Goal: Task Accomplishment & Management: Use online tool/utility

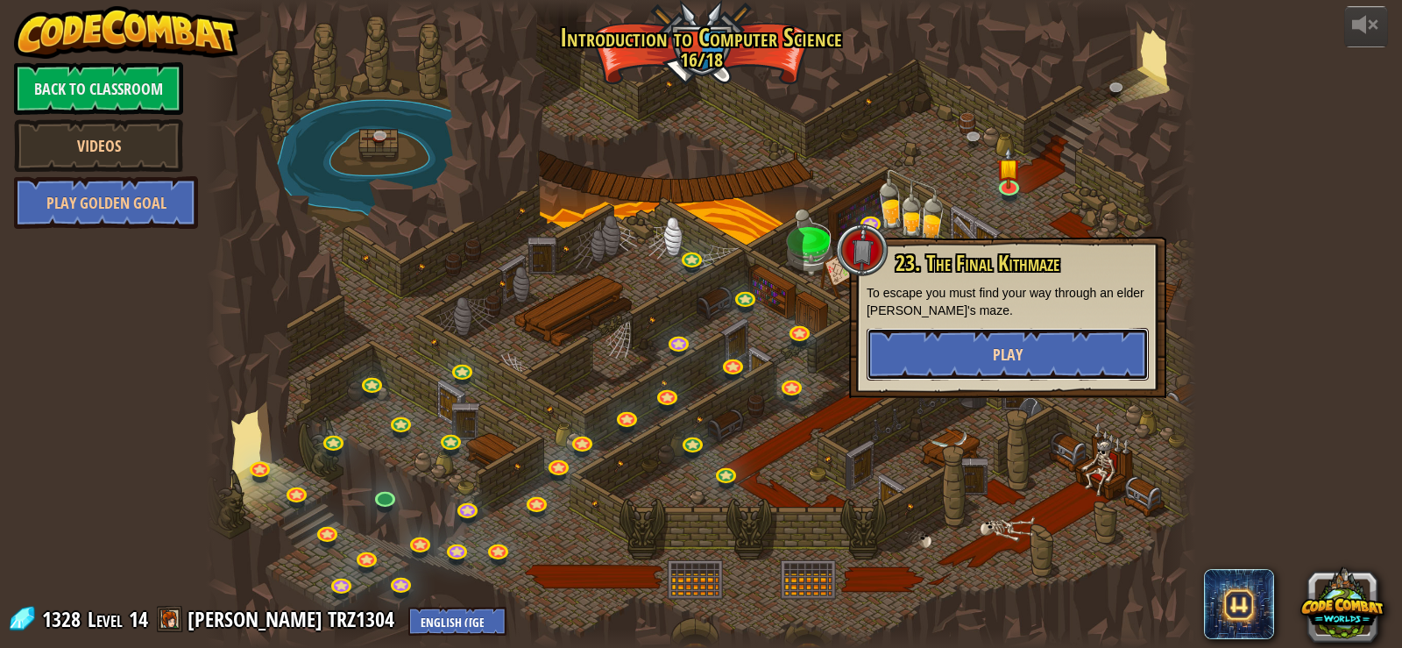
click at [1014, 368] on button "Play" at bounding box center [1008, 354] width 282 height 53
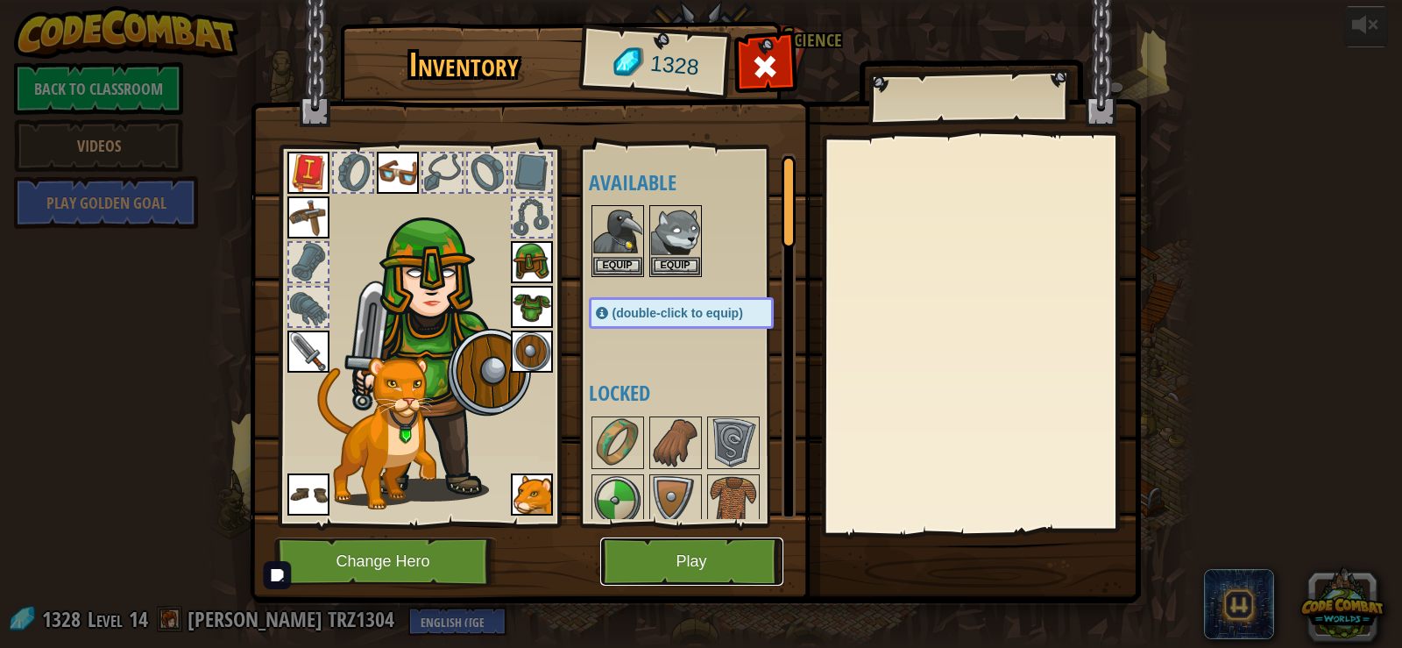
click at [677, 549] on button "Play" at bounding box center [691, 561] width 183 height 48
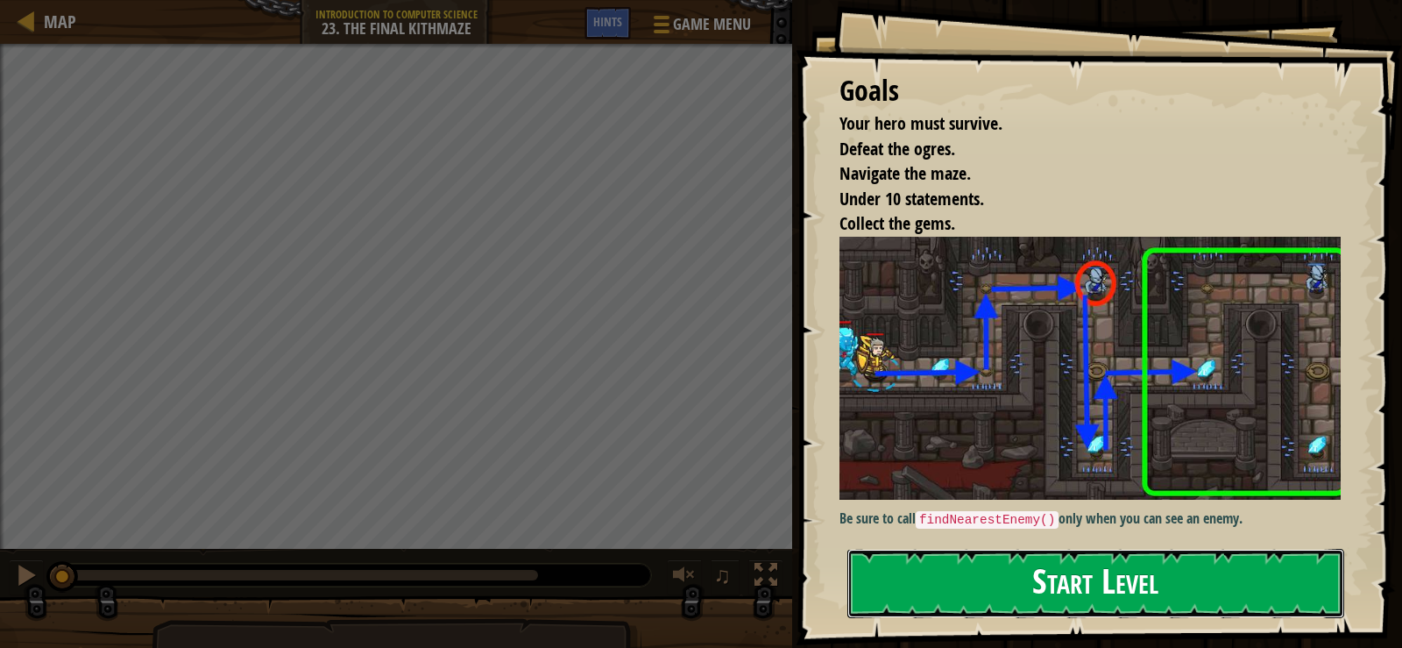
click at [1139, 613] on button "Start Level" at bounding box center [1096, 583] width 497 height 69
click at [1139, 589] on button "Start Level" at bounding box center [1096, 583] width 497 height 69
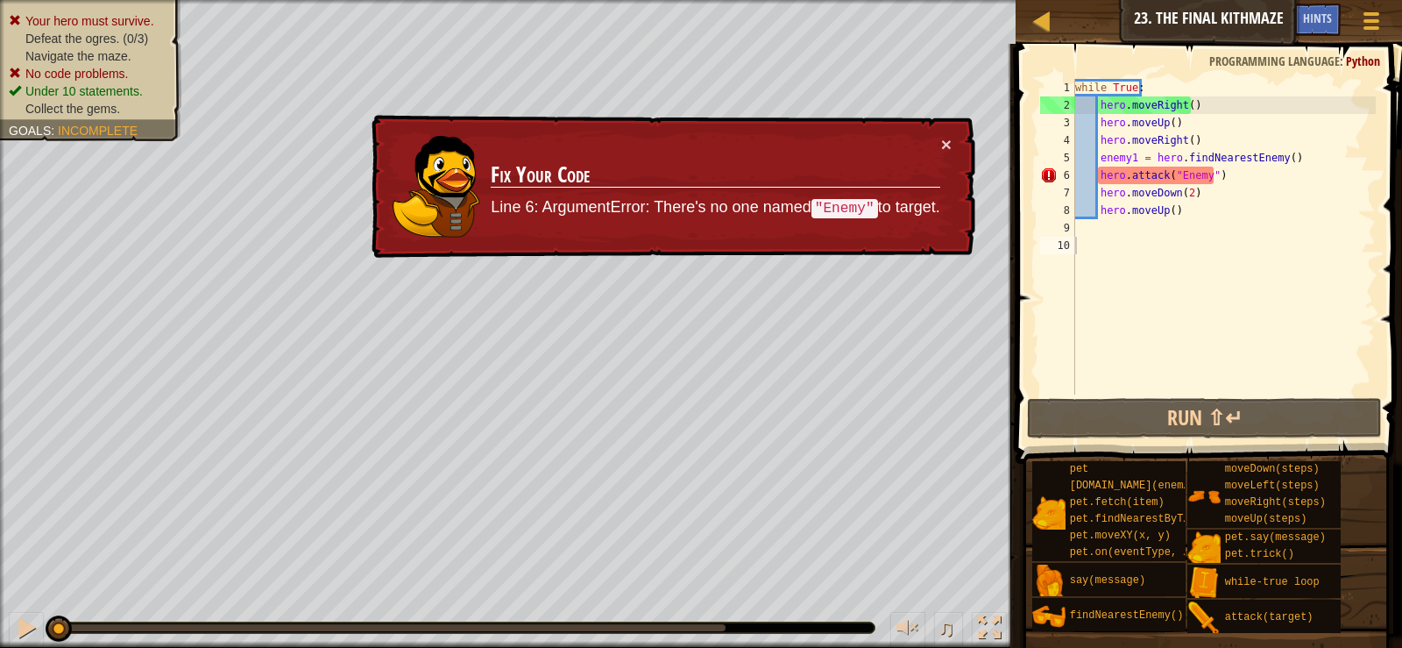
type textarea "while True:"
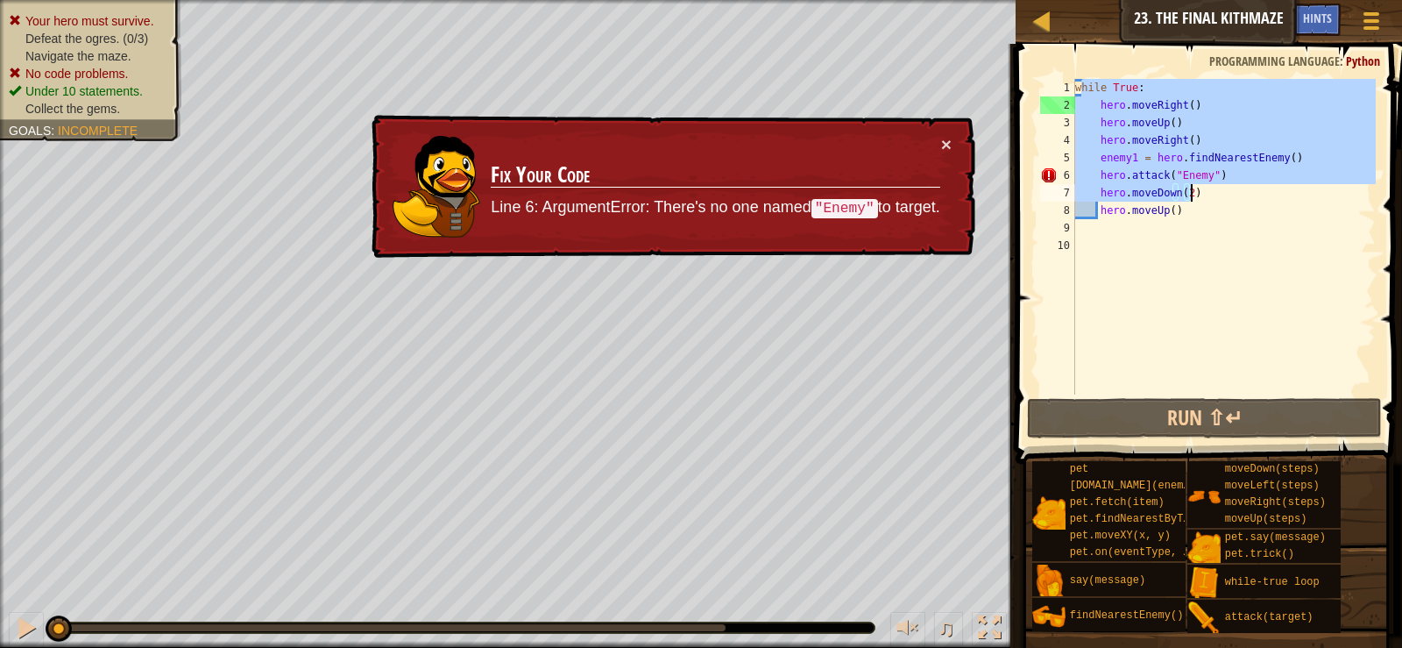
drag, startPoint x: 1081, startPoint y: 90, endPoint x: 1245, endPoint y: 248, distance: 227.5
click at [1245, 254] on div "while True : hero . moveRight ( ) hero . moveUp ( ) hero . moveRight ( ) enemy1…" at bounding box center [1224, 254] width 304 height 351
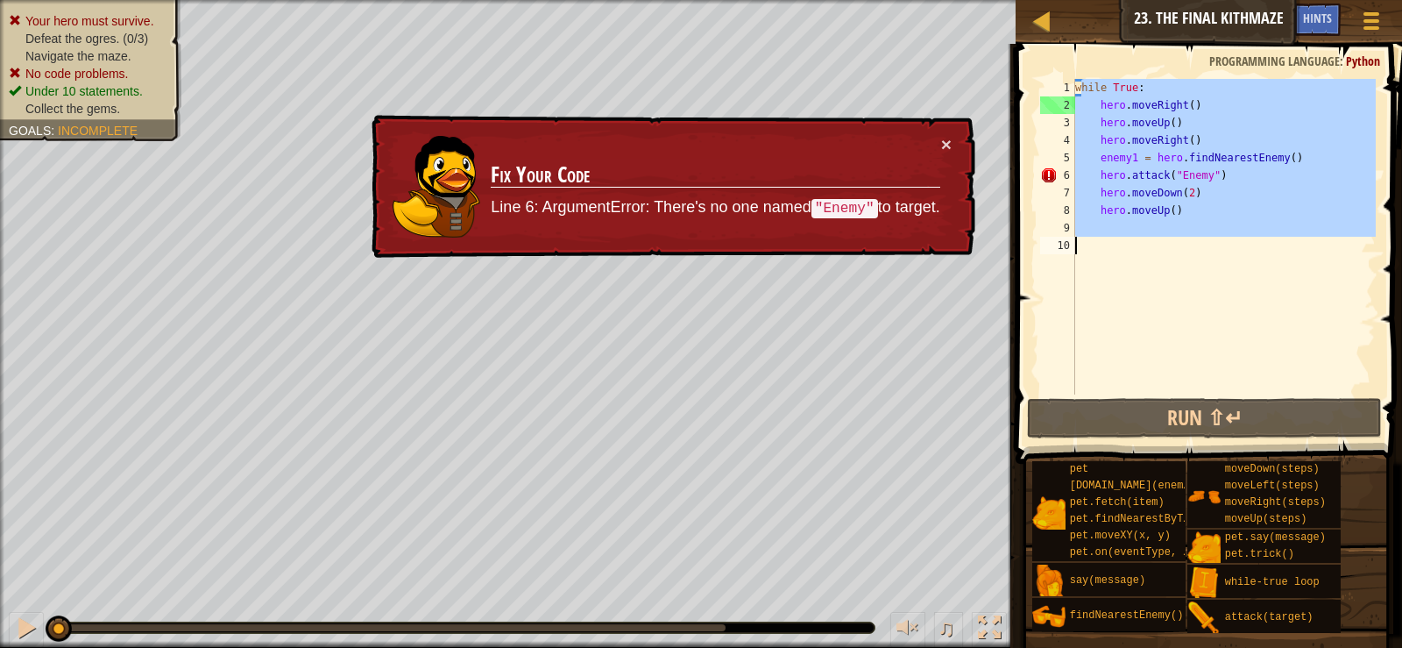
type textarea "w"
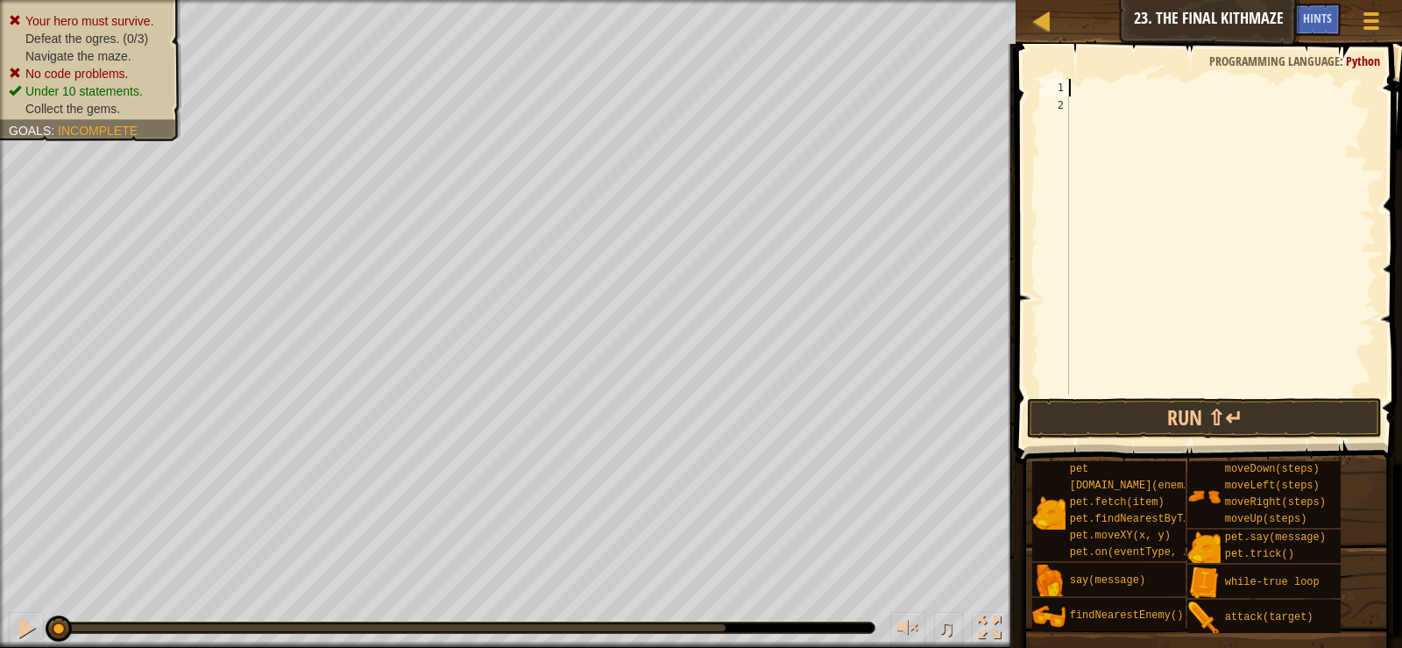
type textarea "w"
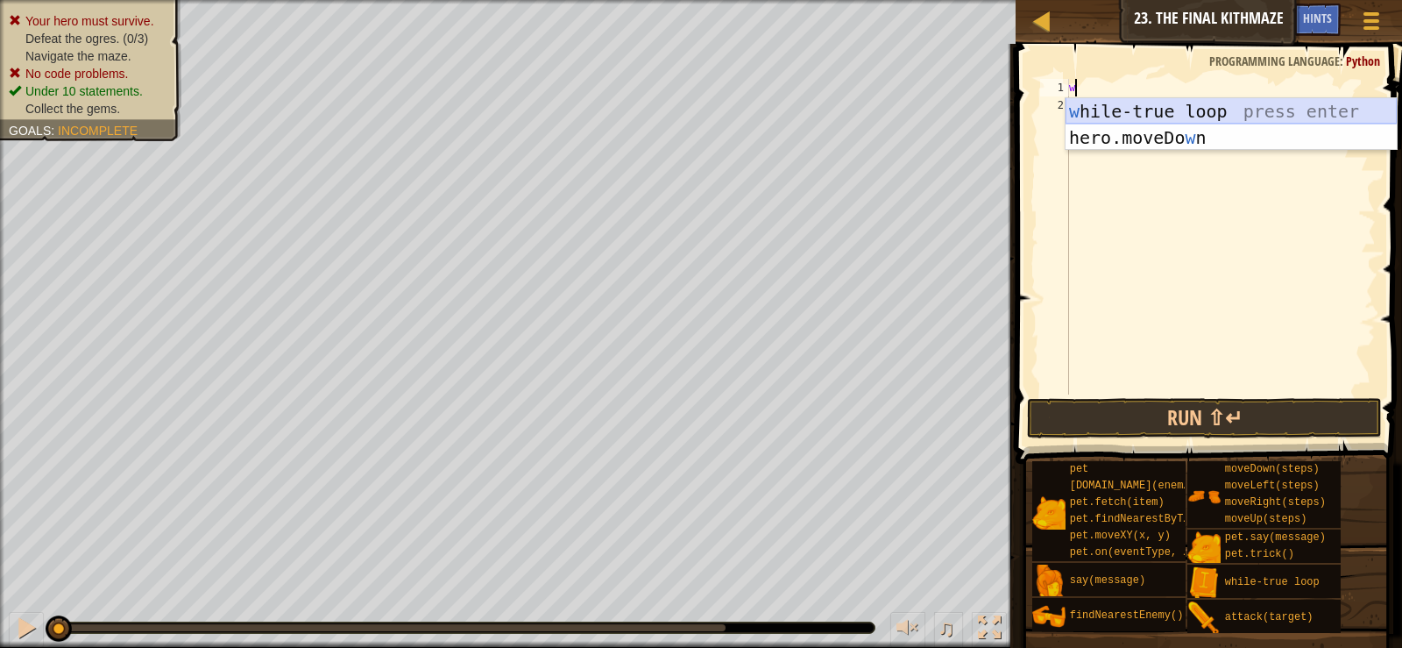
click at [1143, 117] on div "w [PERSON_NAME]-true loop press enter hero.moveDo w n press enter" at bounding box center [1231, 150] width 331 height 105
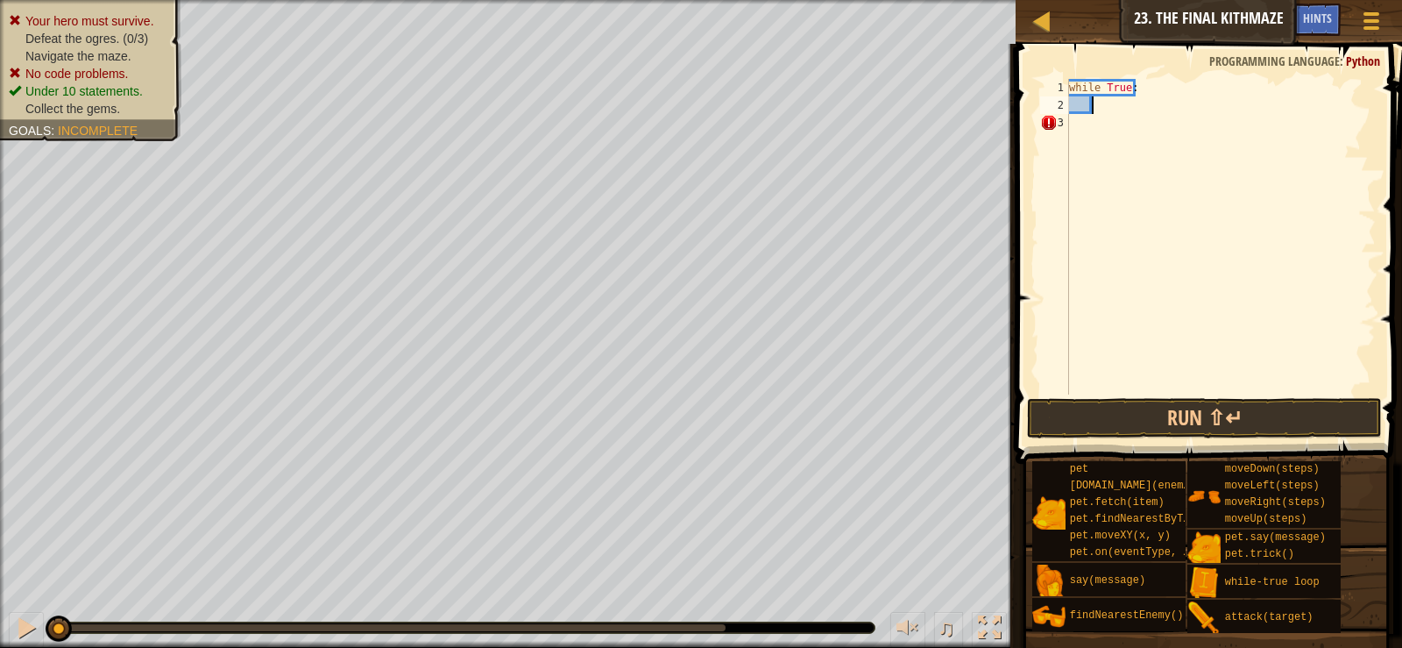
type textarea "e"
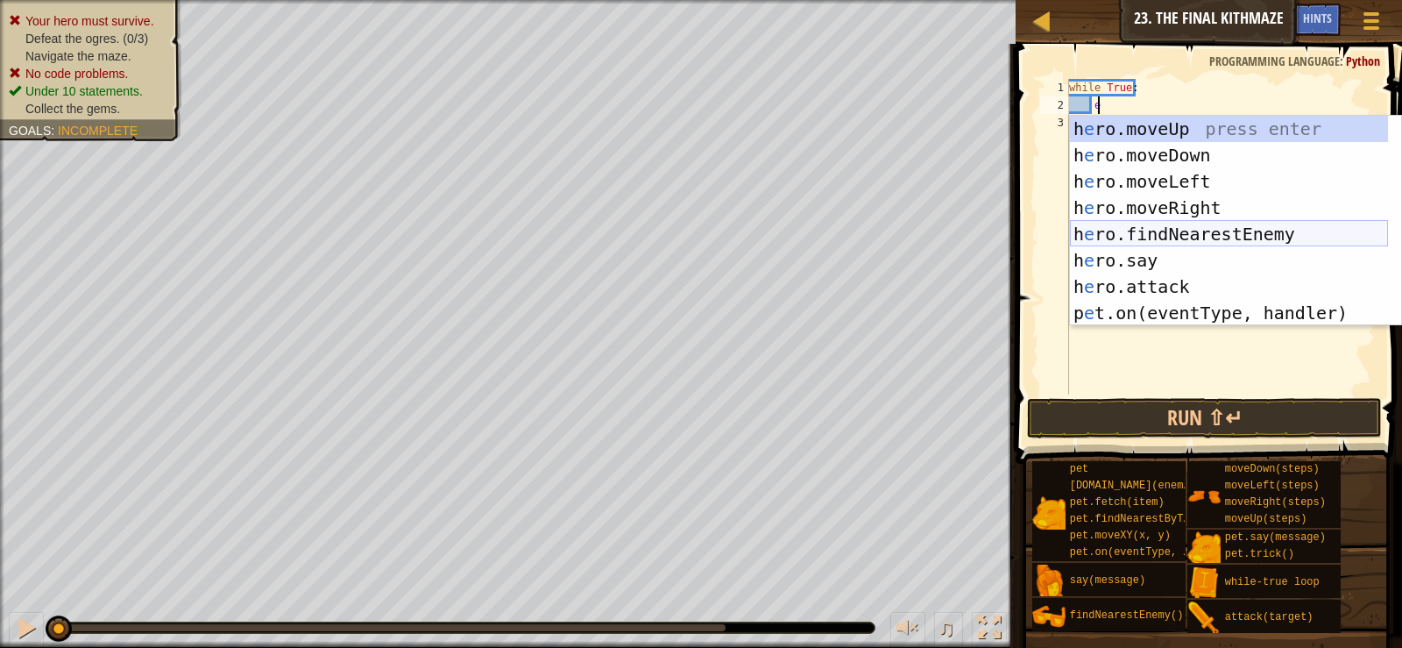
click at [1209, 230] on div "h e ro.moveUp press enter h e ro.moveDown press enter h e ro.moveLeft press ent…" at bounding box center [1229, 247] width 318 height 263
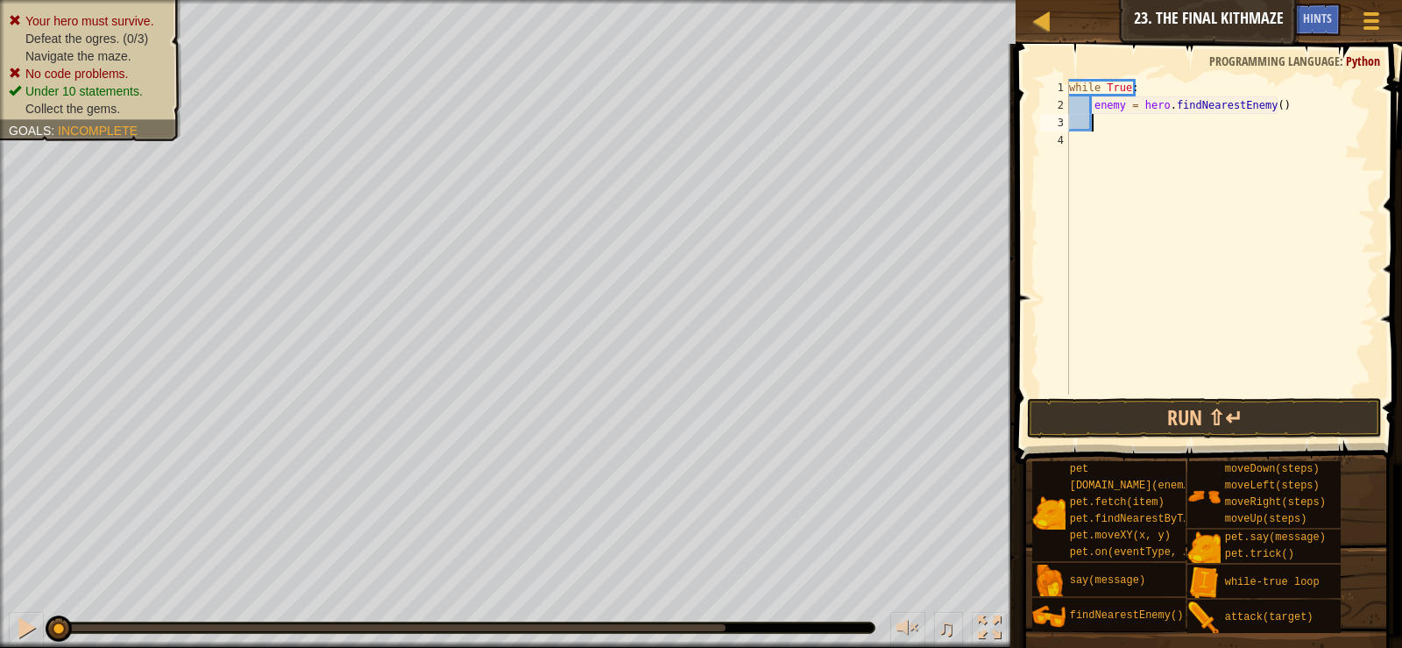
scroll to position [8, 1]
click at [1124, 110] on div "while True : enemy = hero . findNearestEnemy ( )" at bounding box center [1221, 254] width 310 height 351
type textarea "enemy1 = hero.findNearestEnemy()"
click at [0, 0] on html "Map Introduction to Computer Science 23. The Final Kithmaze Game Menu Done Hint…" at bounding box center [701, 0] width 1402 height 0
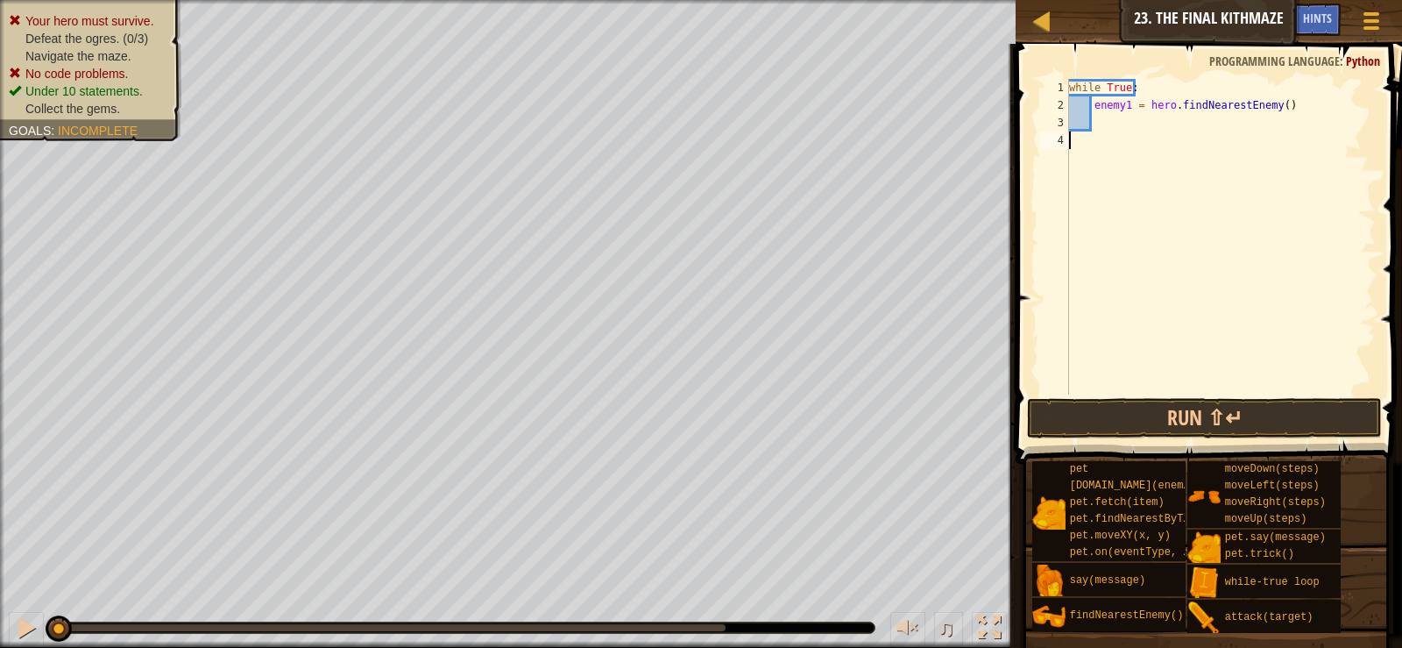
click at [770, 171] on div "Map Introduction to Computer Science 23. The Final Kithmaze Game Menu Done Hint…" at bounding box center [701, 324] width 1402 height 648
drag, startPoint x: 1278, startPoint y: 217, endPoint x: 1378, endPoint y: 188, distance: 104.0
click at [1401, 234] on div "Map Introduction to Computer Science 23. The Final Kithmaze Game Menu Done Hint…" at bounding box center [701, 324] width 1402 height 648
drag, startPoint x: 1259, startPoint y: 99, endPoint x: 1095, endPoint y: 106, distance: 164.9
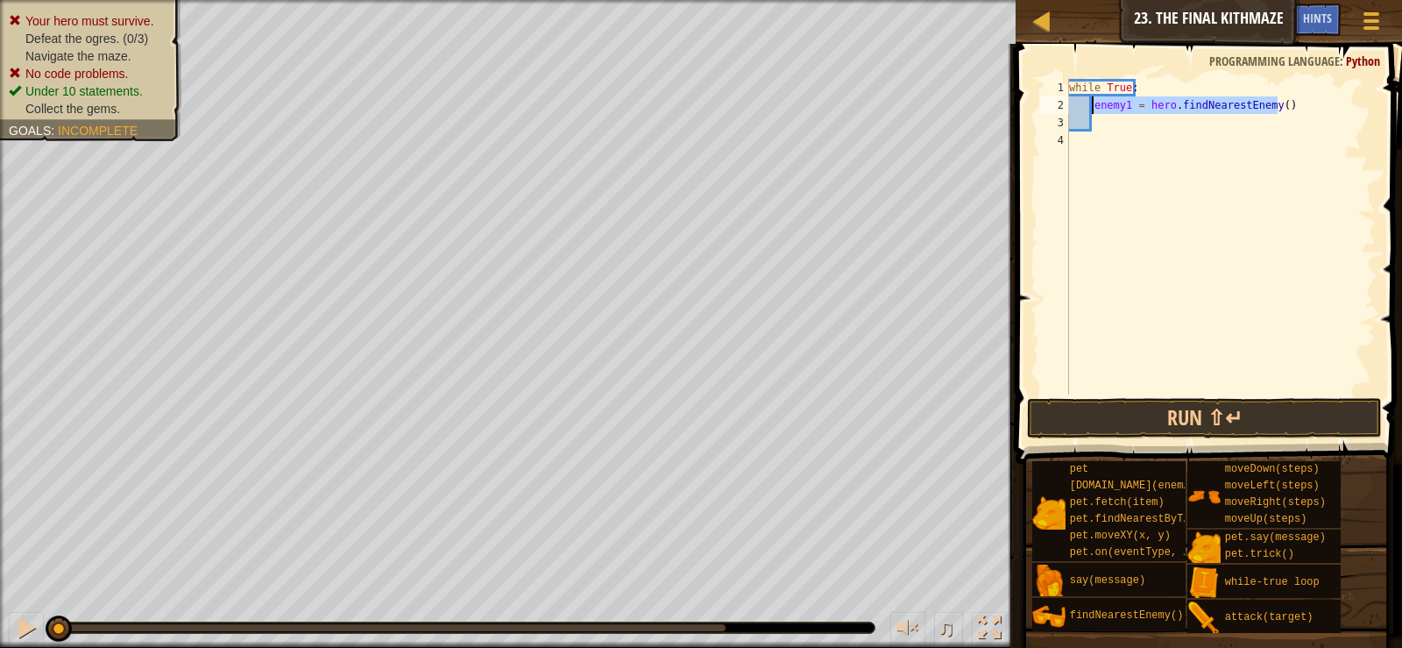
click at [1095, 106] on div "while True : enemy1 = hero . findNearestEnemy ( )" at bounding box center [1221, 254] width 310 height 351
type textarea "enemy1 = hero.findNearestEnemy()"
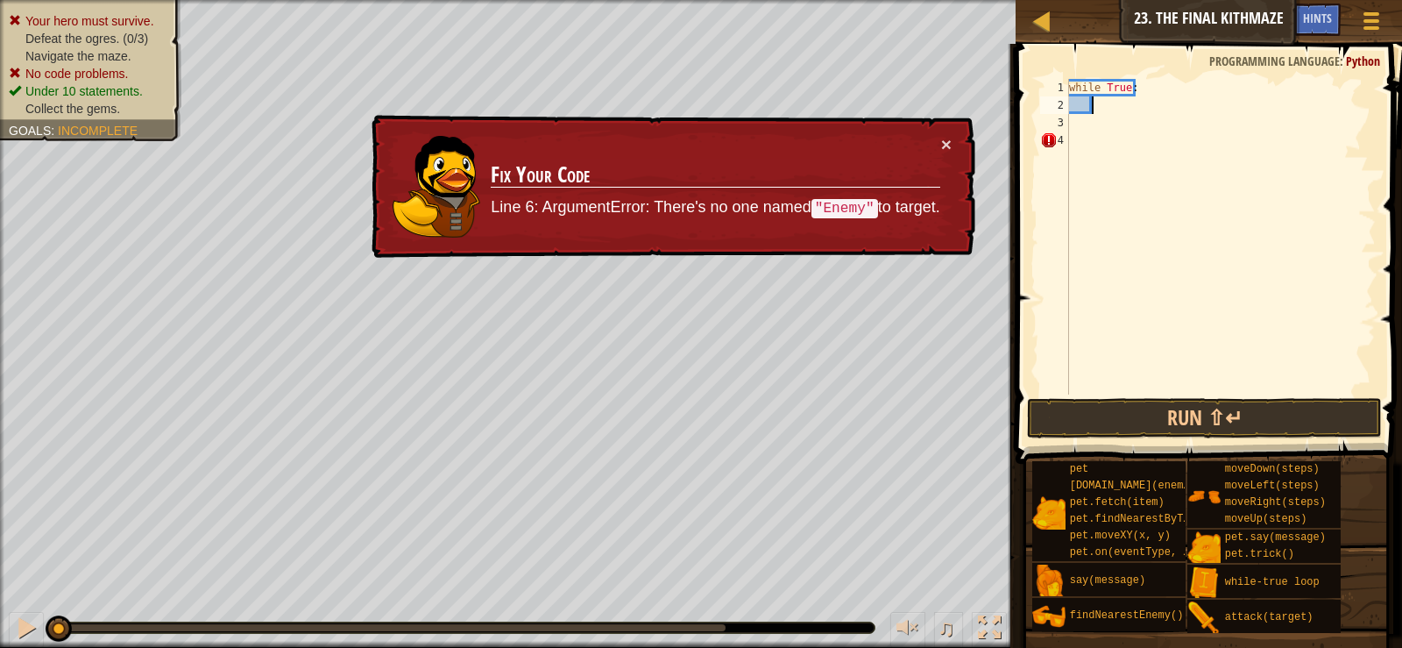
click at [869, 242] on div "× Fix Your Code Line 6: ArgumentError: There's no one named "Enemy" to target." at bounding box center [671, 187] width 607 height 144
click at [1091, 138] on div "while True :" at bounding box center [1221, 254] width 310 height 351
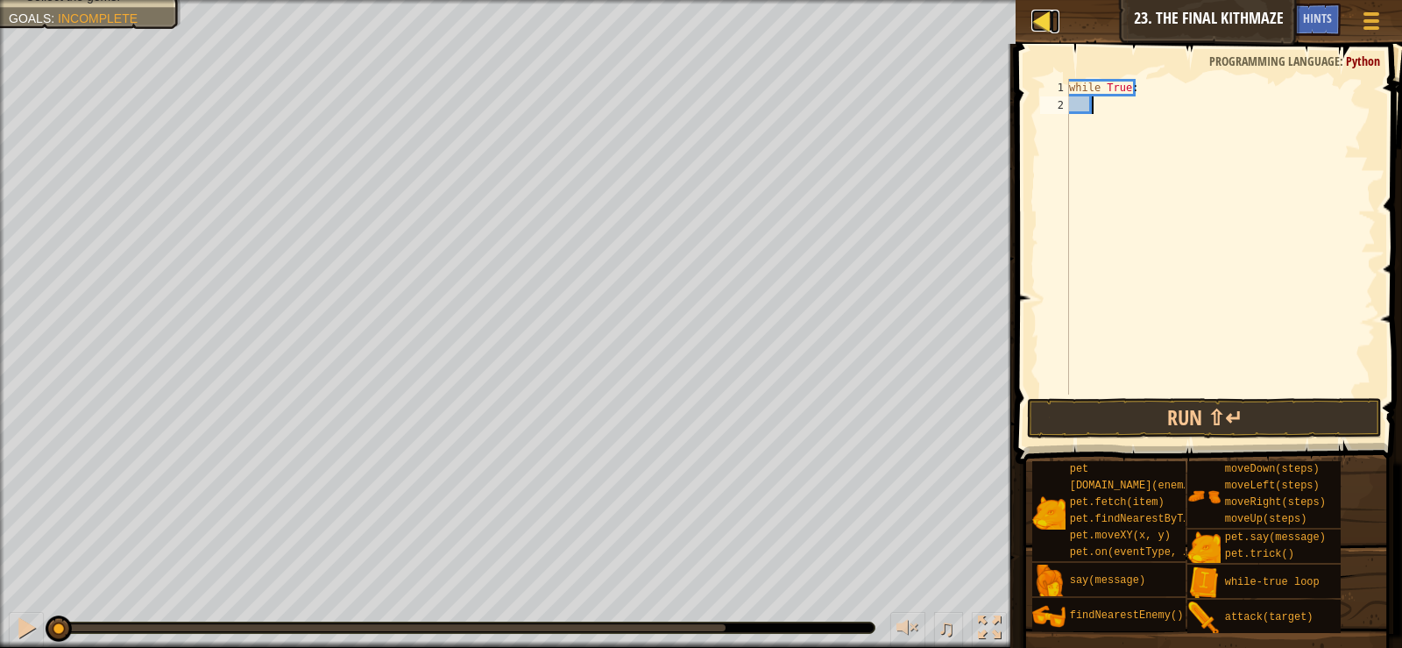
click at [1038, 13] on div at bounding box center [1043, 21] width 22 height 22
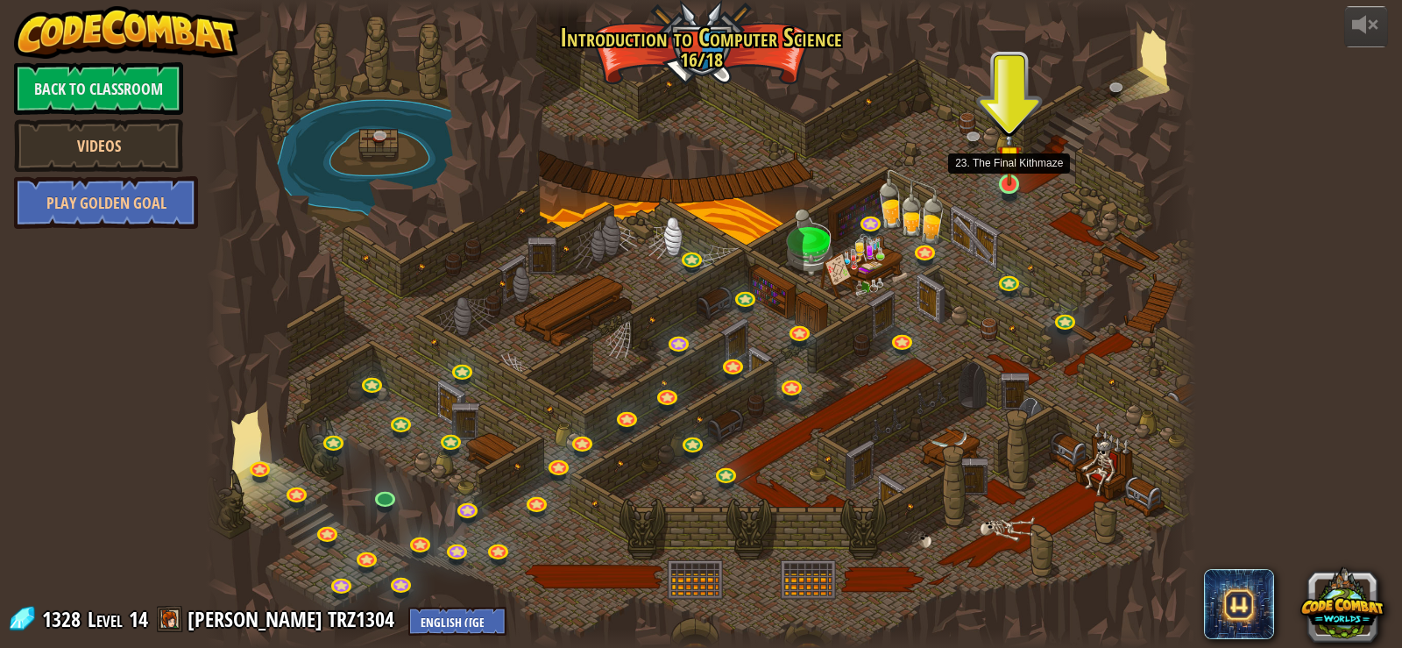
click at [1007, 180] on img at bounding box center [1009, 157] width 25 height 57
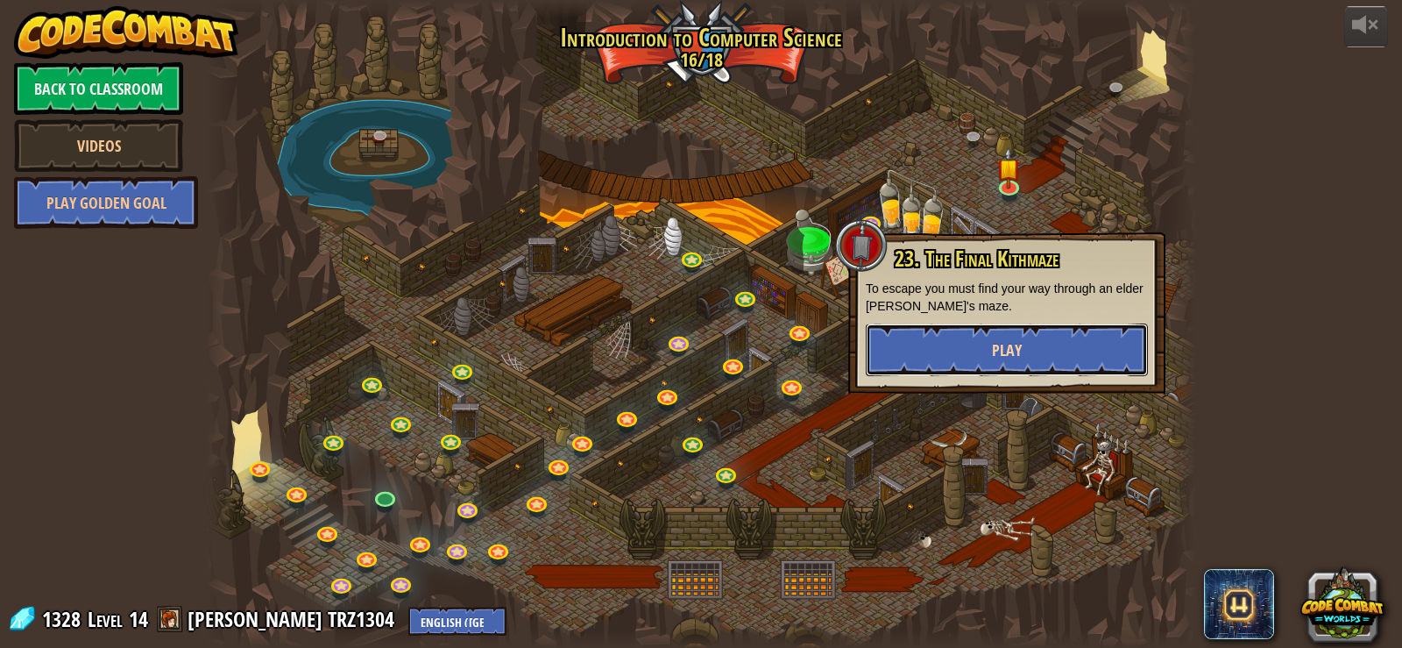
click at [974, 339] on button "Play" at bounding box center [1007, 349] width 282 height 53
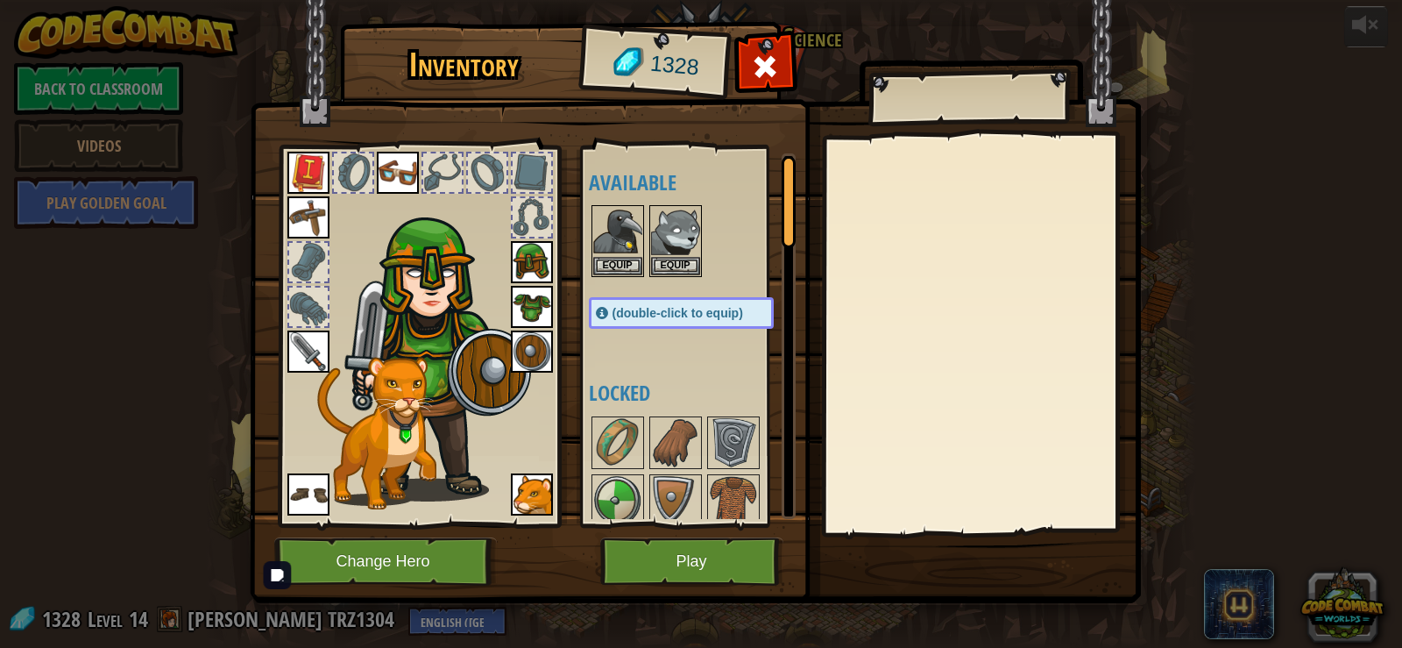
drag, startPoint x: 659, startPoint y: 464, endPoint x: 665, endPoint y: 199, distance: 264.8
click at [662, 201] on div "Available Equip Equip Equip Equip Equip Equip Equip Equip Equip Equip (double-c…" at bounding box center [699, 335] width 220 height 365
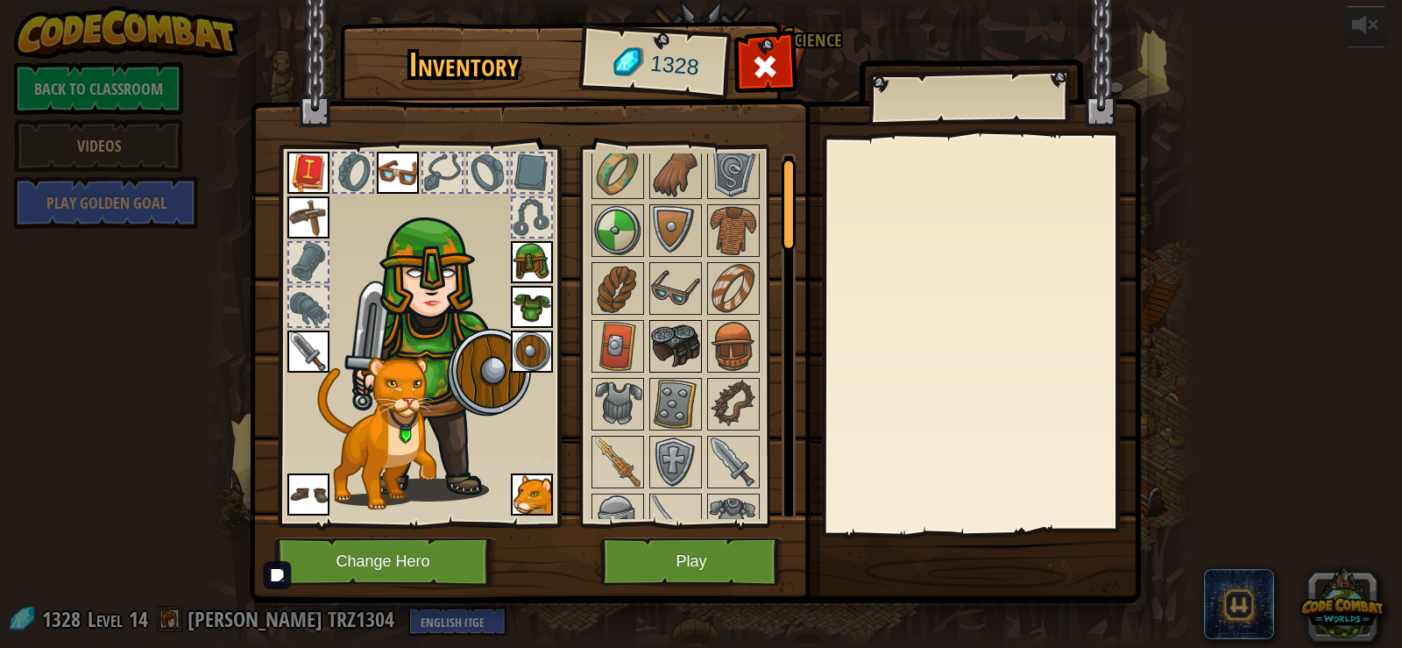
scroll to position [292, 0]
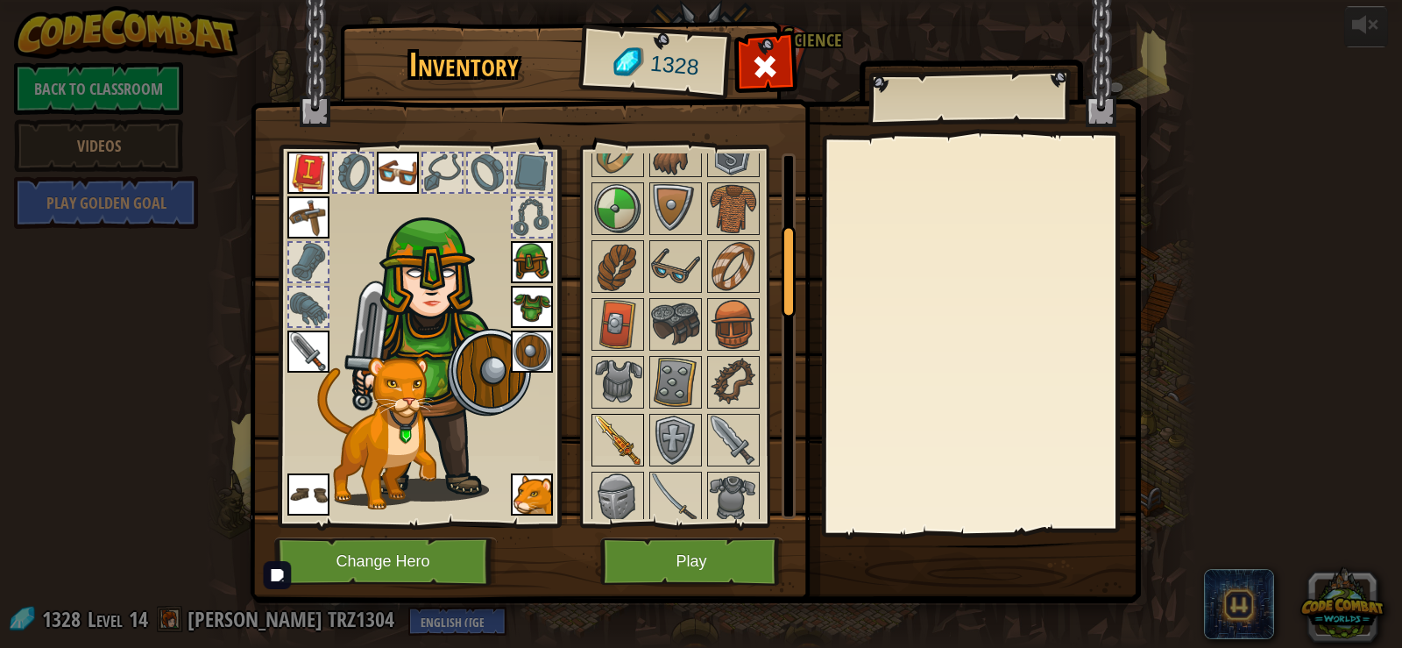
click at [624, 426] on img at bounding box center [617, 439] width 49 height 49
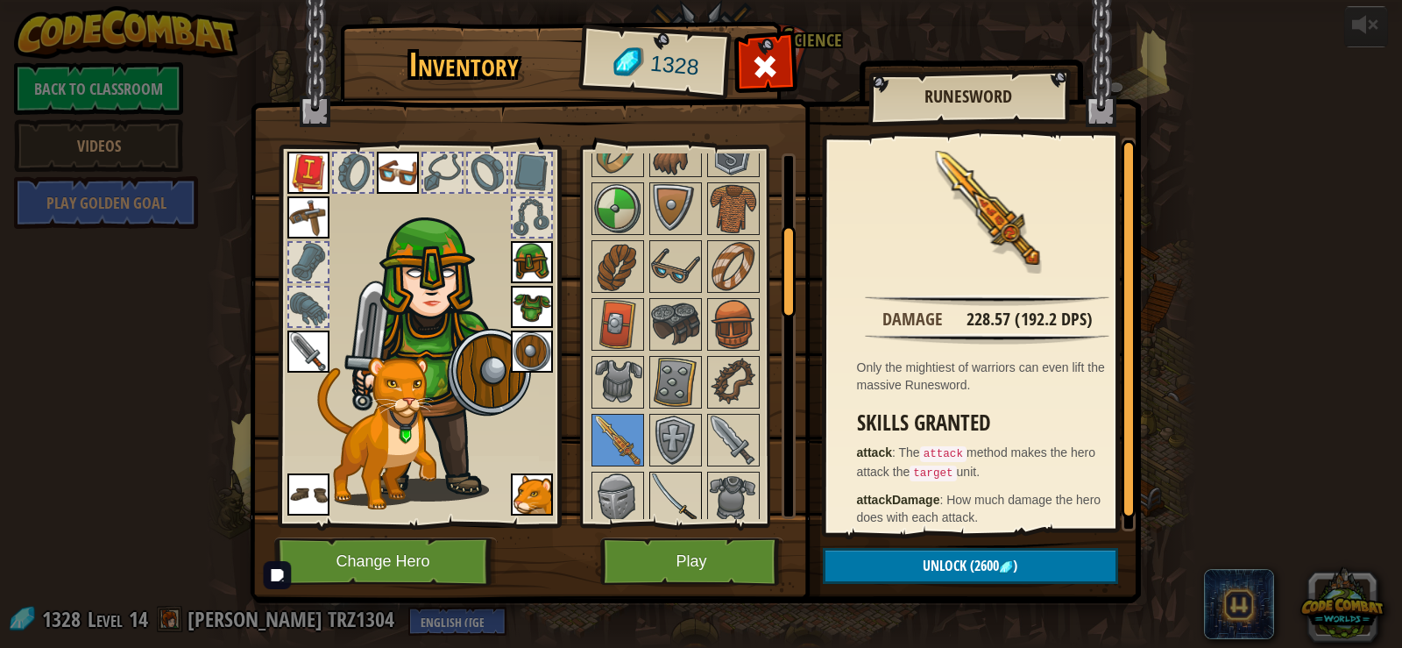
click at [699, 495] on img at bounding box center [675, 497] width 49 height 49
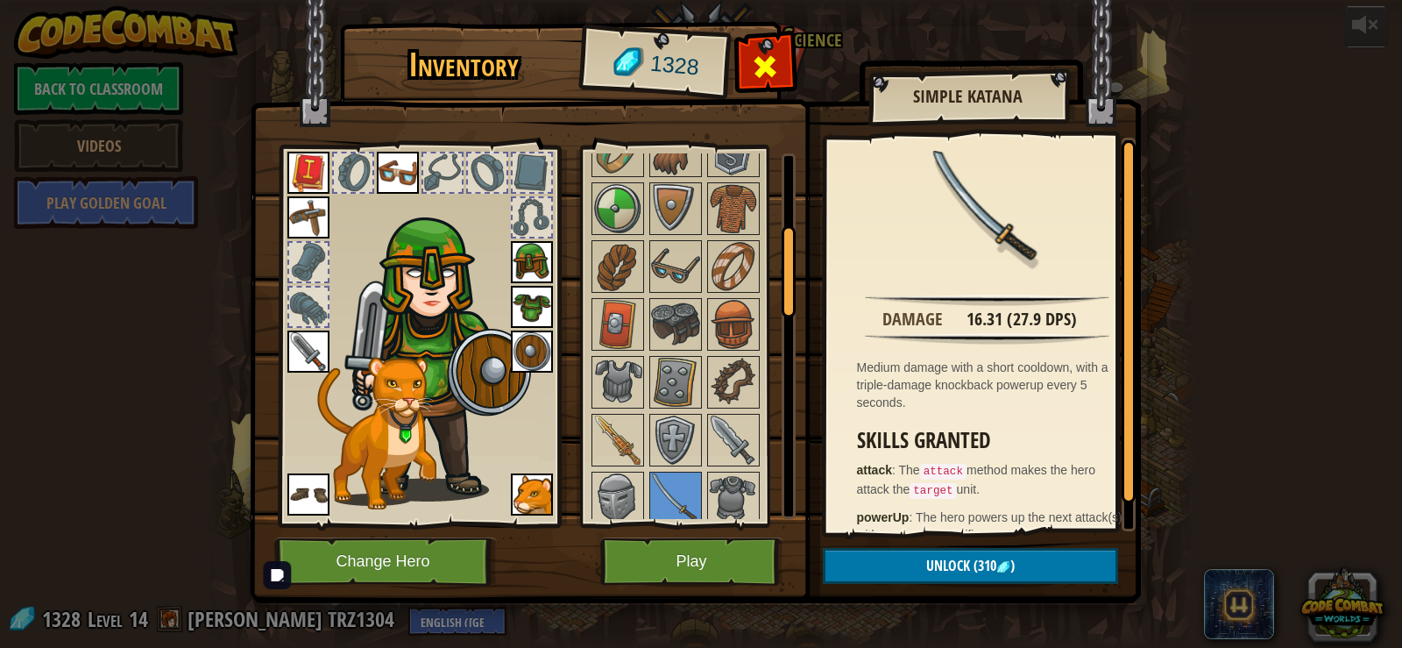
click at [770, 55] on span at bounding box center [765, 67] width 28 height 28
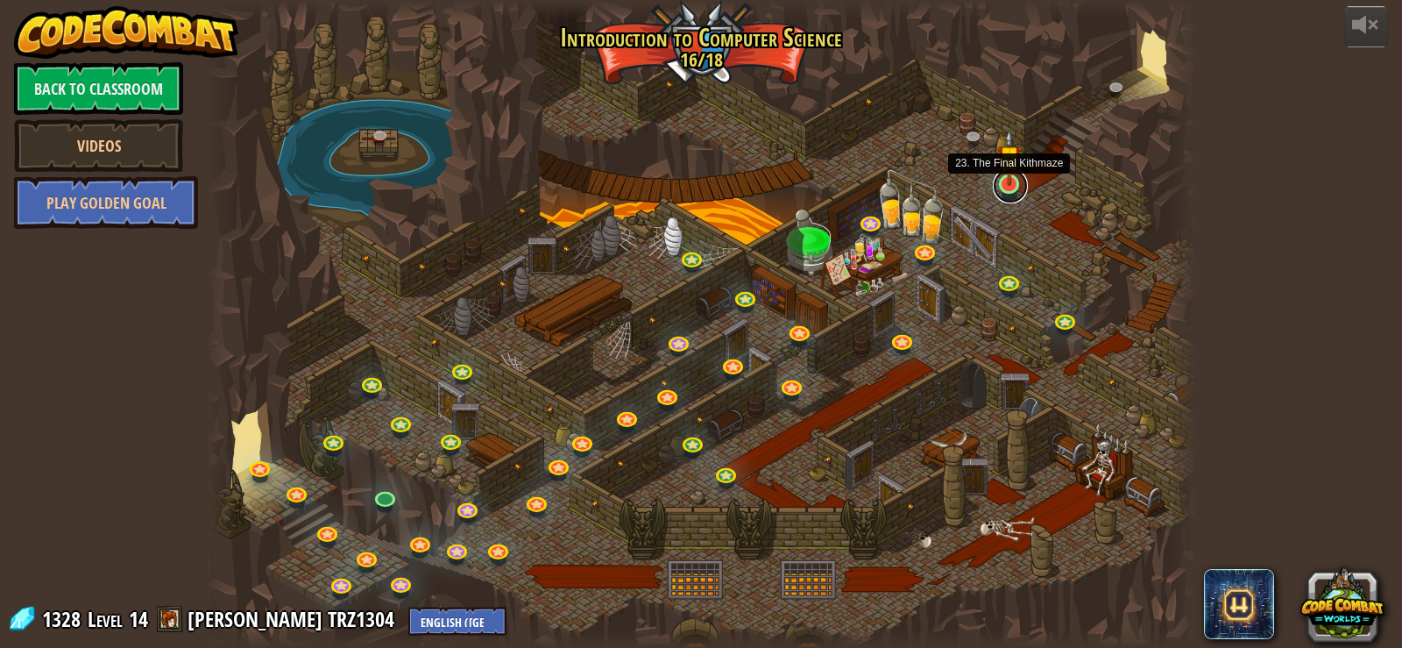
click at [1010, 191] on link at bounding box center [1010, 185] width 35 height 35
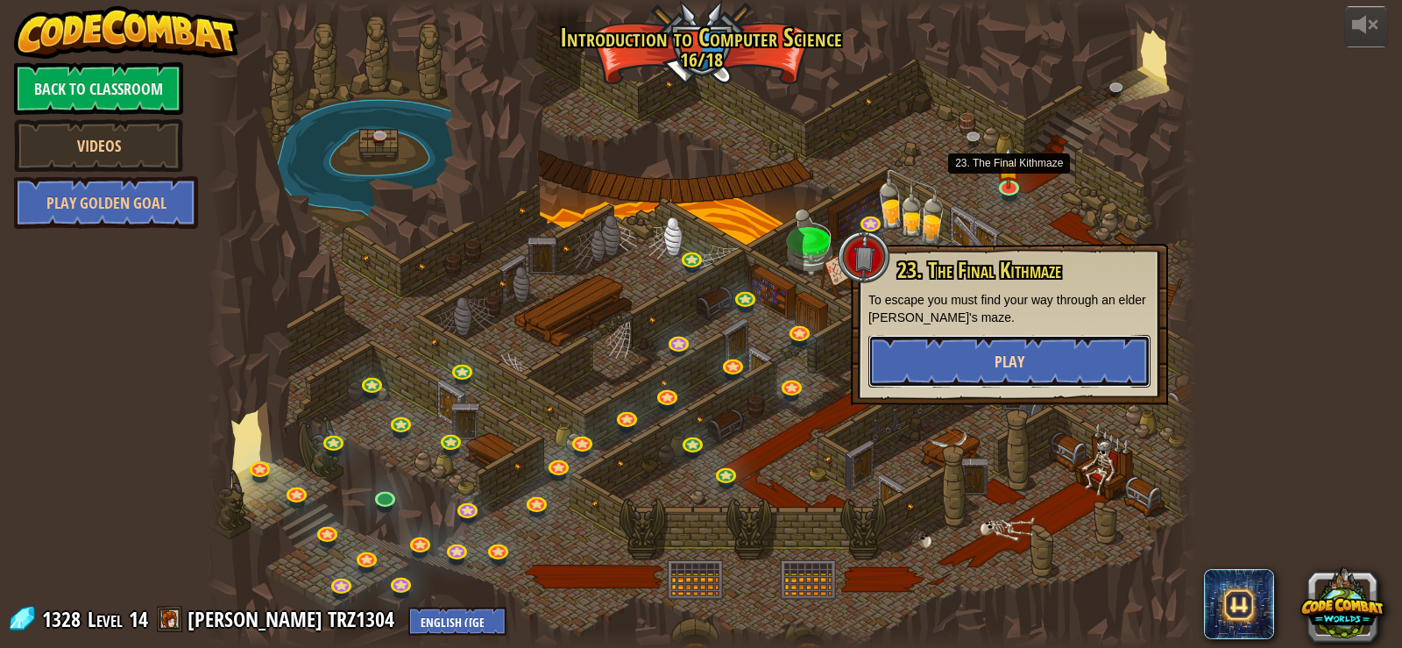
click at [956, 341] on button "Play" at bounding box center [1010, 361] width 282 height 53
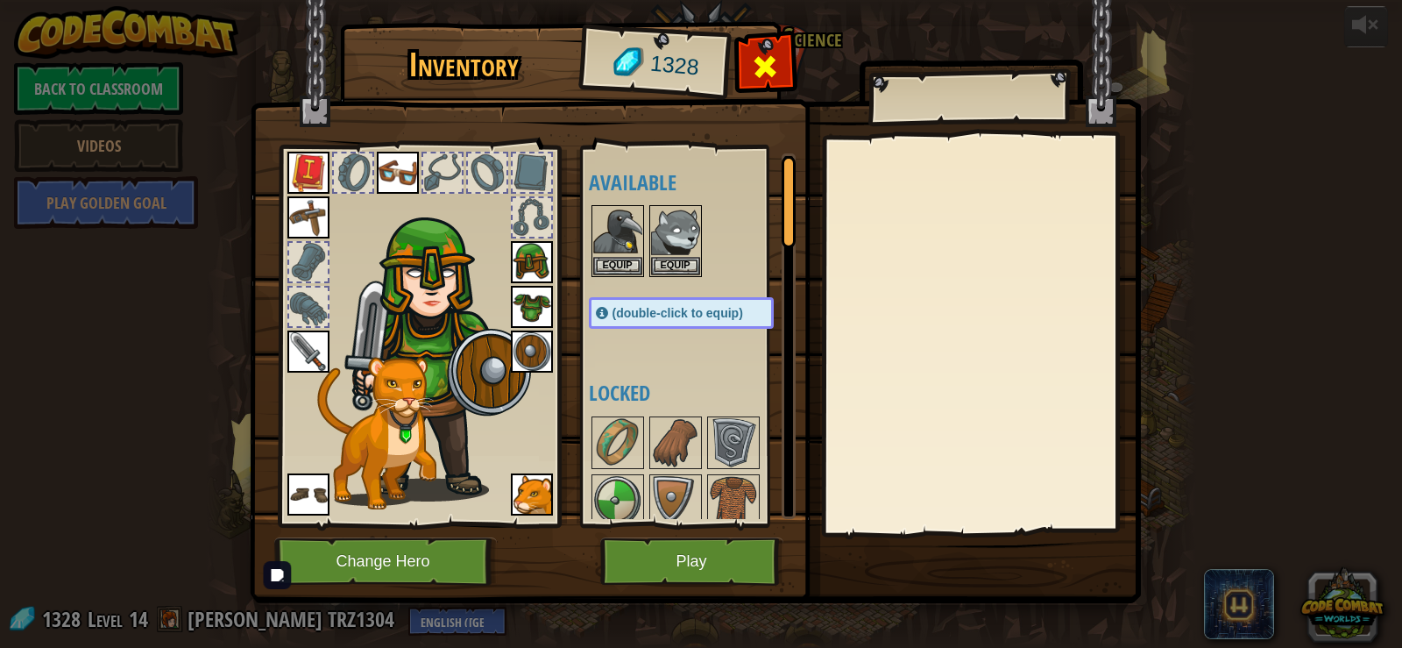
click at [759, 74] on span at bounding box center [765, 67] width 28 height 28
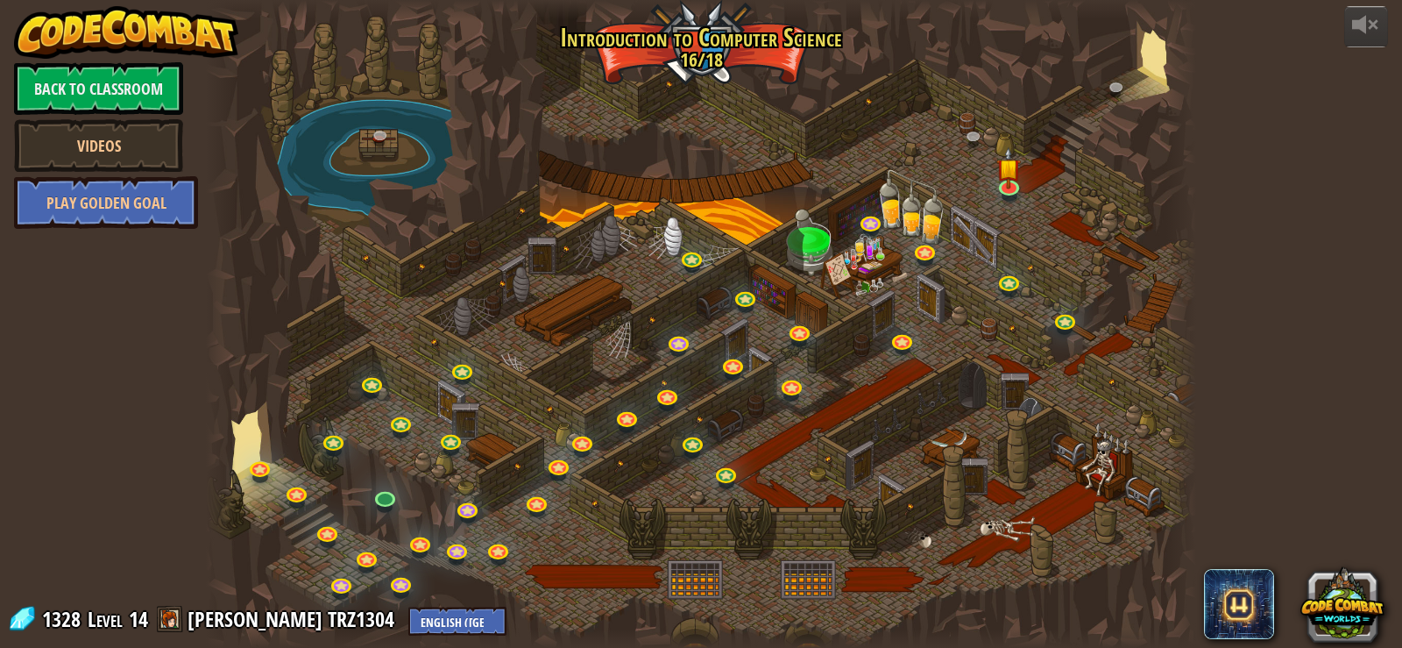
click at [1026, 174] on div at bounding box center [701, 324] width 991 height 648
click at [1011, 188] on link at bounding box center [1010, 185] width 35 height 35
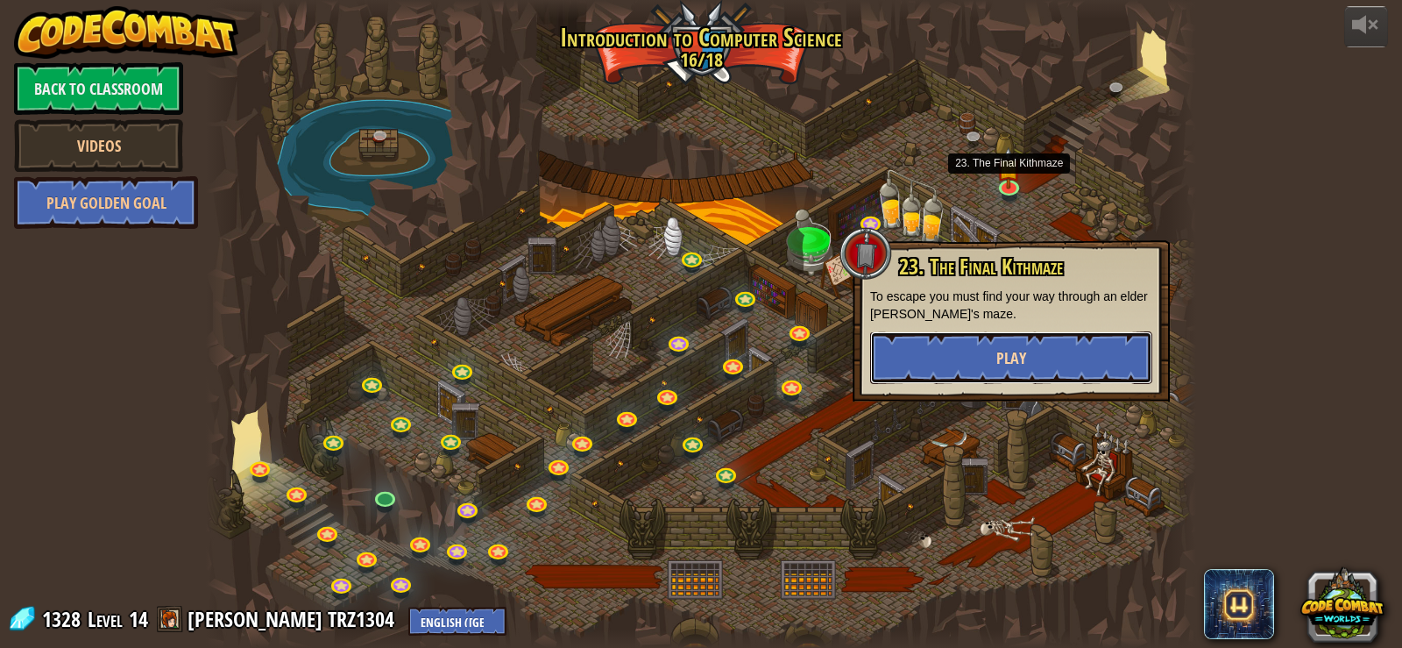
click at [951, 378] on button "Play" at bounding box center [1011, 357] width 282 height 53
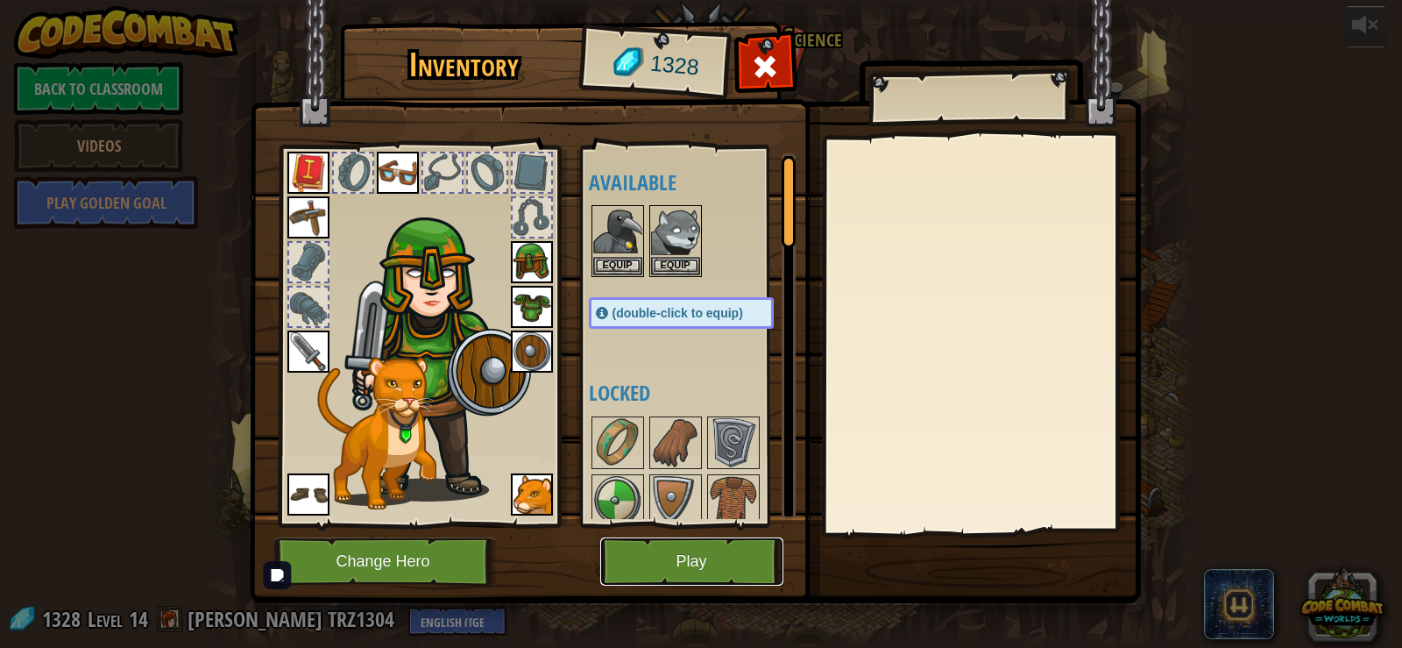
click at [713, 573] on button "Play" at bounding box center [691, 561] width 183 height 48
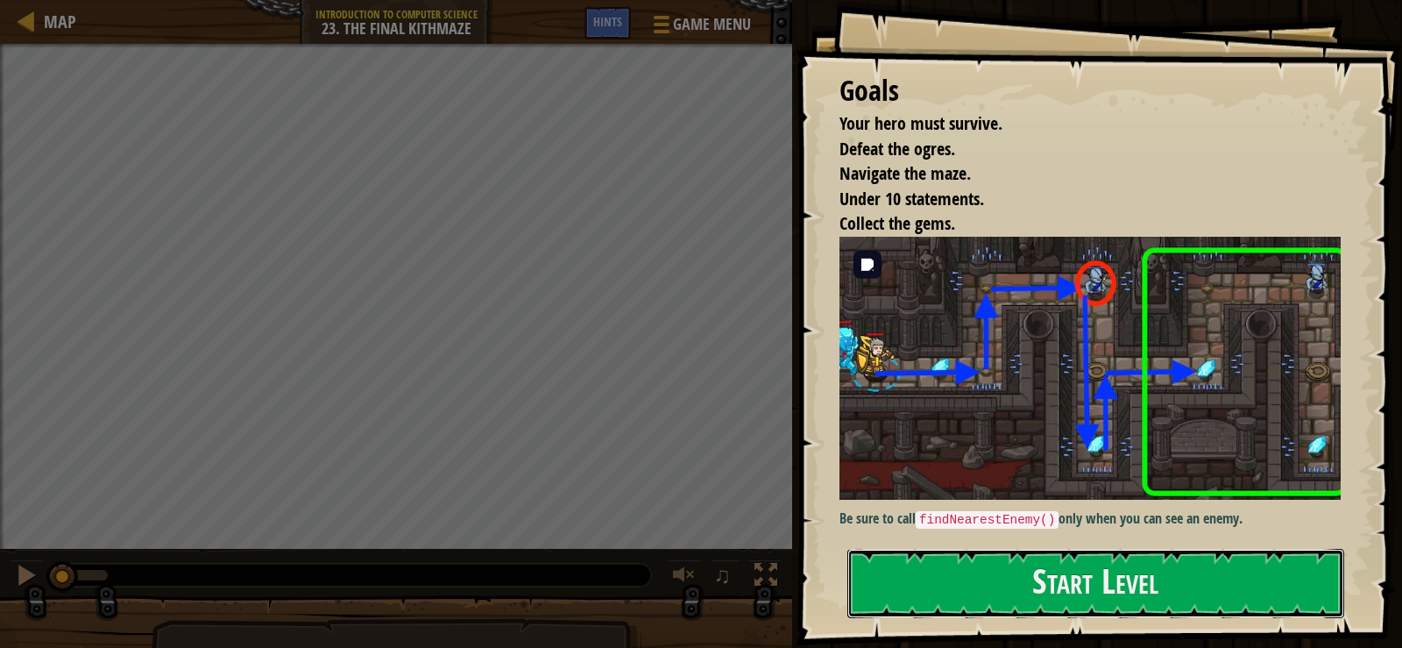
click at [1160, 549] on button "Start Level" at bounding box center [1096, 583] width 497 height 69
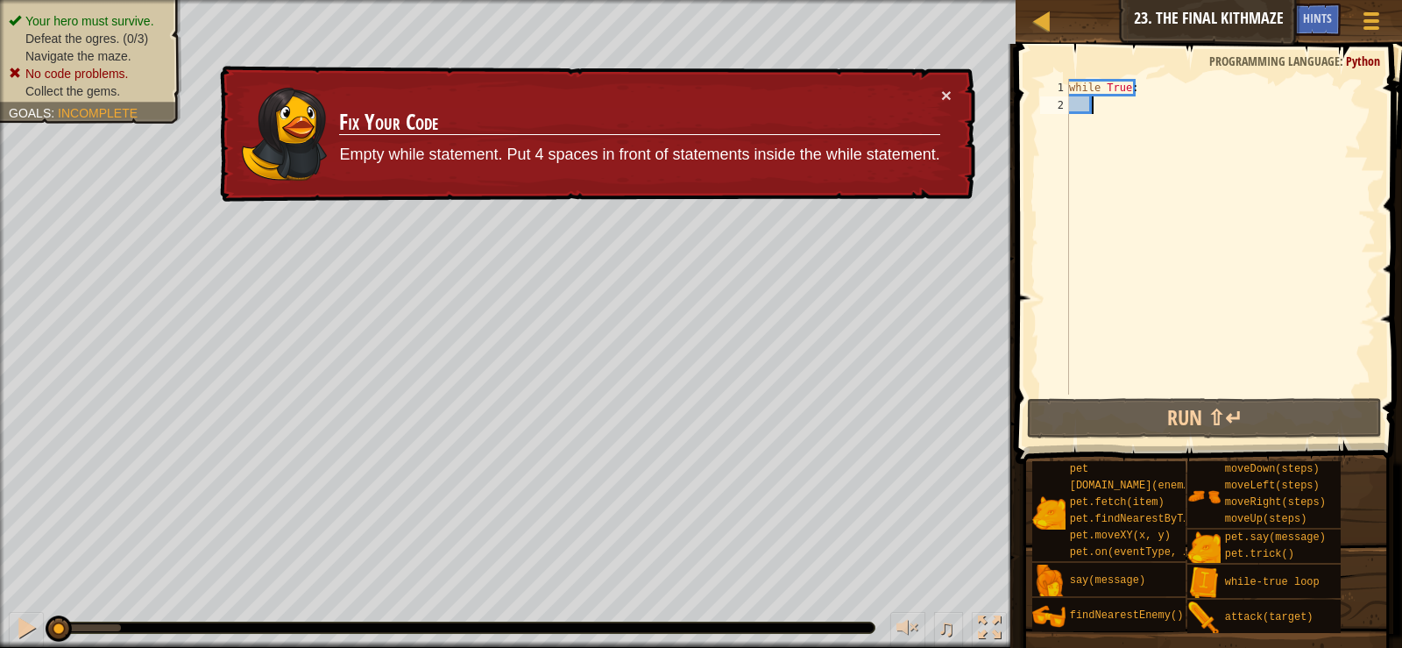
type textarea "h"
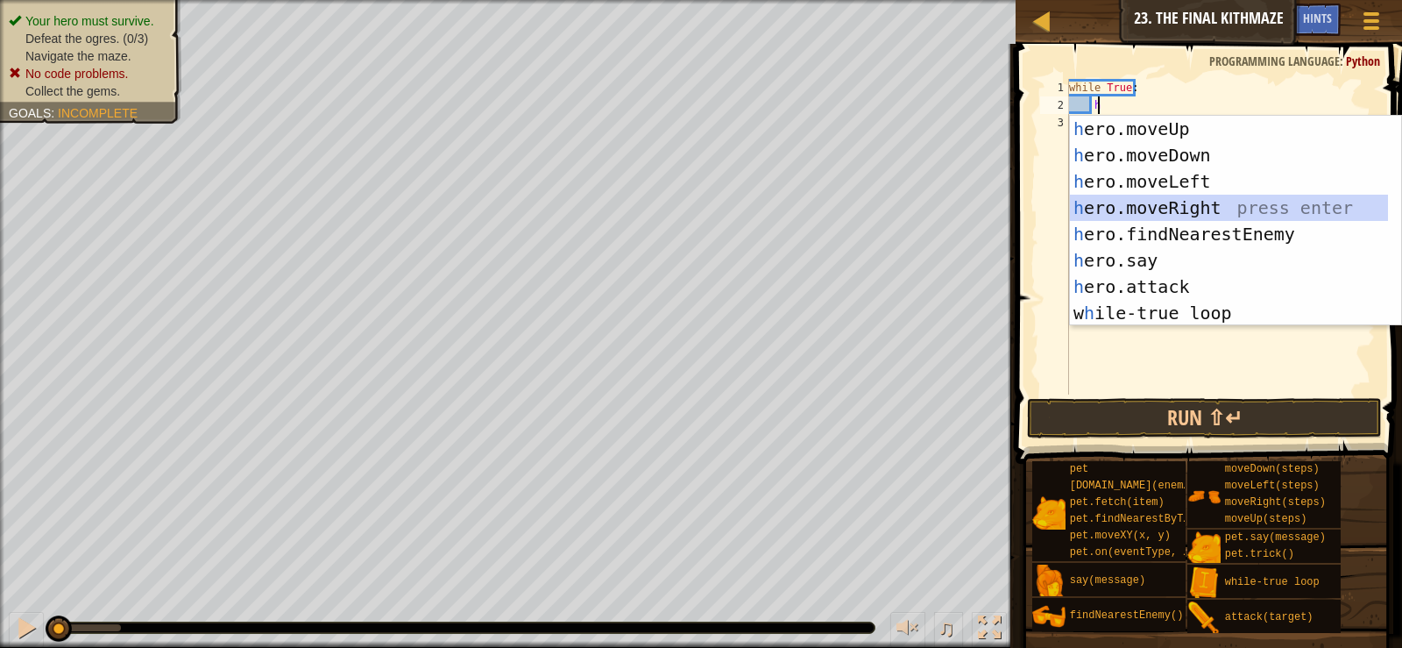
click at [1181, 202] on div "h ero.moveUp press enter h ero.moveDown press enter h ero.moveLeft press enter …" at bounding box center [1229, 247] width 318 height 263
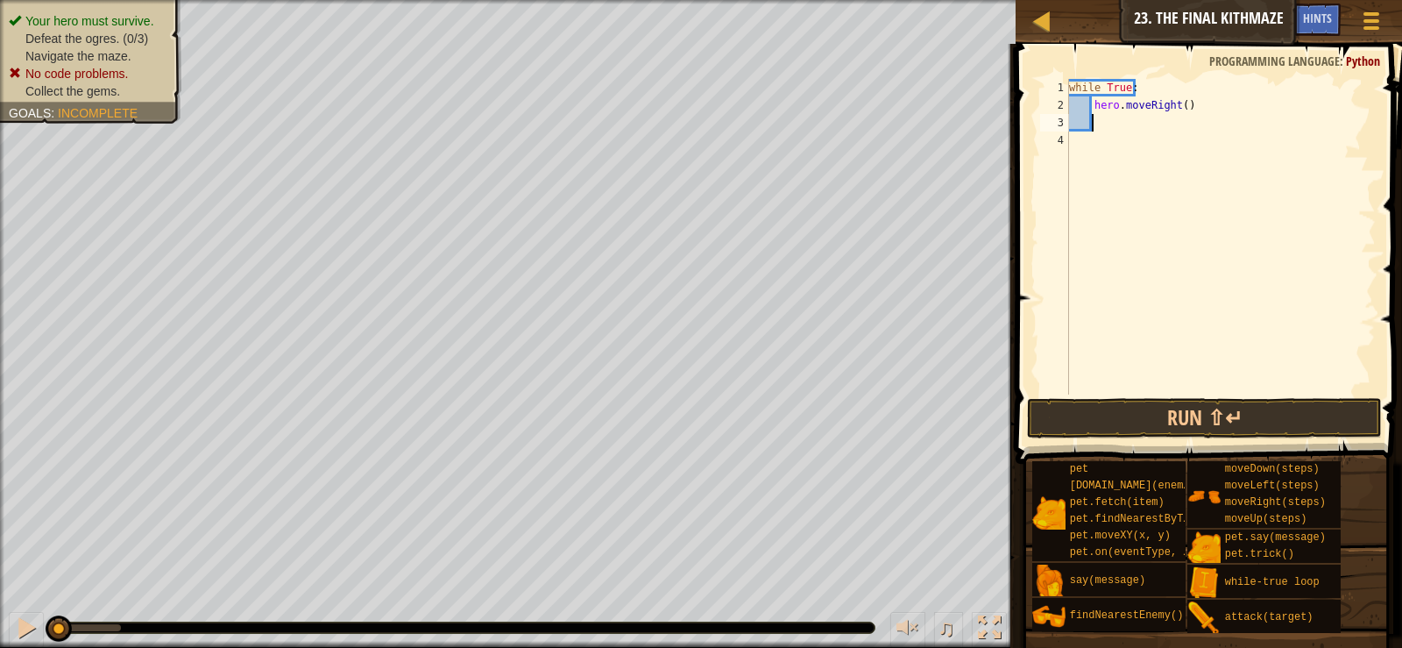
type textarea "h"
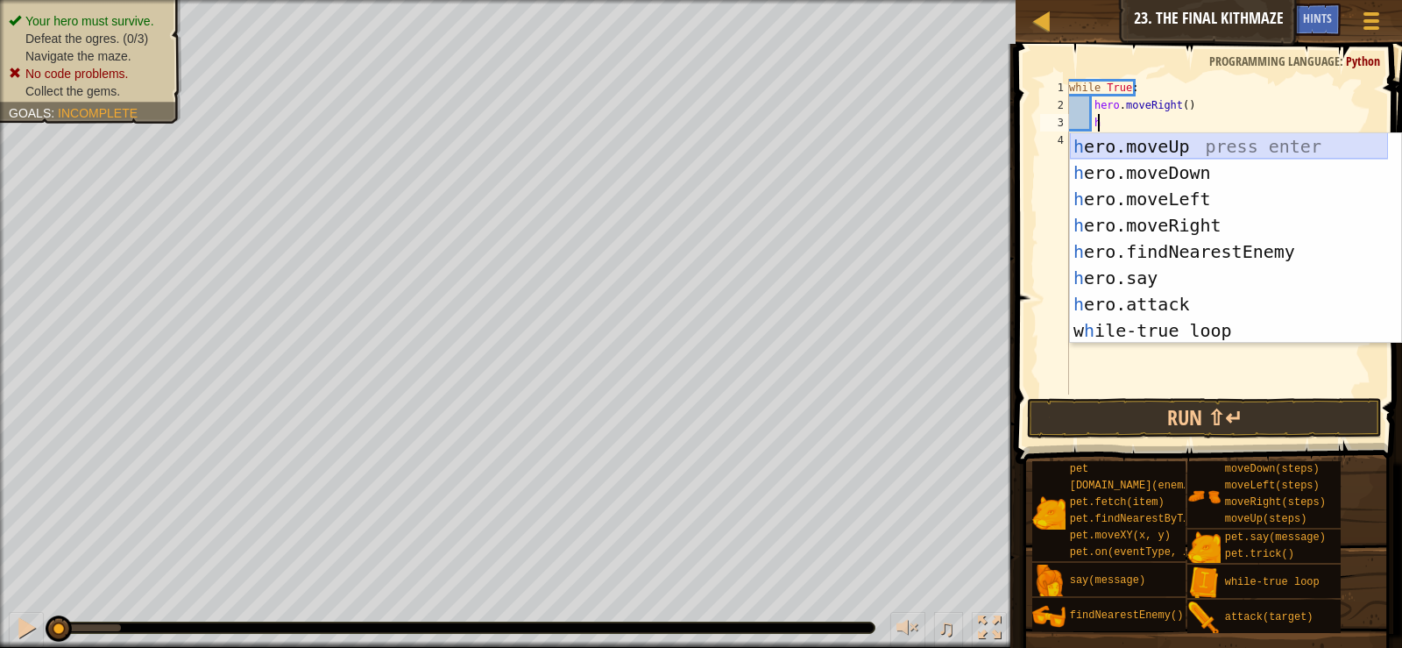
click at [1174, 145] on div "h ero.moveUp press enter h ero.moveDown press enter h ero.moveLeft press enter …" at bounding box center [1229, 264] width 318 height 263
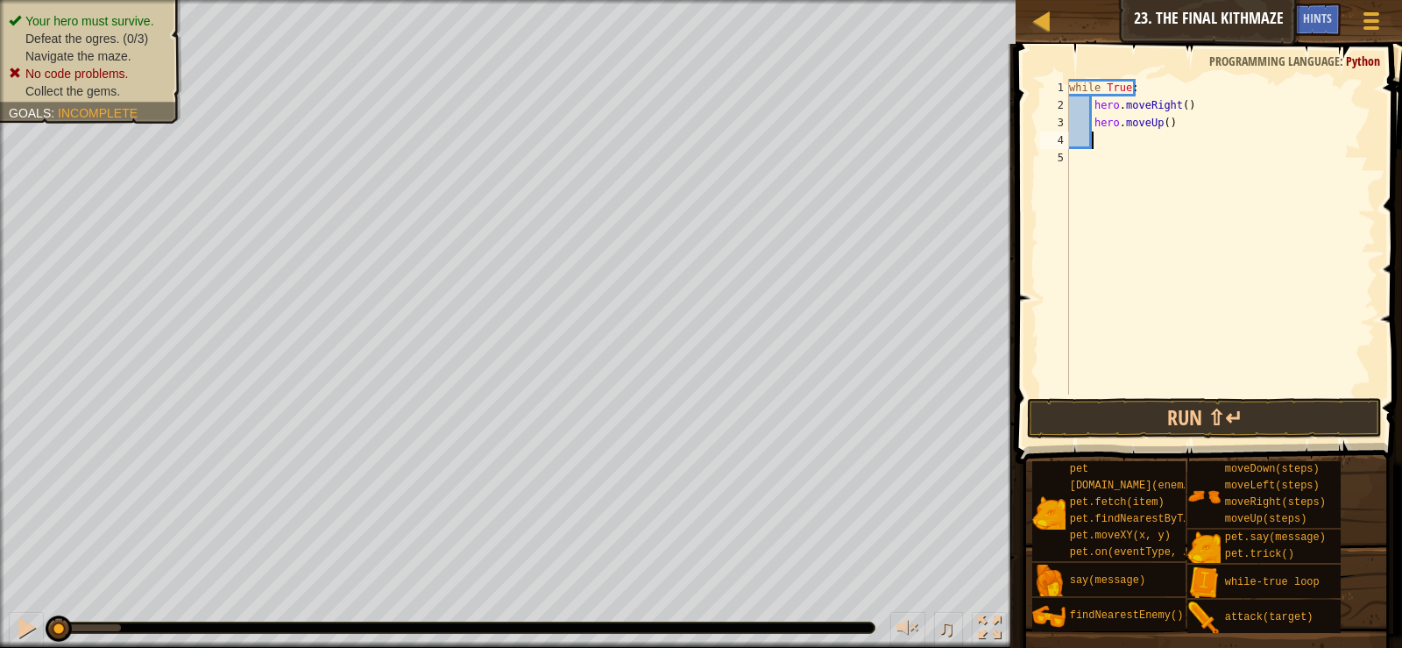
type textarea "h"
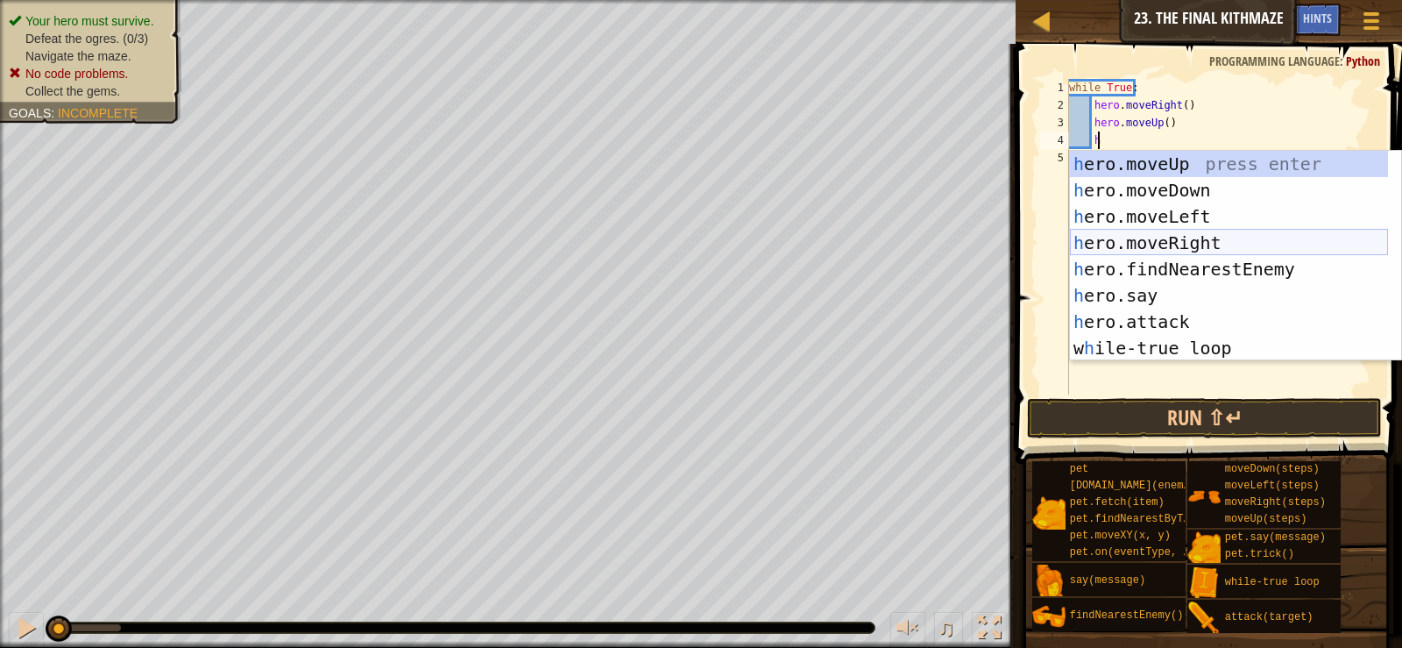
click at [1188, 236] on div "h ero.moveUp press enter h ero.moveDown press enter h ero.moveLeft press enter …" at bounding box center [1229, 282] width 318 height 263
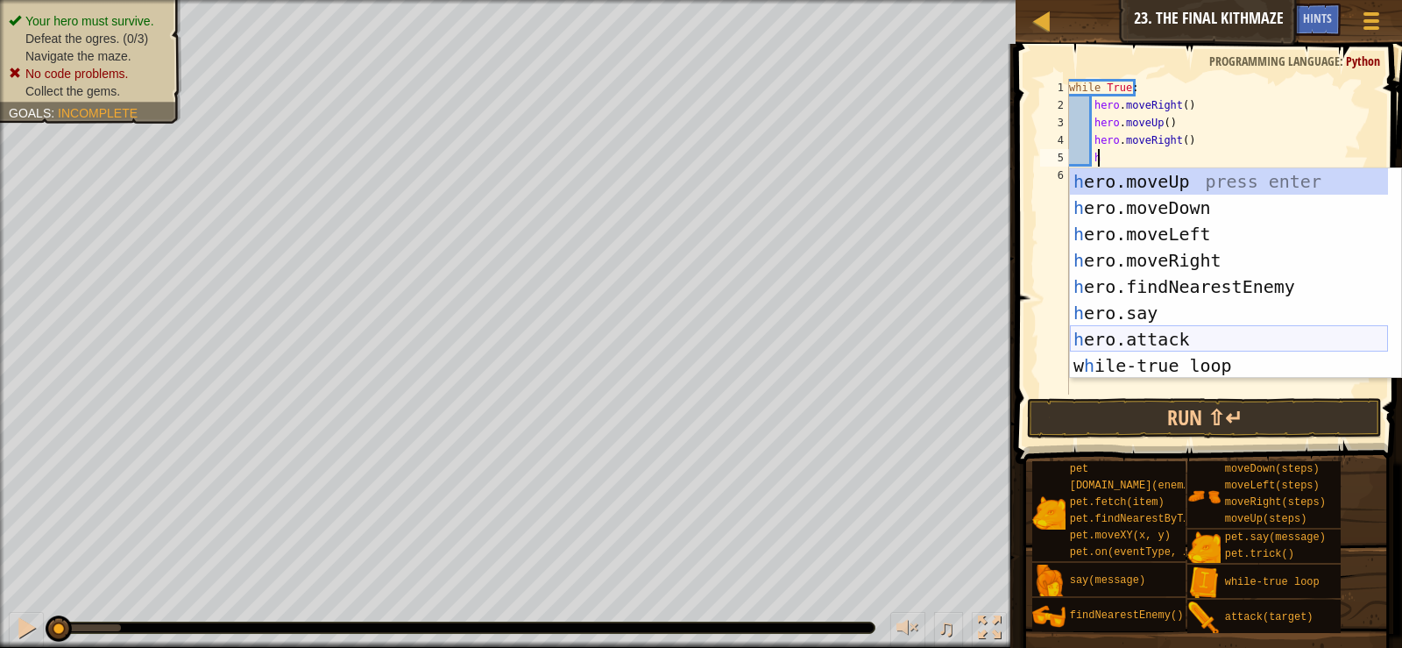
drag, startPoint x: 1157, startPoint y: 349, endPoint x: 1153, endPoint y: 337, distance: 12.8
click at [1155, 349] on div "h ero.moveUp press enter h ero.moveDown press enter h ero.moveLeft press enter …" at bounding box center [1229, 299] width 318 height 263
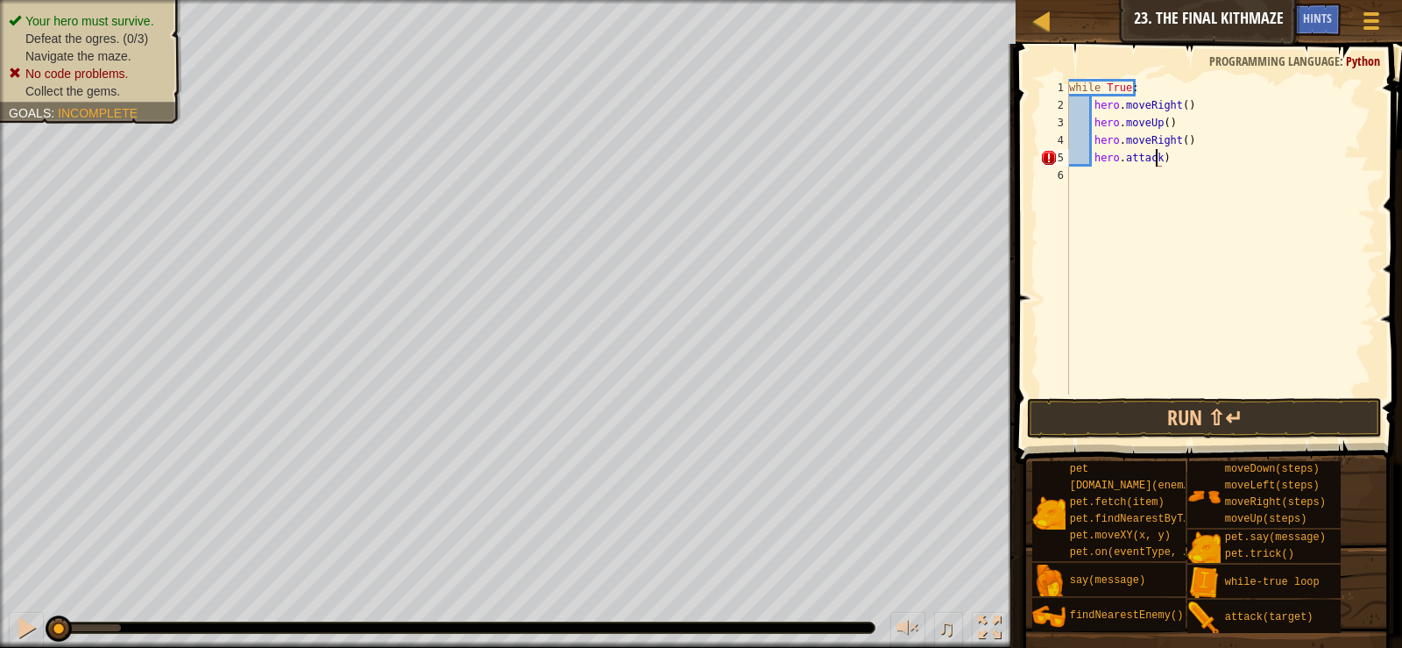
click at [1228, 152] on div "while True : hero . moveRight ( ) hero . moveUp ( ) hero . moveRight ( ) hero .…" at bounding box center [1221, 254] width 310 height 351
type textarea "h"
type textarea "e"
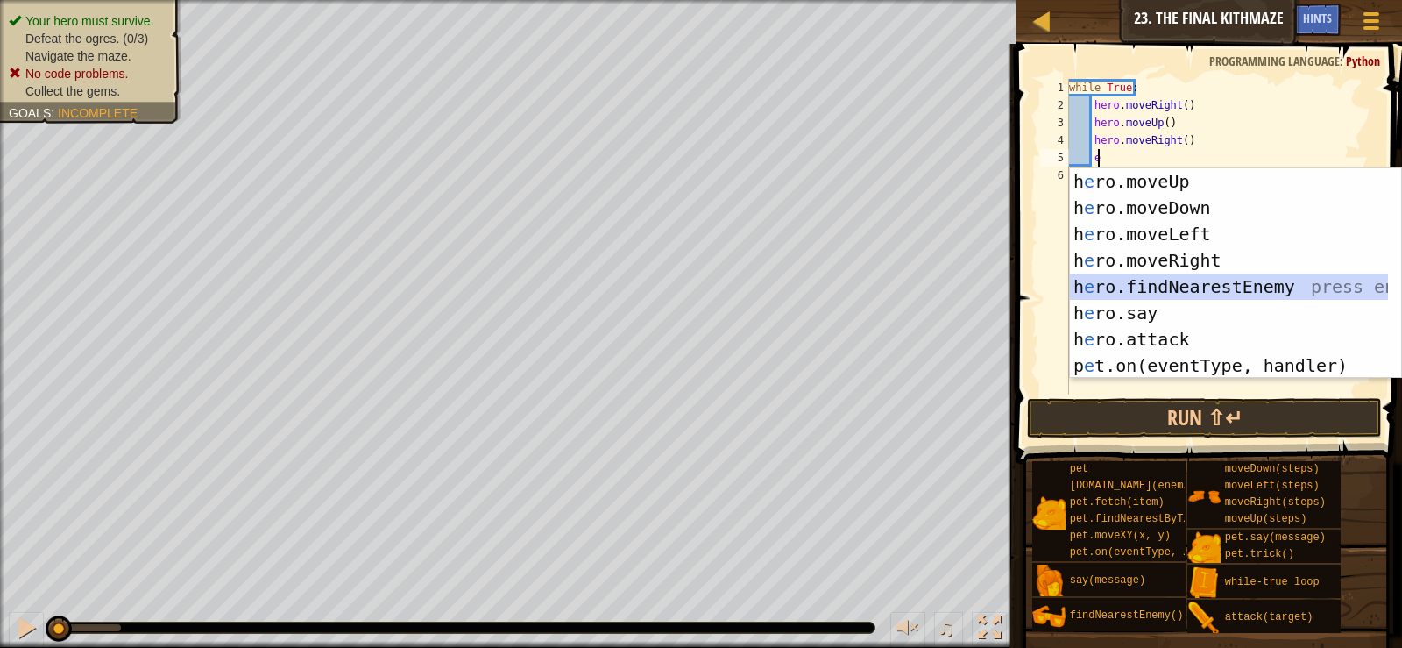
click at [1167, 291] on div "h e ro.moveUp press enter h e ro.moveDown press enter h e ro.moveLeft press ent…" at bounding box center [1229, 299] width 318 height 263
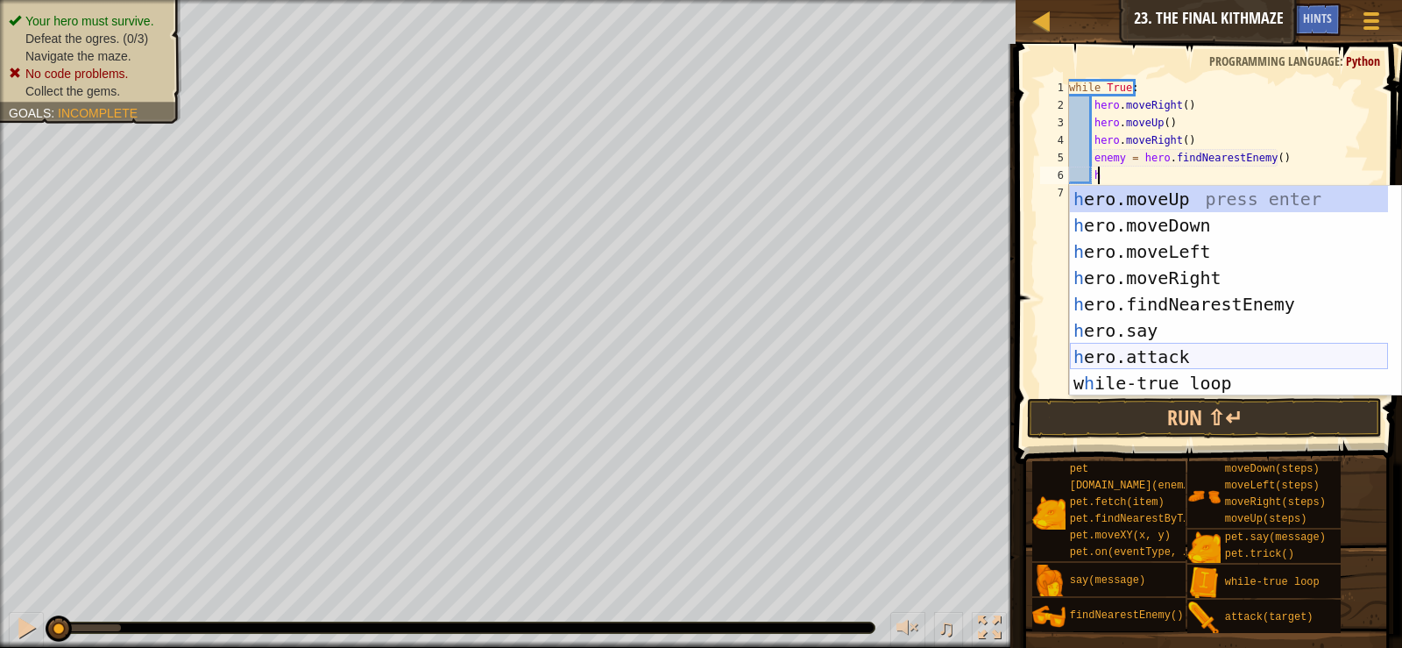
click at [1175, 352] on div "h ero.moveUp press enter h ero.moveDown press enter h ero.moveLeft press enter …" at bounding box center [1229, 317] width 318 height 263
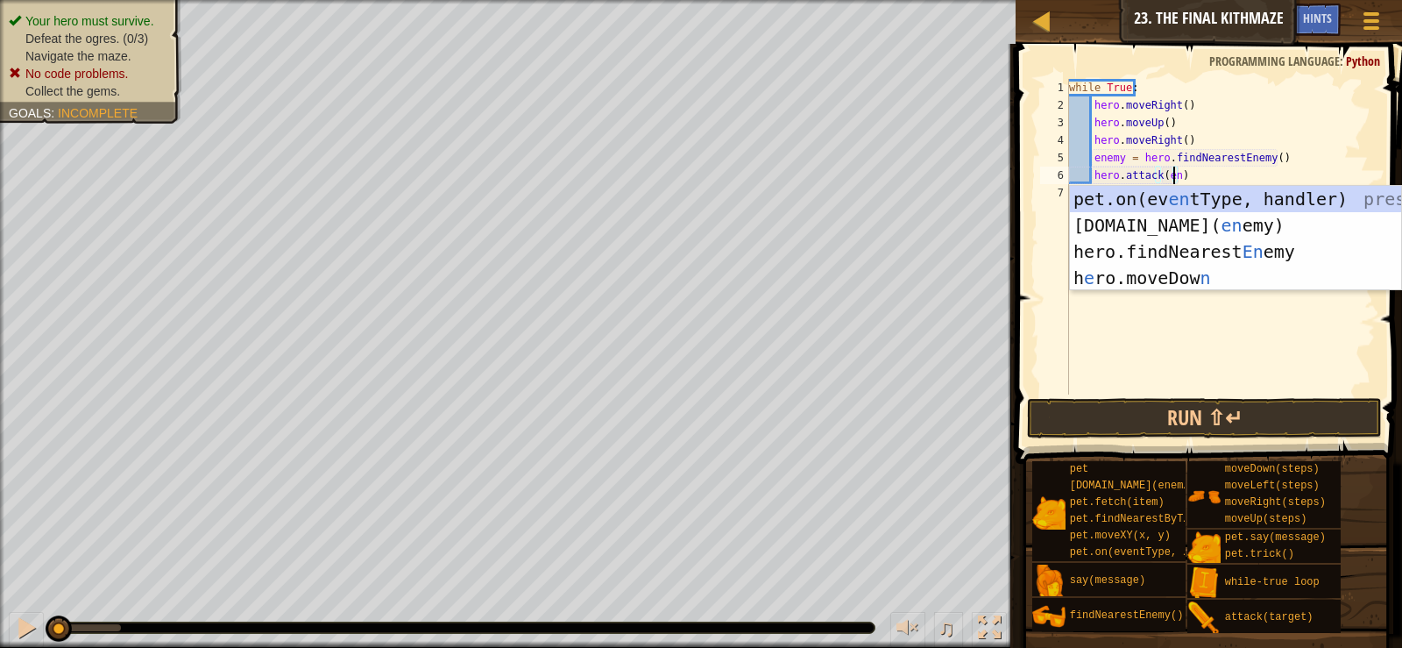
scroll to position [8, 10]
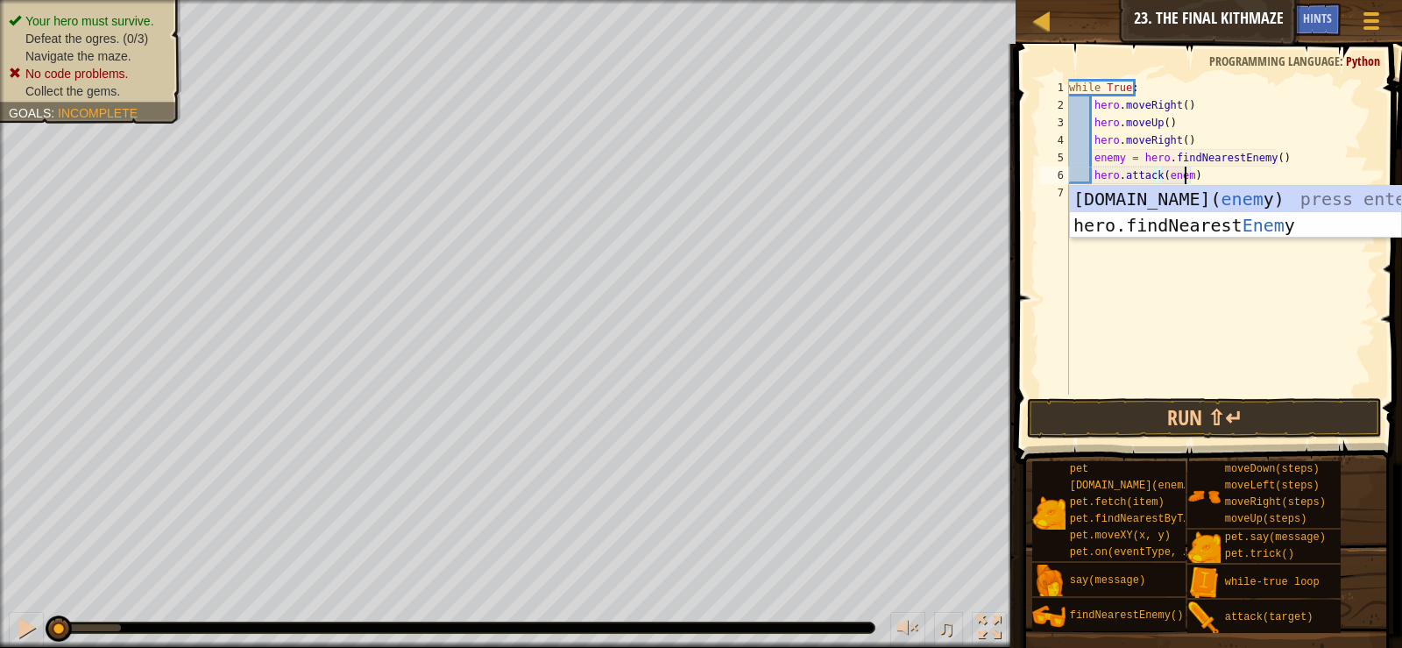
type textarea "hero.attack(enemy)"
click at [1132, 322] on div "while True : hero . moveRight ( ) hero . moveUp ( ) hero . moveRight ( ) enemy …" at bounding box center [1221, 254] width 310 height 351
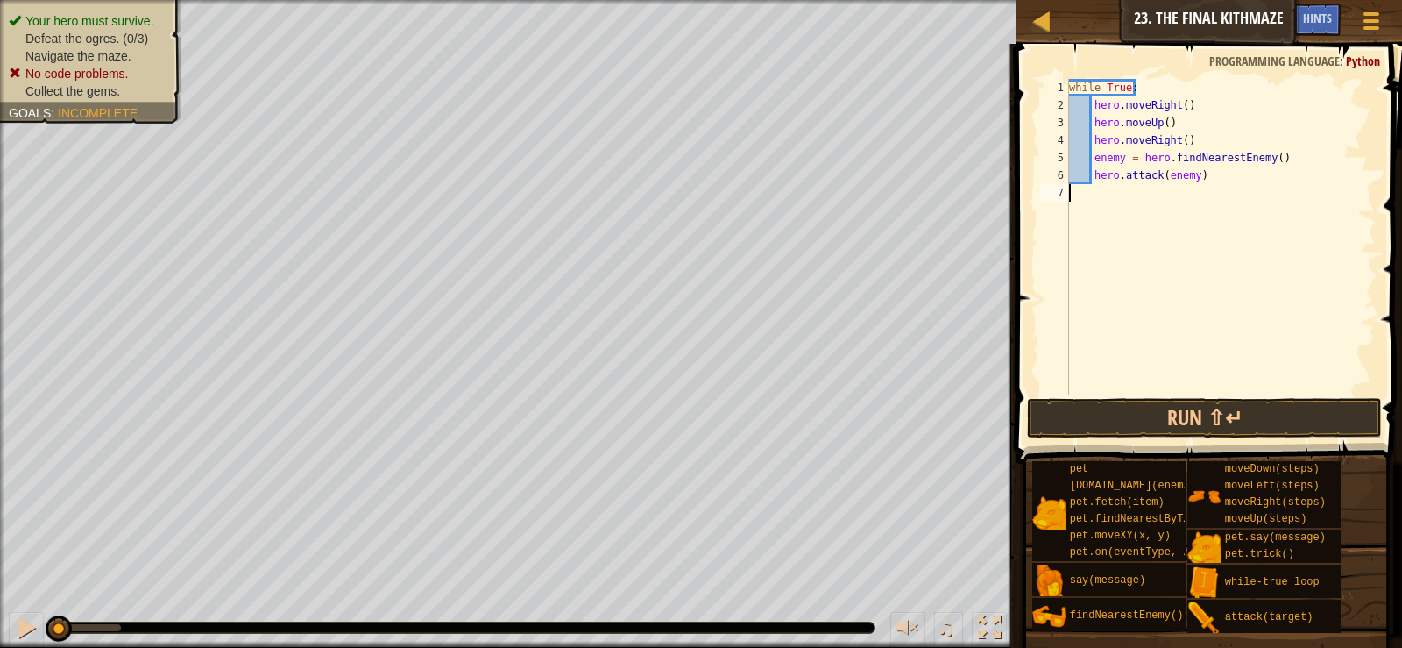
scroll to position [8, 0]
click at [1077, 188] on div "while True : hero . moveRight ( ) hero . moveUp ( ) hero . moveRight ( ) enemy …" at bounding box center [1221, 254] width 310 height 351
click at [1168, 415] on button "Run ⇧↵" at bounding box center [1204, 418] width 354 height 40
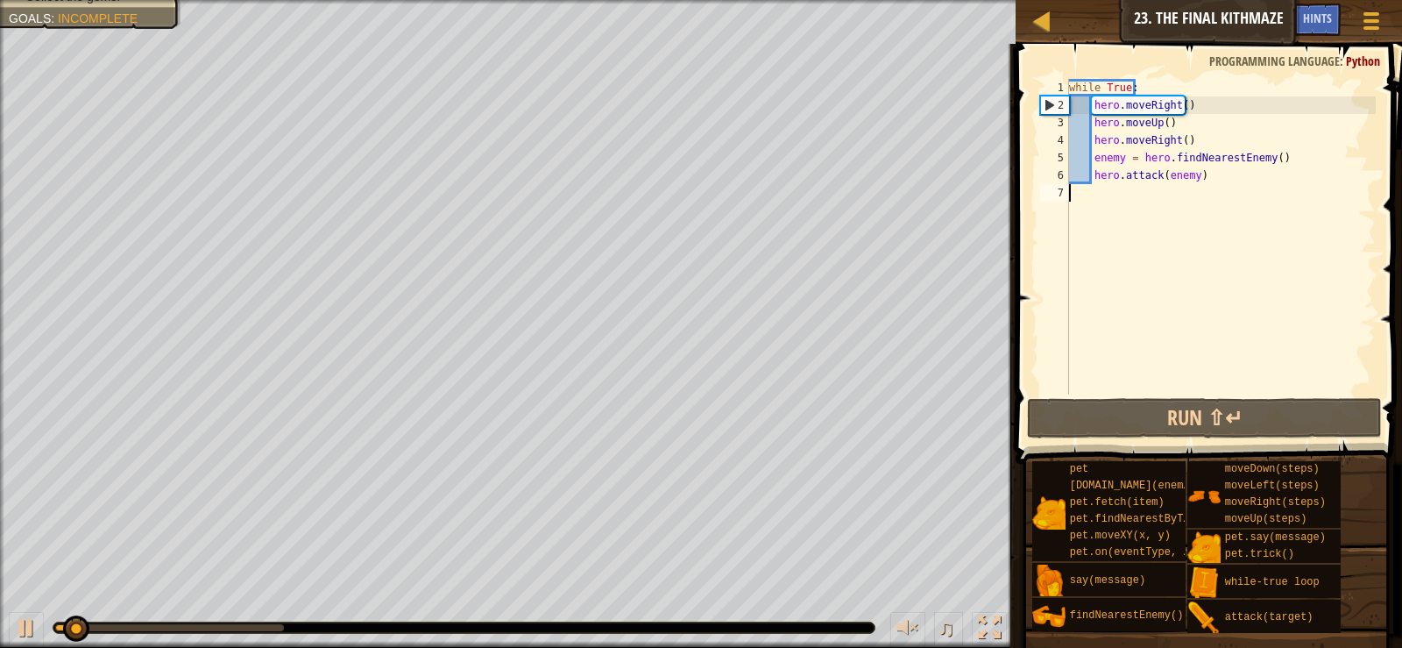
click at [1097, 195] on div "while True : hero . moveRight ( ) hero . moveUp ( ) hero . moveRight ( ) enemy …" at bounding box center [1221, 254] width 310 height 351
drag, startPoint x: 1074, startPoint y: 183, endPoint x: 1074, endPoint y: 223, distance: 40.3
click at [1074, 223] on div "while True : hero . moveRight ( ) hero . moveUp ( ) hero . moveRight ( ) enemy …" at bounding box center [1221, 254] width 310 height 351
type textarea "hero.attack(enemy)"
click at [1084, 188] on div "while True : hero . moveRight ( ) hero . moveUp ( ) hero . moveRight ( ) enemy …" at bounding box center [1221, 237] width 310 height 316
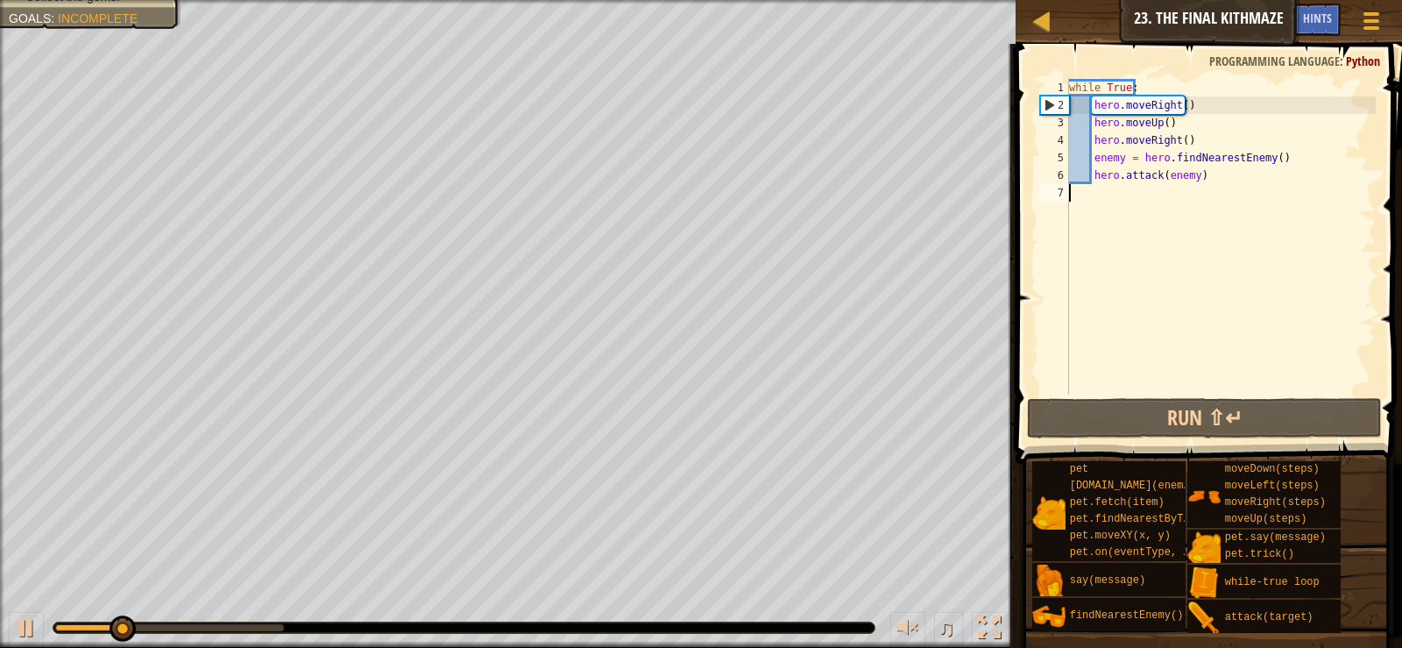
click at [1099, 204] on div "while True : hero . moveRight ( ) hero . moveUp ( ) hero . moveRight ( ) enemy …" at bounding box center [1221, 254] width 310 height 351
click at [1099, 199] on div "while True : hero . moveRight ( ) hero . moveUp ( ) hero . moveRight ( ) enemy …" at bounding box center [1221, 254] width 310 height 351
type textarea "h"
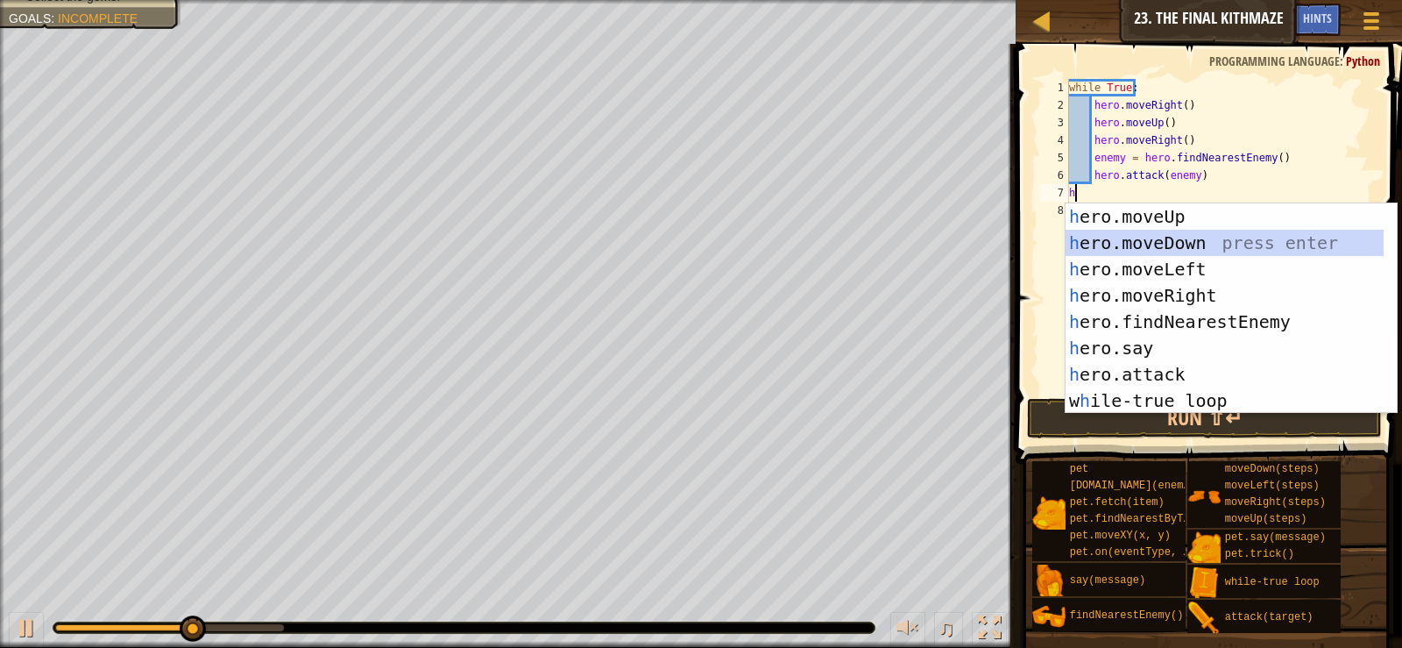
click at [1171, 237] on div "h ero.moveUp press enter h ero.moveDown press enter h ero.moveLeft press enter …" at bounding box center [1225, 334] width 318 height 263
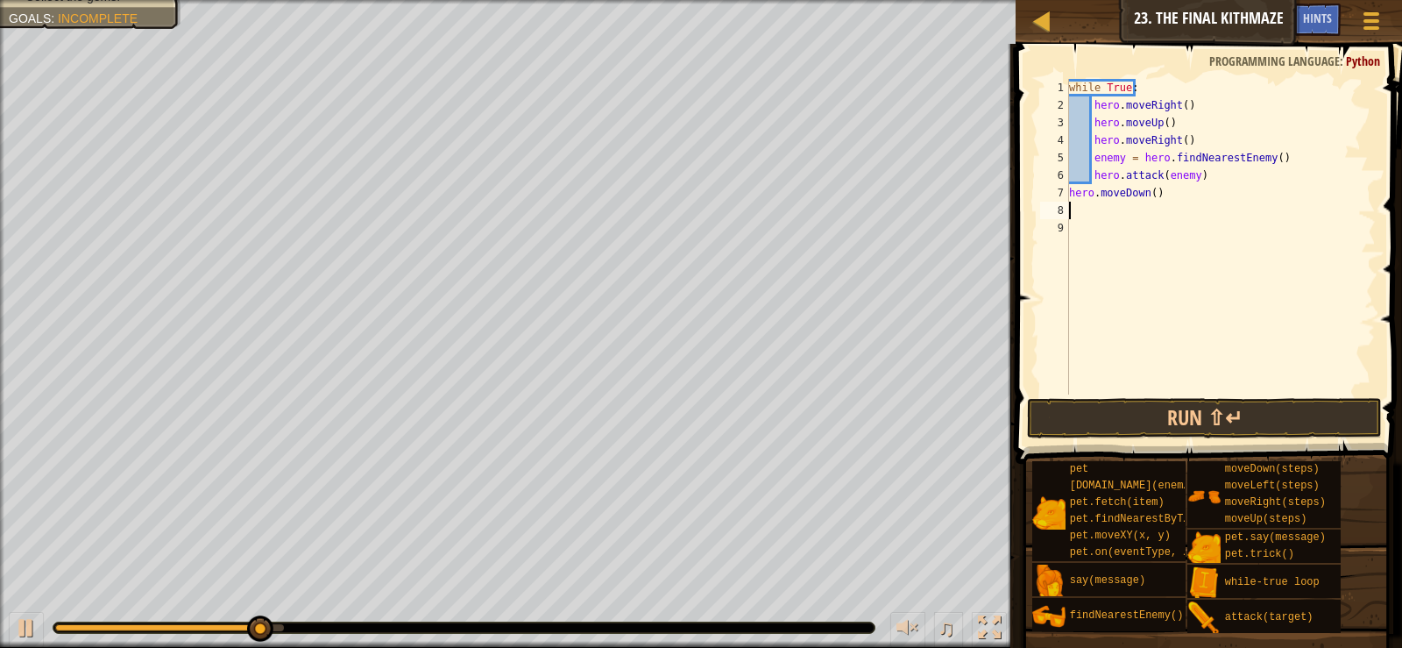
click at [1153, 195] on div "while True : hero . moveRight ( ) hero . moveUp ( ) hero . moveRight ( ) enemy …" at bounding box center [1221, 254] width 310 height 351
click at [1148, 193] on div "while True : hero . moveRight ( ) hero . moveUp ( ) hero . moveRight ( ) enemy …" at bounding box center [1221, 254] width 310 height 351
type textarea "hero.moveDown(2)"
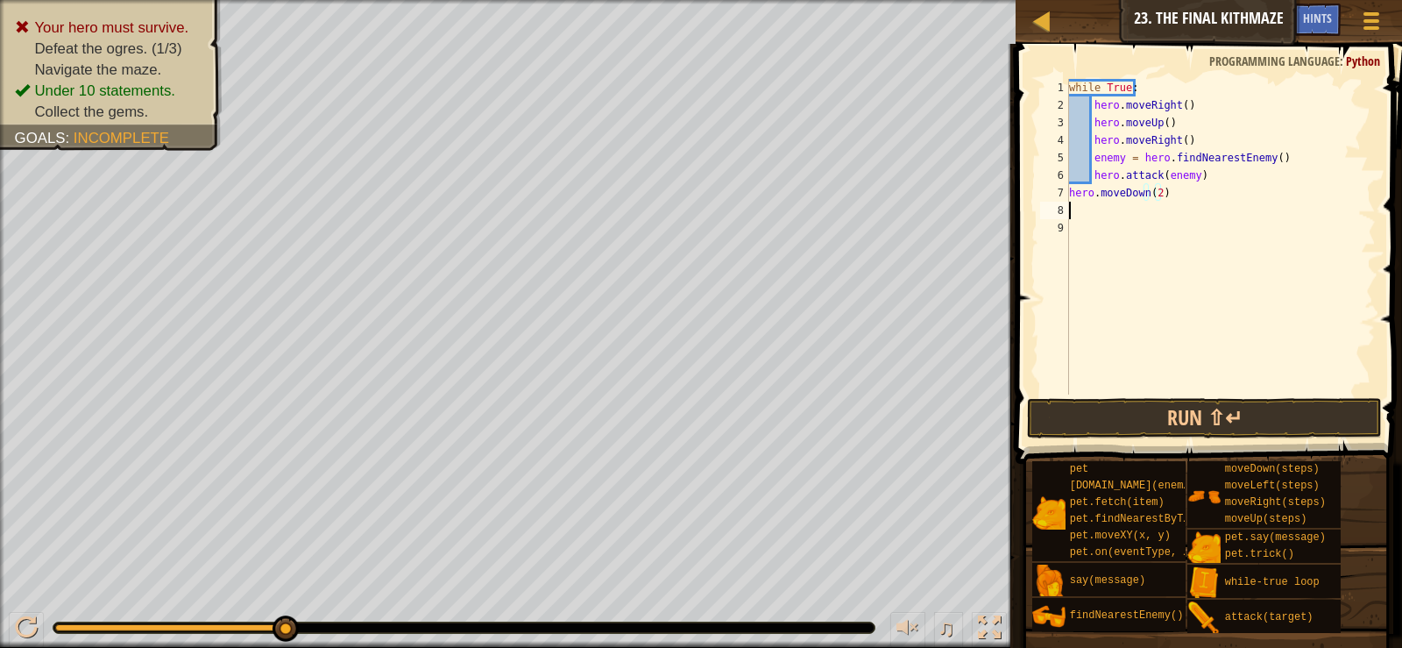
click at [1103, 216] on div "while True : hero . moveRight ( ) hero . moveUp ( ) hero . moveRight ( ) enemy …" at bounding box center [1221, 254] width 310 height 351
type textarea "h"
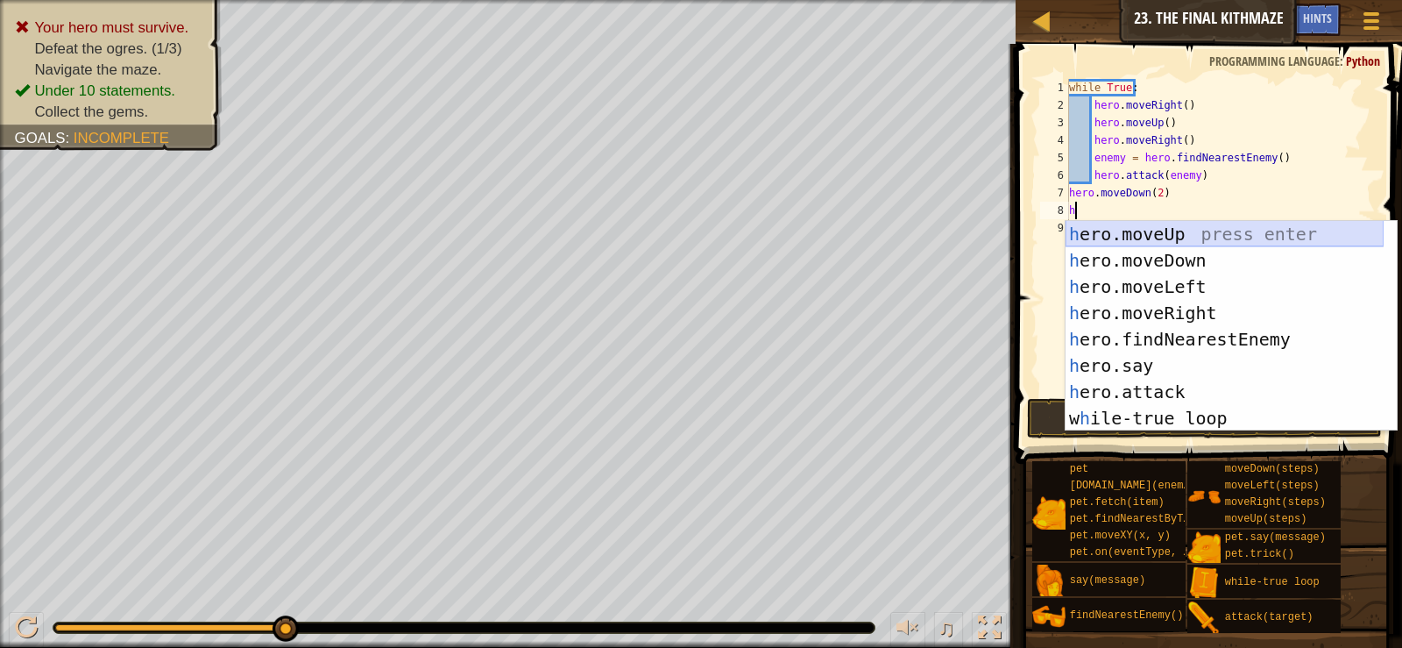
click at [1152, 232] on div "h ero.moveUp press enter h ero.moveDown press enter h ero.moveLeft press enter …" at bounding box center [1225, 352] width 318 height 263
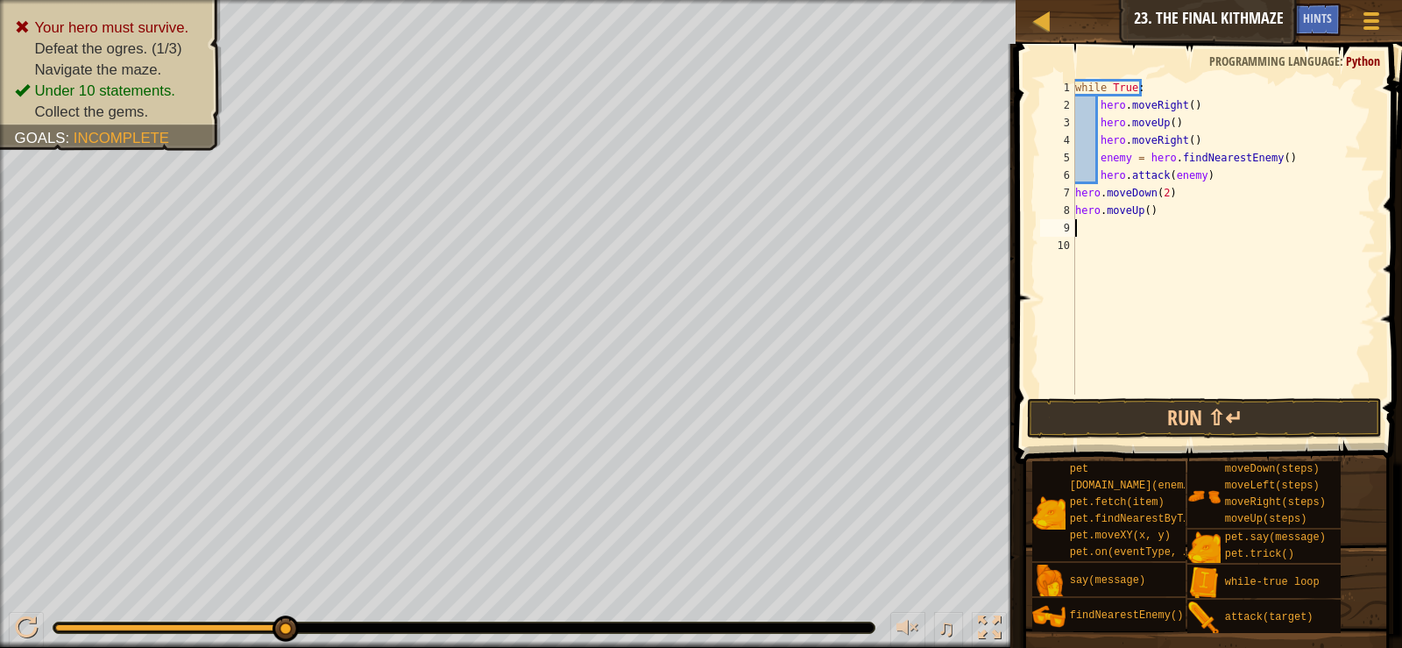
click at [1075, 196] on div "while True : hero . moveRight ( ) hero . moveUp ( ) hero . moveRight ( ) enemy …" at bounding box center [1224, 254] width 305 height 351
drag, startPoint x: 1076, startPoint y: 216, endPoint x: 1092, endPoint y: 215, distance: 15.8
click at [1076, 217] on div "while True : hero . moveRight ( ) hero . moveUp ( ) hero . moveRight ( ) enemy …" at bounding box center [1224, 254] width 304 height 351
type textarea "hero.moveUp()"
click at [1171, 400] on button "Run ⇧↵" at bounding box center [1204, 418] width 354 height 40
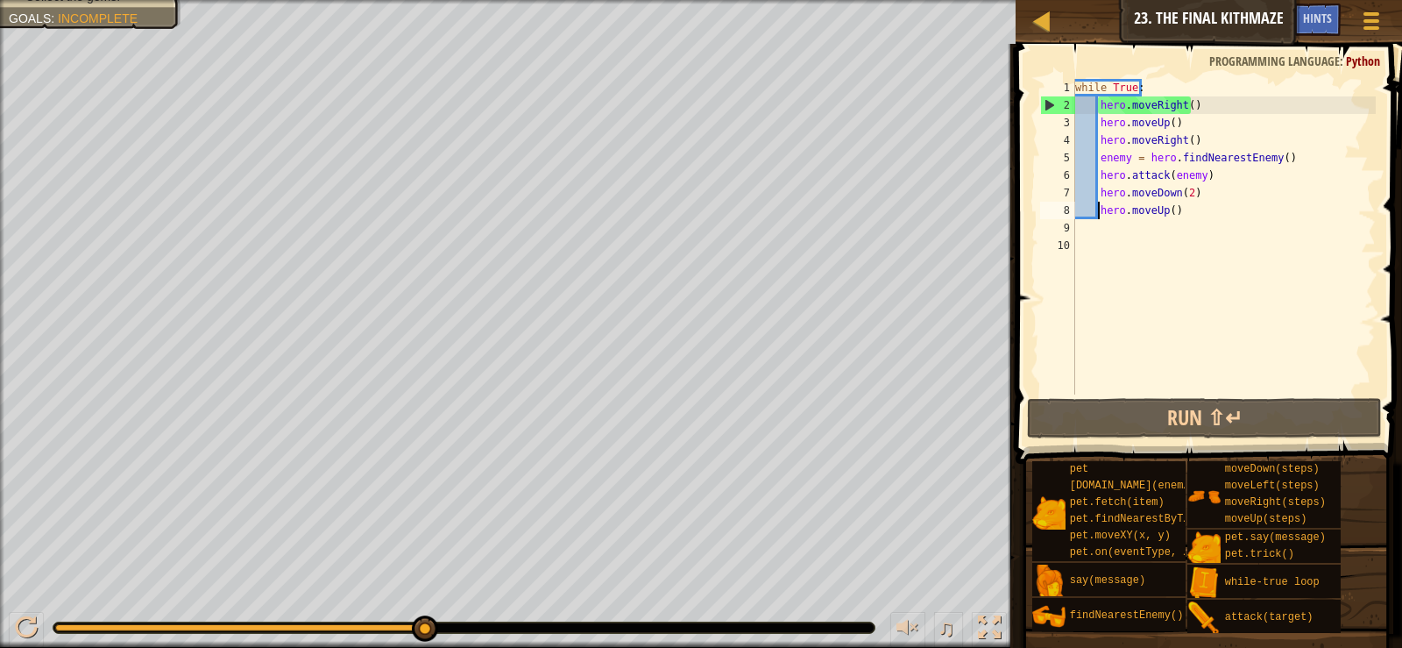
click at [1268, 382] on div "Map Introduction to Computer Science 23. The Final Kithmaze Game Menu Done Hint…" at bounding box center [701, 324] width 1402 height 648
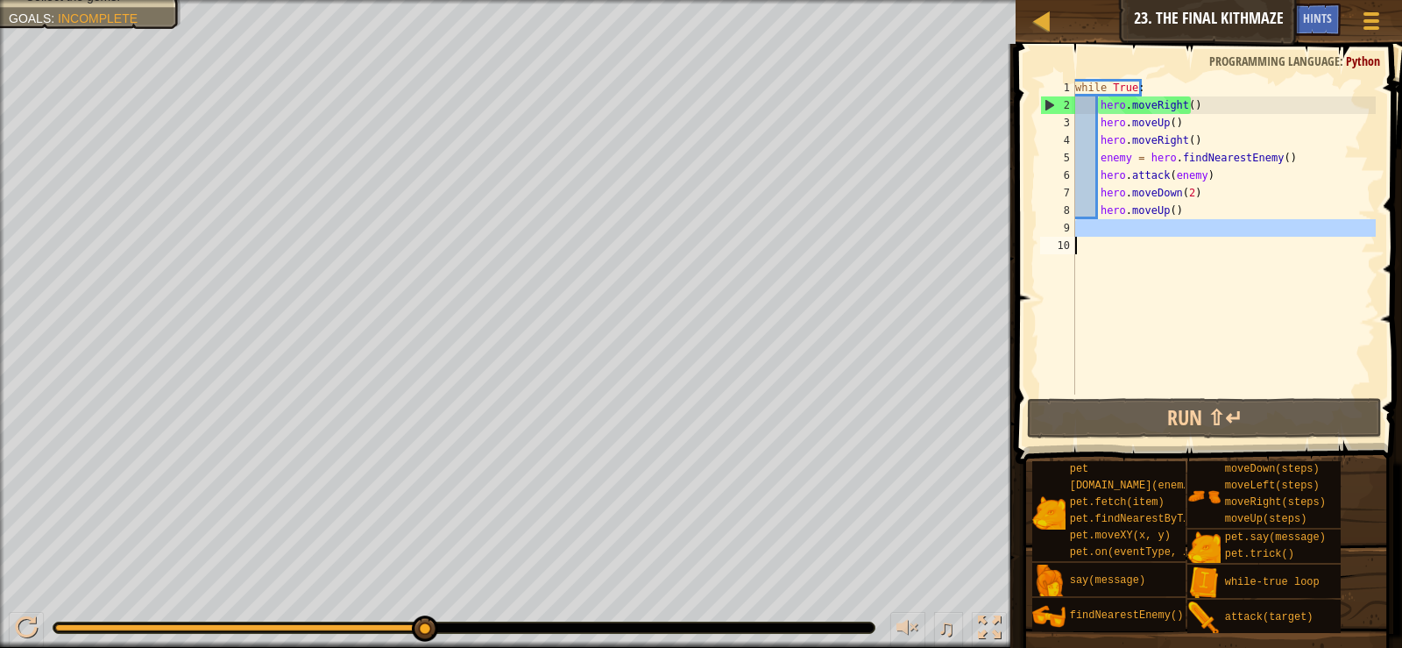
drag, startPoint x: 1205, startPoint y: 223, endPoint x: 1099, endPoint y: 354, distance: 168.2
click at [1099, 354] on div "while True : hero . moveRight ( ) hero . moveUp ( ) hero . moveRight ( ) enemy …" at bounding box center [1224, 254] width 305 height 351
type textarea "h"
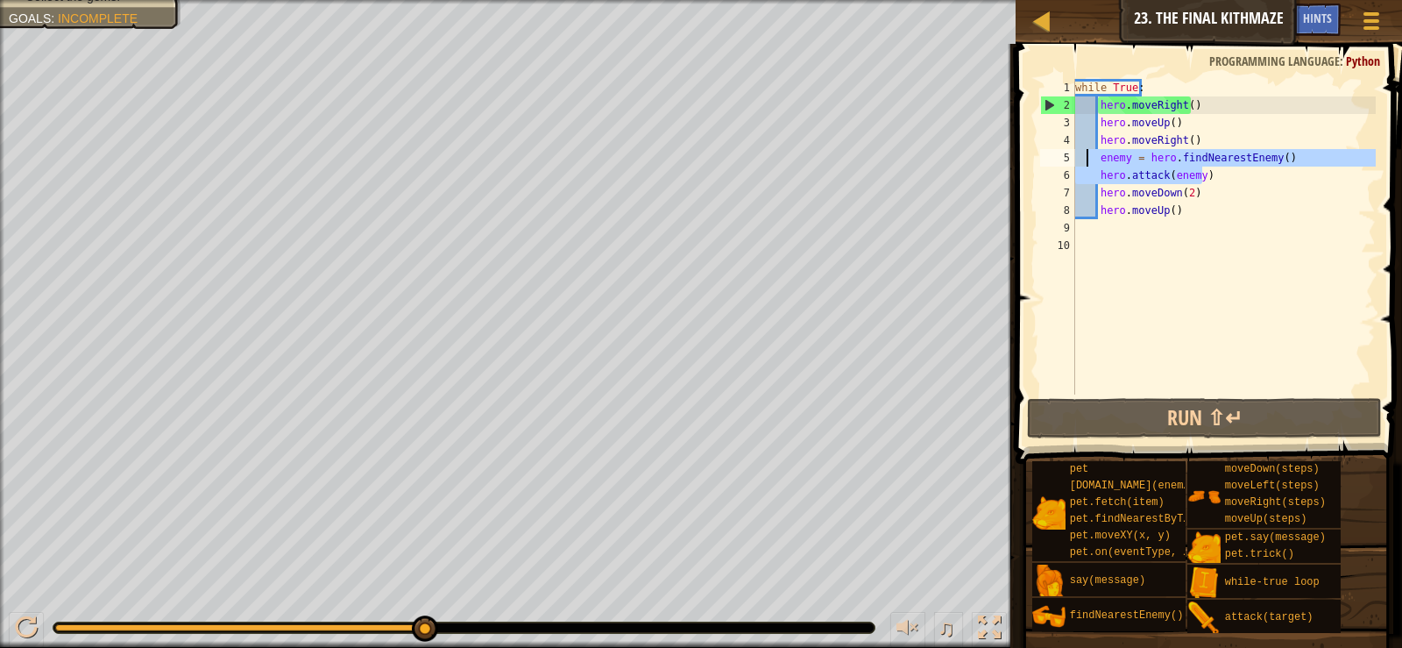
drag, startPoint x: 1200, startPoint y: 181, endPoint x: 1085, endPoint y: 161, distance: 116.6
click at [1085, 161] on div "while True : hero . moveRight ( ) hero . moveUp ( ) hero . moveRight ( ) enemy …" at bounding box center [1224, 254] width 305 height 351
type textarea "enemy = hero.findNearestEnemy() hero.attack(enemy)"
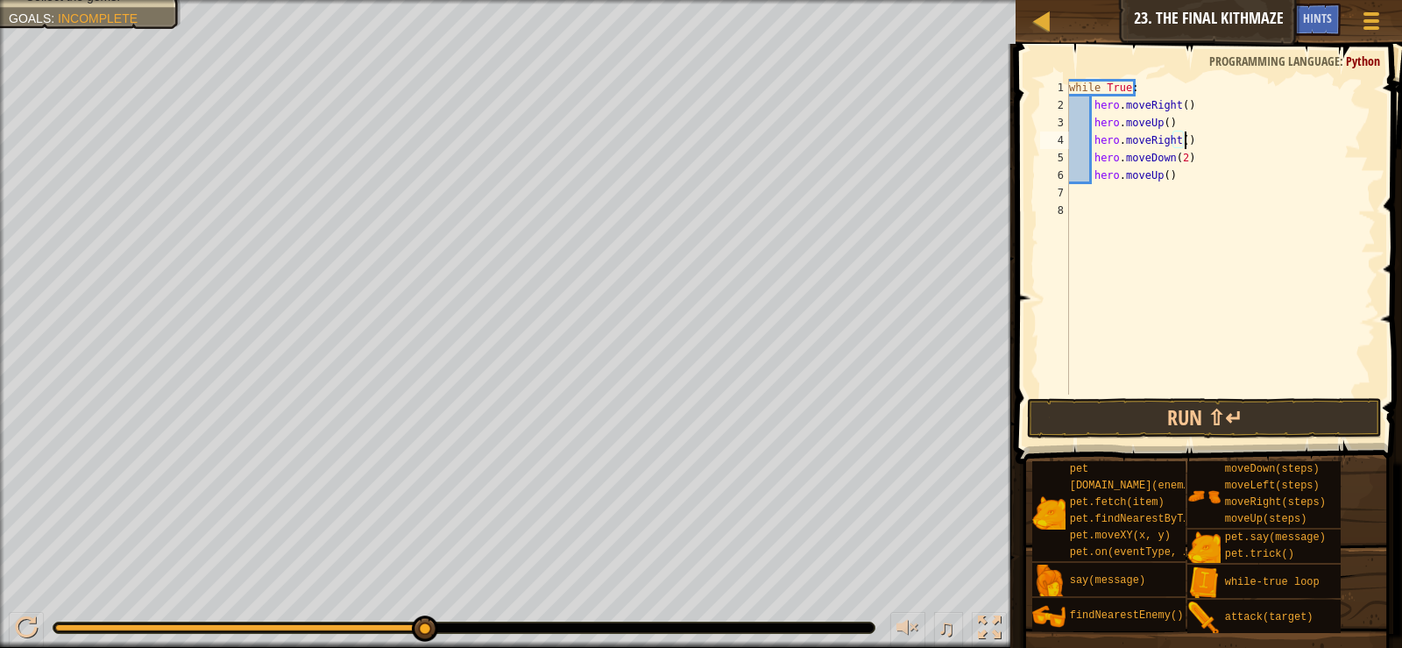
click at [1177, 130] on div "while True : hero . moveRight ( ) hero . moveUp ( ) hero . moveRight ( ) hero .…" at bounding box center [1221, 254] width 310 height 351
type textarea "hero.moveUp()"
paste textarea "hero.attack(enemy)"
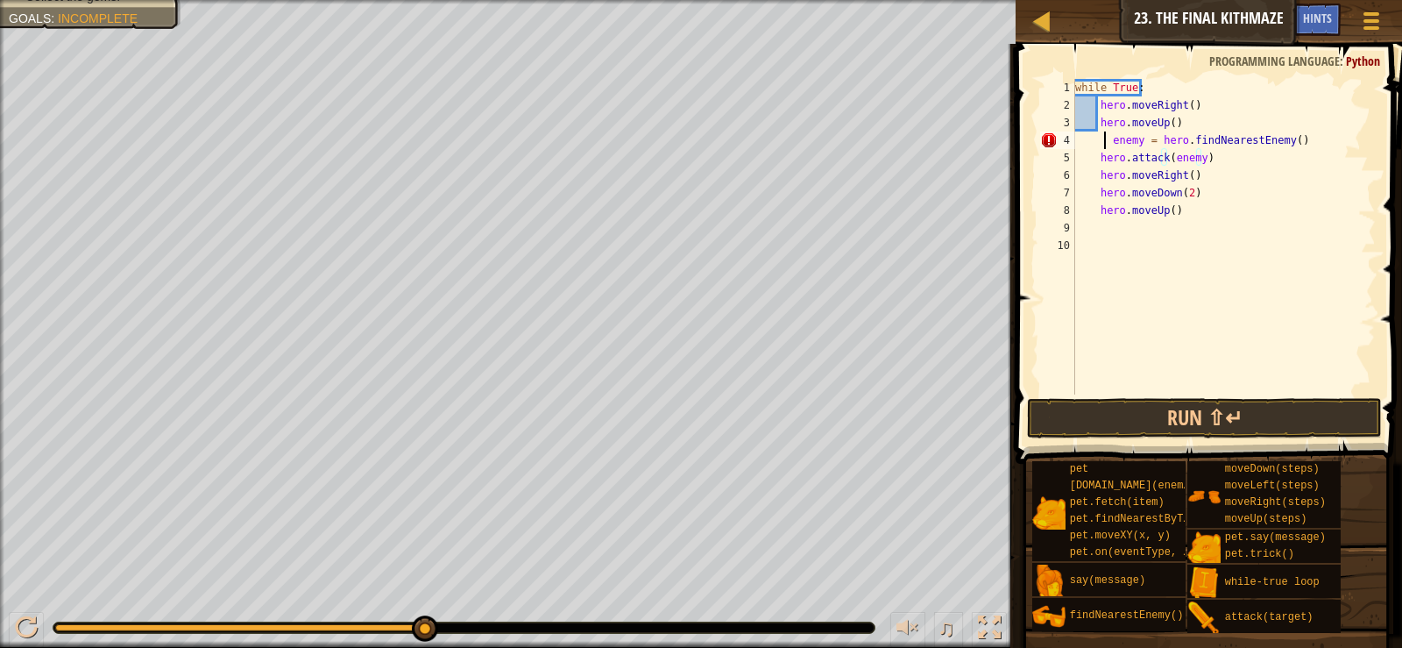
click at [1104, 139] on div "while True : hero . moveRight ( ) hero . moveUp ( ) enemy = hero . findNearestE…" at bounding box center [1224, 254] width 304 height 351
click at [1108, 140] on div "while True : hero . moveRight ( ) hero . moveUp ( ) enemy = hero . findNearestE…" at bounding box center [1224, 254] width 304 height 351
type textarea "enemy = hero.findNearestEnemy()"
click at [1124, 428] on button "Run ⇧↵" at bounding box center [1204, 418] width 354 height 40
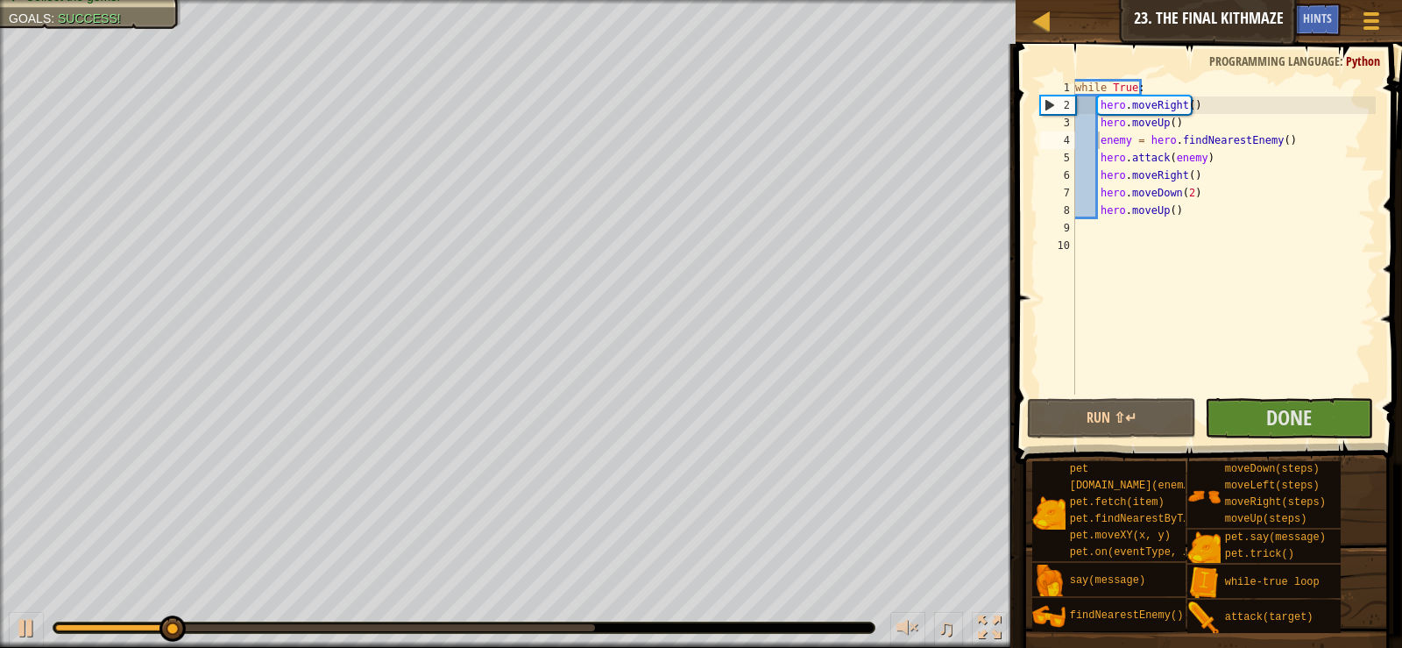
click at [1255, 440] on span at bounding box center [1211, 229] width 401 height 472
click at [1263, 425] on button "Done" at bounding box center [1289, 418] width 168 height 40
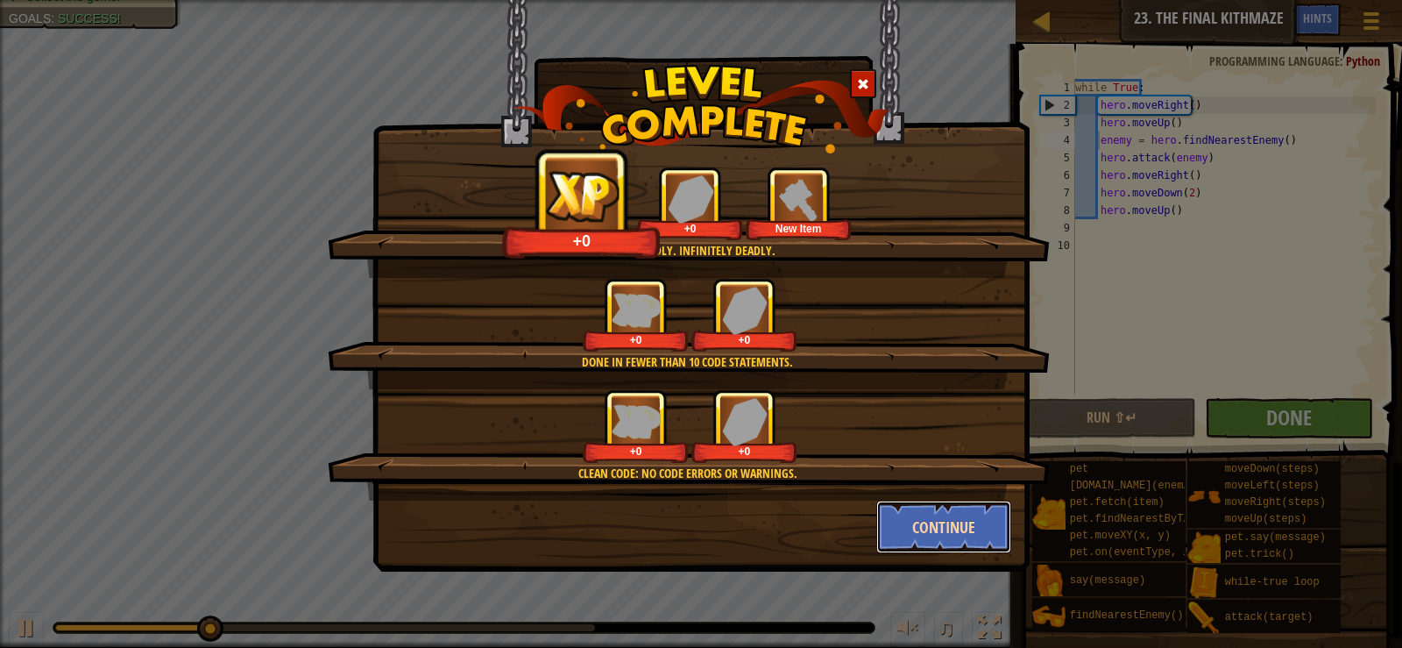
click at [945, 535] on button "Continue" at bounding box center [944, 526] width 136 height 53
click at [945, 535] on div "You're deadly. Infinitely deadly. +0 +0 New Item Done in fewer than 10 code sta…" at bounding box center [701, 324] width 1402 height 648
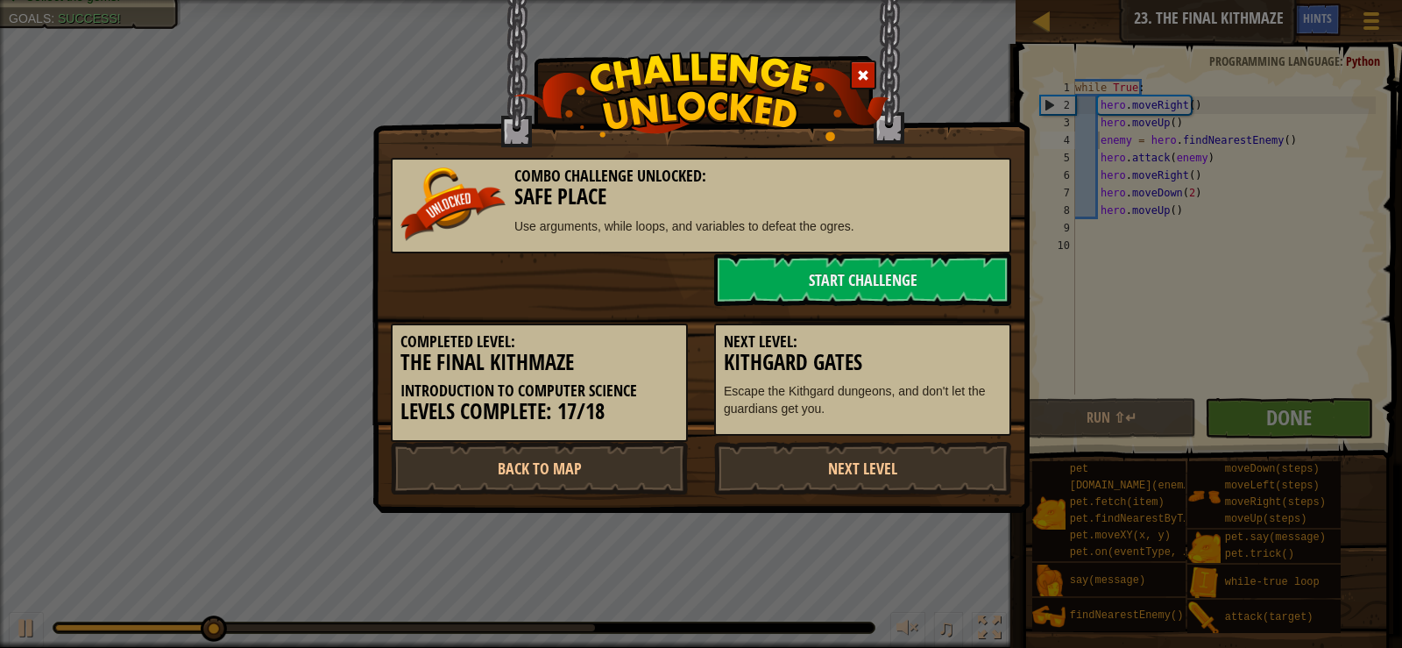
click at [945, 535] on div "Combo Challenge Unlocked: Safe Place Use arguments, while loops, and variables …" at bounding box center [701, 324] width 1402 height 648
click at [859, 290] on link "Start Challenge" at bounding box center [862, 279] width 297 height 53
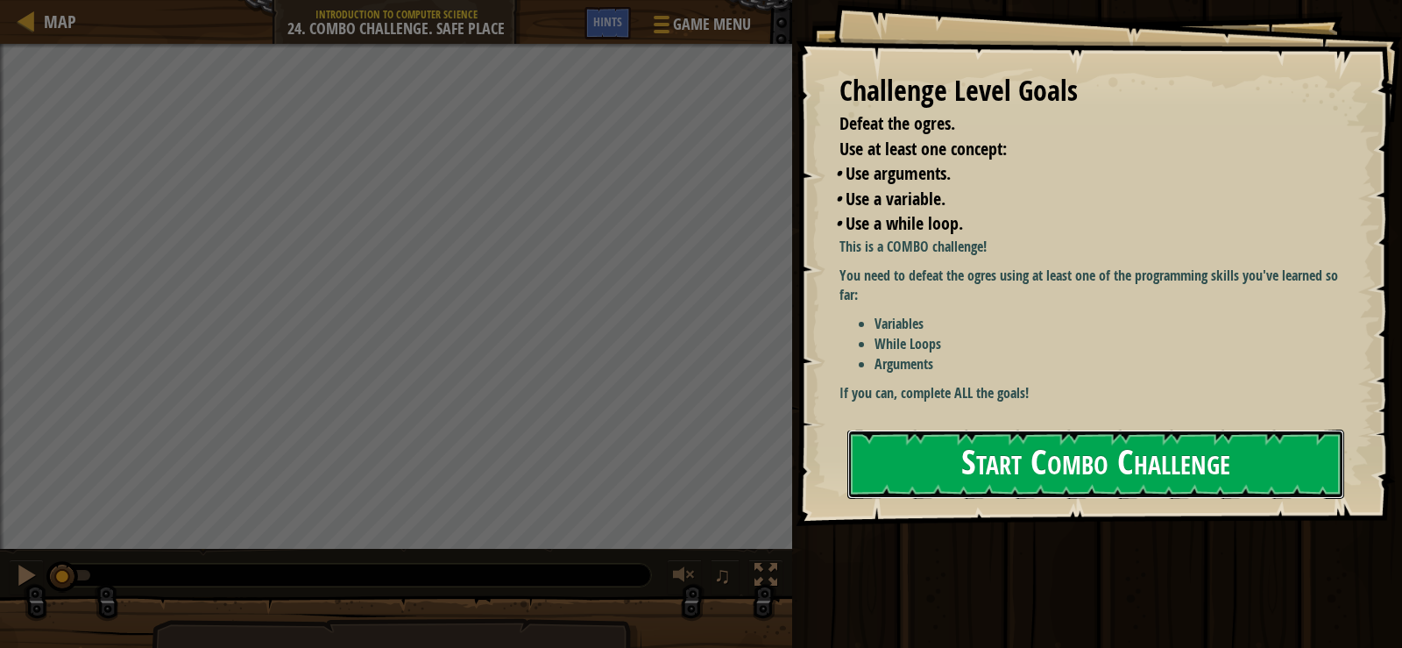
click at [1026, 442] on button "Start Combo Challenge" at bounding box center [1096, 463] width 497 height 69
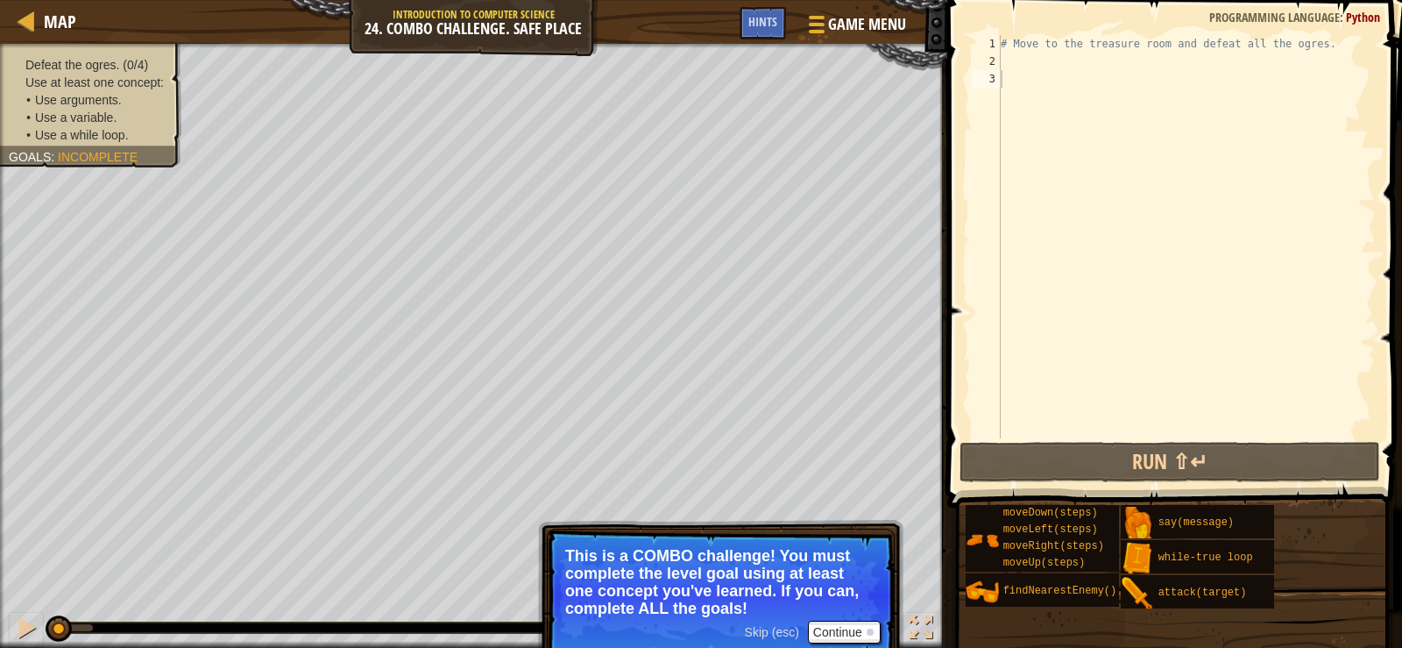
click at [777, 635] on span "Skip (esc)" at bounding box center [772, 632] width 54 height 14
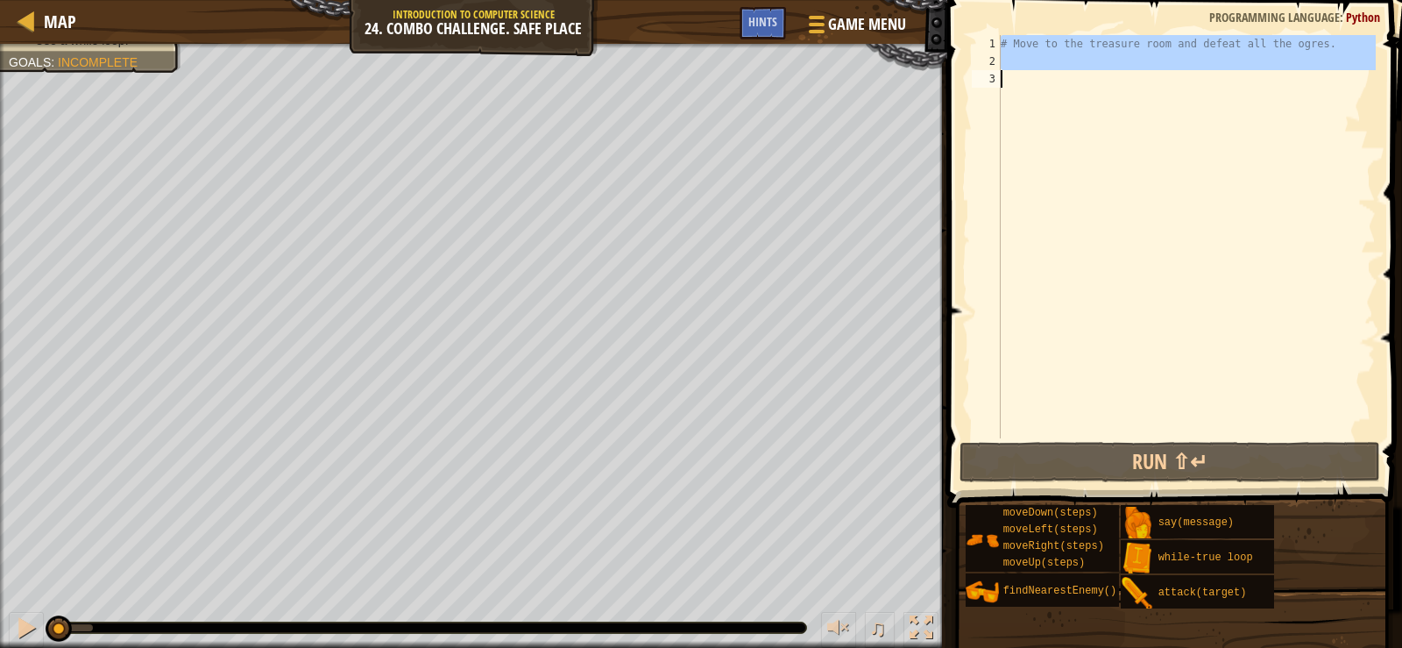
drag, startPoint x: 1001, startPoint y: 41, endPoint x: 1401, endPoint y: 93, distance: 403.9
click at [1401, 93] on div "1 2 3 # Move to the treasure room and defeat all the ogres. ההההההההההההההההההה…" at bounding box center [1172, 288] width 460 height 559
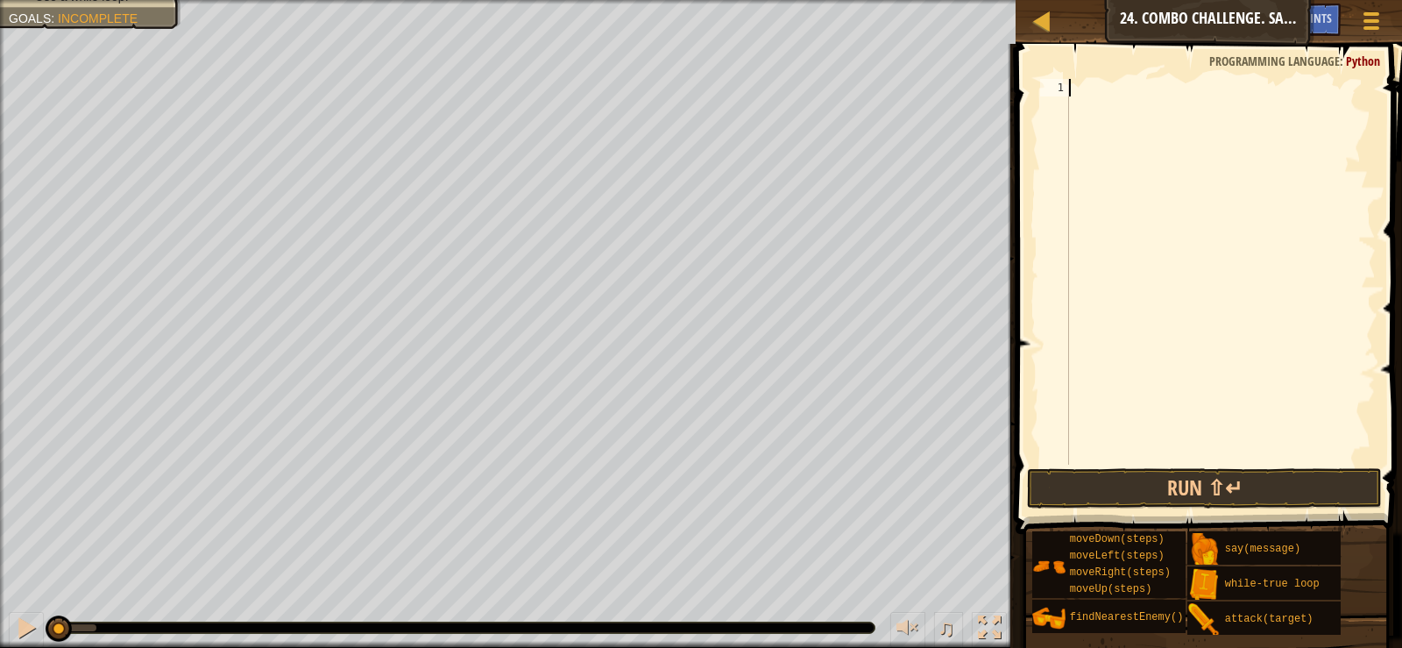
type textarea "h"
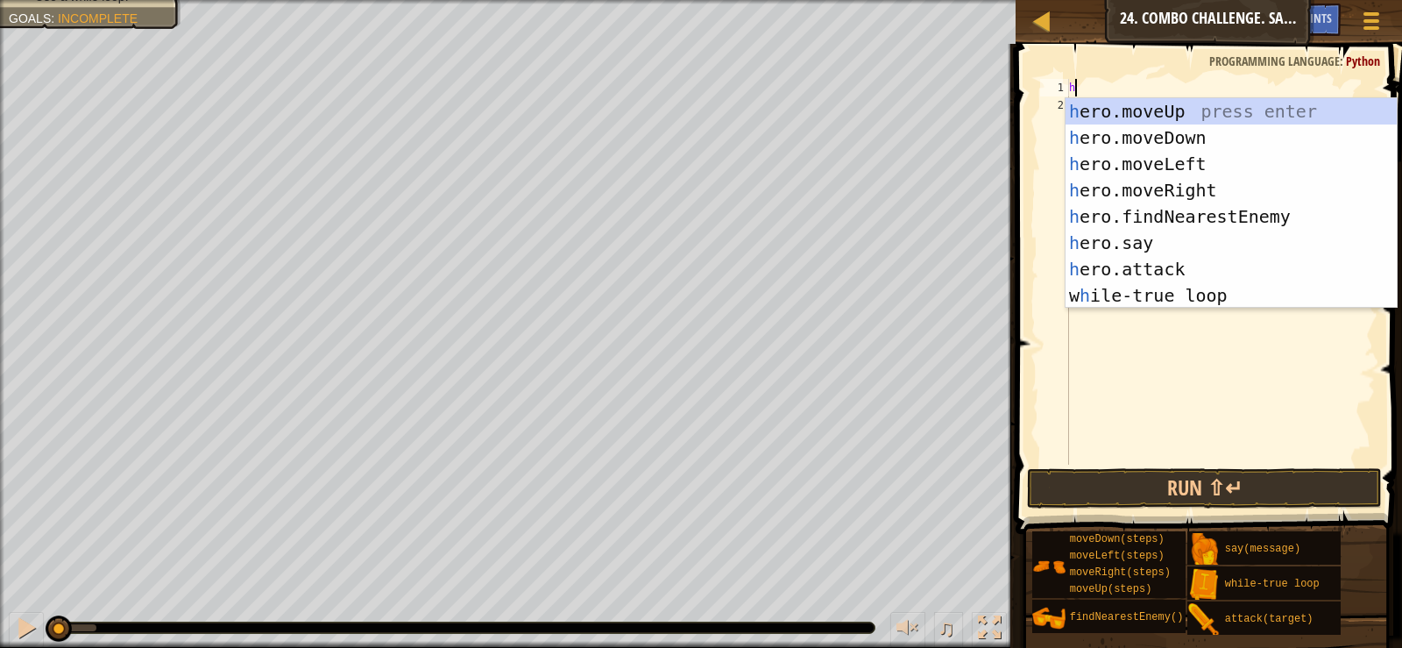
scroll to position [8, 0]
click at [1171, 104] on div "h ero.moveUp press enter h ero.moveDown press enter h ero.moveLeft press enter …" at bounding box center [1231, 229] width 331 height 263
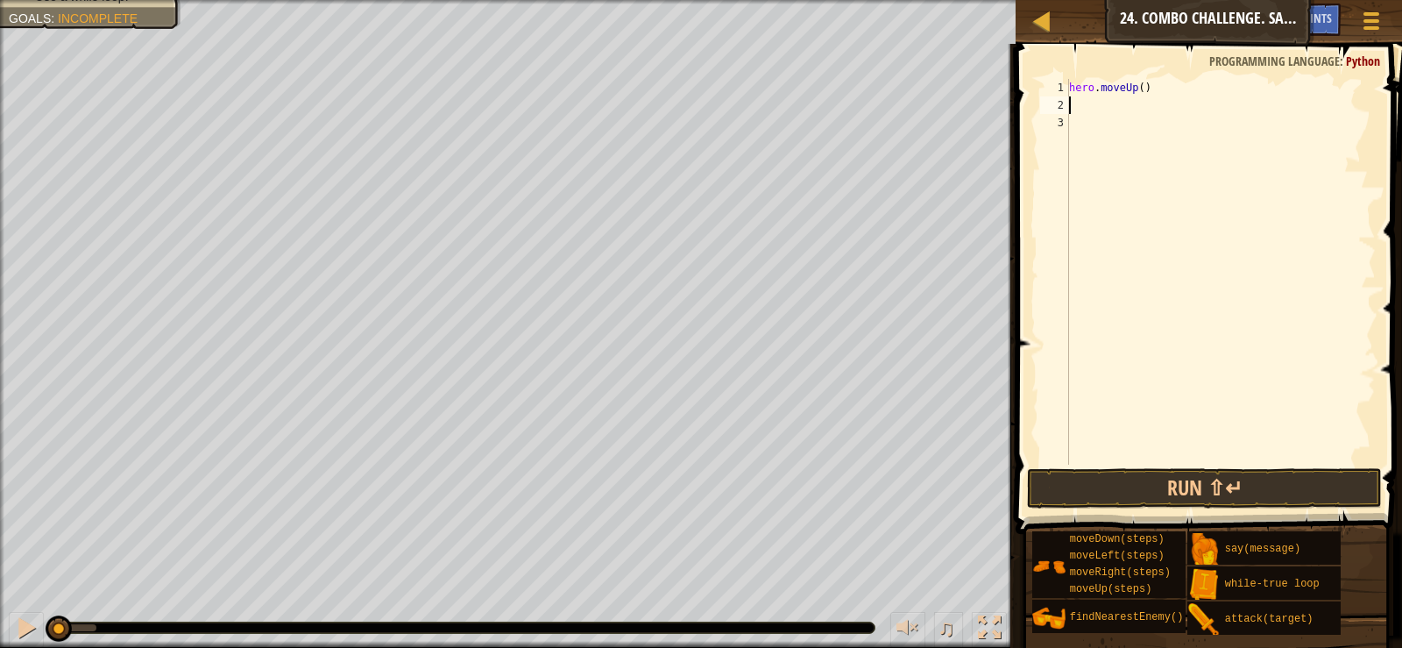
click at [1144, 93] on div "hero . moveUp ( )" at bounding box center [1221, 289] width 310 height 421
click at [1138, 93] on div "hero . moveUp ( )" at bounding box center [1221, 289] width 310 height 421
click at [1134, 89] on div "hero . moveUp ( )" at bounding box center [1221, 289] width 310 height 421
drag, startPoint x: 1139, startPoint y: 88, endPoint x: 1161, endPoint y: 91, distance: 22.2
click at [1139, 88] on div "hero . moveUp ( )" at bounding box center [1221, 289] width 310 height 421
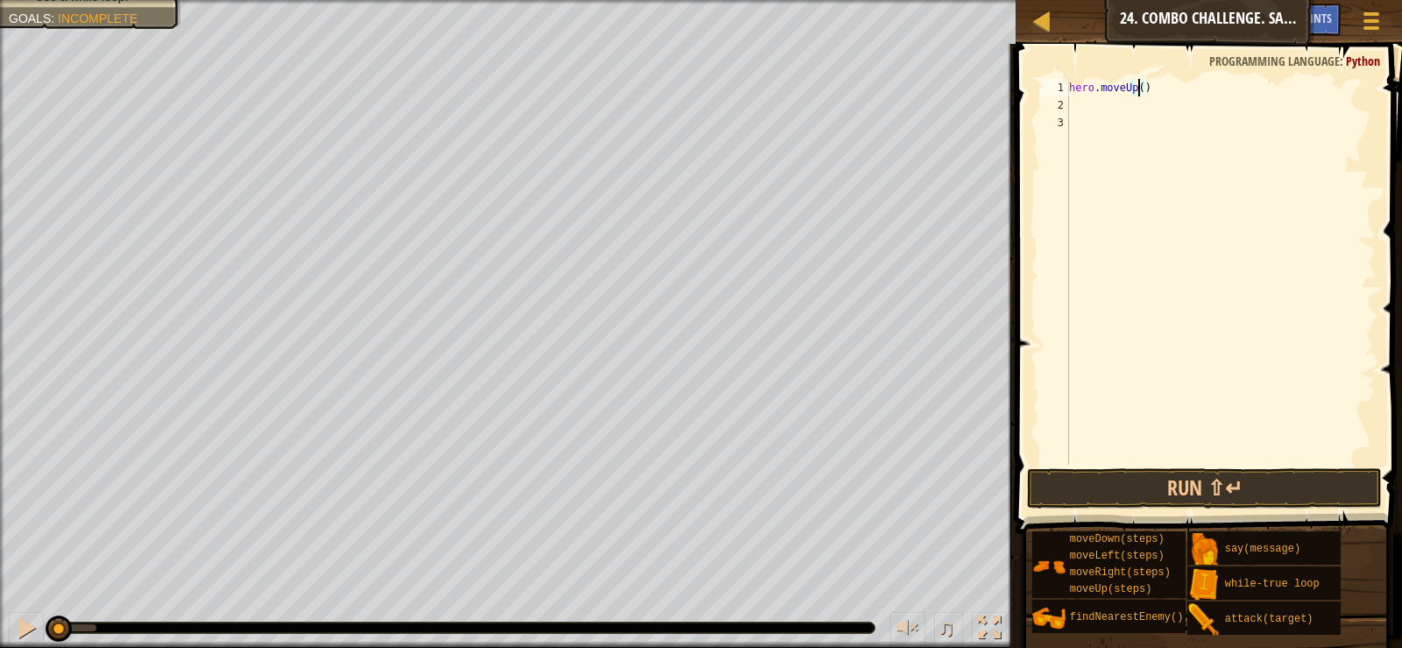
type textarea "hero.moveUp(4)"
click at [1080, 100] on div "hero . moveUp ( 4 )" at bounding box center [1221, 289] width 310 height 421
type textarea "h"
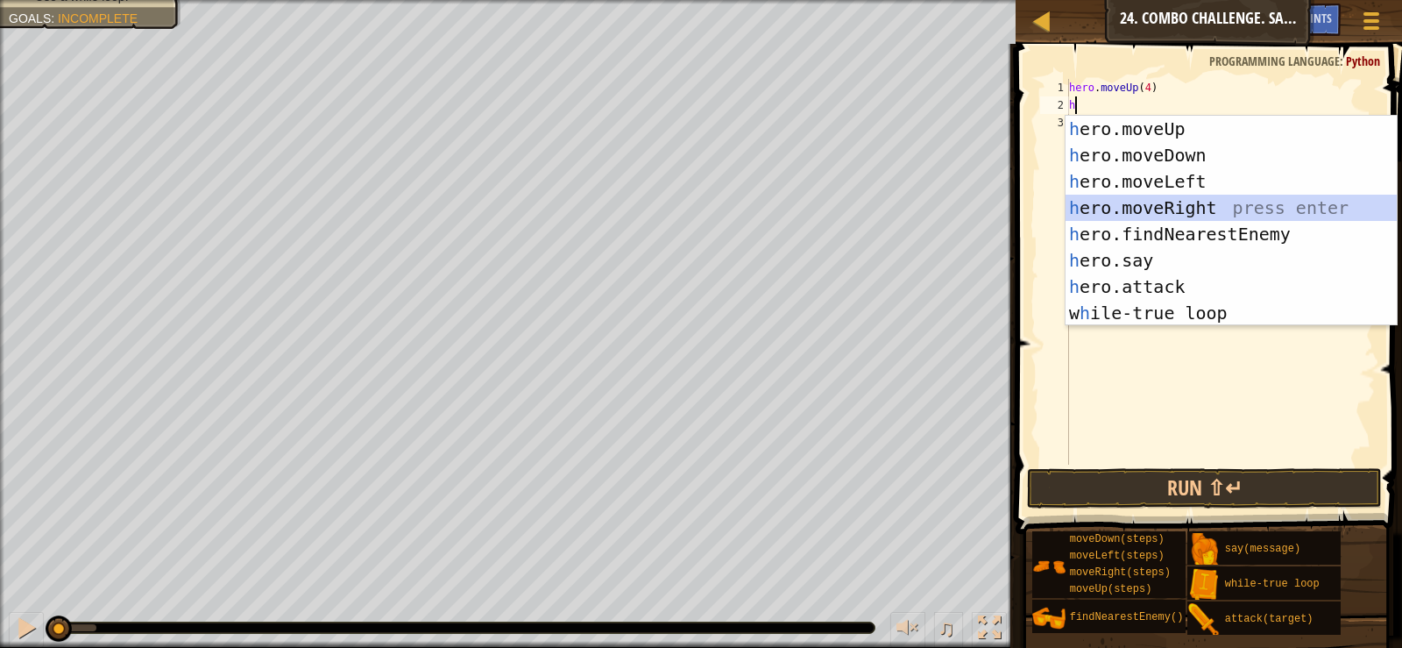
click at [1188, 203] on div "h ero.moveUp press enter h ero.moveDown press enter h ero.moveLeft press enter …" at bounding box center [1231, 247] width 331 height 263
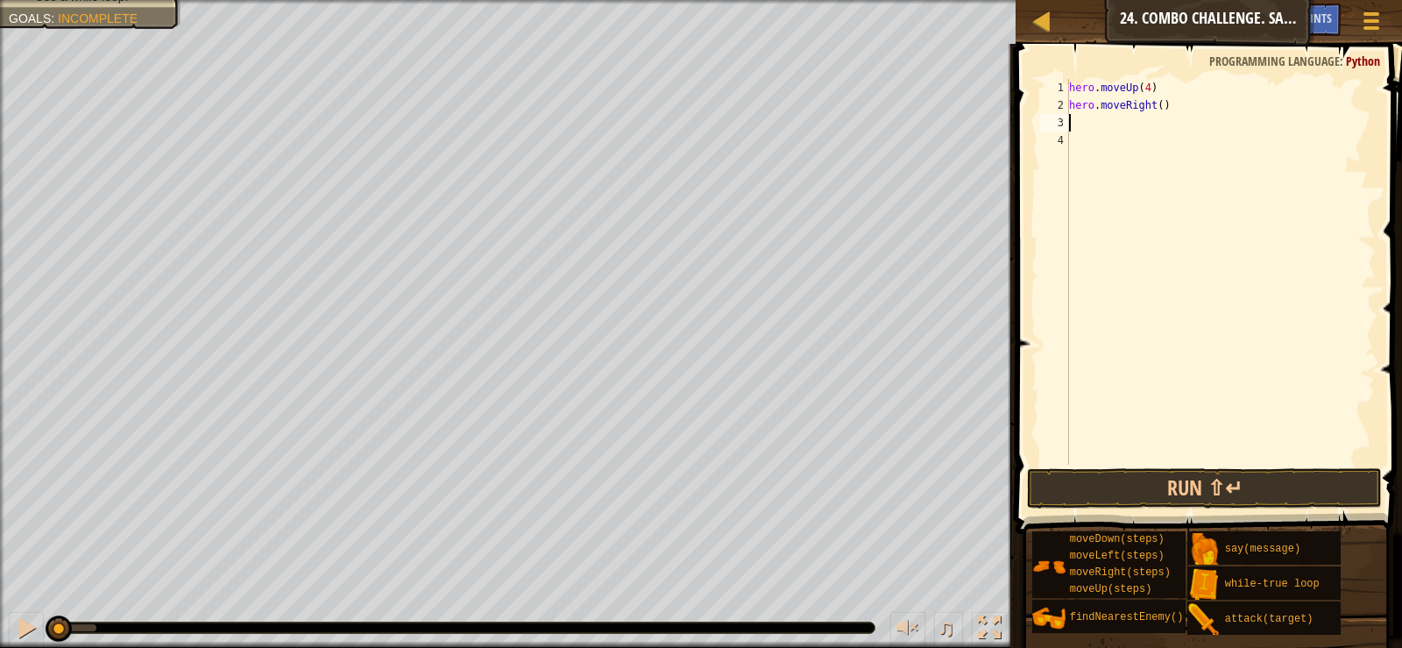
click at [1159, 96] on div "hero . moveUp ( 4 ) hero . moveRight ( )" at bounding box center [1221, 289] width 310 height 421
click at [1152, 109] on div "hero . moveUp ( 4 ) hero . moveRight ( )" at bounding box center [1221, 289] width 310 height 421
click at [1153, 109] on div "hero . moveUp ( 4 ) hero . moveRight ( )" at bounding box center [1221, 289] width 310 height 421
click at [1155, 107] on div "hero . moveUp ( 4 ) hero . moveRight ( )" at bounding box center [1221, 272] width 310 height 386
type textarea "hero.moveRight(4)"
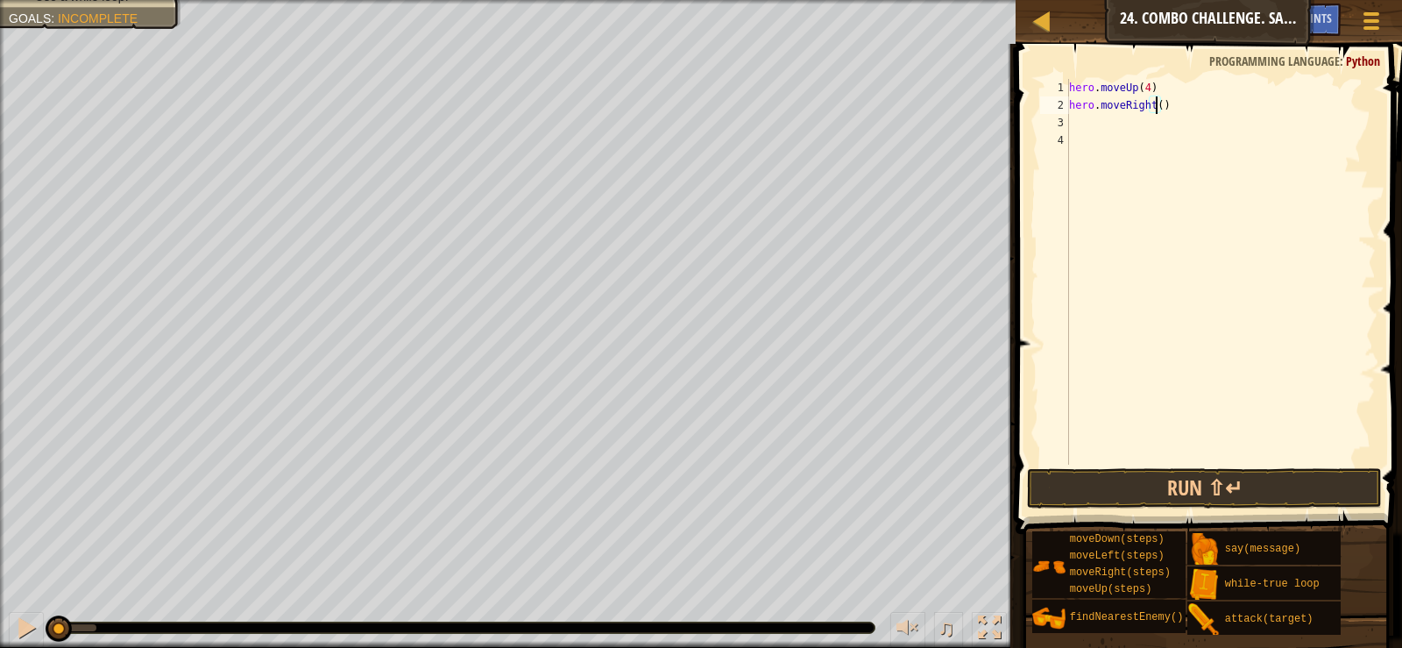
scroll to position [8, 7]
click at [1085, 144] on div "hero . moveUp ( 4 ) hero . moveRight ( 4 )" at bounding box center [1221, 289] width 310 height 421
click at [1086, 117] on div "hero . moveUp ( 4 ) hero . moveRight ( 4 )" at bounding box center [1221, 289] width 310 height 421
type textarea "h"
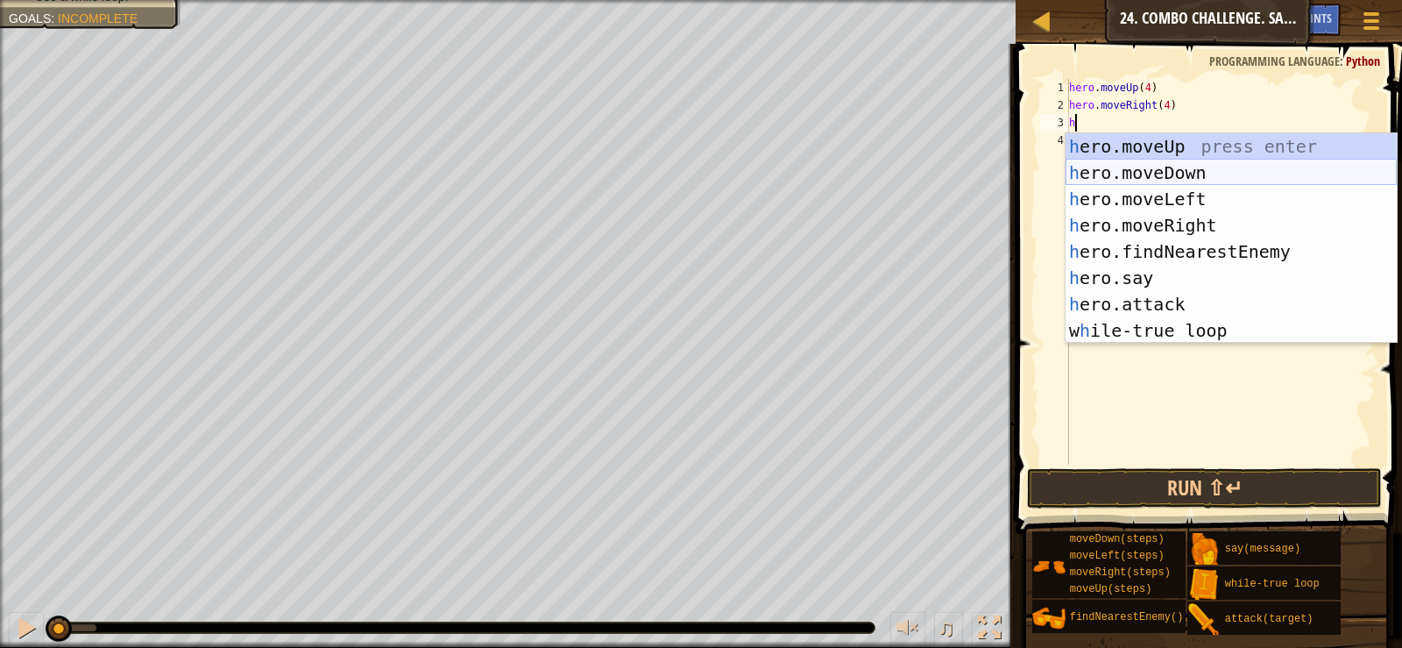
click at [1166, 161] on div "h ero.moveUp press enter h ero.moveDown press enter h ero.moveLeft press enter …" at bounding box center [1231, 264] width 331 height 263
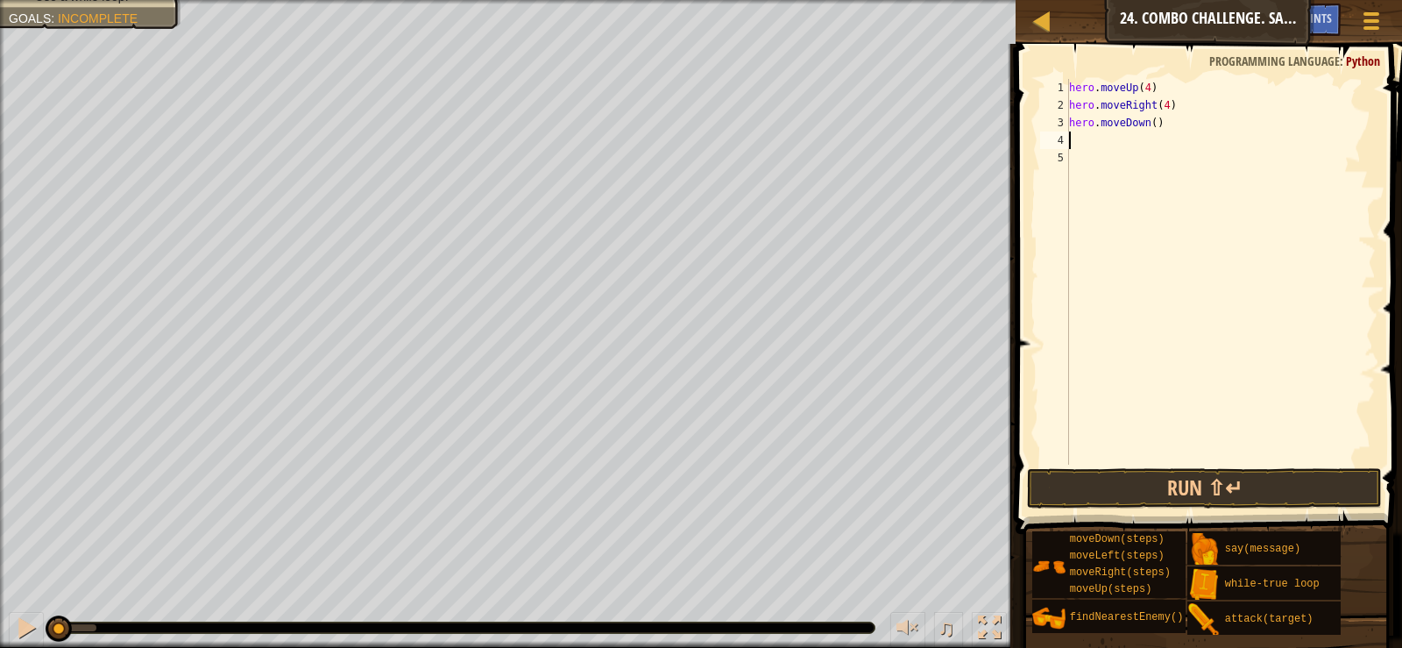
click at [1150, 125] on div "hero . moveUp ( 4 ) hero . moveRight ( 4 ) hero . moveDown ( )" at bounding box center [1221, 289] width 310 height 421
click at [1152, 124] on div "hero . moveUp ( 4 ) hero . moveRight ( 4 ) hero . moveDown ( )" at bounding box center [1221, 272] width 310 height 386
type textarea "hero.moveDown(3)"
click at [1092, 137] on div "hero . moveUp ( 4 ) hero . moveRight ( 4 ) hero . moveDown ( 3 )" at bounding box center [1221, 289] width 310 height 421
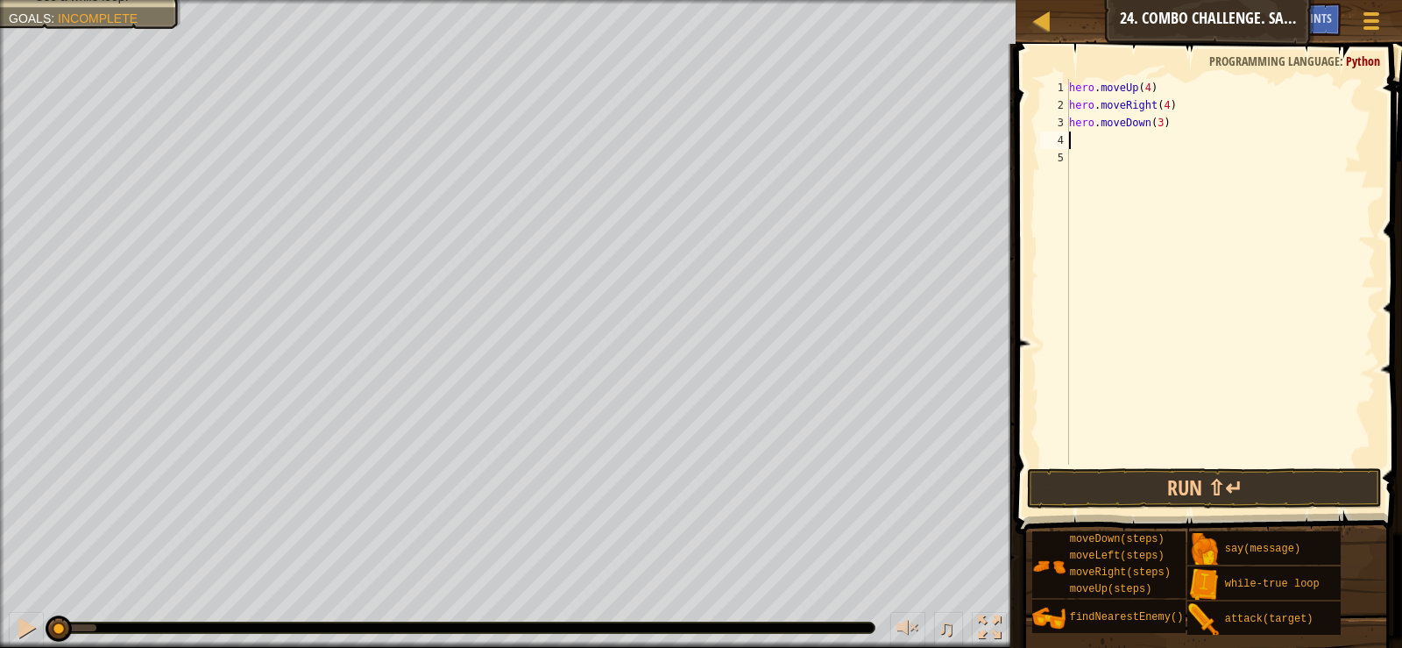
scroll to position [8, 0]
type textarea "w"
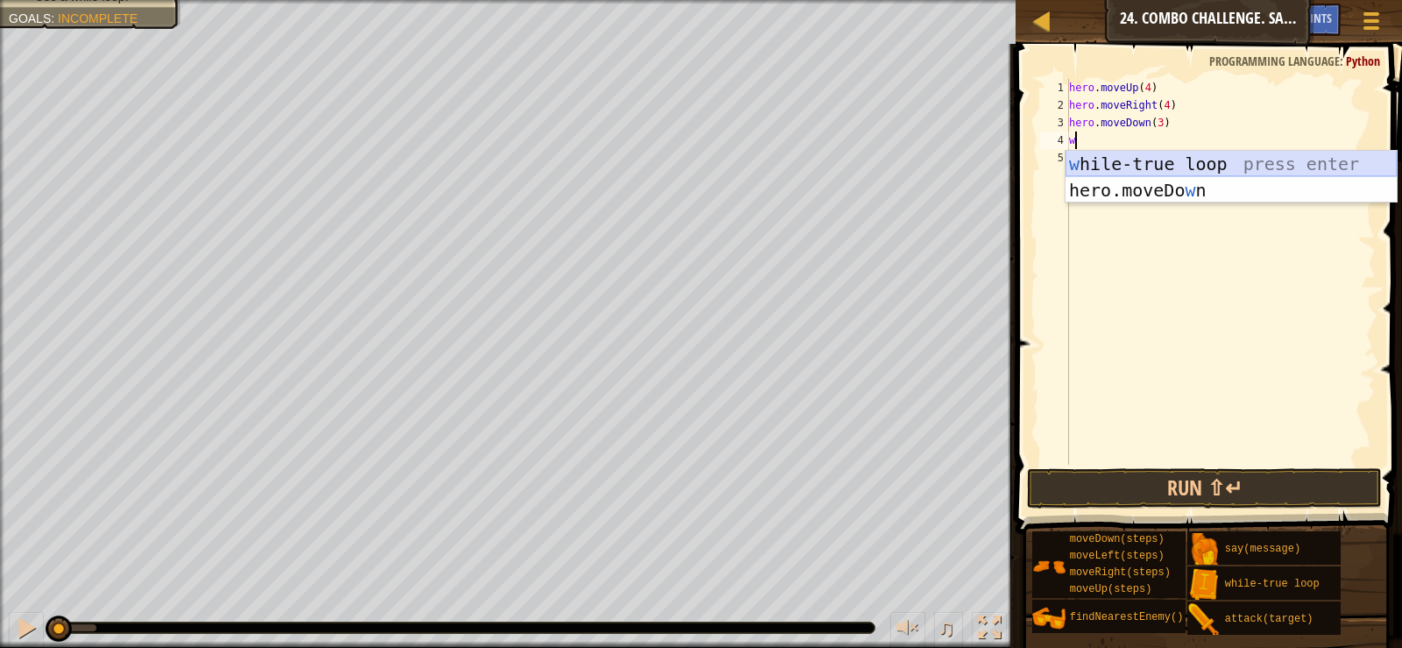
click at [1148, 167] on div "w [PERSON_NAME]-true loop press enter hero.moveDo w n press enter" at bounding box center [1231, 203] width 331 height 105
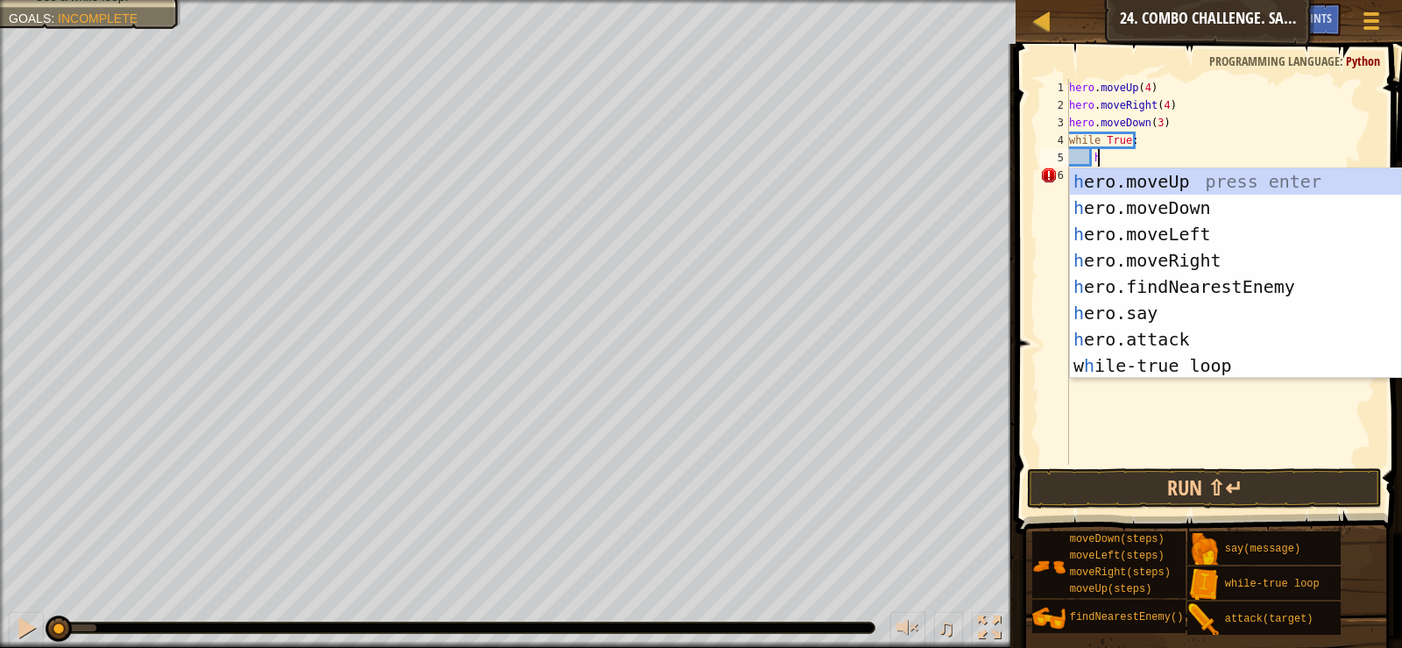
scroll to position [8, 2]
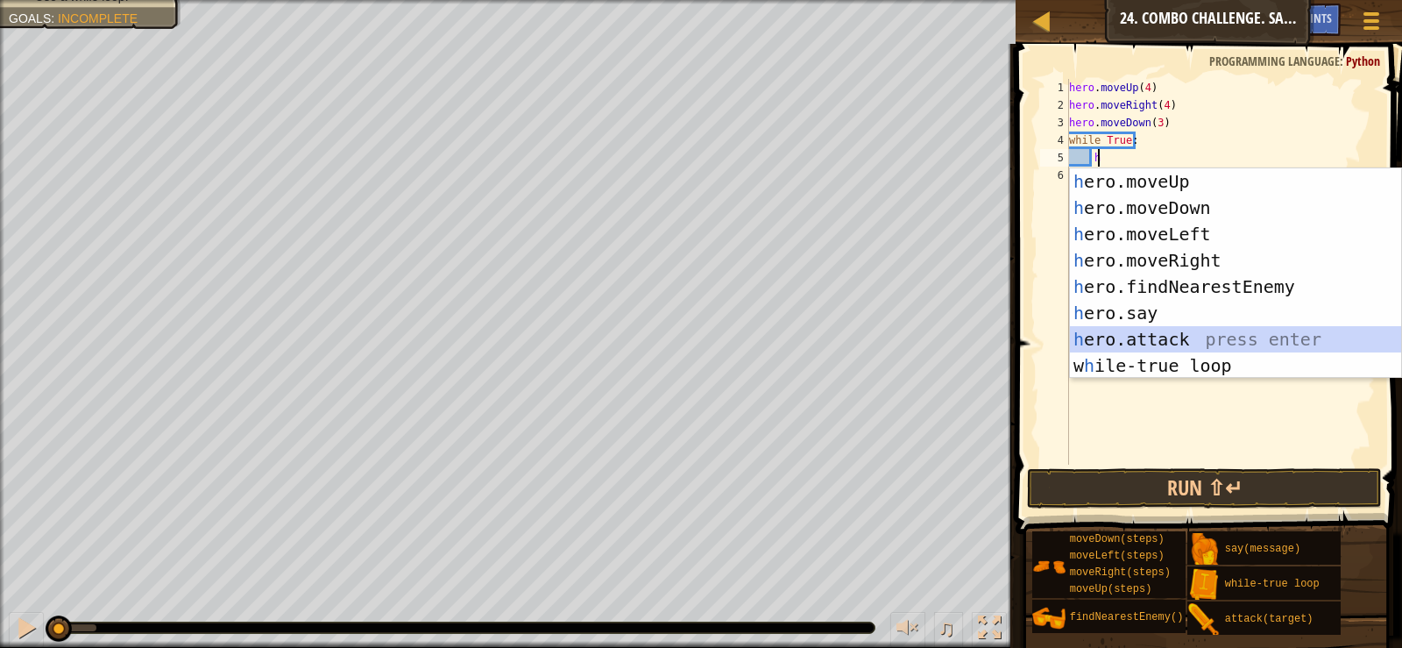
click at [1163, 344] on div "h ero.moveUp press enter h ero.moveDown press enter h ero.moveLeft press enter …" at bounding box center [1235, 299] width 331 height 263
type textarea "hero.attack(enemy)"
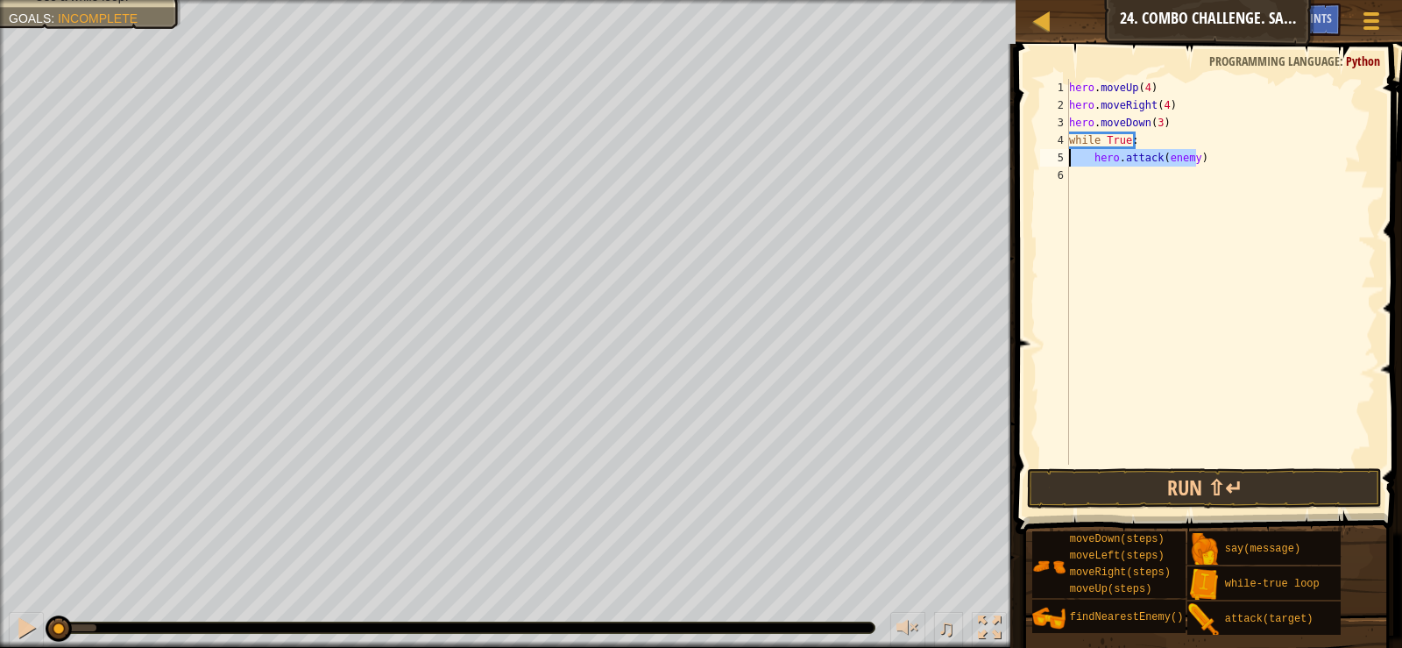
drag, startPoint x: 1199, startPoint y: 160, endPoint x: 1069, endPoint y: 164, distance: 129.8
click at [1069, 164] on div "hero . moveUp ( 4 ) hero . moveRight ( 4 ) hero . moveDown ( 3 ) while True : h…" at bounding box center [1221, 289] width 310 height 421
type textarea "w"
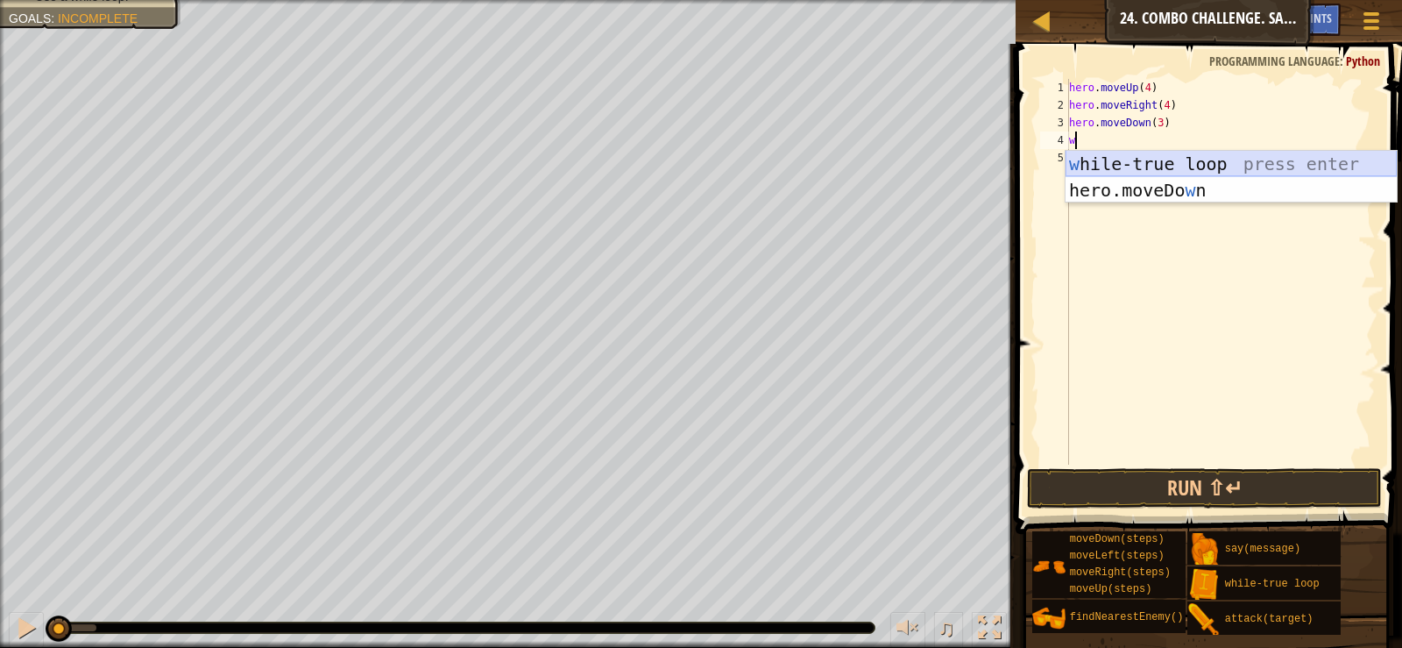
click at [1127, 170] on div "w [PERSON_NAME]-true loop press enter hero.moveDo w n press enter" at bounding box center [1231, 203] width 331 height 105
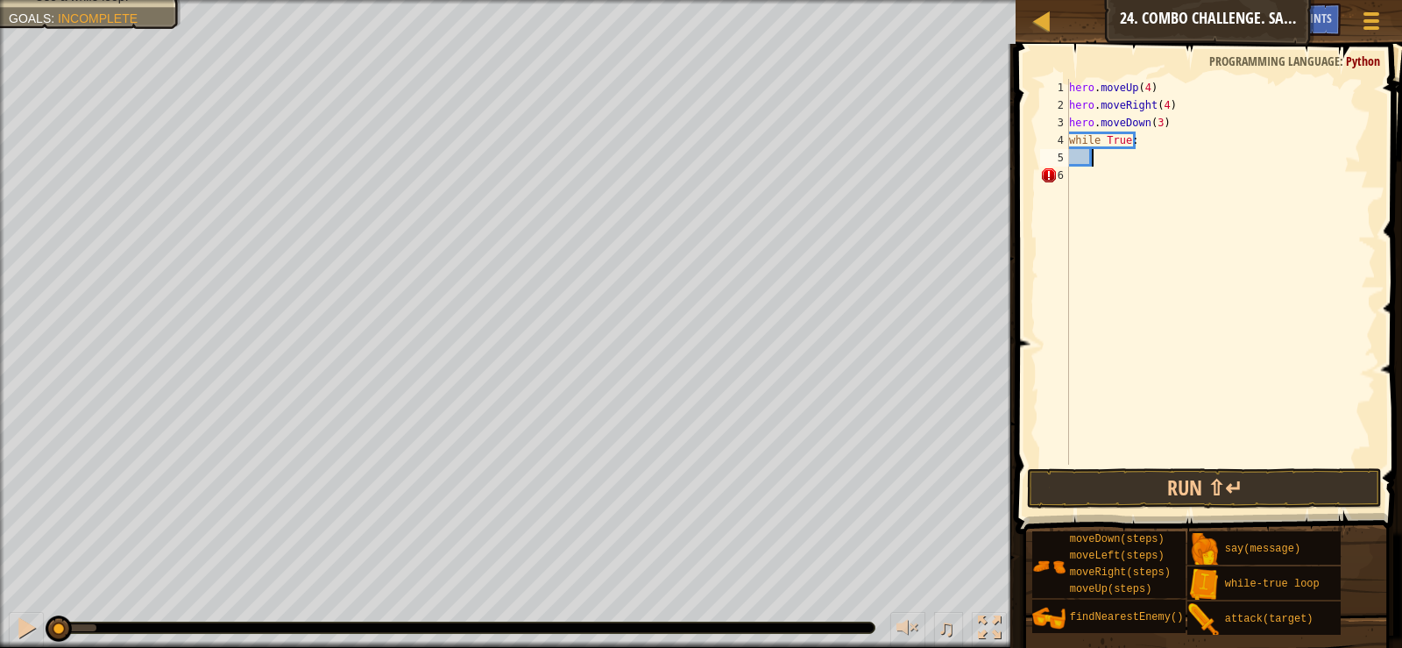
type textarea "e"
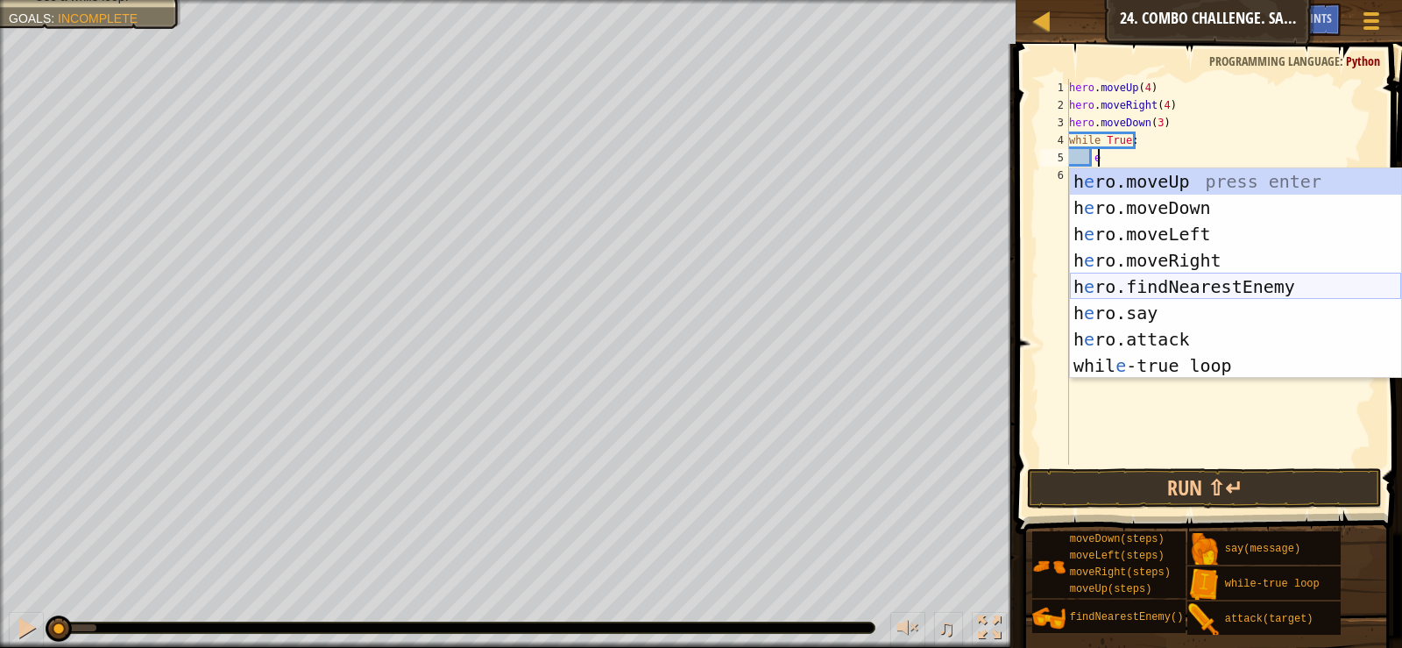
click at [1179, 280] on div "h e ro.moveUp press enter h e ro.moveDown press enter h e ro.moveLeft press ent…" at bounding box center [1235, 299] width 331 height 263
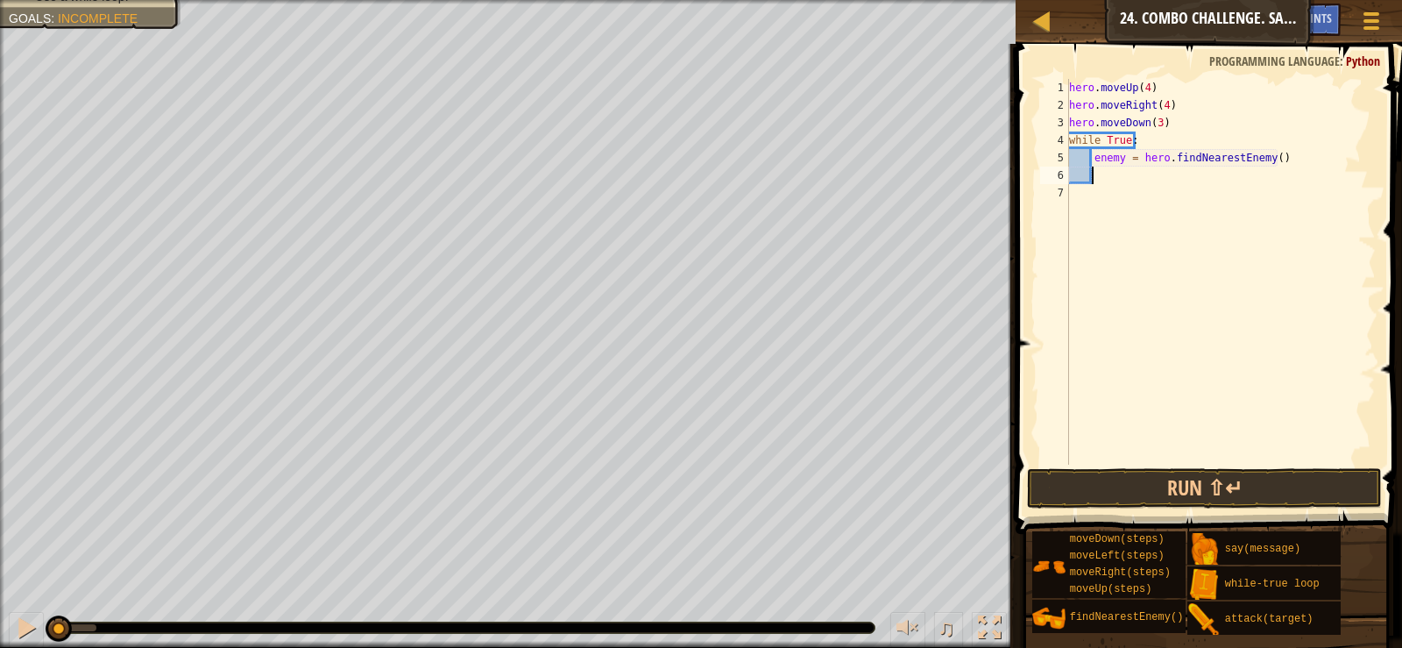
scroll to position [8, 1]
click at [1124, 157] on div "hero . moveUp ( 4 ) hero . moveRight ( 4 ) hero . moveDown ( 3 ) while True : e…" at bounding box center [1221, 289] width 310 height 421
type textarea "enemy1 = hero.findNearestEnemy()"
click at [1107, 172] on div "hero . moveUp ( 4 ) hero . moveRight ( 4 ) hero . moveDown ( 3 ) while True : e…" at bounding box center [1221, 289] width 310 height 421
type textarea "e"
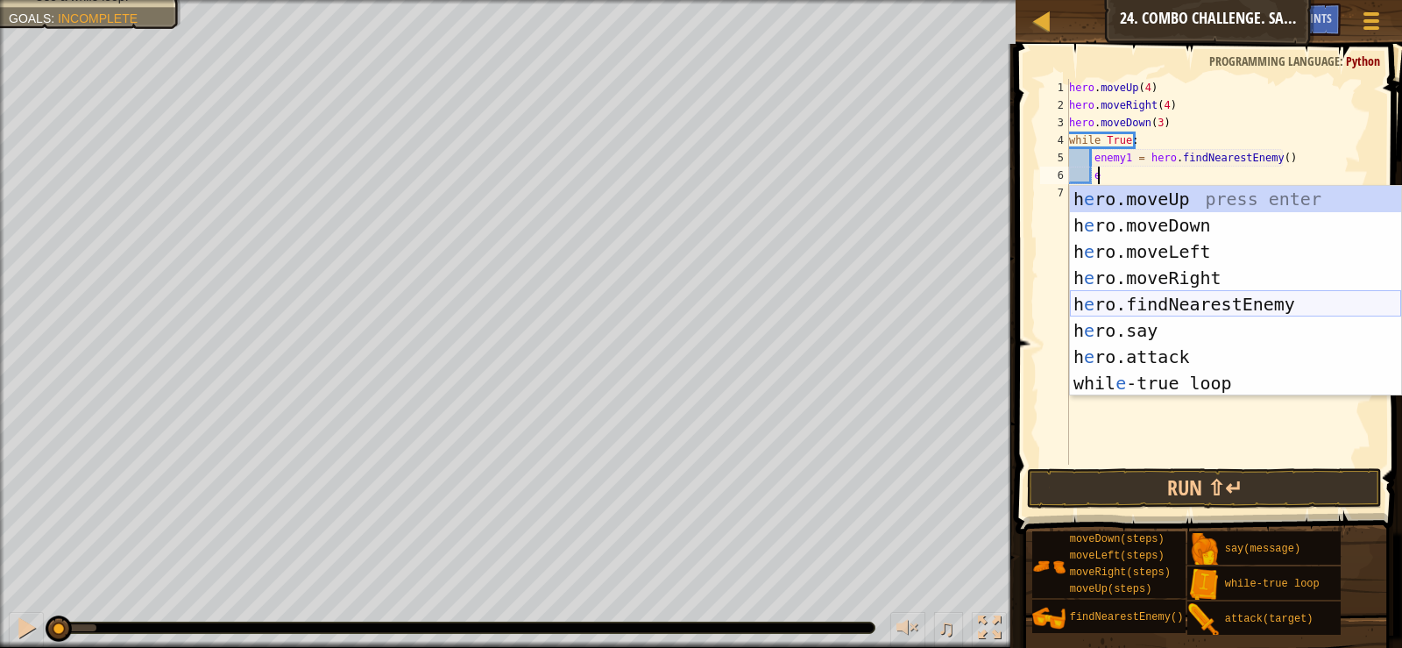
click at [1145, 297] on div "h e ro.moveUp press enter h e ro.moveDown press enter h e ro.moveLeft press ent…" at bounding box center [1235, 317] width 331 height 263
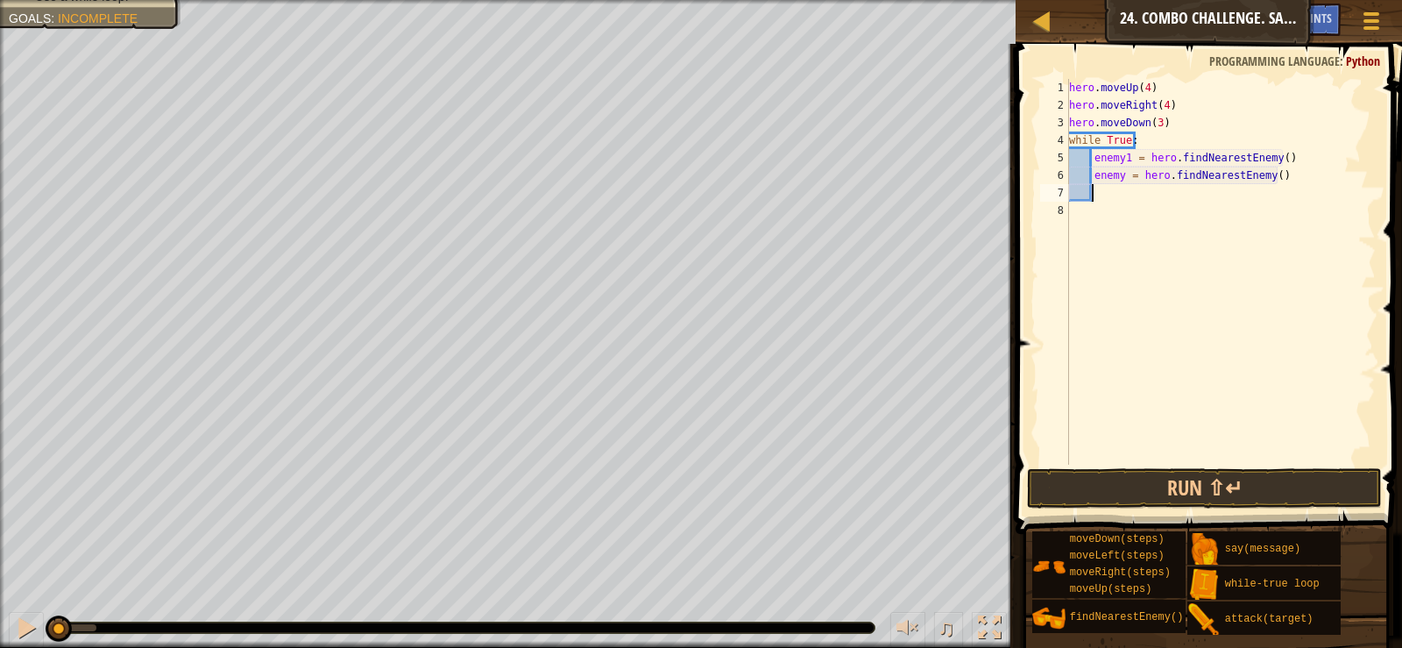
type textarea "e"
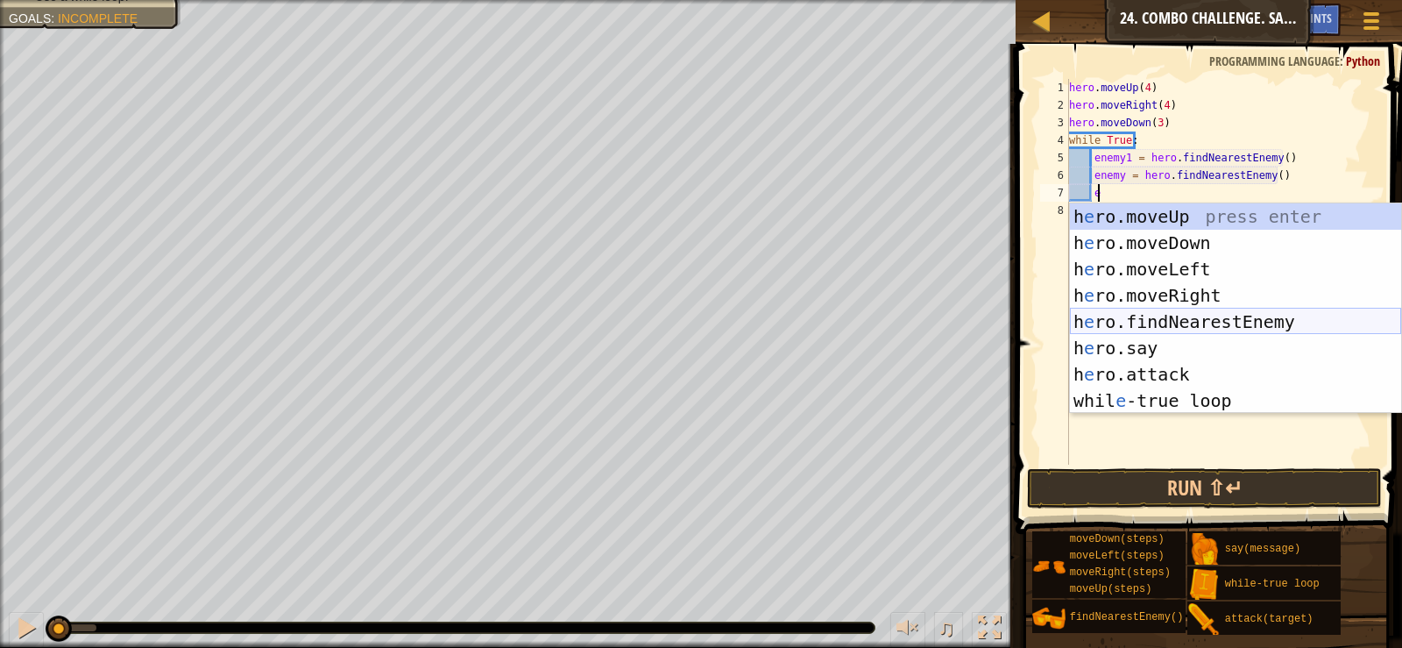
click at [1170, 320] on div "h e ro.moveUp press enter h e ro.moveDown press enter h e ro.moveLeft press ent…" at bounding box center [1235, 334] width 331 height 263
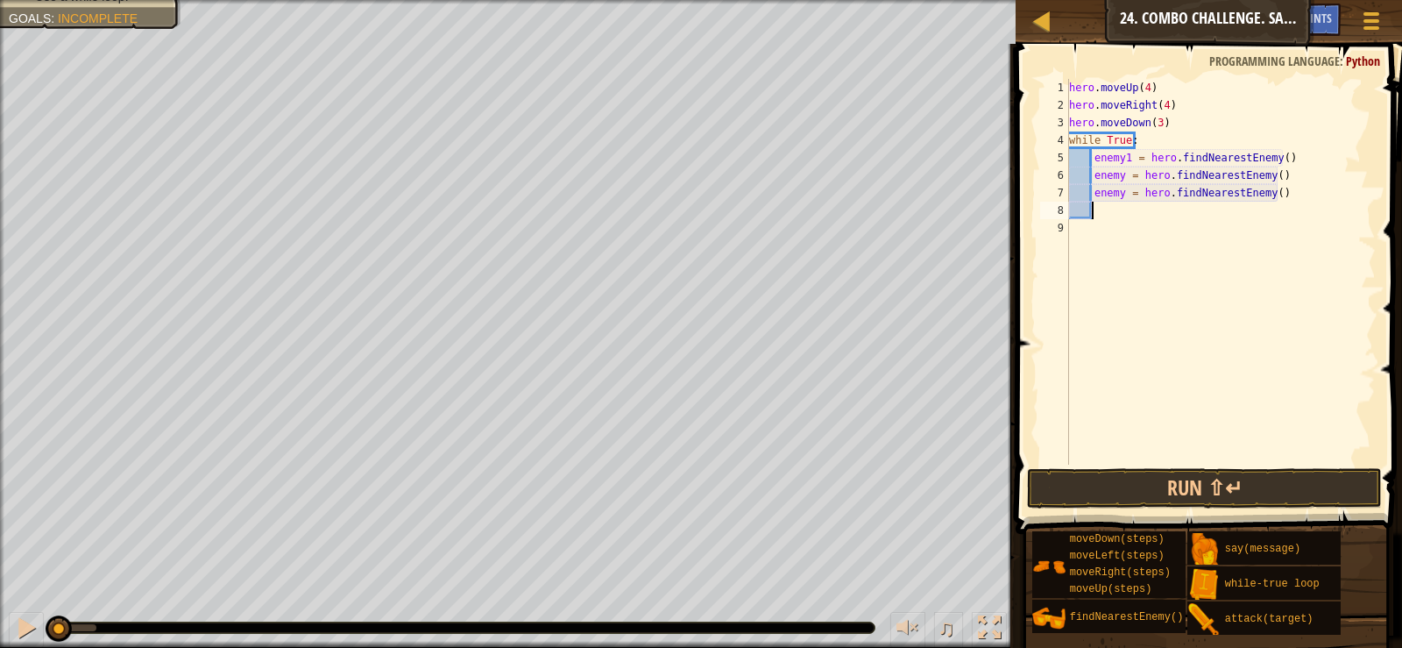
scroll to position [8, 2]
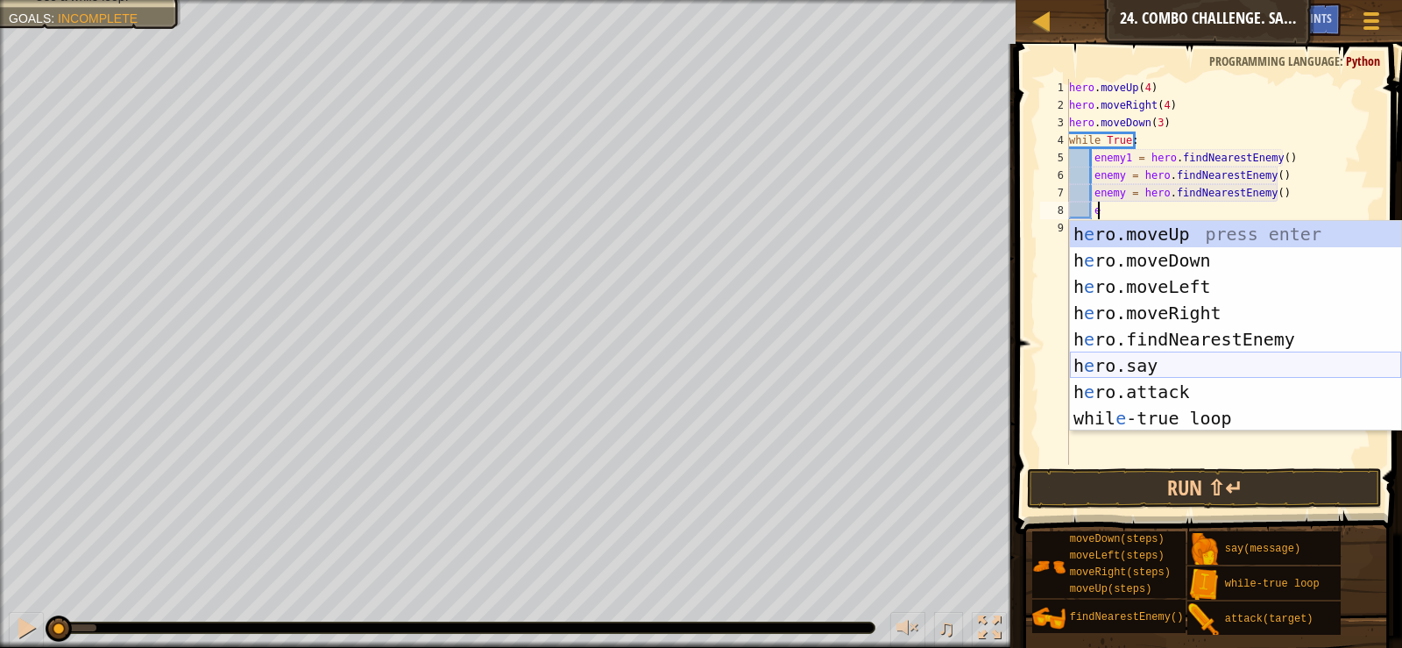
click at [1181, 357] on div "h e ro.moveUp press enter h e ro.moveDown press enter h e ro.moveLeft press ent…" at bounding box center [1235, 352] width 331 height 263
type textarea "hero.say("message")"
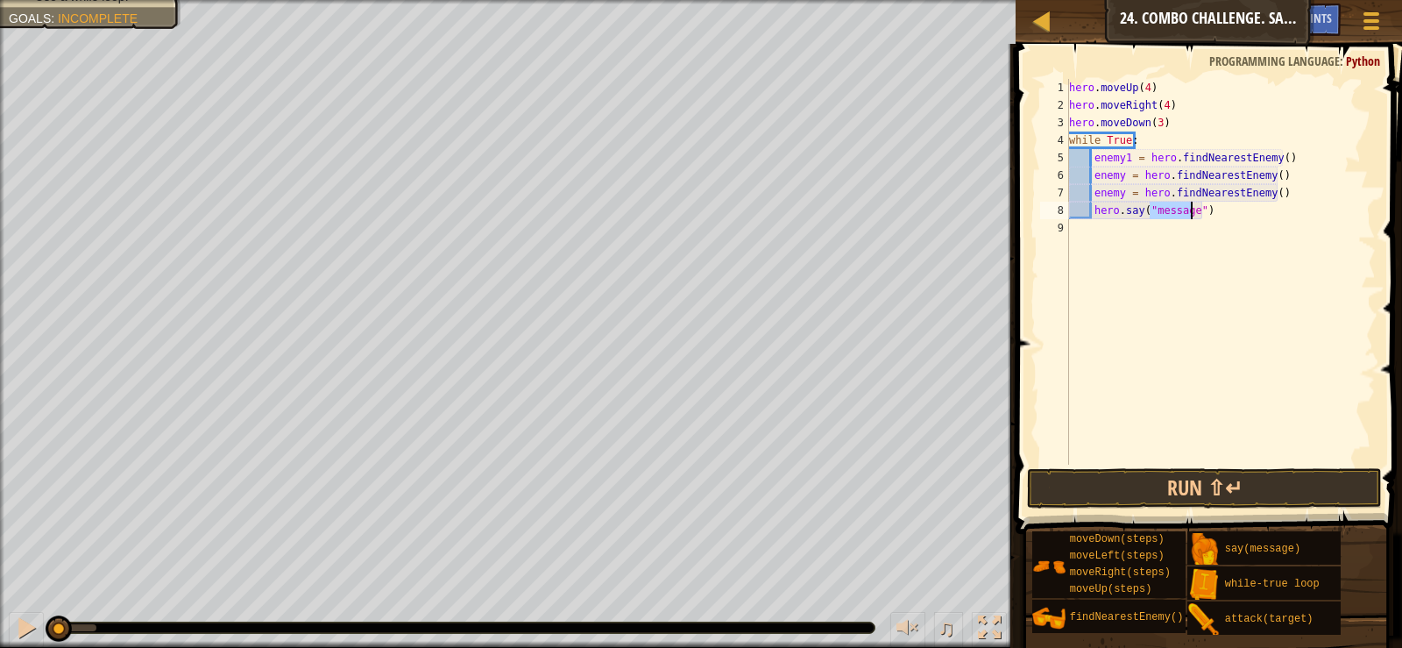
click at [1207, 222] on div "hero . moveUp ( 4 ) hero . moveRight ( 4 ) hero . moveDown ( 3 ) while True : e…" at bounding box center [1221, 289] width 310 height 421
drag, startPoint x: 1184, startPoint y: 209, endPoint x: 1100, endPoint y: 195, distance: 85.3
click at [1099, 209] on div "hero . moveUp ( 4 ) hero . moveRight ( 4 ) hero . moveDown ( 3 ) while True : e…" at bounding box center [1221, 289] width 310 height 421
drag, startPoint x: 1100, startPoint y: 195, endPoint x: 1117, endPoint y: 208, distance: 21.9
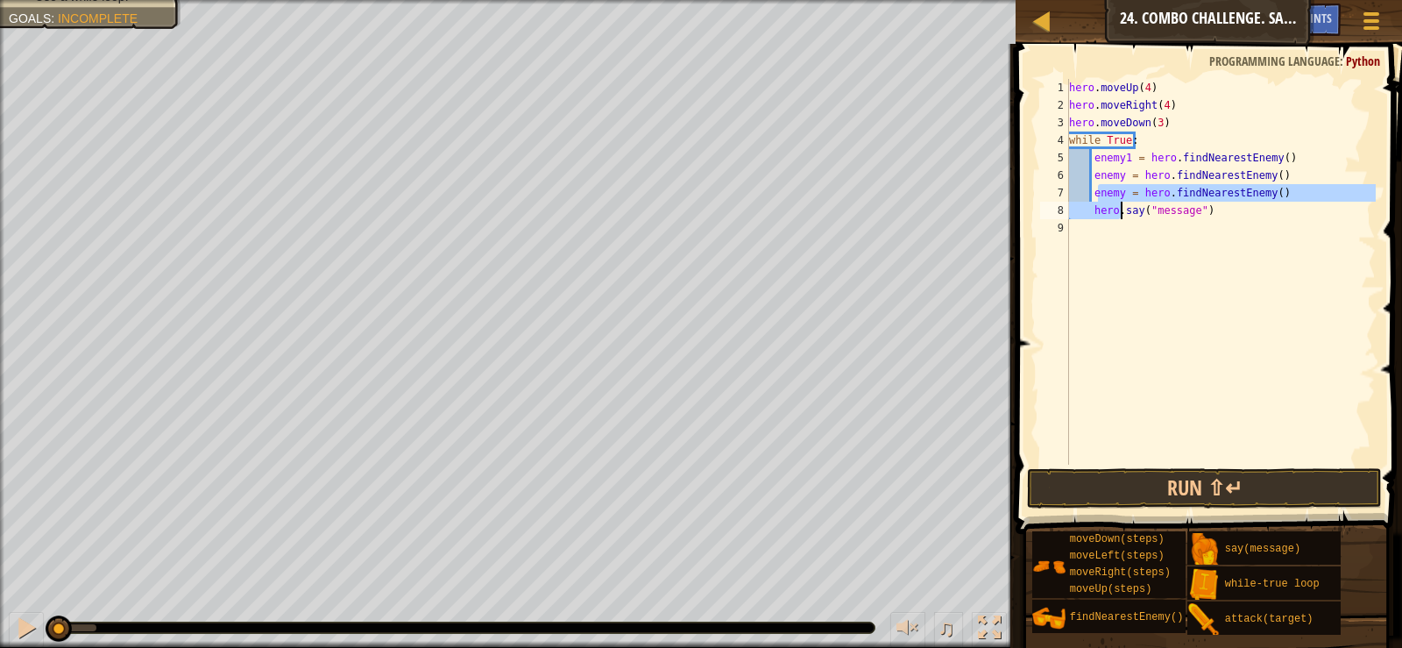
click at [1117, 208] on div "hero . moveUp ( 4 ) hero . moveRight ( 4 ) hero . moveDown ( 3 ) while True : e…" at bounding box center [1221, 289] width 310 height 421
type textarea "enemy = hero.findNearestEnemy() hero.say("message")"
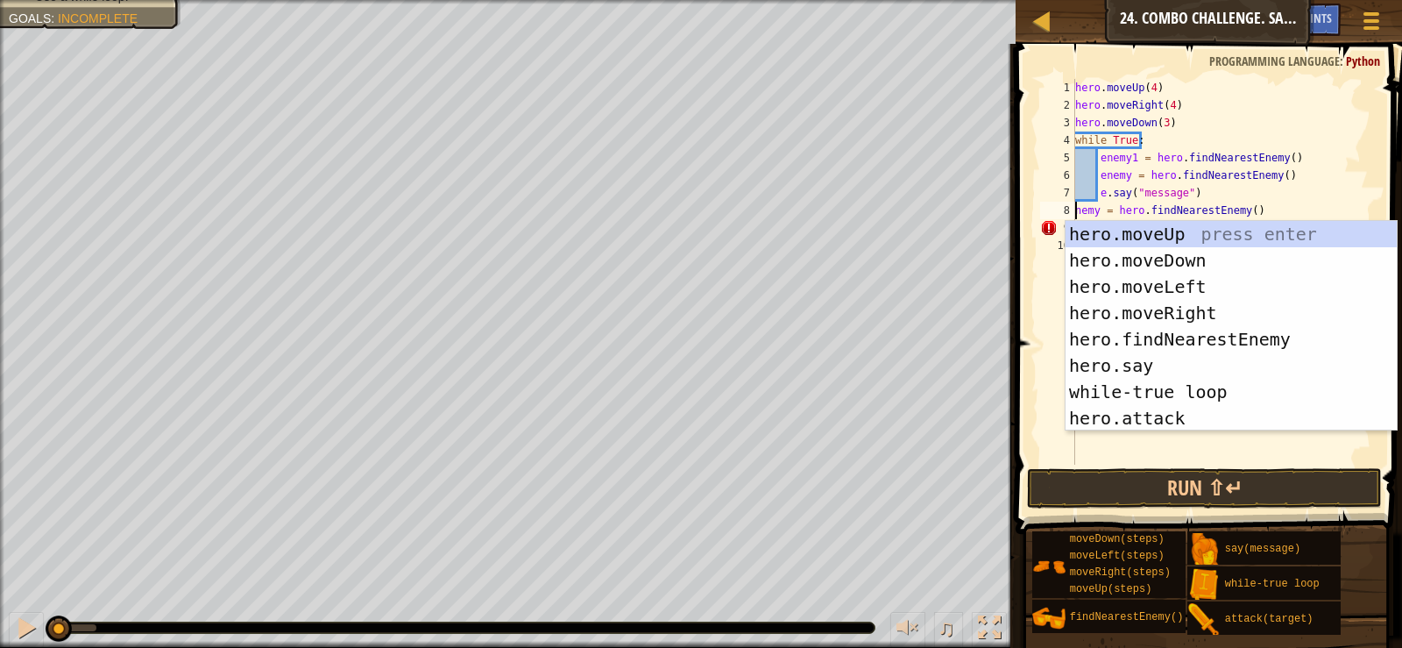
click at [1174, 466] on span at bounding box center [1211, 264] width 401 height 542
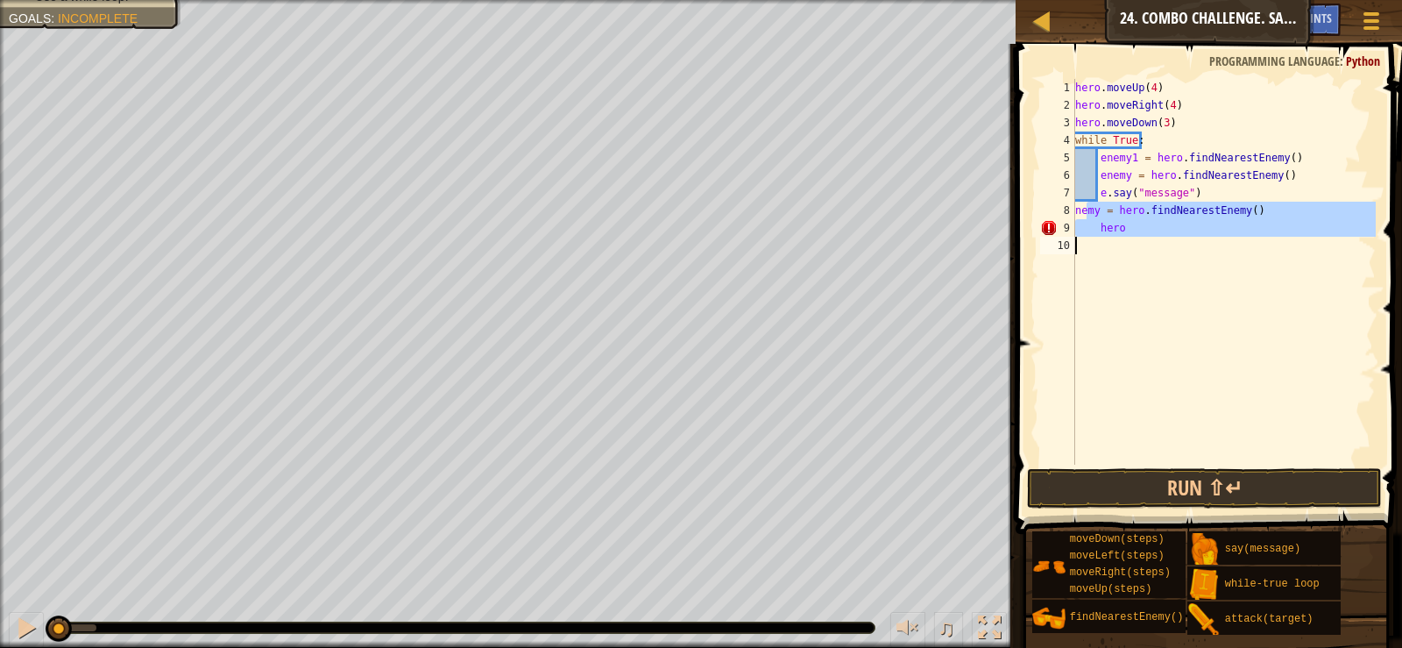
drag, startPoint x: 1087, startPoint y: 216, endPoint x: 1201, endPoint y: 239, distance: 116.2
click at [1201, 239] on div "hero . moveUp ( 4 ) hero . moveRight ( 4 ) hero . moveDown ( 3 ) while True : e…" at bounding box center [1224, 289] width 305 height 421
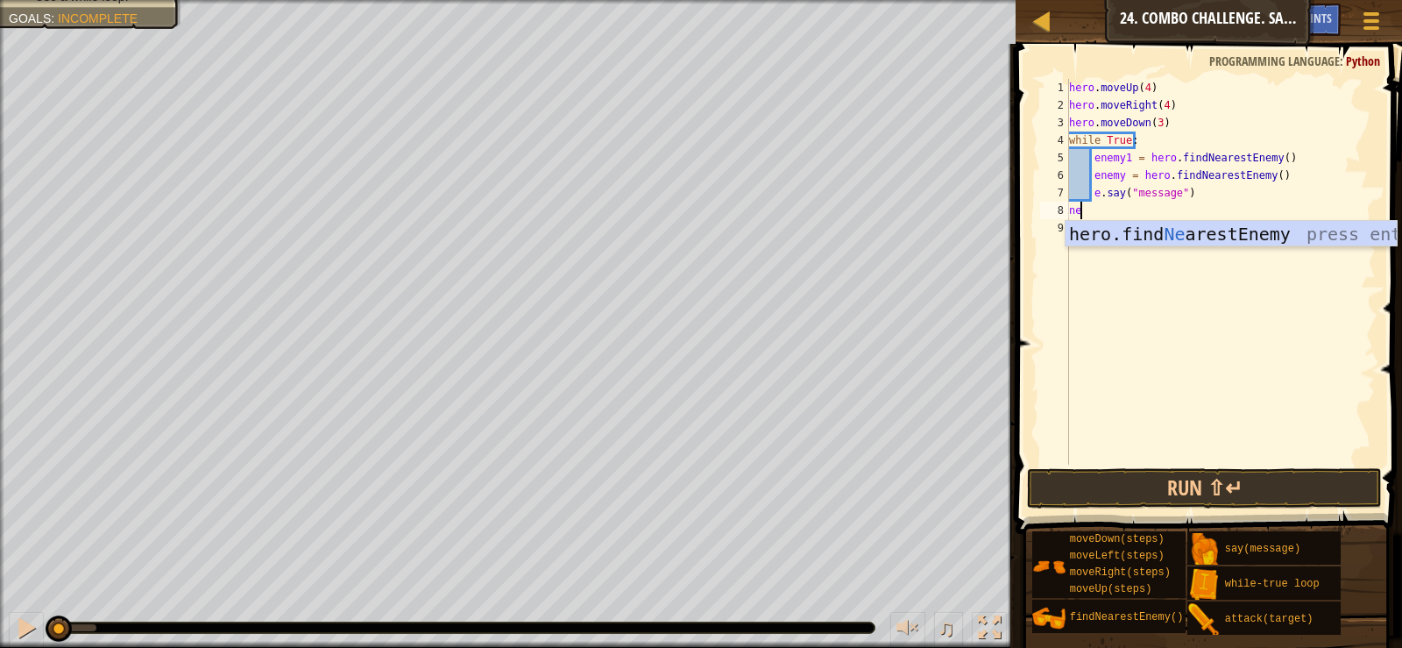
type textarea "n"
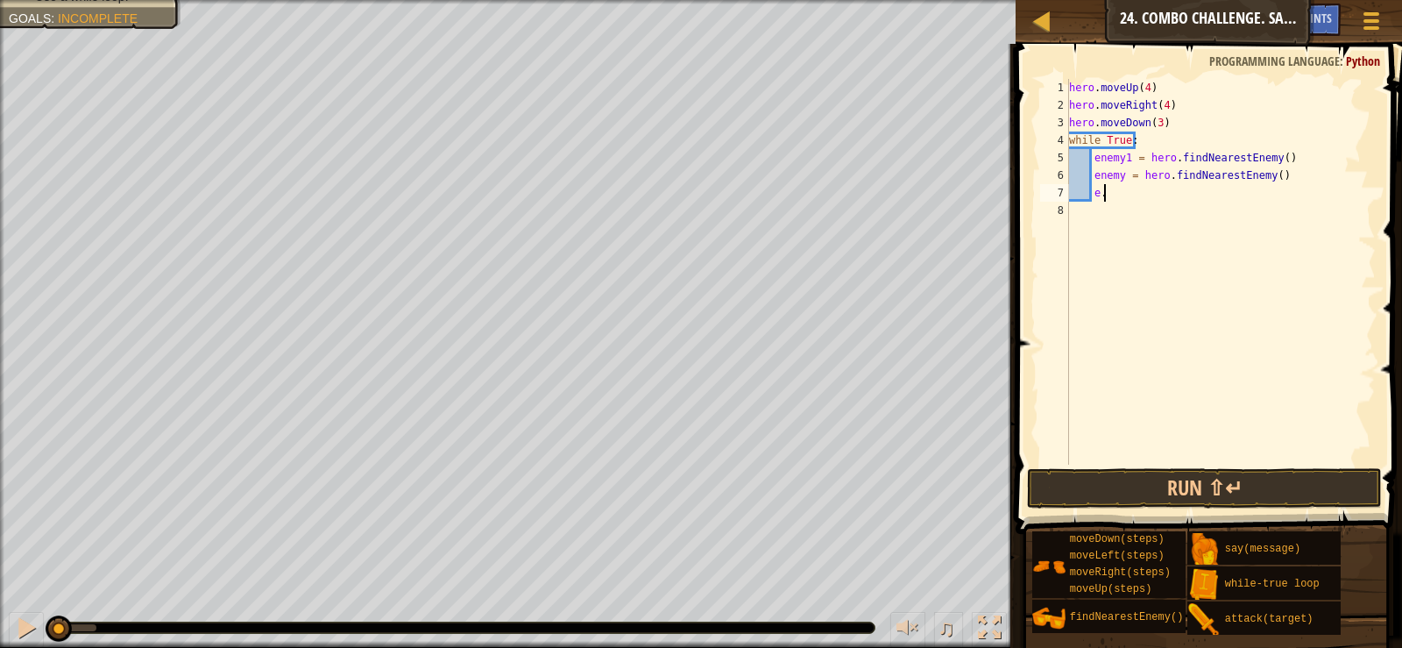
type textarea "e"
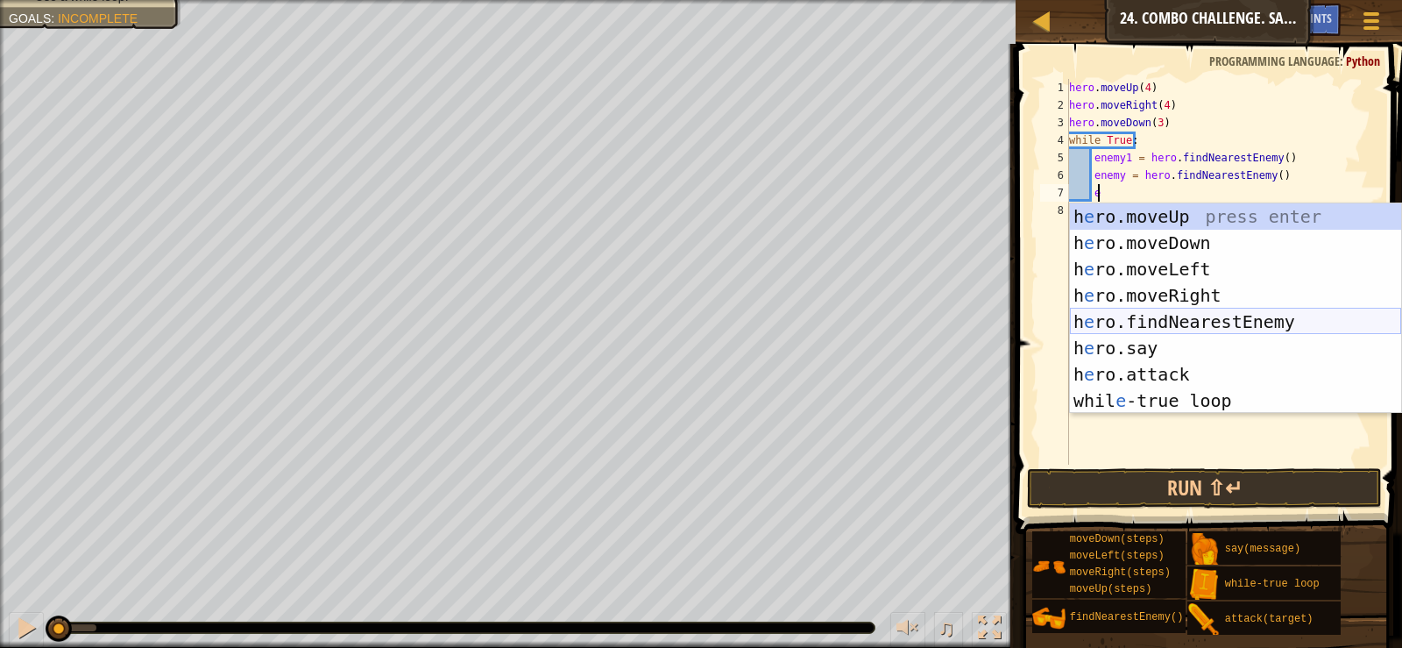
click at [1143, 320] on div "h e ro.moveUp press enter h e ro.moveDown press enter h e ro.moveLeft press ent…" at bounding box center [1235, 334] width 331 height 263
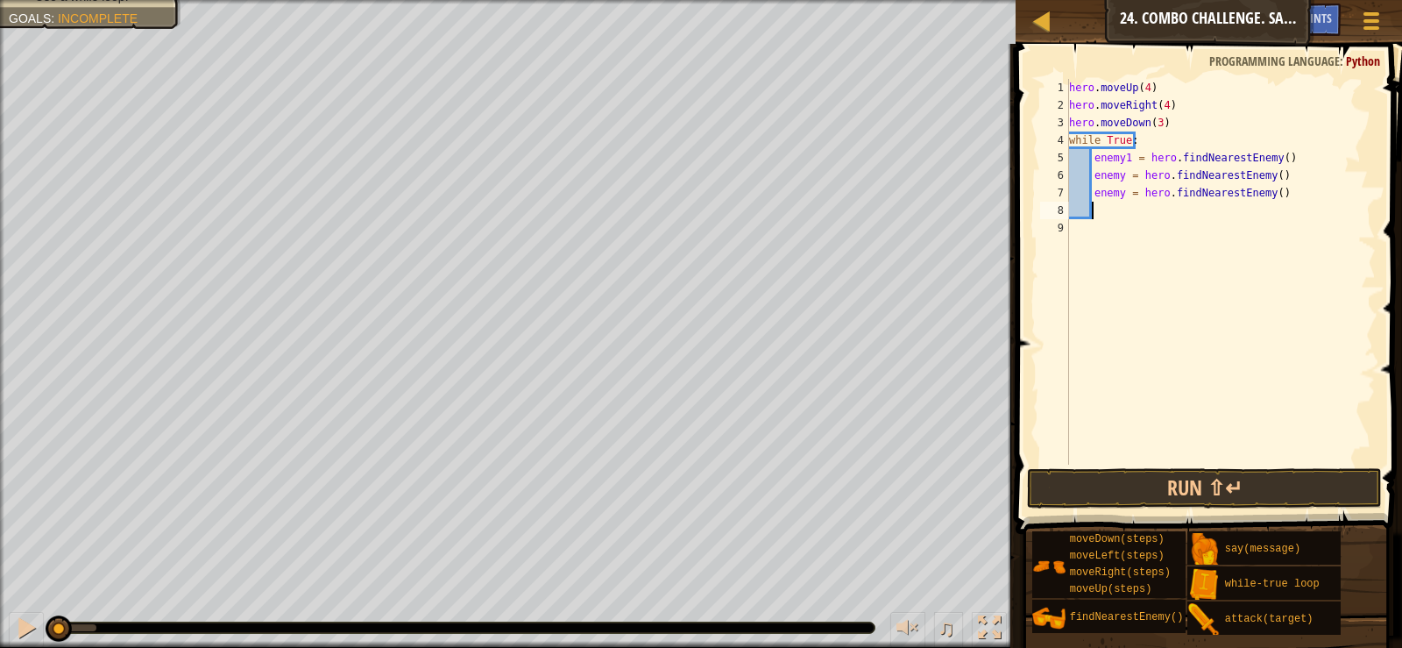
scroll to position [8, 1]
click at [1124, 171] on div "hero . moveUp ( 4 ) hero . moveRight ( 4 ) hero . moveDown ( 3 ) while True : e…" at bounding box center [1221, 289] width 310 height 421
click at [1120, 169] on div "hero . moveUp ( 4 ) hero . moveRight ( 4 ) hero . moveDown ( 3 ) while True : e…" at bounding box center [1221, 289] width 310 height 421
click at [1121, 193] on div "hero . moveUp ( 4 ) hero . moveRight ( 4 ) hero . moveDown ( 3 ) while True : e…" at bounding box center [1221, 289] width 310 height 421
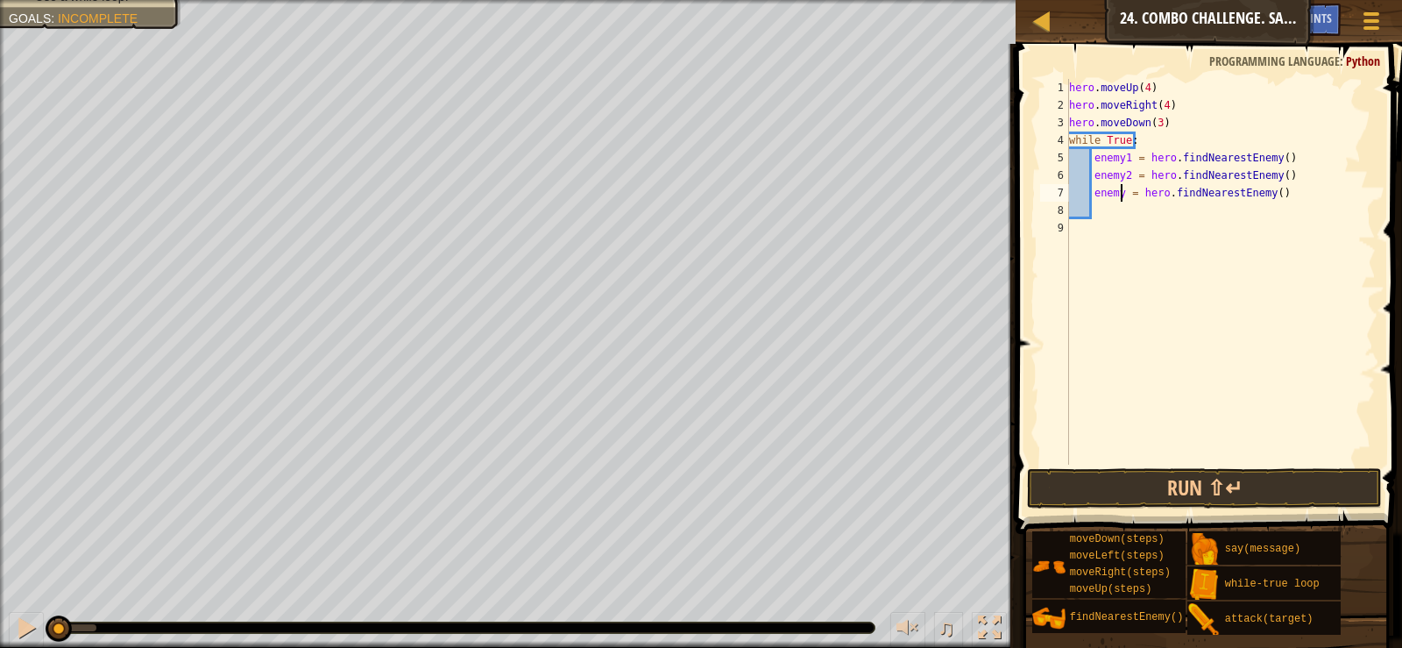
type textarea "enemy3 = hero.findNearestEnemy()"
click at [1108, 209] on div "hero . moveUp ( 4 ) hero . moveRight ( 4 ) hero . moveDown ( 3 ) while True : e…" at bounding box center [1221, 289] width 310 height 421
type textarea "e"
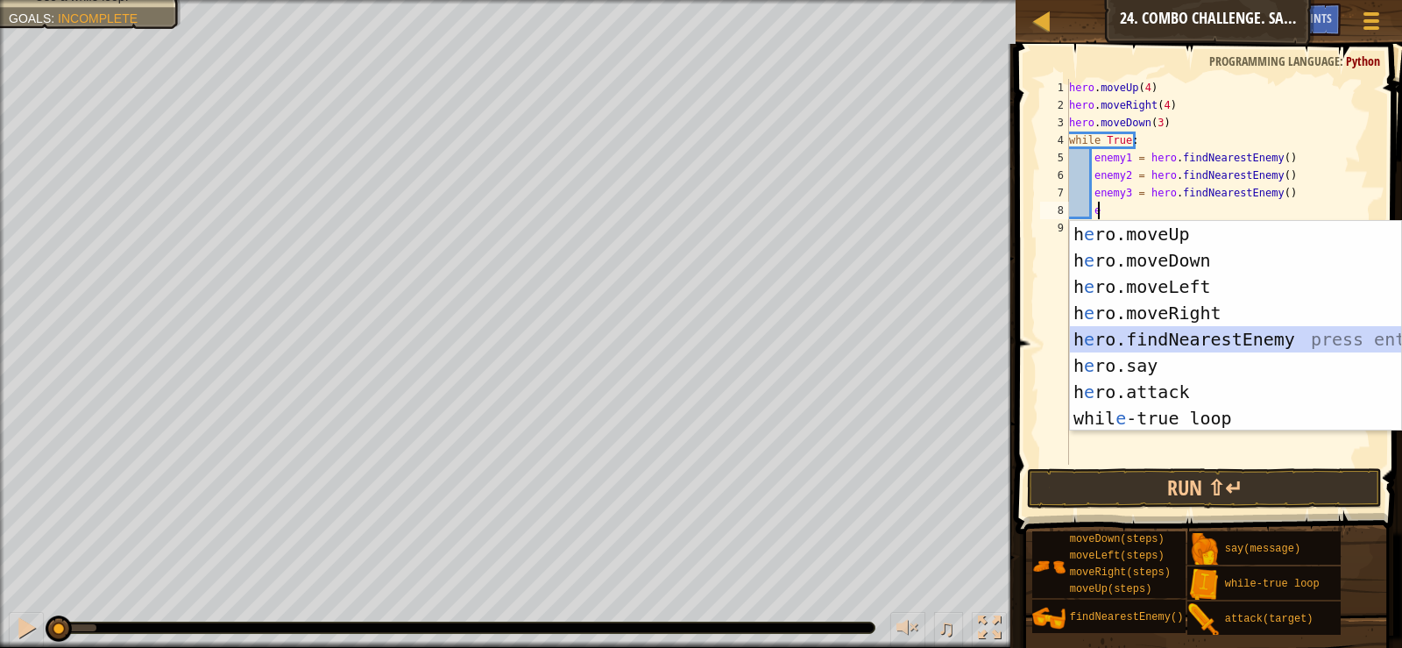
click at [1145, 331] on div "h e ro.moveUp press enter h e ro.moveDown press enter h e ro.moveLeft press ent…" at bounding box center [1235, 352] width 331 height 263
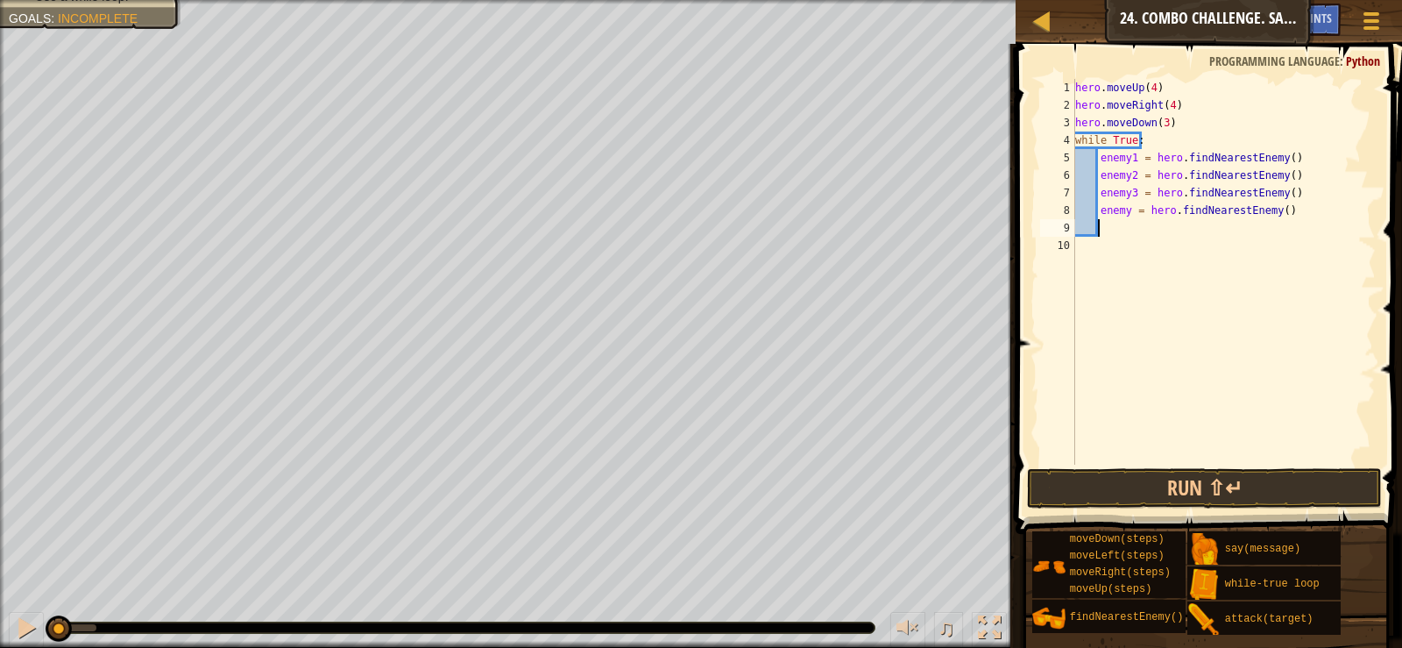
click at [1125, 207] on div "hero . moveUp ( 4 ) hero . moveRight ( 4 ) hero . moveDown ( 3 ) while True : e…" at bounding box center [1224, 289] width 305 height 421
type textarea "enemy4 = hero.findNearestEnemy()"
click at [1120, 229] on div "hero . moveUp ( 4 ) hero . moveRight ( 4 ) hero . moveDown ( 3 ) while True : e…" at bounding box center [1224, 289] width 305 height 421
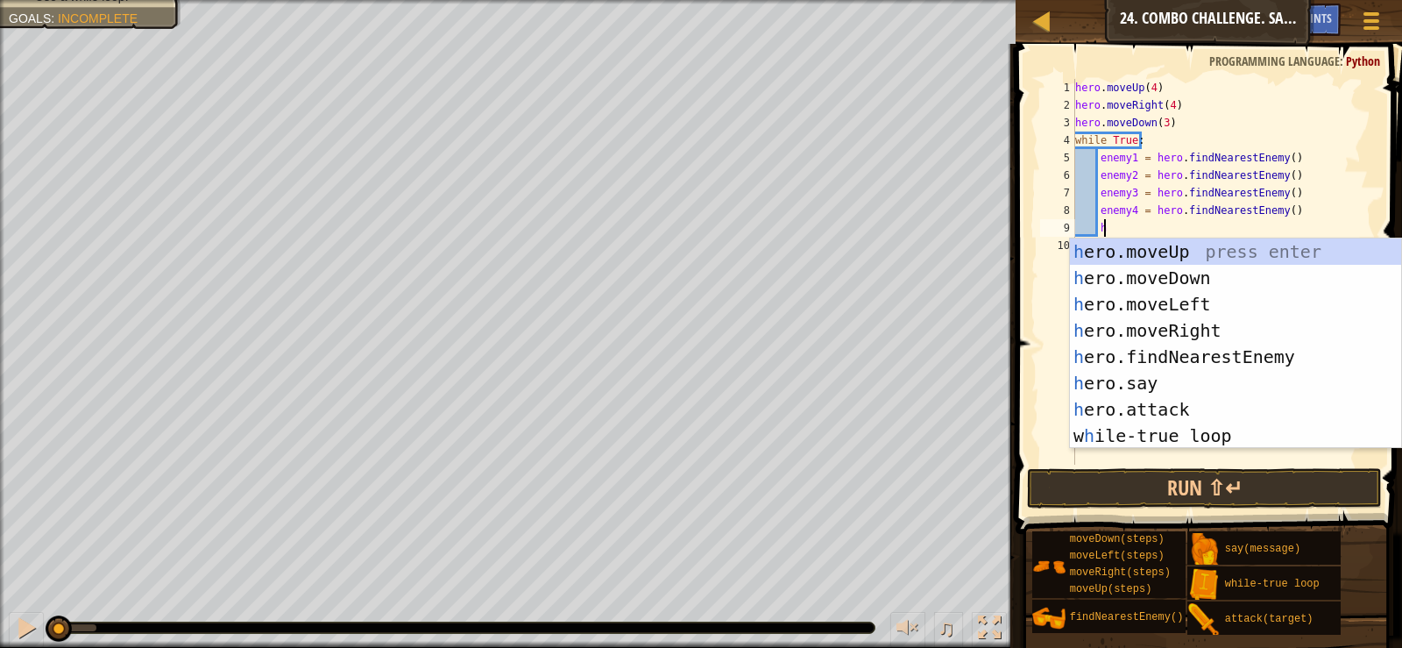
scroll to position [8, 2]
click at [1159, 414] on div "h ero.moveUp press enter h ero.moveDown press enter h ero.moveLeft press enter …" at bounding box center [1235, 369] width 331 height 263
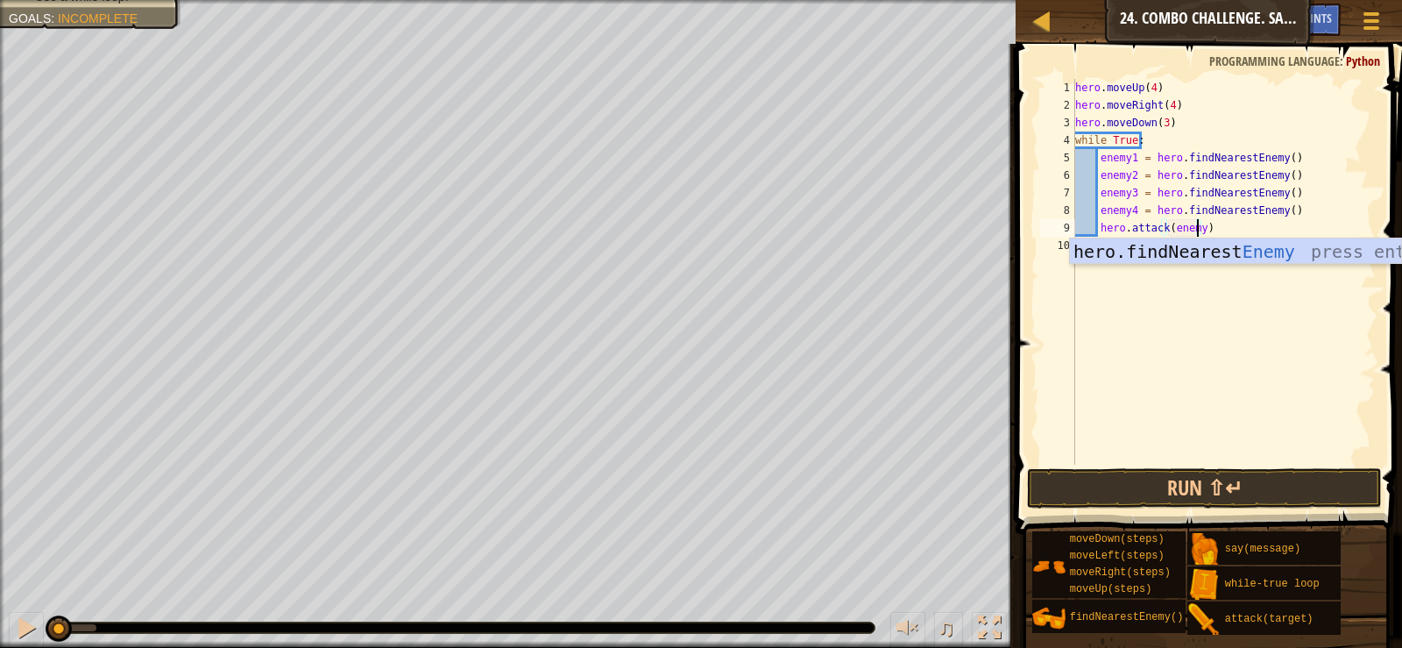
type textarea "hero.attack(enemy1)"
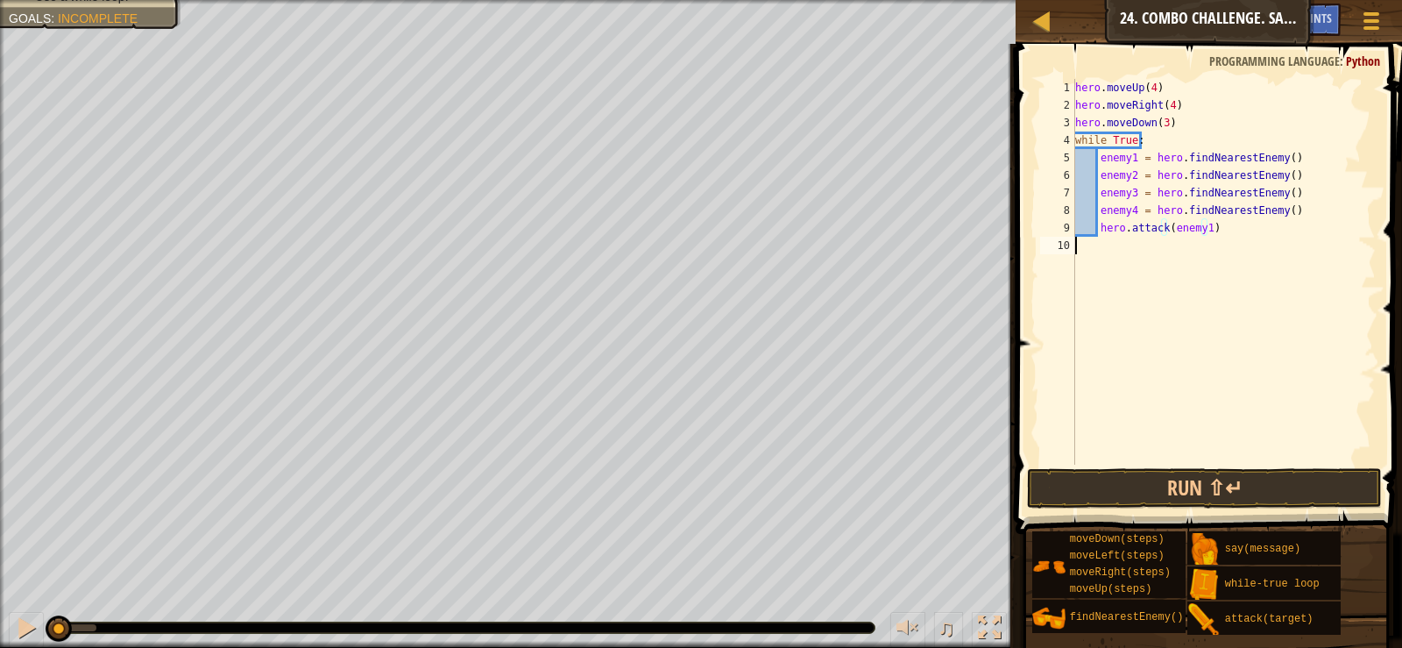
click at [1106, 253] on div "hero . moveUp ( 4 ) hero . moveRight ( 4 ) hero . moveDown ( 3 ) while True : e…" at bounding box center [1224, 289] width 305 height 421
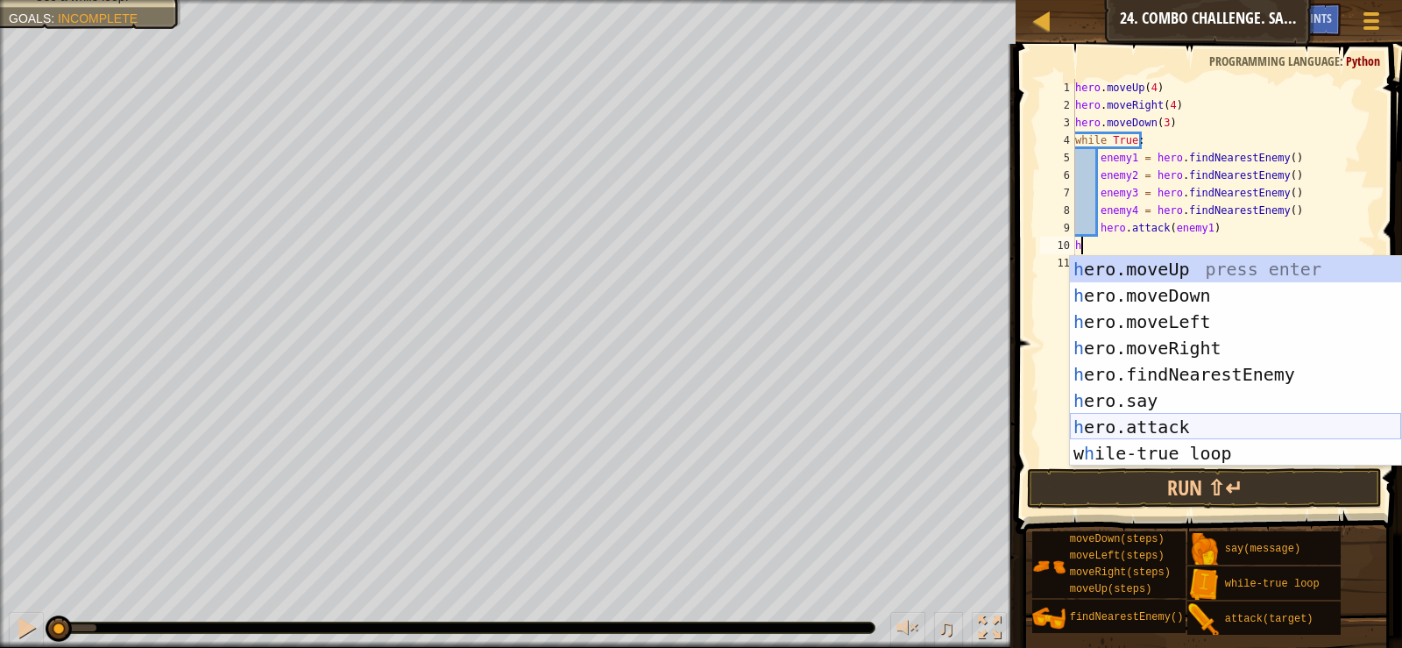
click at [1180, 433] on div "h ero.moveUp press enter h ero.moveDown press enter h ero.moveLeft press enter …" at bounding box center [1235, 387] width 331 height 263
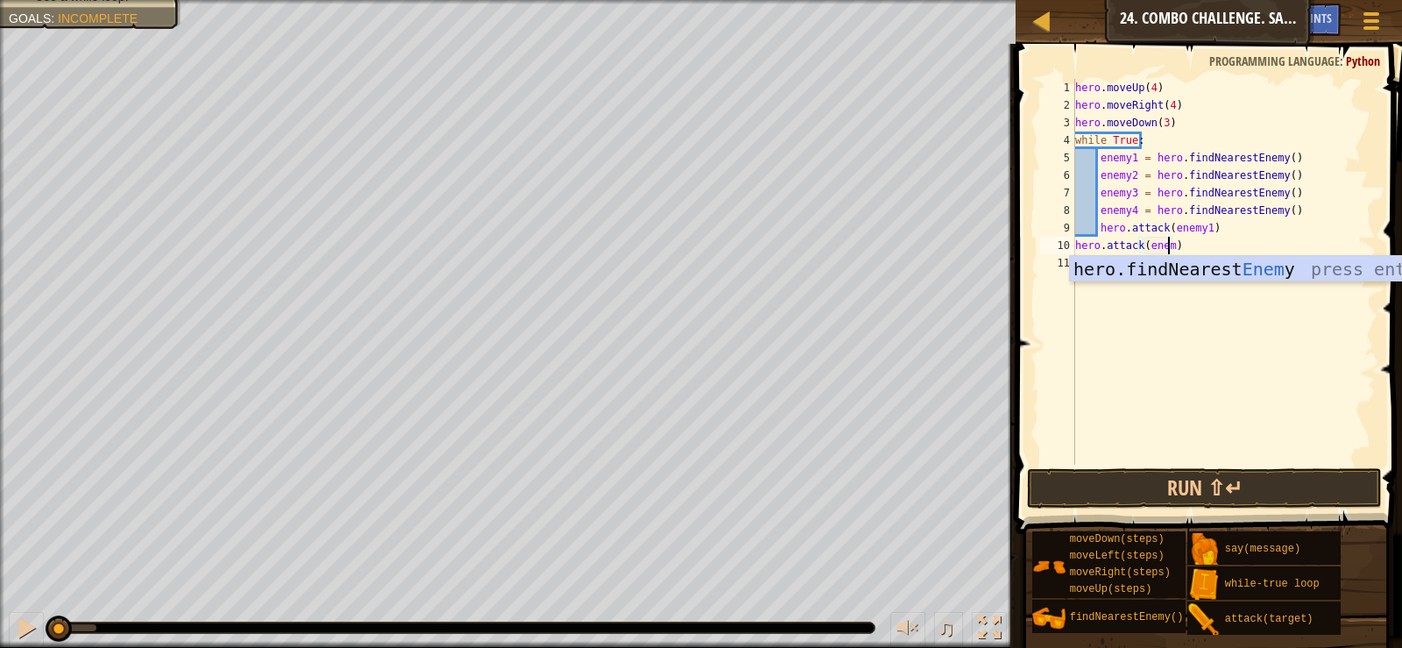
scroll to position [8, 8]
type textarea "hero.attack(enemy2)"
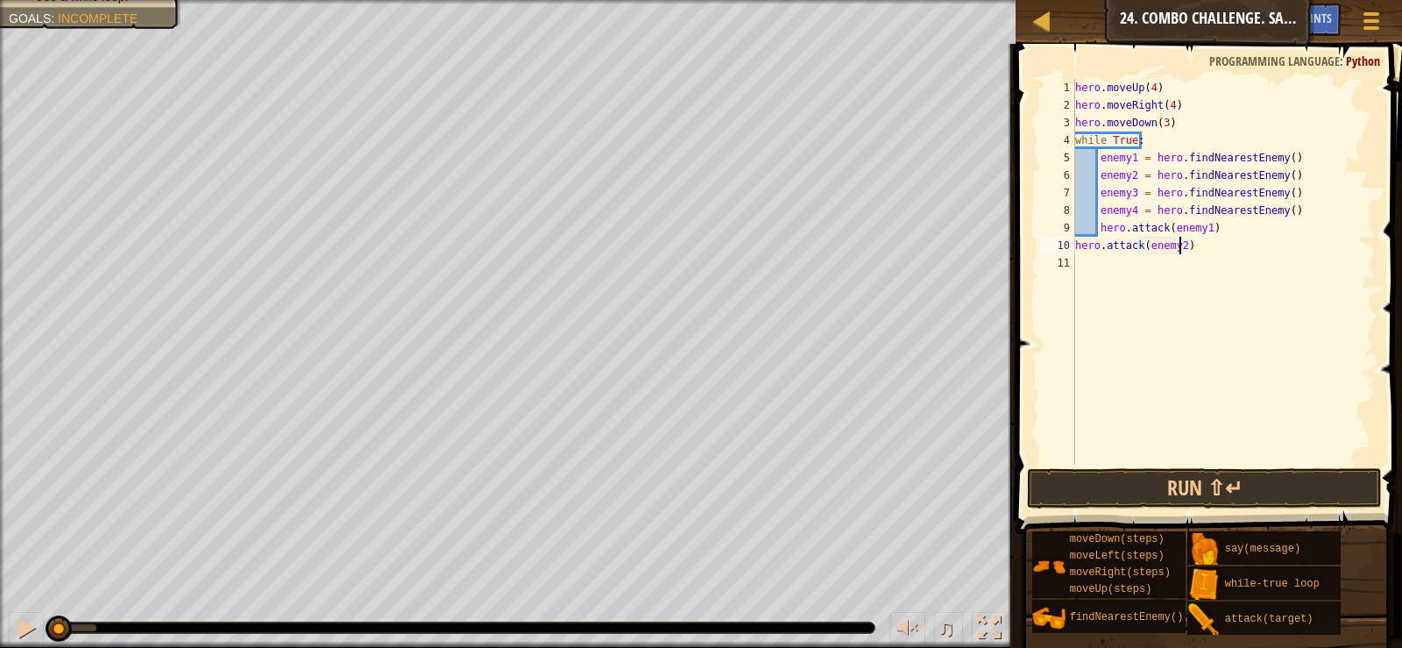
click at [1081, 259] on div "hero . moveUp ( 4 ) hero . moveRight ( 4 ) hero . moveDown ( 3 ) while True : e…" at bounding box center [1224, 289] width 305 height 421
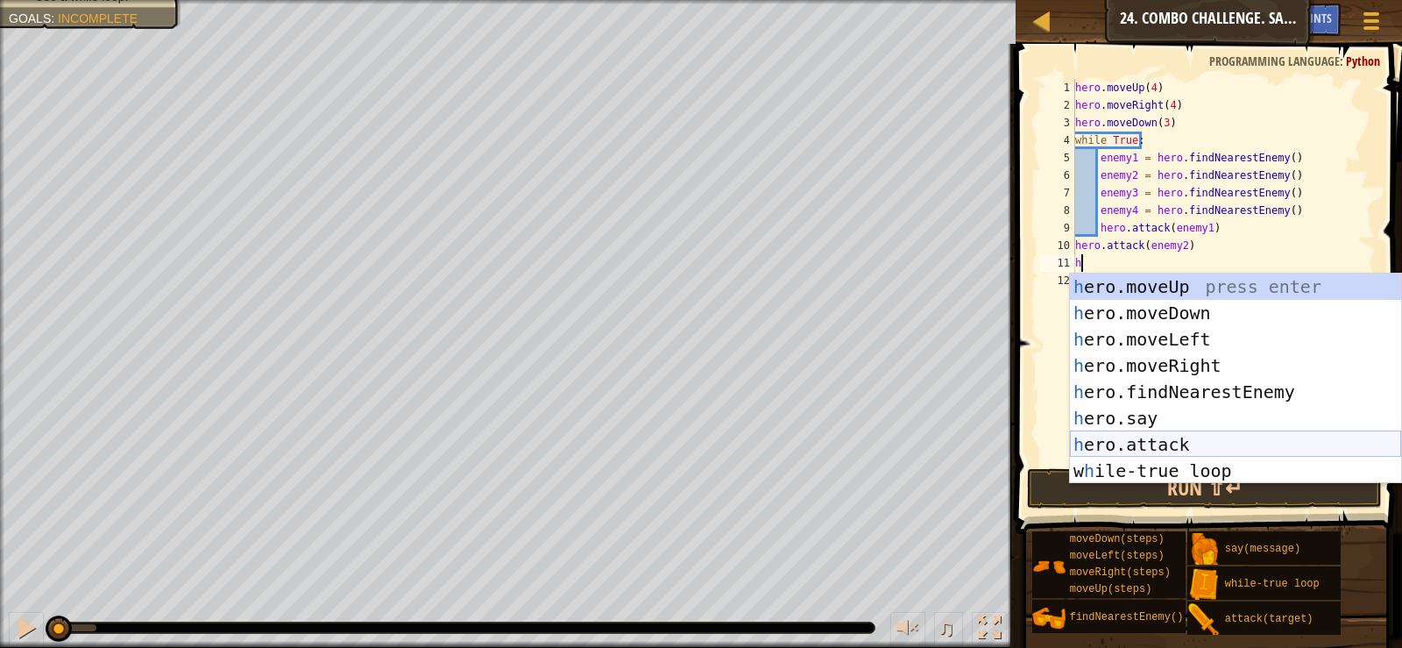
click at [1182, 451] on div "h ero.moveUp press enter h ero.moveDown press enter h ero.moveLeft press enter …" at bounding box center [1235, 404] width 331 height 263
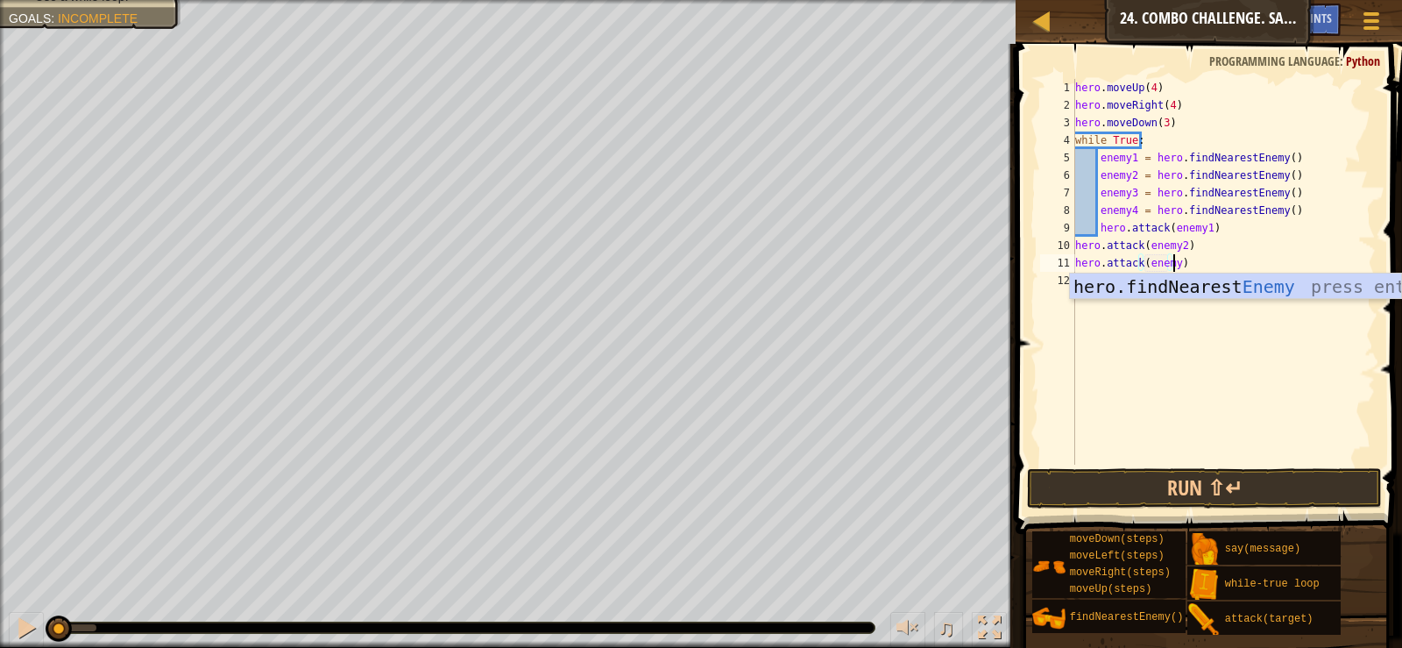
scroll to position [8, 8]
type textarea "hero.attack(enemy3)"
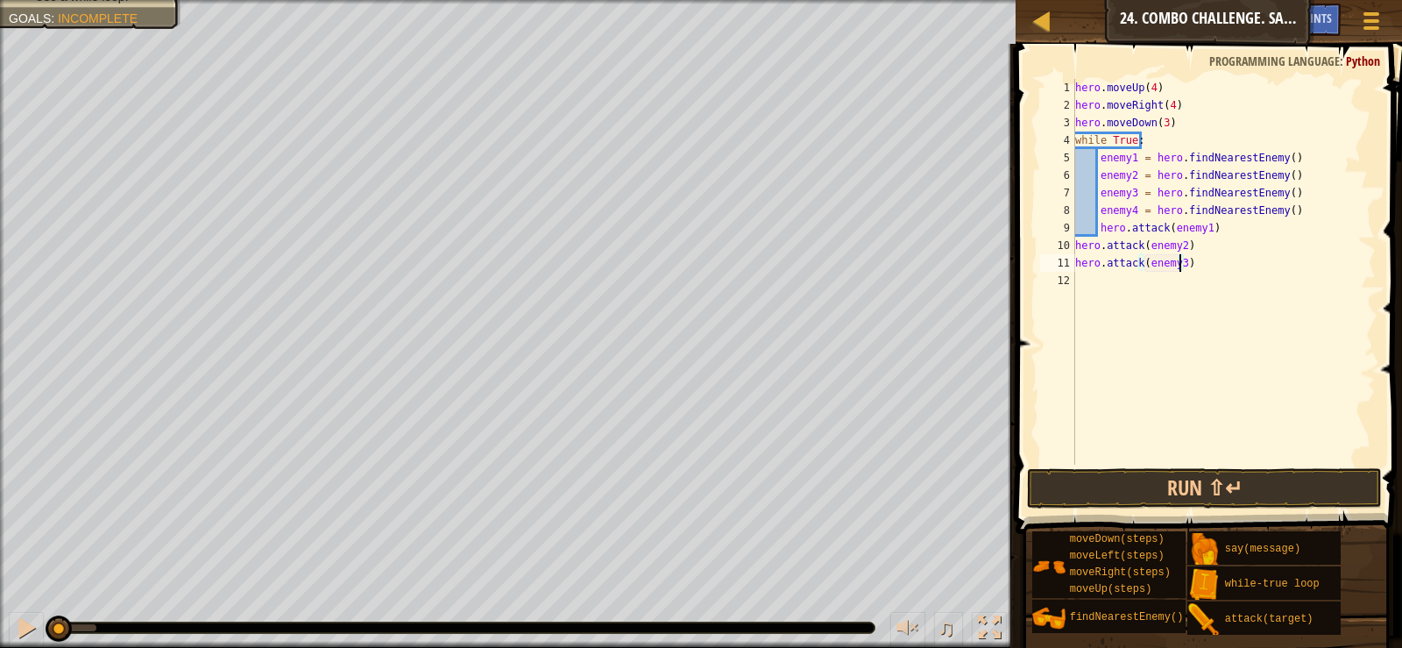
click at [1082, 283] on div "hero . moveUp ( 4 ) hero . moveRight ( 4 ) hero . moveDown ( 3 ) while True : e…" at bounding box center [1224, 289] width 305 height 421
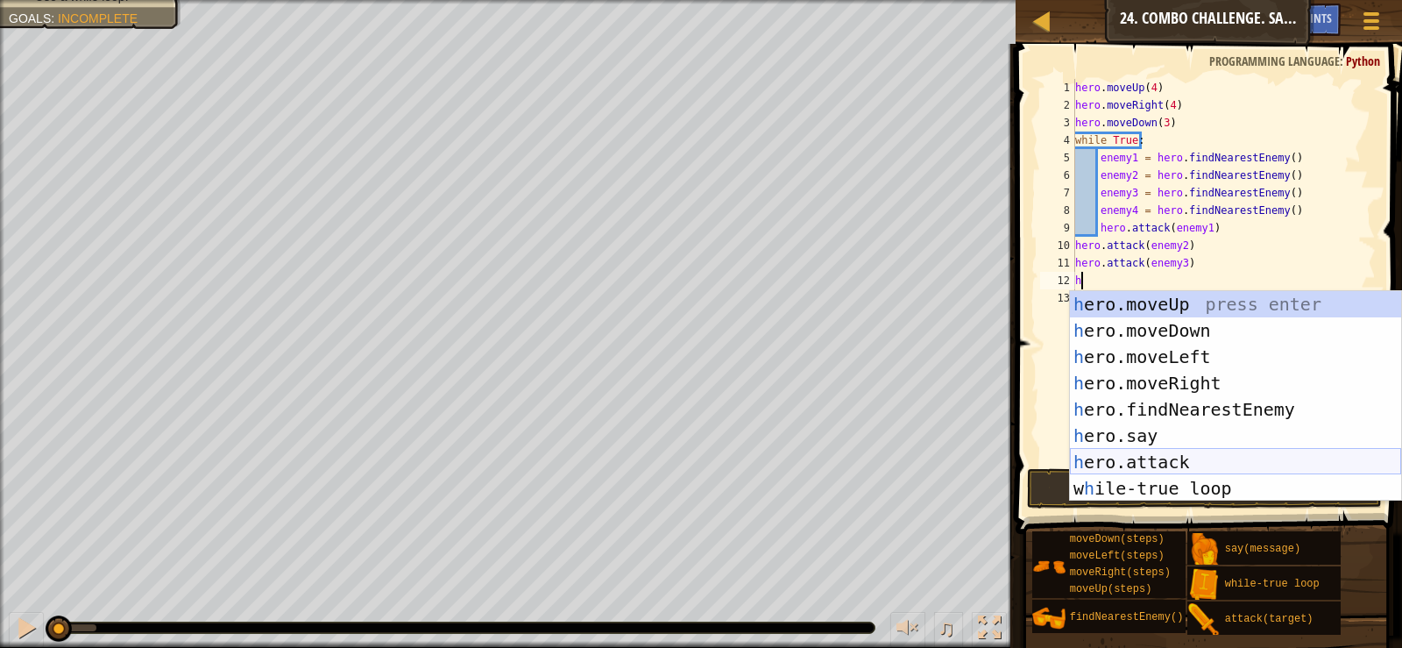
click at [1161, 463] on div "h ero.moveUp press enter h ero.moveDown press enter h ero.moveLeft press enter …" at bounding box center [1235, 422] width 331 height 263
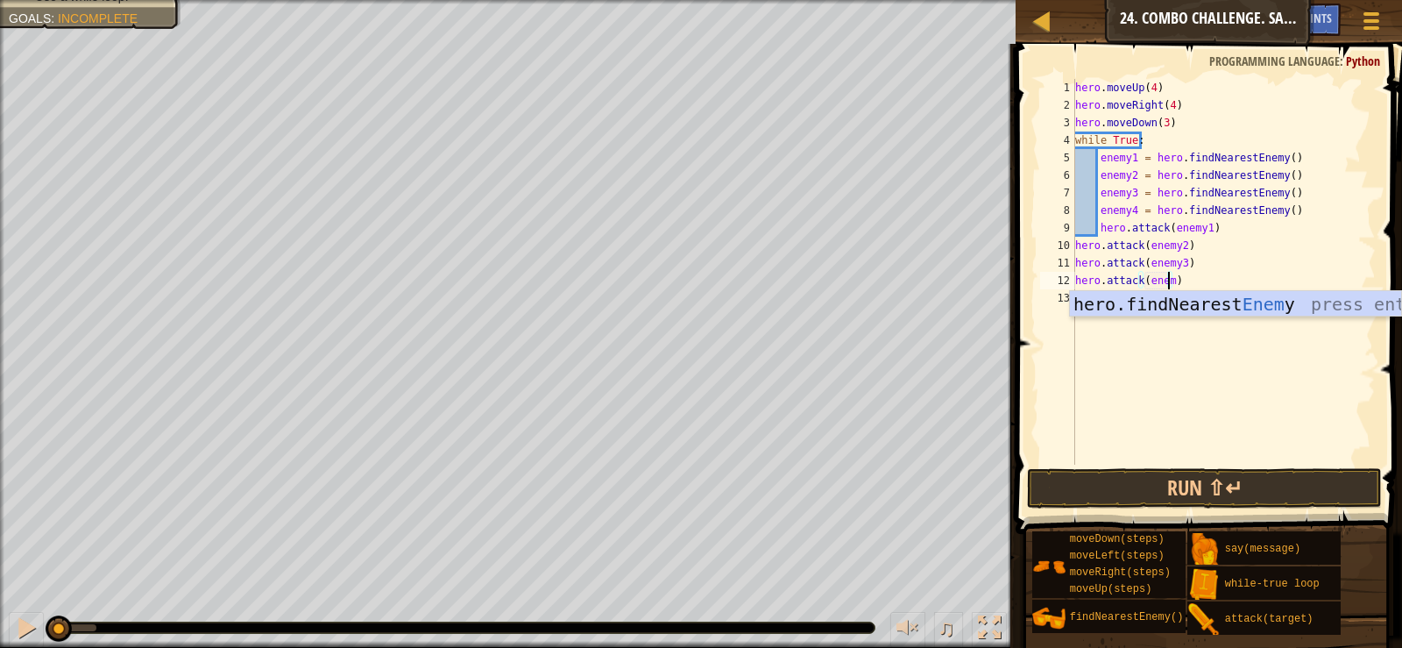
scroll to position [8, 8]
type textarea "hero.attack(enemy4)"
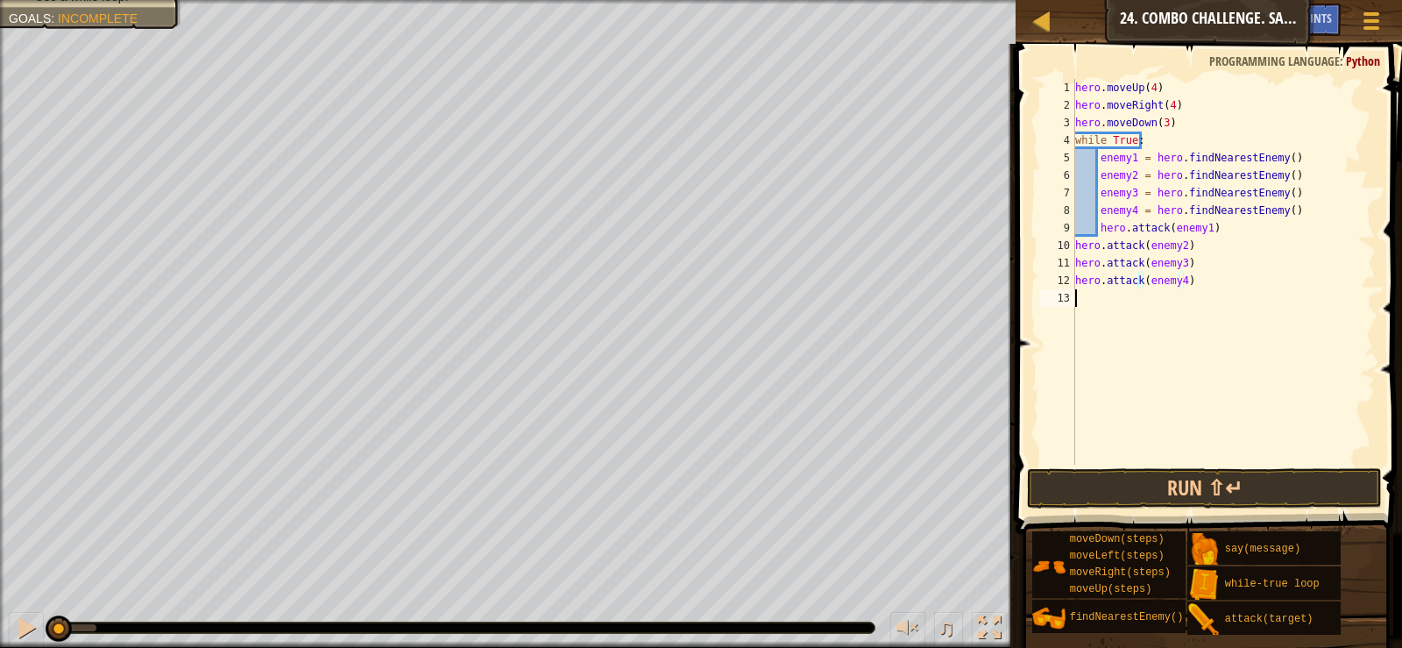
click at [1201, 358] on div "hero . moveUp ( 4 ) hero . moveRight ( 4 ) hero . moveDown ( 3 ) while True : e…" at bounding box center [1224, 289] width 305 height 421
click at [1075, 245] on div "hero . moveUp ( 4 ) hero . moveRight ( 4 ) hero . moveDown ( 3 ) while True : e…" at bounding box center [1224, 289] width 305 height 421
click at [1080, 268] on div "hero . moveUp ( 4 ) hero . moveRight ( 4 ) hero . moveDown ( 3 ) while True : e…" at bounding box center [1224, 289] width 305 height 421
click at [1077, 259] on div "hero . moveUp ( 4 ) hero . moveRight ( 4 ) hero . moveDown ( 3 ) while True : e…" at bounding box center [1224, 289] width 304 height 421
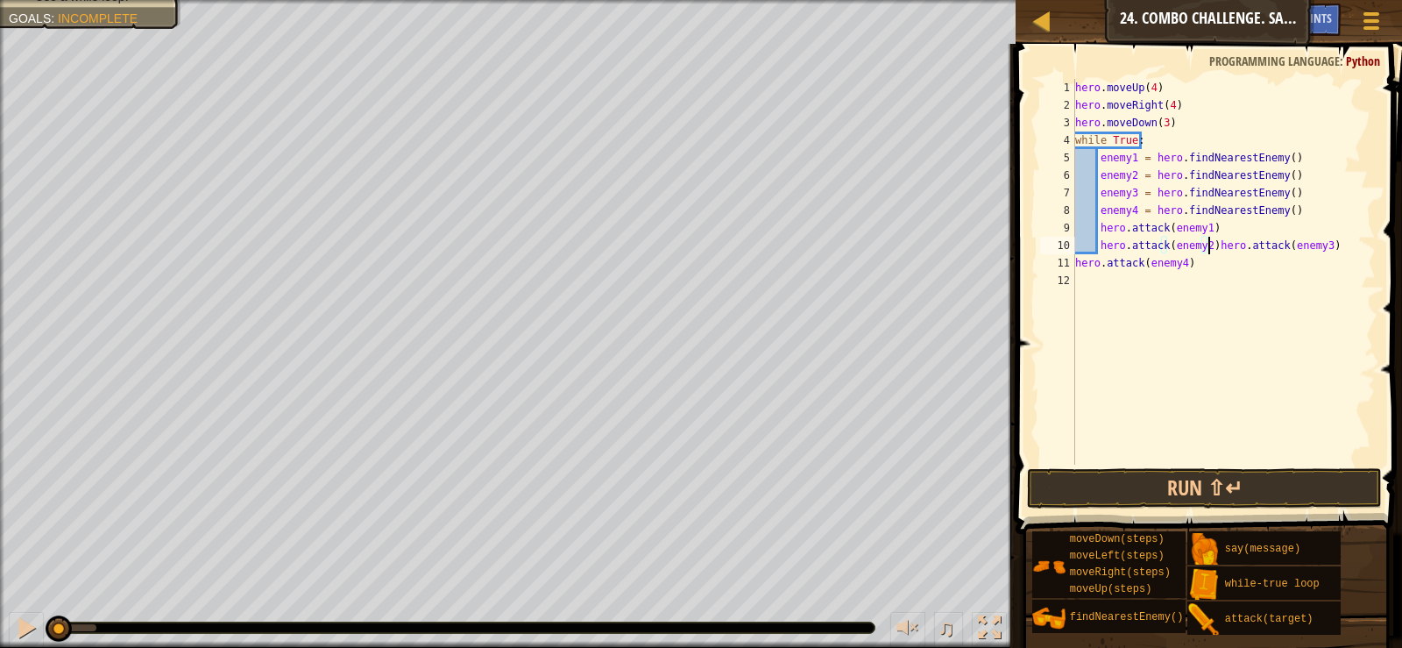
type textarea "hero.attack(enemy3)"
click at [1077, 290] on div "hero . moveUp ( 4 ) hero . moveRight ( 4 ) hero . moveDown ( 3 ) while True : e…" at bounding box center [1224, 289] width 304 height 421
click at [1074, 274] on div "12" at bounding box center [1057, 281] width 35 height 18
type textarea "hero.attack(enemy4)"
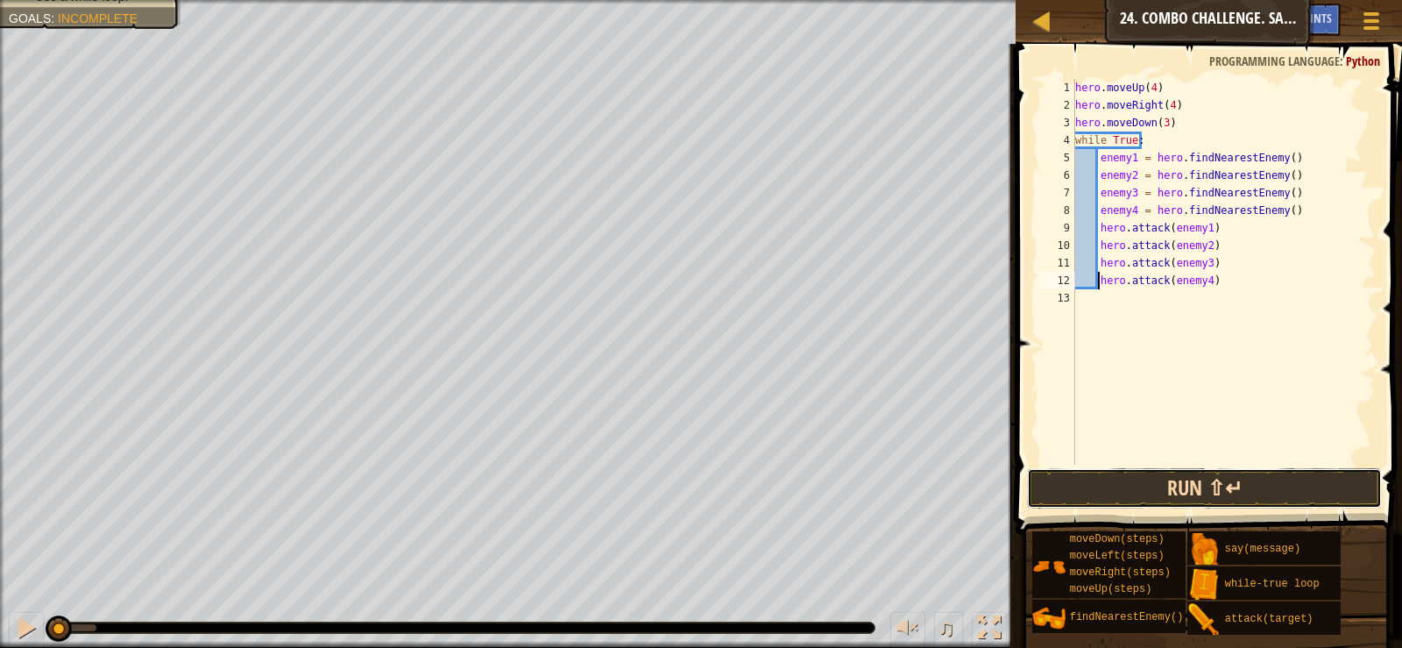
click at [1159, 473] on button "Run ⇧↵" at bounding box center [1204, 488] width 354 height 40
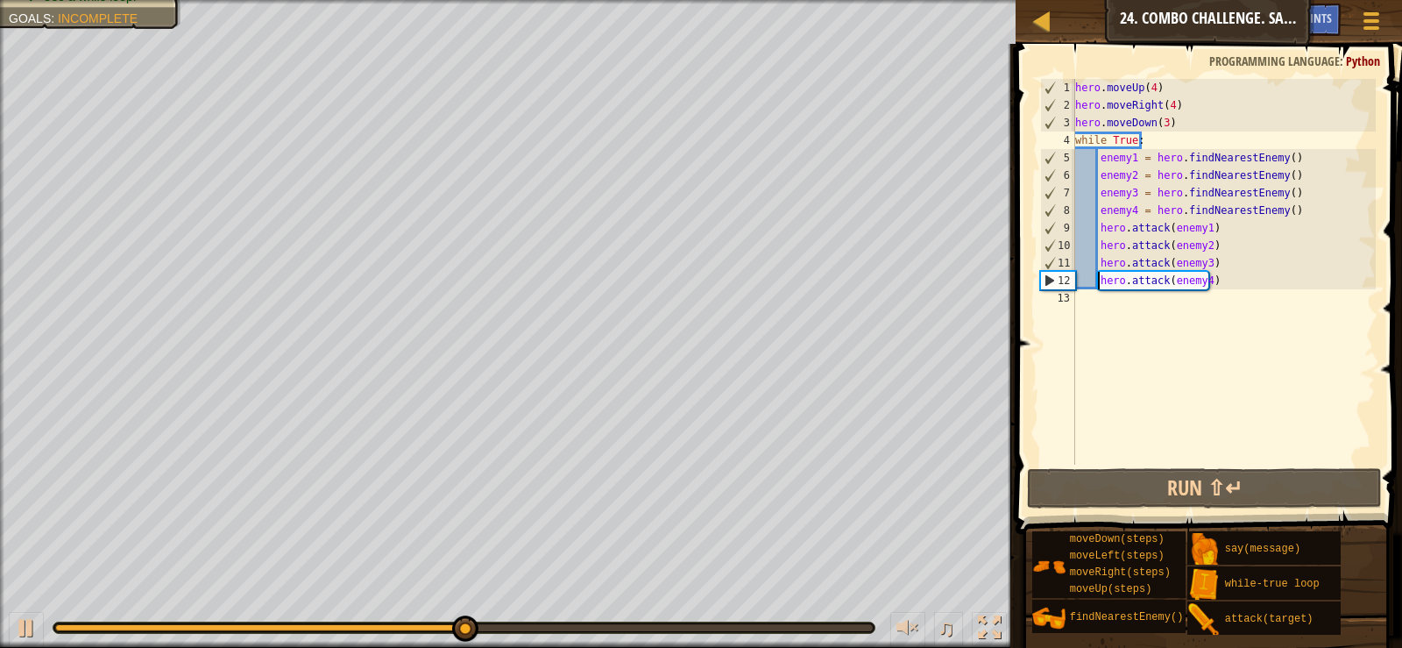
click at [1146, 407] on div "hero . moveUp ( 4 ) hero . moveRight ( 4 ) hero . moveDown ( 3 ) while True : e…" at bounding box center [1224, 289] width 304 height 421
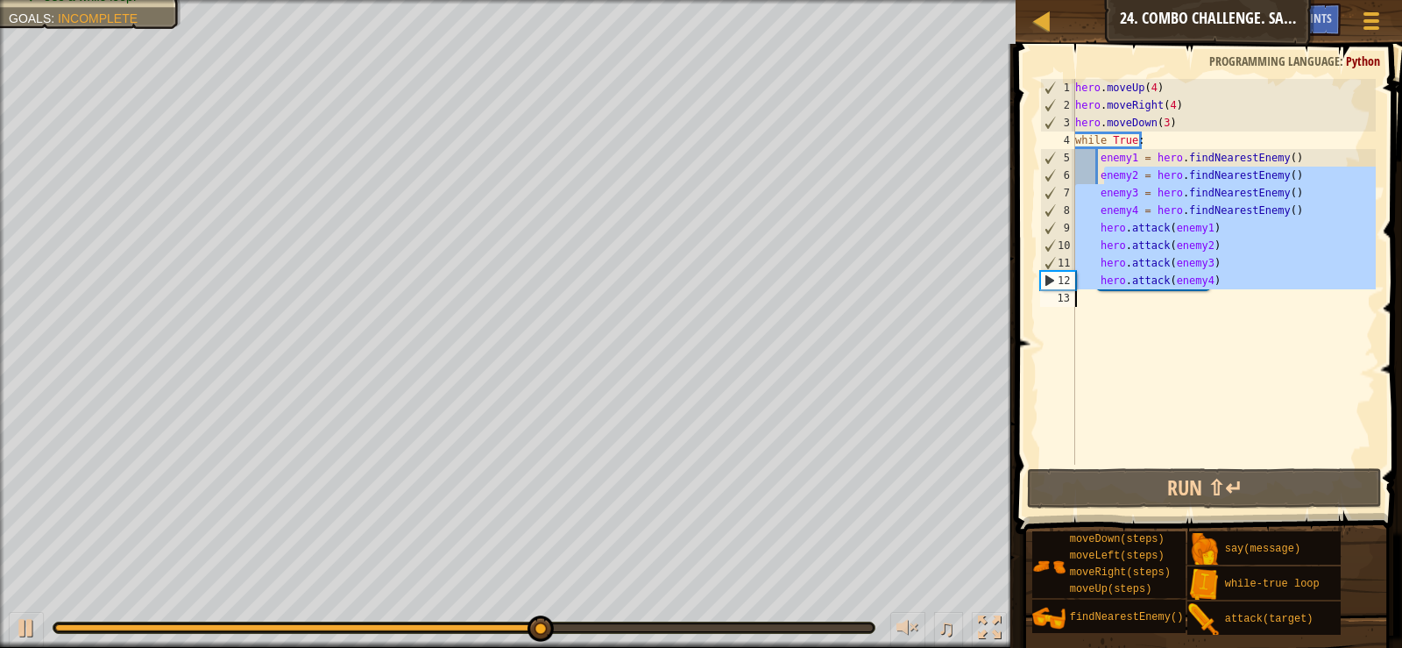
drag, startPoint x: 1103, startPoint y: 174, endPoint x: 1260, endPoint y: 333, distance: 223.7
click at [1260, 333] on div "hero . moveUp ( 4 ) hero . moveRight ( 4 ) hero . moveDown ( 3 ) while True : e…" at bounding box center [1224, 289] width 304 height 421
type textarea "e"
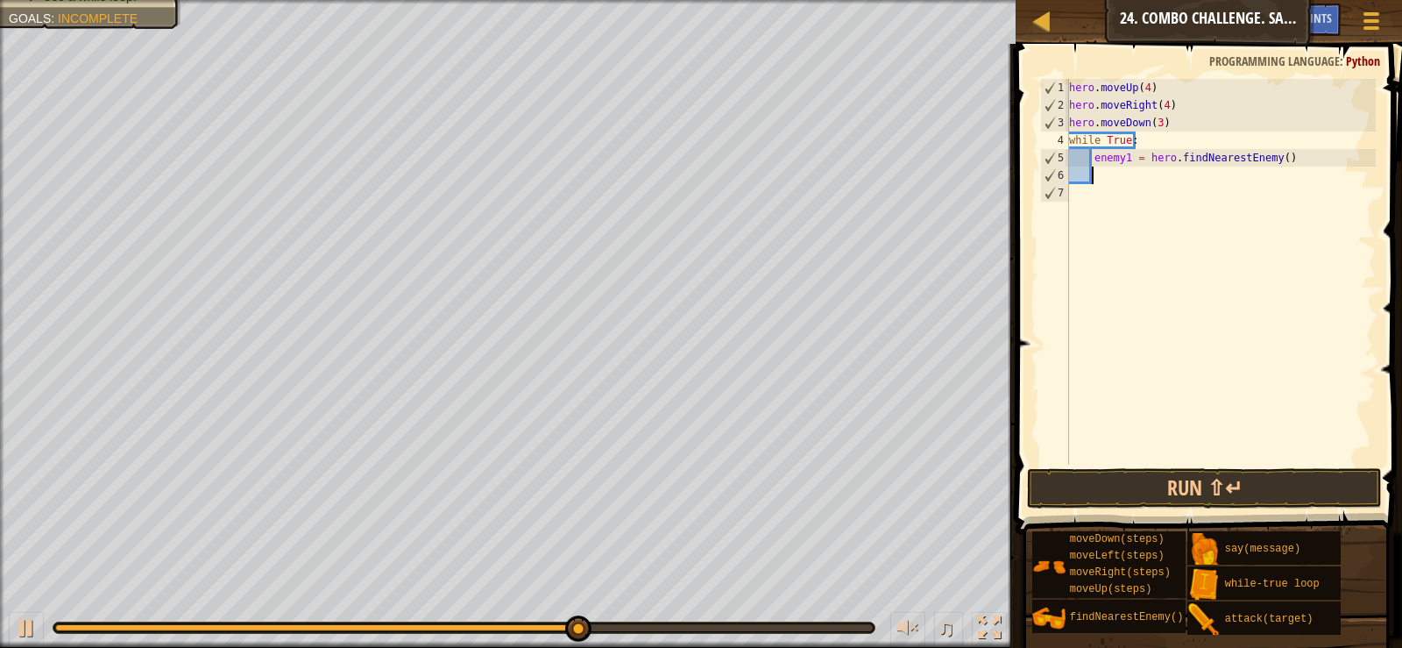
drag, startPoint x: 1129, startPoint y: 159, endPoint x: 1188, endPoint y: 162, distance: 58.8
click at [1131, 160] on div "hero . moveUp ( 4 ) hero . moveRight ( 4 ) hero . moveDown ( 3 ) while True : e…" at bounding box center [1221, 289] width 310 height 421
click at [1123, 160] on div "hero . moveUp ( 4 ) hero . moveRight ( 4 ) hero . moveDown ( 3 ) while True : e…" at bounding box center [1221, 289] width 310 height 421
click at [1127, 158] on div "hero . moveUp ( 4 ) hero . moveRight ( 4 ) hero . moveDown ( 3 ) while True : e…" at bounding box center [1221, 289] width 310 height 421
type textarea "enemy = hero.findNearestEnemy()"
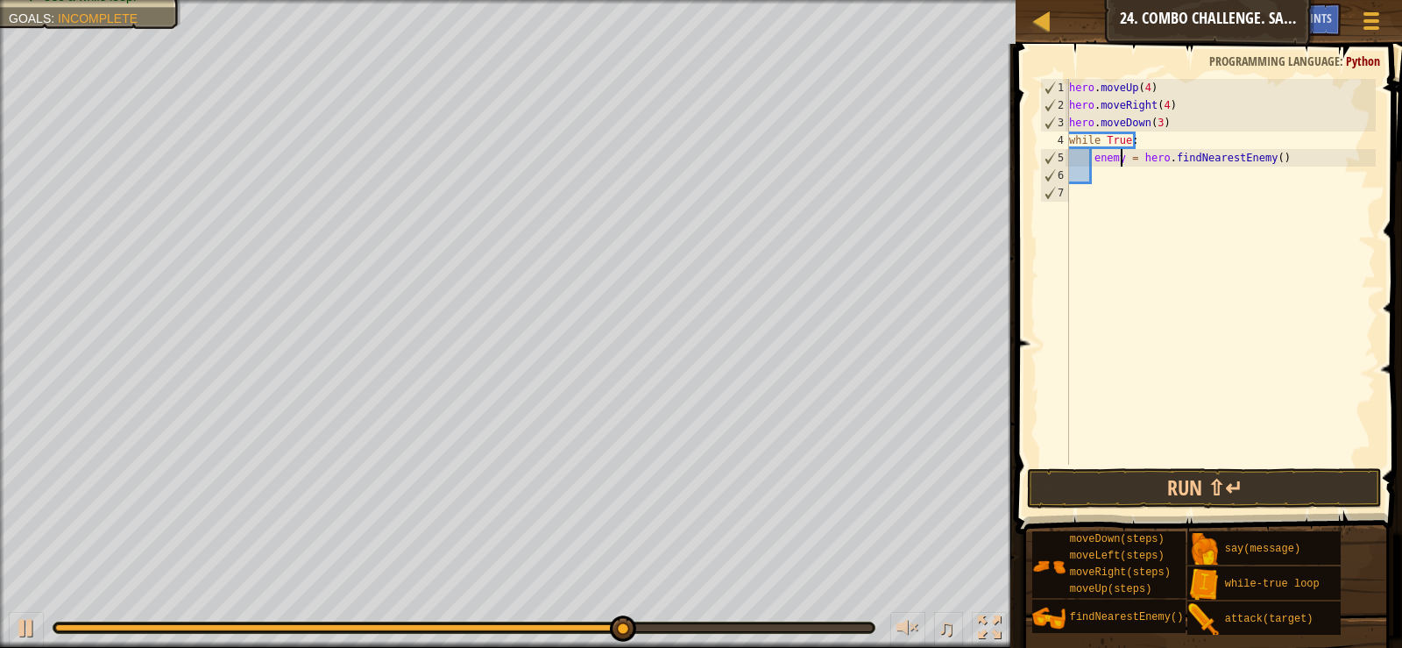
click at [1104, 177] on div "hero . moveUp ( 4 ) hero . moveRight ( 4 ) hero . moveDown ( 3 ) while True : e…" at bounding box center [1221, 289] width 310 height 421
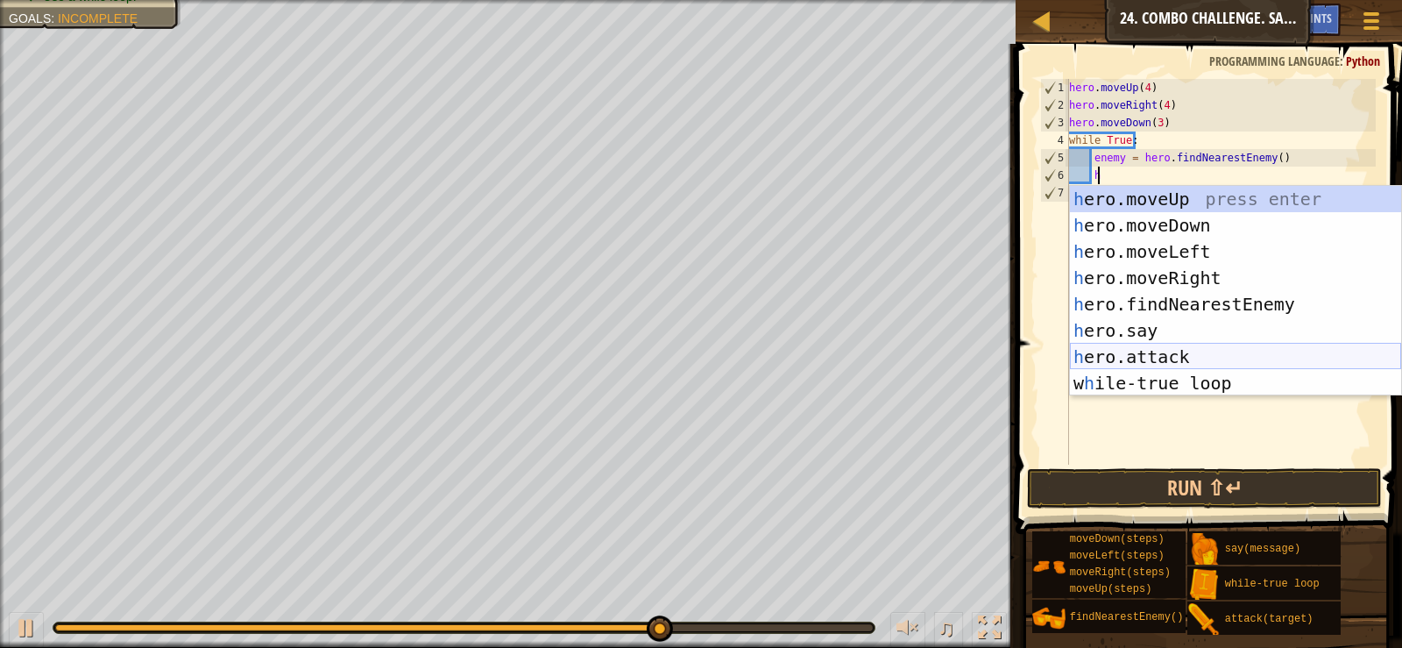
click at [1174, 349] on div "h ero.moveUp press enter h ero.moveDown press enter h ero.moveLeft press enter …" at bounding box center [1235, 317] width 331 height 263
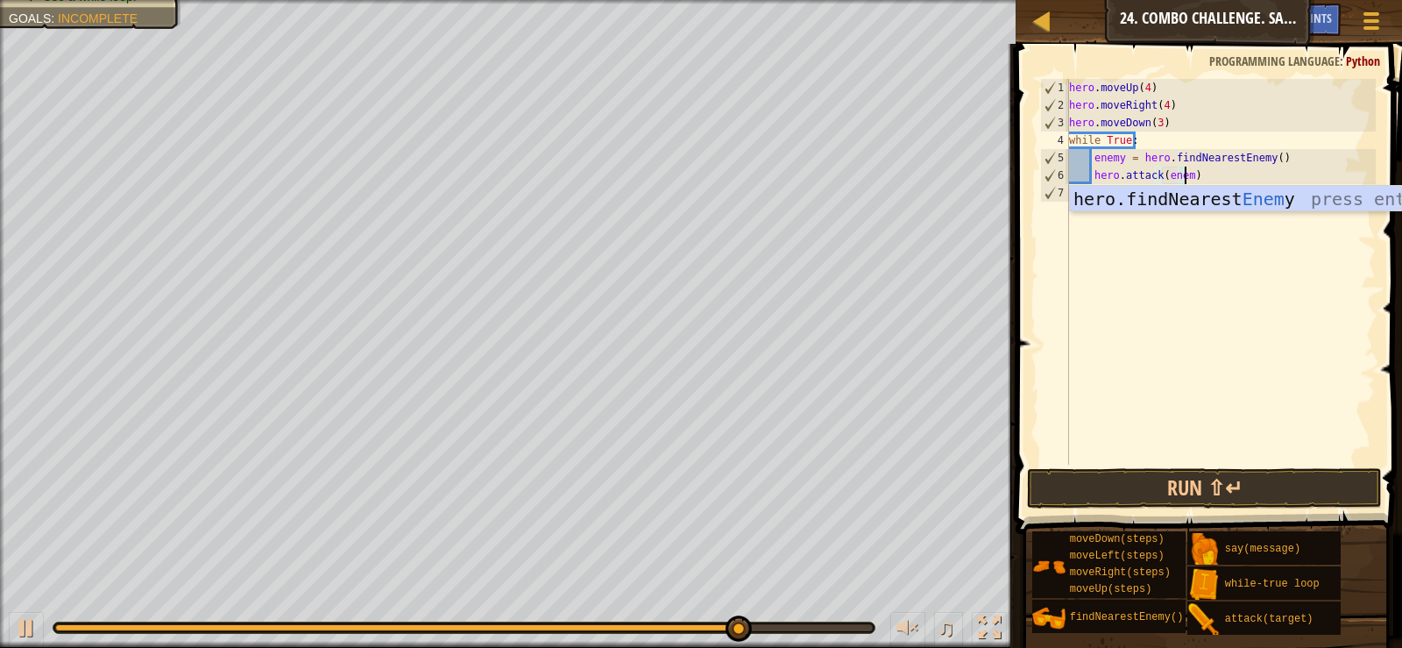
scroll to position [8, 10]
type textarea "hero.attack(enemy)"
click at [1216, 504] on button "Run ⇧↵" at bounding box center [1204, 488] width 354 height 40
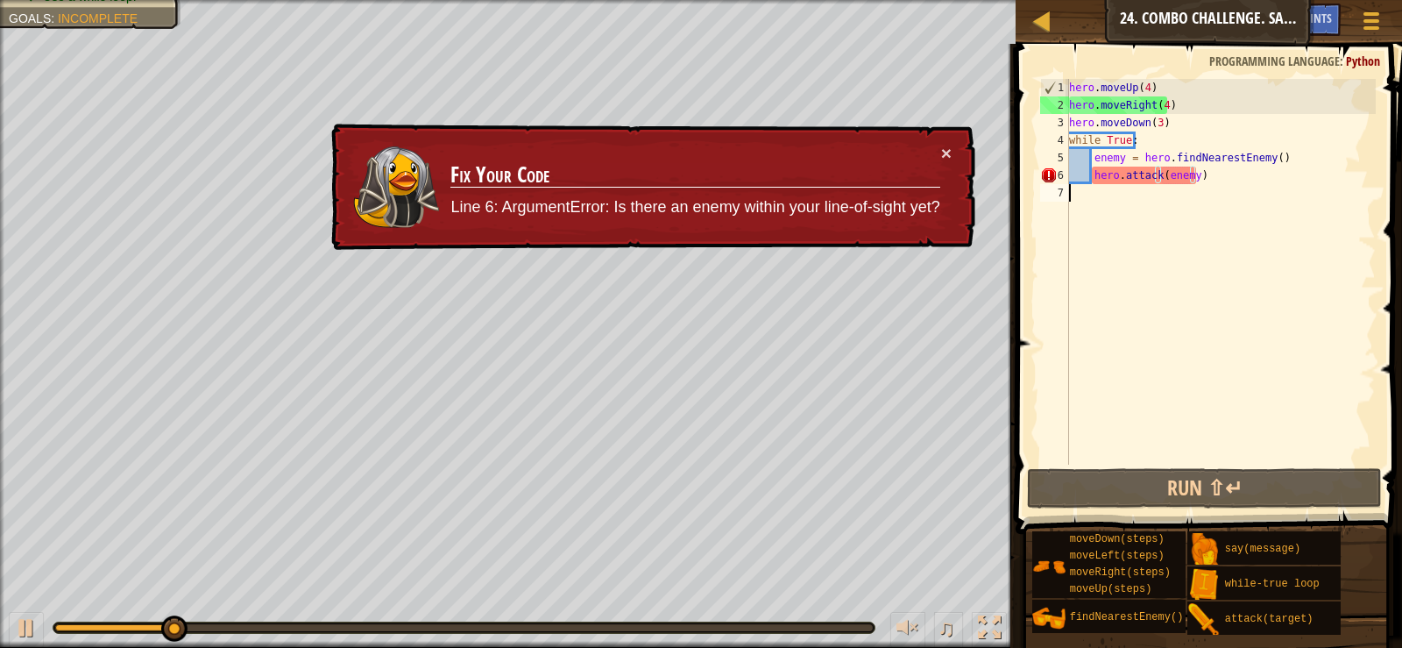
click at [1220, 202] on div "hero . moveUp ( 4 ) hero . moveRight ( 4 ) hero . moveDown ( 3 ) while True : e…" at bounding box center [1221, 289] width 310 height 421
click at [1225, 232] on div "hero . moveUp ( 4 ) hero . moveRight ( 4 ) hero . moveDown ( 3 ) while True : e…" at bounding box center [1221, 289] width 310 height 421
click at [1143, 182] on div "hero . moveUp ( 4 ) hero . moveRight ( 4 ) hero . moveDown ( 3 ) while True : e…" at bounding box center [1221, 289] width 310 height 421
type textarea "hero.attack(enemy)"
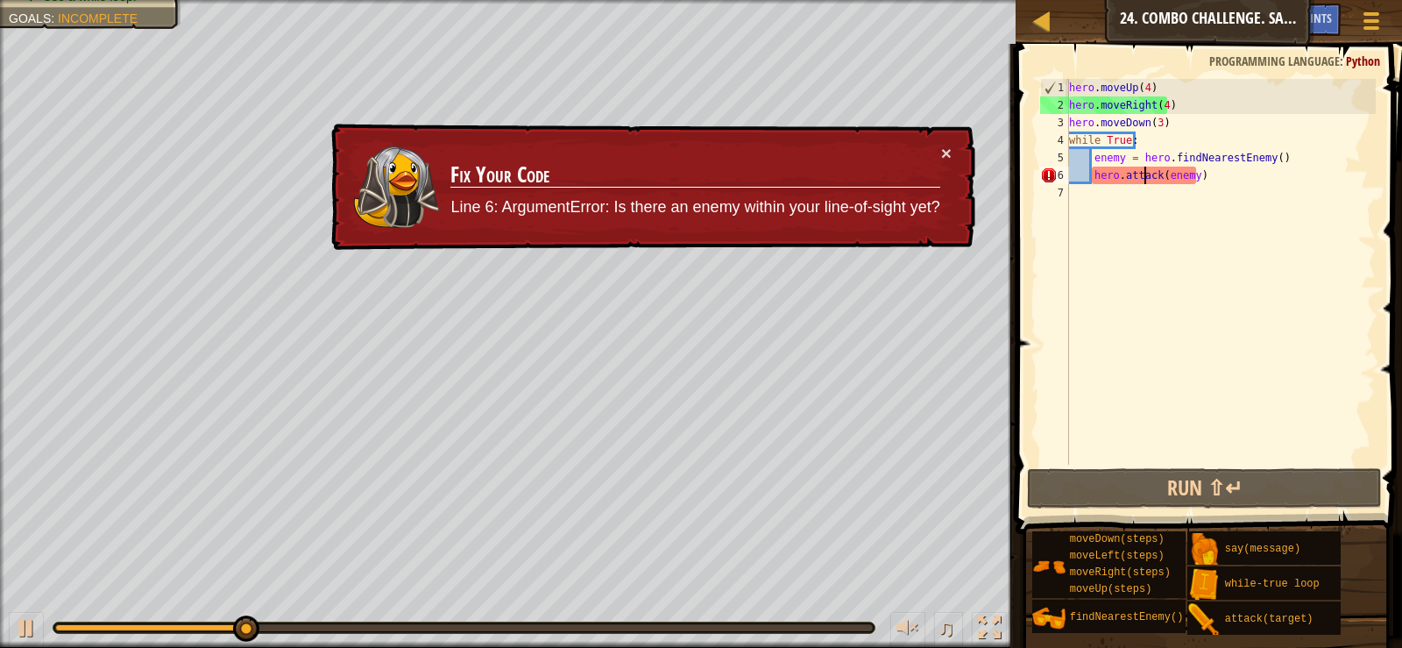
click at [1141, 240] on div "hero . moveUp ( 4 ) hero . moveRight ( 4 ) hero . moveDown ( 3 ) while True : e…" at bounding box center [1221, 289] width 310 height 421
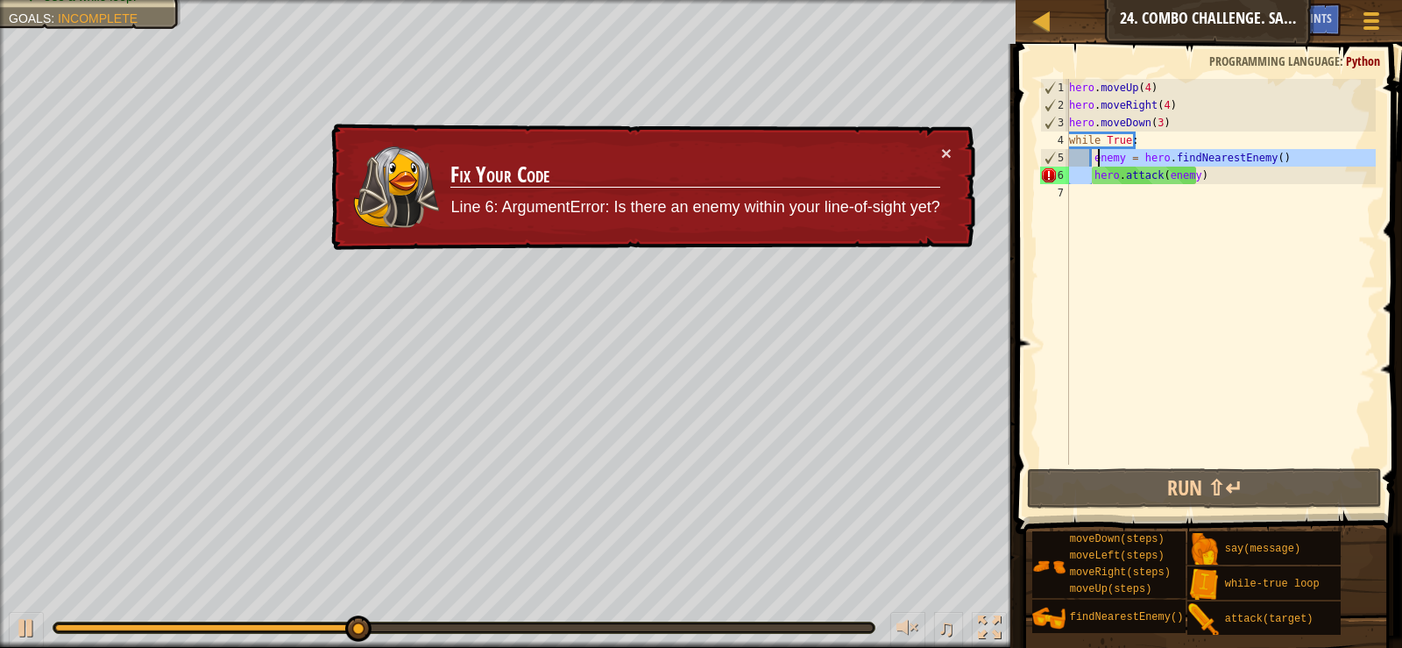
drag, startPoint x: 1096, startPoint y: 181, endPoint x: 1091, endPoint y: 158, distance: 23.2
click at [1091, 158] on div "hero . moveUp ( 4 ) hero . moveRight ( 4 ) hero . moveDown ( 3 ) while True : e…" at bounding box center [1221, 289] width 310 height 421
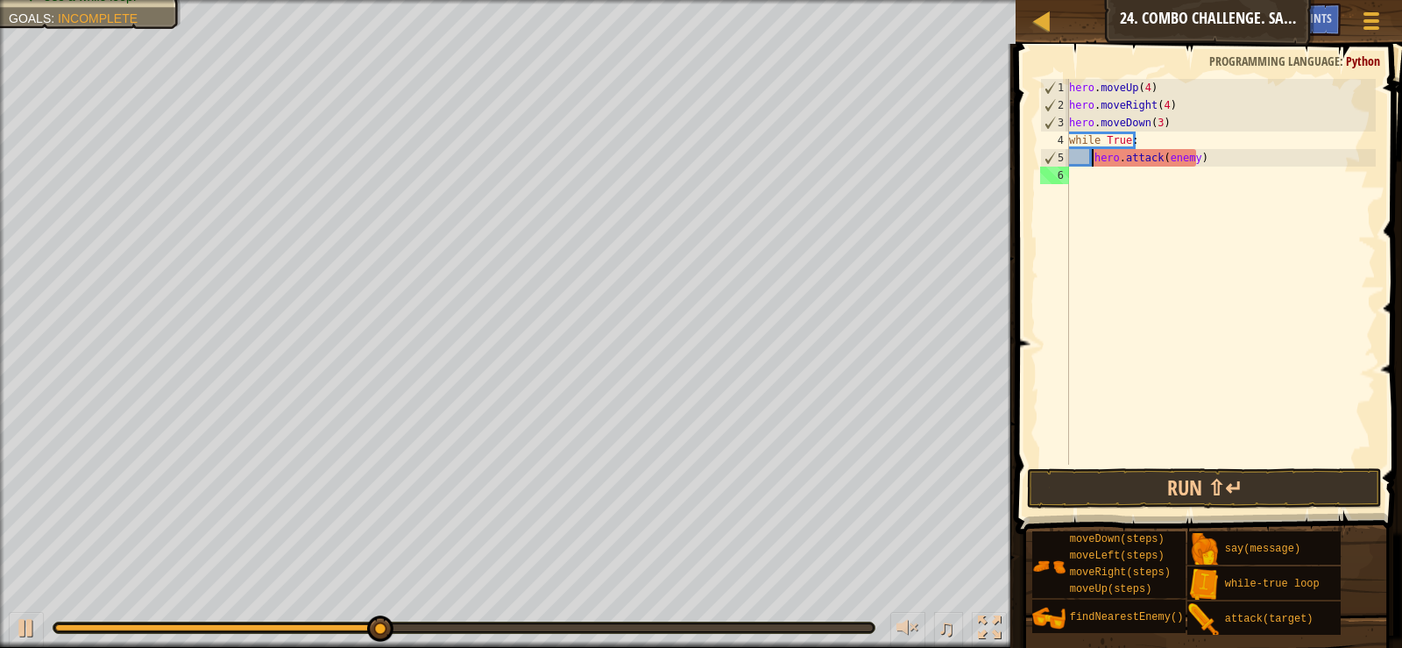
type textarea "hero.attack(enemy)"
click at [1055, 25] on link "Map" at bounding box center [1055, 22] width 9 height 24
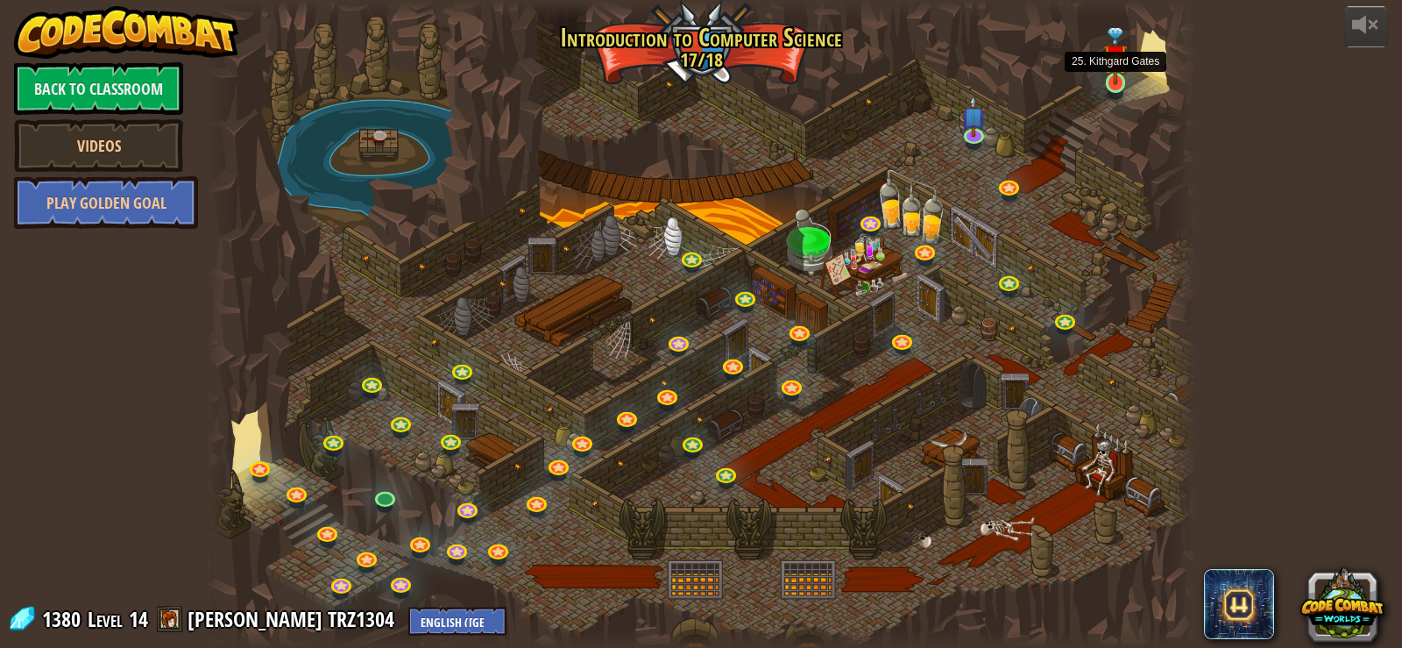
click at [1121, 78] on img at bounding box center [1115, 55] width 25 height 57
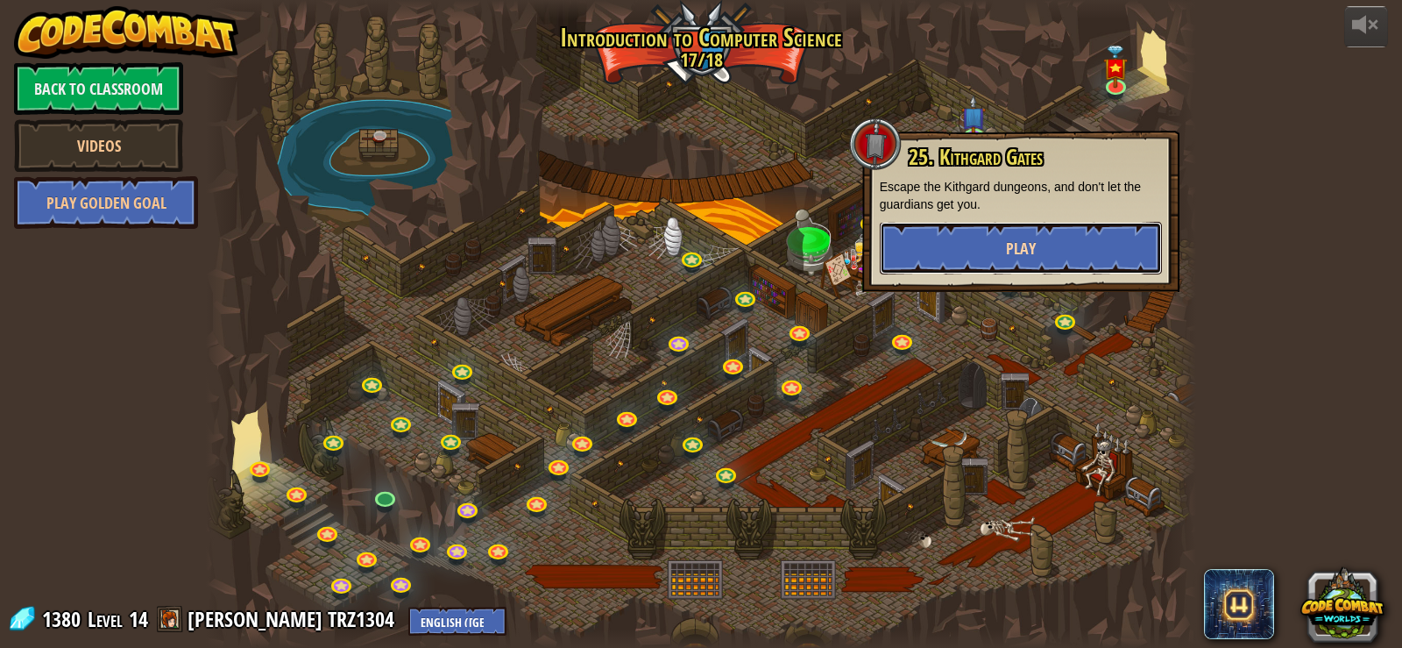
click at [1014, 227] on button "Play" at bounding box center [1021, 248] width 282 height 53
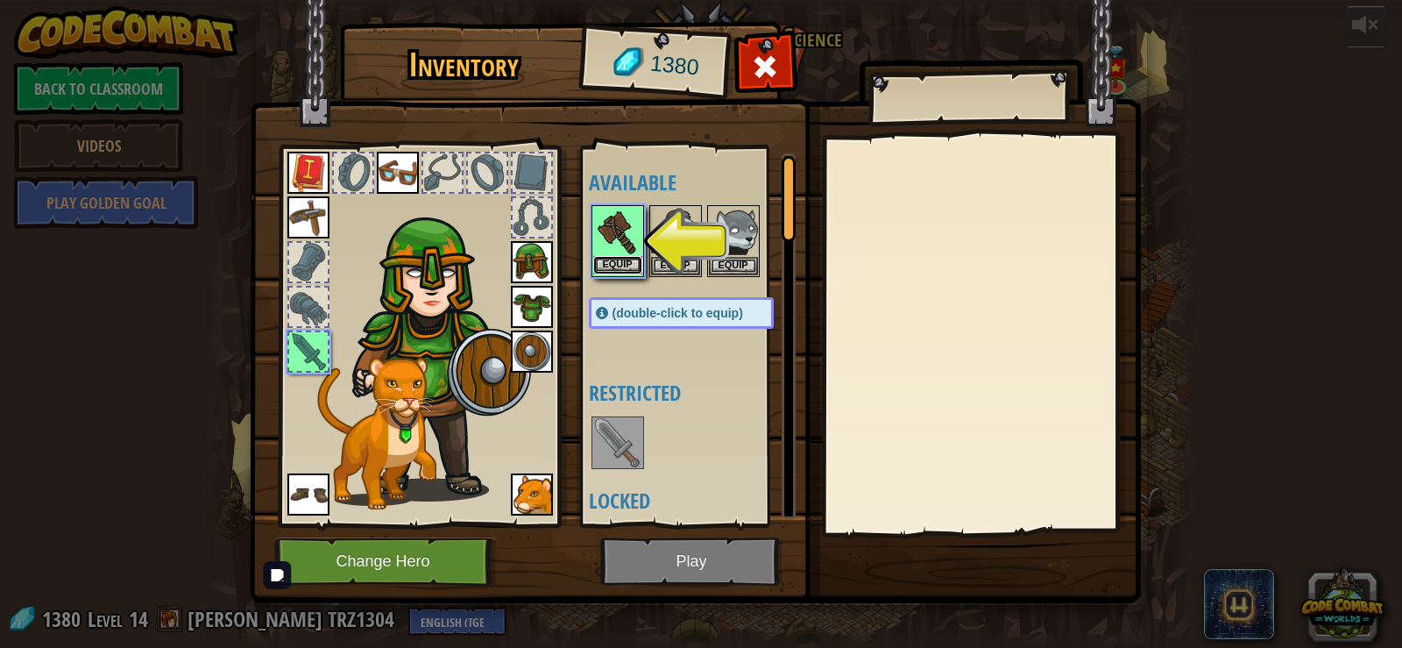
click at [609, 261] on button "Equip" at bounding box center [617, 265] width 49 height 18
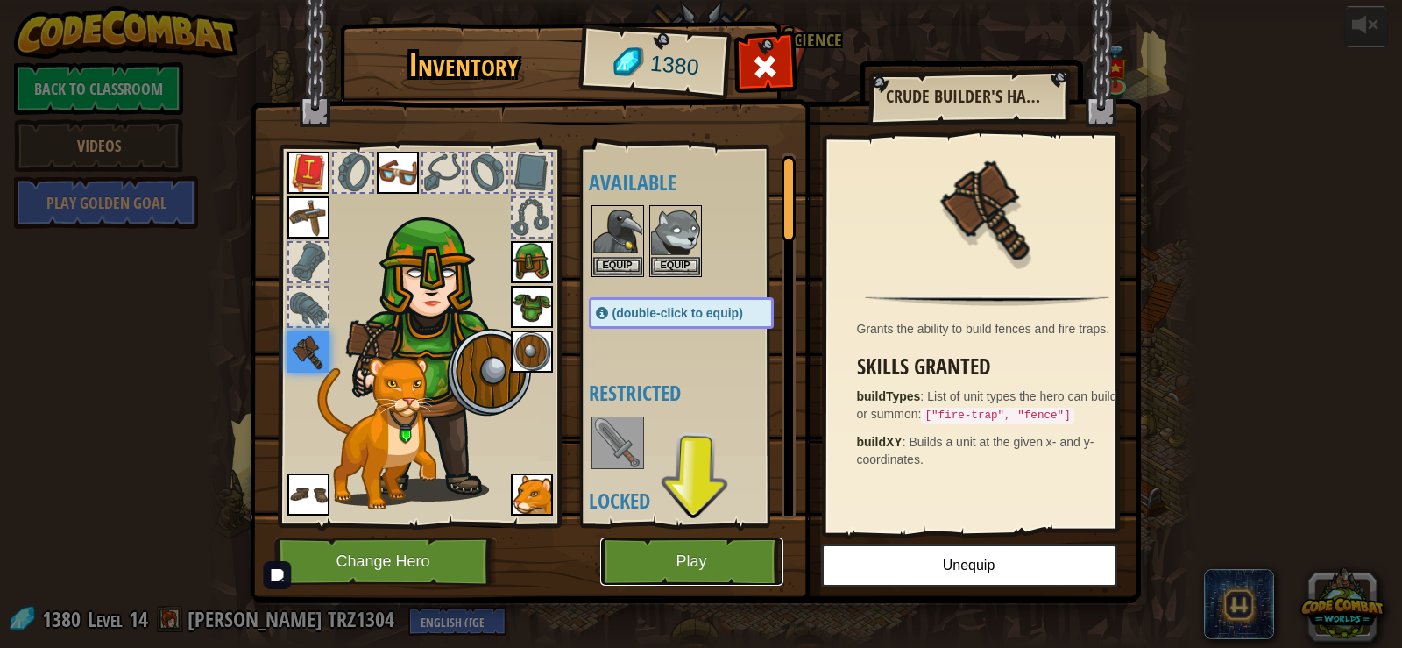
click at [700, 563] on button "Play" at bounding box center [691, 561] width 183 height 48
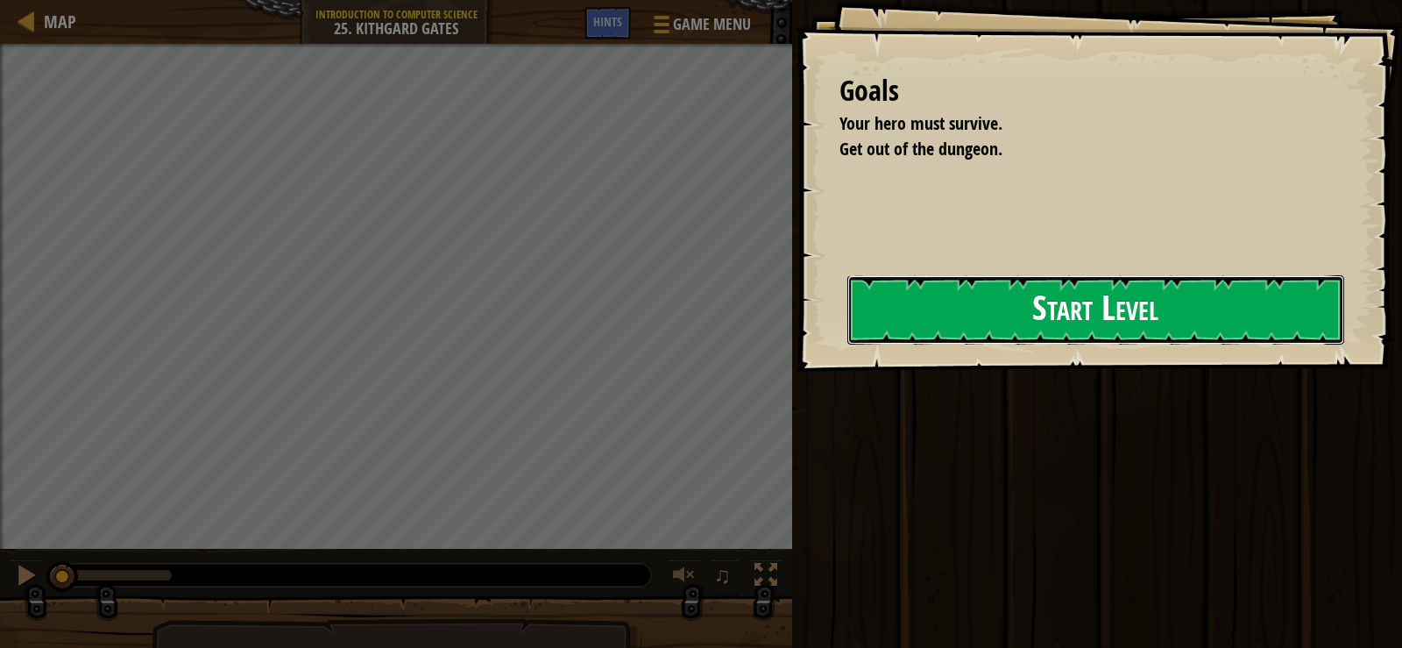
click at [879, 309] on button "Start Level" at bounding box center [1096, 309] width 497 height 69
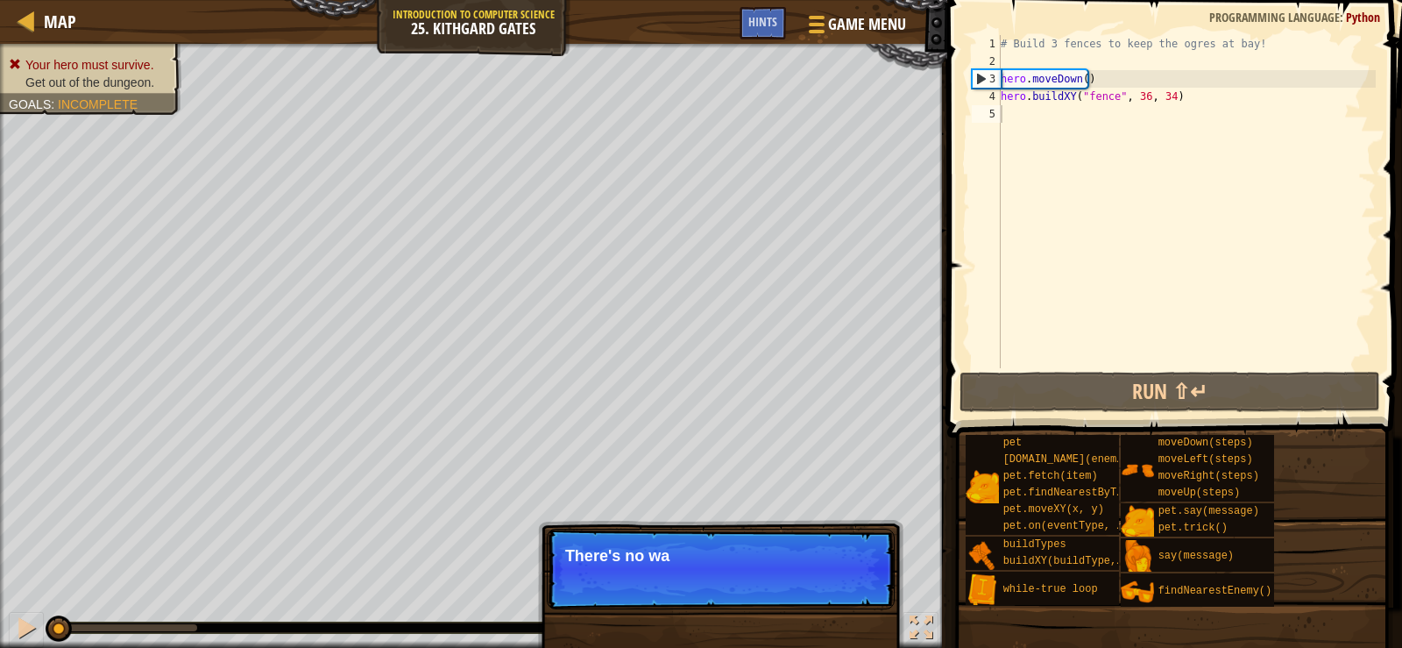
drag, startPoint x: 1005, startPoint y: 33, endPoint x: 1099, endPoint y: 77, distance: 103.5
click at [1099, 77] on div "1 2 3 4 5 # Build 3 fences to keep the ogres at bay! hero . moveDown ( ) hero .…" at bounding box center [1172, 253] width 460 height 489
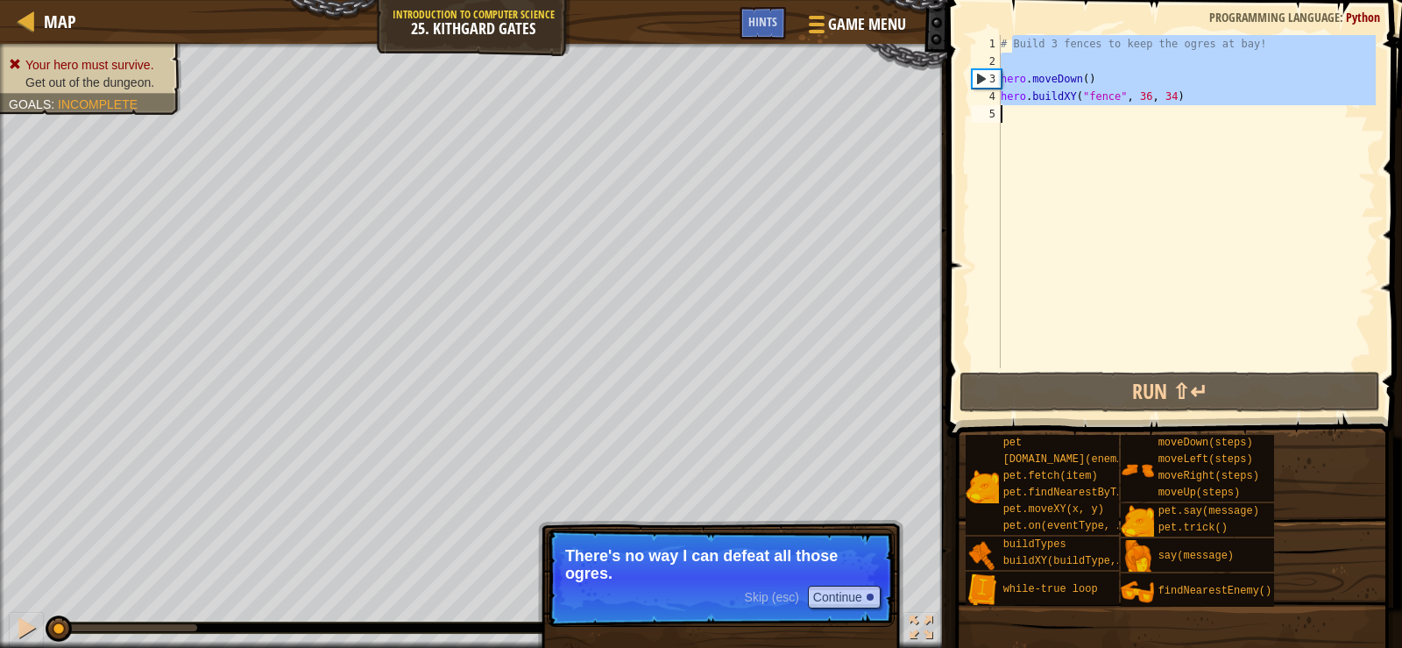
drag, startPoint x: 1011, startPoint y: 40, endPoint x: 1189, endPoint y: 189, distance: 232.1
click at [1189, 189] on div "# Build 3 fences to keep the ogres at bay! hero . moveDown ( ) hero . buildXY (…" at bounding box center [1186, 219] width 379 height 368
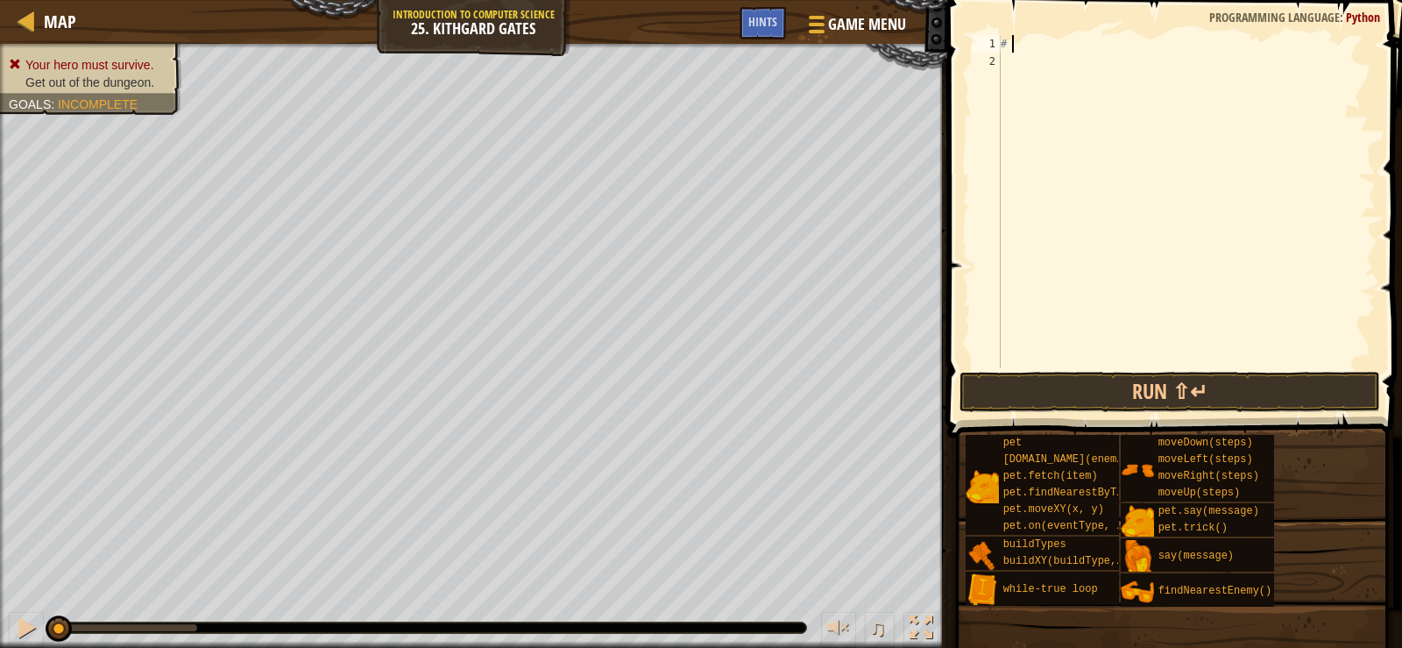
type textarea "#"
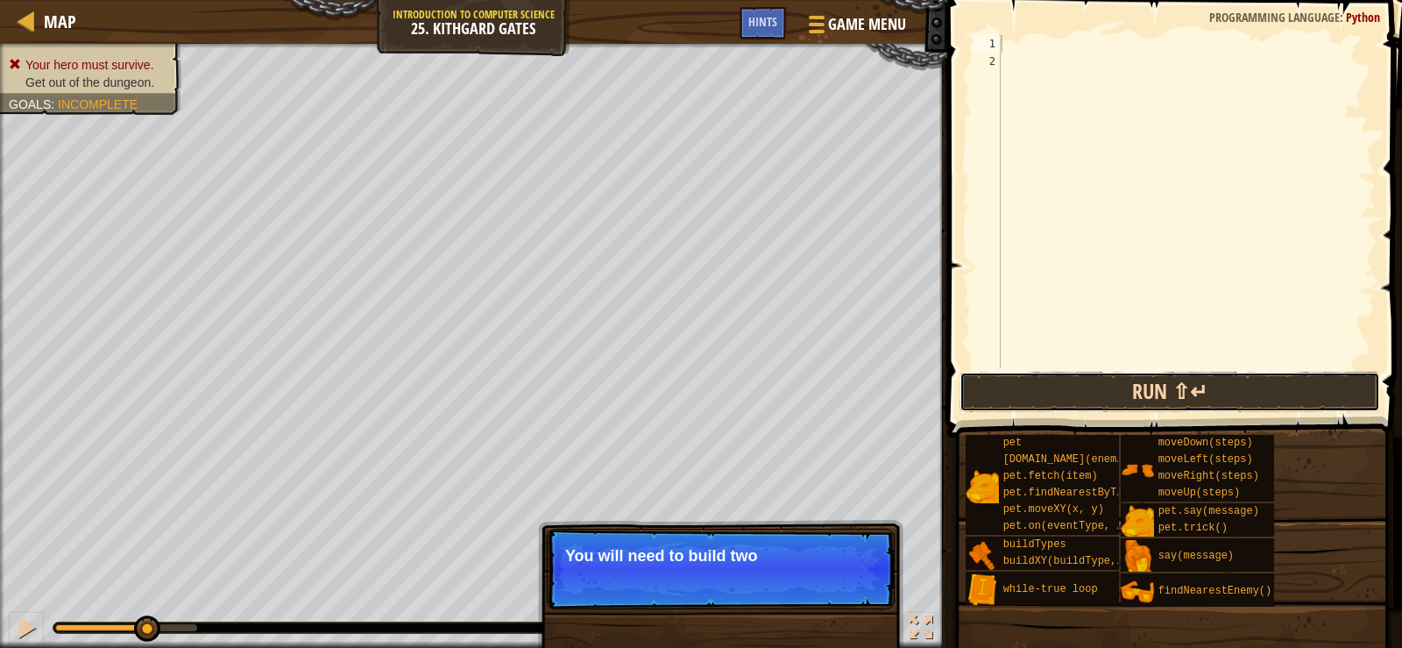
click at [1069, 374] on button "Run ⇧↵" at bounding box center [1170, 392] width 421 height 40
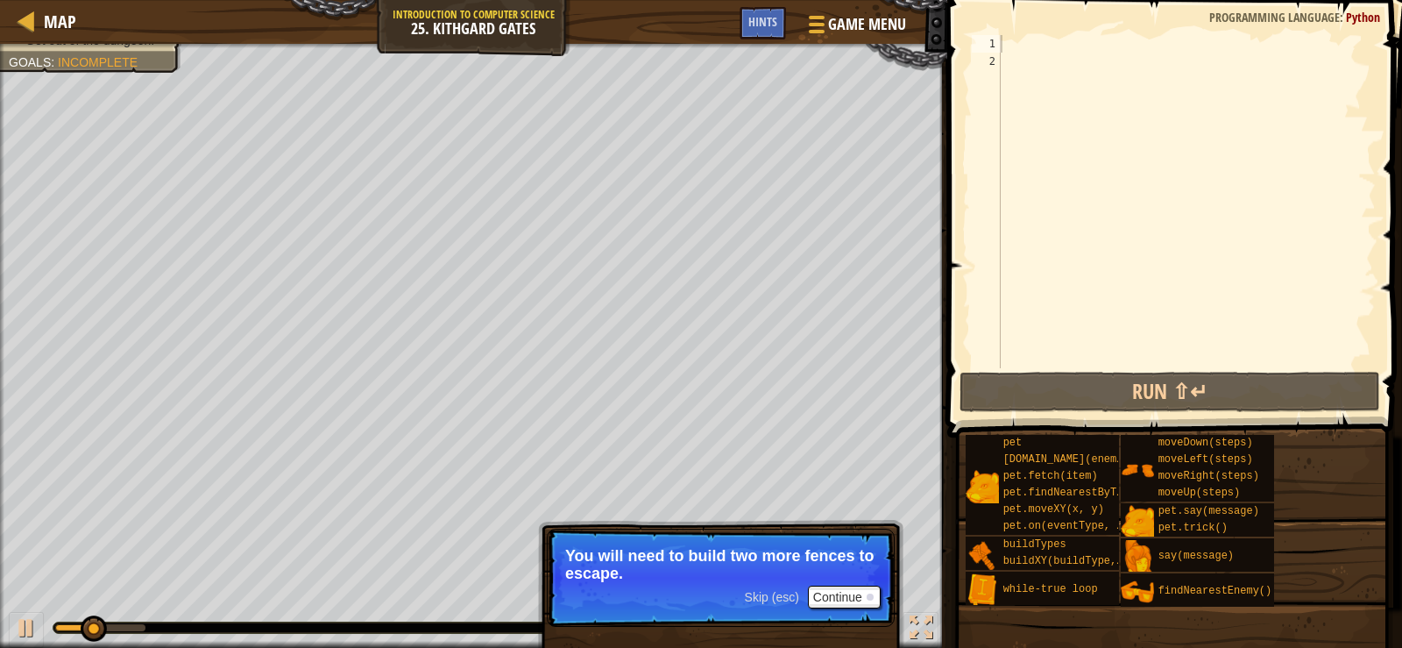
click at [786, 597] on span "Skip (esc)" at bounding box center [772, 597] width 54 height 14
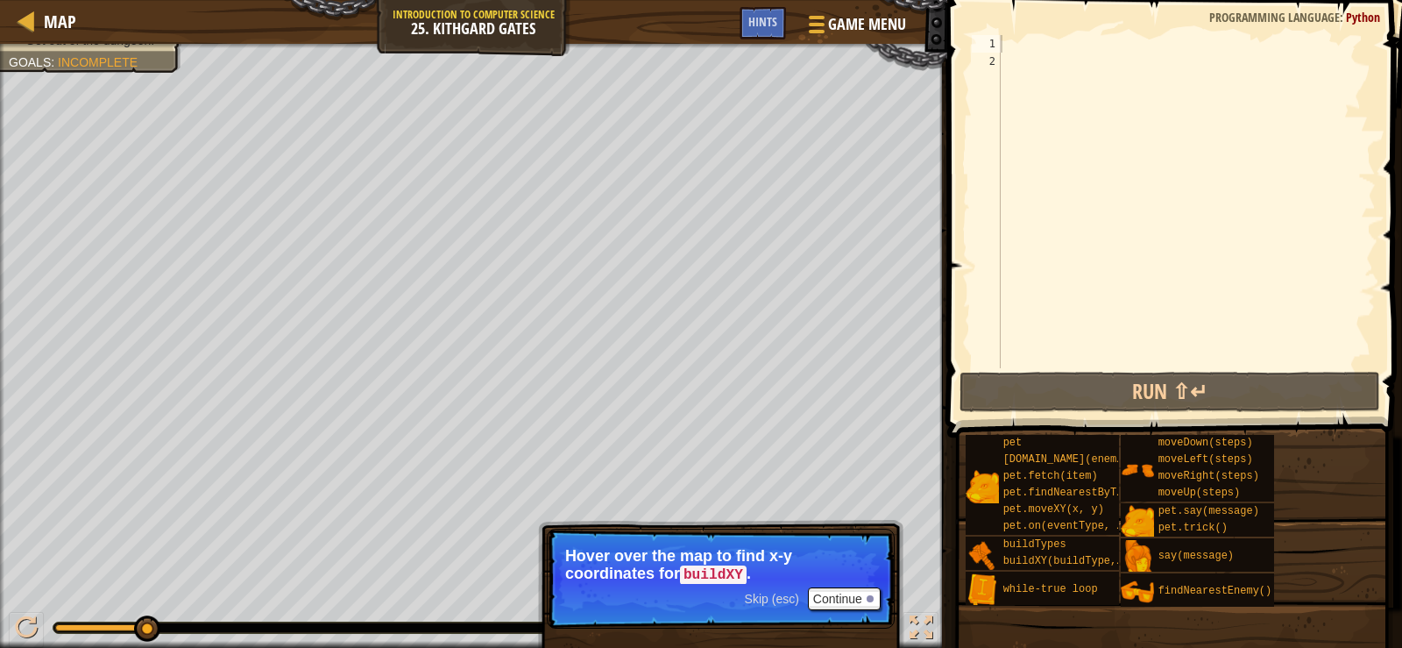
click at [773, 588] on div "Skip (esc) Continue" at bounding box center [813, 598] width 136 height 23
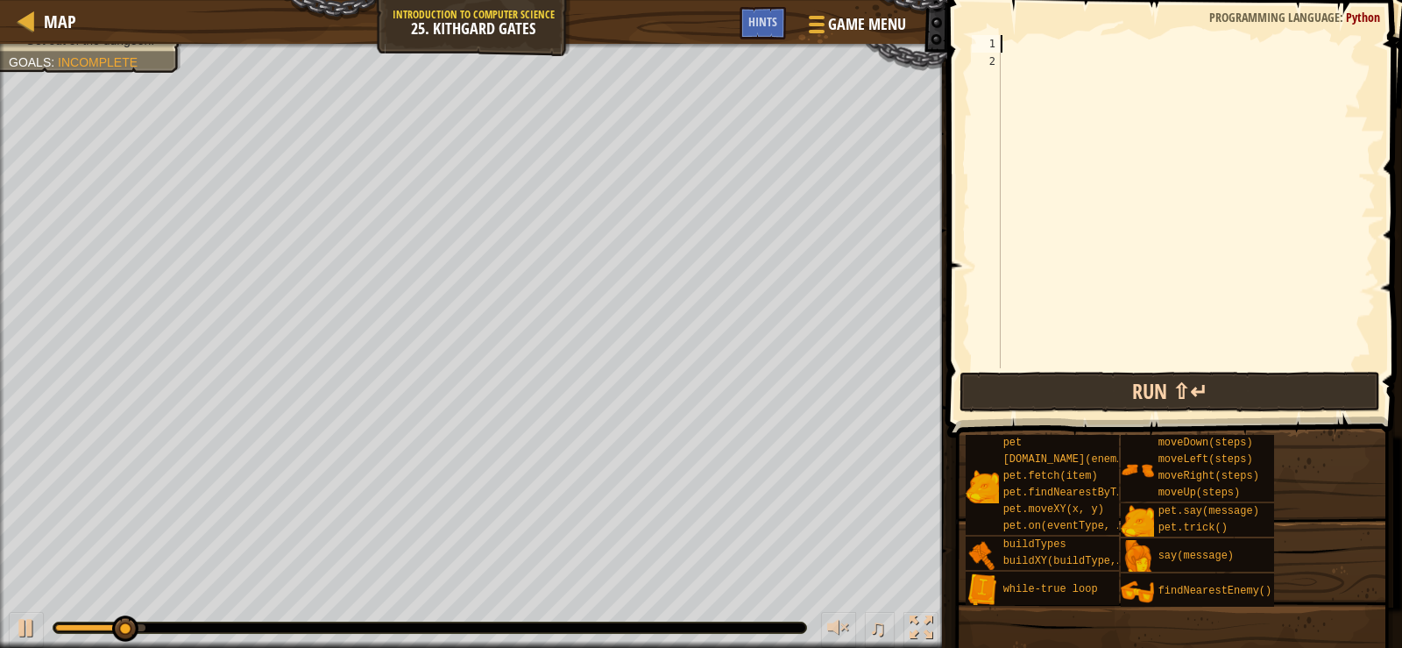
click at [1241, 375] on div "Map Introduction to Computer Science 25. Kithgard Gates Game Menu Done Hints 1 …" at bounding box center [701, 324] width 1402 height 648
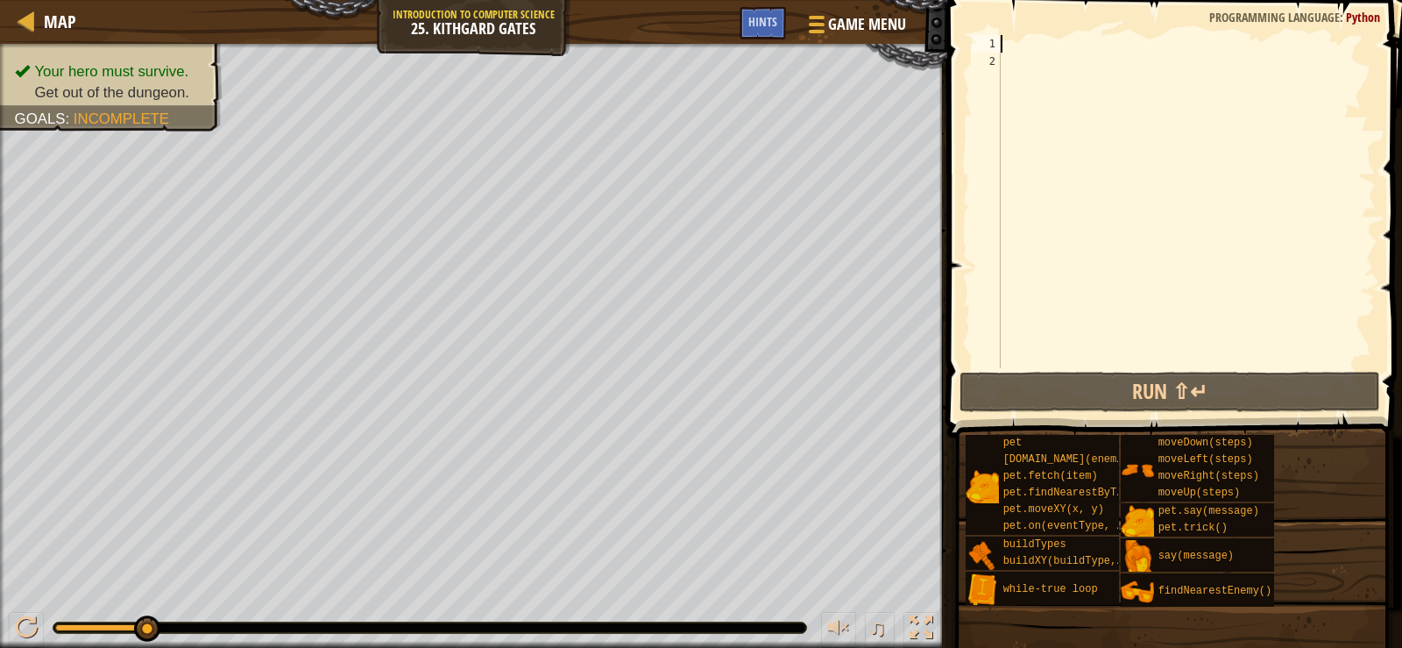
type textarea "w"
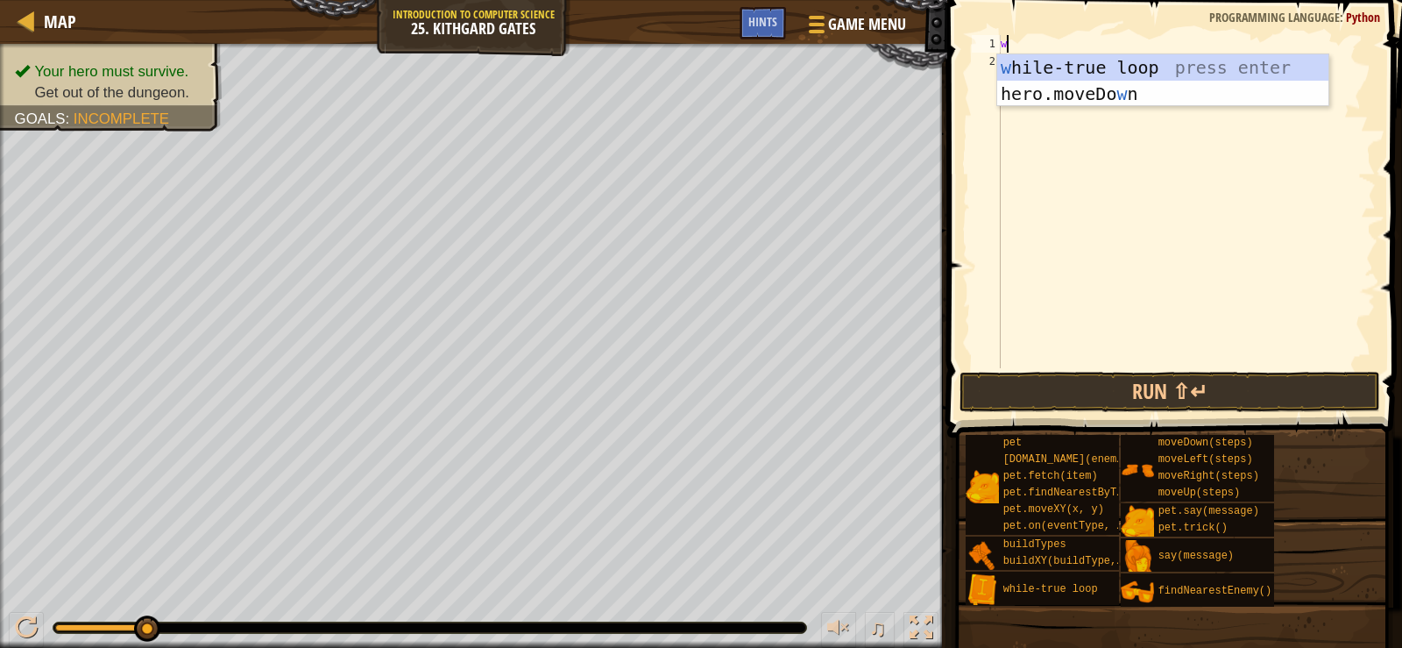
scroll to position [8, 0]
click at [1096, 72] on div "w [PERSON_NAME]-true loop press enter hero.moveDo w n press enter" at bounding box center [1162, 106] width 331 height 105
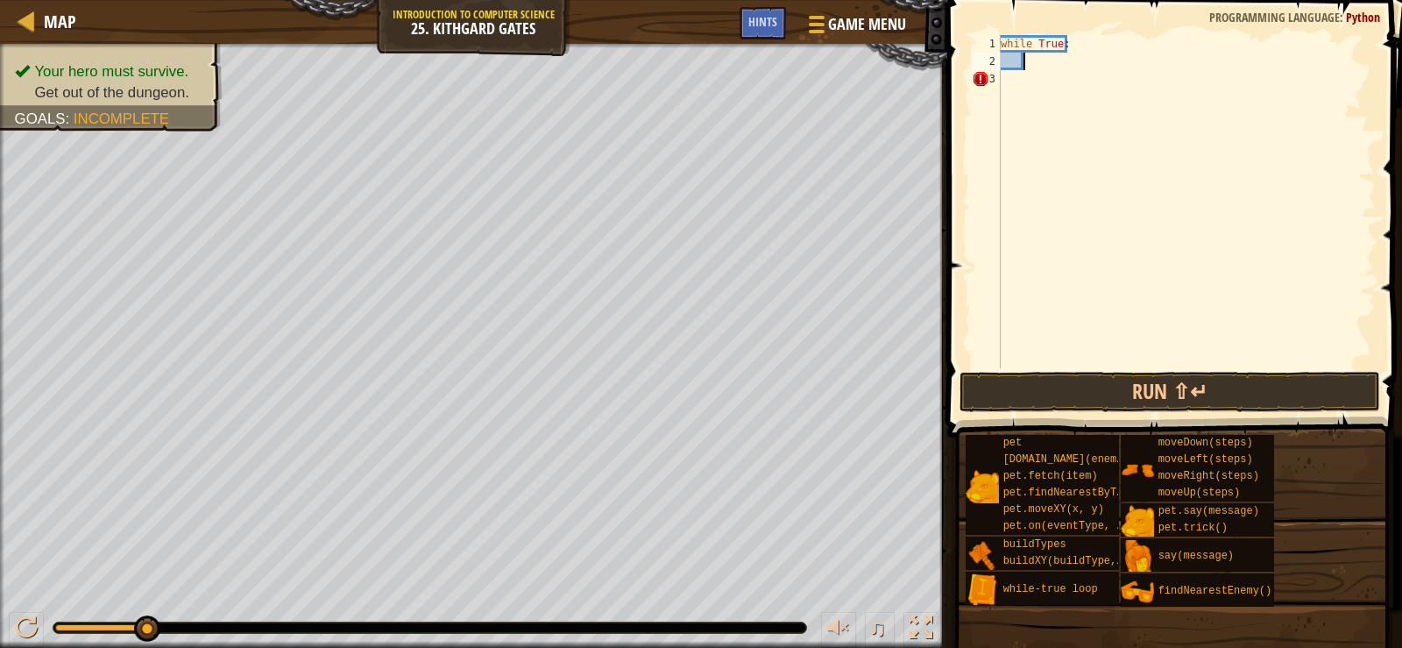
type textarea "h"
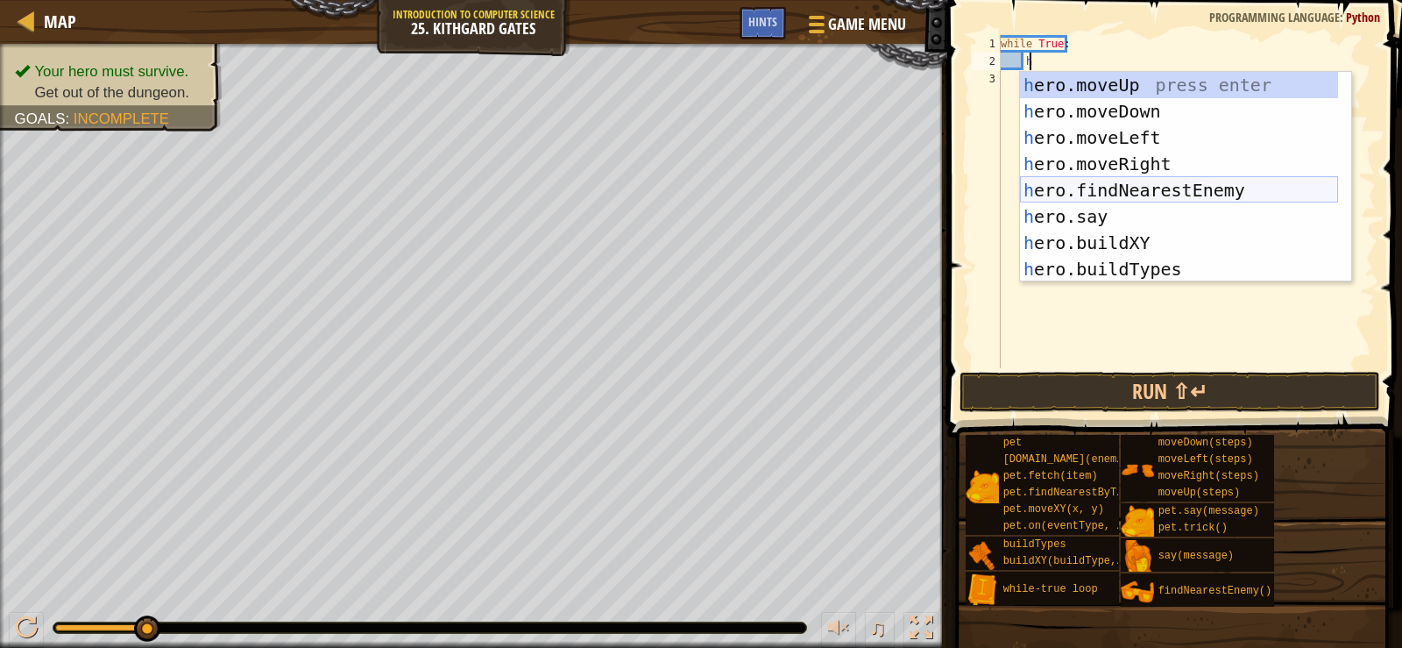
click at [1101, 202] on div "h ero.moveUp press enter h ero.moveDown press enter h ero.moveLeft press enter …" at bounding box center [1179, 203] width 318 height 263
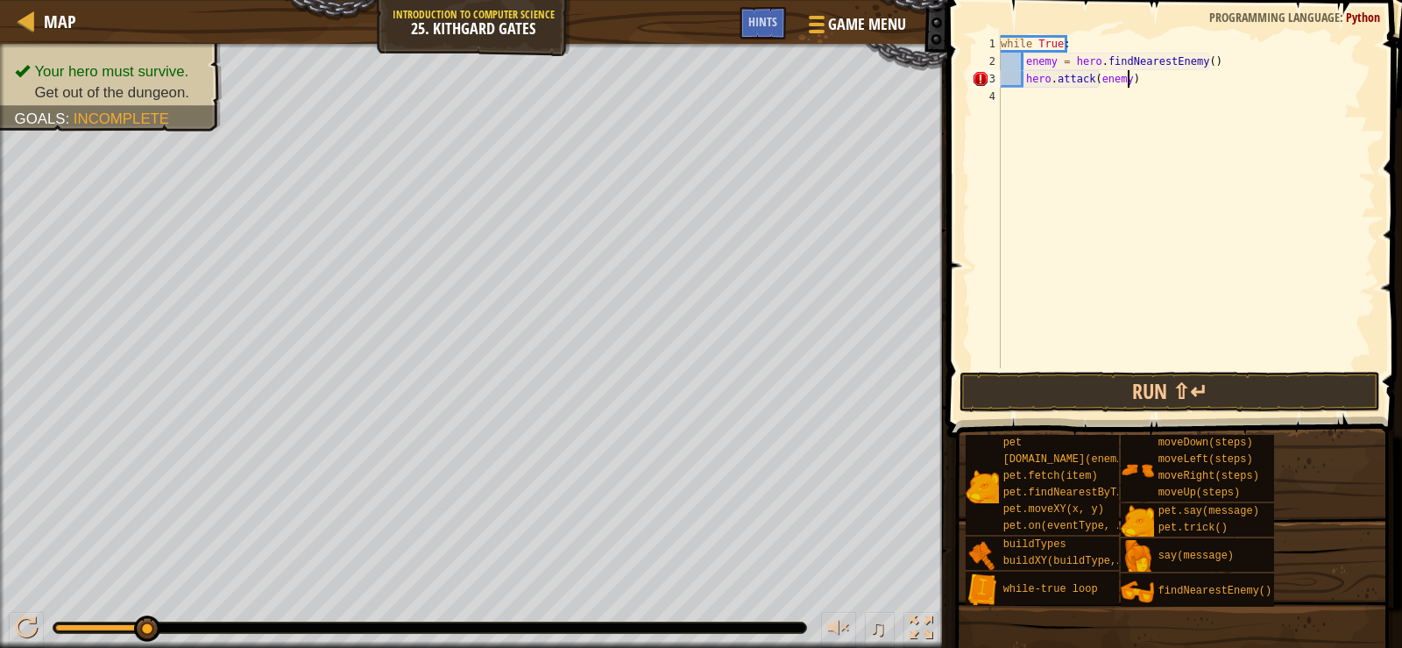
scroll to position [8, 10]
click at [1173, 405] on button "Run ⇧↵" at bounding box center [1170, 392] width 421 height 40
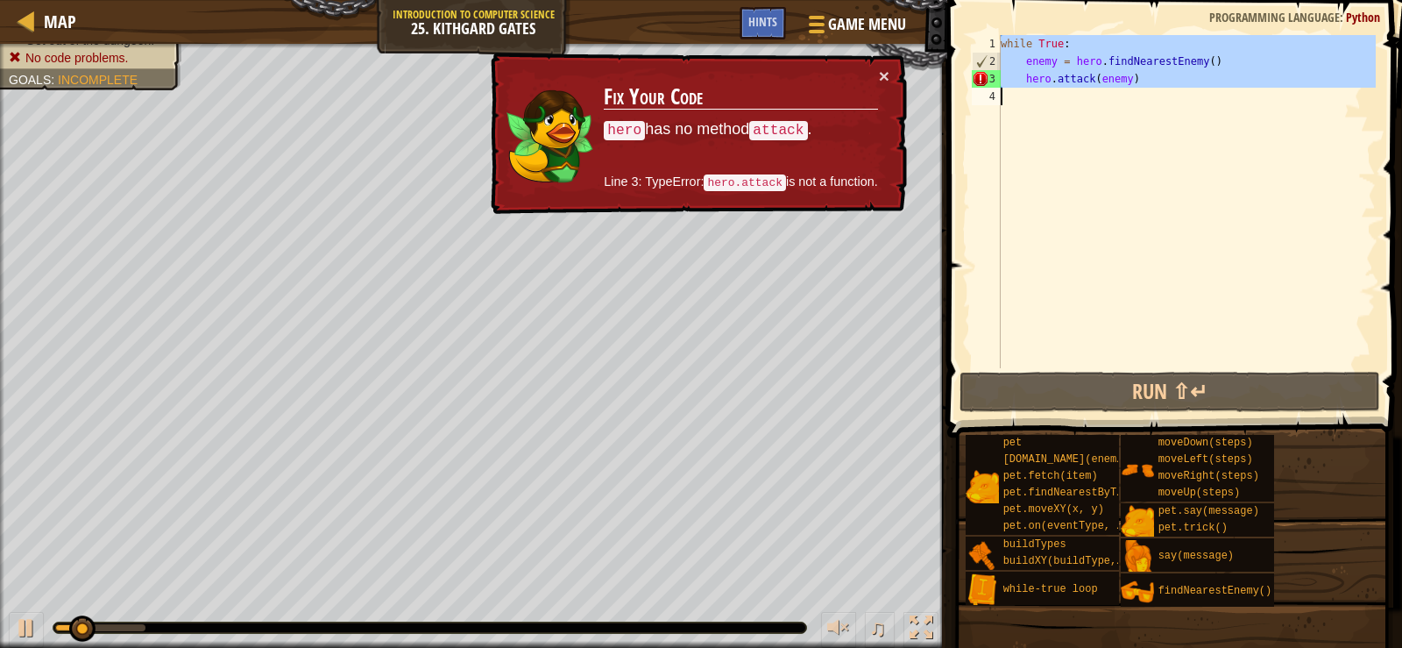
drag, startPoint x: 995, startPoint y: 47, endPoint x: 1202, endPoint y: 131, distance: 223.8
click at [1202, 131] on div "hero.attack(enemy) 1 2 3 4 while True : enemy = hero . findNearestEnemy ( ) her…" at bounding box center [1172, 201] width 408 height 333
type textarea "hero.attack(enemy)"
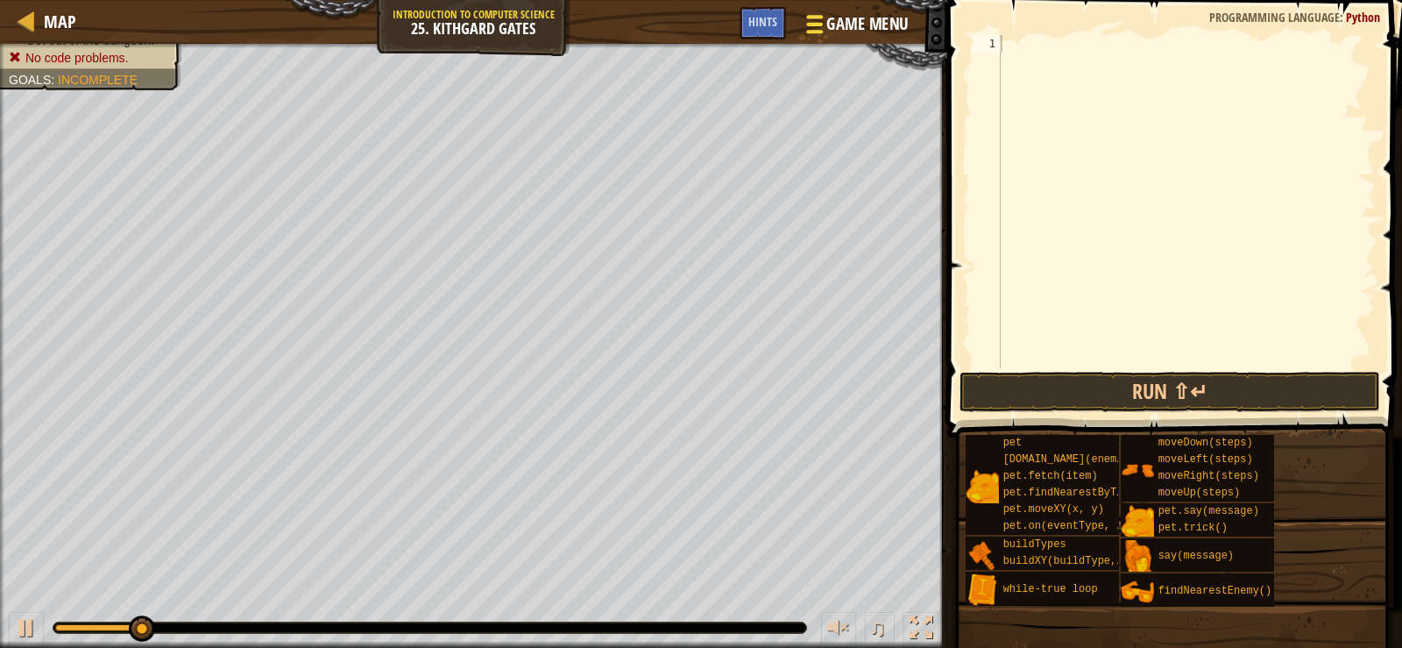
click at [842, 33] on span "Game Menu" at bounding box center [867, 24] width 82 height 24
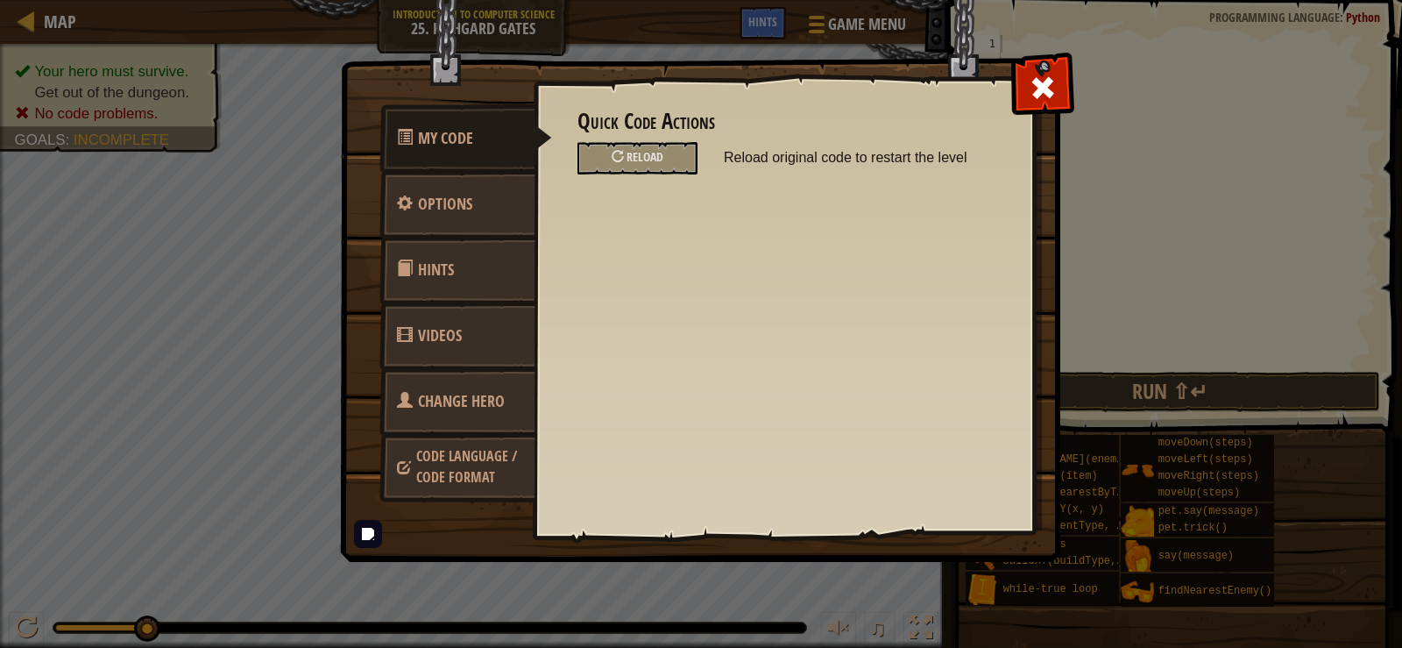
click at [989, 81] on div "Quick Code Actions Reload Reload original code to restart the level General Opt…" at bounding box center [784, 278] width 500 height 434
click at [1059, 73] on div at bounding box center [1042, 83] width 55 height 55
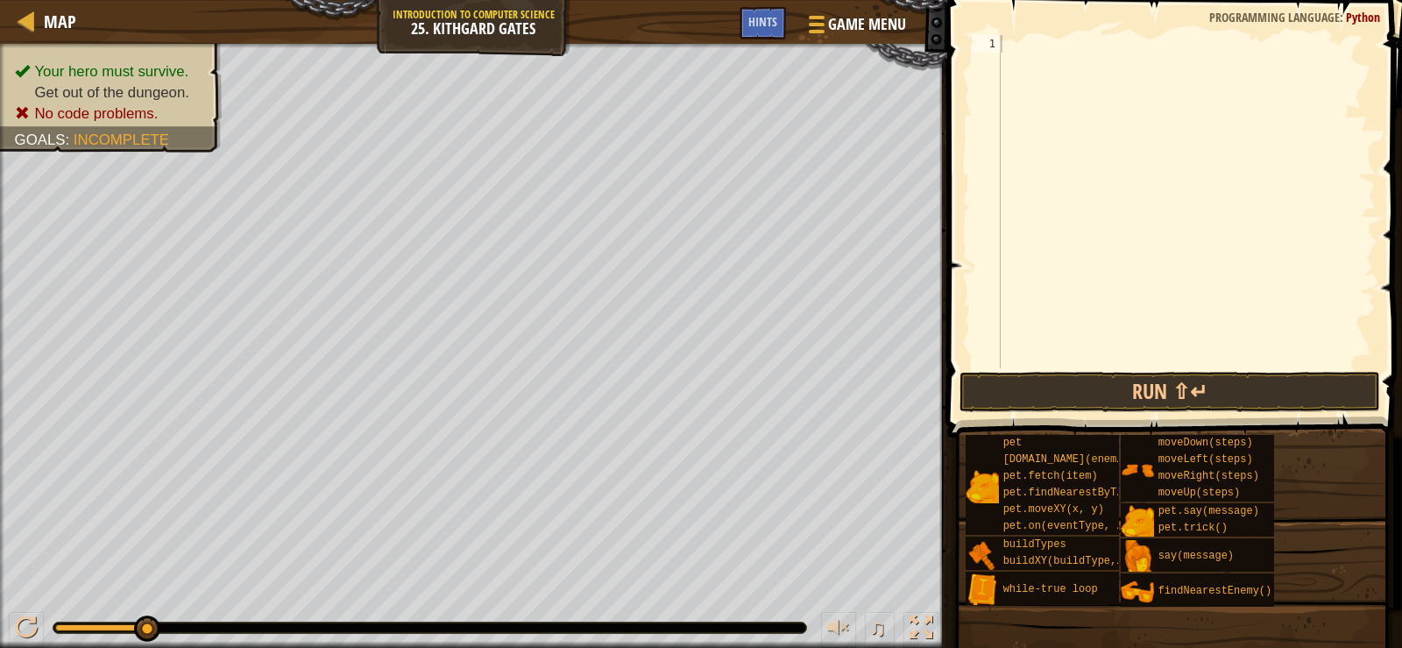
drag, startPoint x: 970, startPoint y: 63, endPoint x: 1017, endPoint y: 61, distance: 46.5
click at [1091, 109] on div "1 ההההההההההההההההההההההההההההההההההההההההההההההההההההההההההההההההההההההההההההה…" at bounding box center [1172, 201] width 408 height 333
click at [32, 18] on div at bounding box center [27, 21] width 22 height 22
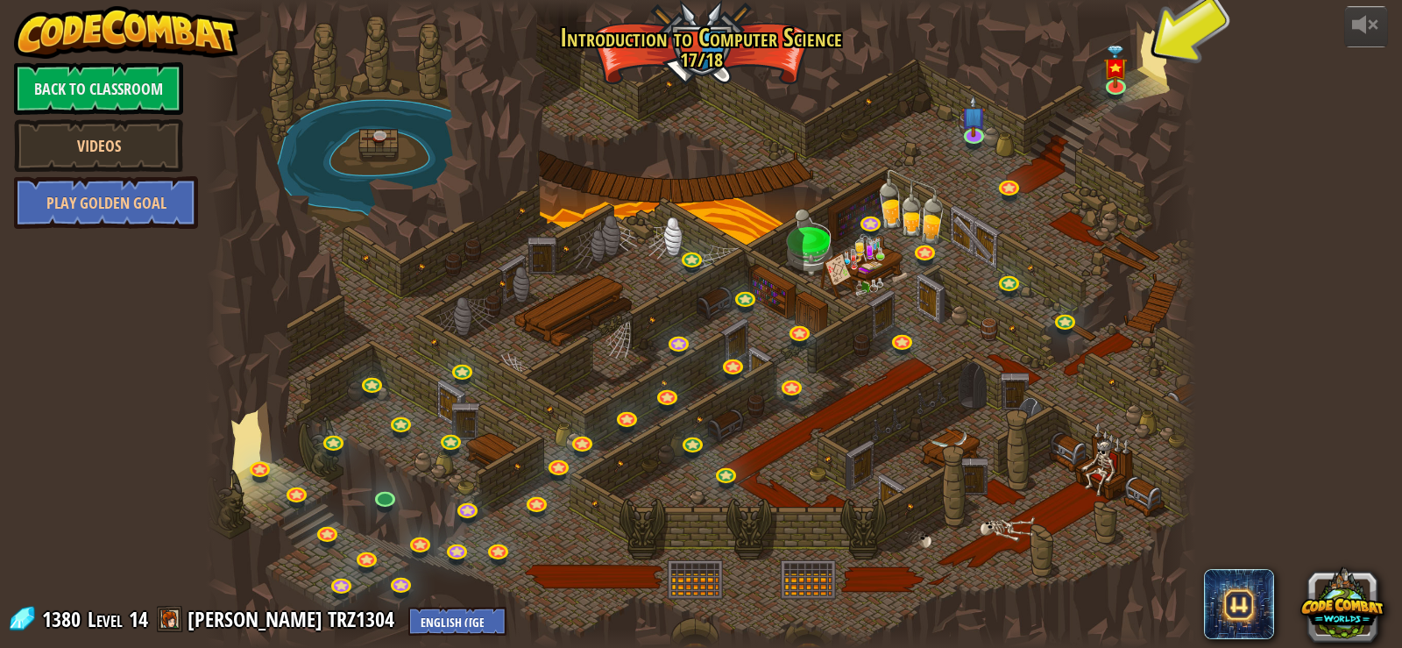
click at [883, 88] on div at bounding box center [701, 324] width 991 height 648
drag, startPoint x: 796, startPoint y: 138, endPoint x: 941, endPoint y: 132, distance: 145.6
click at [941, 132] on div at bounding box center [701, 324] width 991 height 648
click at [678, 47] on div at bounding box center [701, 324] width 991 height 648
click at [1161, 61] on div at bounding box center [701, 324] width 991 height 648
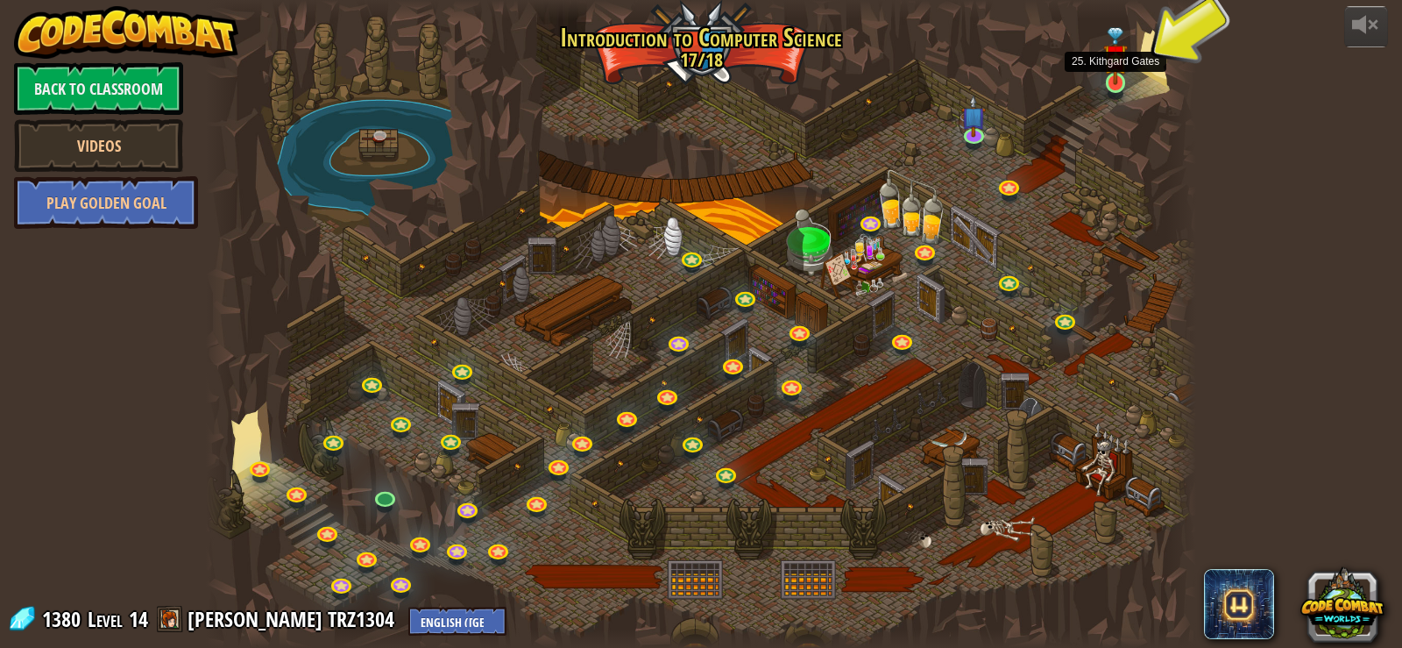
click at [1107, 66] on img at bounding box center [1115, 55] width 25 height 57
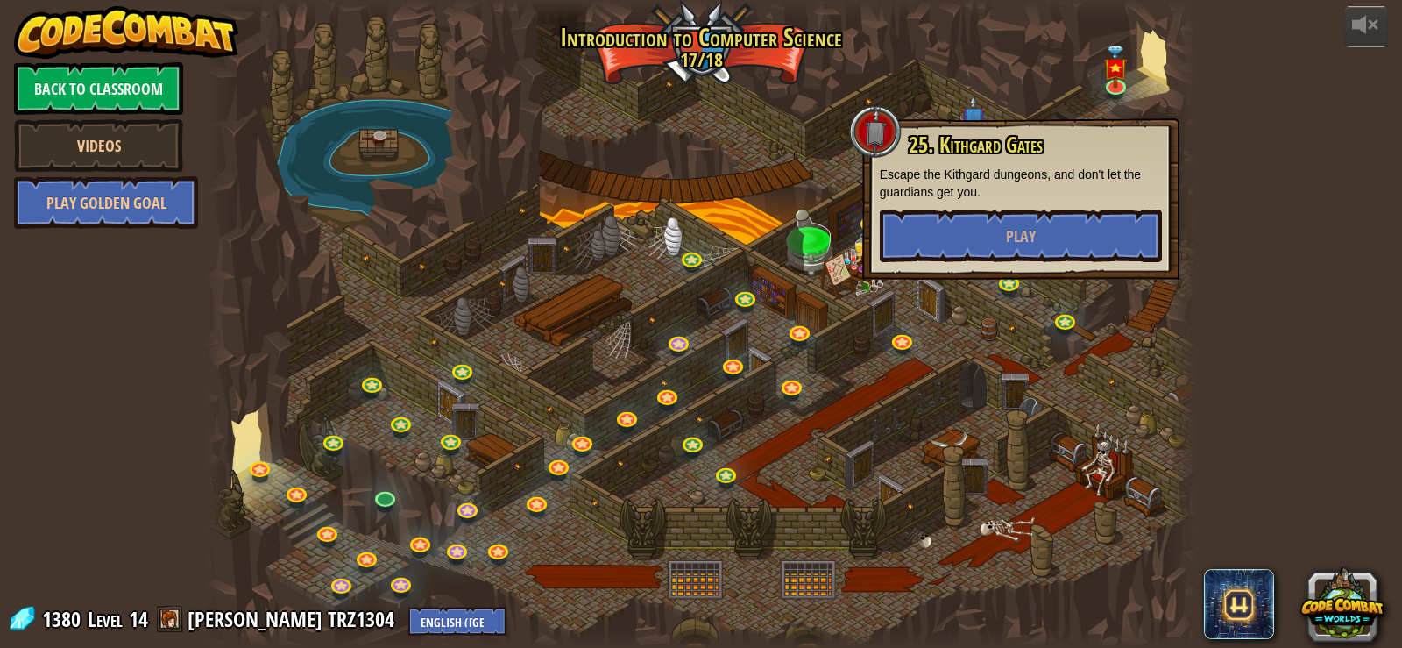
click at [528, 361] on div at bounding box center [701, 324] width 991 height 648
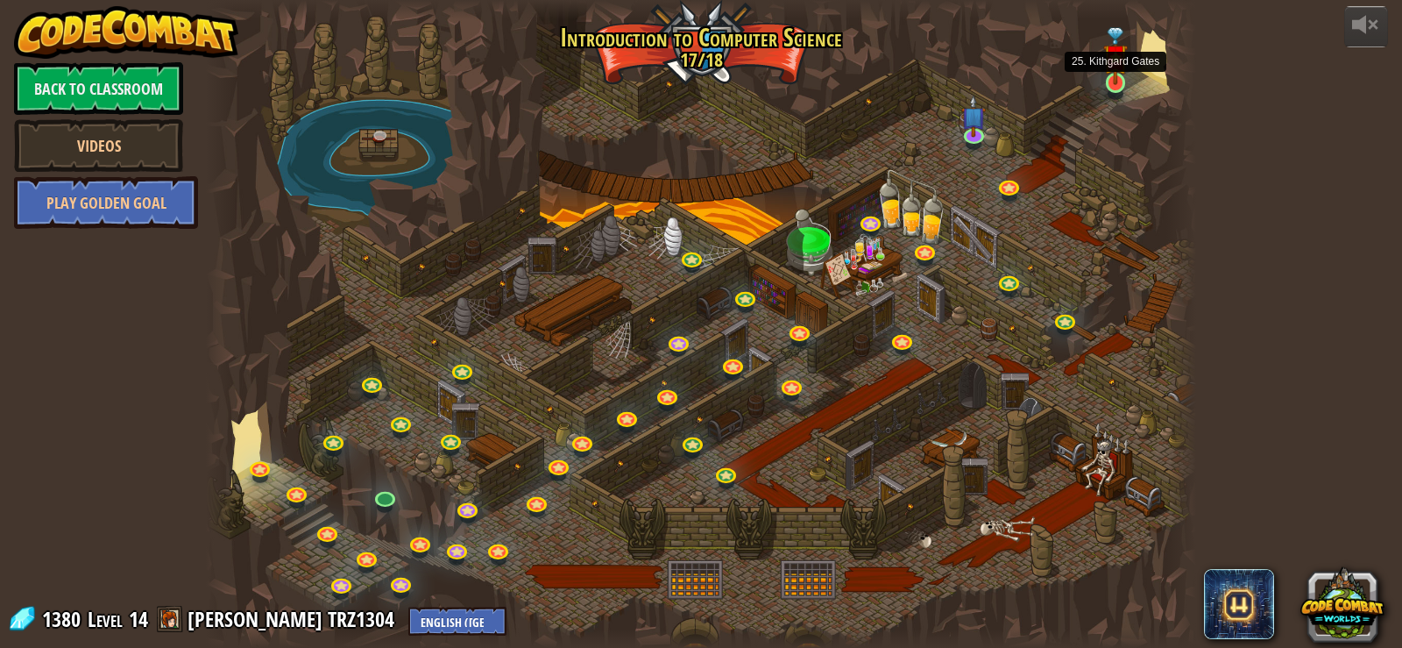
click at [1123, 84] on div at bounding box center [1116, 83] width 20 height 20
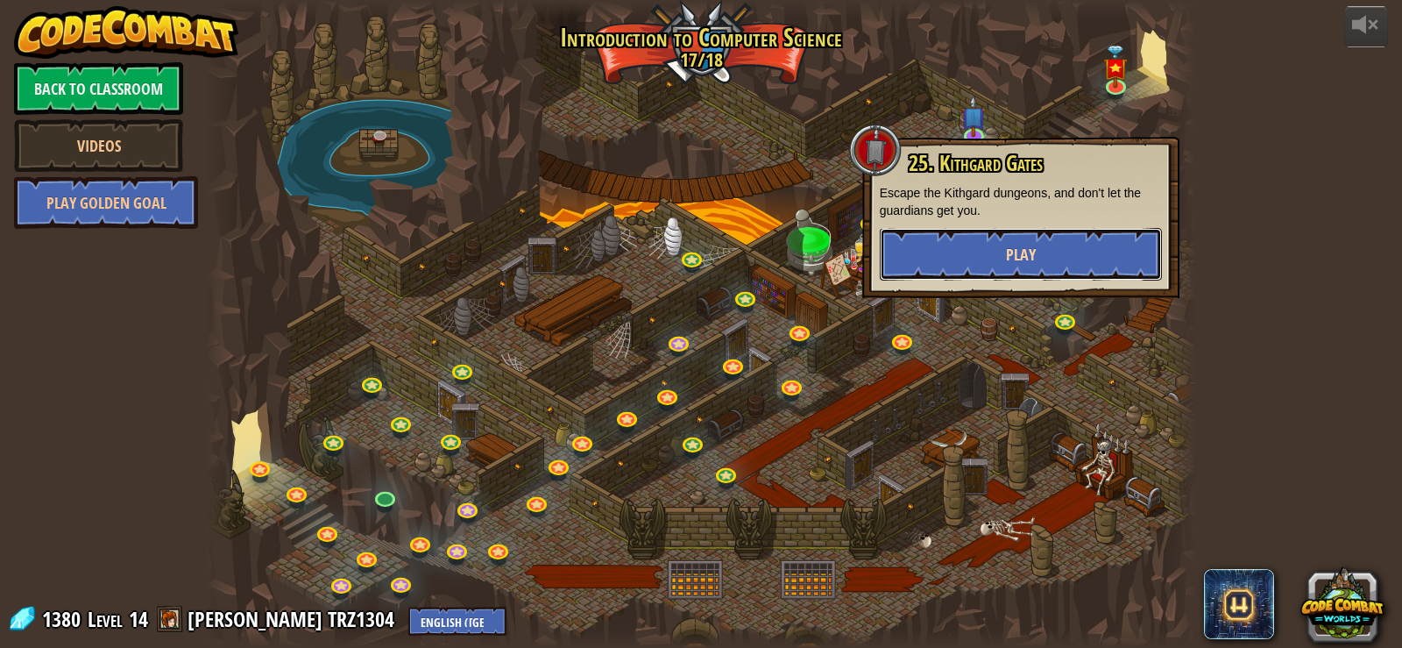
click at [1012, 248] on span "Play" at bounding box center [1021, 255] width 30 height 22
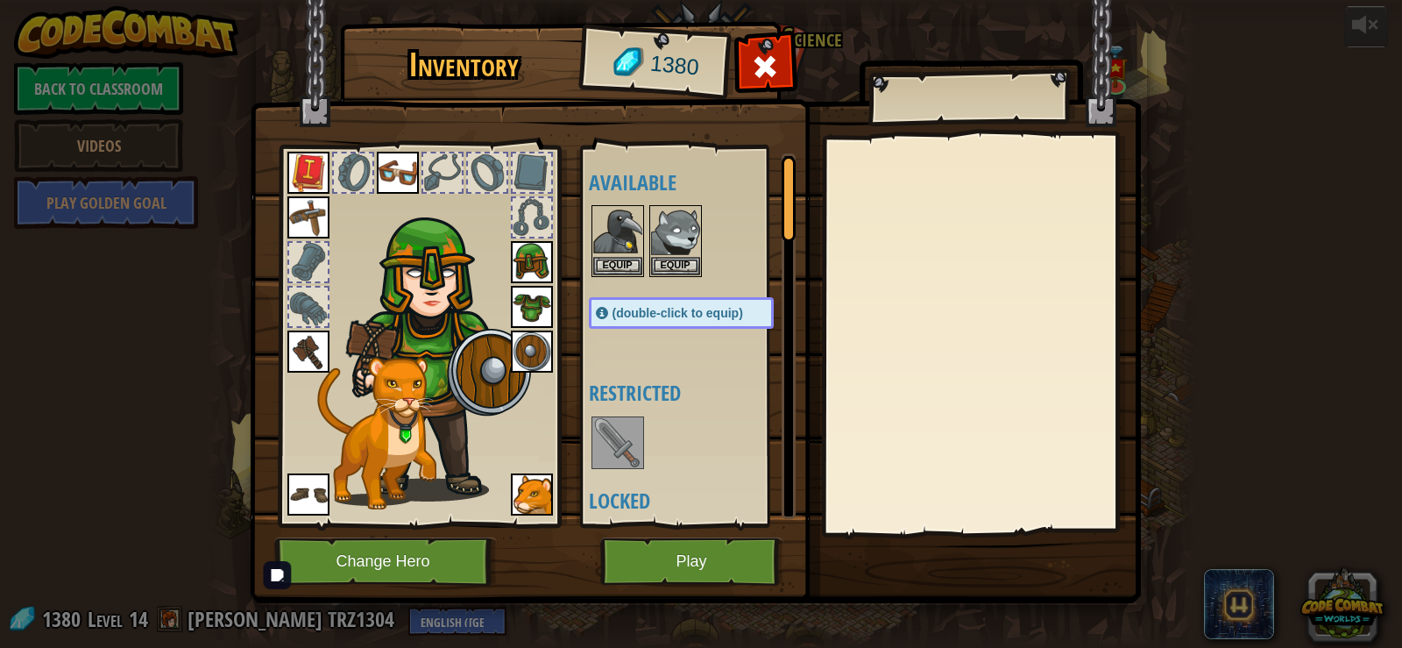
drag, startPoint x: 692, startPoint y: 519, endPoint x: 692, endPoint y: 546, distance: 27.2
click at [692, 521] on div "Available Equip Equip Equip Equip Equip Equip Equip Equip Equip Equip (double-c…" at bounding box center [688, 335] width 215 height 381
click at [692, 546] on button "Play" at bounding box center [691, 561] width 183 height 48
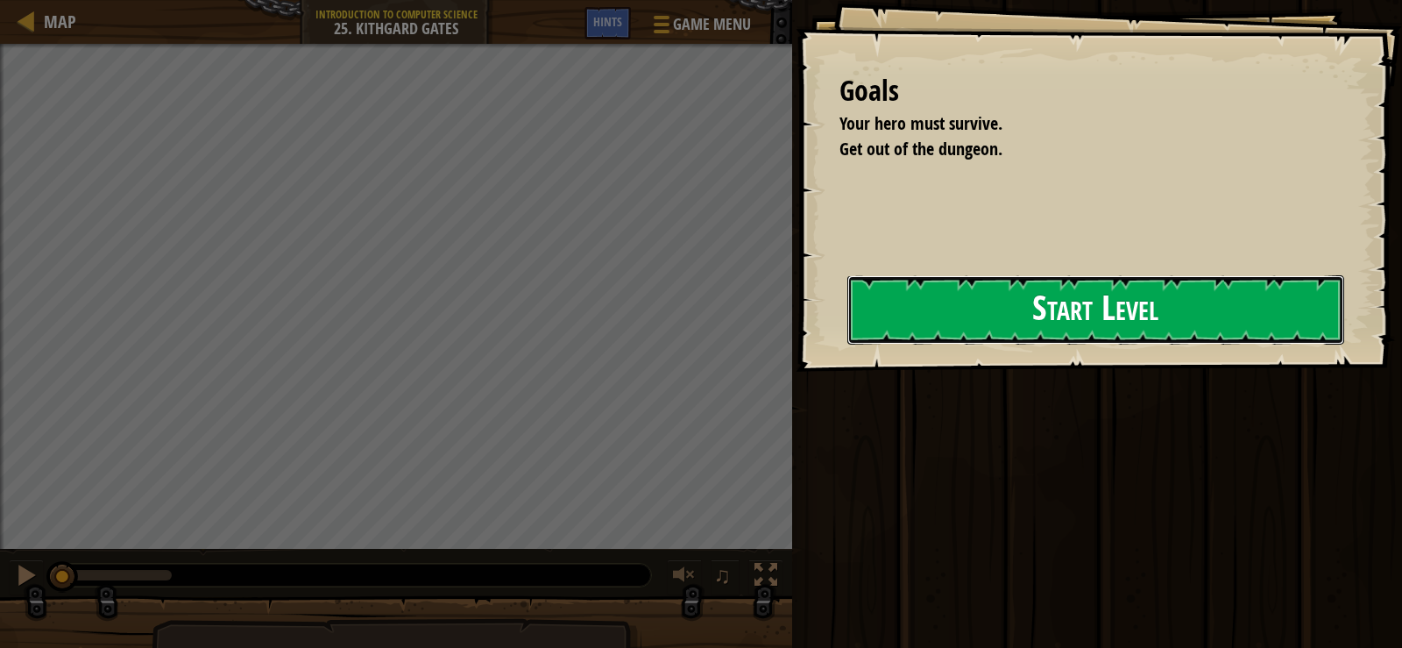
click at [1049, 325] on button "Start Level" at bounding box center [1096, 309] width 497 height 69
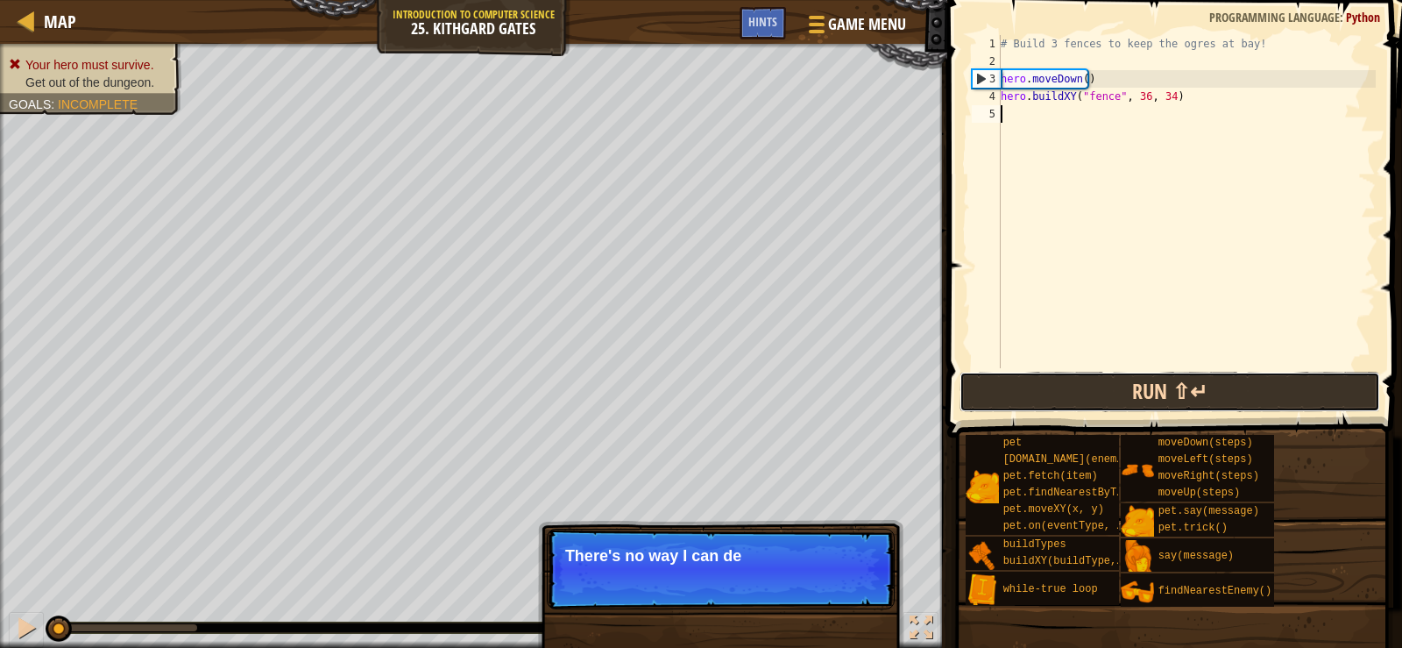
click at [1182, 392] on button "Run ⇧↵" at bounding box center [1170, 392] width 421 height 40
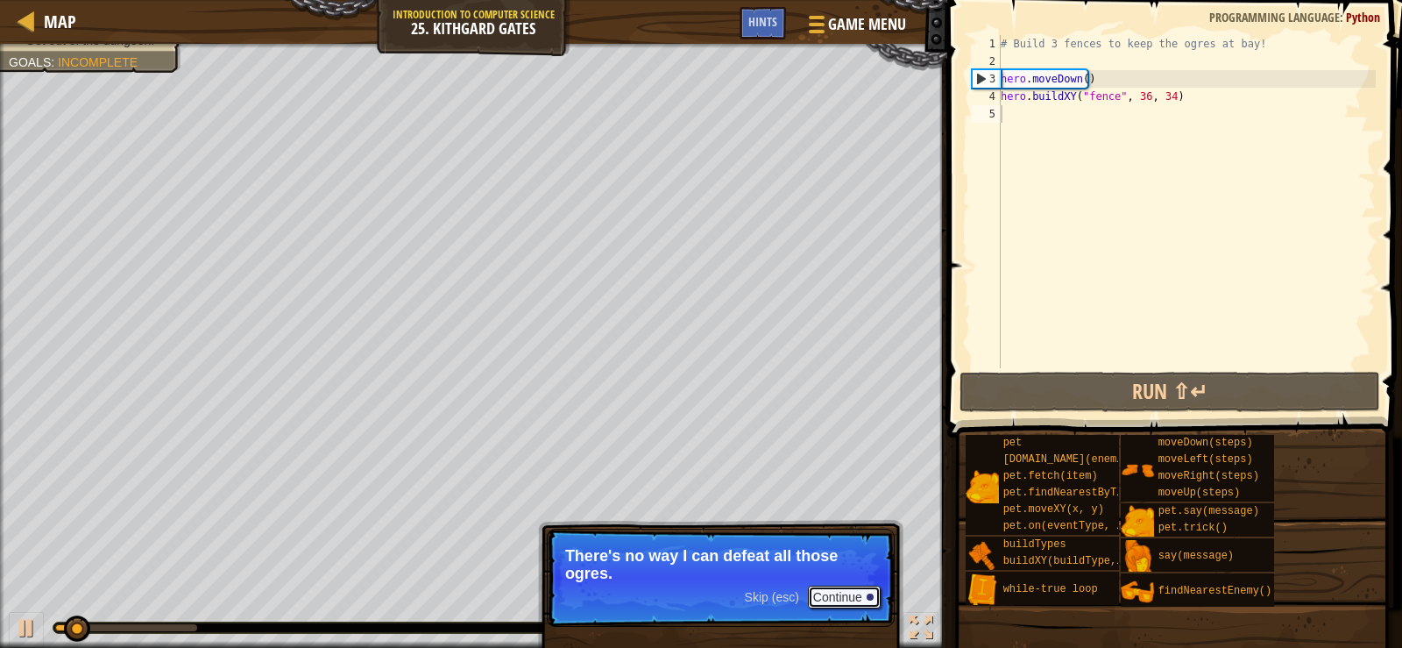
click at [834, 586] on button "Continue" at bounding box center [844, 596] width 73 height 23
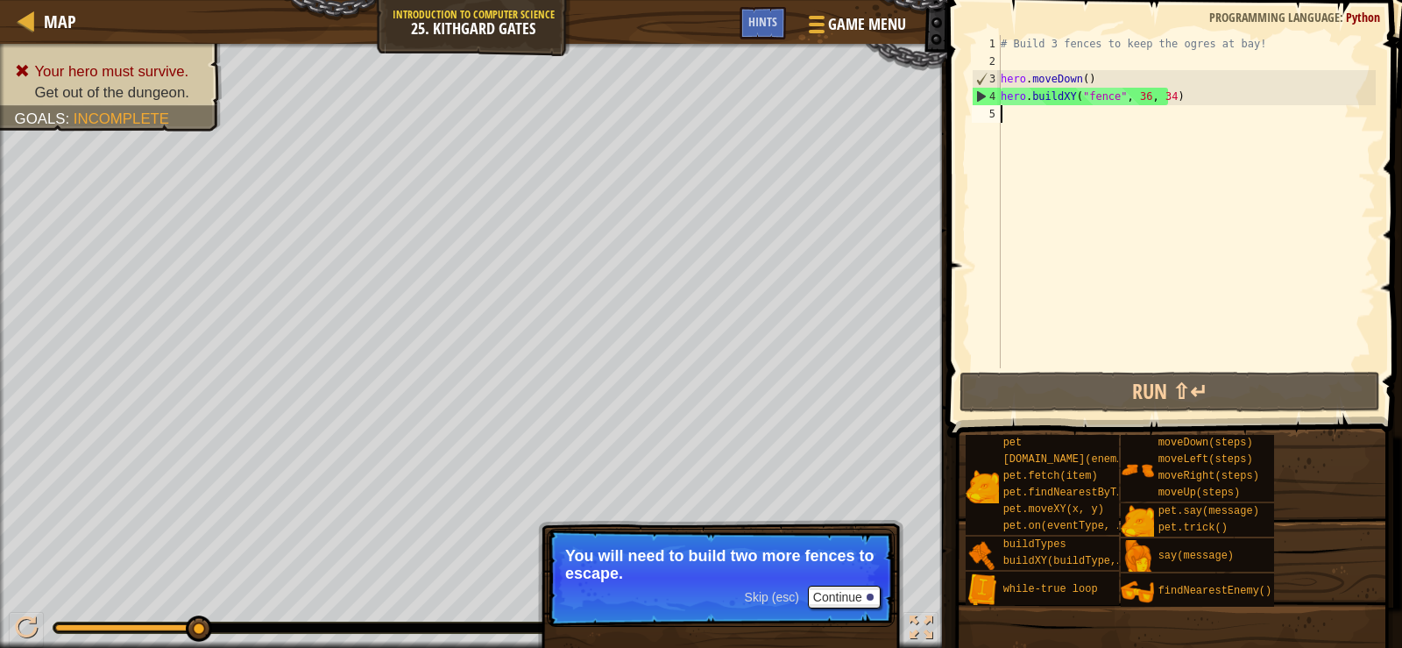
click at [1011, 141] on div "# Build 3 fences to keep the ogres at bay! hero . moveDown ( ) hero . buildXY (…" at bounding box center [1186, 219] width 379 height 368
click at [1017, 135] on div "# Build 3 fences to keep the ogres at bay! hero . moveDown ( ) hero . buildXY (…" at bounding box center [1186, 219] width 379 height 368
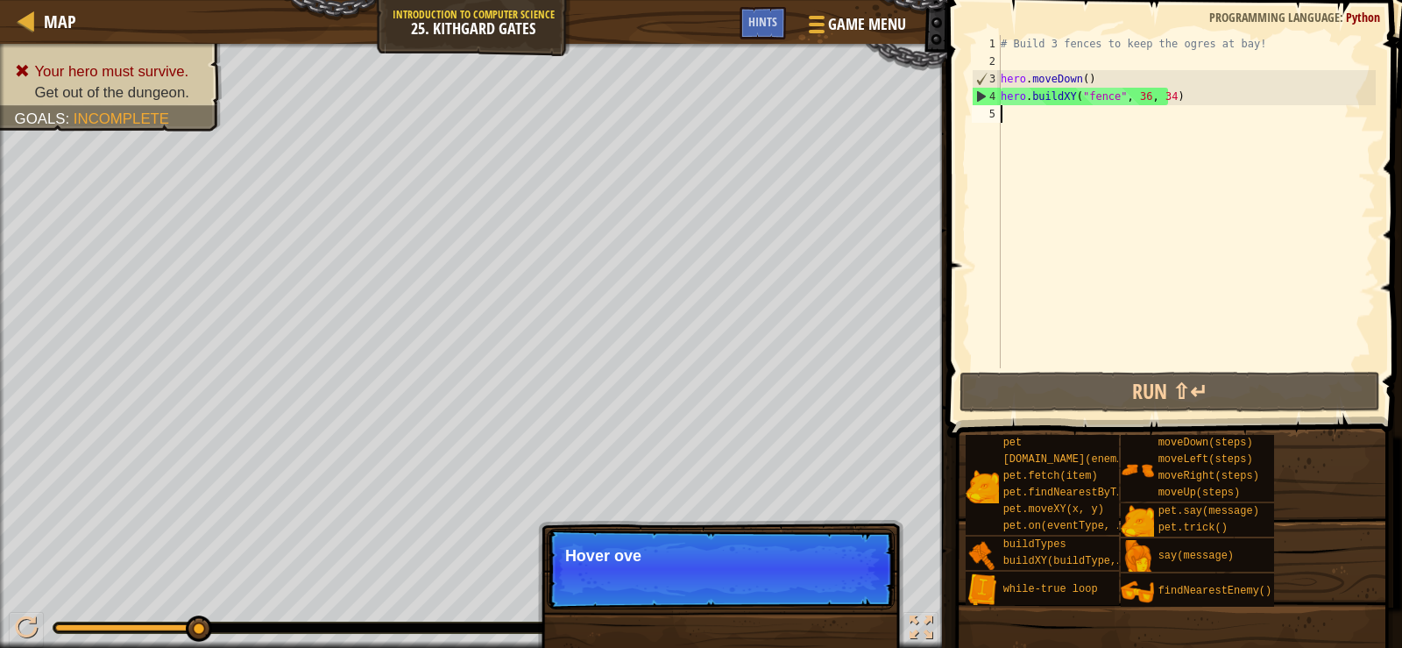
click at [1017, 125] on div "# Build 3 fences to keep the ogres at bay! hero . moveDown ( ) hero . buildXY (…" at bounding box center [1186, 219] width 379 height 368
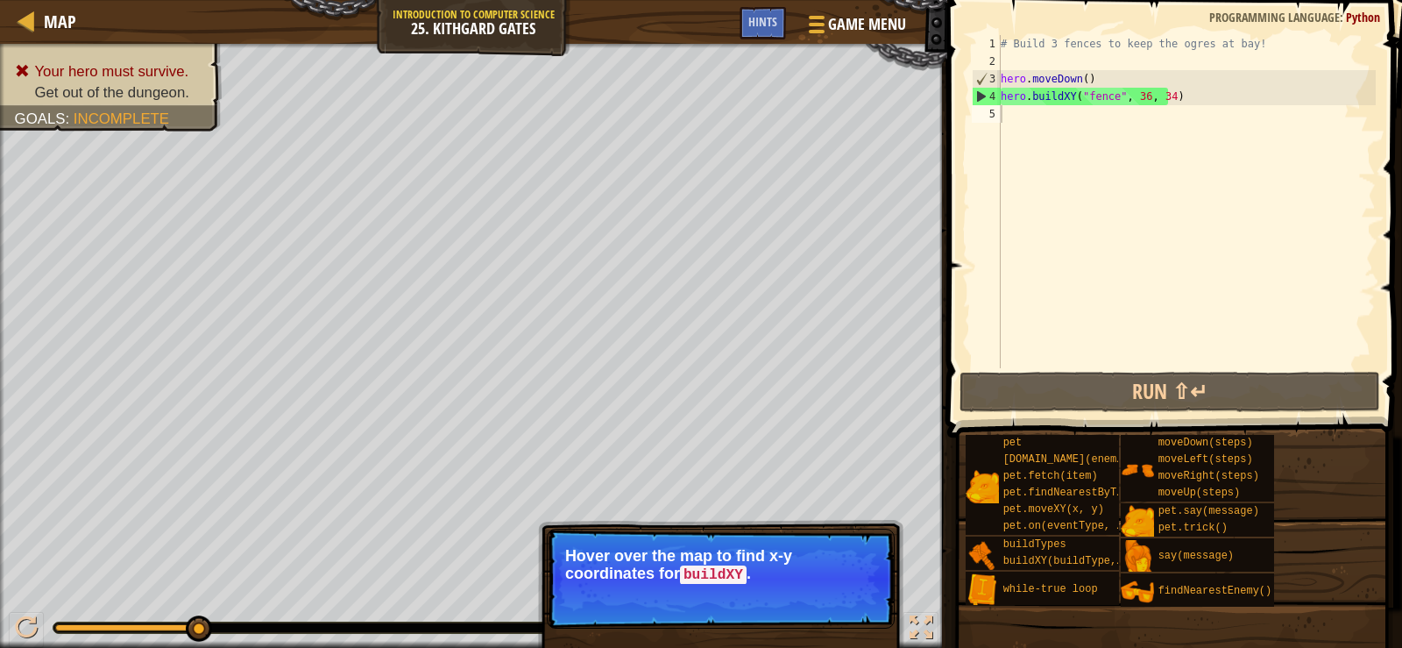
click at [769, 609] on p "Skip (esc) Continue Hover over the map to find x-y coordinates for buildXY ." at bounding box center [721, 578] width 348 height 100
click at [770, 603] on span "Skip (esc)" at bounding box center [772, 599] width 54 height 14
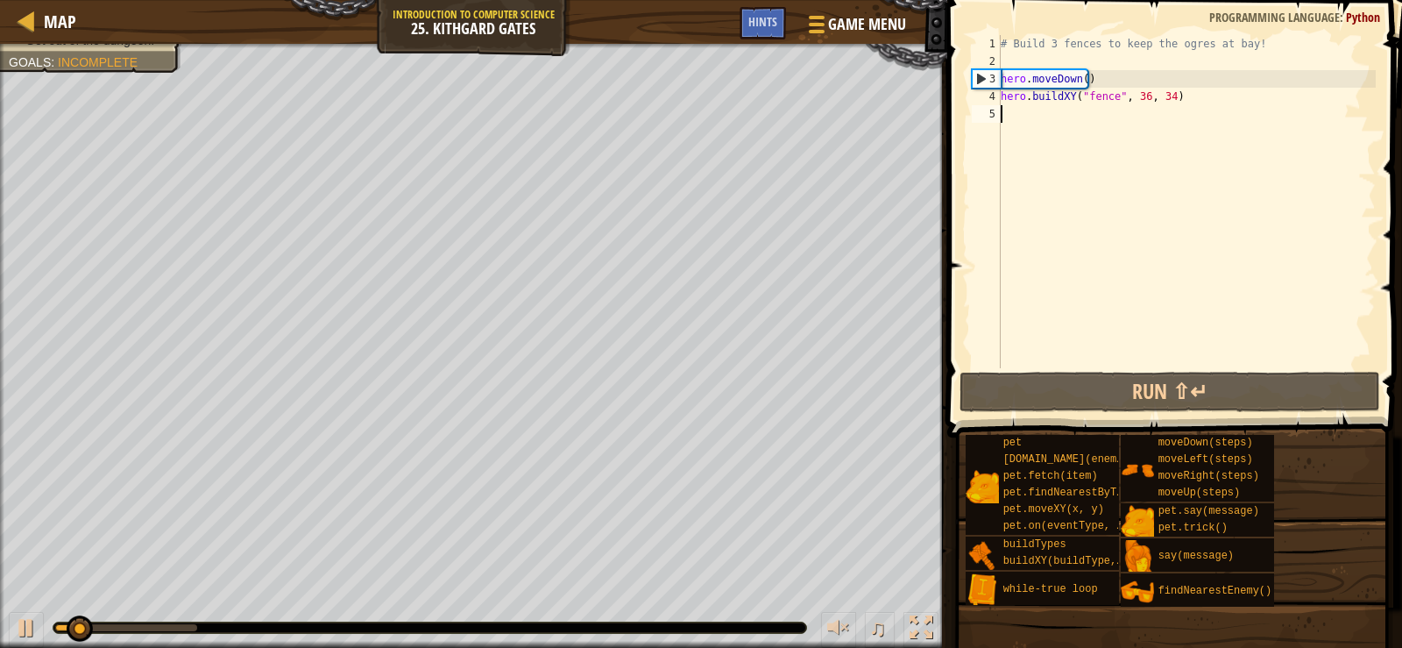
click at [1031, 111] on div "# Build 3 fences to keep the ogres at bay! hero . moveDown ( ) hero . buildXY (…" at bounding box center [1186, 219] width 379 height 368
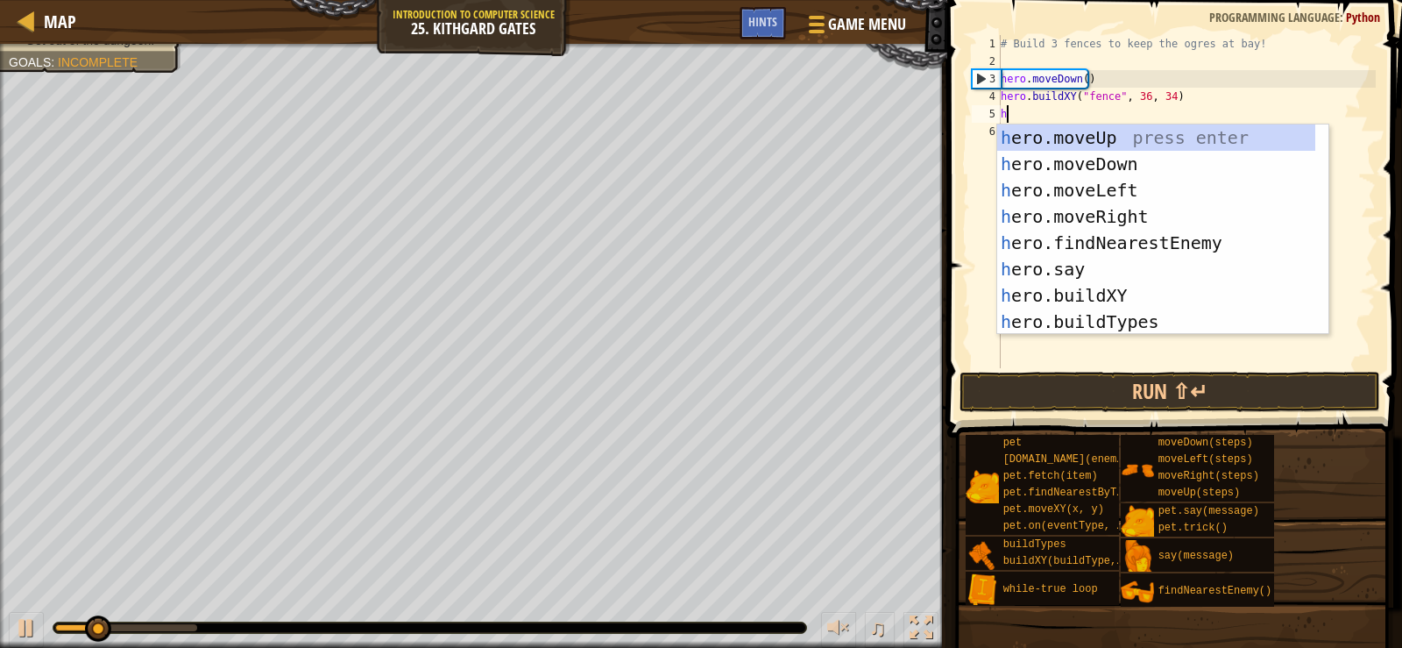
scroll to position [8, 0]
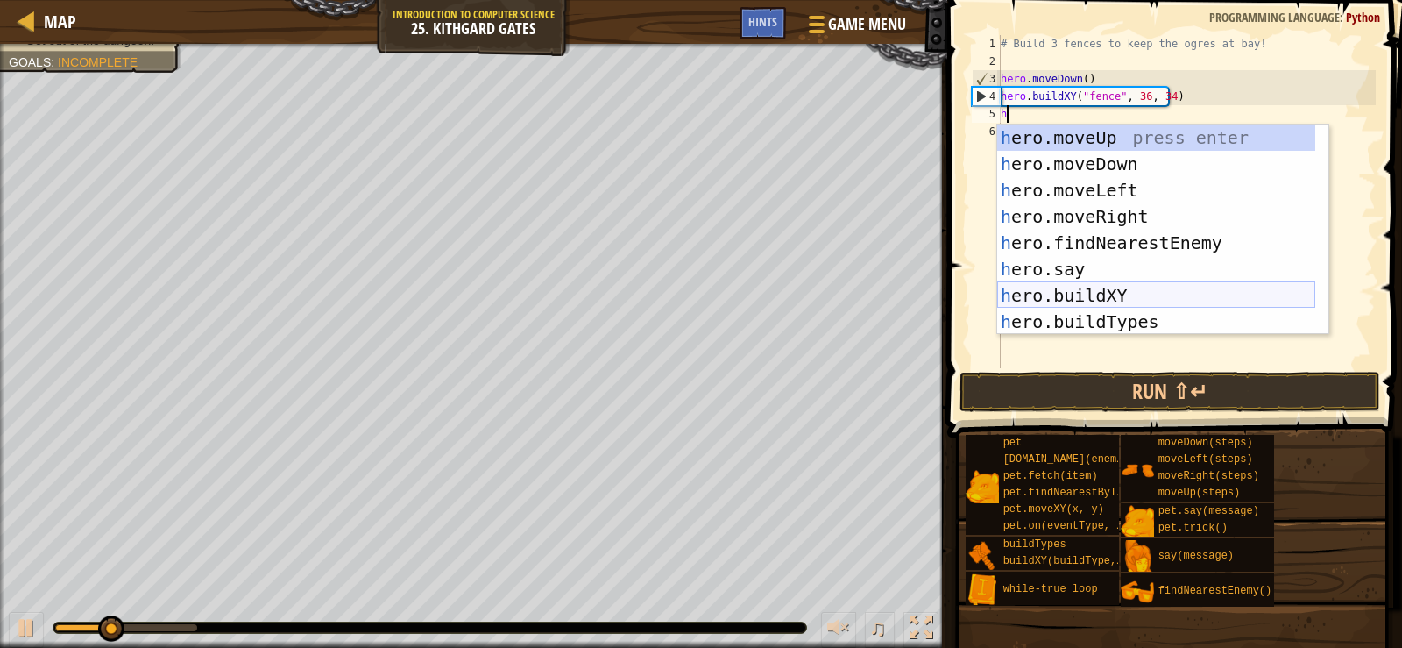
click at [1112, 295] on div "h ero.moveUp press enter h ero.moveDown press enter h ero.moveLeft press enter …" at bounding box center [1156, 255] width 318 height 263
type textarea "hero.buildXY("fence", 36, 30)"
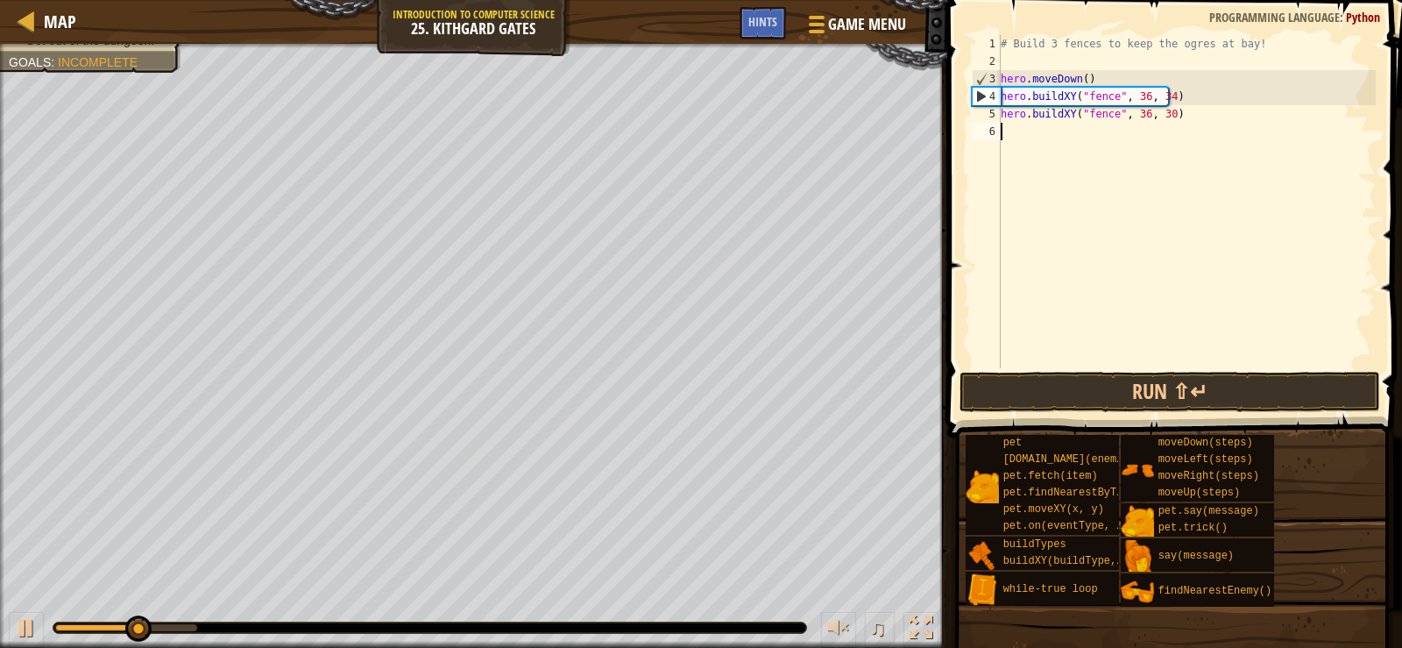
click at [1150, 176] on div "# Build 3 fences to keep the ogres at bay! hero . moveDown ( ) hero . buildXY (…" at bounding box center [1186, 219] width 379 height 368
click at [1084, 387] on button "Run ⇧↵" at bounding box center [1170, 392] width 421 height 40
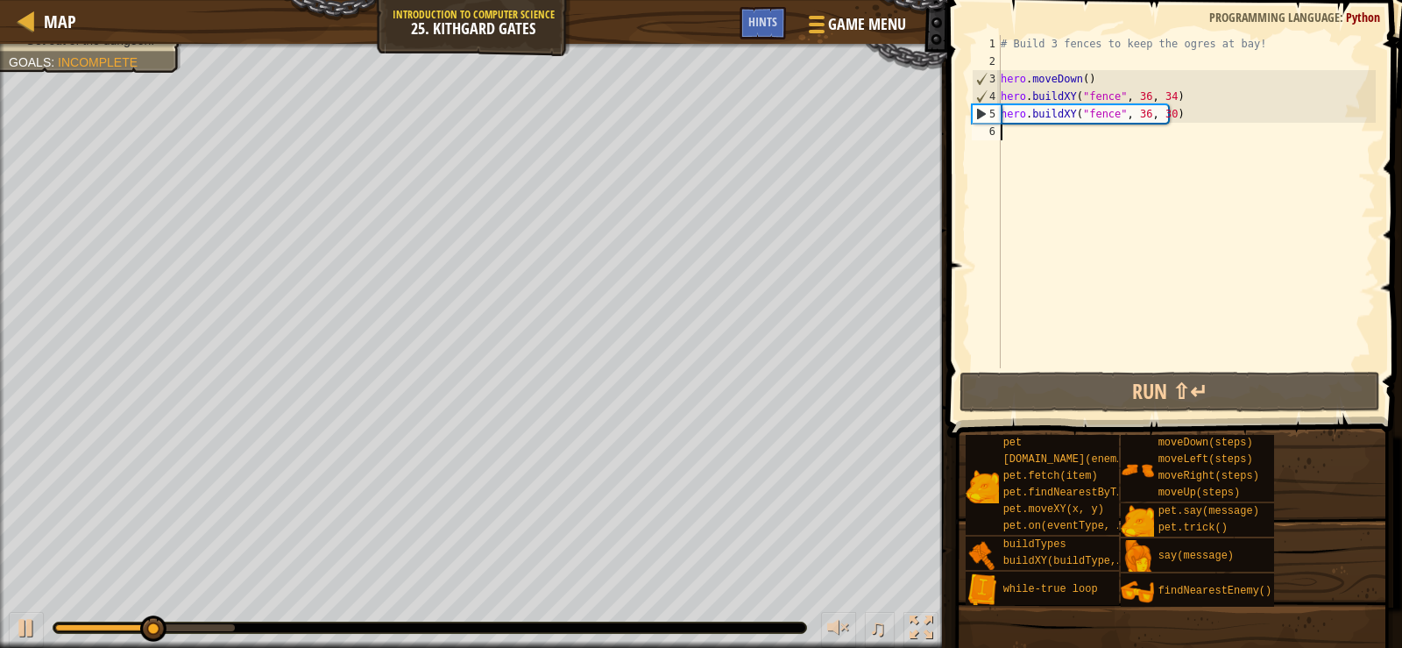
click at [1020, 144] on div "# Build 3 fences to keep the ogres at bay! hero . moveDown ( ) hero . buildXY (…" at bounding box center [1186, 219] width 379 height 368
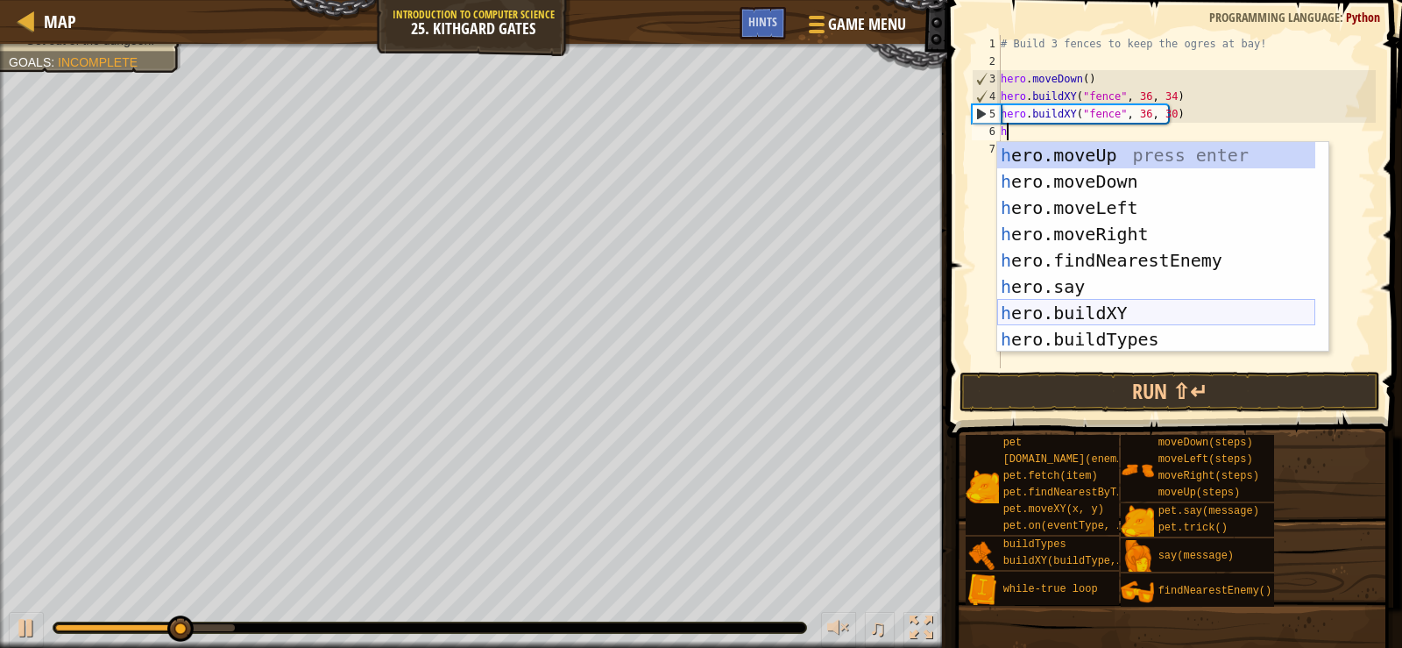
click at [1053, 322] on div "h ero.moveUp press enter h ero.moveDown press enter h ero.moveLeft press enter …" at bounding box center [1156, 273] width 318 height 263
type textarea "hero.buildXY("fence", 36, 30)"
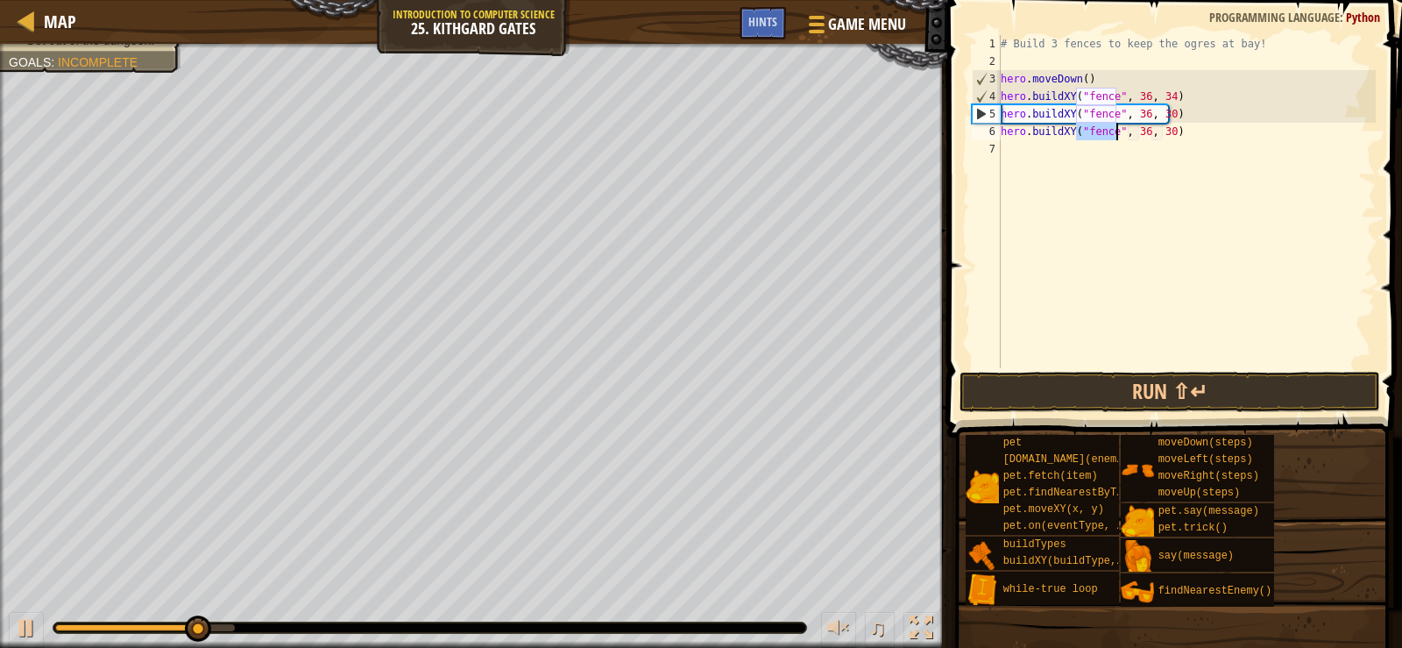
click at [1079, 364] on div "# Build 3 fences to keep the ogres at bay! hero . moveDown ( ) hero . buildXY (…" at bounding box center [1186, 219] width 379 height 368
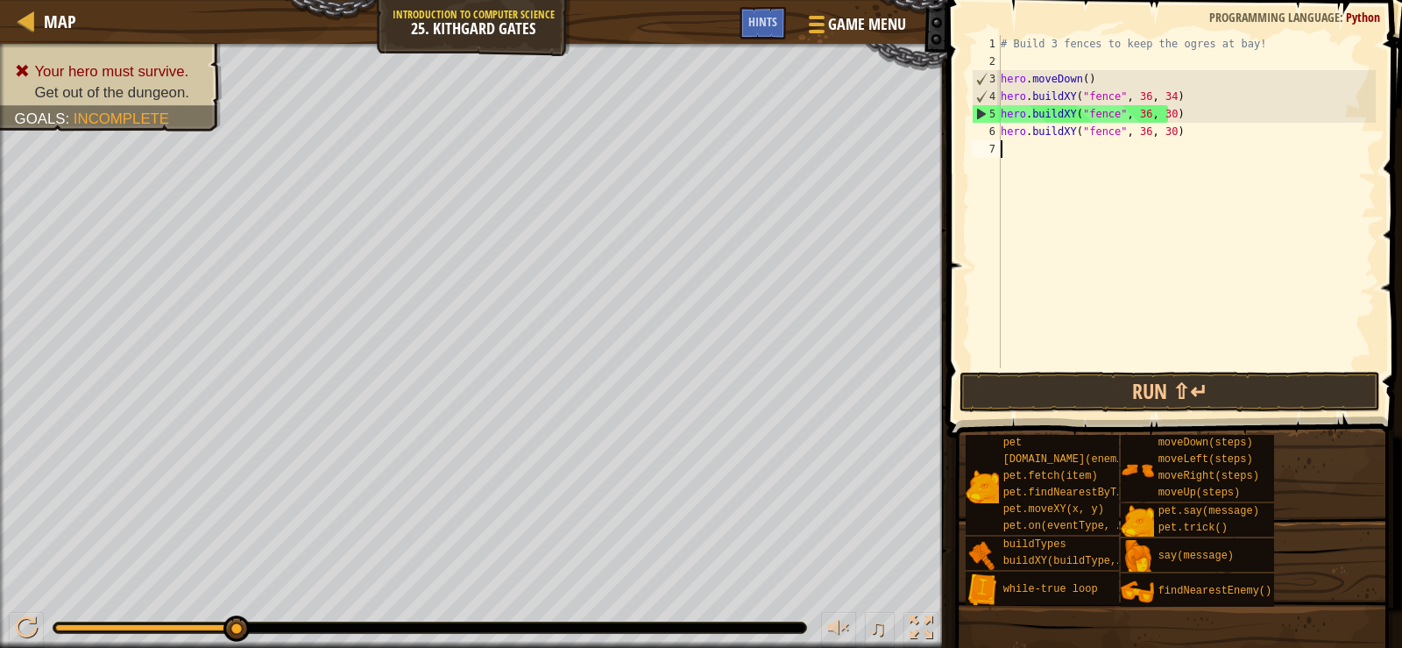
click at [1141, 138] on div "# Build 3 fences to keep the ogres at bay! hero . moveDown ( ) hero . buildXY (…" at bounding box center [1186, 219] width 379 height 368
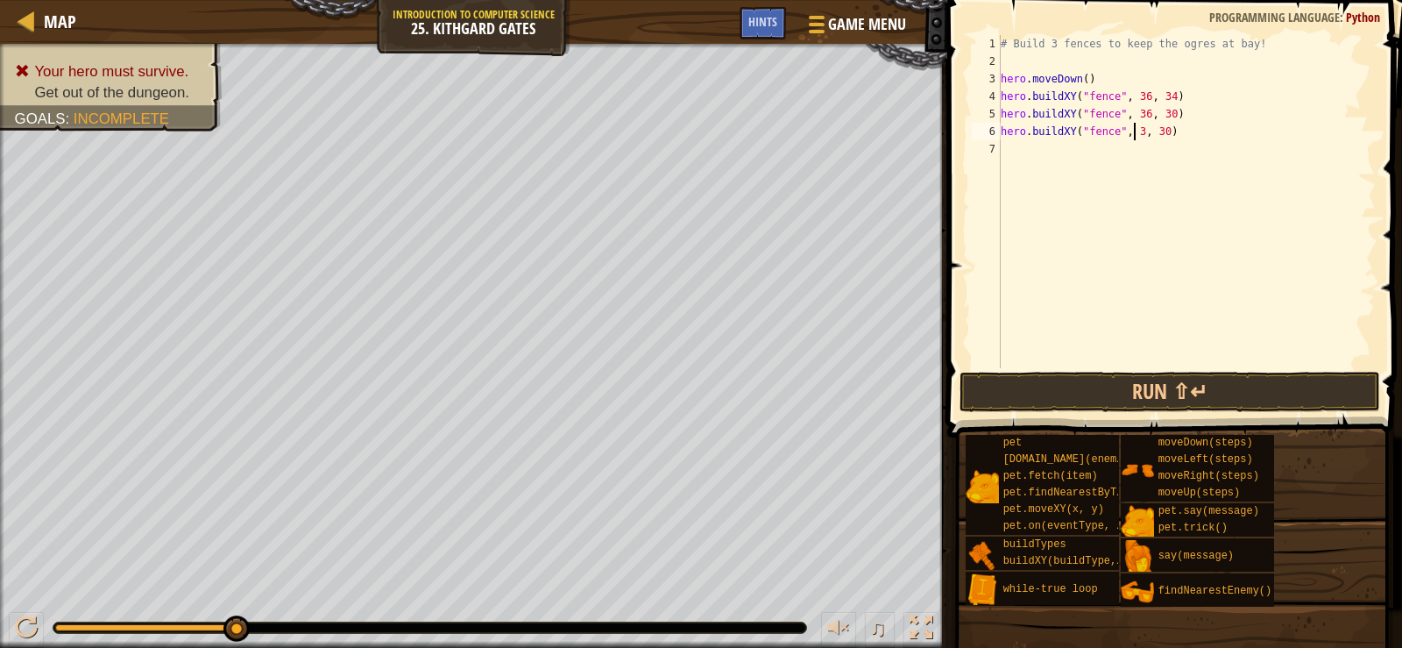
scroll to position [8, 11]
click at [1160, 136] on div "# Build 3 fences to keep the ogres at bay! hero . moveDown ( ) hero . buildXY (…" at bounding box center [1186, 219] width 379 height 368
click at [1164, 130] on div "# Build 3 fences to keep the ogres at bay! hero . moveDown ( ) hero . buildXY (…" at bounding box center [1186, 219] width 379 height 368
type textarea "hero.buildXY("fence", 36, 28)"
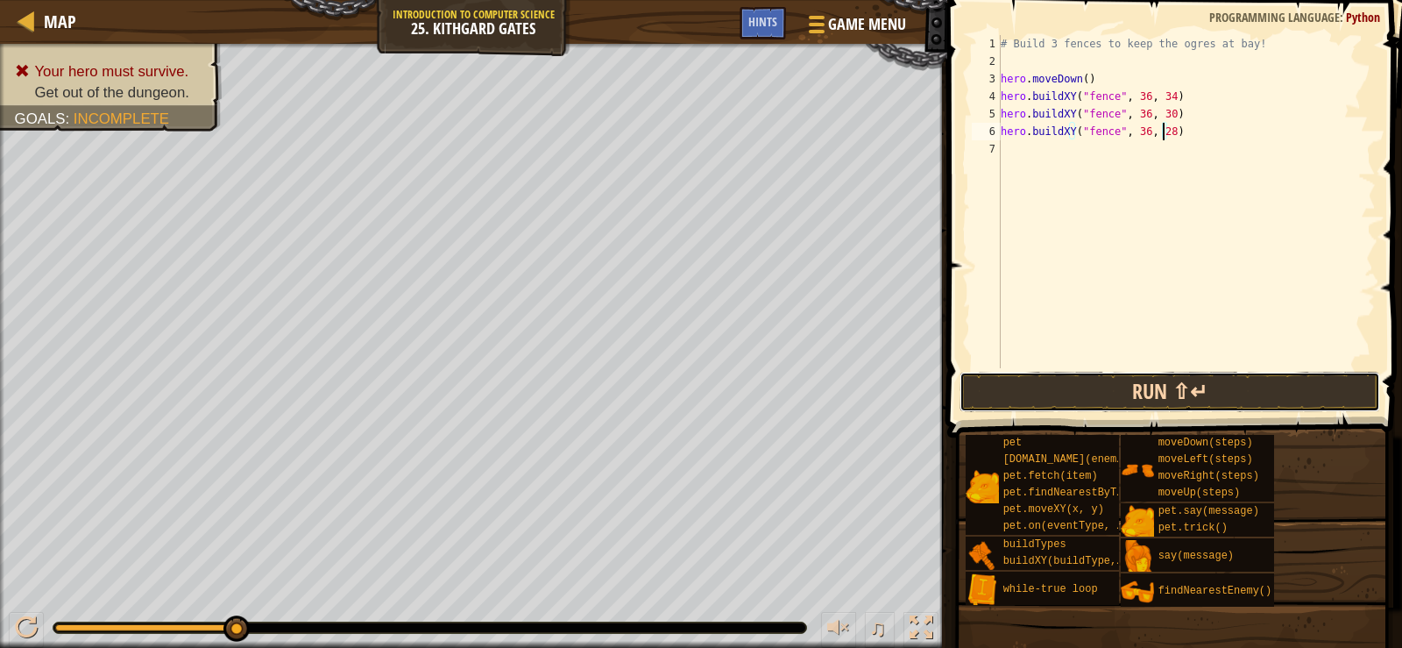
click at [1160, 397] on button "Run ⇧↵" at bounding box center [1170, 392] width 421 height 40
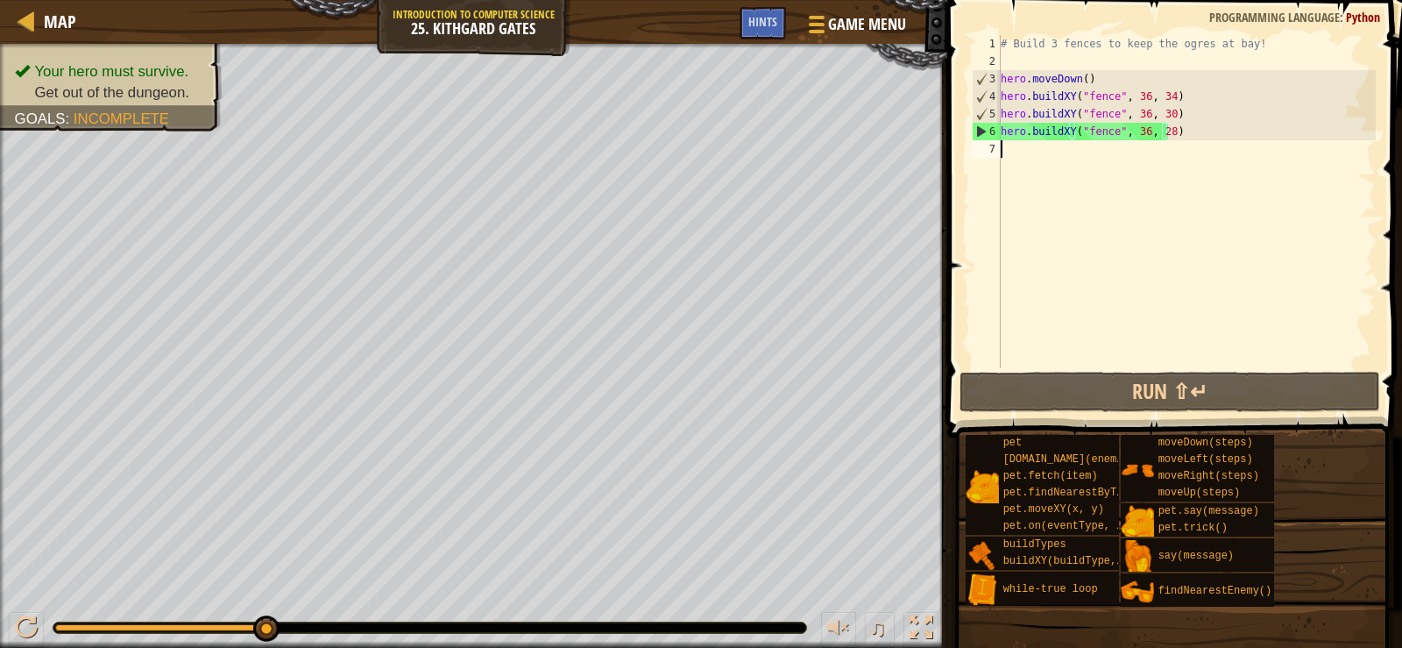
click at [1039, 155] on div "# Build 3 fences to keep the ogres at bay! hero . moveDown ( ) hero . buildXY (…" at bounding box center [1186, 219] width 379 height 368
type textarea "h"
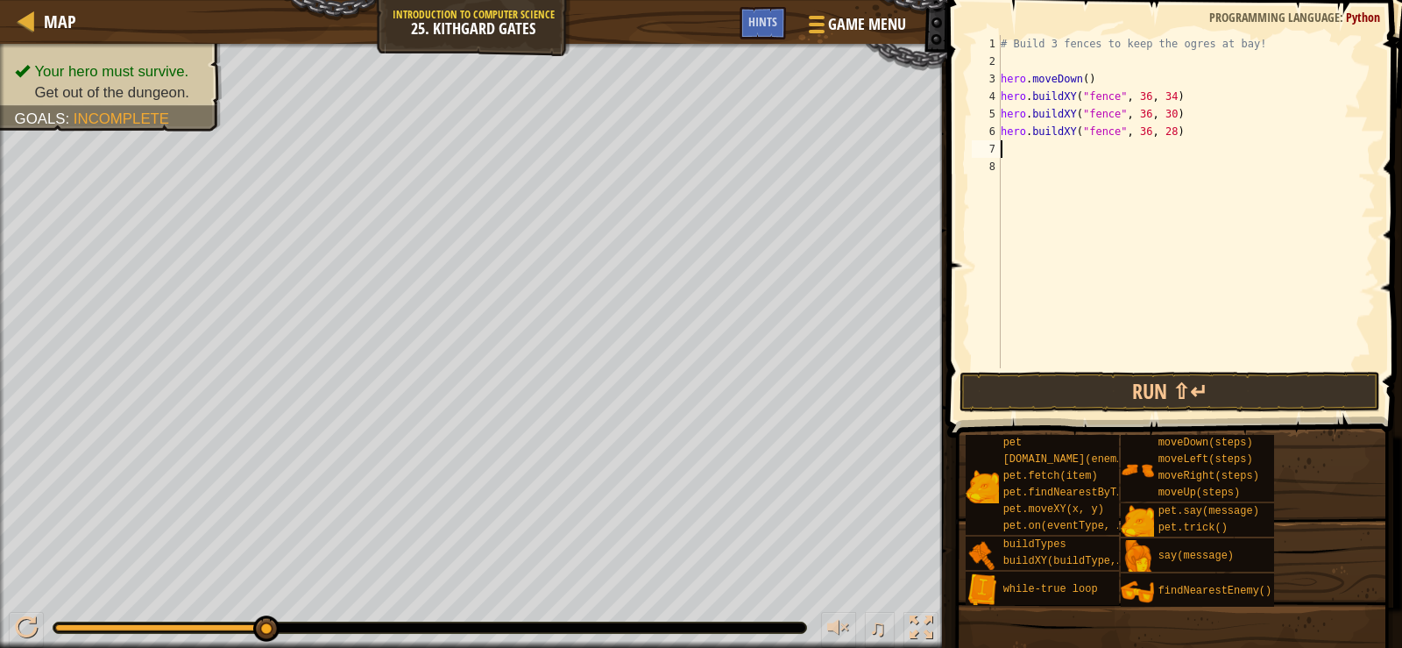
click at [1161, 137] on div "# Build 3 fences to keep the ogres at bay! hero . moveDown ( ) hero . buildXY (…" at bounding box center [1186, 219] width 379 height 368
click at [1092, 389] on button "Run ⇧↵" at bounding box center [1170, 392] width 421 height 40
type textarea "hero.buildXY("fence", 36, 26)"
click at [1211, 386] on button "Run ⇧↵" at bounding box center [1170, 392] width 421 height 40
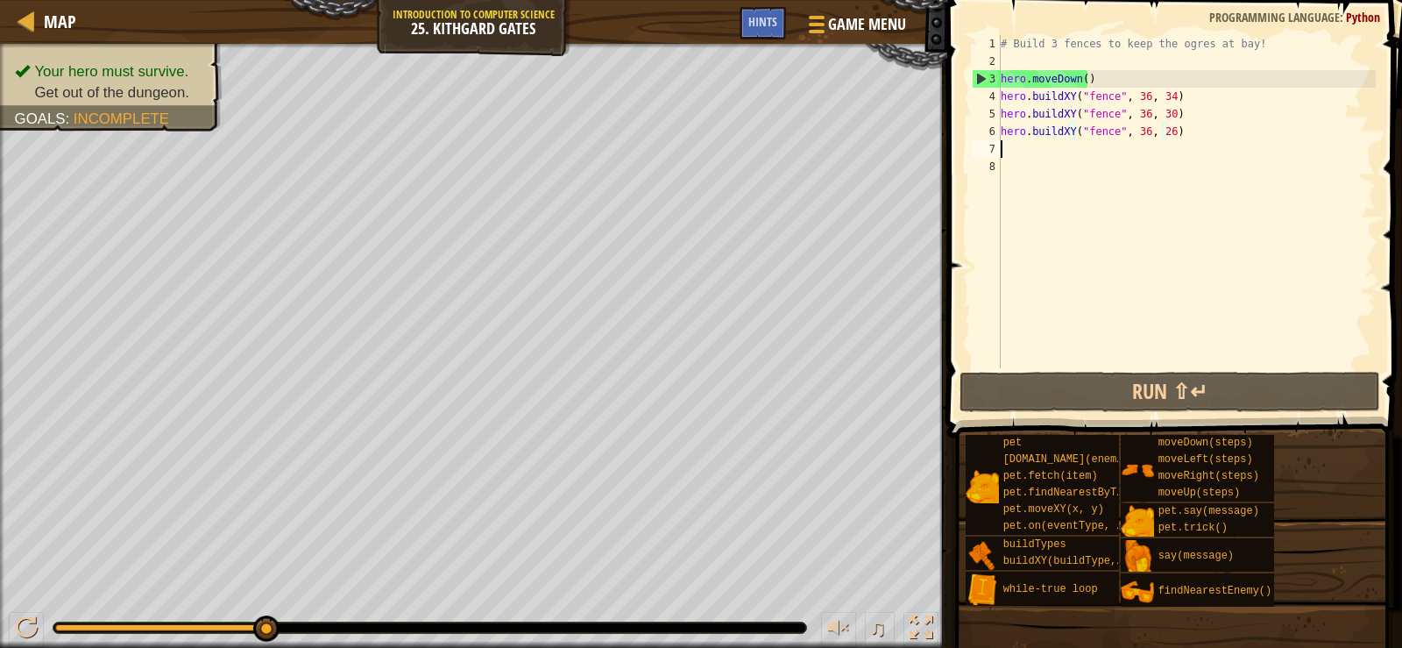
click at [1020, 152] on div "# Build 3 fences to keep the ogres at bay! hero . moveDown ( ) hero . buildXY (…" at bounding box center [1186, 219] width 379 height 368
type textarea "h"
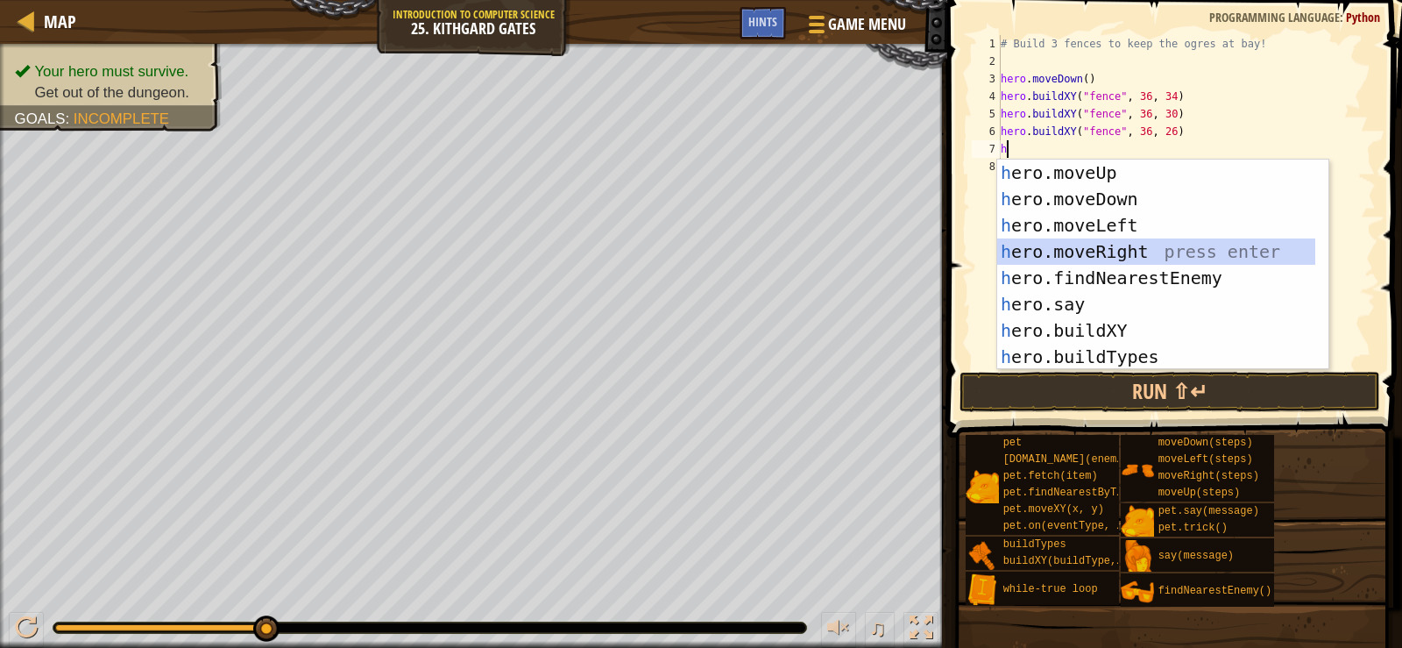
click at [1112, 252] on div "h ero.moveUp press enter h ero.moveDown press enter h ero.moveLeft press enter …" at bounding box center [1156, 291] width 318 height 263
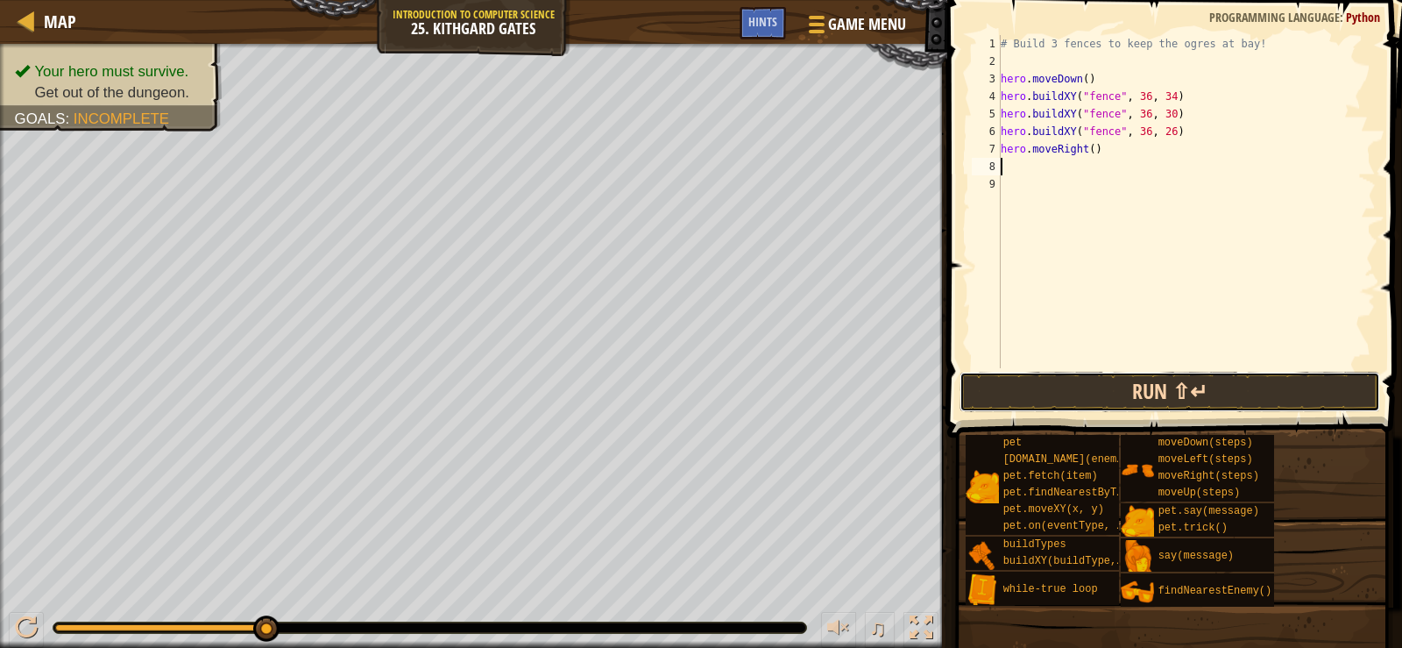
click at [1153, 378] on button "Run ⇧↵" at bounding box center [1170, 392] width 421 height 40
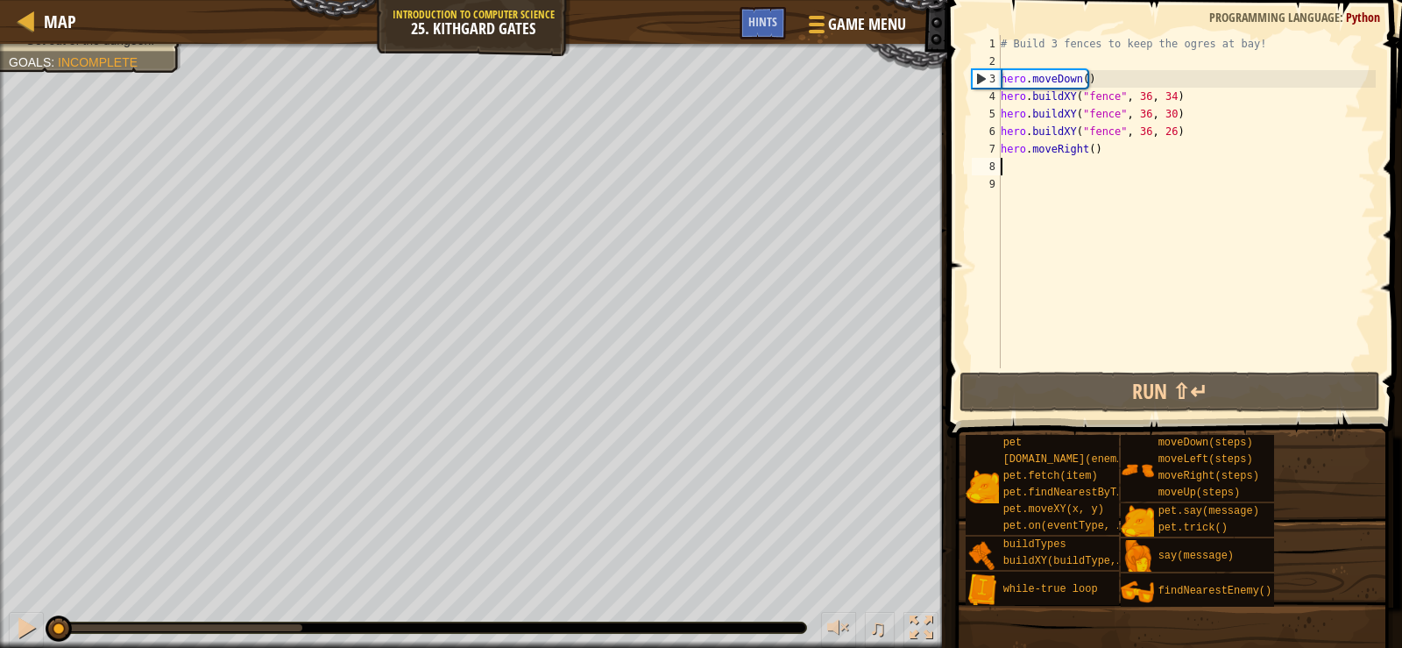
click at [1086, 160] on div "# Build 3 fences to keep the ogres at bay! hero . moveDown ( ) hero . buildXY (…" at bounding box center [1186, 219] width 379 height 368
click at [1089, 152] on div "# Build 3 fences to keep the ogres at bay! hero . moveDown ( ) hero . buildXY (…" at bounding box center [1186, 219] width 379 height 368
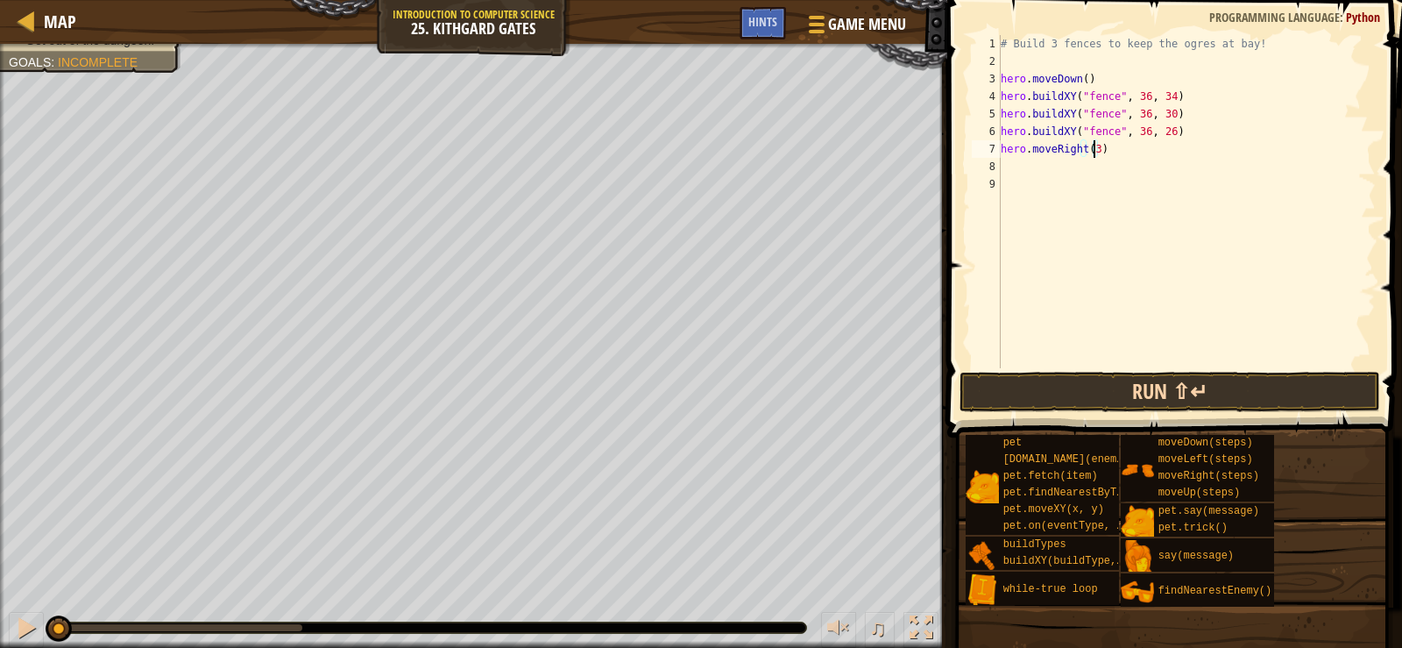
type textarea "hero.moveRight(3)"
click at [1107, 387] on button "Run ⇧↵" at bounding box center [1170, 392] width 421 height 40
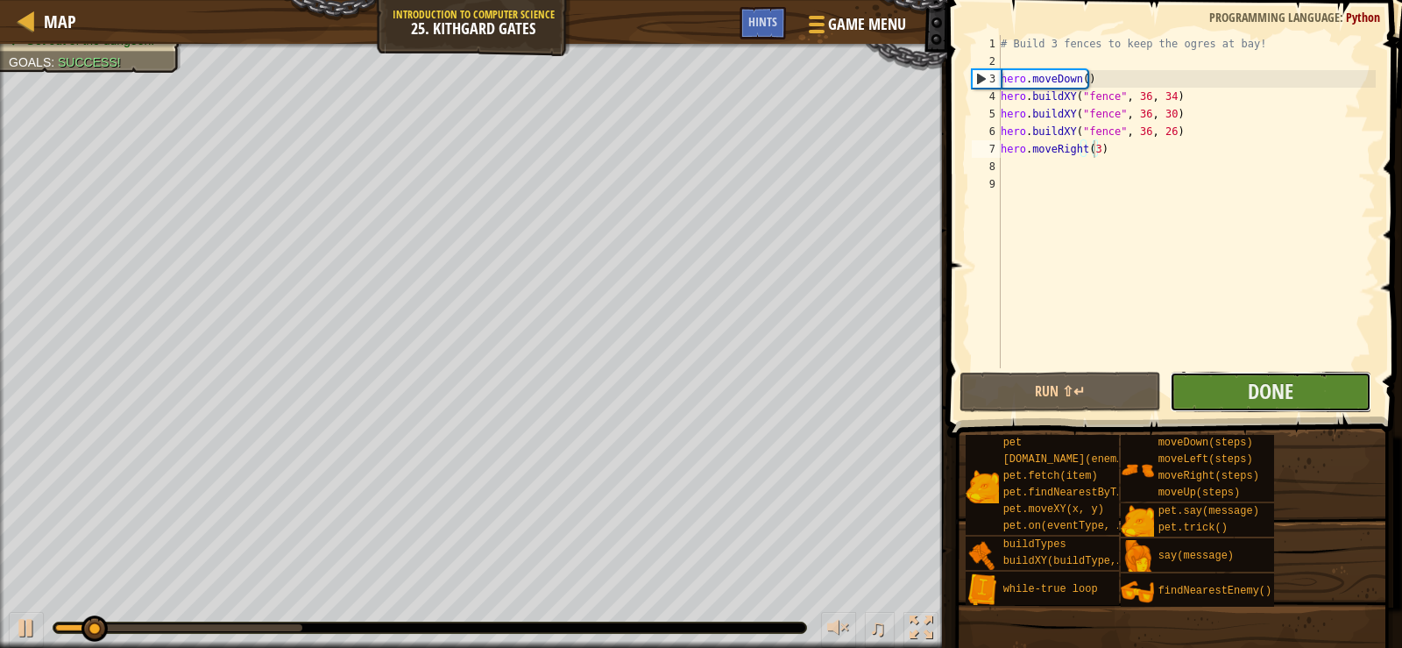
click at [1216, 389] on button "Done" at bounding box center [1271, 392] width 202 height 40
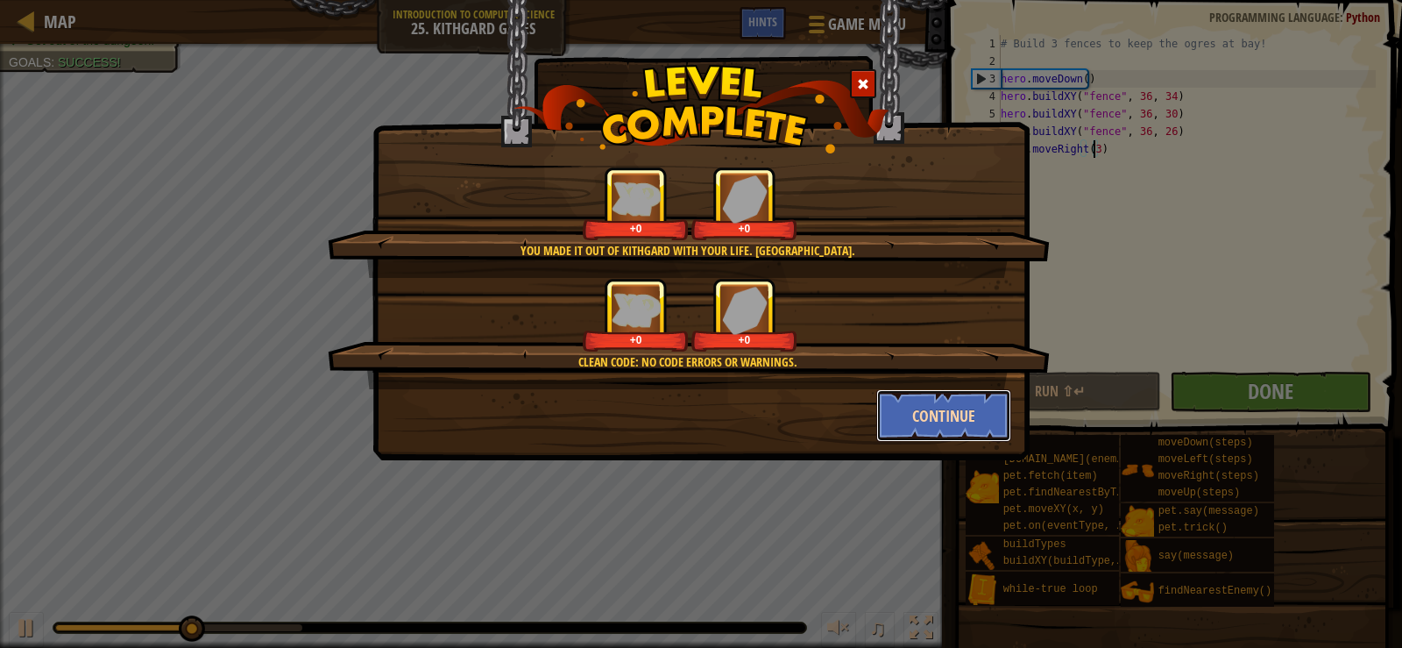
click at [969, 431] on button "Continue" at bounding box center [944, 415] width 136 height 53
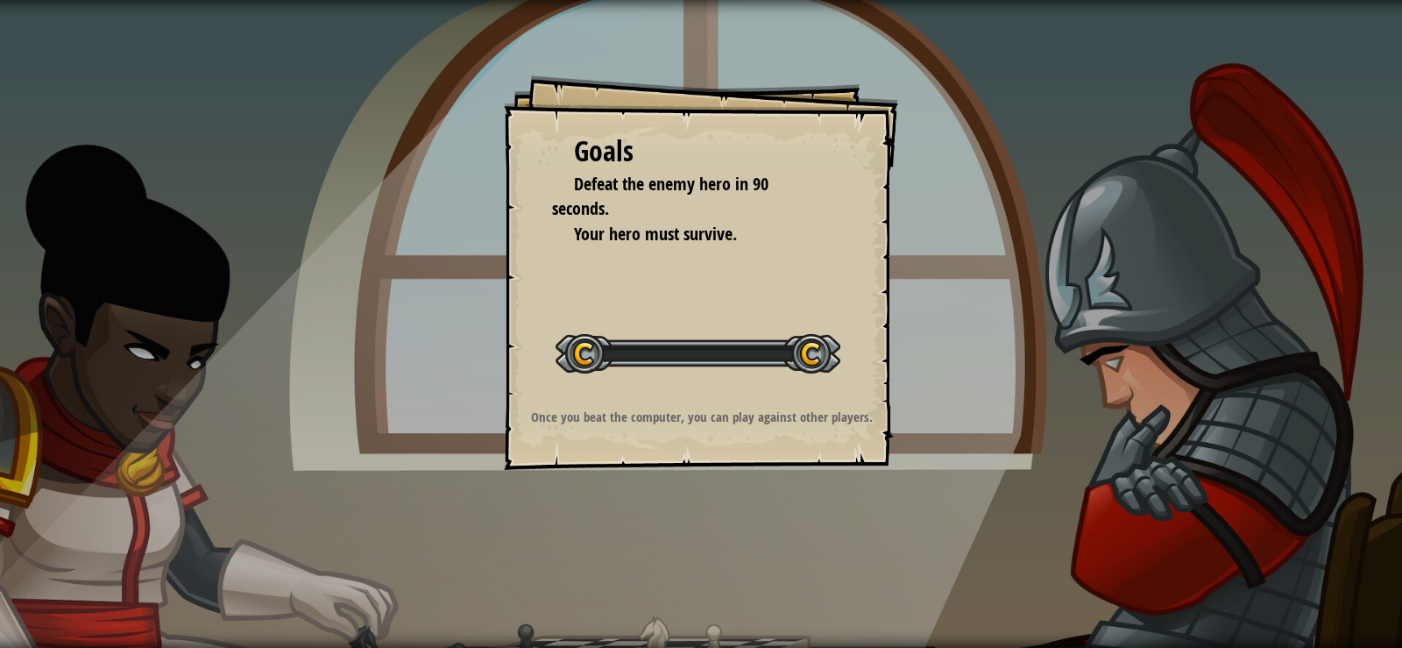
click at [933, 429] on div "Goals Defeat the enemy hero in 90 seconds. Your hero must survive. Start Level …" at bounding box center [701, 324] width 1402 height 648
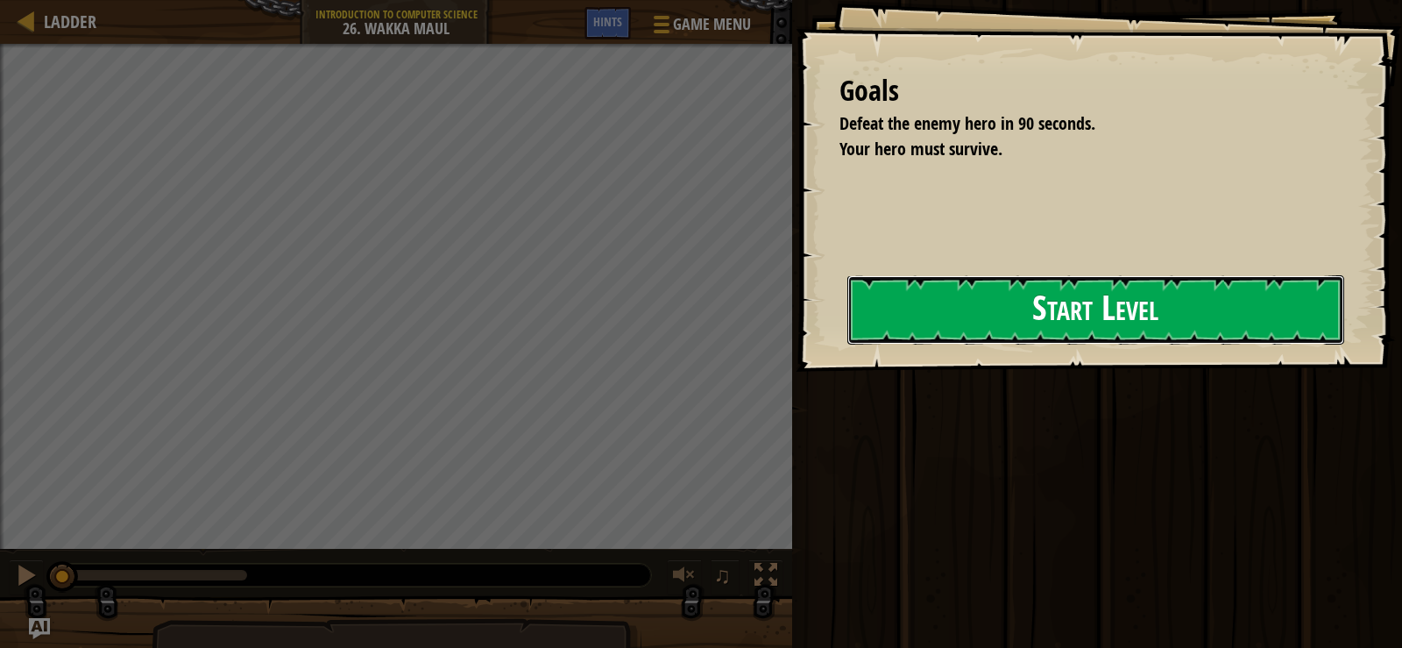
click at [1017, 339] on button "Start Level" at bounding box center [1096, 309] width 497 height 69
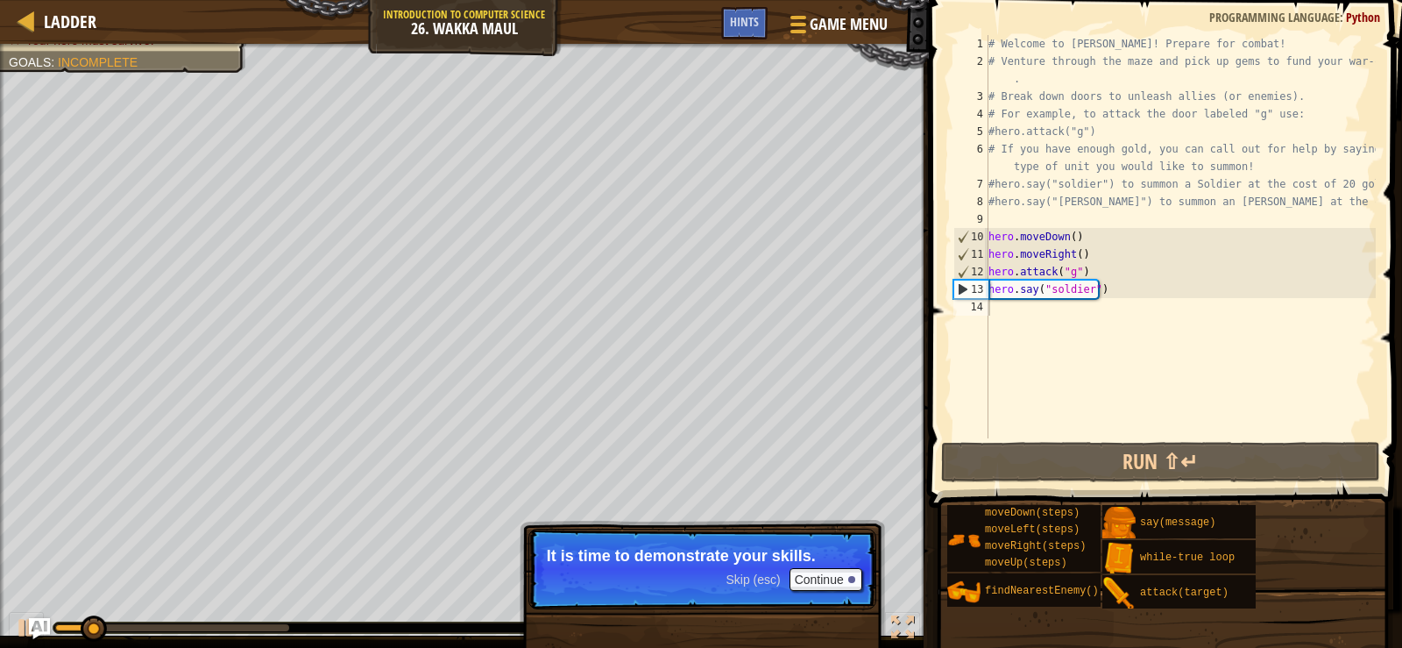
drag, startPoint x: 996, startPoint y: 31, endPoint x: 1194, endPoint y: 195, distance: 257.6
click at [1356, 392] on div "1 2 3 4 5 6 7 8 9 10 11 12 13 14 # Welcome to Wakka Maul! Prepare for combat! #…" at bounding box center [1163, 288] width 479 height 559
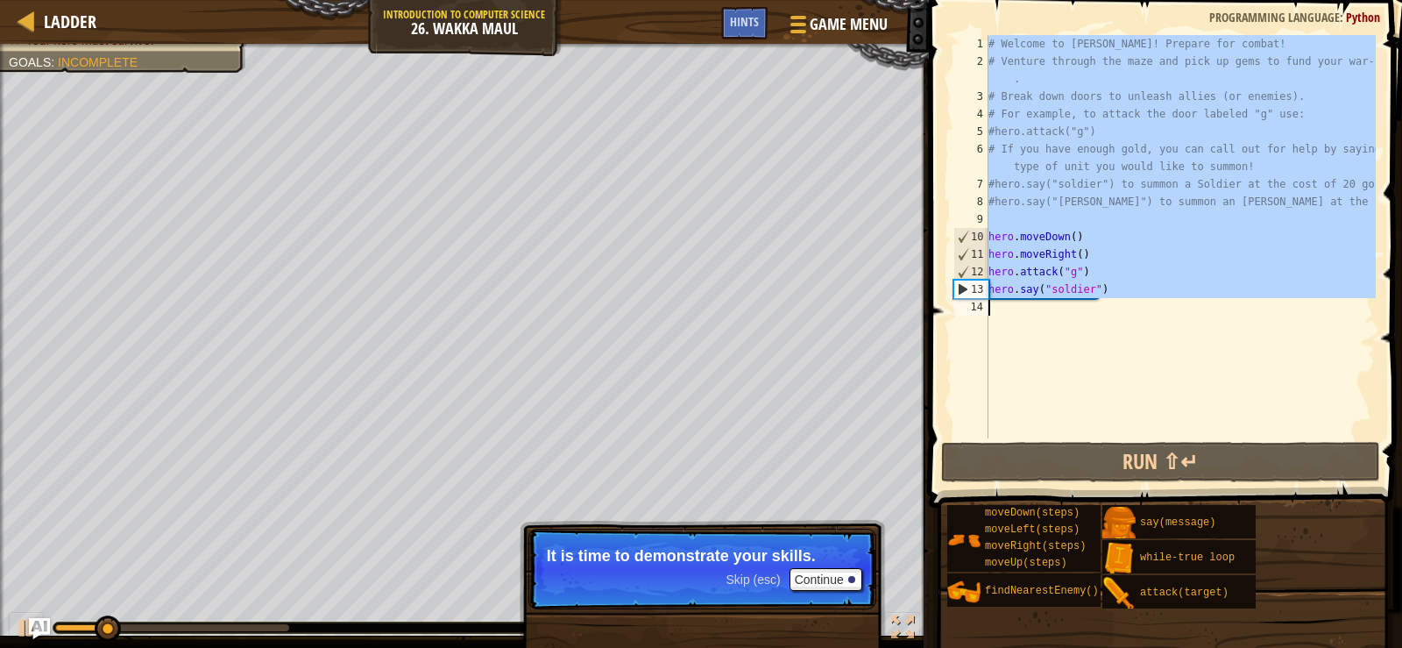
drag, startPoint x: 991, startPoint y: 47, endPoint x: 1258, endPoint y: 351, distance: 403.7
click at [1258, 363] on div "# Welcome to [PERSON_NAME]! Prepare for combat! # Venture through the maze and …" at bounding box center [1180, 254] width 391 height 438
type textarea "hero.say("soldier")"
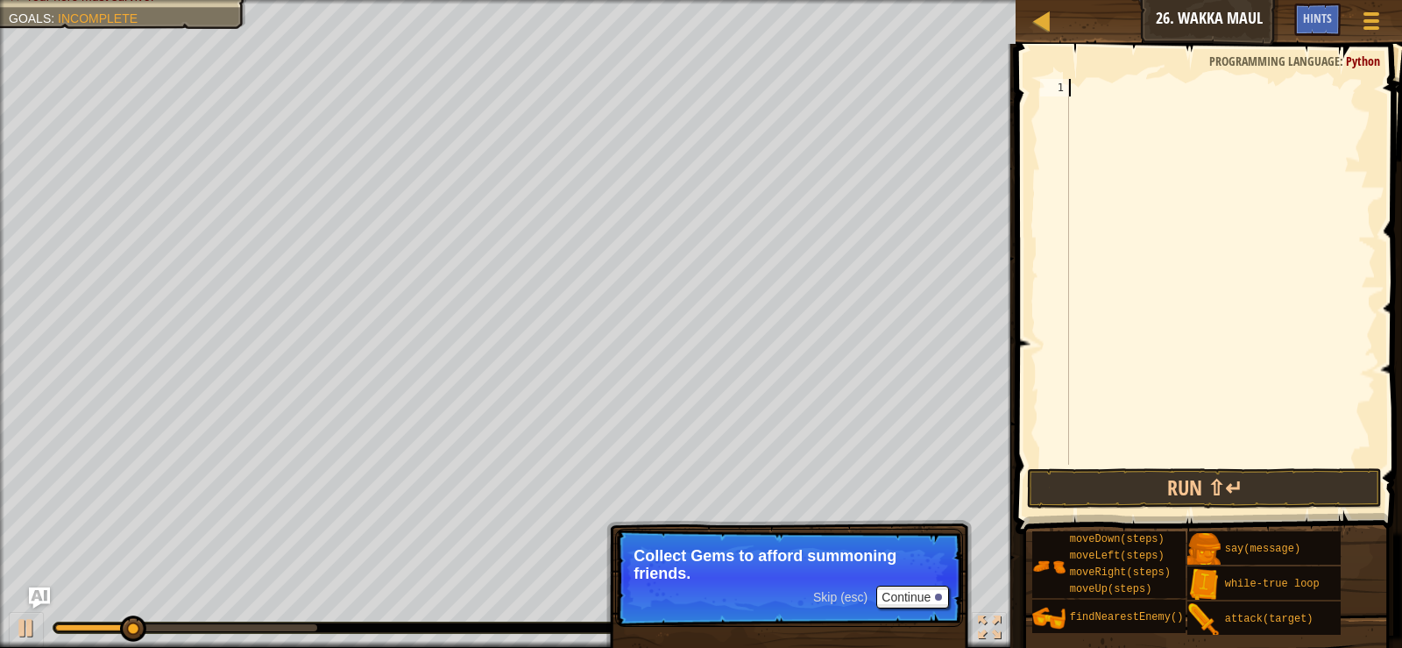
click at [838, 605] on div "Skip (esc) Continue" at bounding box center [881, 596] width 136 height 23
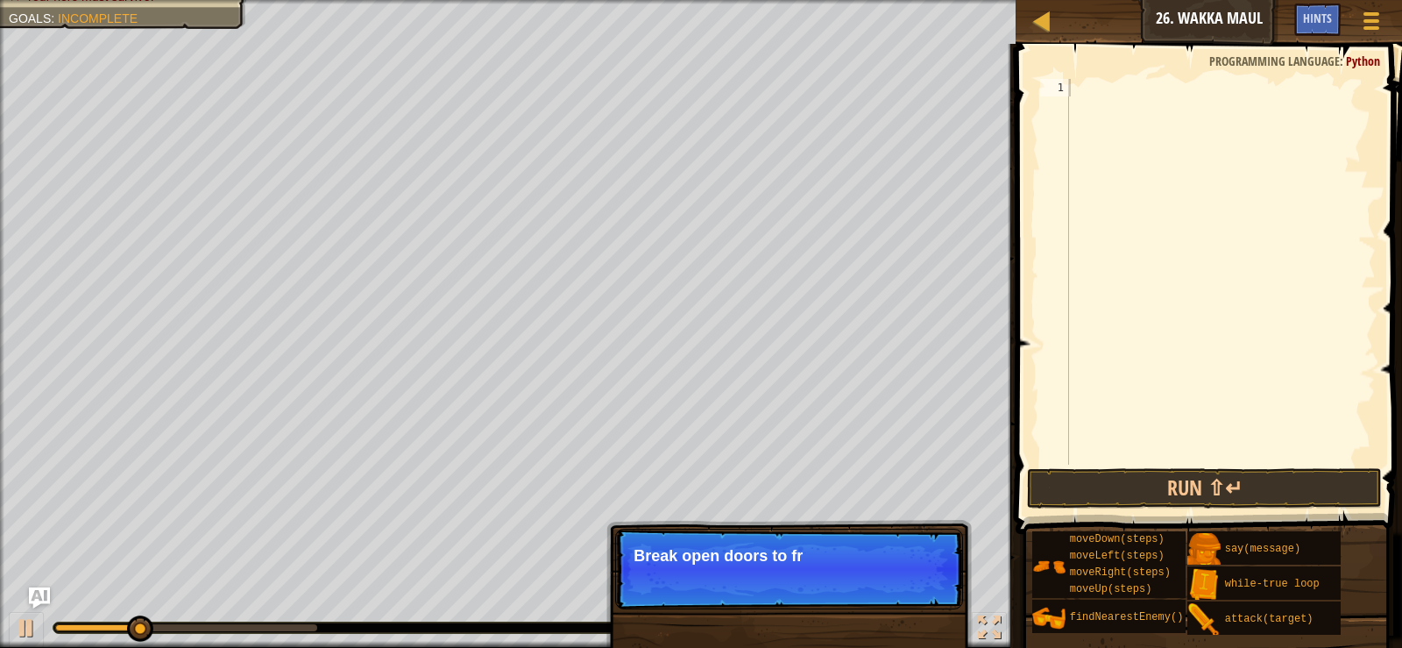
click at [836, 598] on p "Skip (esc) Continue Break open doors to fr" at bounding box center [789, 568] width 348 height 81
click at [834, 598] on p "Skip (esc) Continue Break open doors to free frie" at bounding box center [789, 568] width 348 height 81
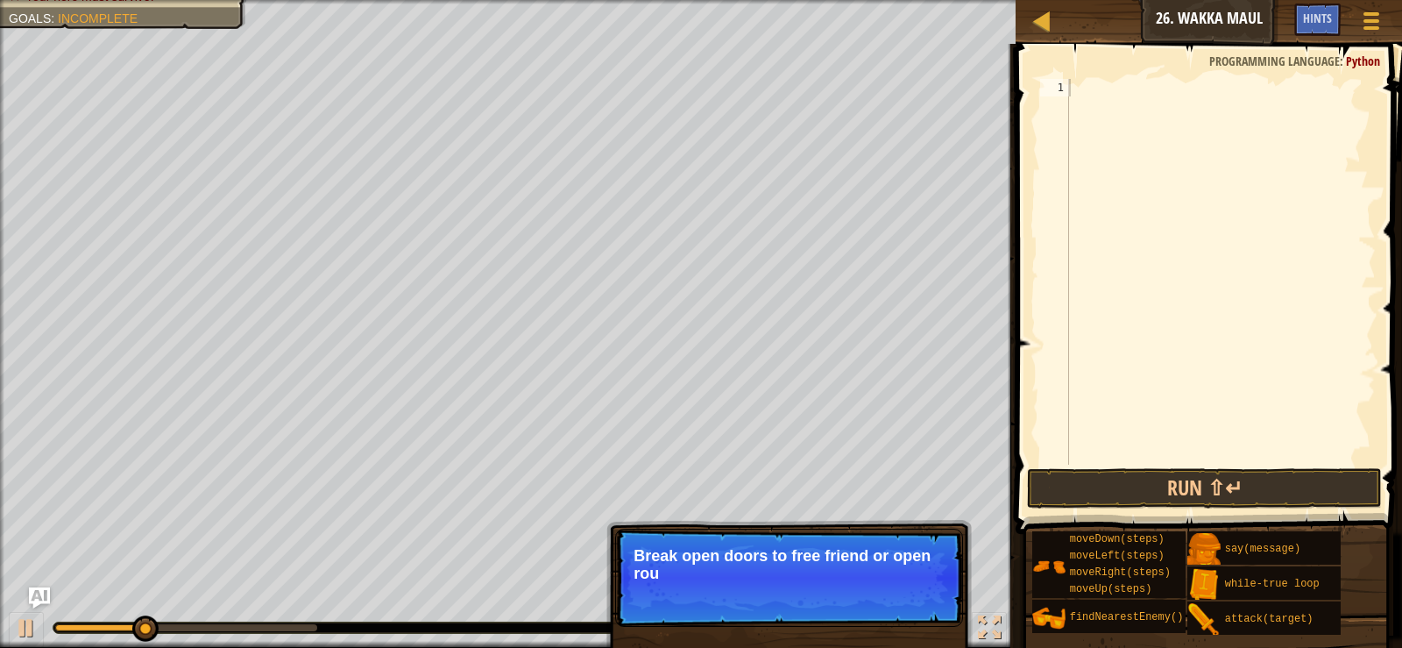
click at [834, 598] on p "Skip (esc) Continue Break open doors to free friend or open rou" at bounding box center [789, 577] width 348 height 98
click at [834, 598] on p "Skip (esc) Continue Break open doors to free friend or open routes to" at bounding box center [789, 577] width 348 height 98
click at [834, 598] on p "Skip (esc) Continue Break open doors to free friend or open routes to bonuse" at bounding box center [789, 577] width 348 height 98
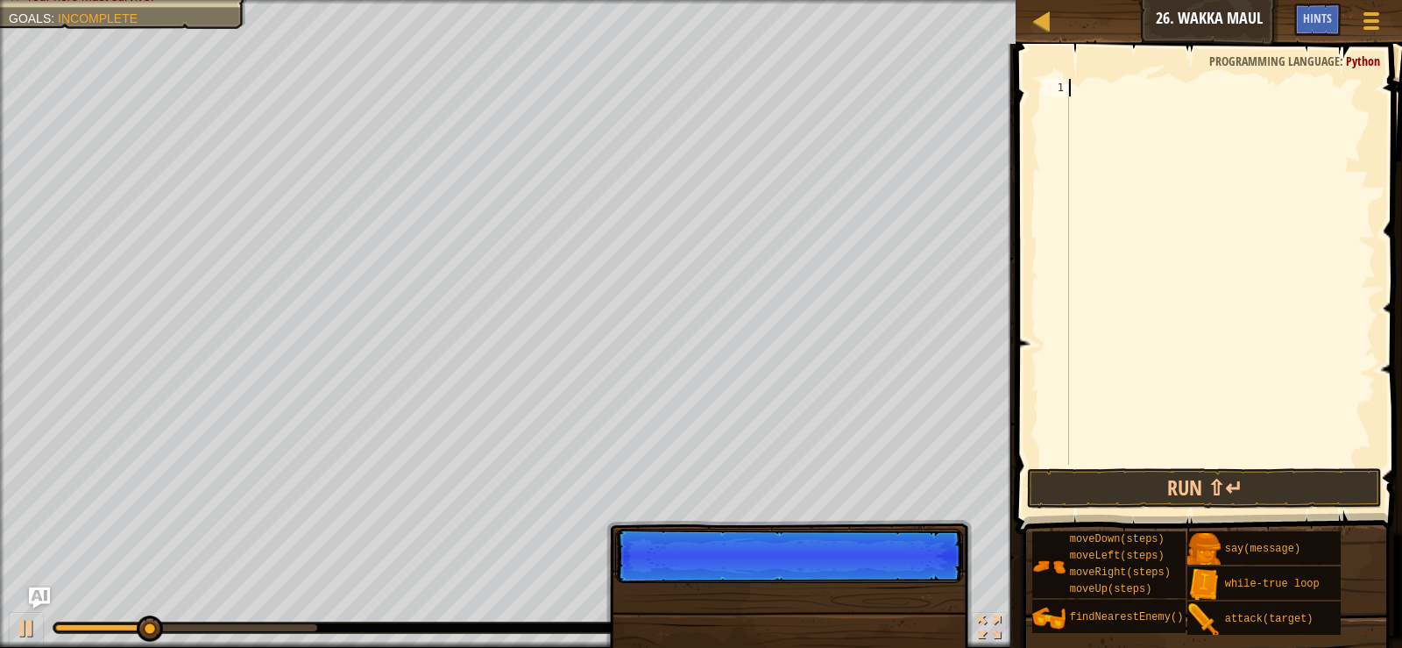
click at [834, 583] on p "Skip (esc) Continue" at bounding box center [789, 555] width 348 height 54
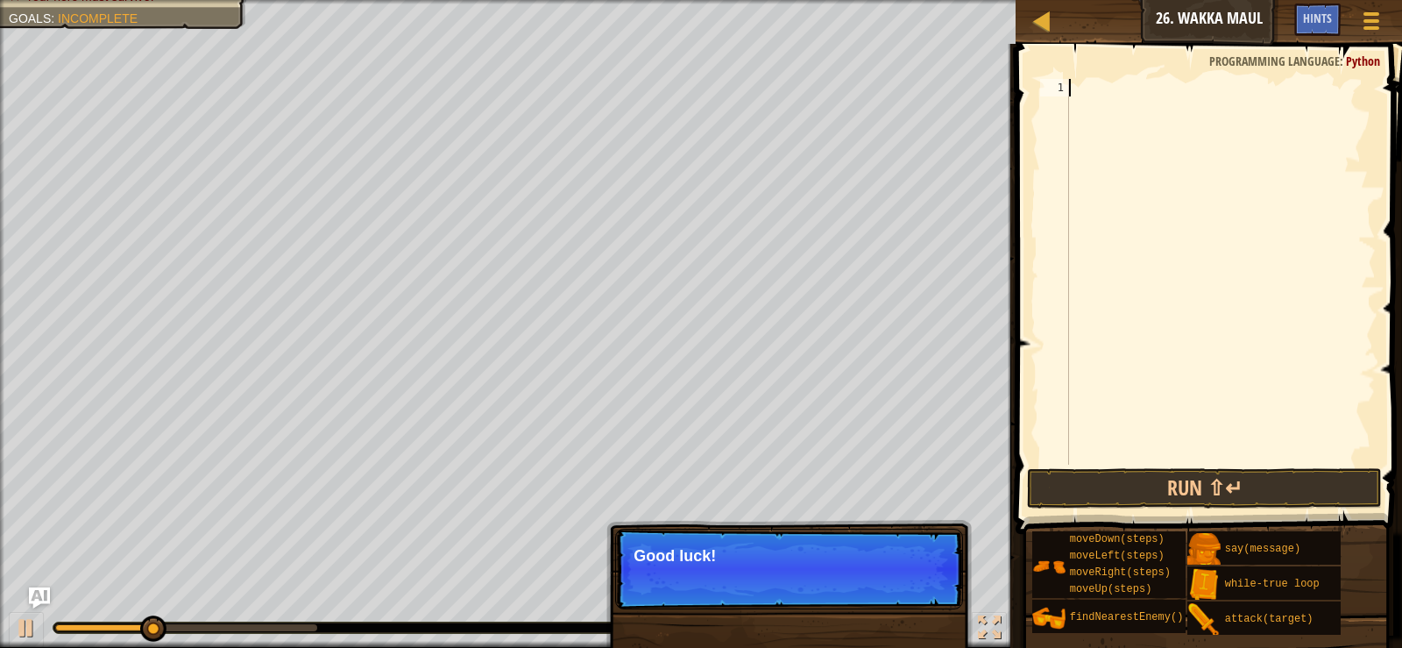
click at [834, 601] on p "Skip (esc) Continue Good luck!" at bounding box center [789, 568] width 348 height 81
click at [860, 586] on div "Skip (esc) Continue" at bounding box center [881, 579] width 136 height 23
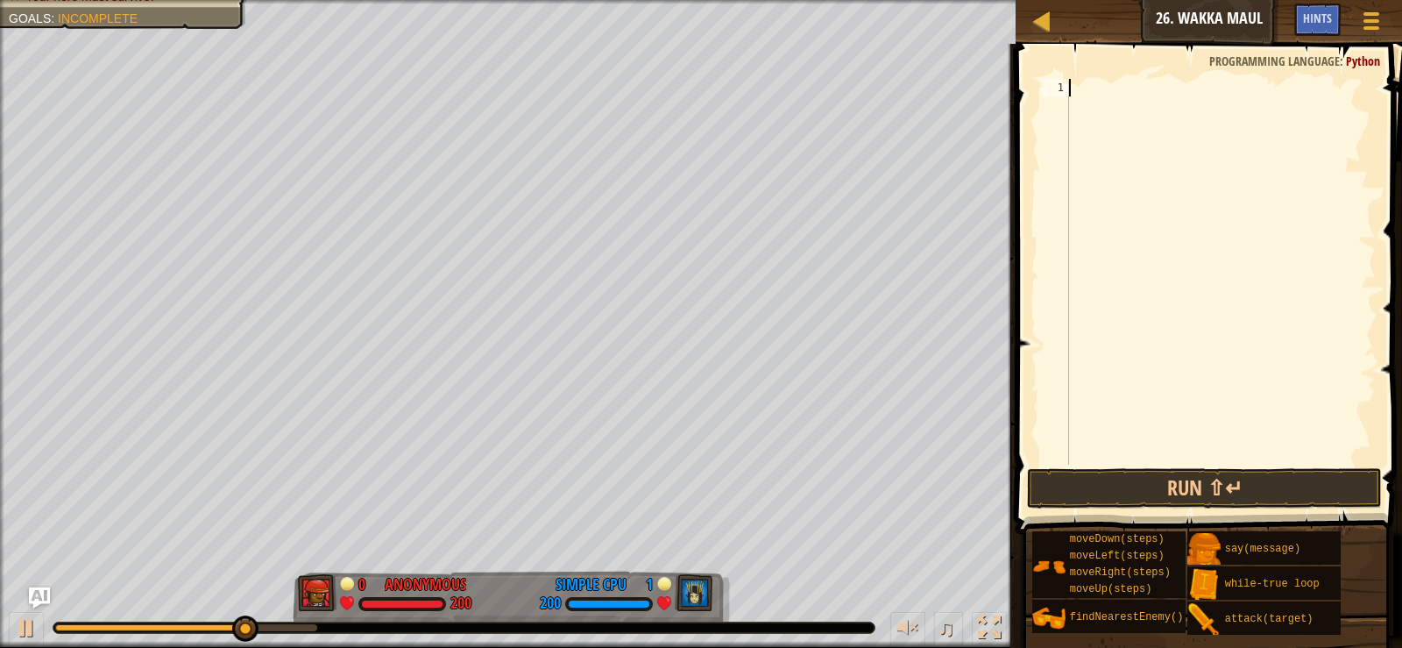
type textarea "w"
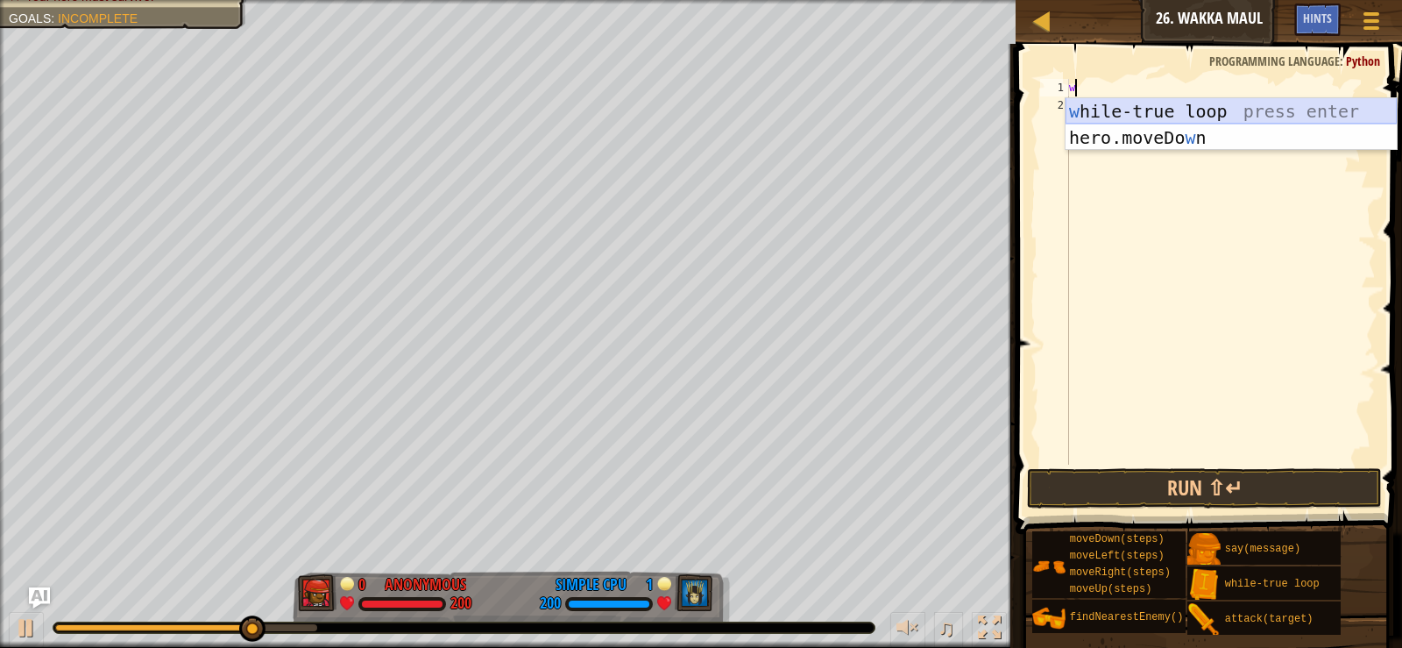
click at [1143, 120] on div "w [PERSON_NAME]-true loop press enter hero.moveDo w n press enter" at bounding box center [1231, 150] width 331 height 105
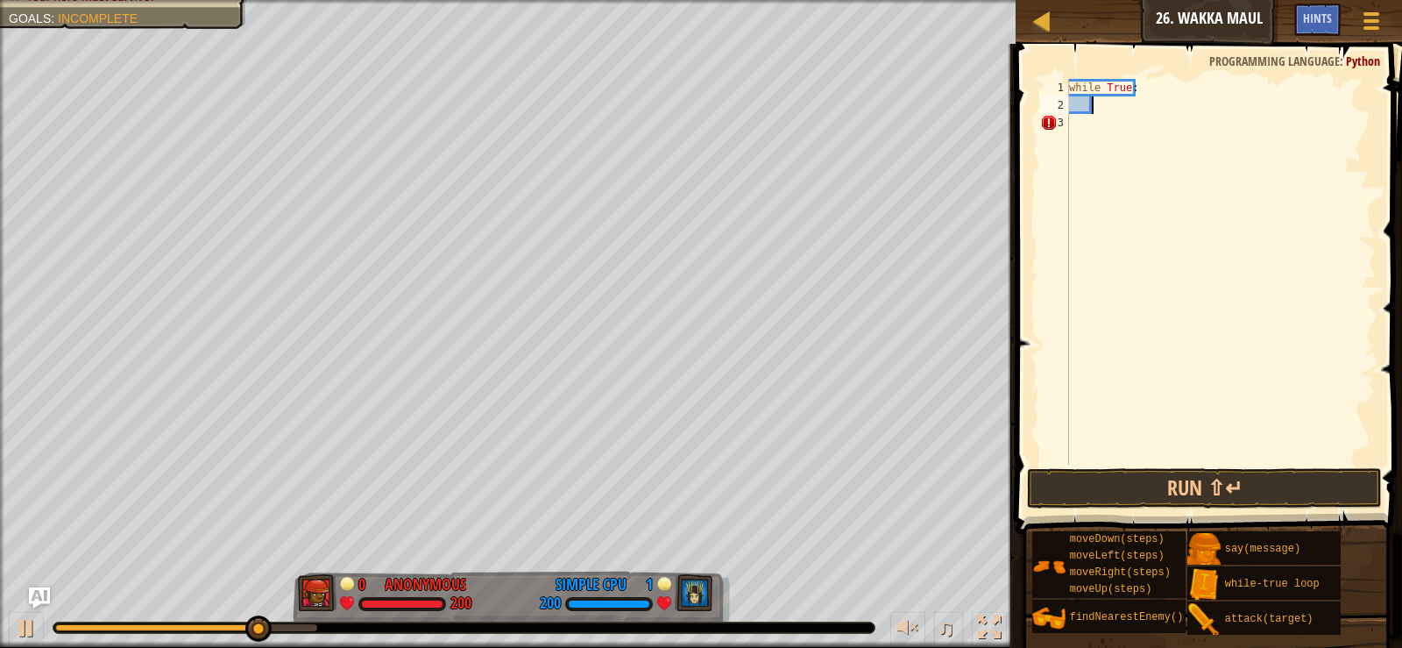
type textarea "e"
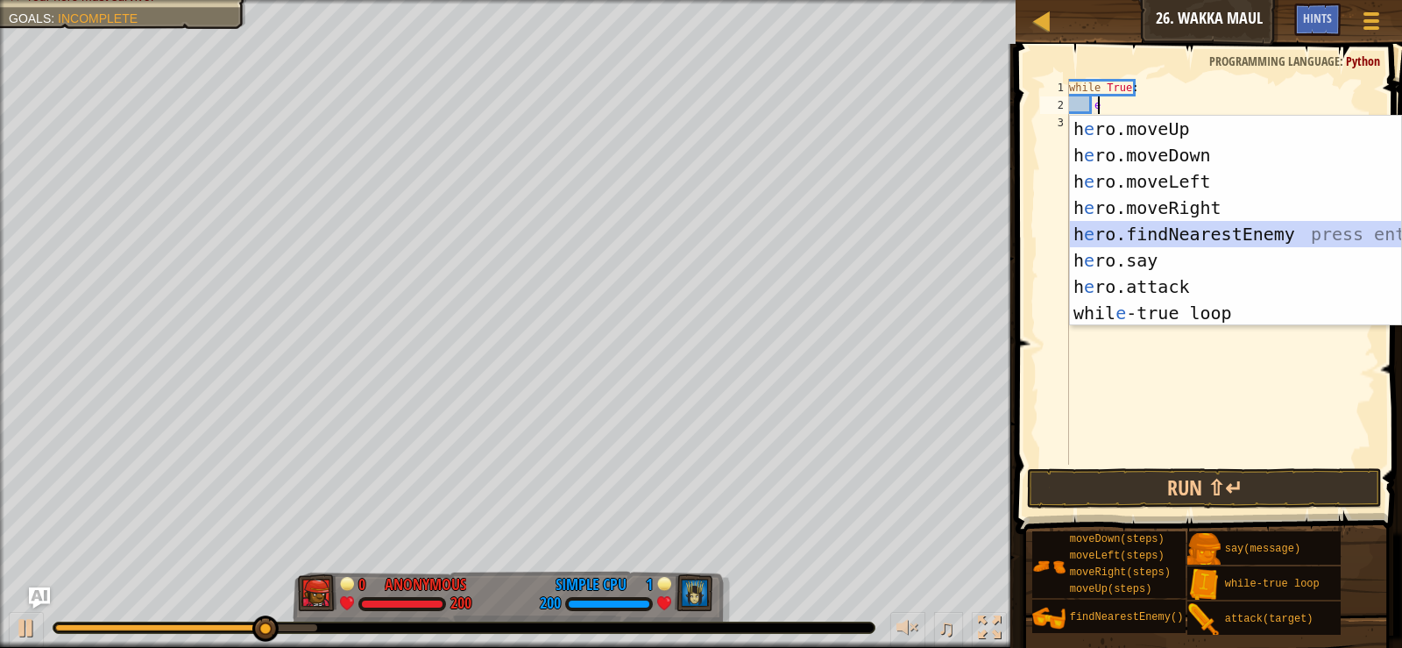
click at [1191, 232] on div "h e ro.moveUp press enter h e ro.moveDown press enter h e ro.moveLeft press ent…" at bounding box center [1235, 247] width 331 height 263
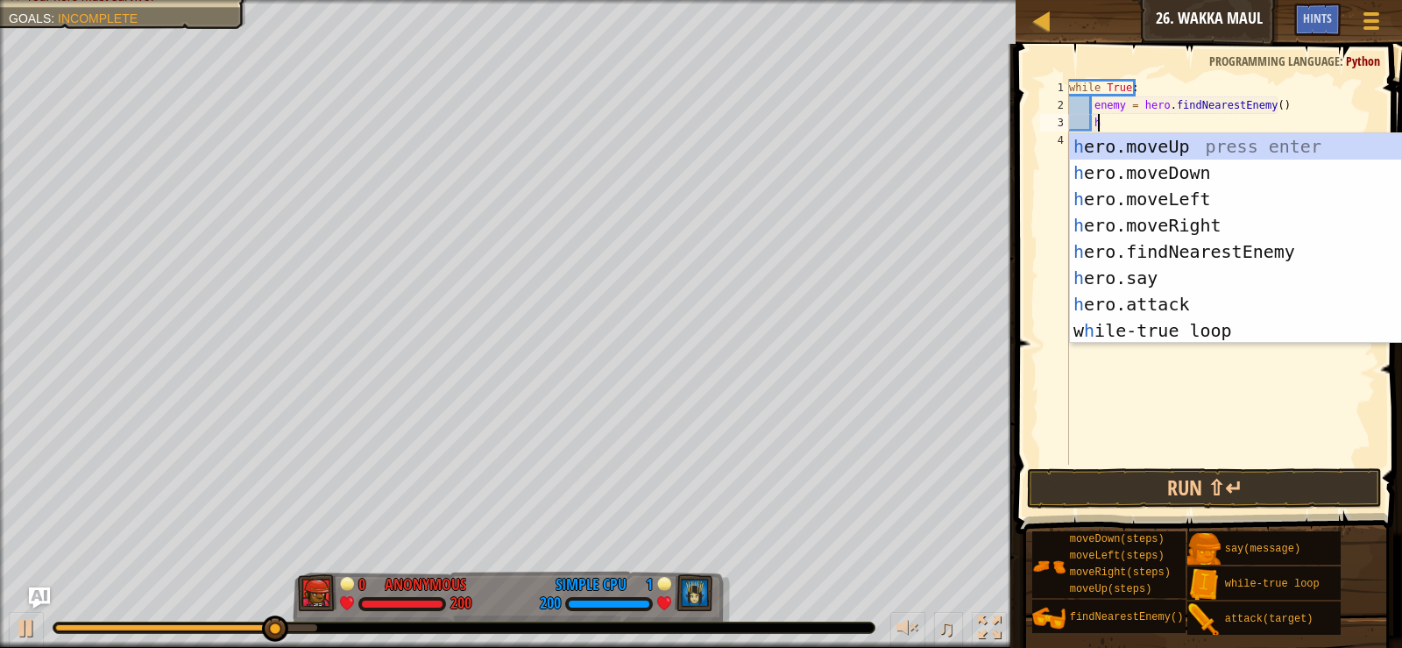
scroll to position [8, 2]
click at [1210, 308] on div "h ero.moveUp press enter h ero.moveDown press enter h ero.moveLeft press enter …" at bounding box center [1235, 264] width 331 height 263
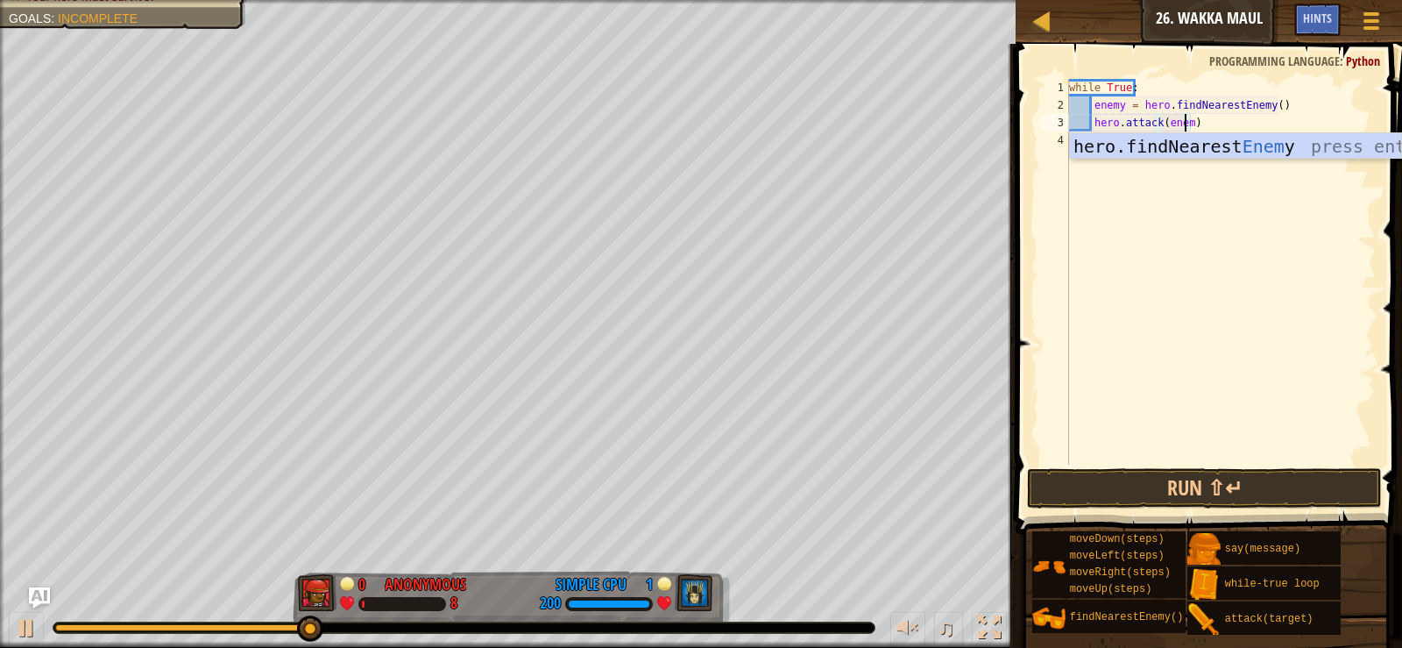
scroll to position [8, 10]
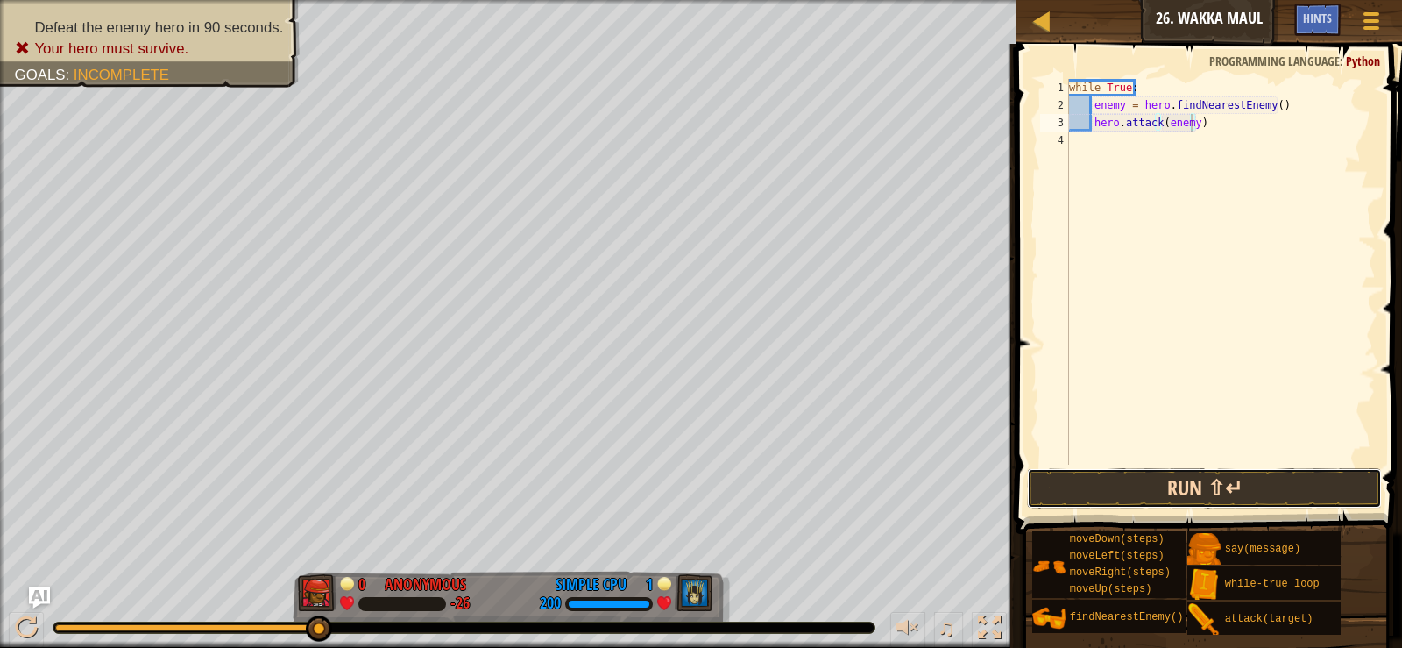
click at [1187, 482] on button "Run ⇧↵" at bounding box center [1204, 488] width 354 height 40
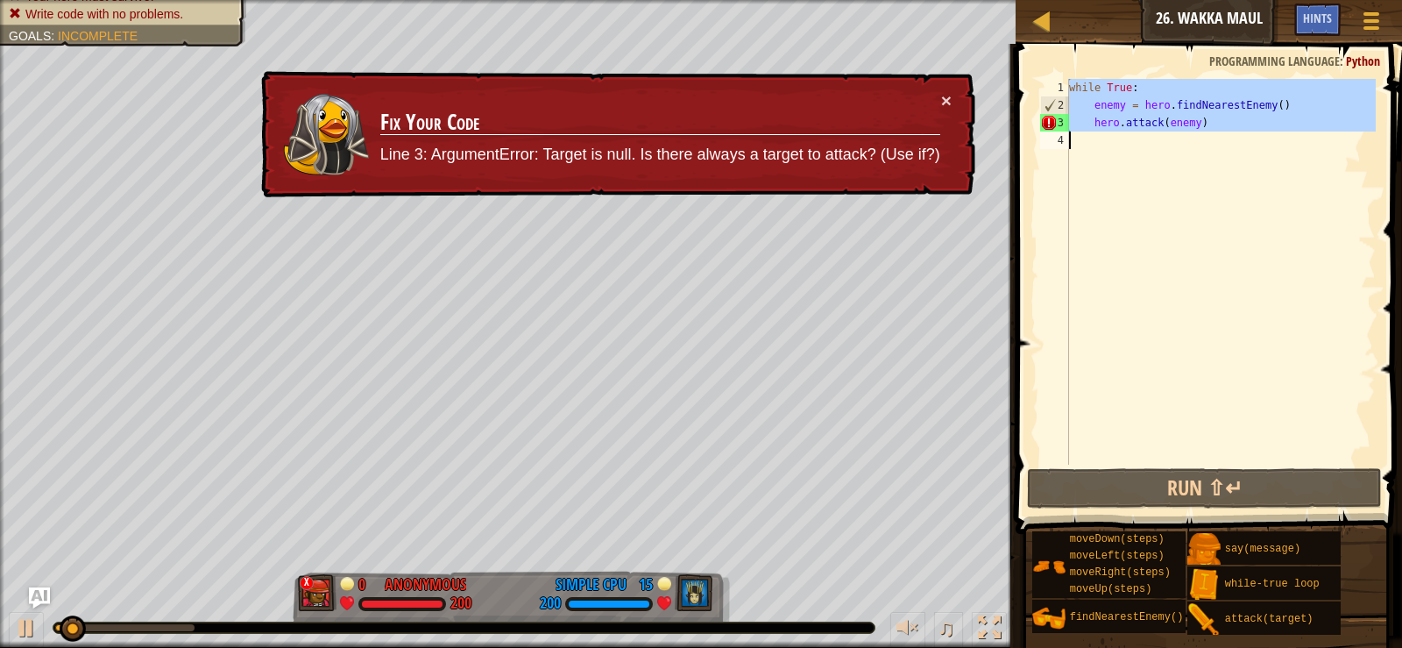
drag, startPoint x: 1065, startPoint y: 80, endPoint x: 1179, endPoint y: 166, distance: 142.7
click at [1179, 166] on div "hero.attack(enemy) 1 2 3 4 while True : enemy = hero . findNearestEnemy ( ) her…" at bounding box center [1206, 272] width 339 height 386
type textarea "hero.attack(enemy)"
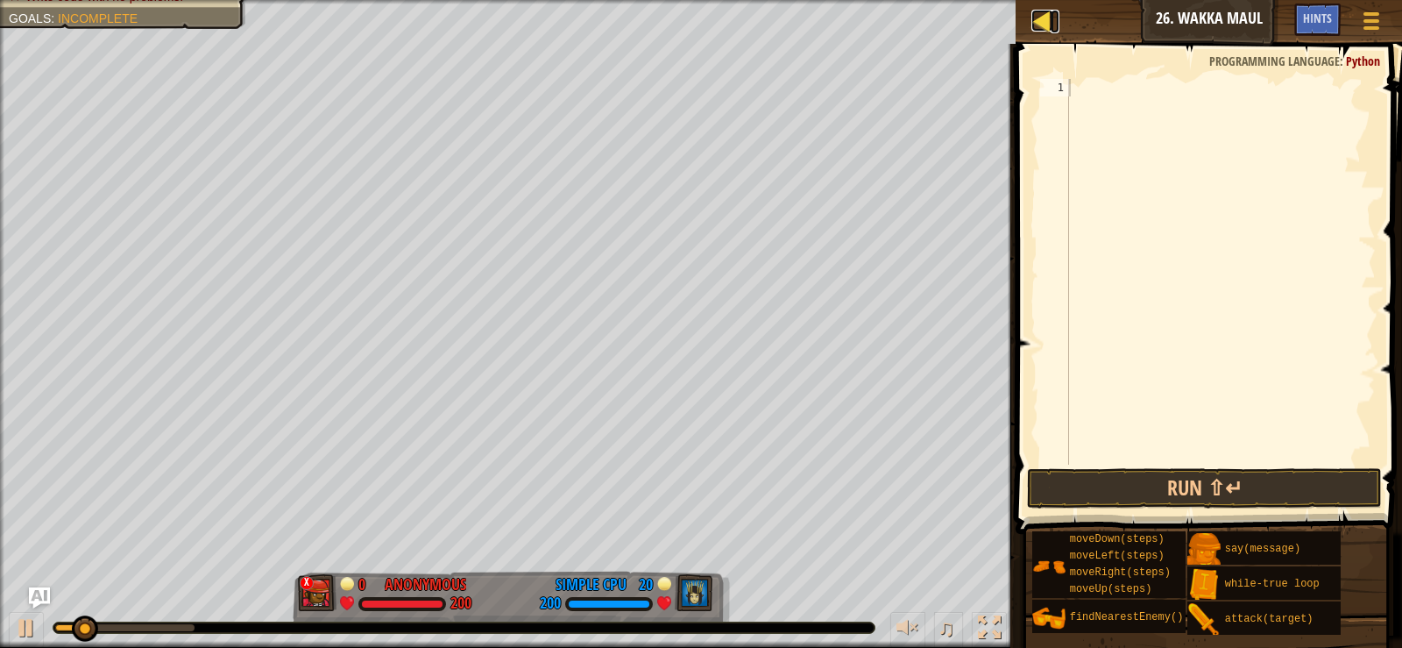
click at [1037, 18] on div at bounding box center [1043, 21] width 22 height 22
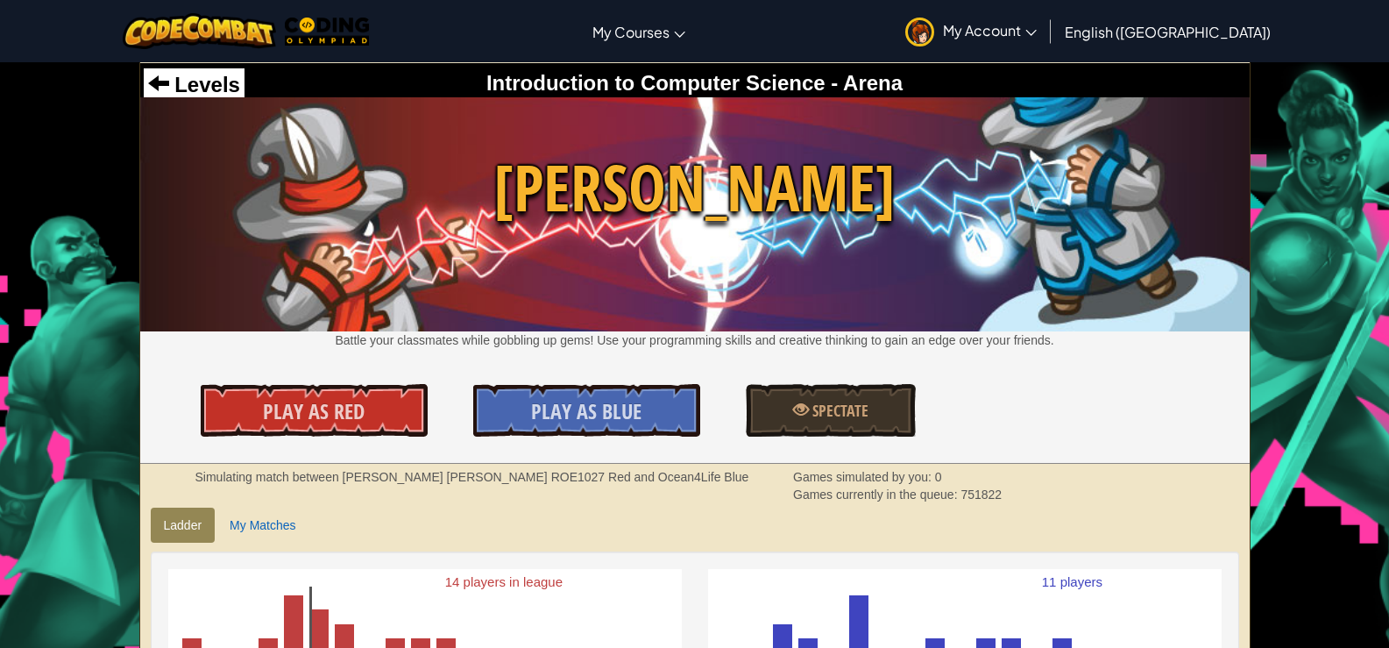
click at [0, 107] on div at bounding box center [0, 324] width 1 height 648
click at [170, 78] on span "Levels" at bounding box center [204, 85] width 71 height 24
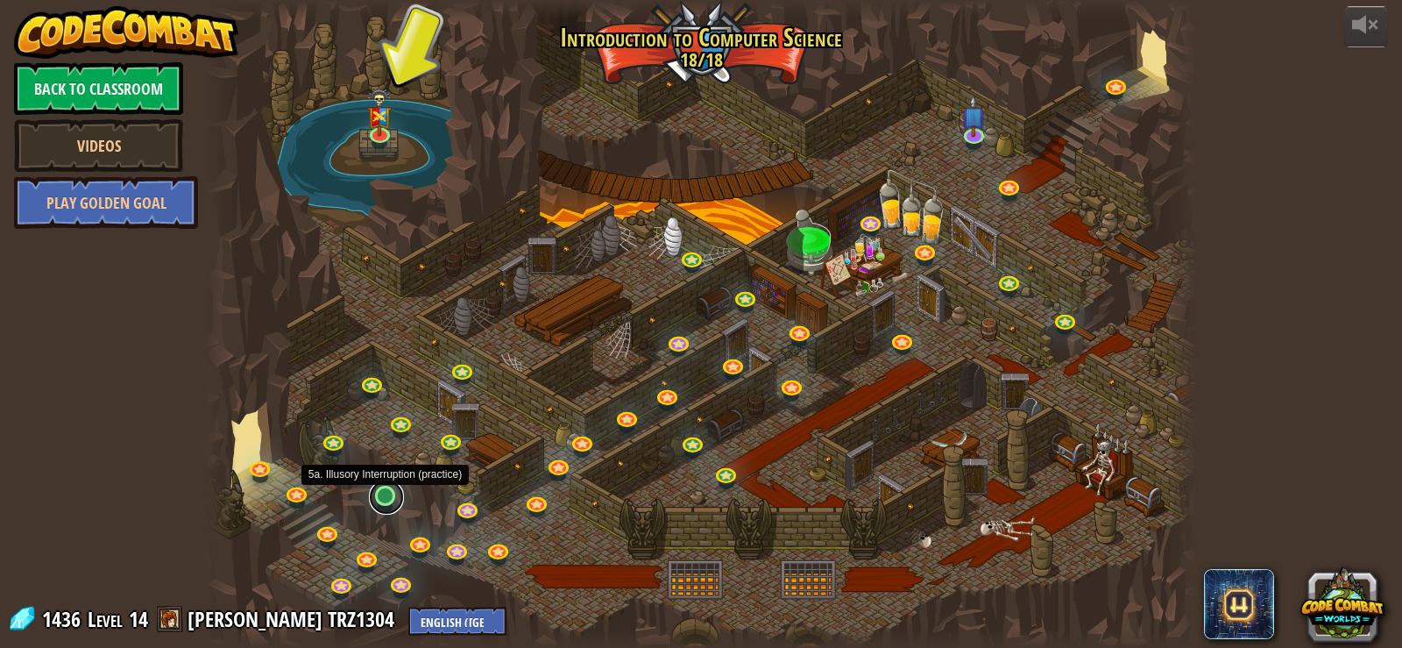
click at [389, 499] on link at bounding box center [386, 496] width 35 height 35
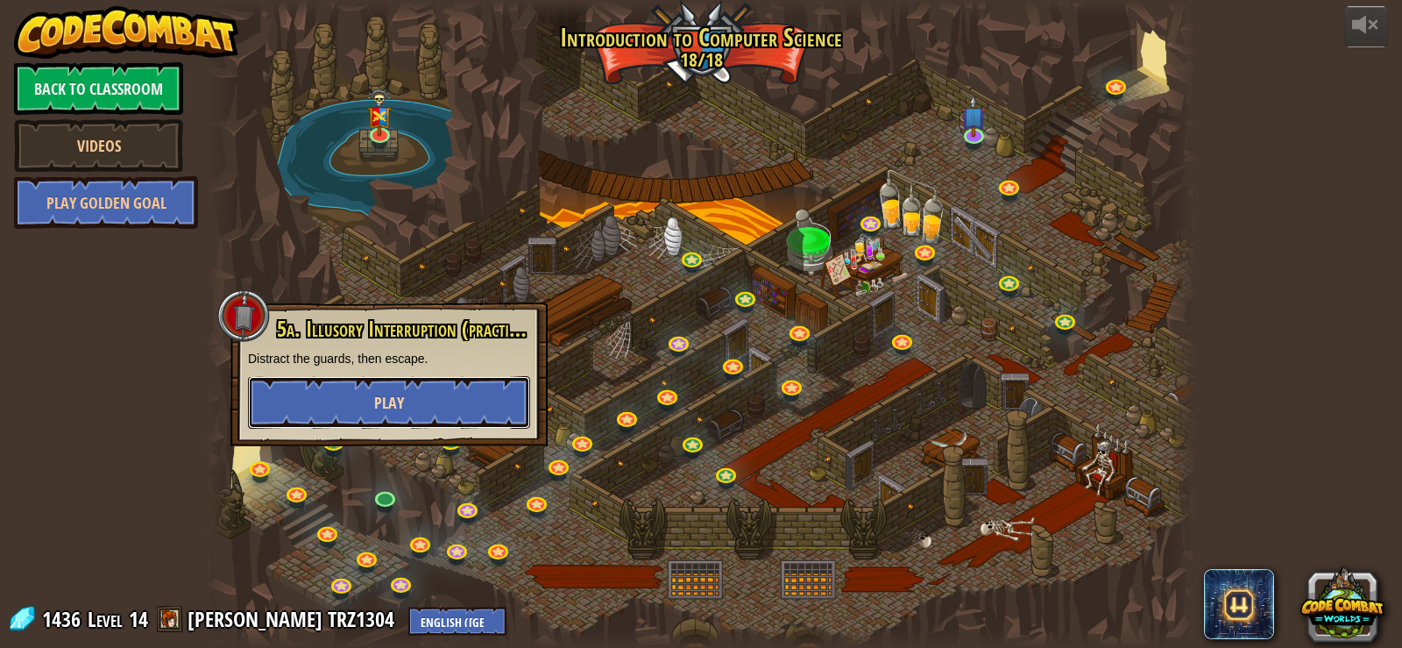
click at [397, 408] on span "Play" at bounding box center [389, 403] width 30 height 22
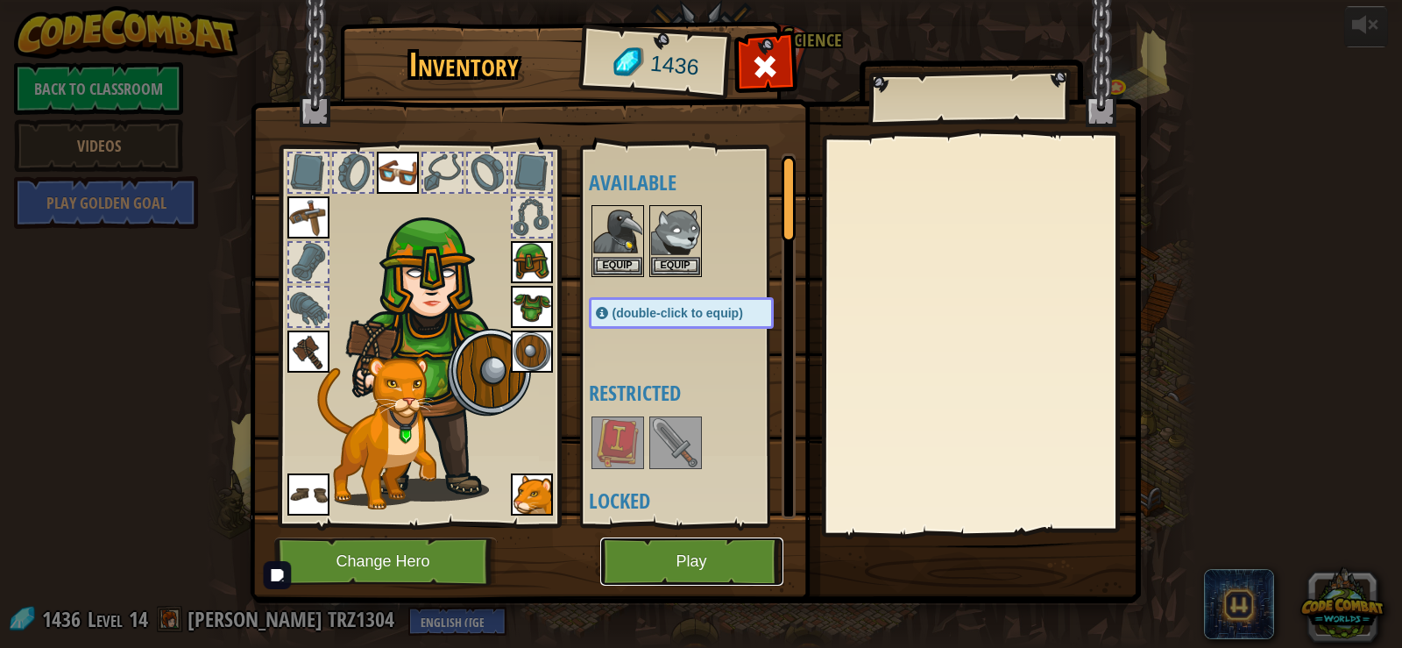
click at [731, 551] on button "Play" at bounding box center [691, 561] width 183 height 48
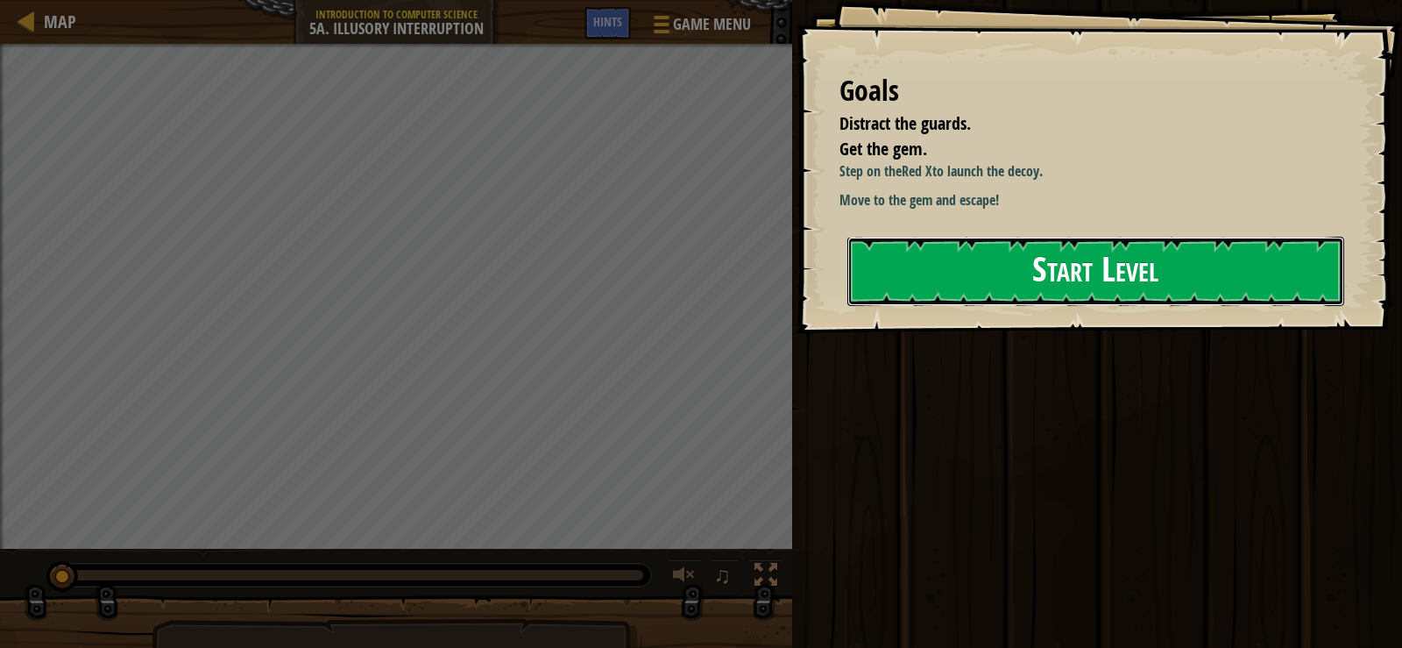
click at [1163, 306] on button "Start Level" at bounding box center [1096, 271] width 497 height 69
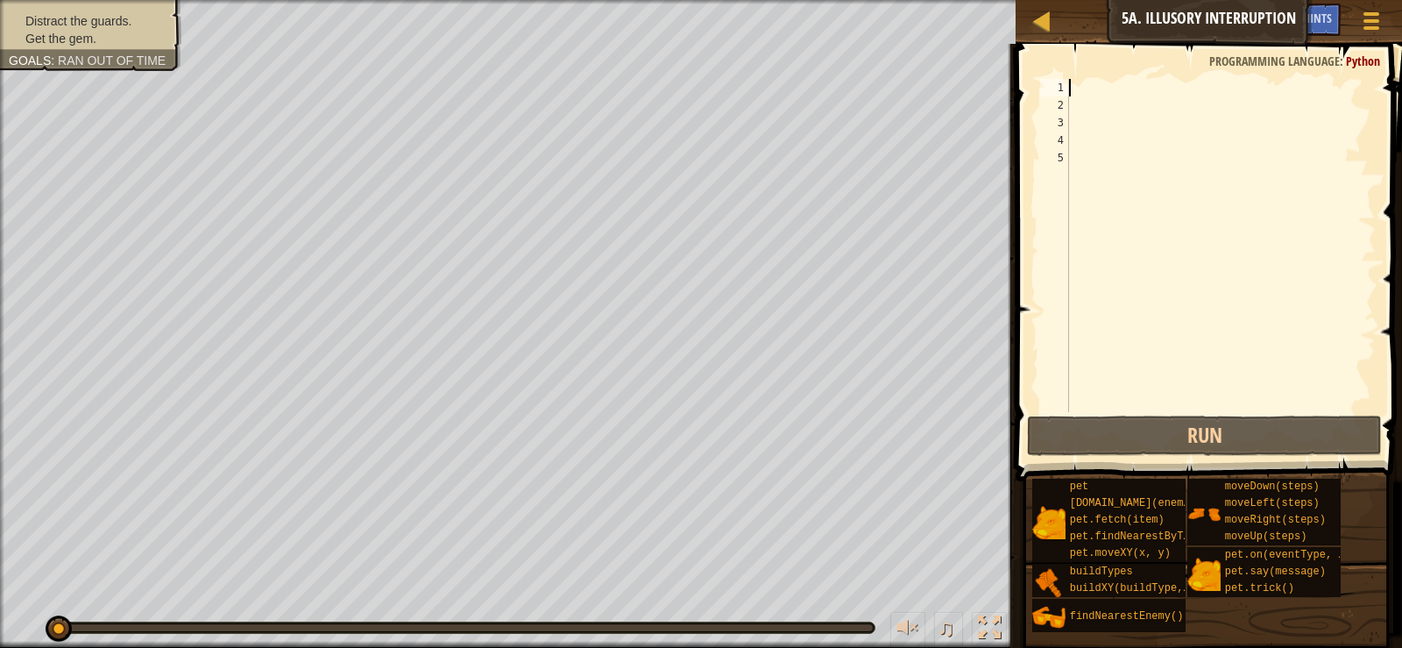
click at [1107, 96] on div at bounding box center [1221, 263] width 310 height 368
type textarea "h"
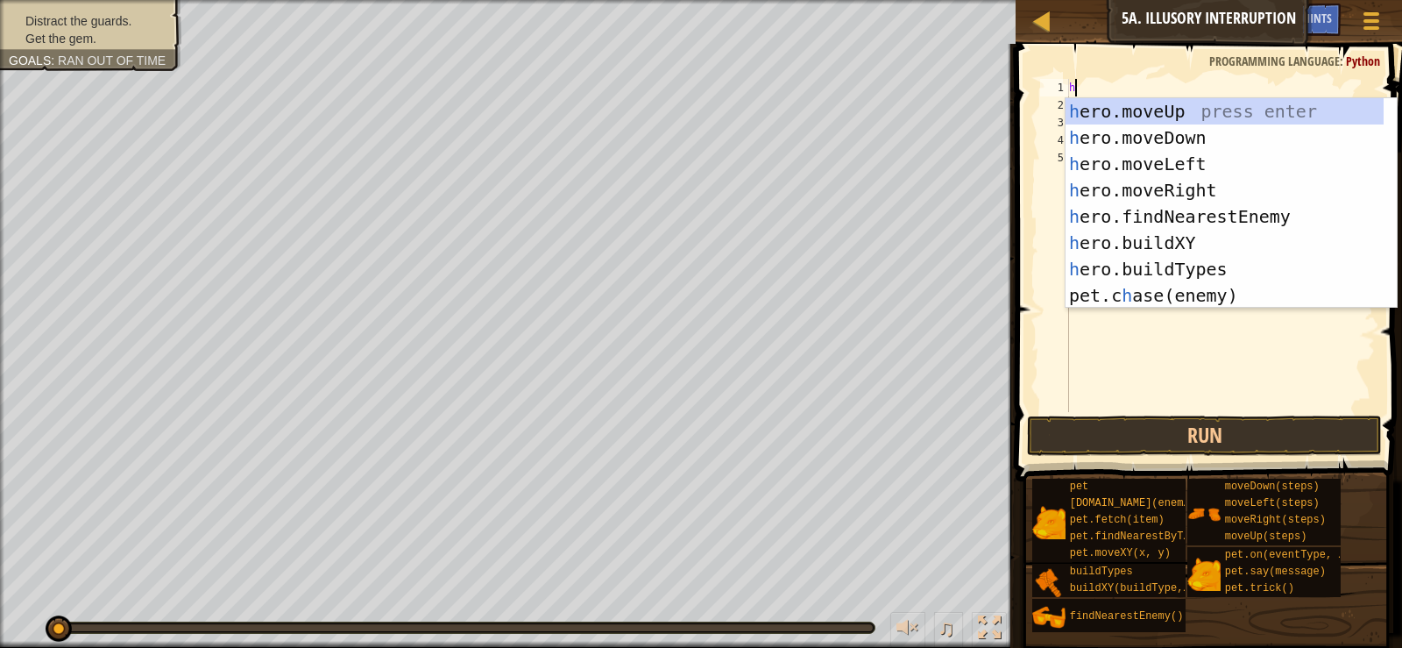
scroll to position [8, 0]
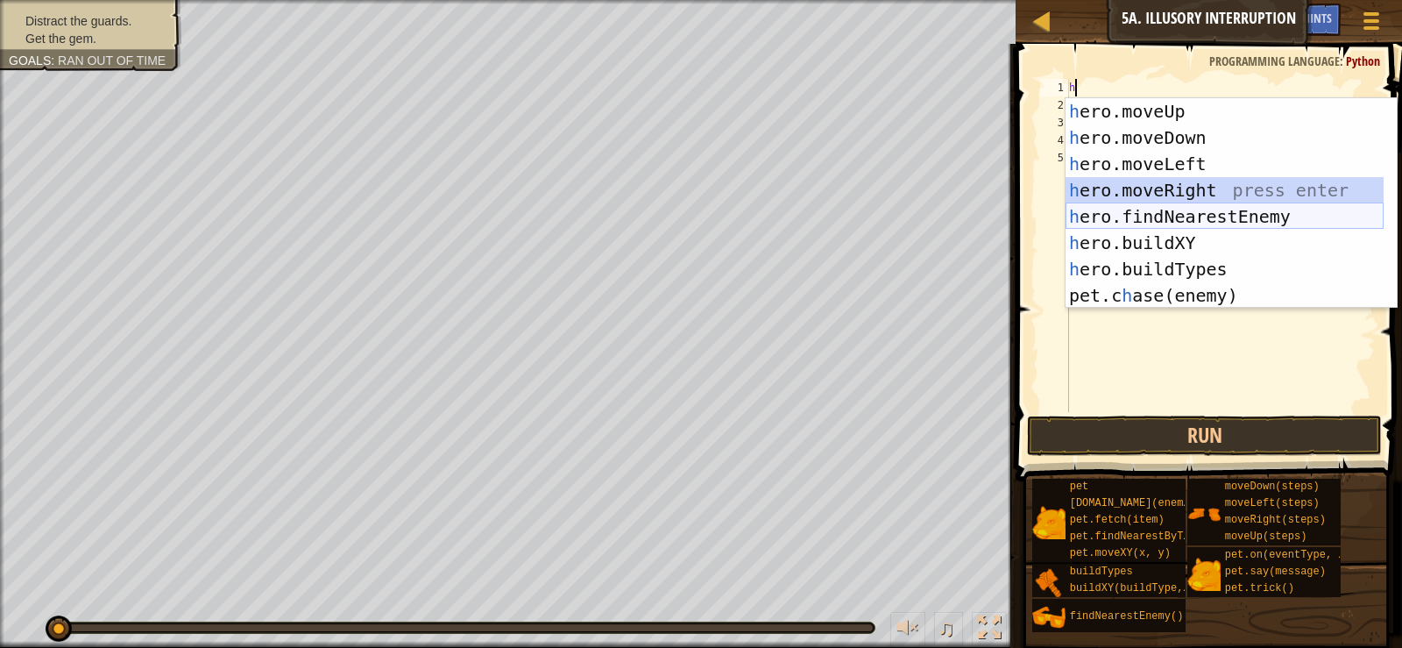
click at [1173, 205] on div "h ero.moveUp press enter h ero.moveDown press enter h ero.moveLeft press enter …" at bounding box center [1225, 229] width 318 height 263
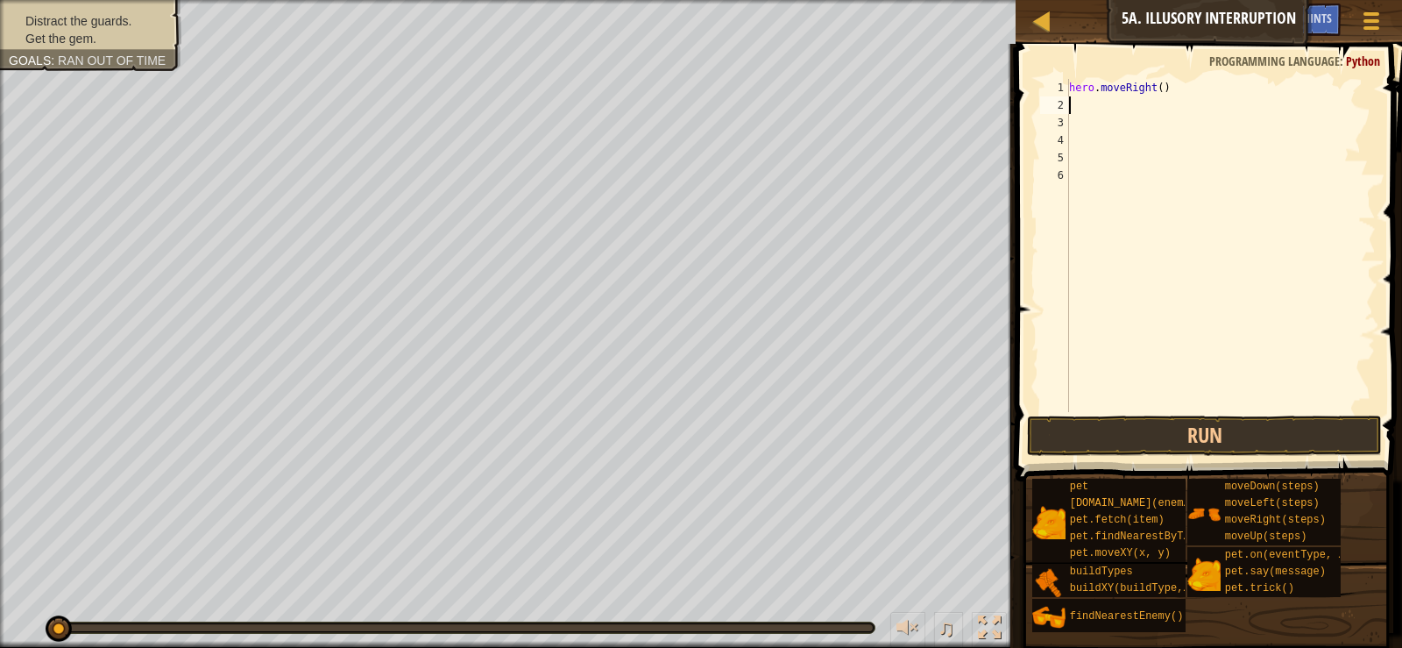
type textarea "h"
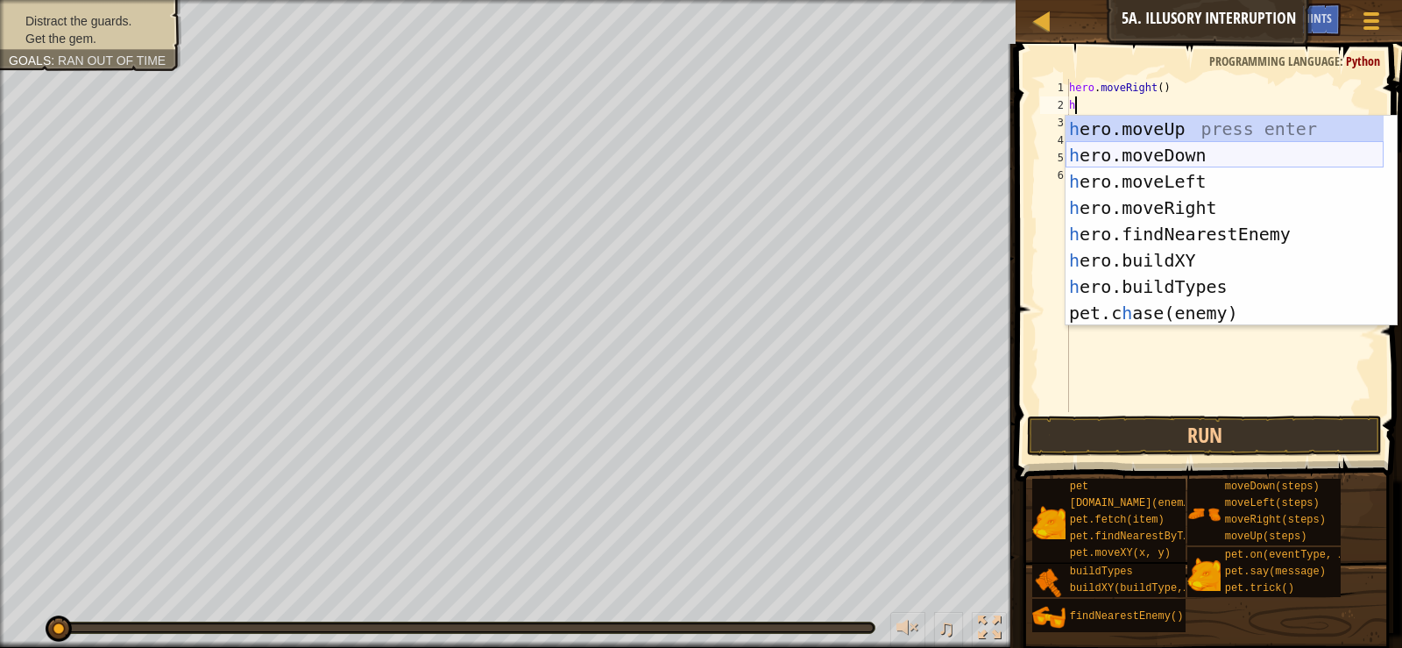
click at [1174, 160] on div "h ero.moveUp press enter h ero.moveDown press enter h ero.moveLeft press enter …" at bounding box center [1225, 247] width 318 height 263
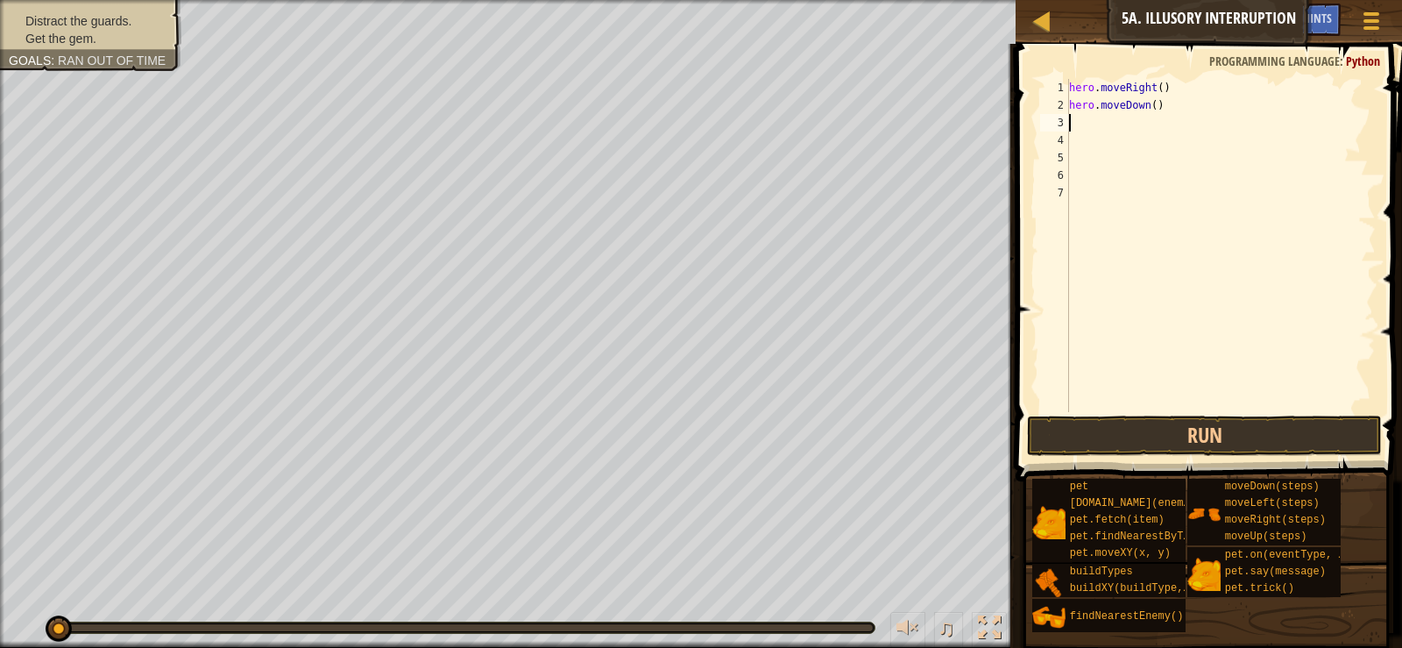
click at [1152, 109] on div "hero . moveRight ( ) hero . moveDown ( )" at bounding box center [1221, 263] width 310 height 368
type textarea "hero.moveDown(2)"
click at [1103, 129] on div "hero . moveRight ( ) hero . moveDown ( 2 )" at bounding box center [1221, 263] width 310 height 368
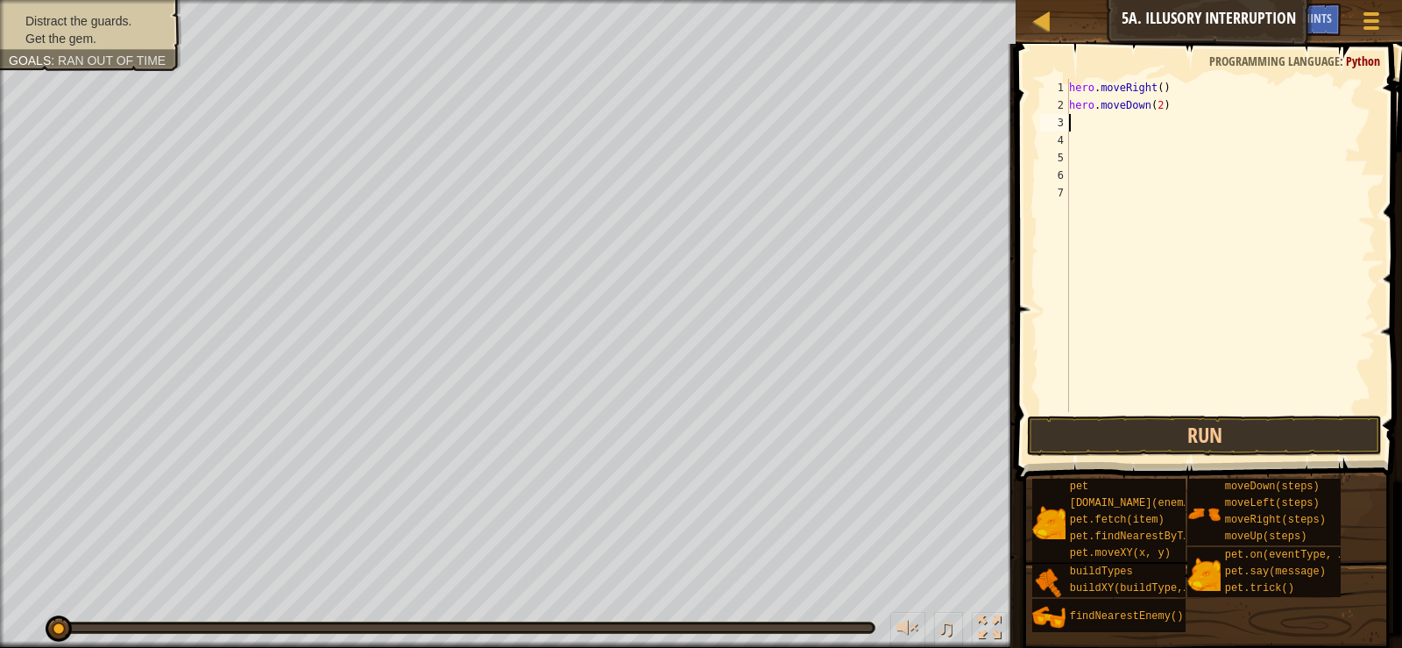
type textarea "h"
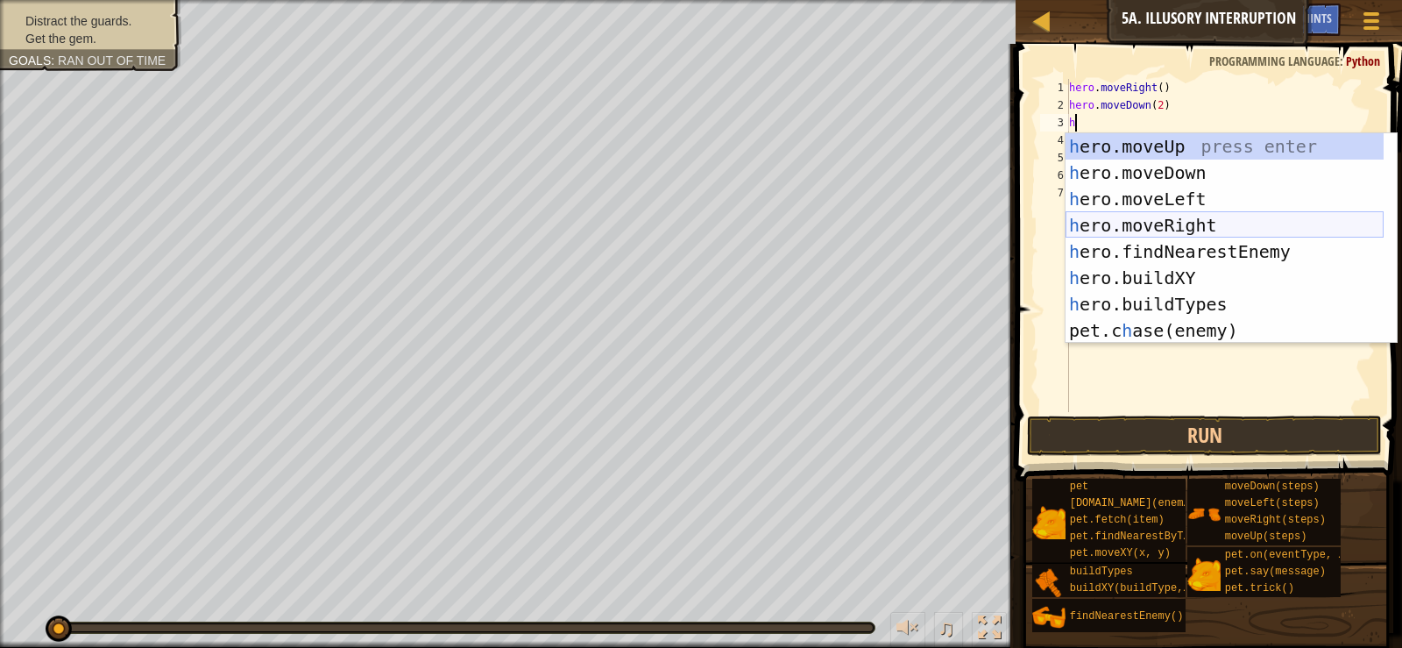
click at [1168, 233] on div "h ero.moveUp press enter h ero.moveDown press enter h ero.moveLeft press enter …" at bounding box center [1225, 264] width 318 height 263
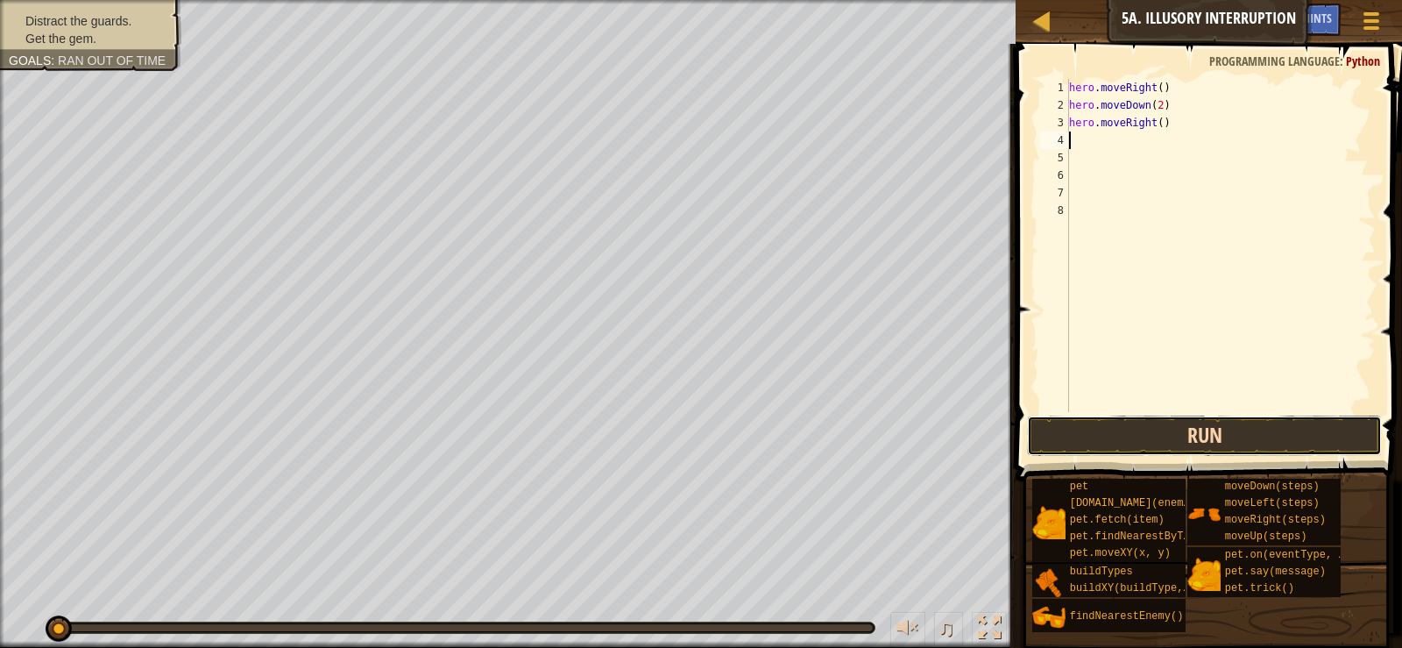
click at [1202, 418] on button "Run" at bounding box center [1204, 435] width 354 height 40
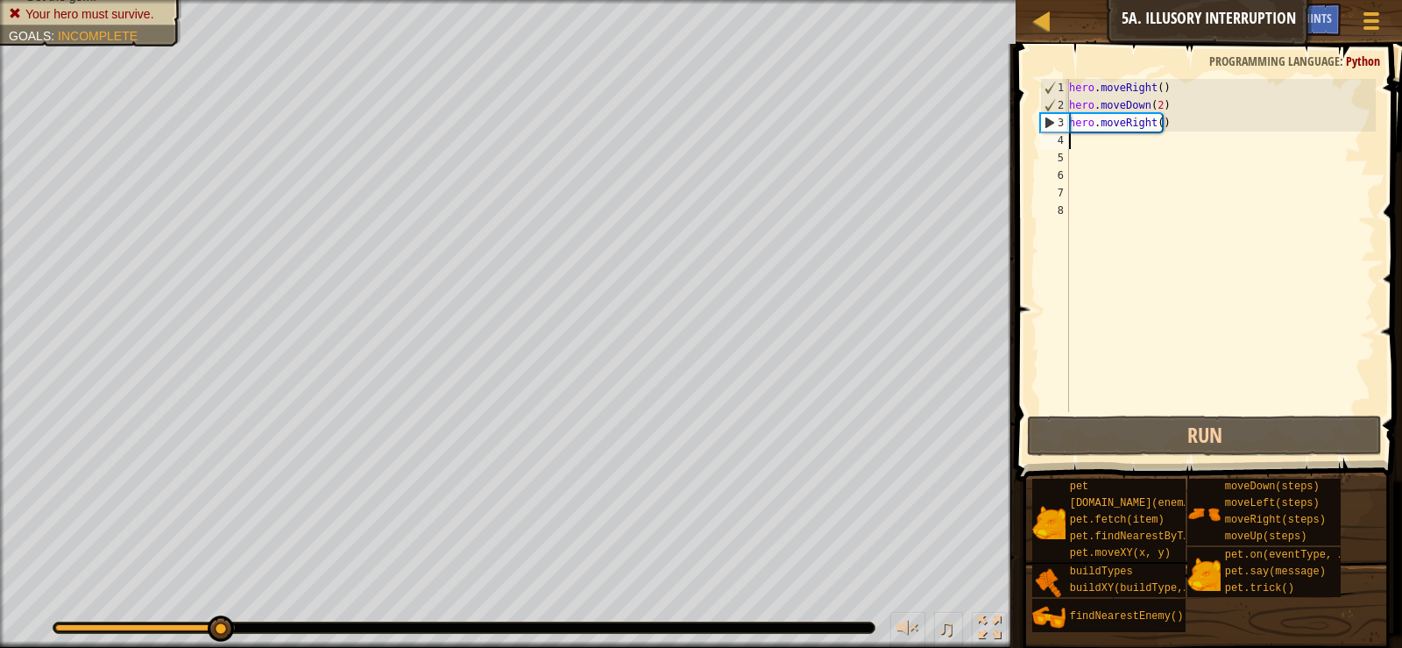
click at [1070, 134] on div "hero . moveRight ( ) hero . moveDown ( 2 ) hero . moveRight ( )" at bounding box center [1221, 263] width 310 height 368
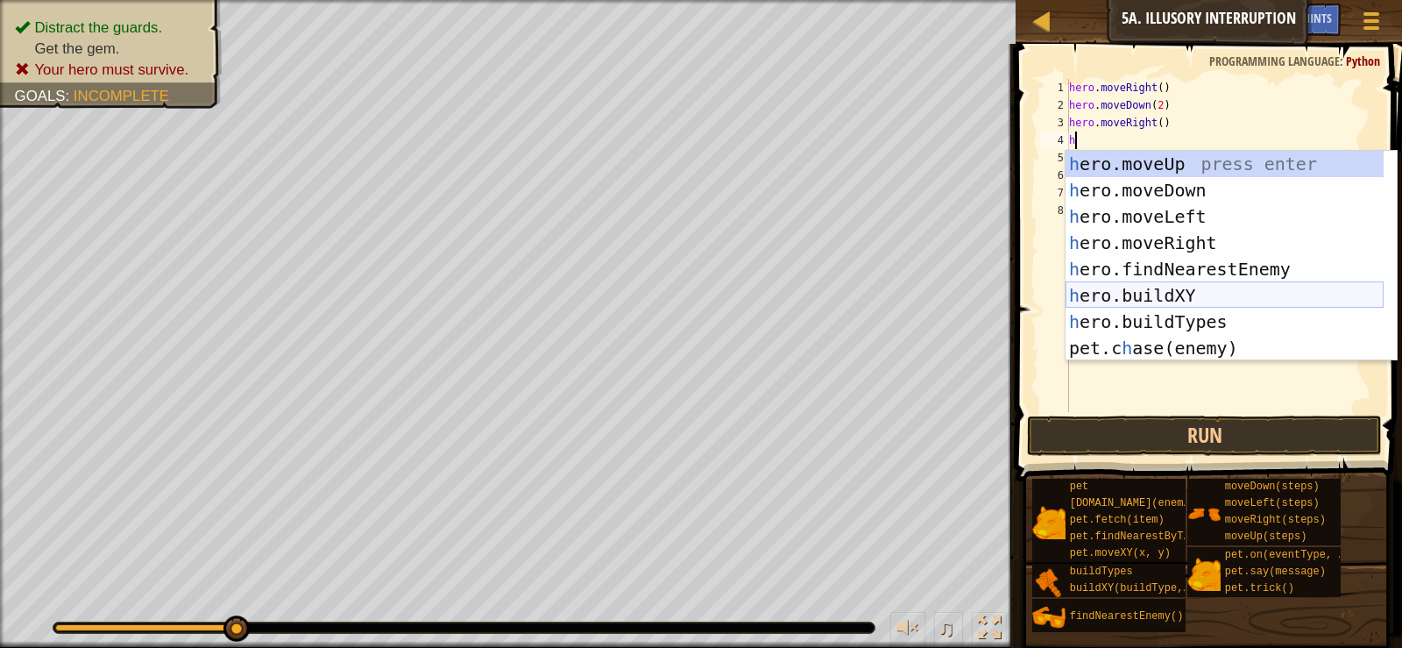
click at [1167, 304] on div "h ero.moveUp press enter h ero.moveDown press enter h ero.moveLeft press enter …" at bounding box center [1225, 282] width 318 height 263
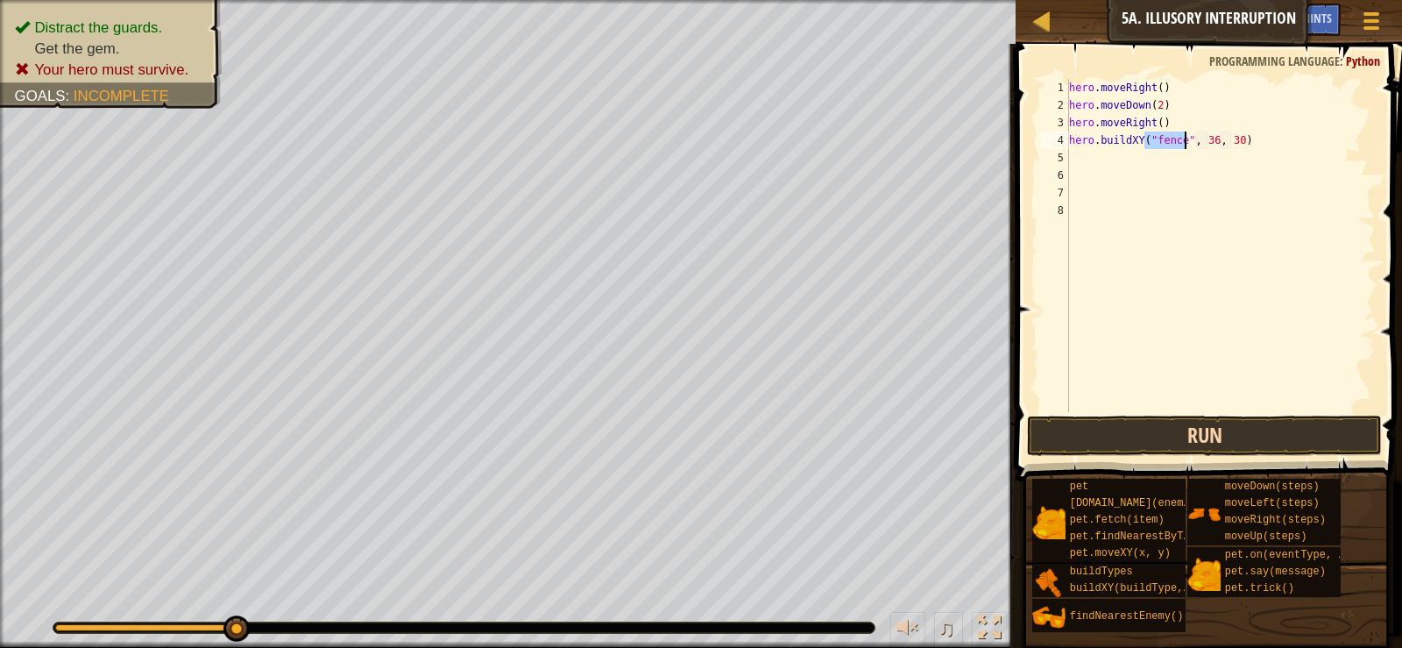
type textarea "hero.buildXY("fence", 36, 30)"
click at [1204, 418] on button "Run" at bounding box center [1204, 435] width 354 height 40
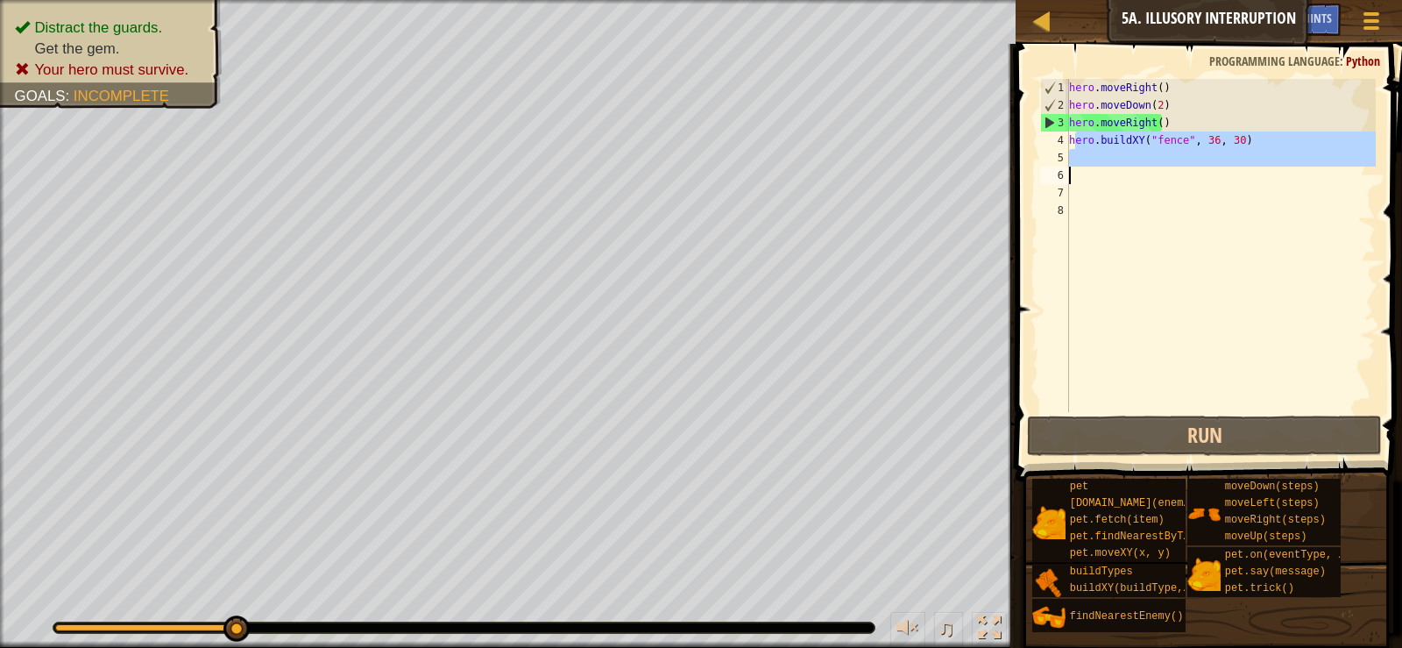
drag, startPoint x: 1074, startPoint y: 148, endPoint x: 1236, endPoint y: 175, distance: 163.5
click at [1236, 175] on div "hero . moveRight ( ) hero . moveDown ( 2 ) hero . moveRight ( ) hero . buildXY …" at bounding box center [1221, 263] width 310 height 368
type textarea "h"
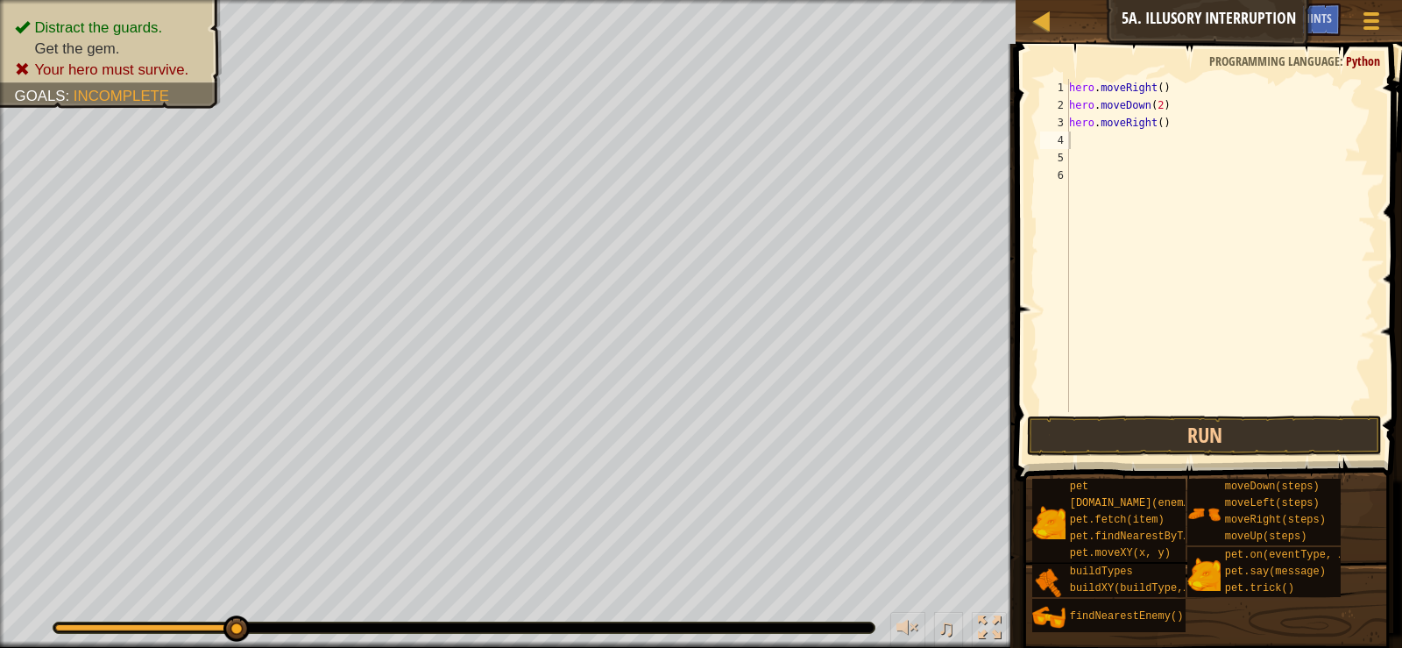
click at [1090, 136] on div "hero . moveRight ( ) hero . moveDown ( 2 ) hero . moveRight ( )" at bounding box center [1221, 263] width 310 height 368
click at [1155, 121] on div "hero . moveRight ( ) hero . moveDown ( 2 ) hero . moveRight ( )" at bounding box center [1221, 263] width 310 height 368
click at [1204, 438] on button "Run" at bounding box center [1204, 435] width 354 height 40
click at [1152, 436] on button "Run" at bounding box center [1204, 435] width 354 height 40
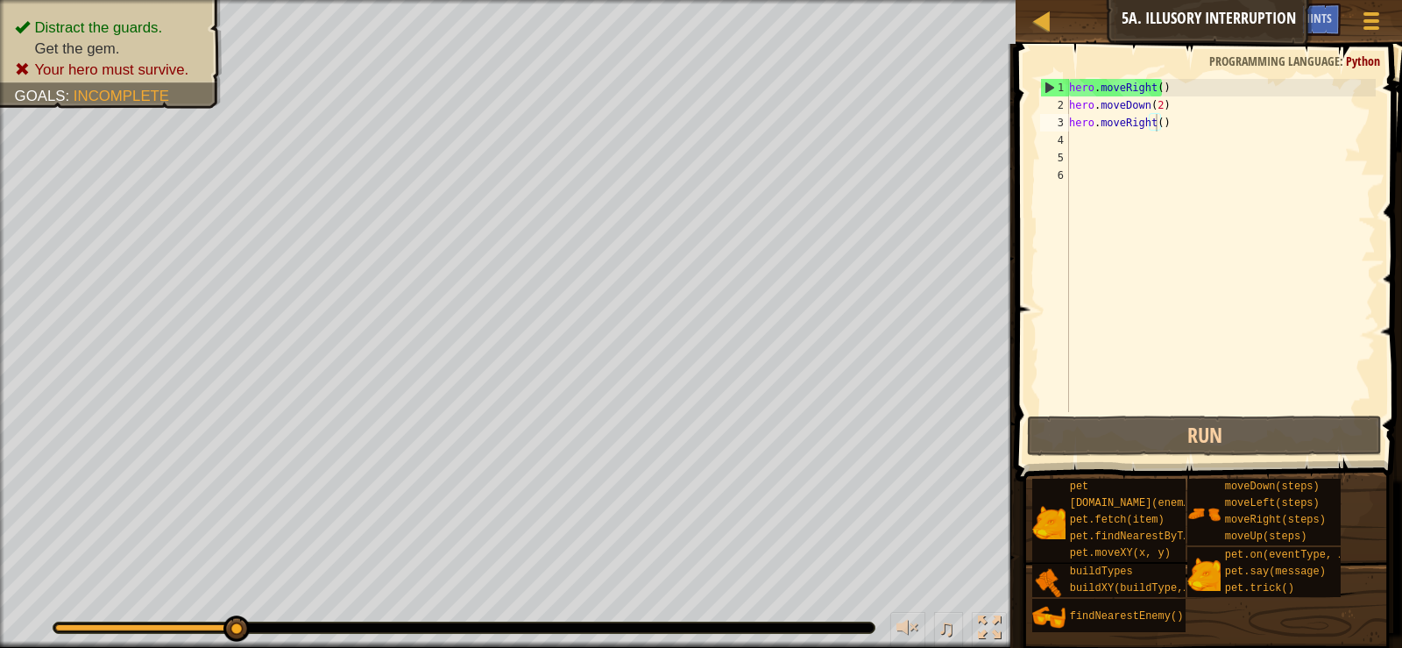
drag, startPoint x: 1126, startPoint y: 464, endPoint x: 1114, endPoint y: 501, distance: 39.6
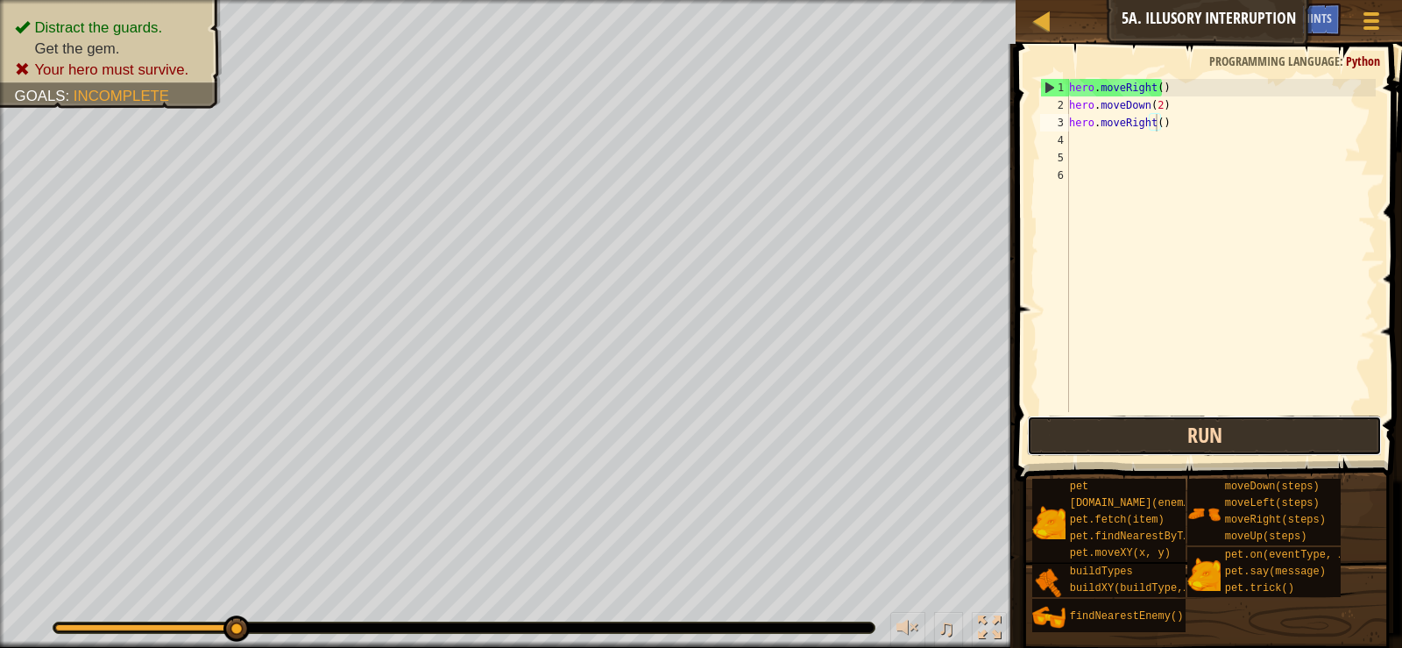
click at [1110, 422] on button "Run" at bounding box center [1204, 435] width 354 height 40
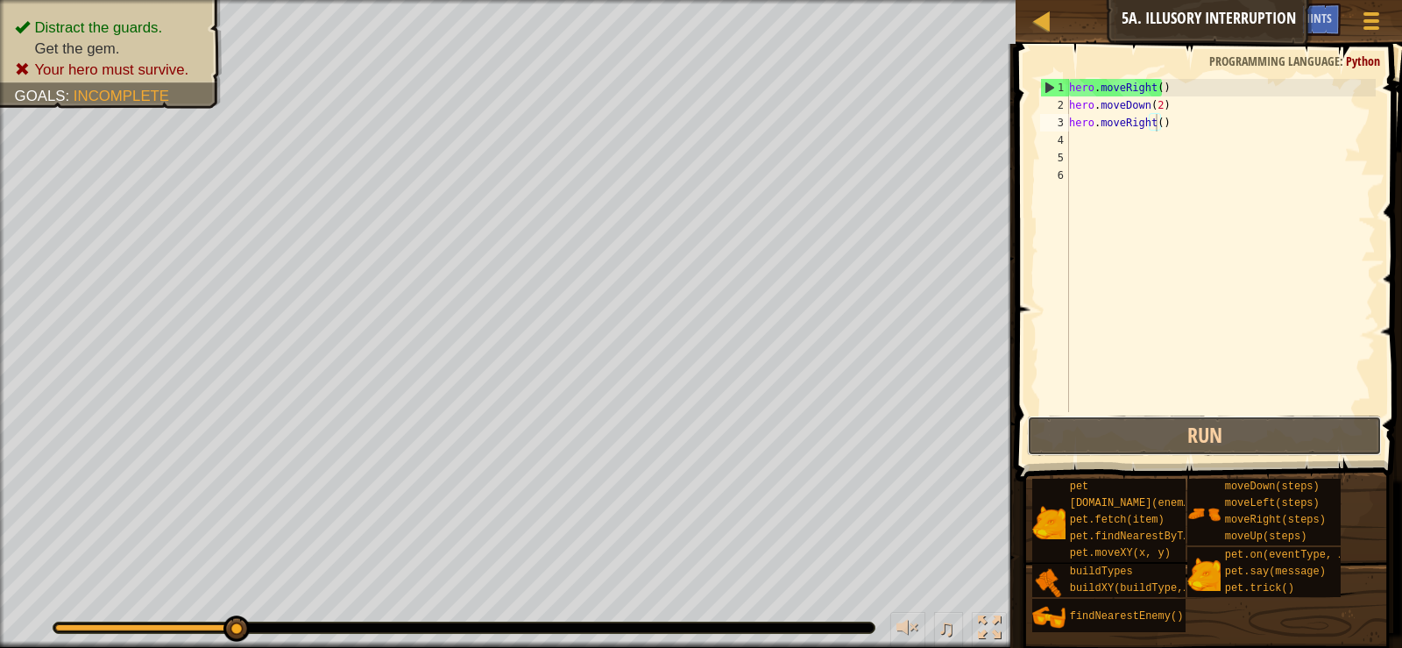
click at [1190, 416] on button "Run" at bounding box center [1204, 435] width 354 height 40
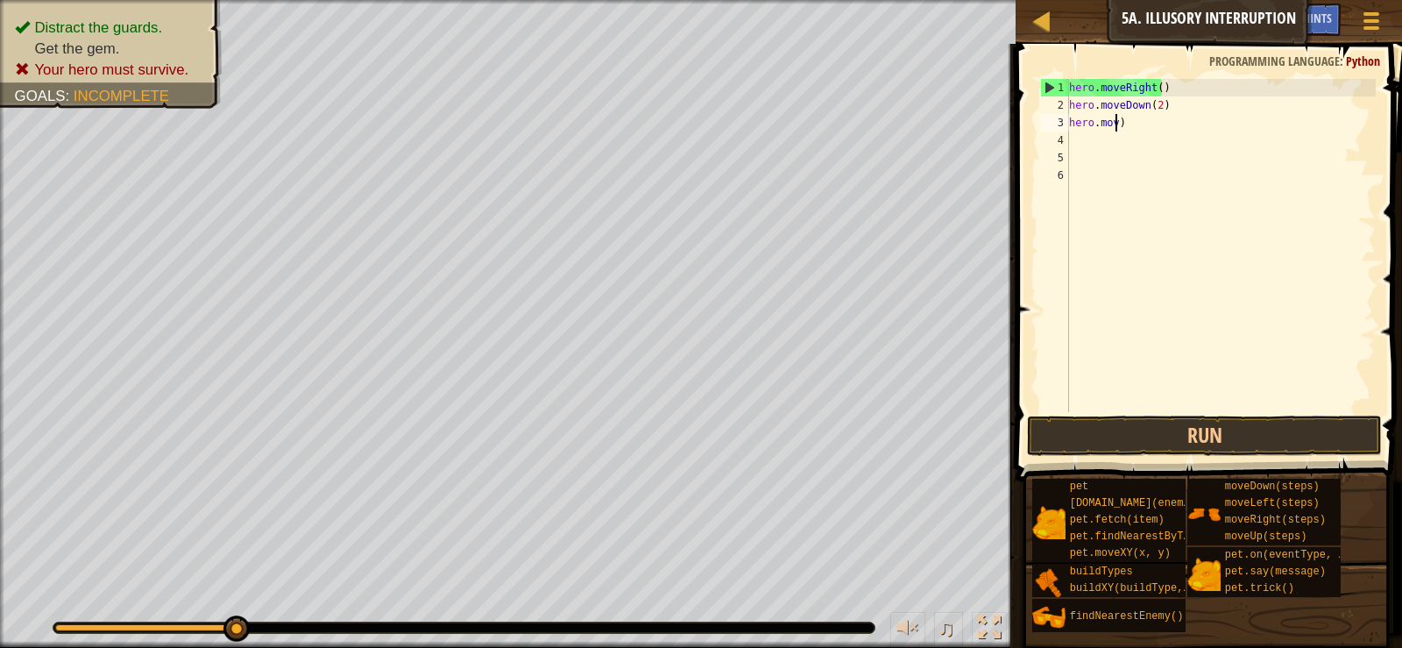
scroll to position [8, 0]
click at [1079, 113] on div "hero . moveRight ( ) hero . moveDown ( 2 ) )" at bounding box center [1221, 263] width 310 height 368
click at [1105, 130] on div "hero . moveRight ( ) hero . moveDown ( 2 ) )" at bounding box center [1221, 263] width 310 height 368
type textarea ")"
type textarea "h"
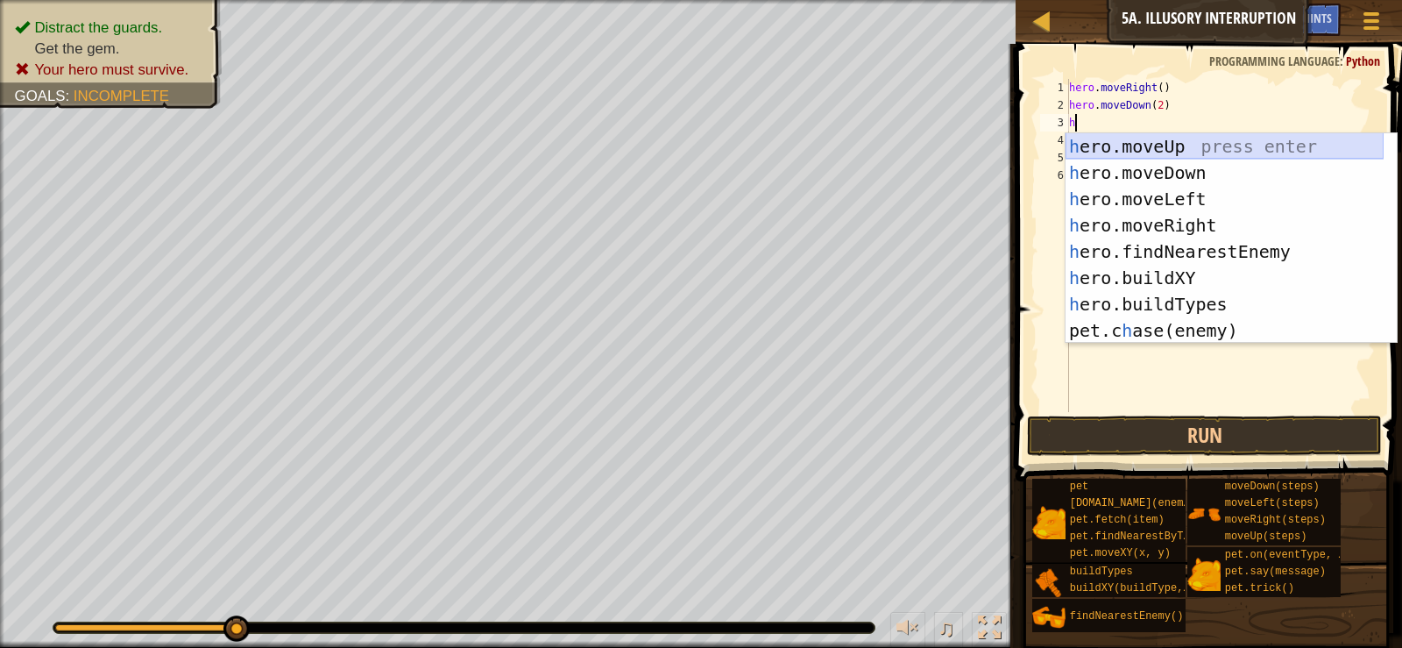
click at [1187, 146] on div "h ero.moveUp press enter h ero.moveDown press enter h ero.moveLeft press enter …" at bounding box center [1225, 264] width 318 height 263
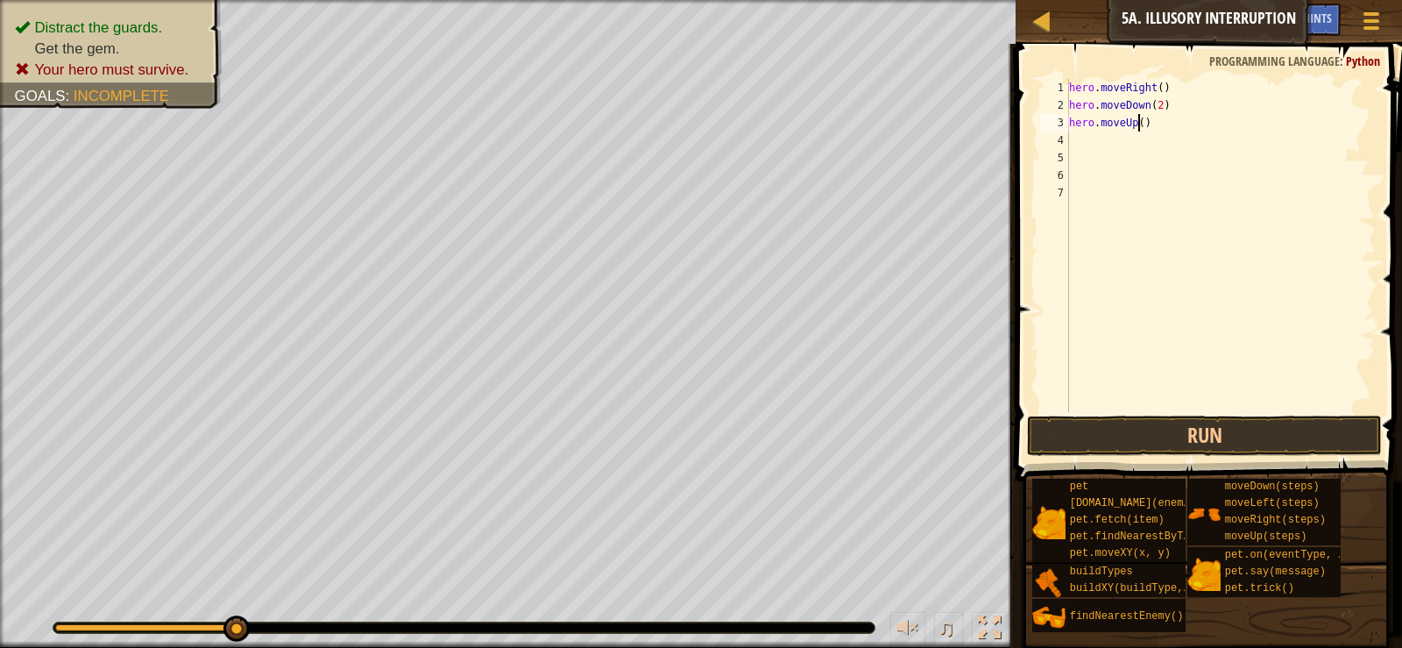
click at [1137, 123] on div "hero . moveRight ( ) hero . moveDown ( 2 ) hero . moveUp ( )" at bounding box center [1221, 263] width 310 height 368
type textarea "hero.moveUp(2)"
click at [1110, 138] on div "hero . moveRight ( ) hero . moveDown ( 2 ) hero . moveUp ( 2 )" at bounding box center [1221, 263] width 310 height 368
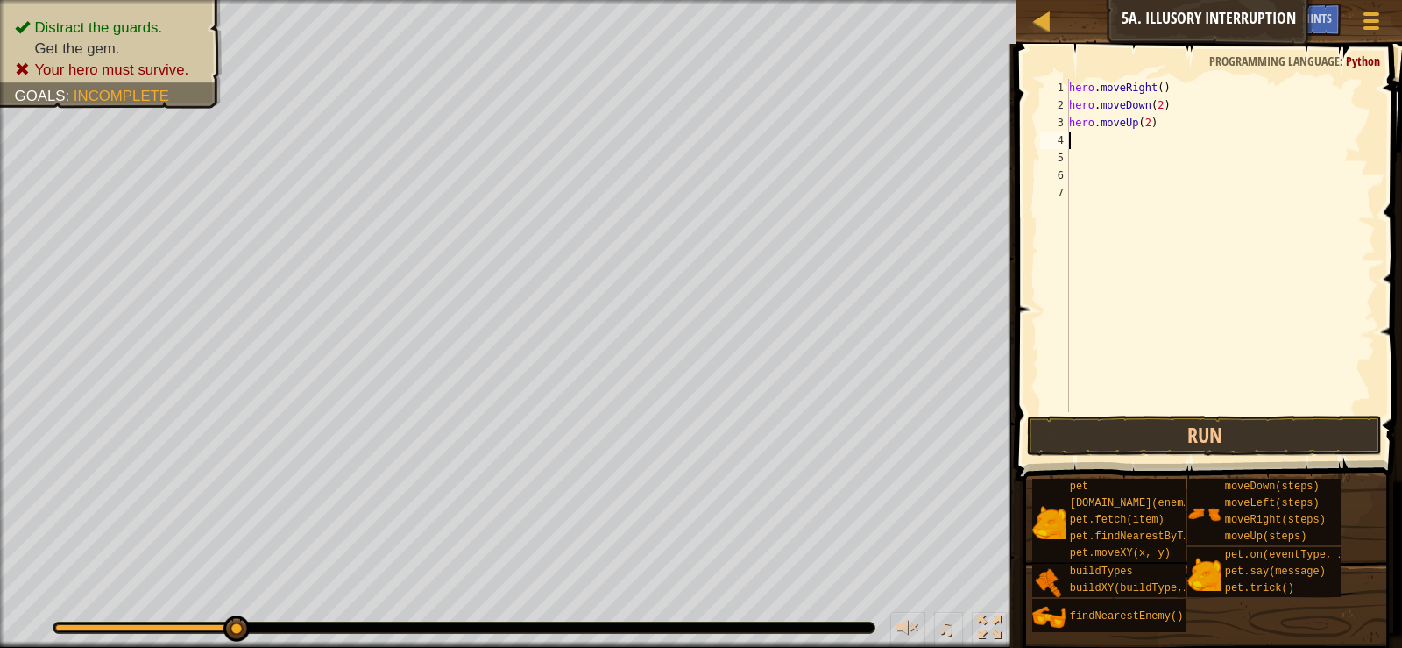
type textarea "h"
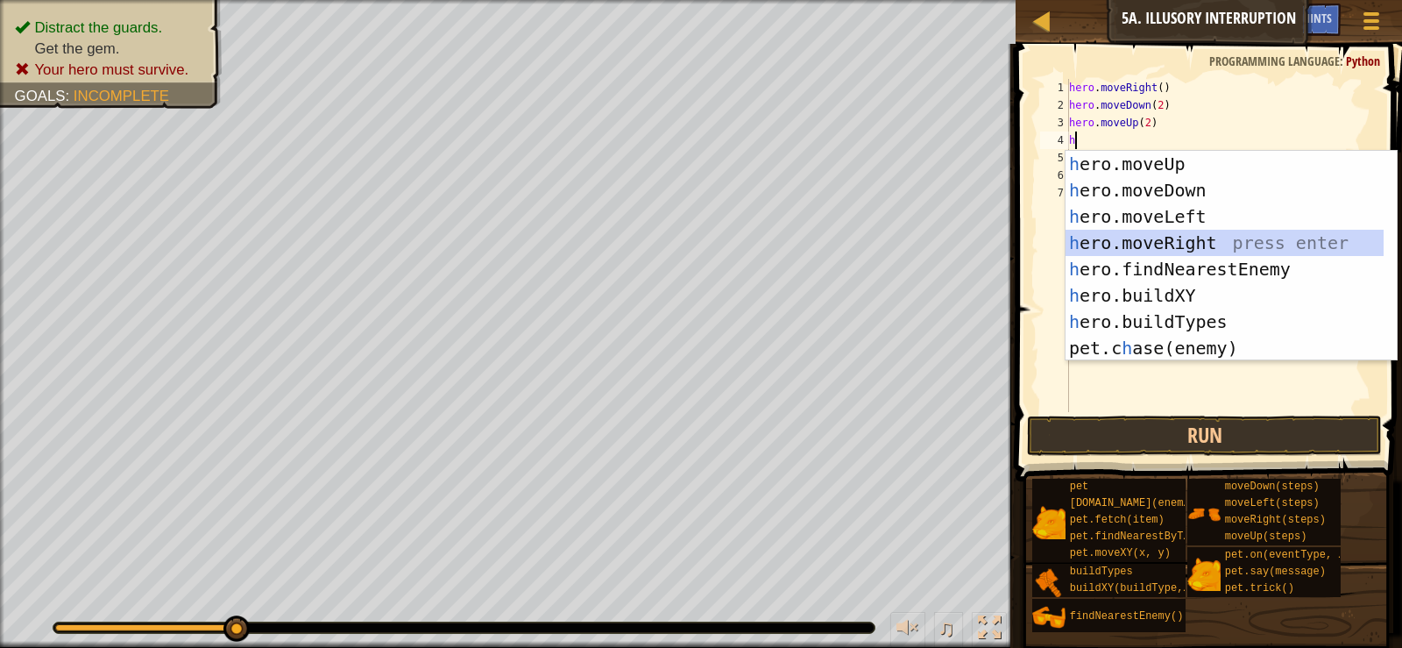
click at [1180, 254] on div "h ero.moveUp press enter h ero.moveDown press enter h ero.moveLeft press enter …" at bounding box center [1225, 282] width 318 height 263
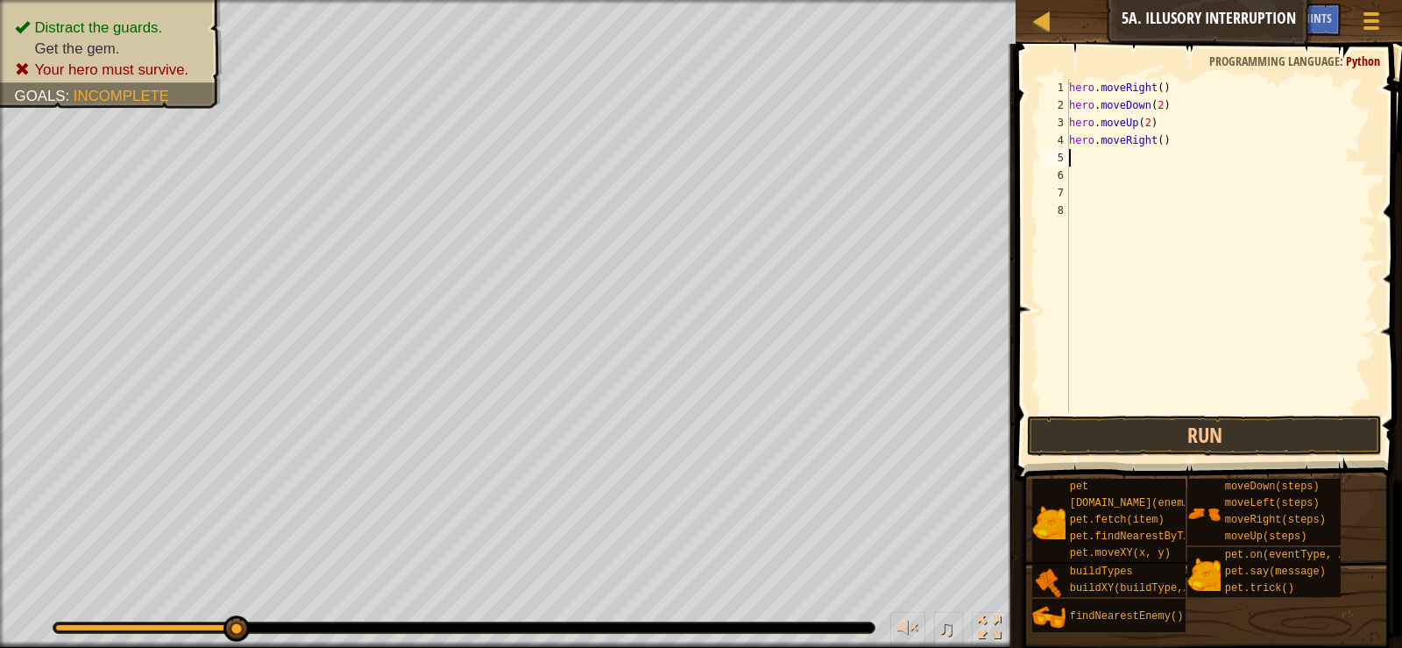
click at [1158, 150] on div "hero . moveRight ( ) hero . moveDown ( 2 ) hero . moveUp ( 2 ) hero . moveRight…" at bounding box center [1221, 263] width 310 height 368
click at [1154, 140] on div "hero . moveRight ( ) hero . moveDown ( 2 ) hero . moveUp ( 2 ) hero . moveRight…" at bounding box center [1221, 263] width 310 height 368
type textarea "hero.moveRight(3)"
click at [1231, 436] on button "Run" at bounding box center [1204, 435] width 354 height 40
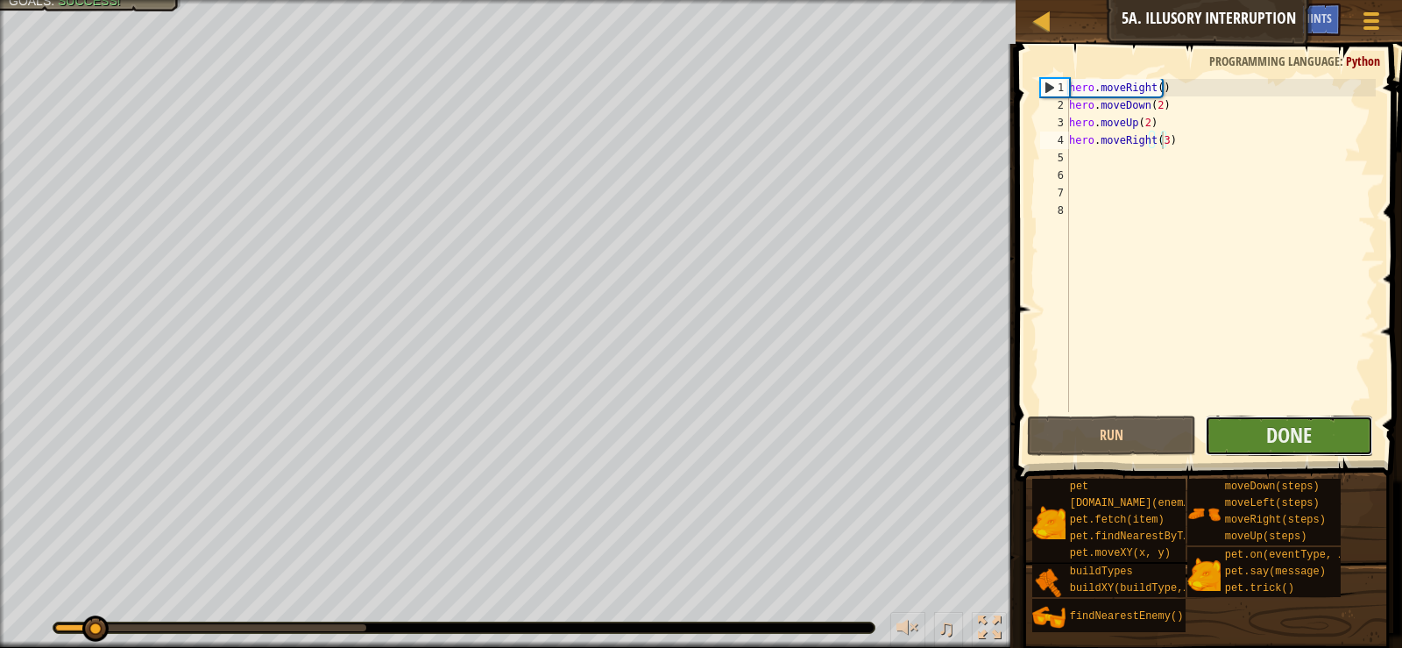
click at [1254, 423] on button "Done" at bounding box center [1289, 435] width 168 height 40
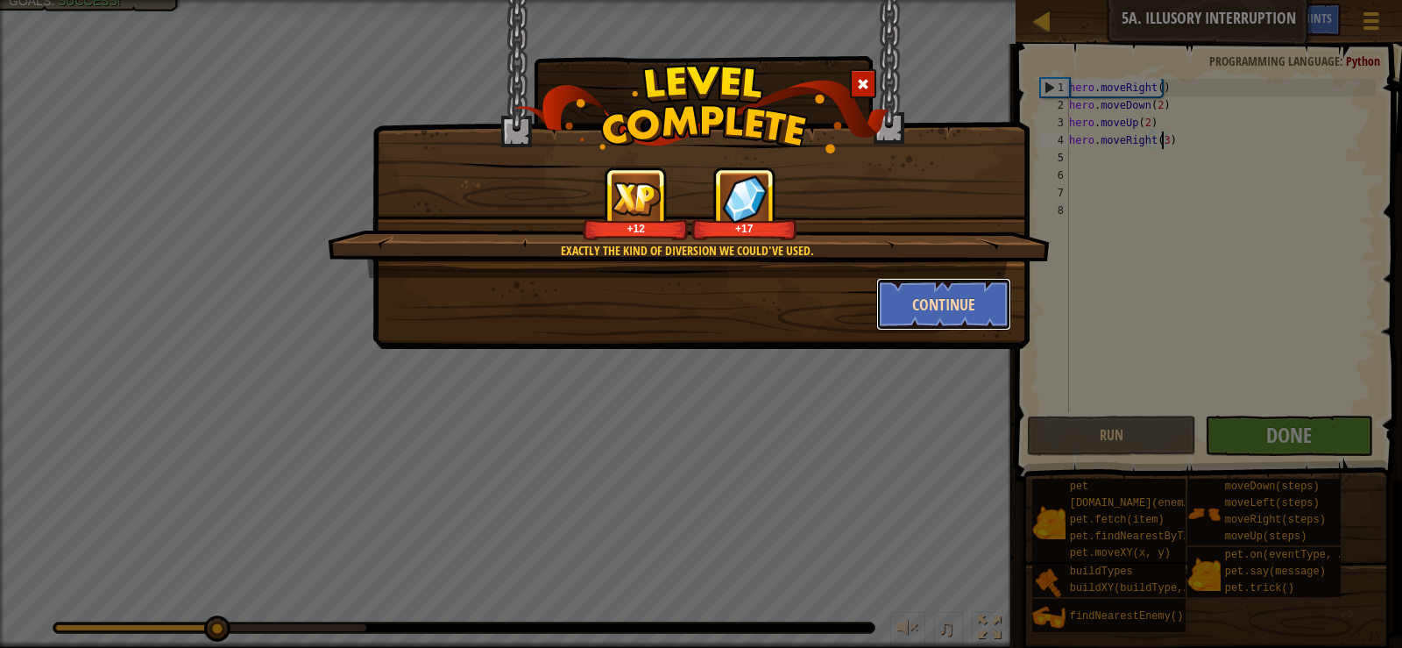
click at [954, 303] on button "Continue" at bounding box center [944, 304] width 136 height 53
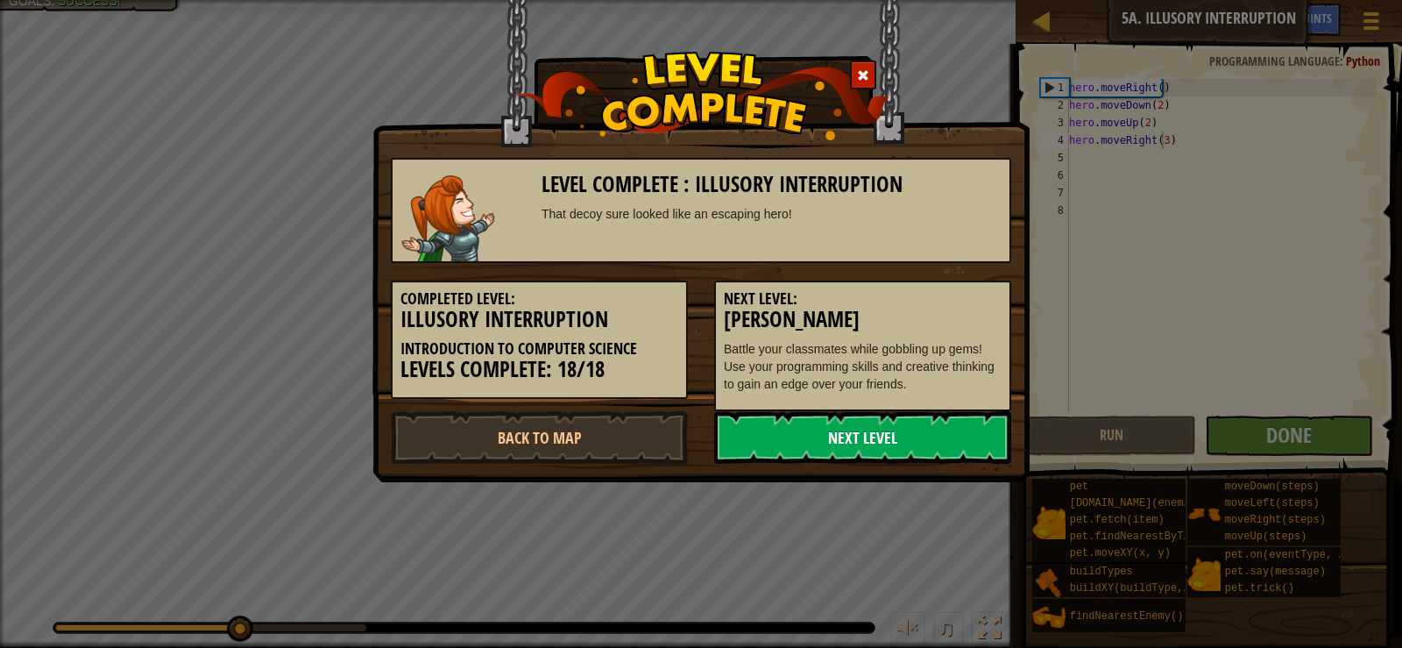
click at [944, 438] on link "Next Level" at bounding box center [862, 437] width 297 height 53
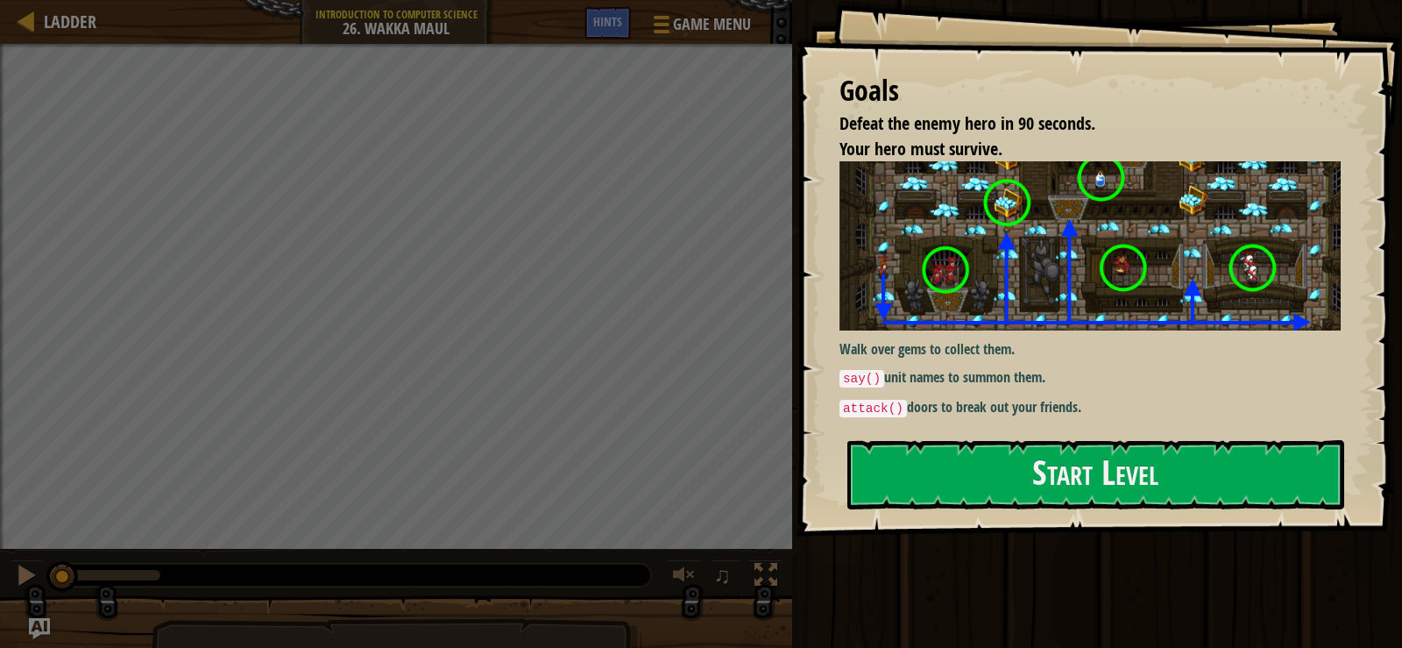
click at [940, 571] on div "Run ⇧↵ Submit Done No New Code to Rank Rank My Game! Submitting... Submitted fo…" at bounding box center [1094, 319] width 615 height 639
click at [940, 519] on div "Goals Defeat the enemy hero in 90 seconds. Your hero must survive. Walk over ge…" at bounding box center [1099, 268] width 606 height 536
click at [937, 496] on button "Start Level" at bounding box center [1096, 474] width 497 height 69
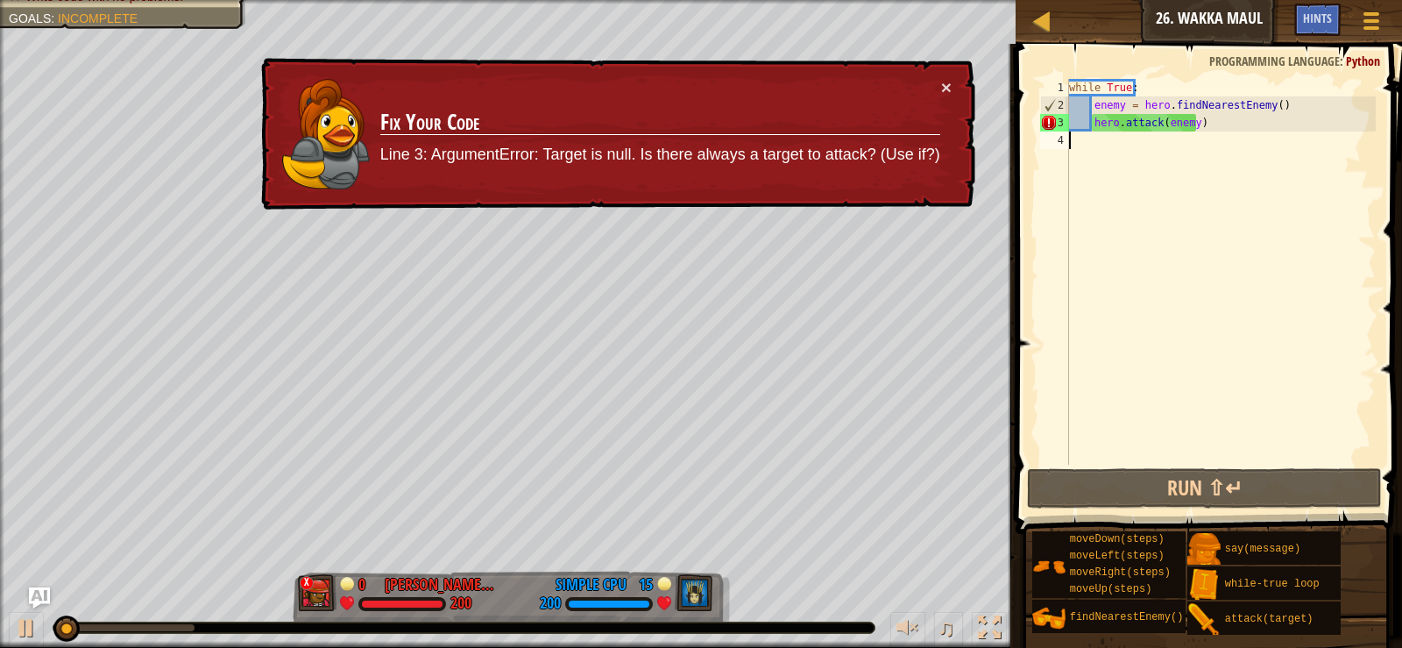
drag, startPoint x: 1067, startPoint y: 89, endPoint x: 1167, endPoint y: 129, distance: 107.7
click at [1223, 184] on div "1 2 3 4 while True : enemy = hero . findNearestEnemy ( ) hero . attack ( enemy …" at bounding box center [1206, 272] width 339 height 386
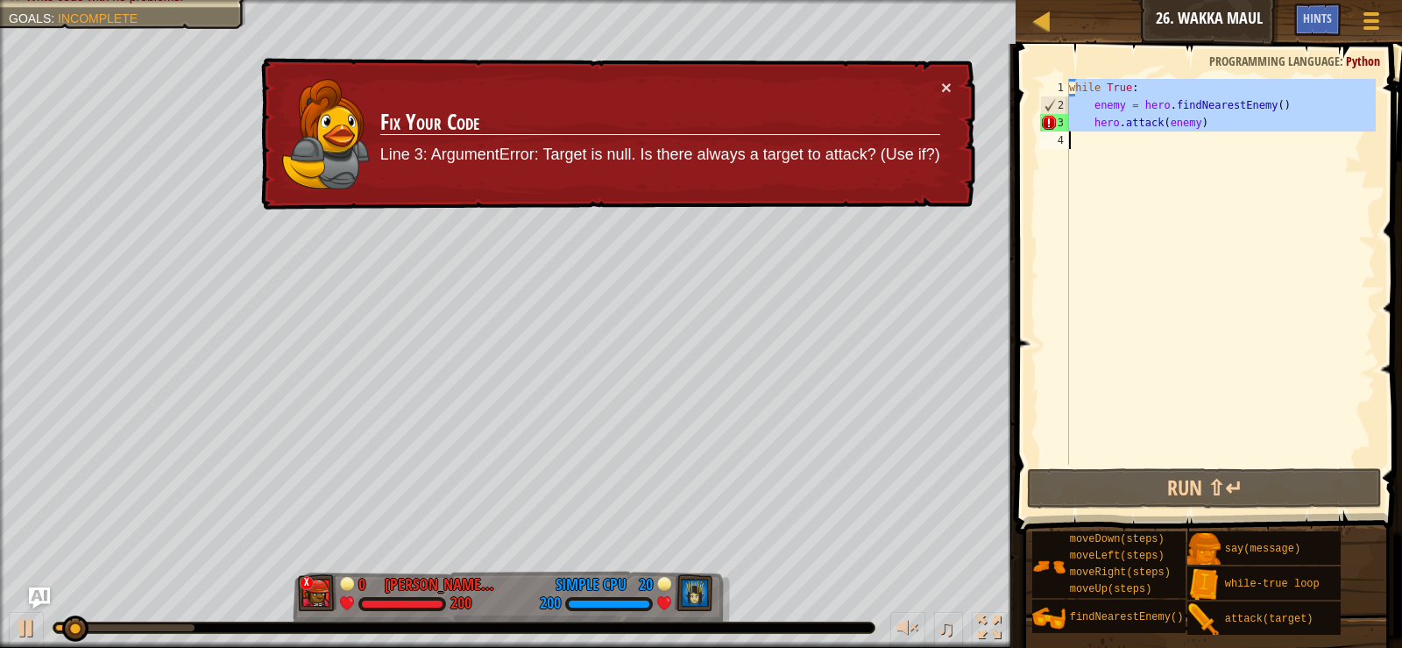
drag, startPoint x: 1073, startPoint y: 81, endPoint x: 1209, endPoint y: 179, distance: 167.6
click at [1215, 179] on div "while True : enemy = hero . findNearestEnemy ( ) hero . attack ( enemy )" at bounding box center [1221, 289] width 310 height 421
type textarea "w"
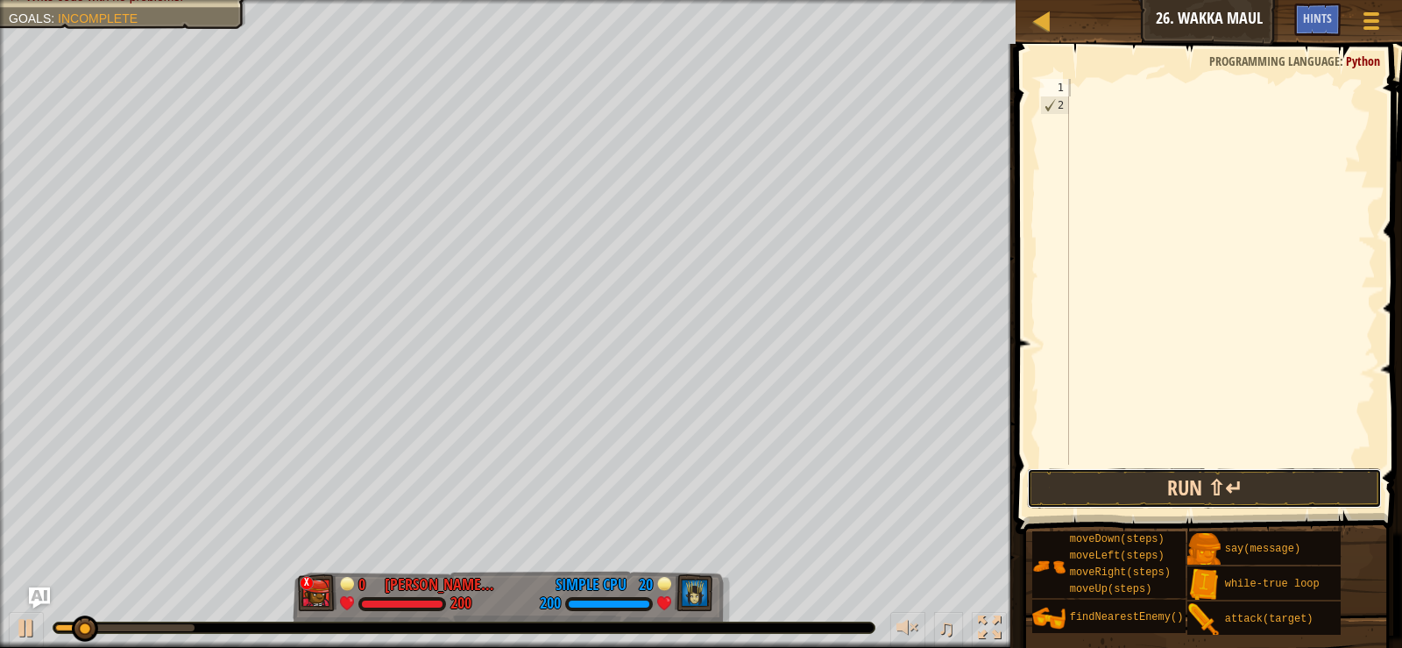
click at [1149, 490] on button "Run ⇧↵" at bounding box center [1204, 488] width 354 height 40
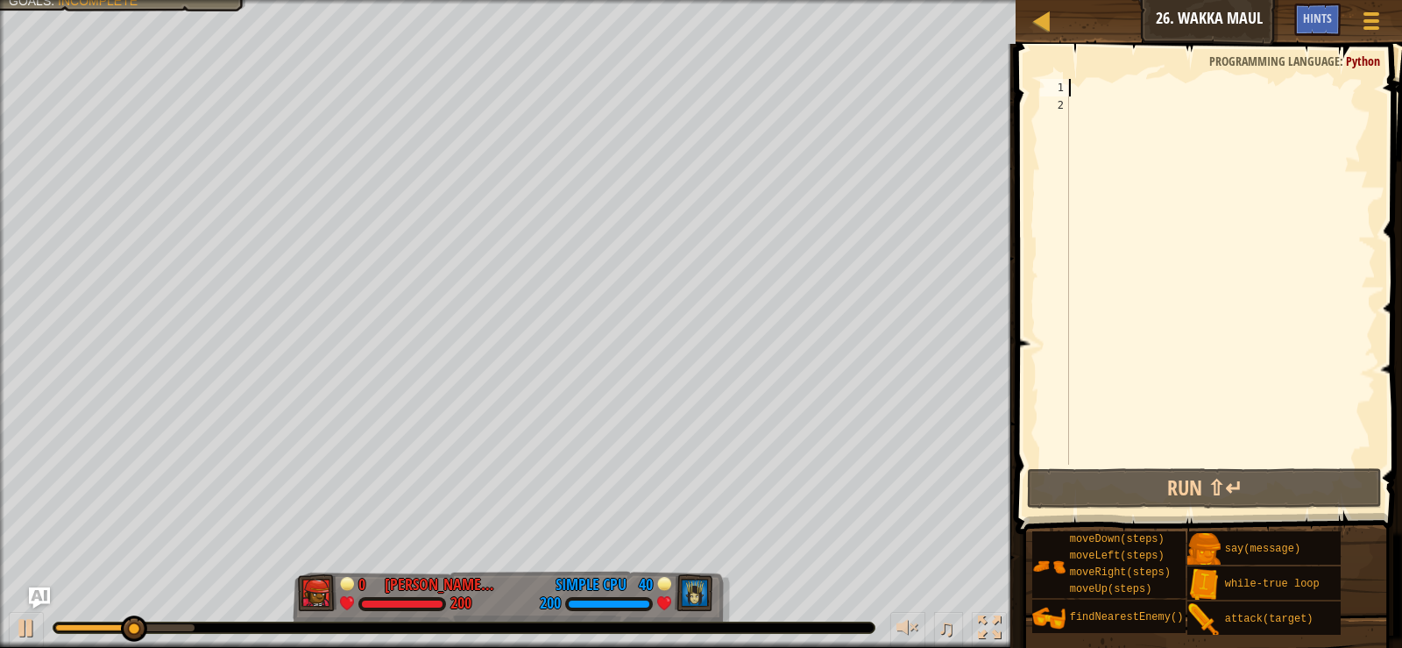
type textarea "h"
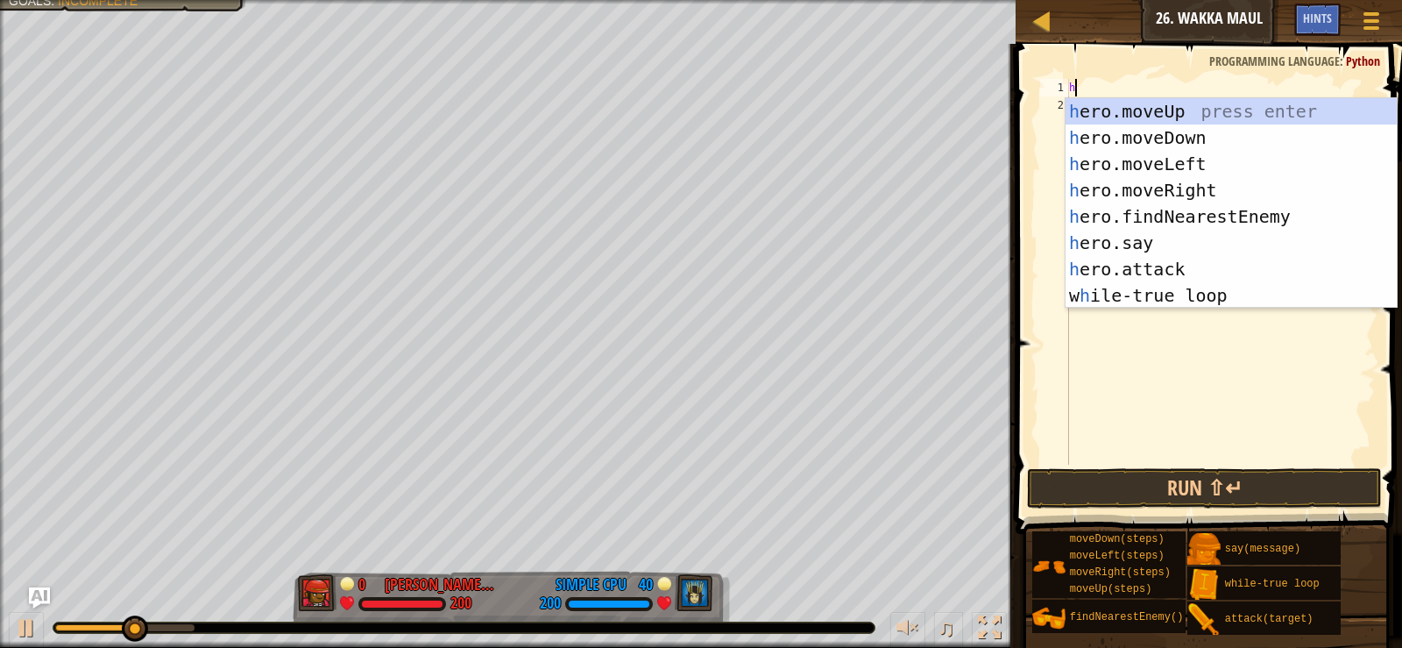
scroll to position [8, 0]
click at [1195, 142] on div "h ero.moveUp press enter h ero.moveDown press enter h ero.moveLeft press enter …" at bounding box center [1231, 229] width 331 height 263
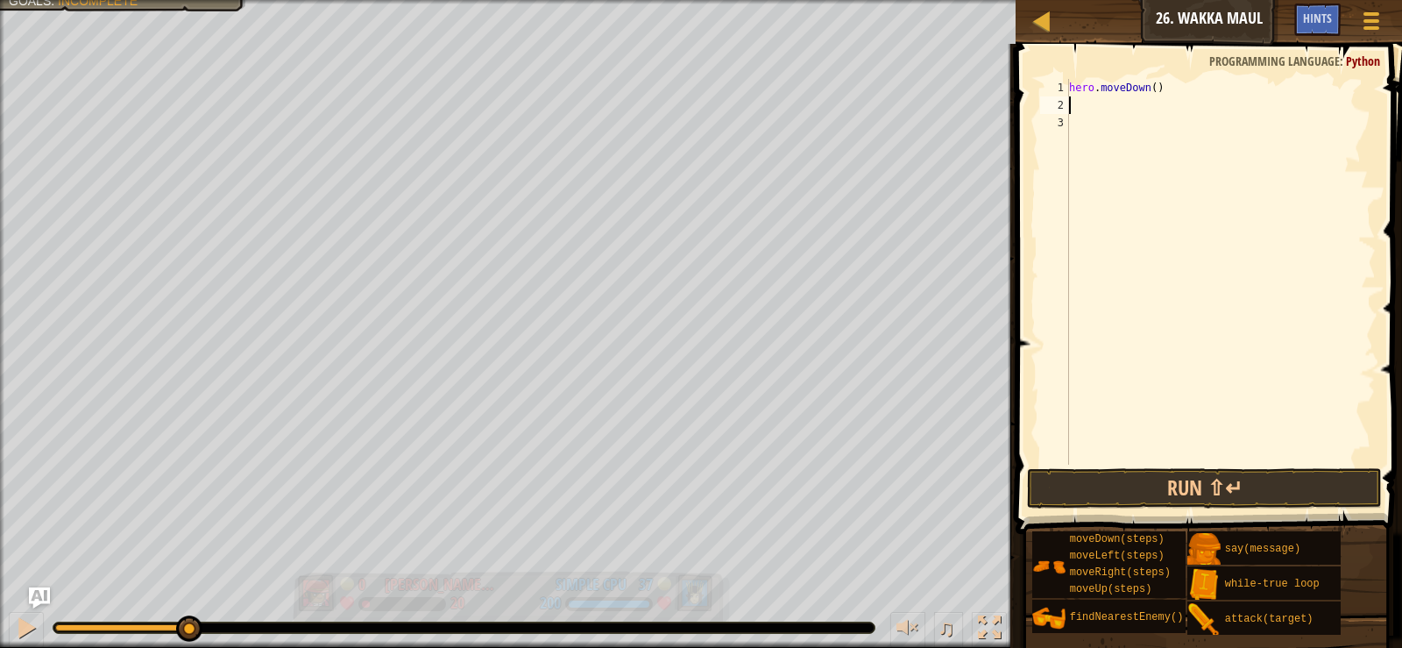
type textarea "h"
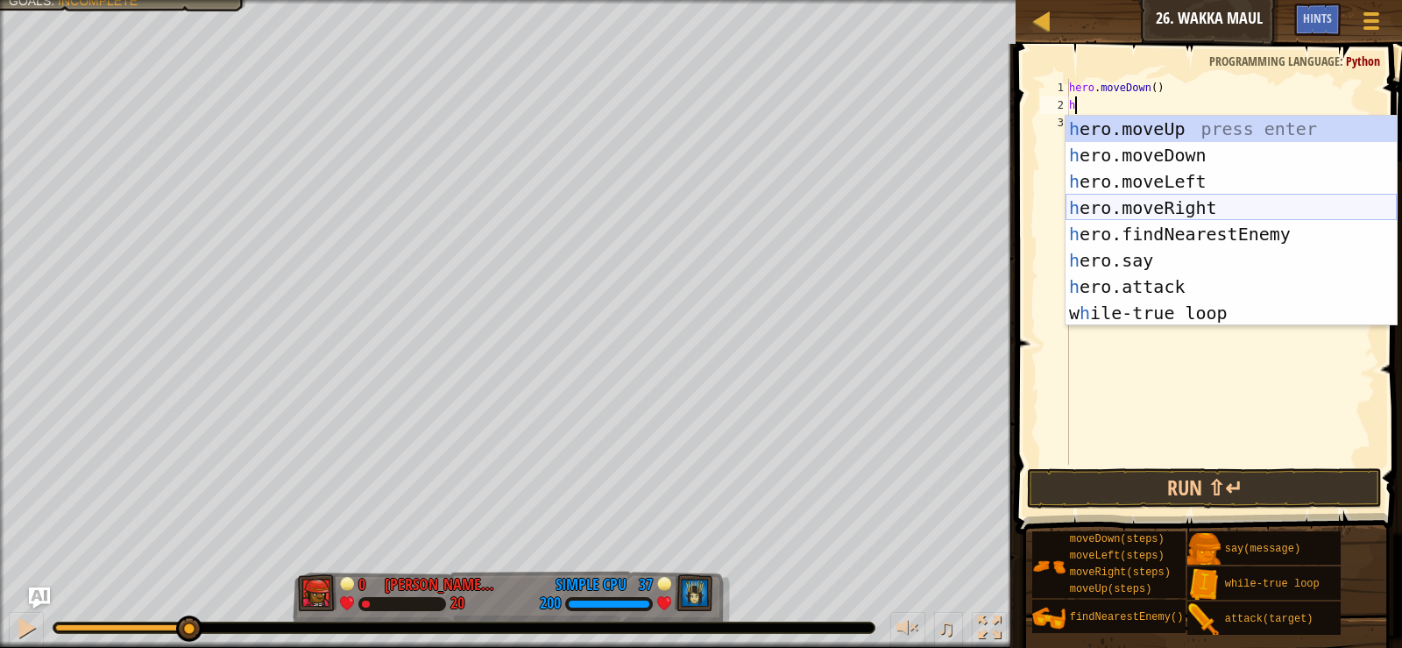
click at [1161, 212] on div "h ero.moveUp press enter h ero.moveDown press enter h ero.moveLeft press enter …" at bounding box center [1231, 247] width 331 height 263
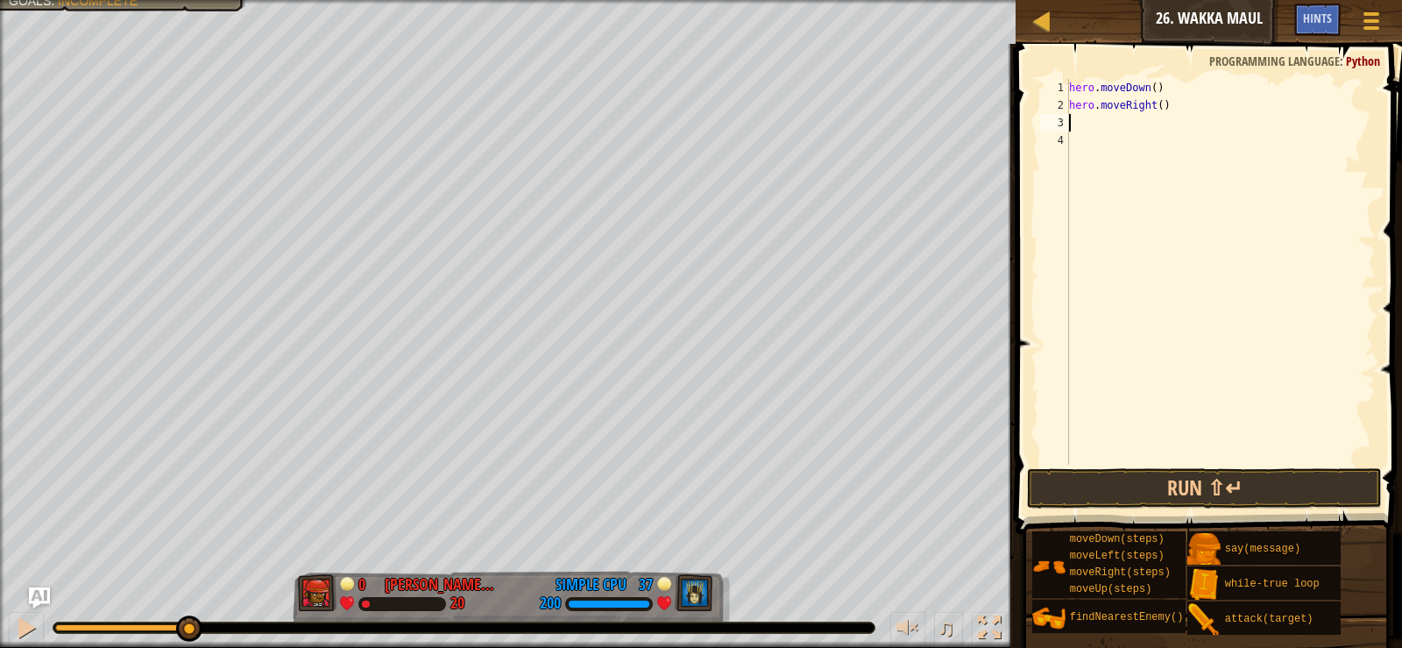
click at [1160, 112] on div "hero . moveDown ( ) hero . moveRight ( )" at bounding box center [1221, 289] width 310 height 421
click at [1152, 110] on div "hero . moveDown ( ) hero . moveRight ( )" at bounding box center [1221, 289] width 310 height 421
click at [1153, 104] on div "hero . moveDown ( ) hero . moveRight ( )" at bounding box center [1221, 289] width 310 height 421
type textarea "hero.moveRight(6)"
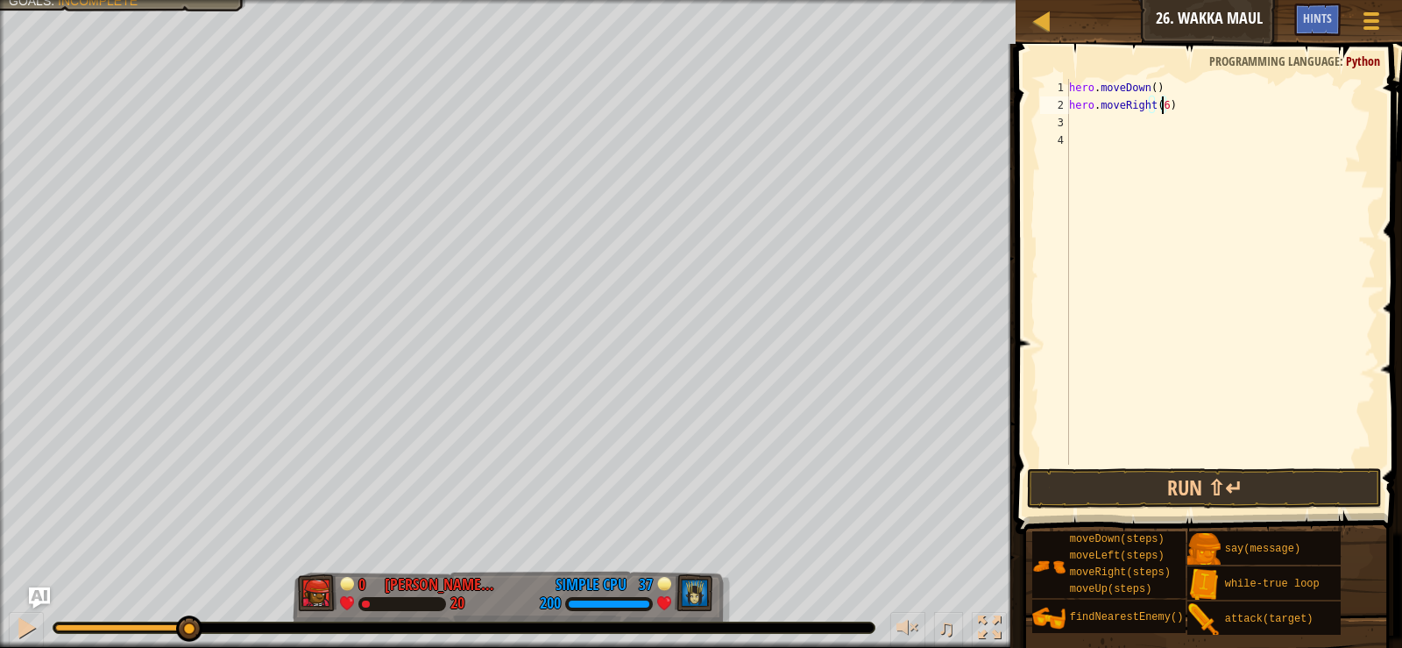
click at [1084, 129] on div "hero . moveDown ( ) hero . moveRight ( 6 )" at bounding box center [1221, 289] width 310 height 421
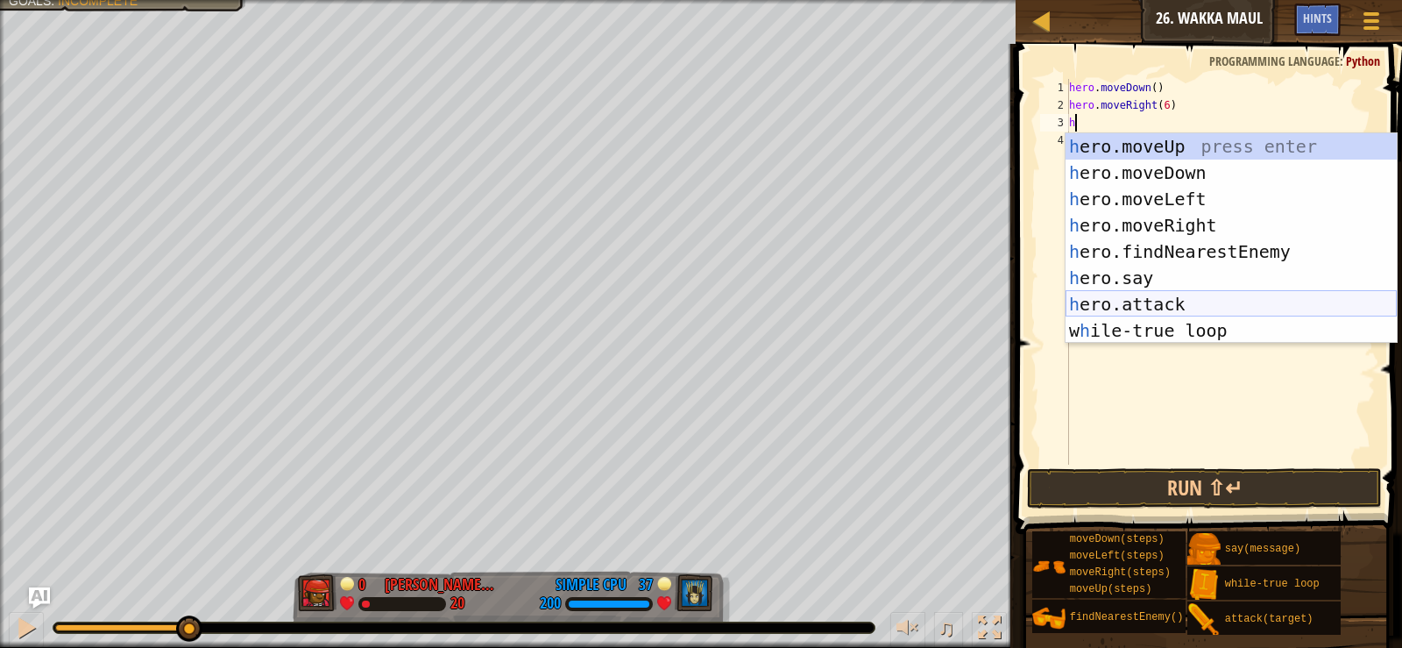
click at [1142, 306] on div "h ero.moveUp press enter h ero.moveDown press enter h ero.moveLeft press enter …" at bounding box center [1231, 264] width 331 height 263
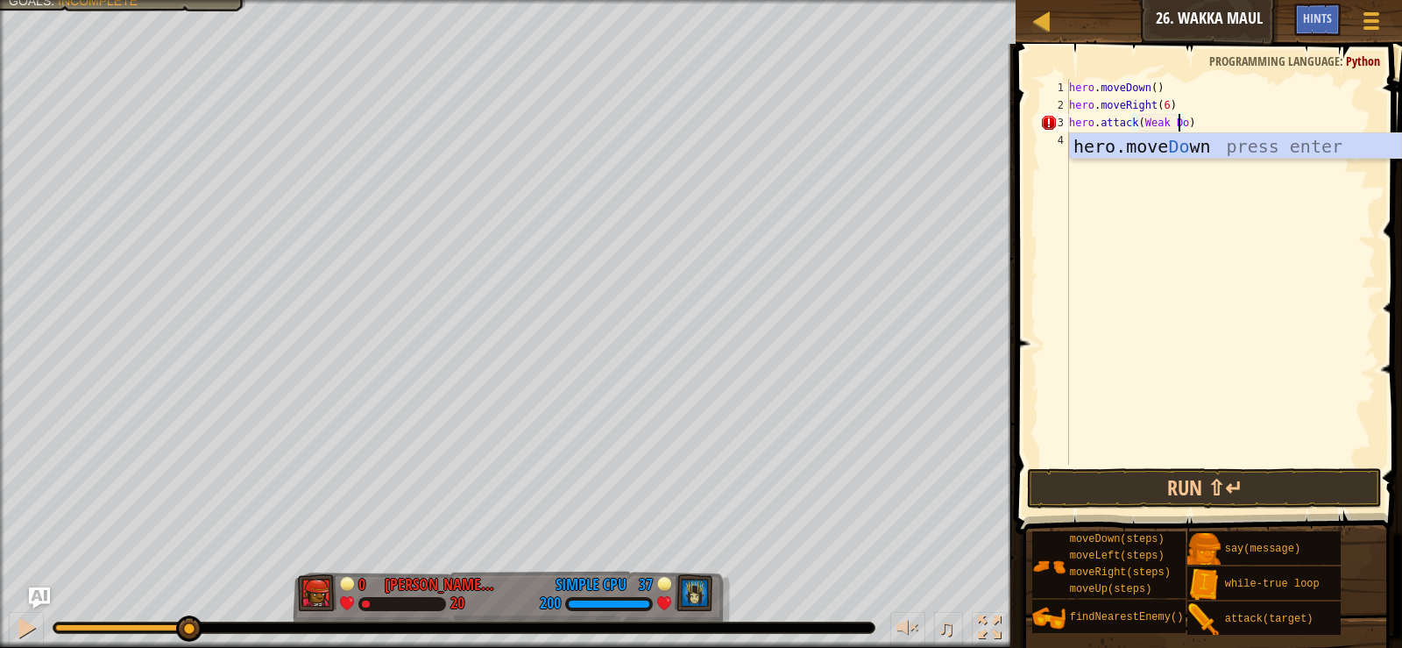
scroll to position [8, 10]
click at [1134, 122] on div "hero . moveDown ( ) hero . moveRight ( 6 ) hero . attack ( Weak Door )" at bounding box center [1221, 289] width 310 height 421
click at [1138, 127] on div "hero . moveDown ( ) hero . moveRight ( 6 ) hero . attack ( Weak Door )" at bounding box center [1221, 289] width 310 height 421
type textarea "hero.attack(Weak Door)"
click at [1154, 329] on div "hero . moveDown ( ) hero . moveRight ( 6 ) hero . attack ( Weak Door )" at bounding box center [1221, 289] width 310 height 421
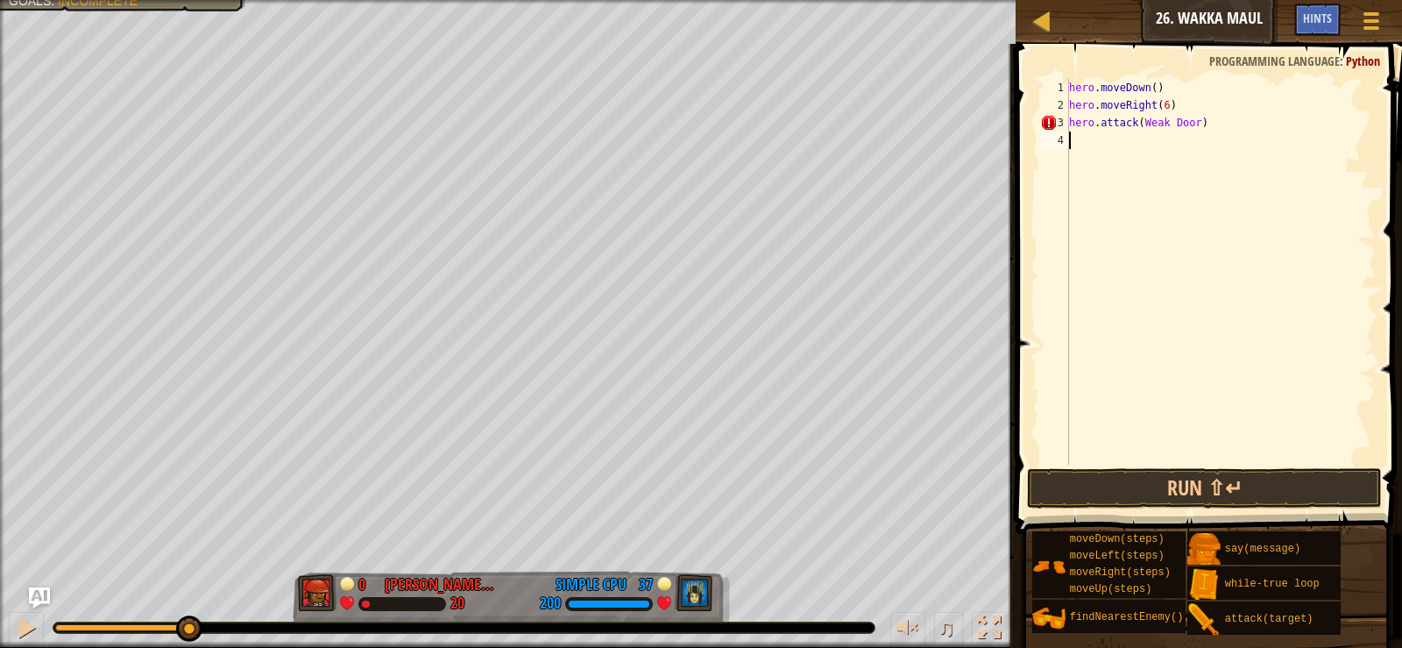
scroll to position [8, 0]
drag, startPoint x: 1071, startPoint y: 124, endPoint x: 1198, endPoint y: 130, distance: 127.2
click at [1198, 130] on div "hero . moveDown ( ) hero . moveRight ( 6 ) hero . attack ( Weak Door )" at bounding box center [1221, 289] width 310 height 421
type textarea "hero.attack(Weak Door)"
click at [1220, 473] on button "Run ⇧↵" at bounding box center [1204, 488] width 354 height 40
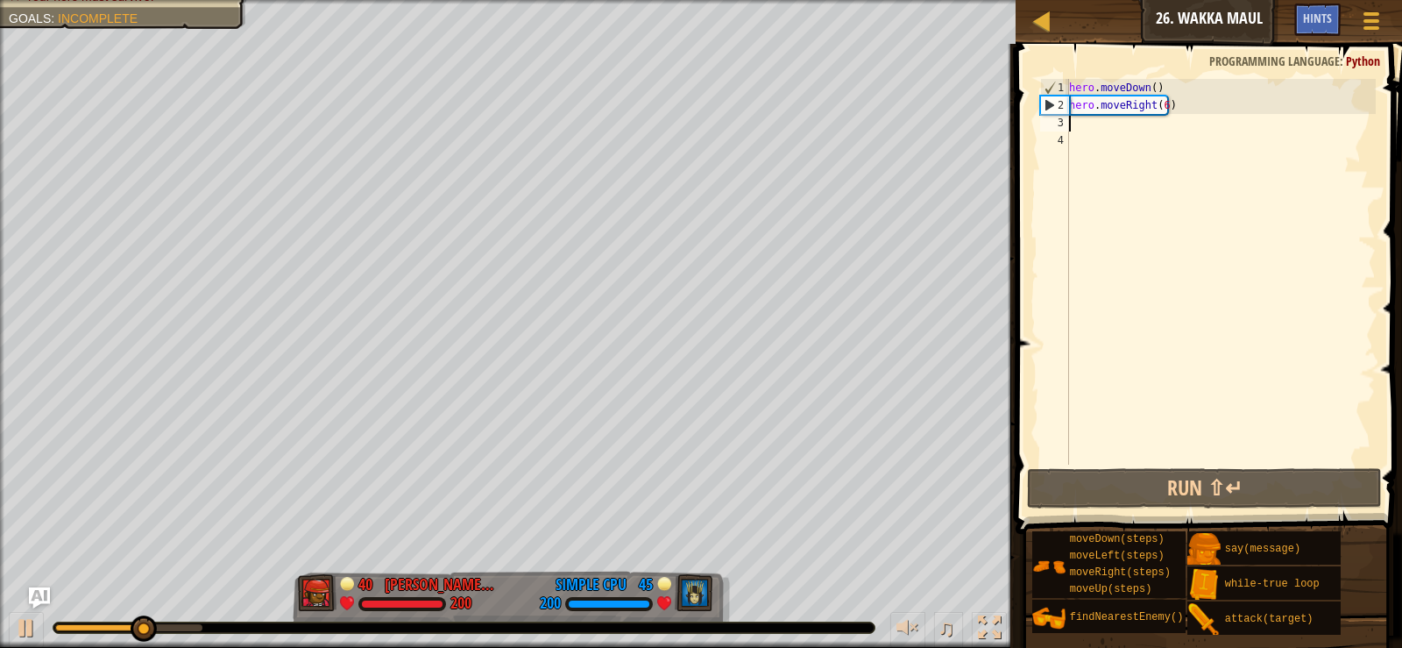
click at [1172, 111] on div "hero . moveDown ( ) hero . moveRight ( 6 )" at bounding box center [1221, 289] width 310 height 421
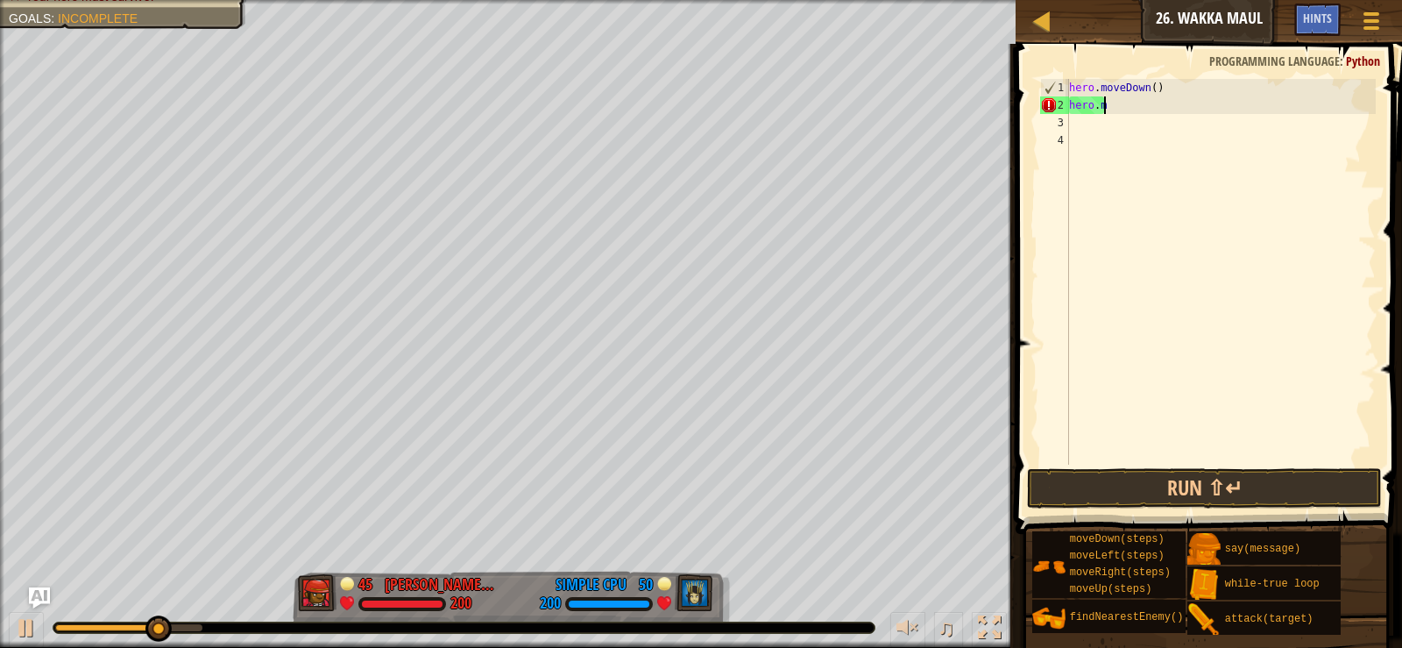
type textarea "h"
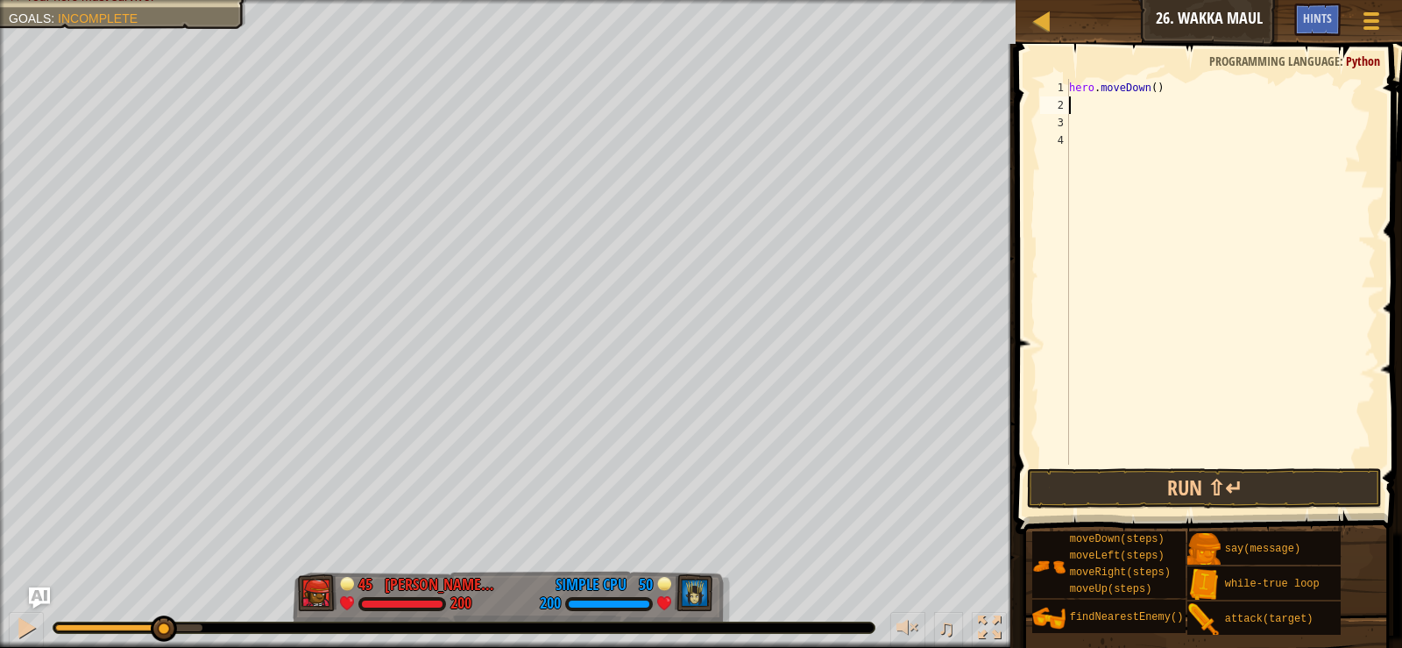
type textarea "h"
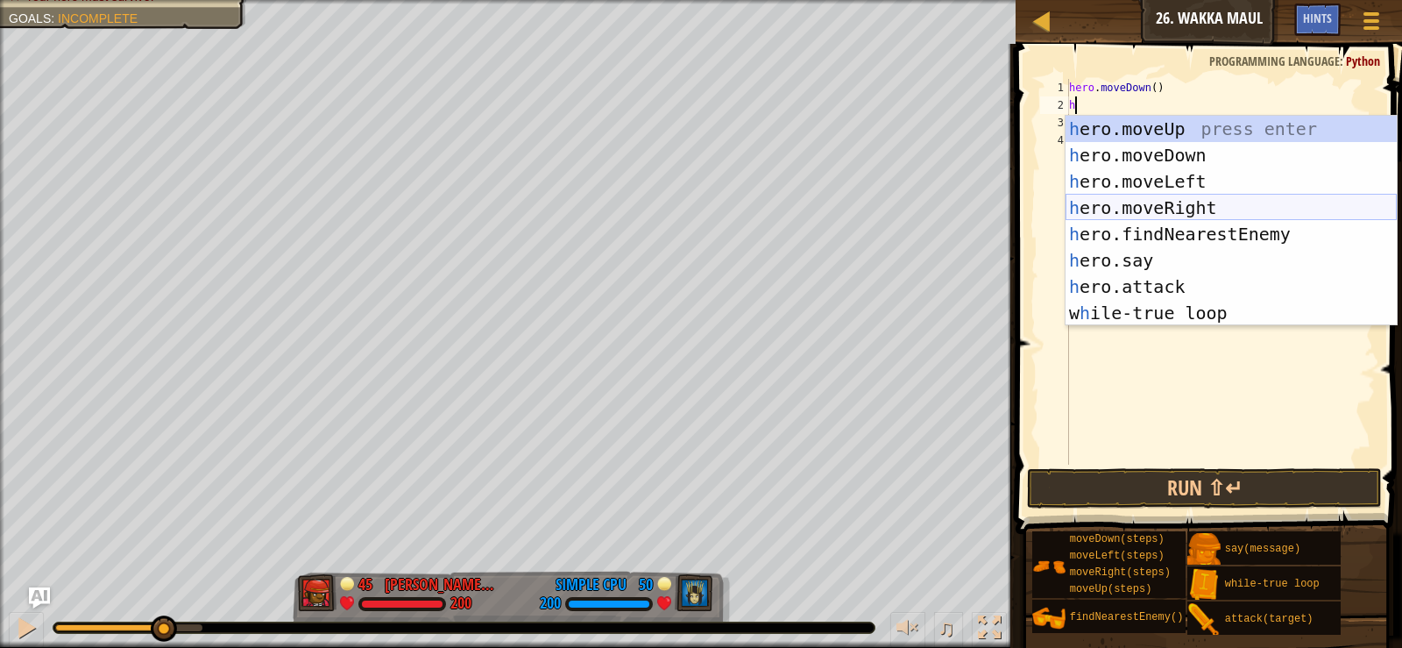
click at [1223, 197] on div "h ero.moveUp press enter h ero.moveDown press enter h ero.moveLeft press enter …" at bounding box center [1231, 247] width 331 height 263
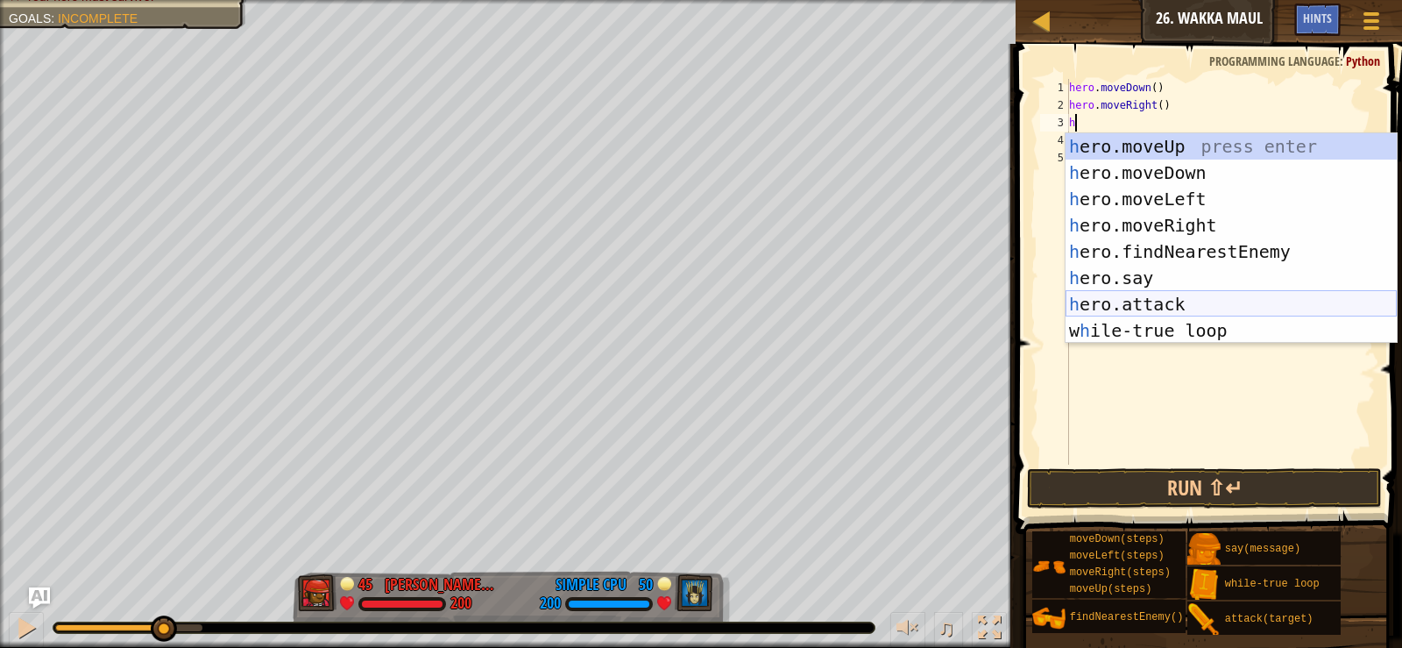
click at [1190, 305] on div "h ero.moveUp press enter h ero.moveDown press enter h ero.moveLeft press enter …" at bounding box center [1231, 264] width 331 height 263
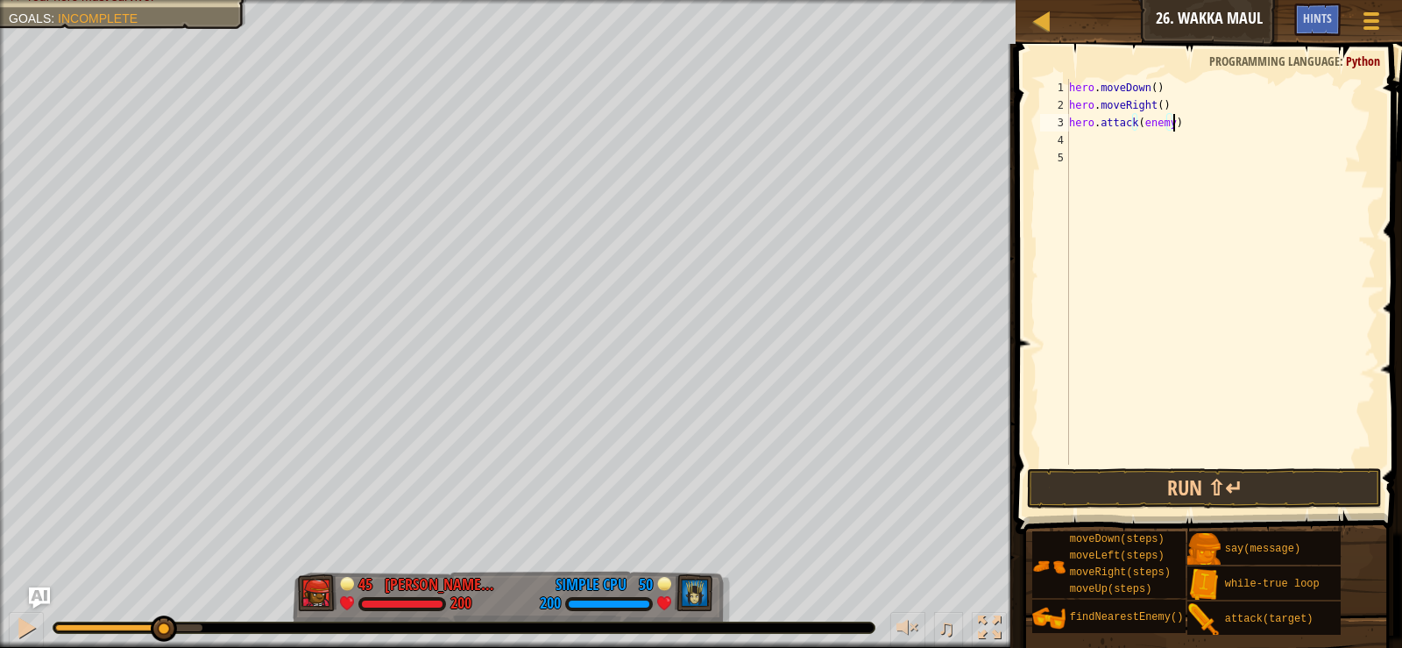
click at [1137, 120] on div "hero . moveDown ( ) hero . moveRight ( ) hero . attack ( enemy )" at bounding box center [1221, 289] width 310 height 421
click at [1168, 129] on div "hero . moveDown ( ) hero . moveRight ( ) hero . attack ( enemy )" at bounding box center [1221, 289] width 310 height 421
drag, startPoint x: 1137, startPoint y: 122, endPoint x: 1212, endPoint y: 139, distance: 77.4
click at [1212, 139] on div "hero . moveDown ( ) hero . moveRight ( ) hero . attack ( Weak Door )" at bounding box center [1221, 289] width 310 height 421
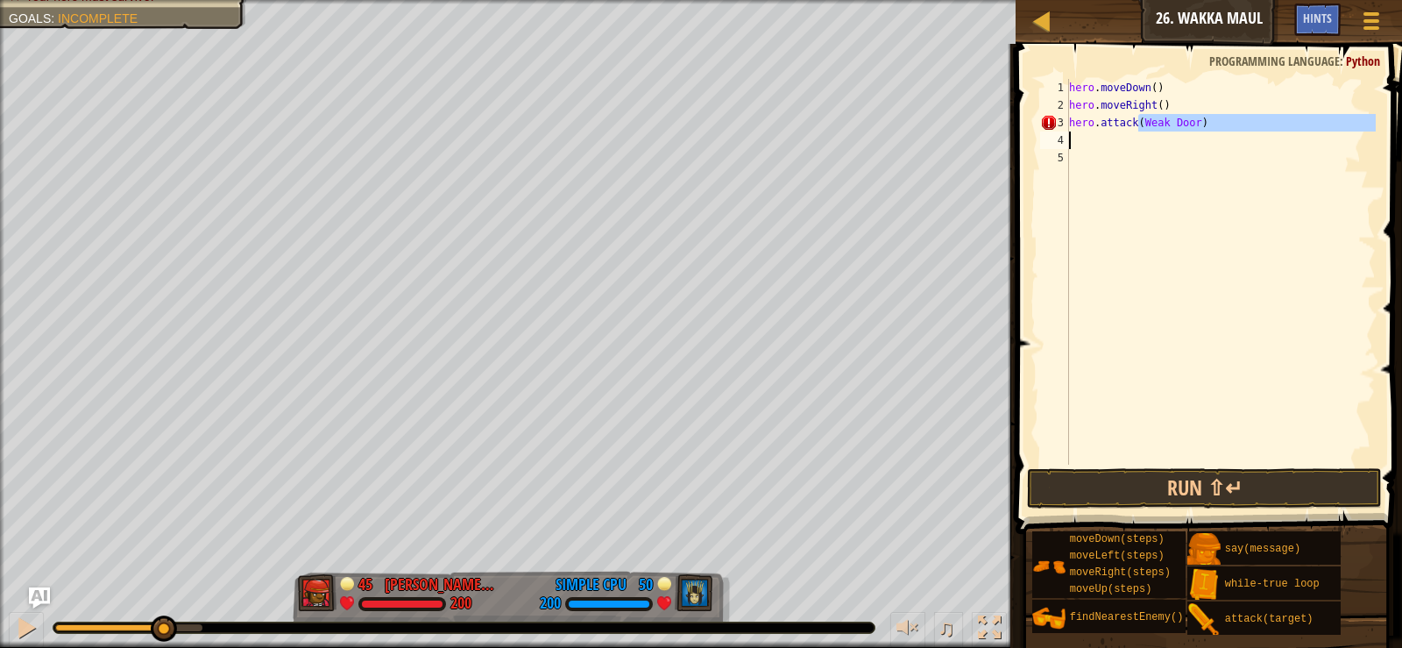
type textarea "hero.attack("
click at [1223, 137] on div "hero . moveDown ( ) hero . moveRight ( ) hero . attack (" at bounding box center [1221, 289] width 310 height 421
type textarea "g"
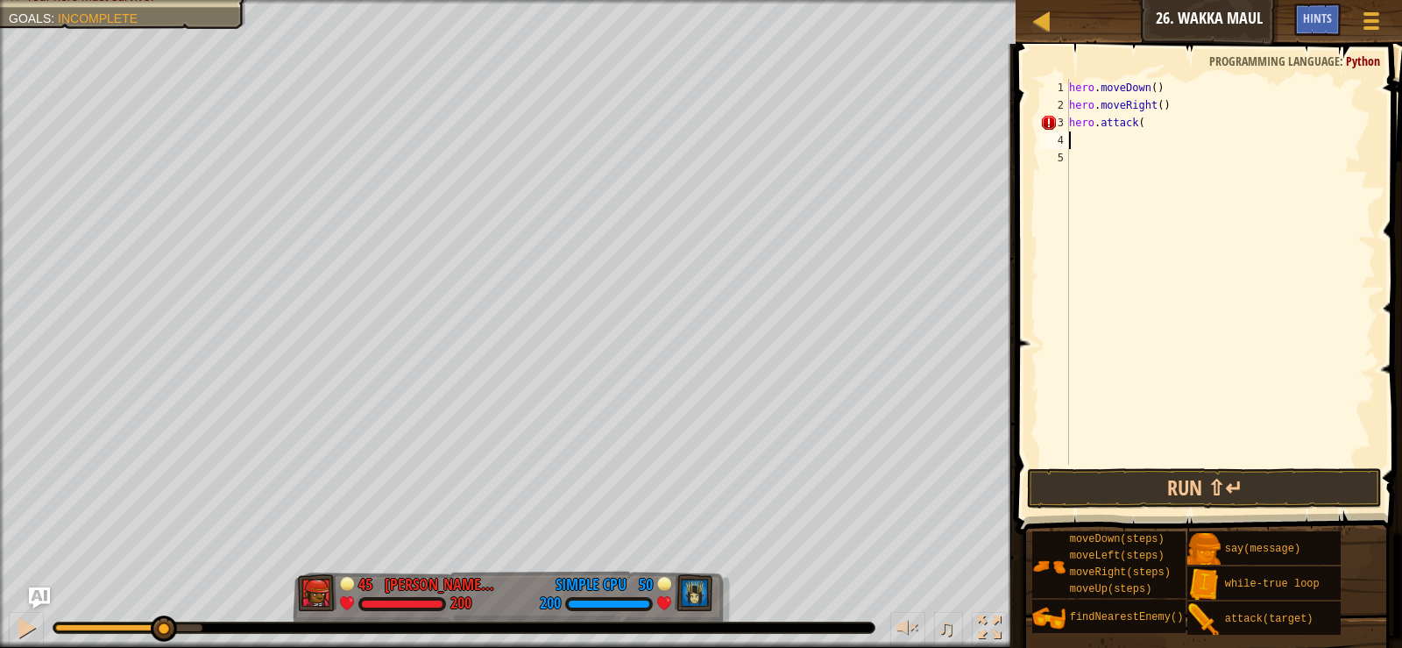
click at [1149, 129] on div "hero . moveDown ( ) hero . moveRight ( ) hero . attack (" at bounding box center [1221, 289] width 310 height 421
click at [1145, 120] on div "hero . moveDown ( ) hero . moveRight ( ) hero . attack ( g )" at bounding box center [1221, 289] width 310 height 421
click at [1138, 120] on div "hero . moveDown ( ) hero . moveRight ( ) hero . attack ( g ")" at bounding box center [1221, 289] width 310 height 421
type textarea "hero.attack("g")"
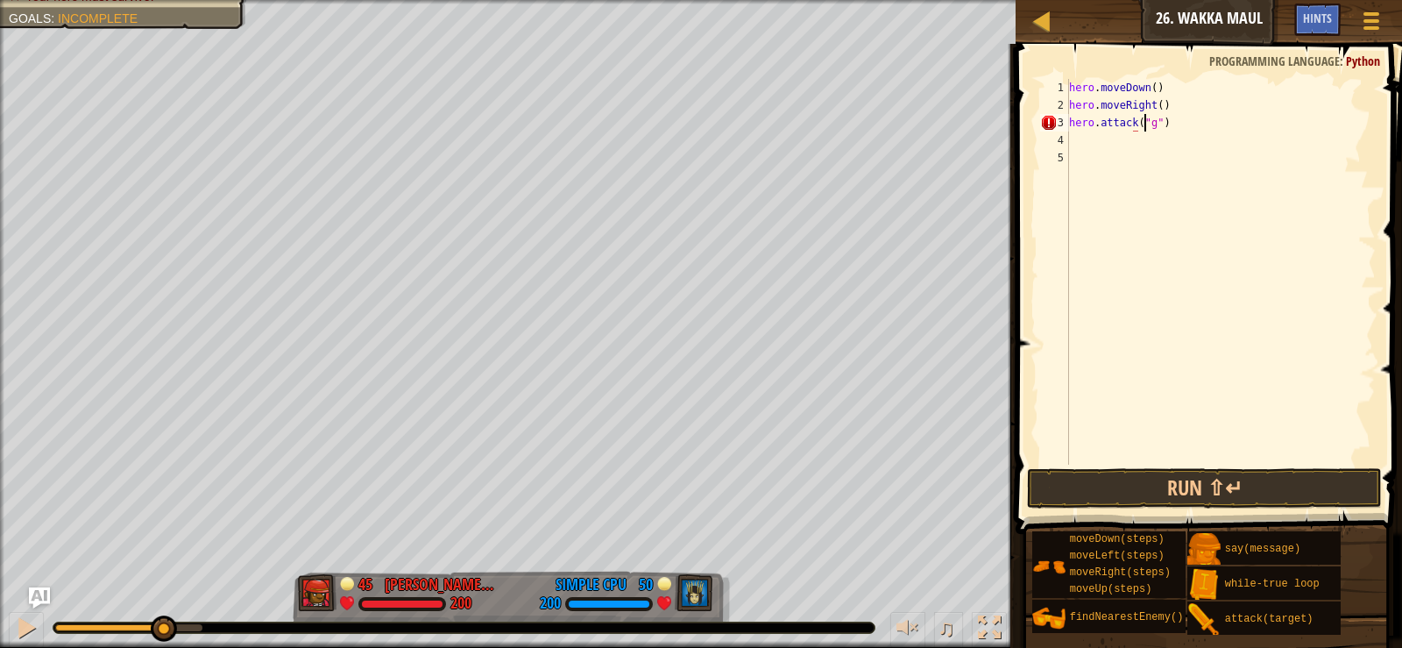
scroll to position [8, 7]
click at [1185, 251] on div "hero . moveDown ( ) hero . moveRight ( ) hero . attack ( "g" )" at bounding box center [1221, 289] width 310 height 421
click at [1082, 148] on div "hero . moveDown ( ) hero . moveRight ( ) hero . attack ( "g" )" at bounding box center [1221, 289] width 310 height 421
type textarea "h"
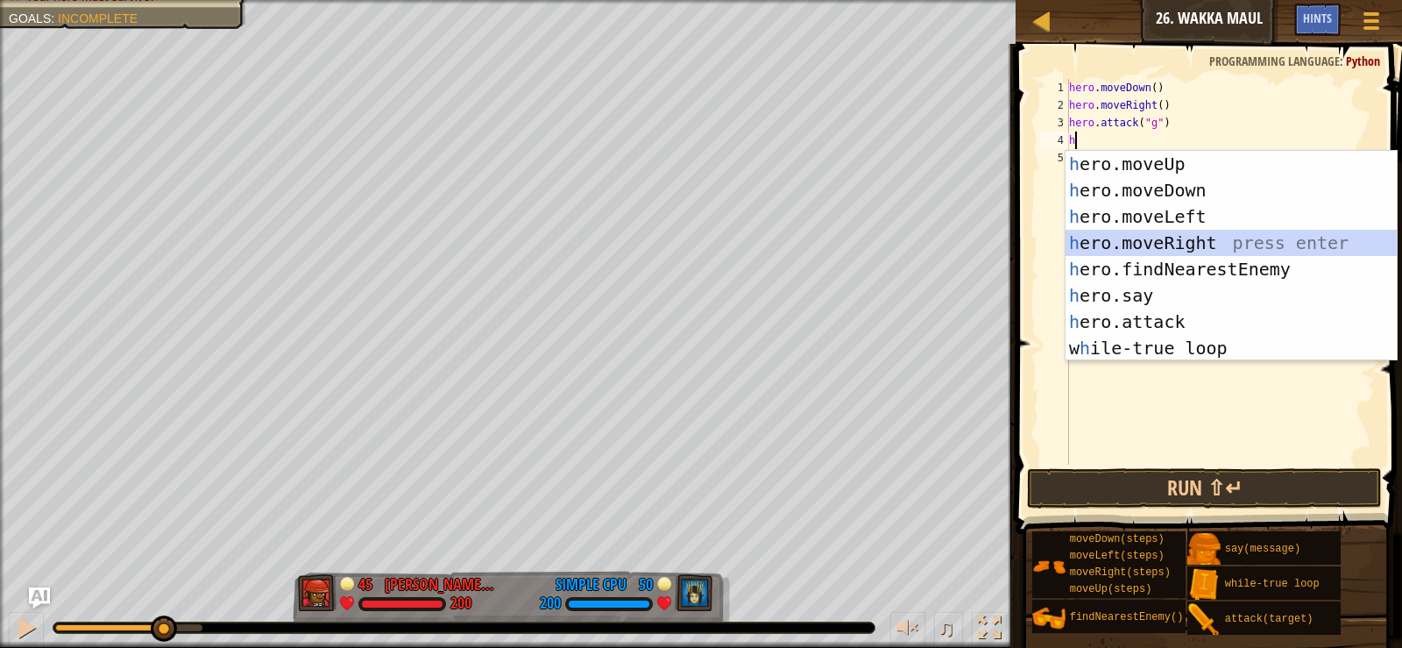
click at [1138, 252] on div "h ero.moveUp press enter h ero.moveDown press enter h ero.moveLeft press enter …" at bounding box center [1231, 282] width 331 height 263
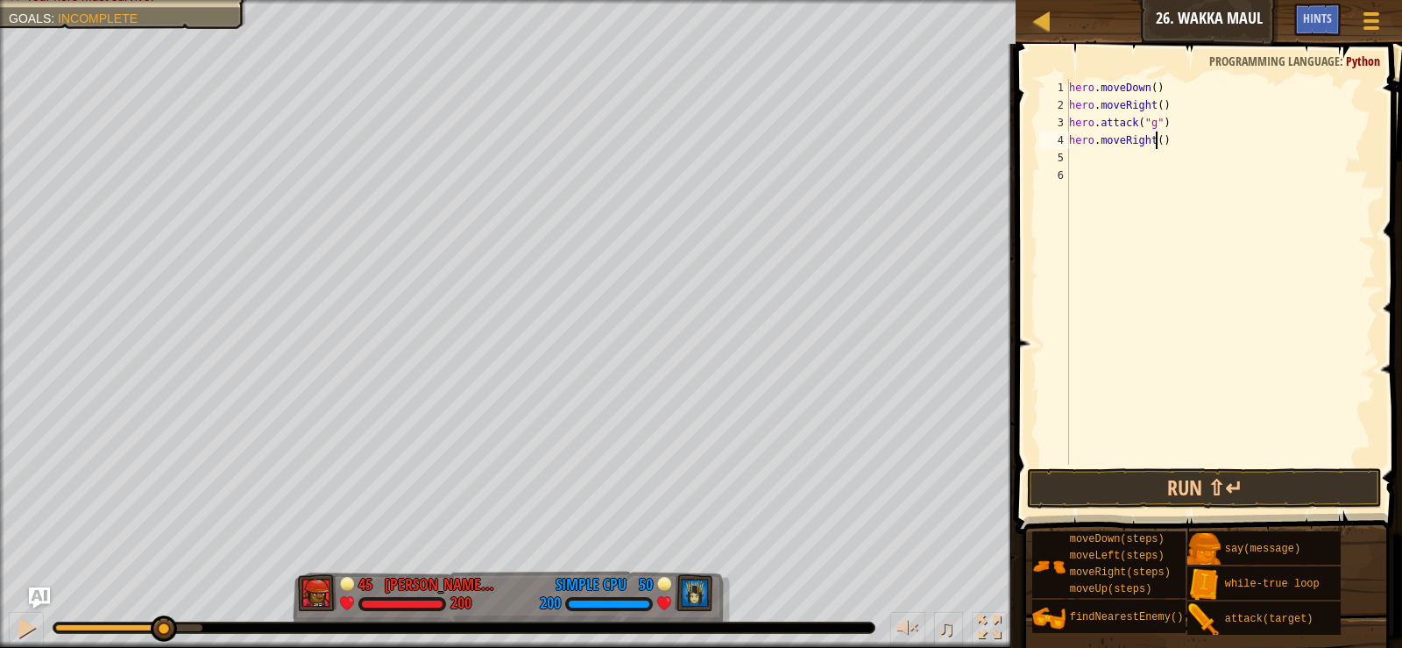
click at [1158, 146] on div "hero . moveDown ( ) hero . moveRight ( ) hero . attack ( "g" ) hero . moveRight…" at bounding box center [1221, 289] width 310 height 421
type textarea "hero.moveRight(4)"
click at [1094, 159] on div "hero . moveDown ( ) hero . moveRight ( ) hero . attack ( "g" ) hero . moveRight…" at bounding box center [1221, 289] width 310 height 421
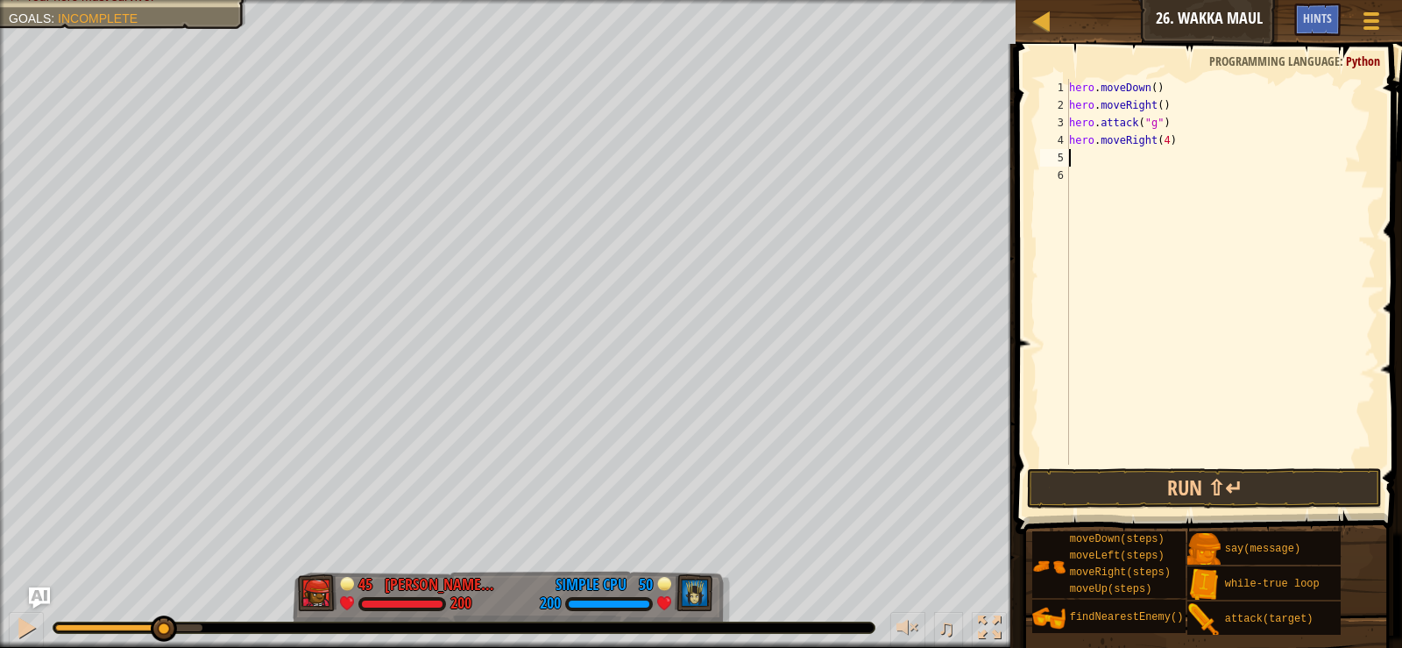
type textarea "h"
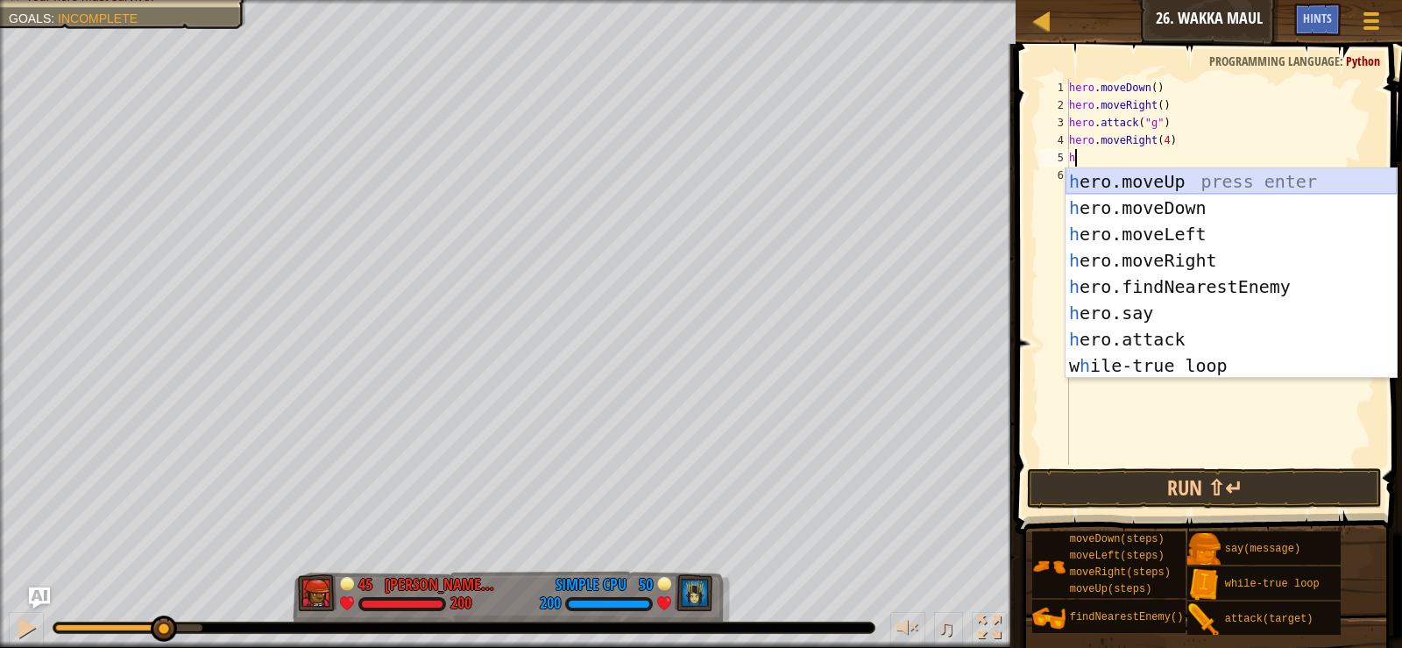
click at [1171, 173] on div "h ero.moveUp press enter h ero.moveDown press enter h ero.moveLeft press enter …" at bounding box center [1231, 299] width 331 height 263
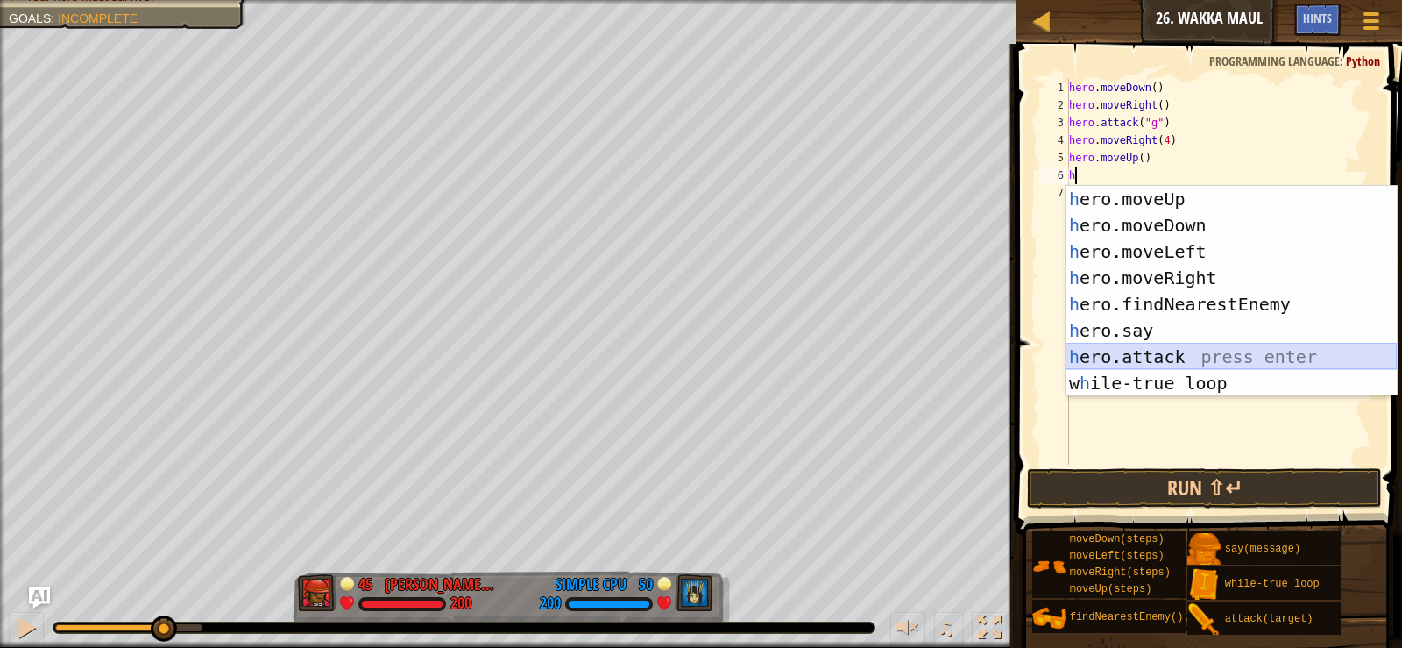
click at [1146, 346] on div "h ero.moveUp press enter h ero.moveDown press enter h ero.moveLeft press enter …" at bounding box center [1231, 317] width 331 height 263
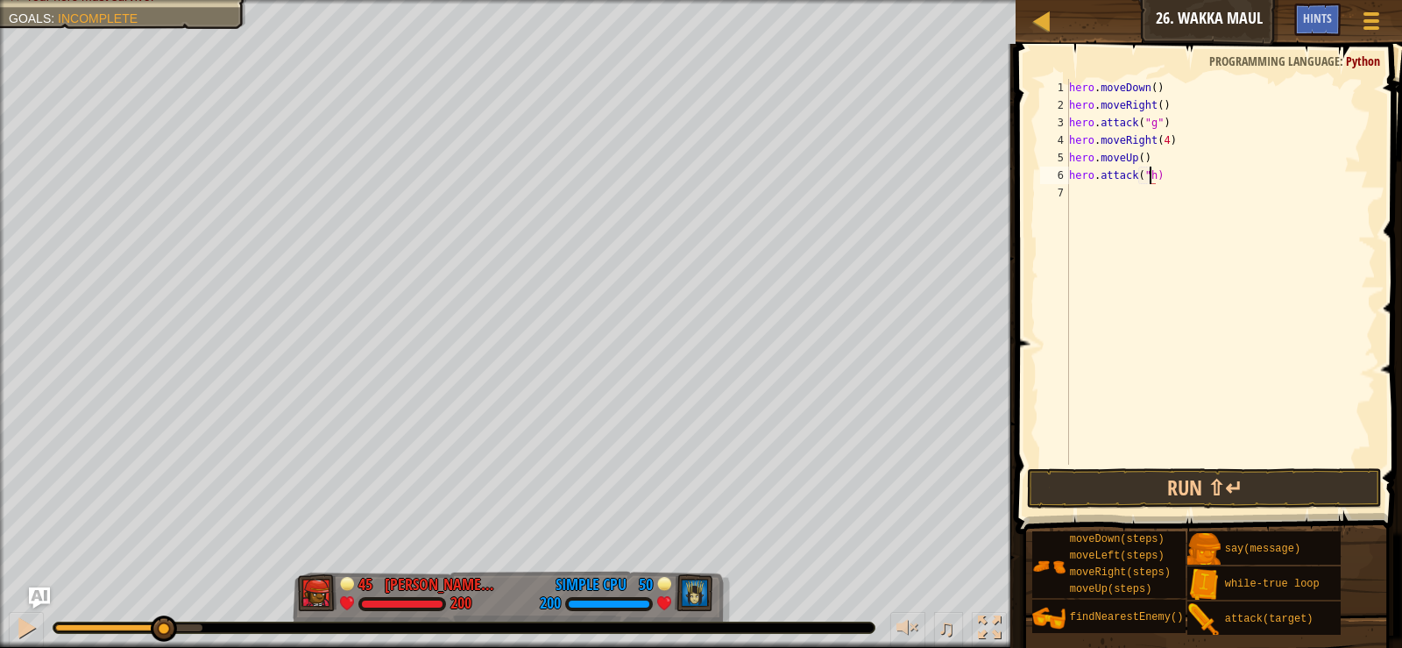
type textarea "hero.attack("h")"
click at [1083, 184] on div "hero . moveDown ( ) hero . moveRight ( ) hero . attack ( "g" ) hero . moveRight…" at bounding box center [1221, 289] width 310 height 421
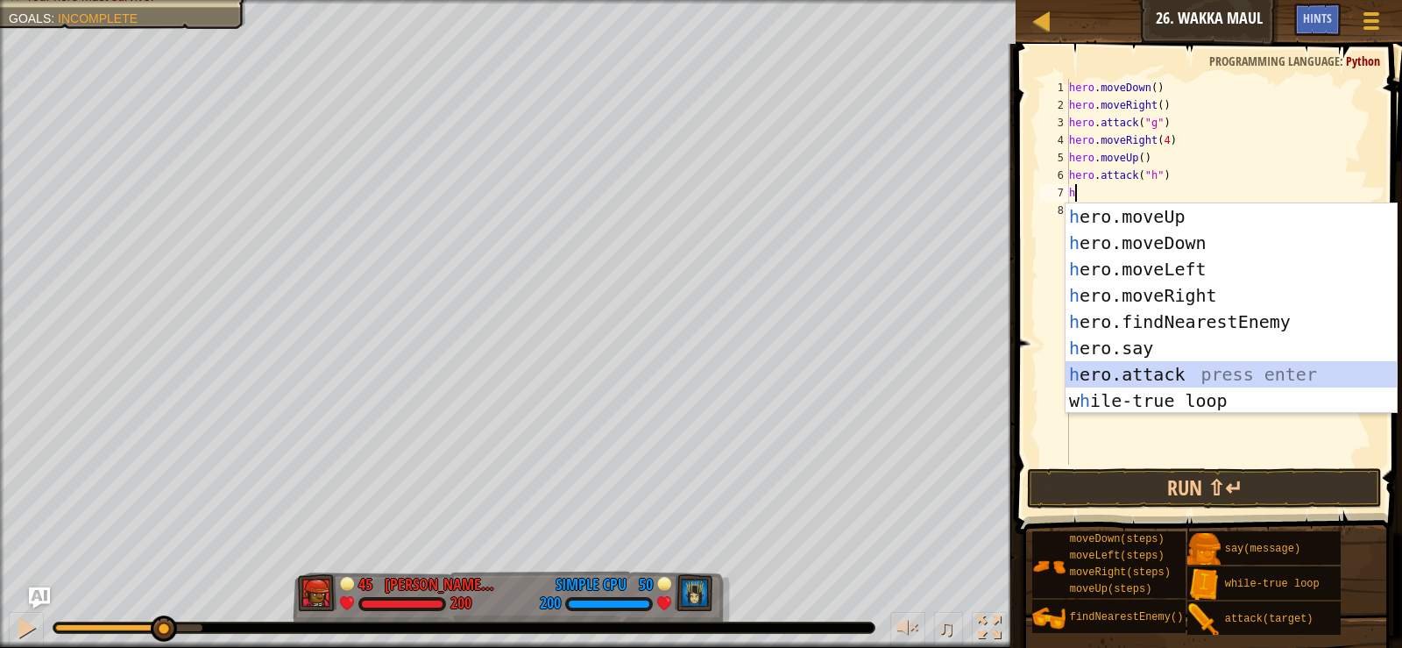
click at [1166, 364] on div "h ero.moveUp press enter h ero.moveDown press enter h ero.moveLeft press enter …" at bounding box center [1231, 334] width 331 height 263
type textarea "hero.attack(enemy)"
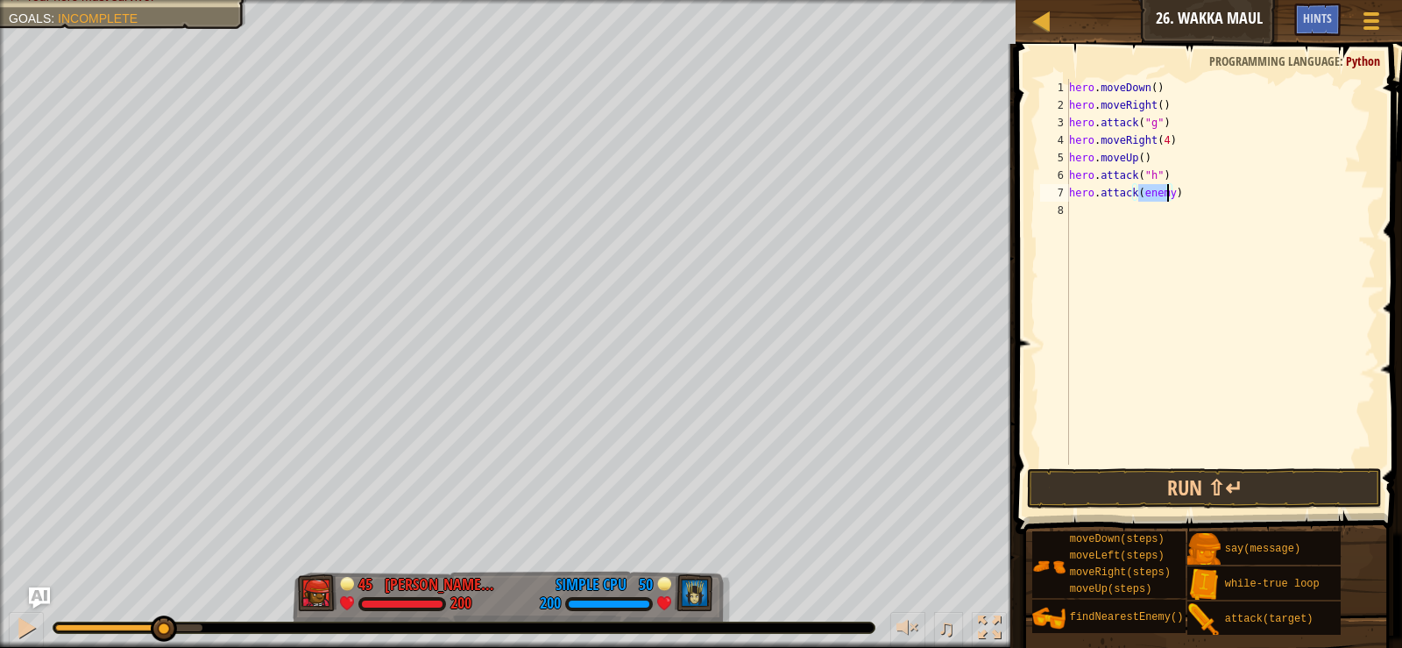
click at [1167, 364] on div "hero . moveDown ( ) hero . moveRight ( ) hero . attack ( "g" ) hero . moveRight…" at bounding box center [1221, 289] width 310 height 421
type textarea """
click at [1139, 190] on div "hero . moveDown ( ) hero . moveRight ( ) hero . attack ( "g" ) hero . moveRight…" at bounding box center [1221, 289] width 310 height 421
type textarea "hero.attack("i")"
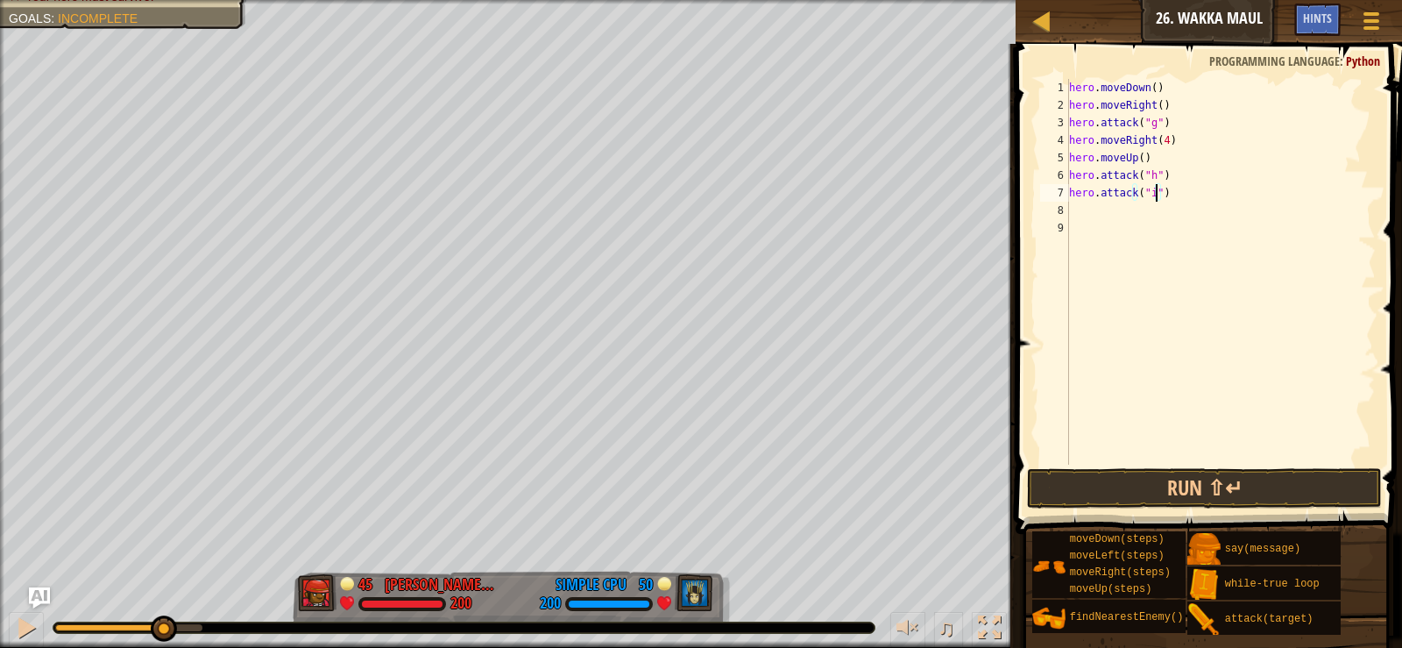
click at [1269, 264] on div "hero . moveDown ( ) hero . moveRight ( ) hero . attack ( "g" ) hero . moveRight…" at bounding box center [1221, 289] width 310 height 421
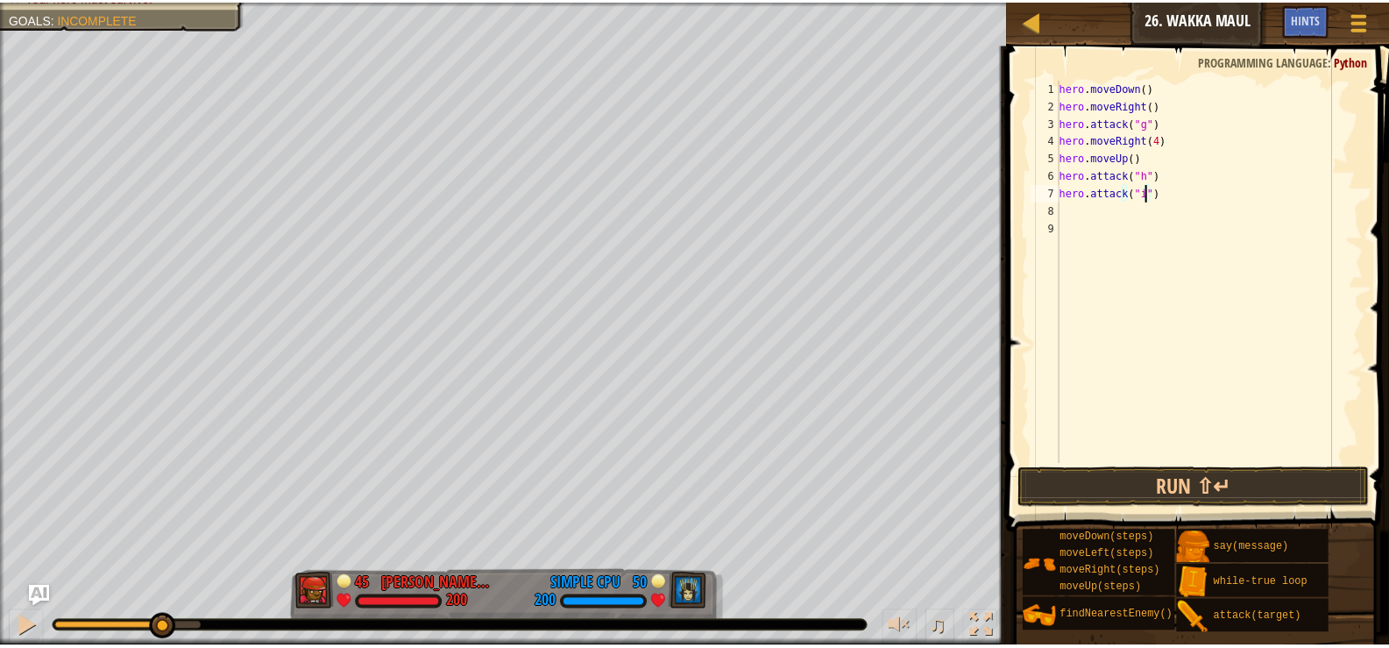
scroll to position [8, 0]
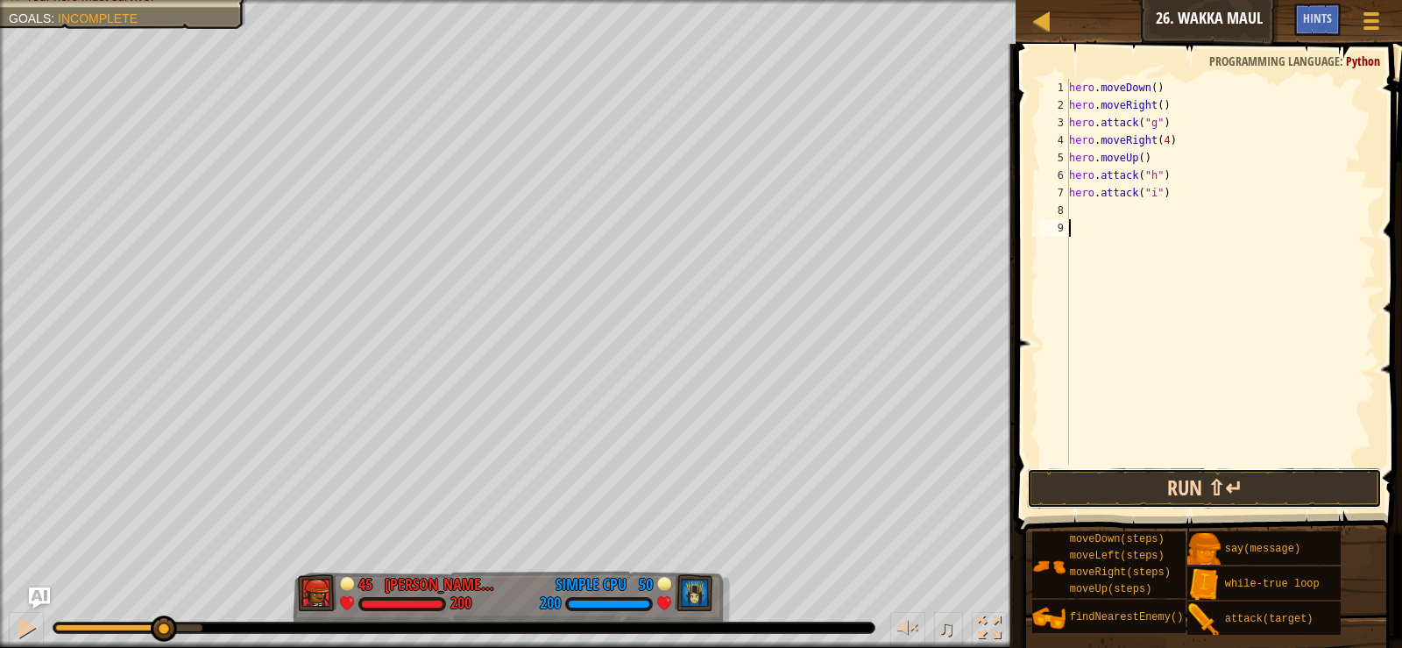
click at [1158, 486] on button "Run ⇧↵" at bounding box center [1204, 488] width 354 height 40
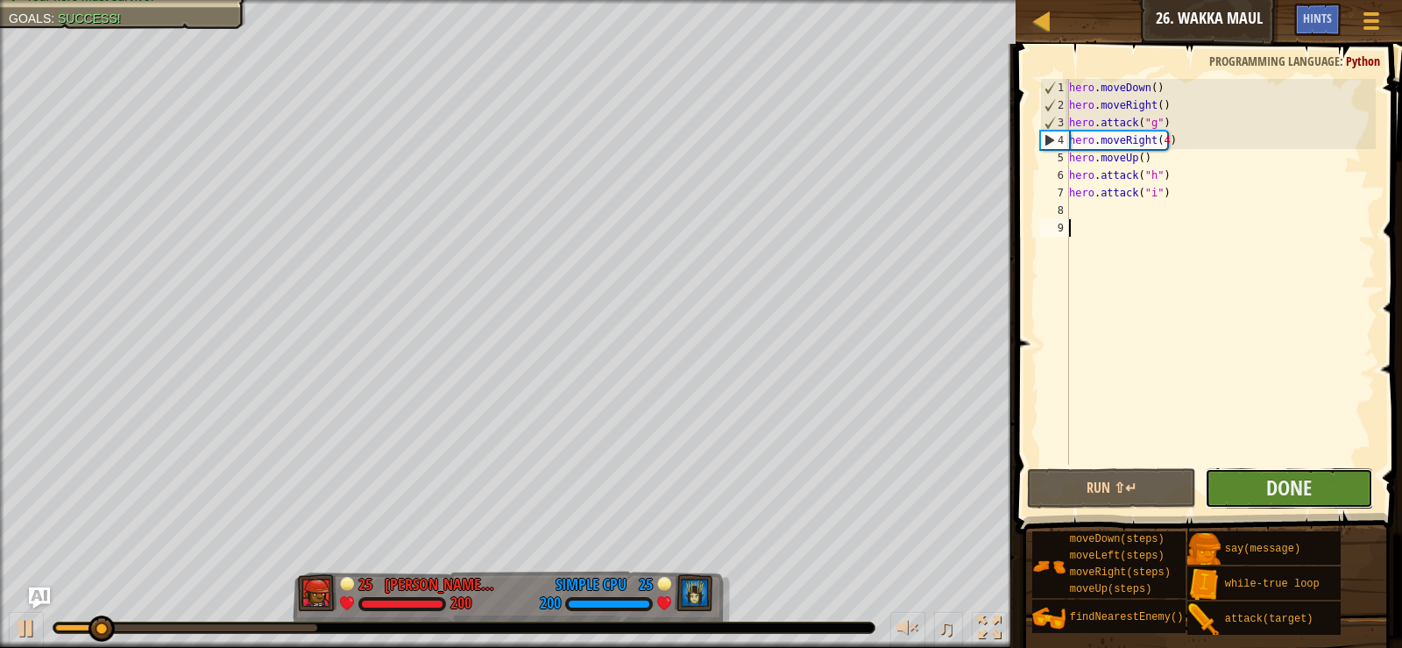
click at [1245, 479] on button "Done" at bounding box center [1289, 488] width 168 height 40
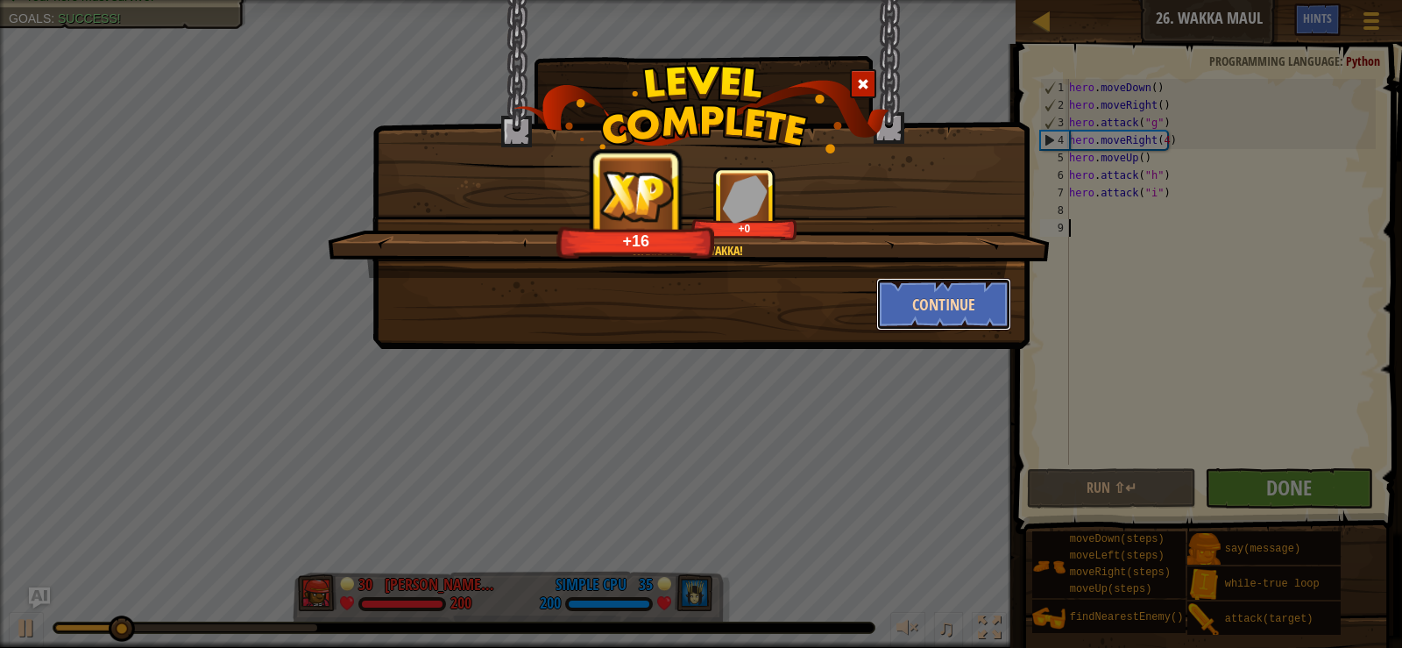
click at [965, 292] on button "Continue" at bounding box center [944, 304] width 136 height 53
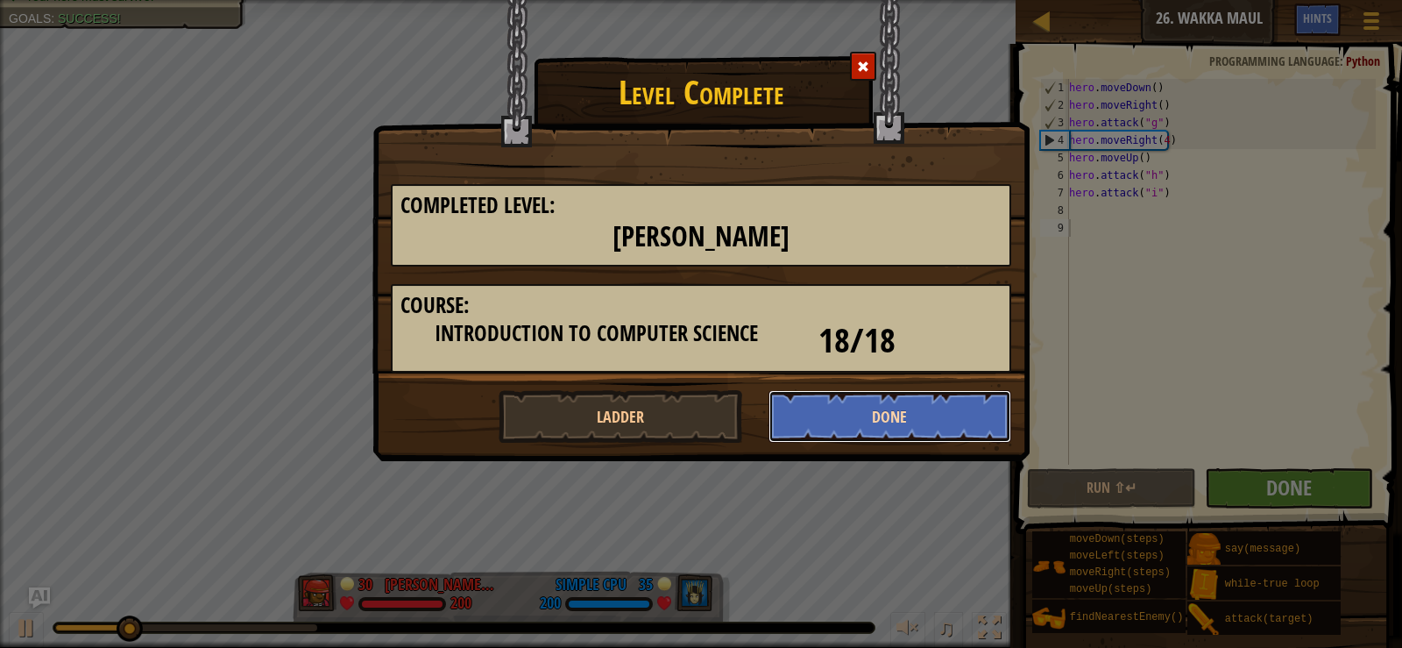
click at [941, 428] on button "Done" at bounding box center [891, 416] width 244 height 53
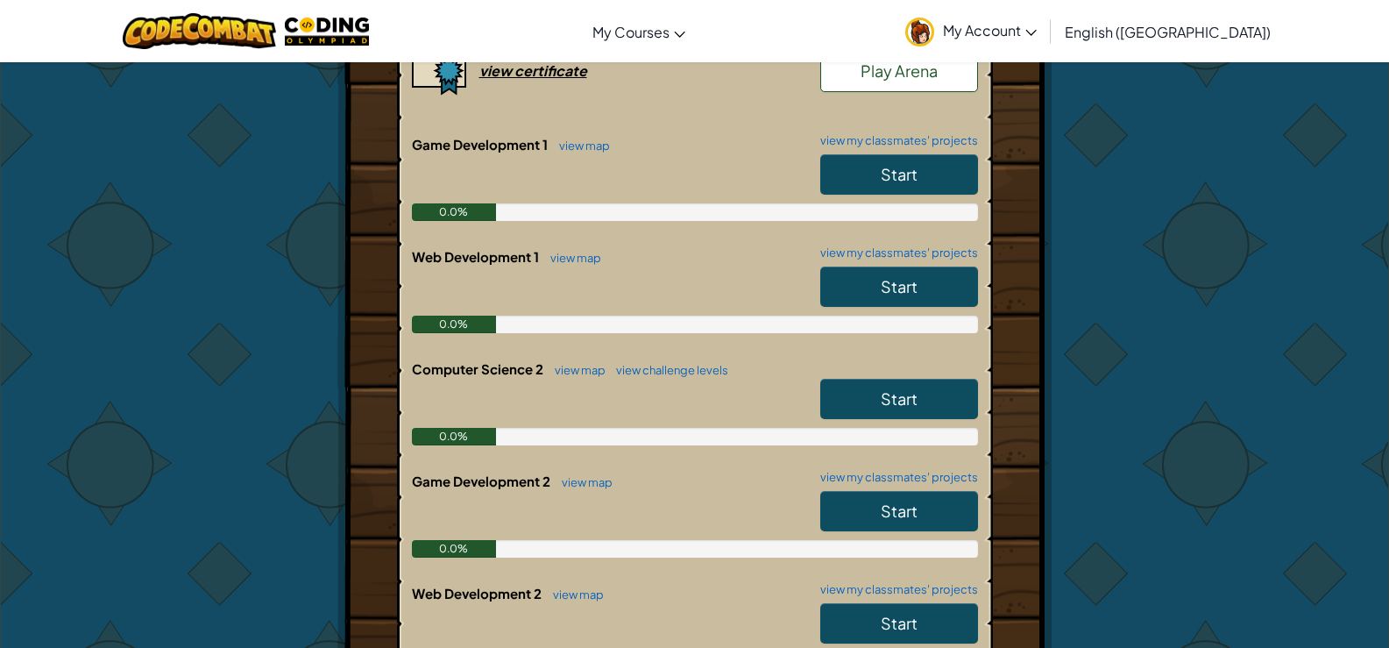
scroll to position [292, 0]
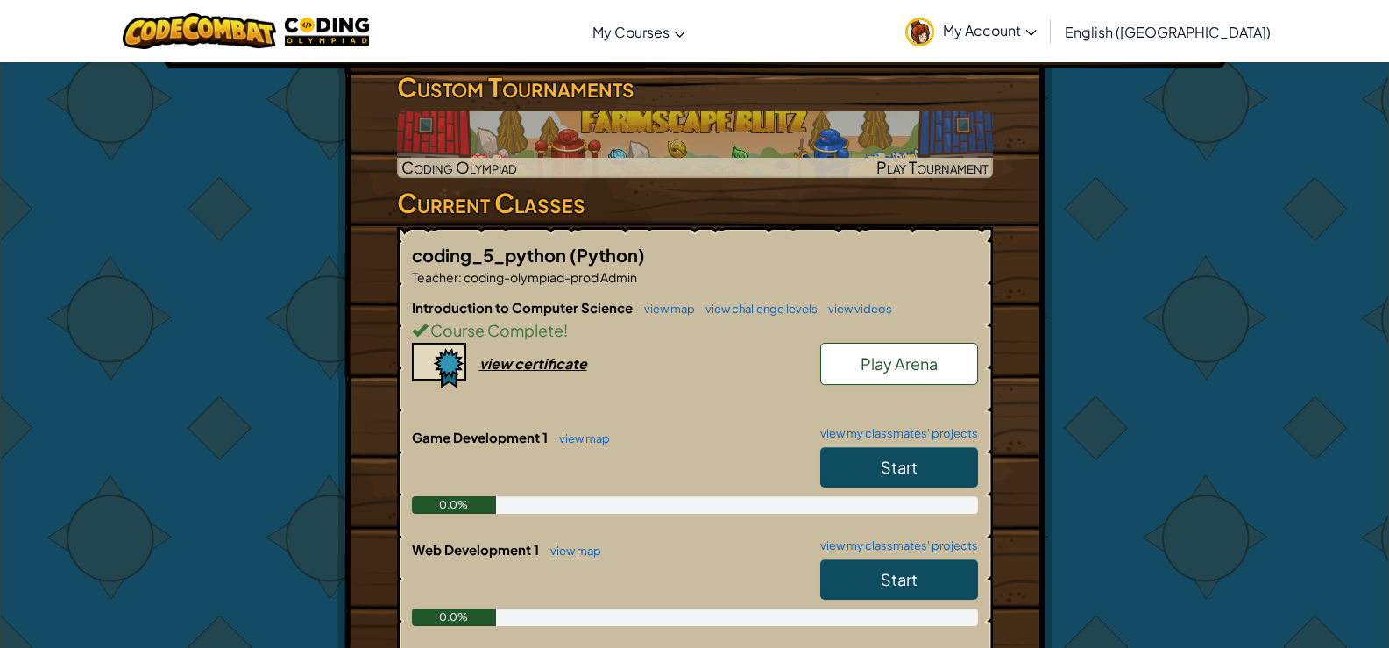
click at [890, 462] on span "Start" at bounding box center [899, 467] width 37 height 20
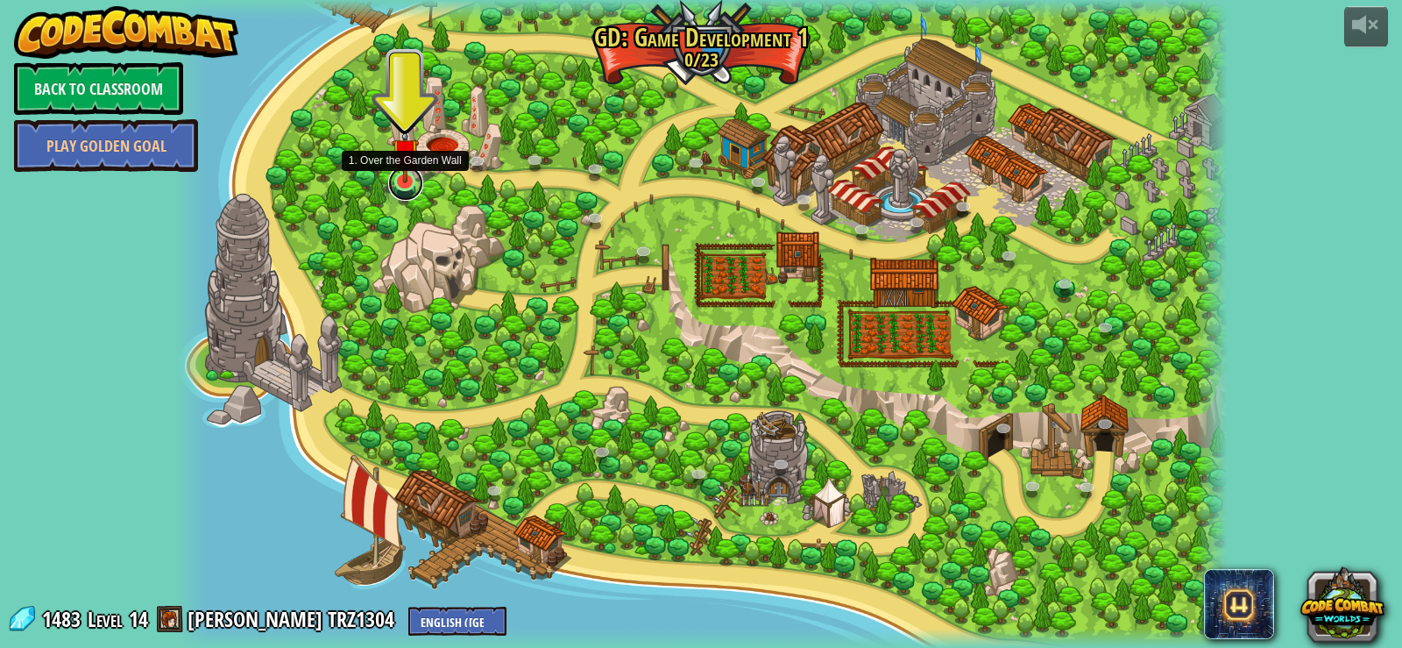
click at [398, 187] on link at bounding box center [405, 183] width 35 height 35
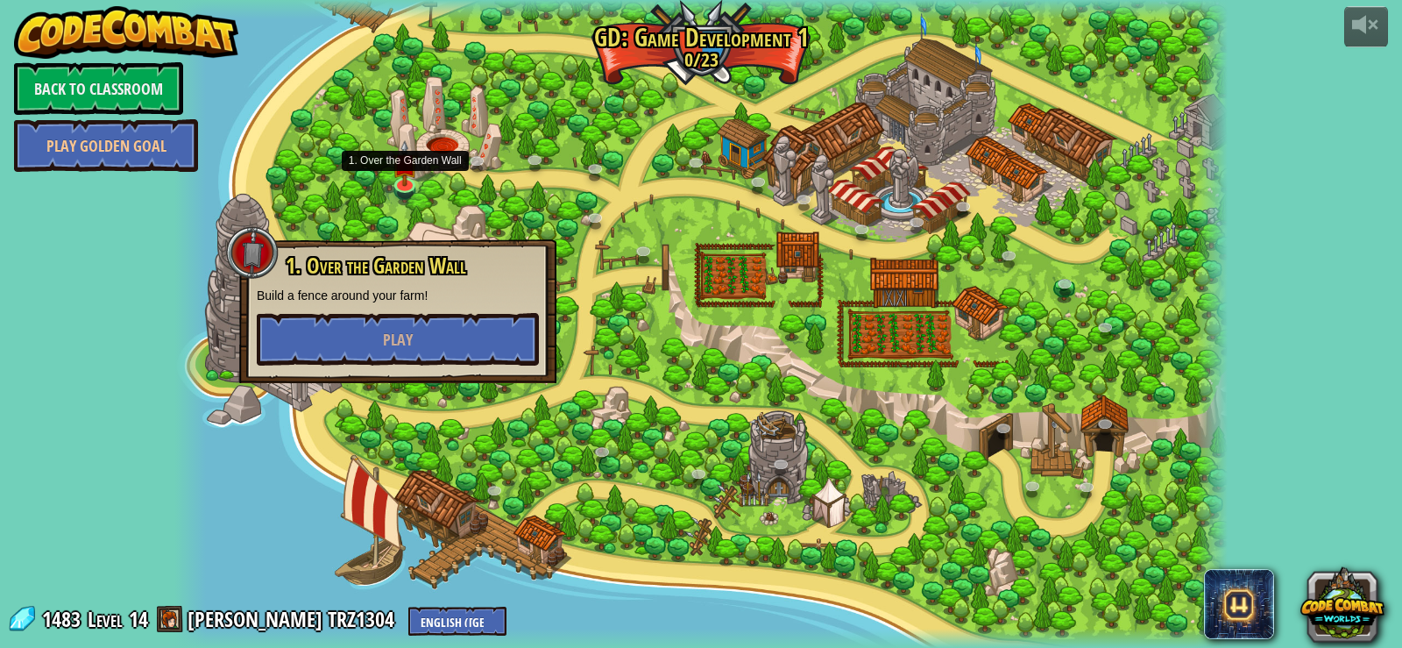
drag, startPoint x: 474, startPoint y: 391, endPoint x: 451, endPoint y: 361, distance: 37.5
click at [474, 391] on div at bounding box center [701, 324] width 1054 height 648
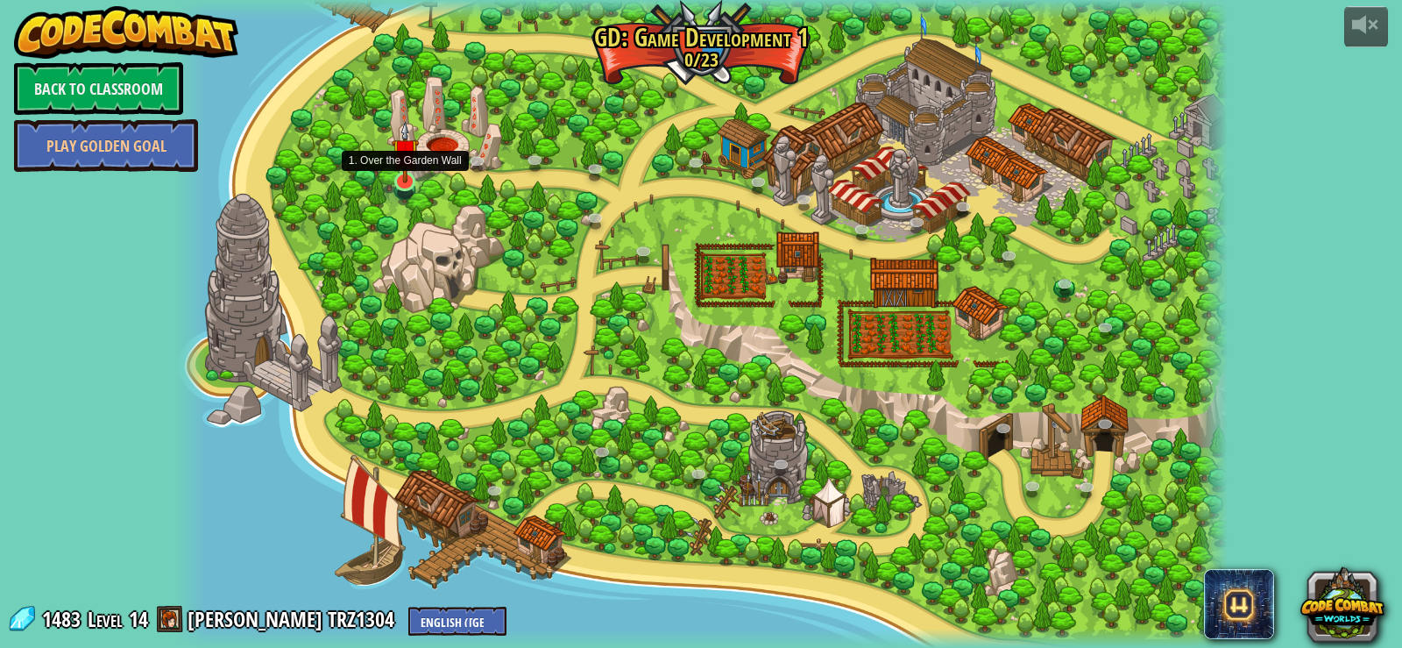
click at [415, 172] on img at bounding box center [405, 151] width 27 height 61
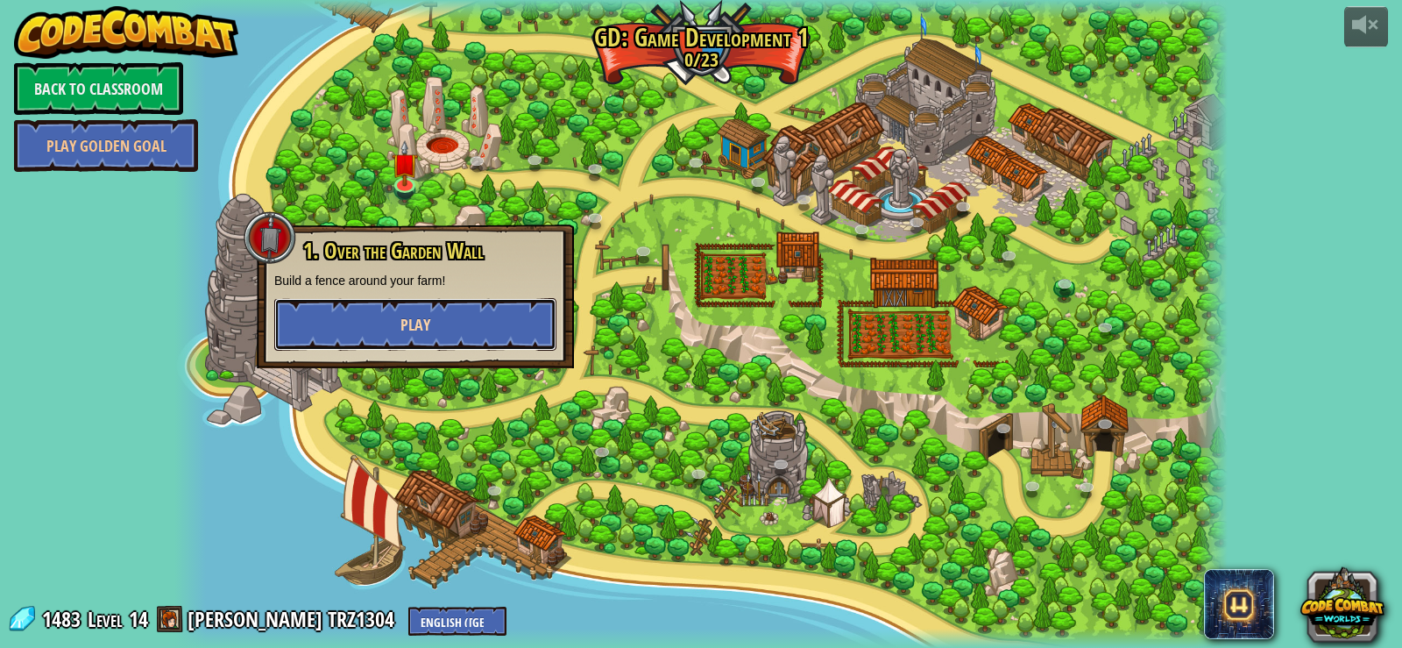
click at [440, 306] on button "Play" at bounding box center [415, 324] width 282 height 53
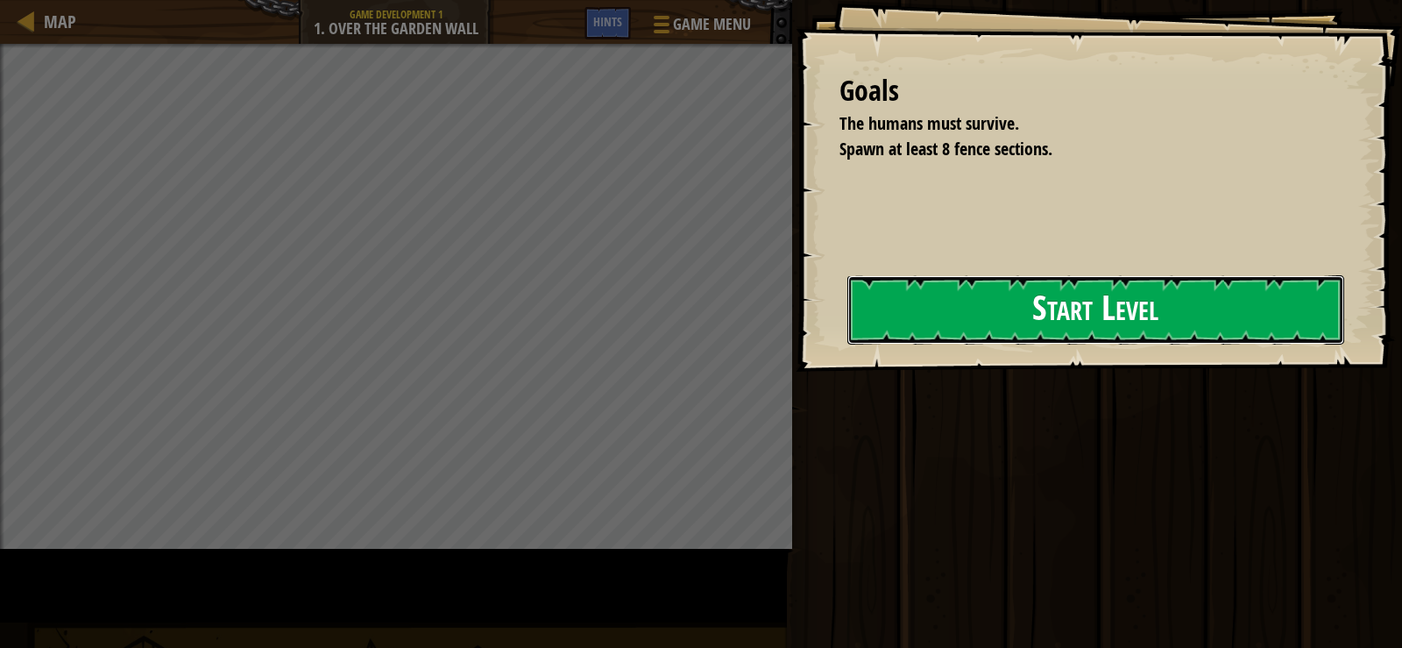
click at [856, 324] on button "Start Level" at bounding box center [1096, 309] width 497 height 69
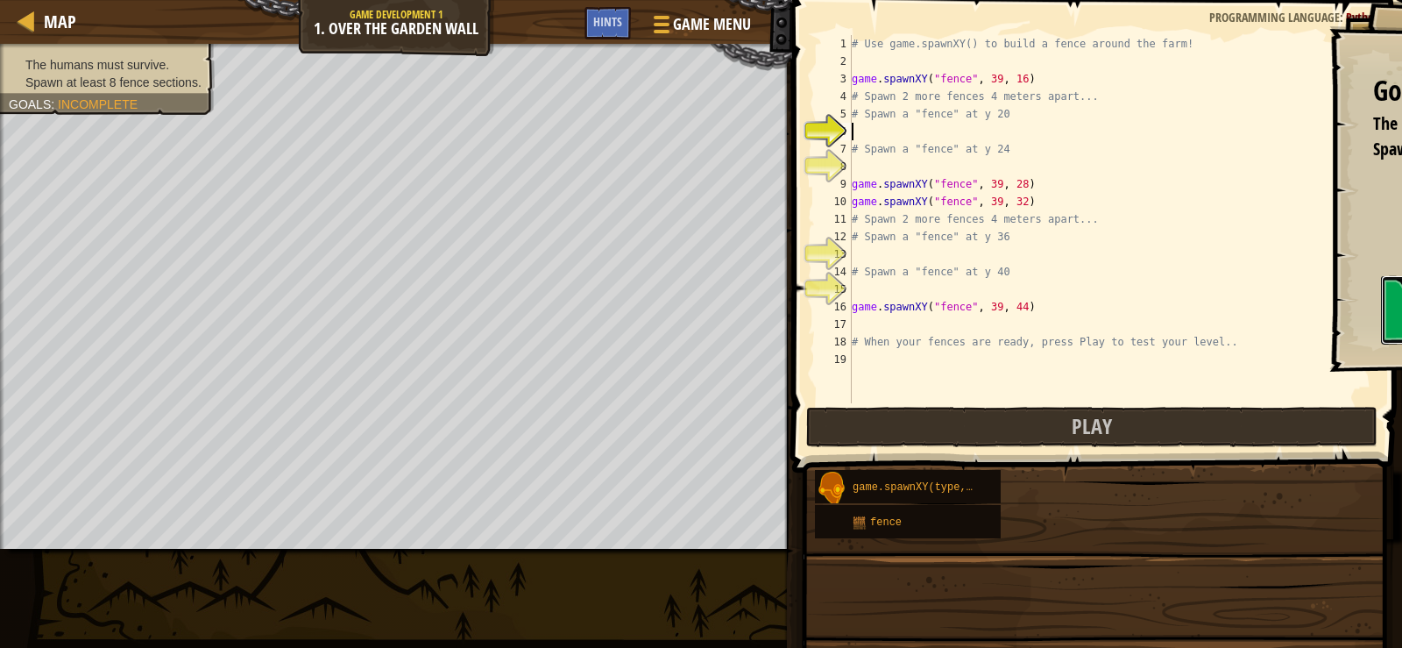
click at [917, 310] on div "Goals The humans must survive. Spawn at least 8 fence sections. Start Level Err…" at bounding box center [701, 324] width 1402 height 648
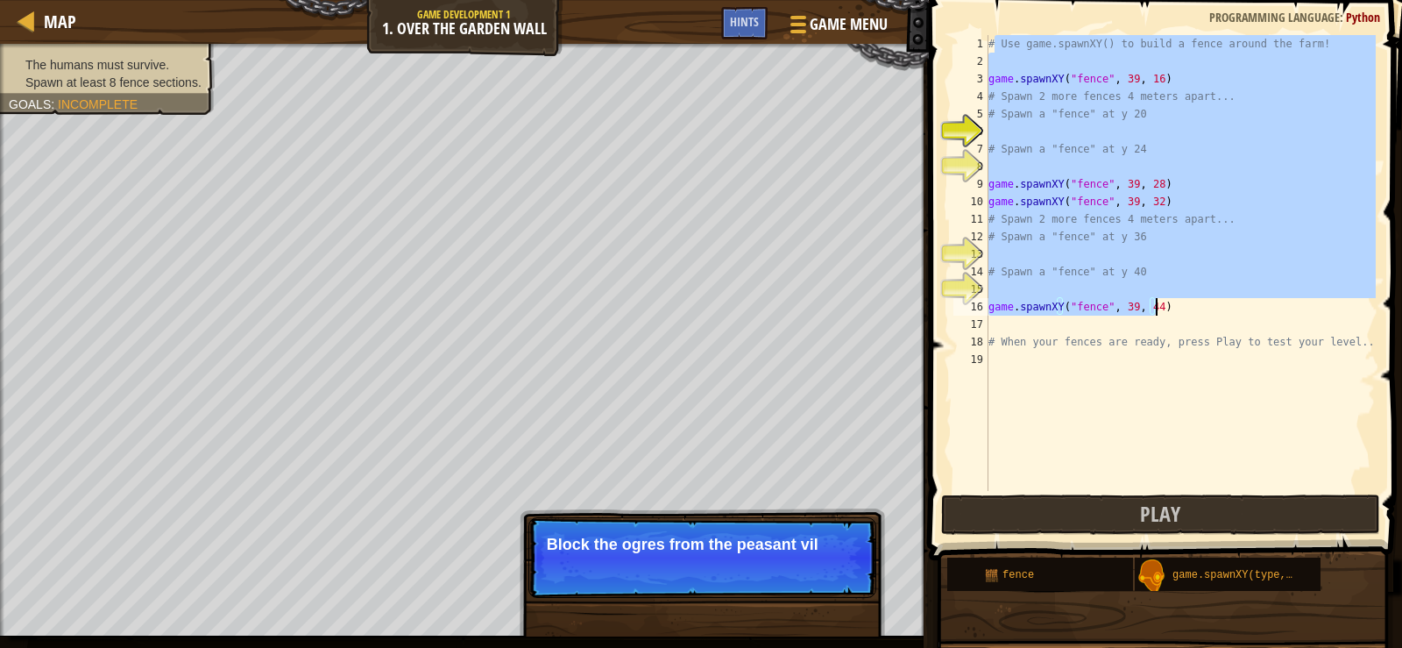
drag, startPoint x: 992, startPoint y: 41, endPoint x: 1197, endPoint y: 316, distance: 342.5
click at [1197, 316] on div "# Use game.spawnXY() to build a fence around the farm! game . spawnXY ( "fence"…" at bounding box center [1180, 280] width 391 height 491
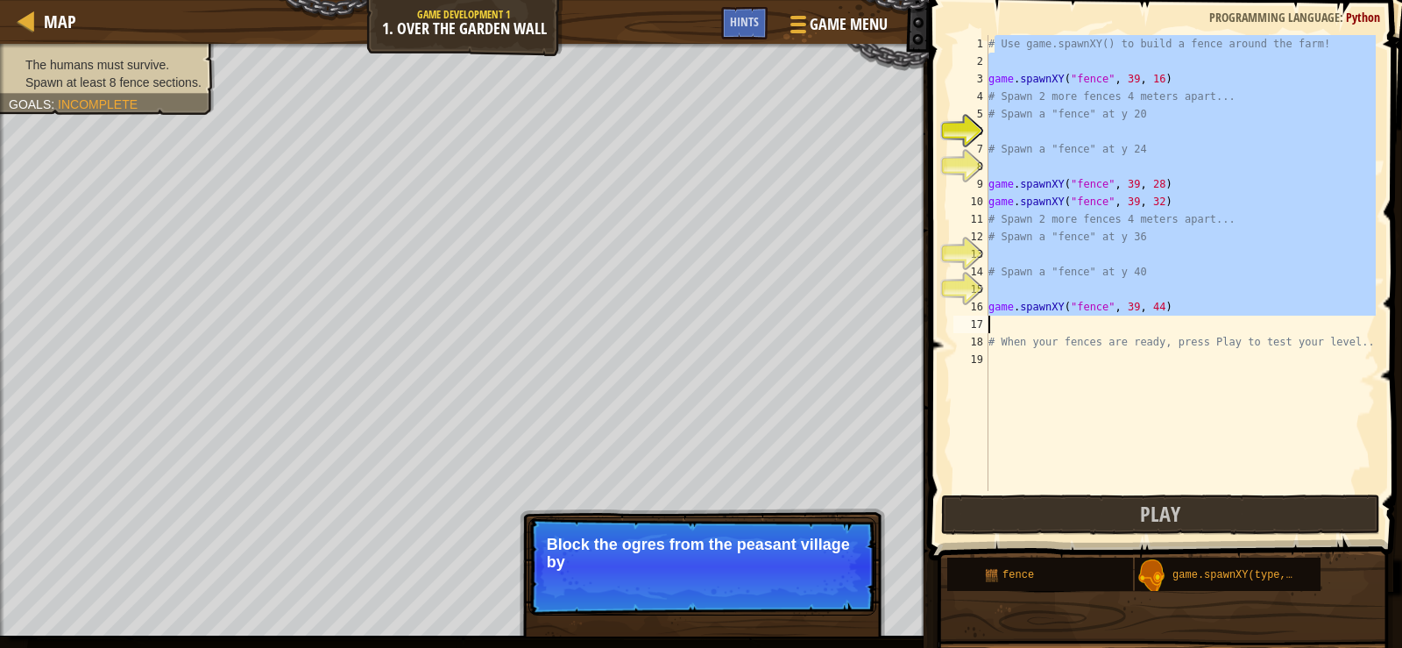
type textarea "#"
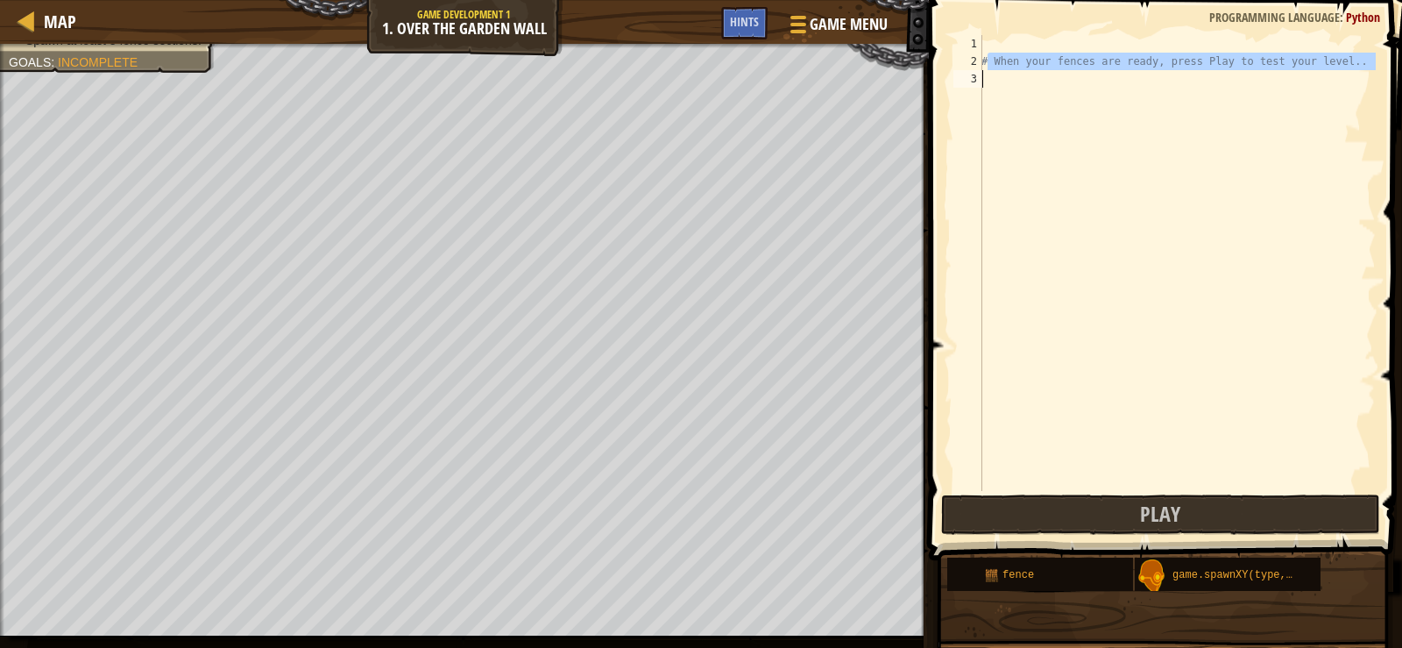
drag, startPoint x: 985, startPoint y: 56, endPoint x: 1273, endPoint y: 94, distance: 290.8
click at [1273, 94] on div "# When your fences are ready, press Play to test your level.." at bounding box center [1177, 280] width 398 height 491
type textarea "#"
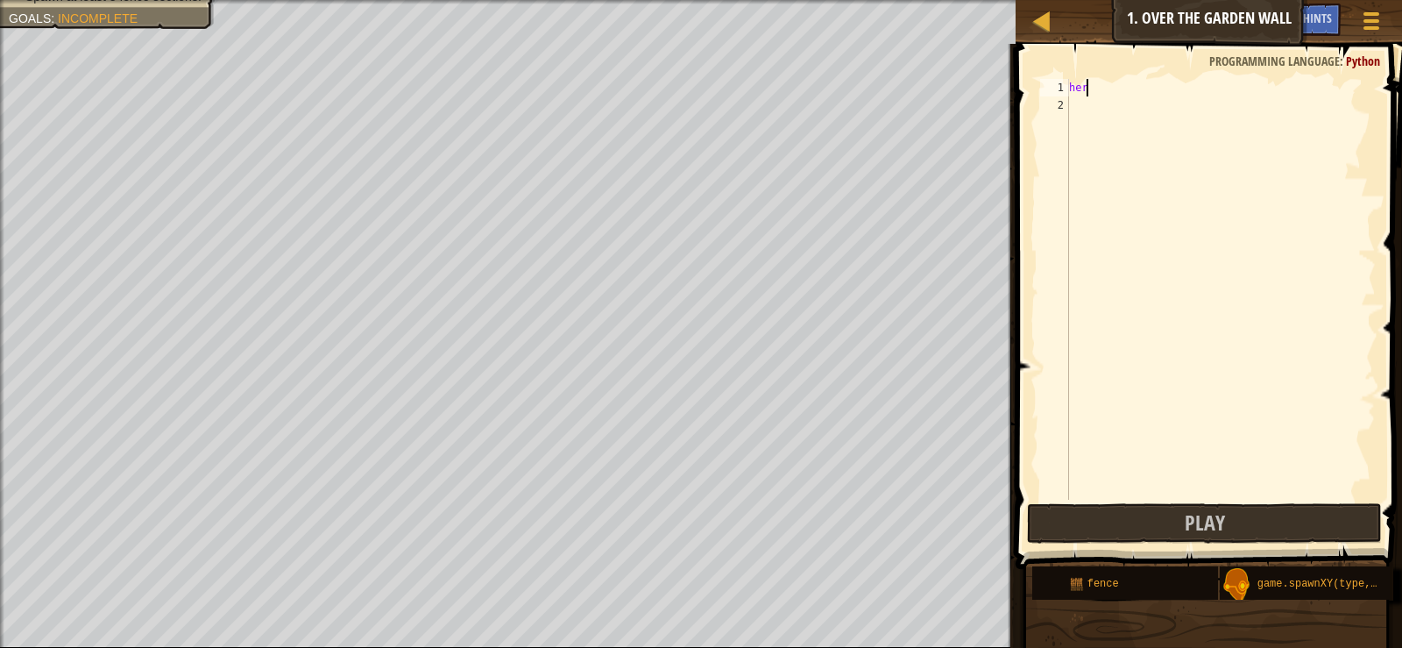
scroll to position [8, 1]
type textarea "h"
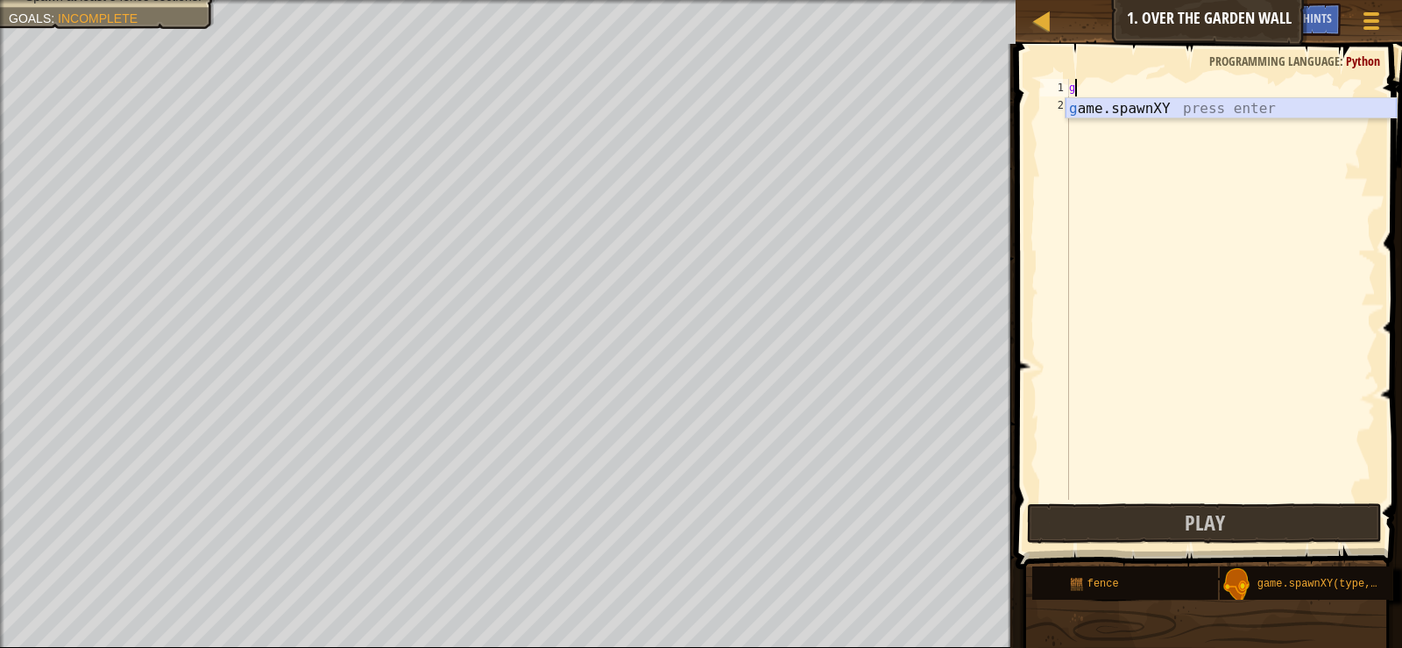
click at [1131, 103] on div "g ame.spawnXY press enter" at bounding box center [1231, 129] width 331 height 63
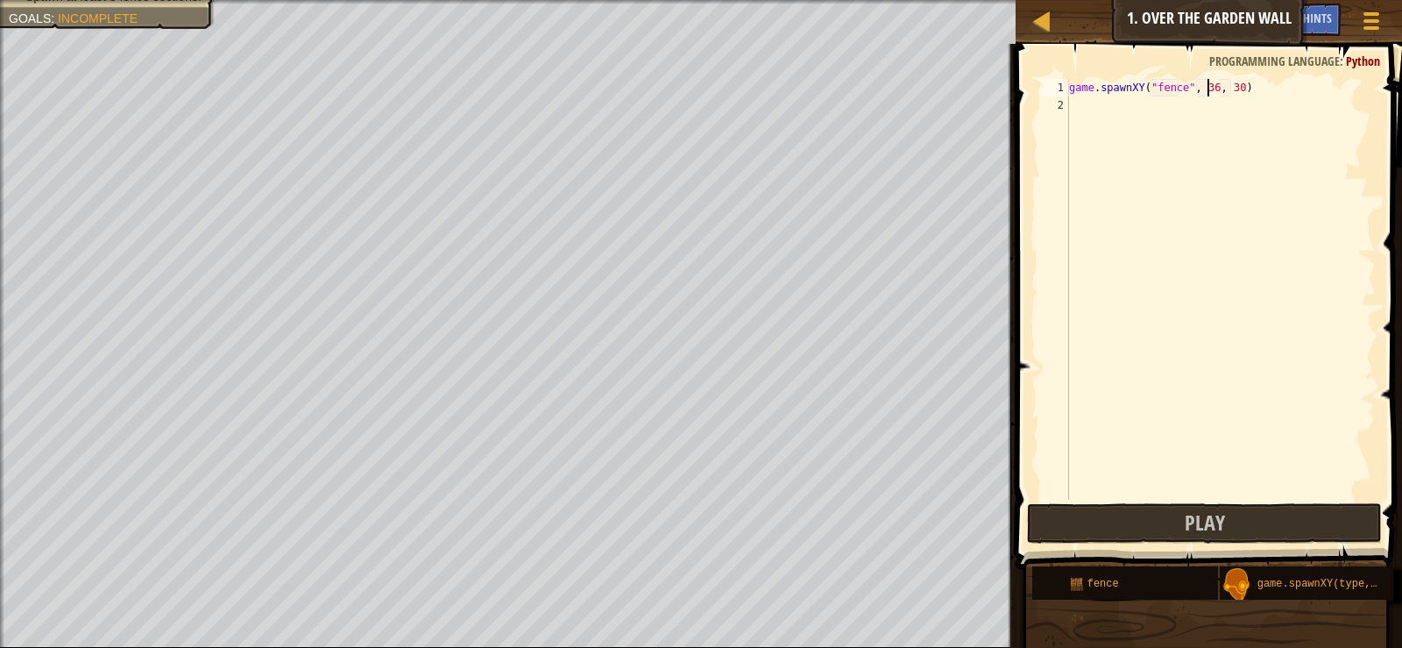
click at [1208, 87] on div "game . spawnXY ( "fence" , 36 , 30 )" at bounding box center [1221, 307] width 310 height 456
click at [1233, 74] on span at bounding box center [1211, 281] width 401 height 577
click at [1228, 86] on div "game . spawnXY ( "fence" , 40 , 30 )" at bounding box center [1221, 307] width 310 height 456
click at [1231, 90] on div "game . spawnXY ( "fence" , 40 , 30 )" at bounding box center [1221, 307] width 310 height 456
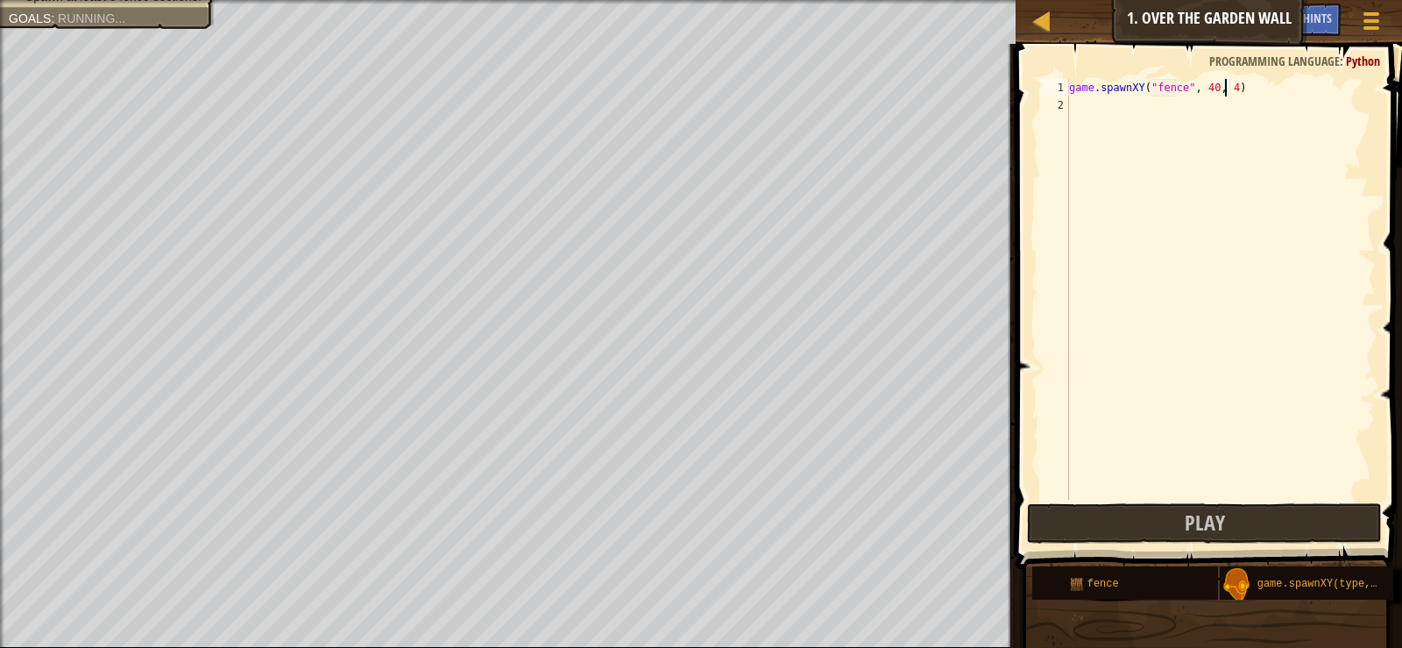
type textarea "game.spawnXY("fence", 40, 44)"
click at [1087, 109] on div "game . spawnXY ( "fence" , 40 , 44 )" at bounding box center [1221, 307] width 310 height 456
click at [1247, 529] on button "Play" at bounding box center [1204, 523] width 354 height 40
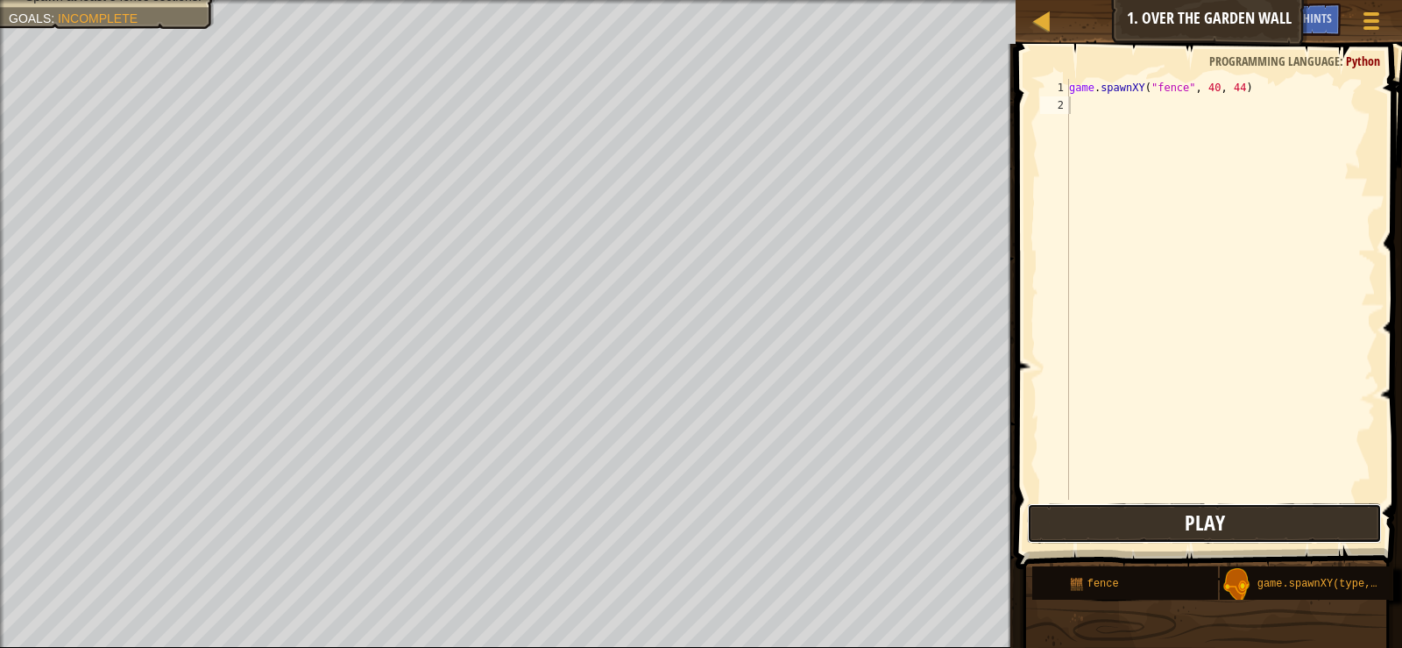
click at [1213, 526] on span "Play" at bounding box center [1205, 522] width 40 height 28
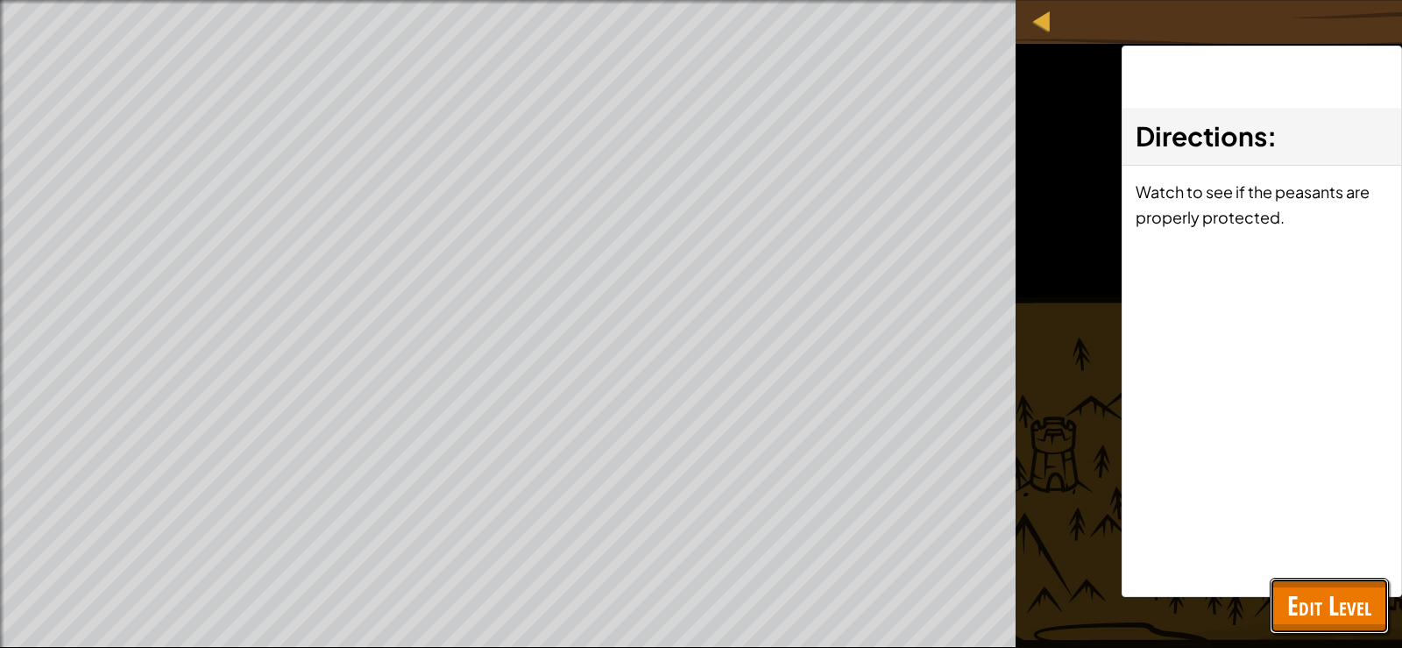
click at [1330, 587] on span "Edit Level" at bounding box center [1329, 605] width 84 height 36
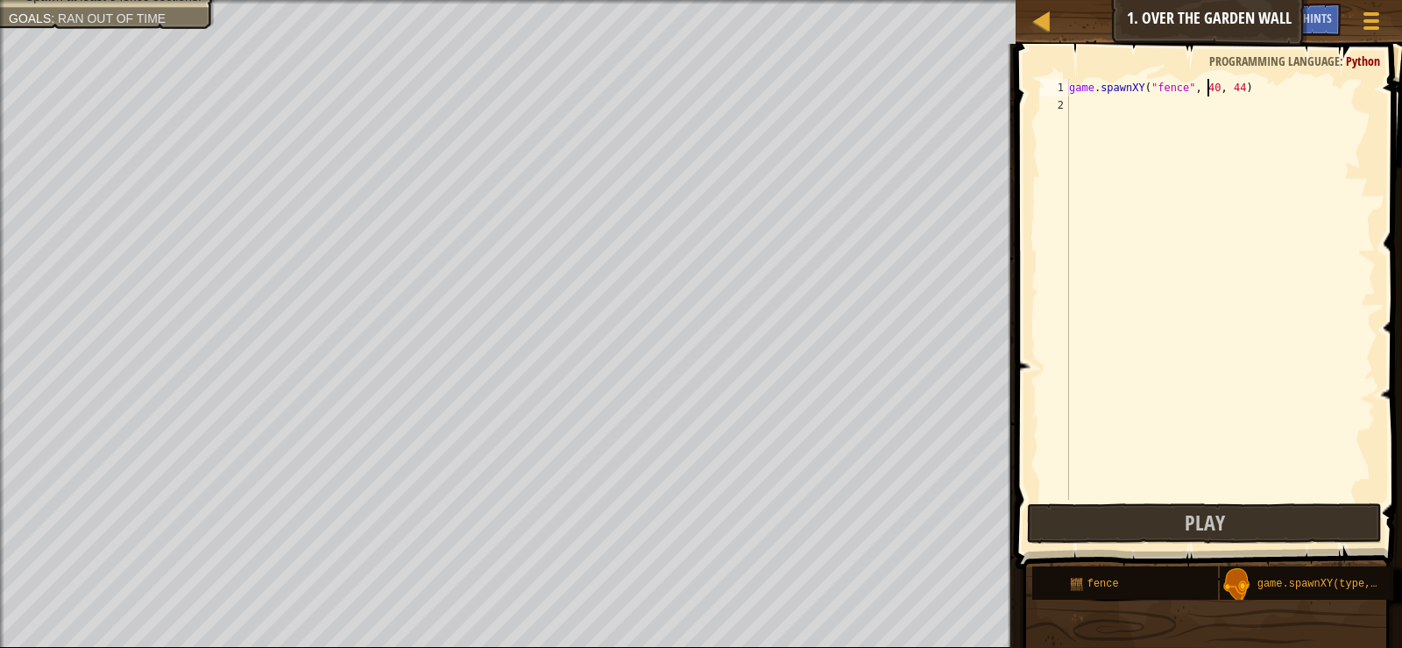
click at [1209, 81] on div "game . spawnXY ( "fence" , 40 , 44 )" at bounding box center [1221, 307] width 310 height 456
type textarea "game.spawnXY("fence", 39, 44)"
click at [1237, 85] on div "game . spawnXY ( "fence" , 39 , 44 )" at bounding box center [1221, 307] width 310 height 456
click at [1272, 176] on div "game . spawnXY ( "fence" , 39 , 44 )" at bounding box center [1221, 307] width 310 height 456
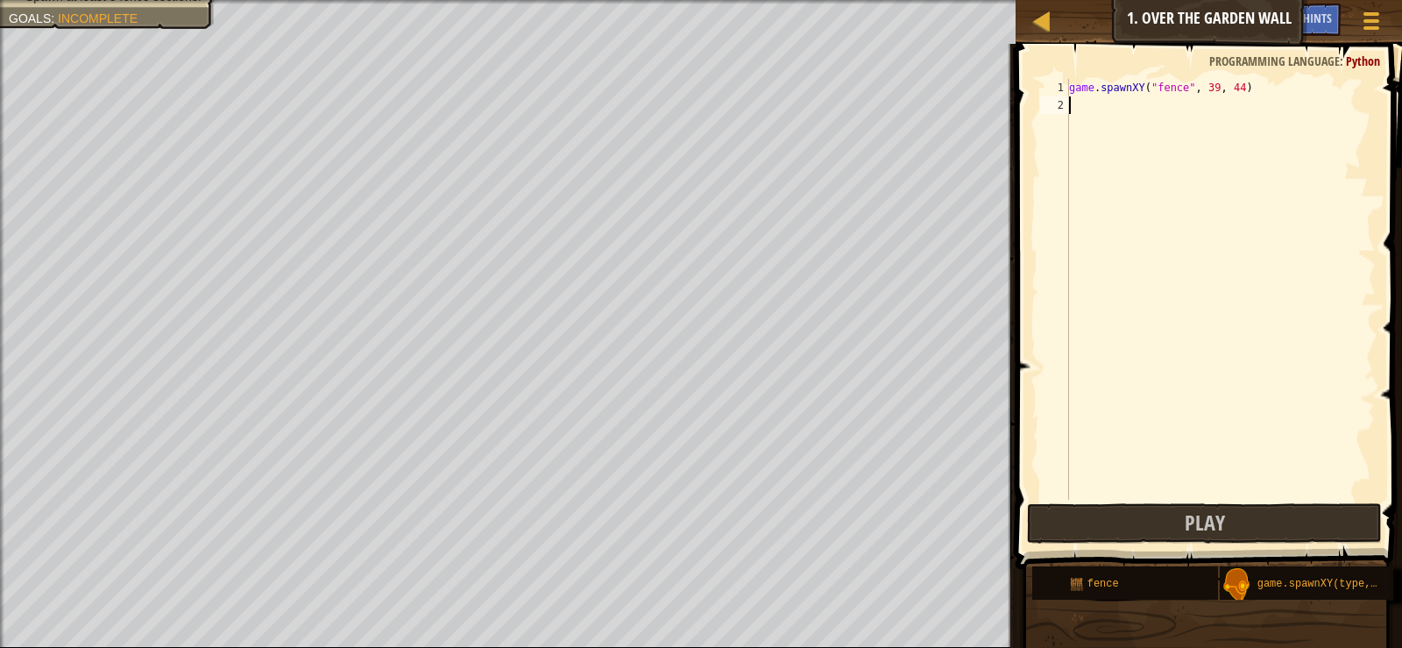
scroll to position [8, 0]
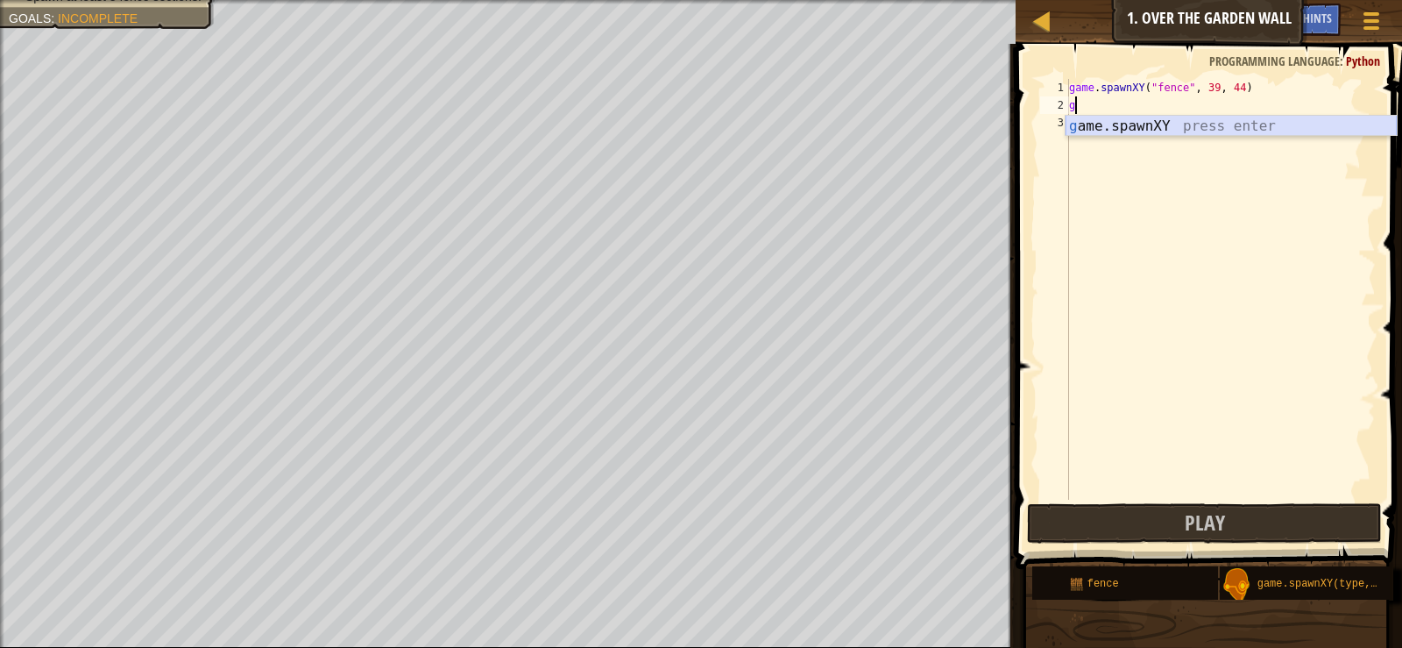
click at [1122, 124] on div "g ame.spawnXY press enter" at bounding box center [1231, 147] width 331 height 63
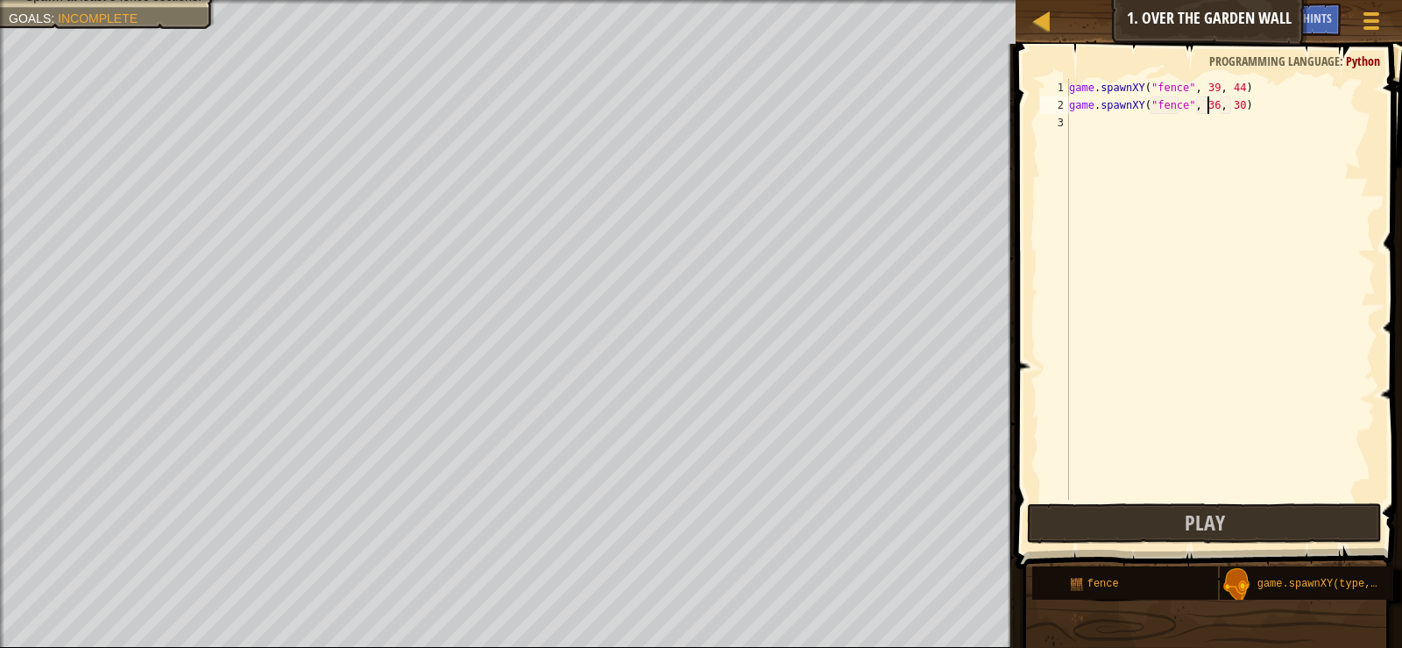
click at [1207, 103] on div "game . spawnXY ( "fence" , 39 , 44 ) game . spawnXY ( "fence" , 36 , 30 )" at bounding box center [1221, 307] width 310 height 456
click at [1231, 104] on div "game . spawnXY ( "fence" , 39 , 44 ) game . spawnXY ( "fence" , 39 , 30 )" at bounding box center [1221, 307] width 310 height 456
type textarea "game.spawnXY("fence", 39, 41)"
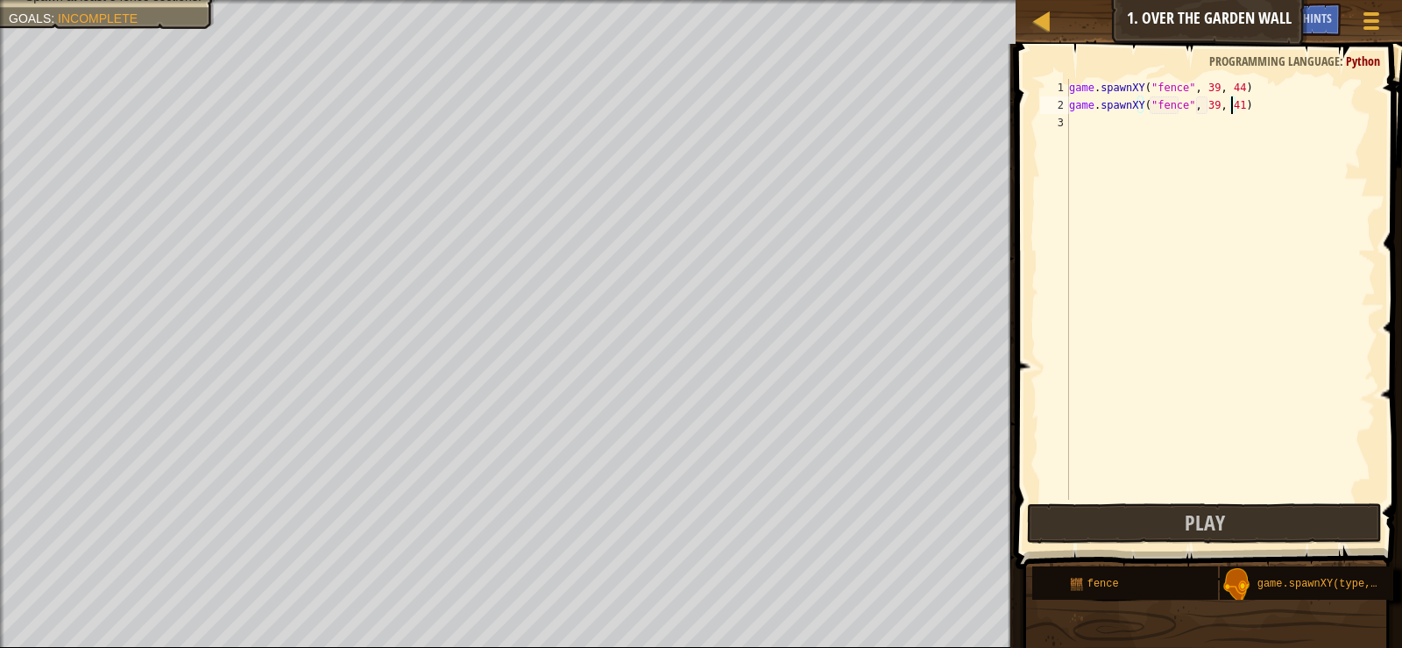
click at [1076, 127] on div "game . spawnXY ( "fence" , 39 , 44 ) game . spawnXY ( "fence" , 39 , 41 )" at bounding box center [1221, 307] width 310 height 456
type textarea "g"
click at [1151, 159] on div "game . spawnXY ( "fence" , 39 , 44 ) game . spawnXY ( "fence" , 39 , 41 ) g" at bounding box center [1221, 307] width 310 height 456
click at [1100, 133] on div "game . spawnXY ( "fence" , 39 , 44 ) game . spawnXY ( "fence" , 39 , 41 ) g" at bounding box center [1221, 307] width 310 height 456
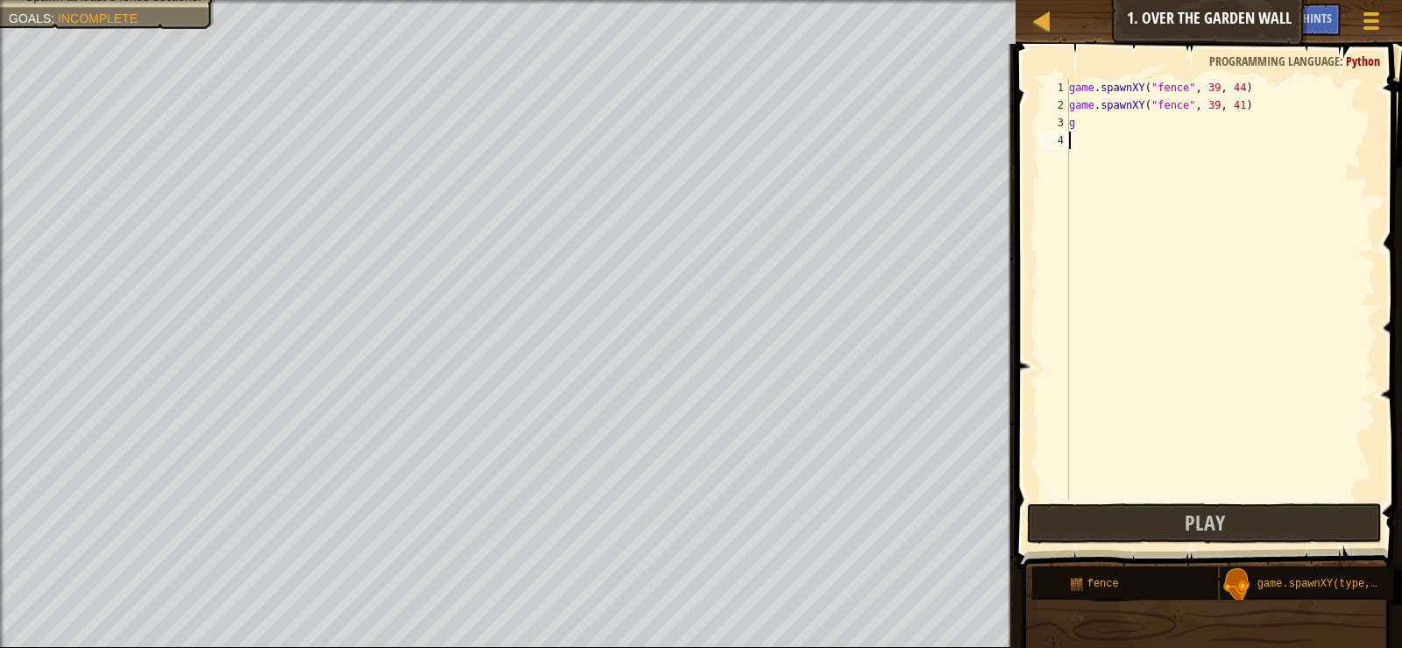
drag, startPoint x: 1065, startPoint y: 39, endPoint x: 1069, endPoint y: 46, distance: 9.0
click at [1069, 46] on div "Map Game Development 1 1. Over the Garden Wall Game Menu Done Hints 1 ההההההההה…" at bounding box center [701, 324] width 1402 height 648
click at [1100, 145] on div "game . spawnXY ( "fence" , 39 , 44 ) game . spawnXY ( "fence" , 39 , 41 ) g" at bounding box center [1221, 307] width 310 height 456
click at [1096, 97] on div "game . spawnXY ( "fence" , 39 , 44 ) game . spawnXY ( "fence" , 39 , 41 ) g" at bounding box center [1221, 307] width 310 height 456
click at [1097, 110] on div "game . spawnXY ( "fence" , 39 , 44 ) game . spawnXY ( "fence" , 39 , 41 ) g" at bounding box center [1221, 307] width 310 height 456
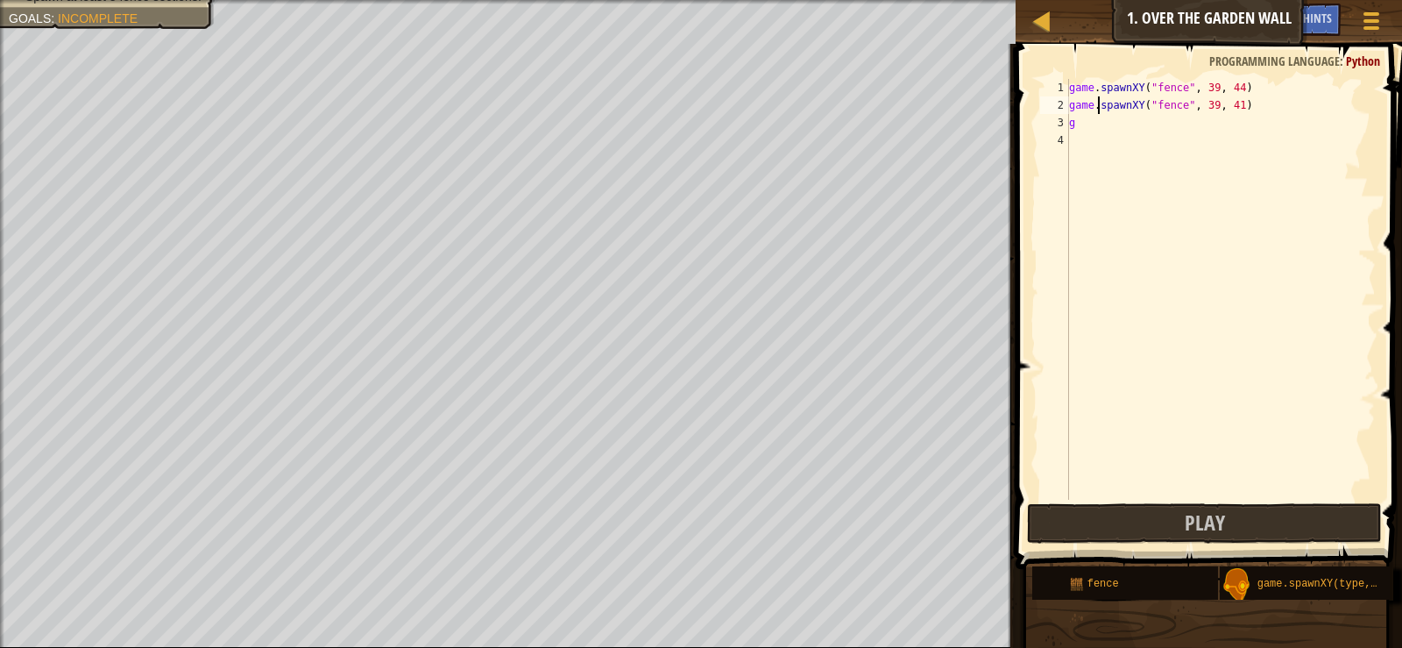
click at [1097, 121] on div "game . spawnXY ( "fence" , 39 , 44 ) game . spawnXY ( "fence" , 39 , 41 ) g" at bounding box center [1221, 307] width 310 height 456
type textarea "g"
click at [1128, 137] on div "g ame.spawnXY press enter" at bounding box center [1231, 164] width 331 height 63
click at [1209, 123] on div "game . spawnXY ( "fence" , 39 , 44 ) game . spawnXY ( "fence" , 39 , 41 ) game …" at bounding box center [1221, 307] width 310 height 456
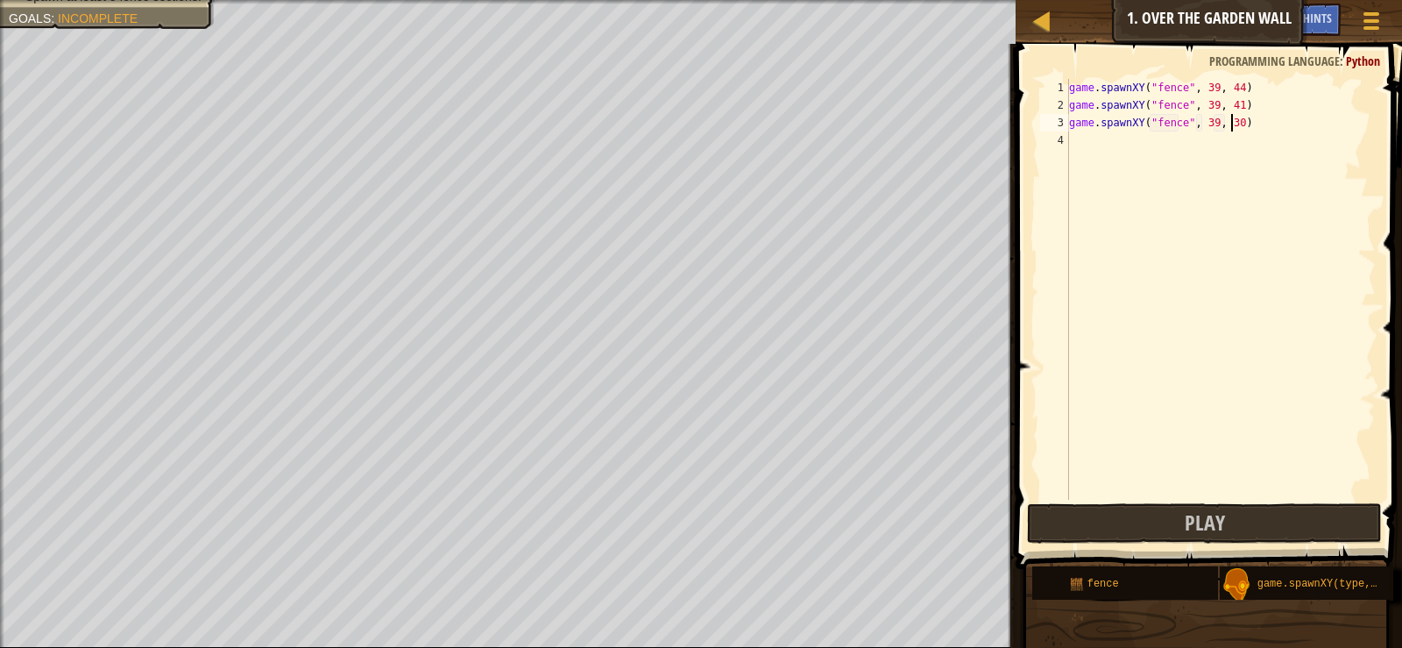
click at [1234, 124] on div "game . spawnXY ( "fence" , 39 , 44 ) game . spawnXY ( "fence" , 39 , 41 ) game …" at bounding box center [1221, 307] width 310 height 456
type textarea "game.spawnXY("fence", 39, 38)"
click at [1089, 145] on div "game . spawnXY ( "fence" , 39 , 44 ) game . spawnXY ( "fence" , 39 , 41 ) game …" at bounding box center [1221, 307] width 310 height 456
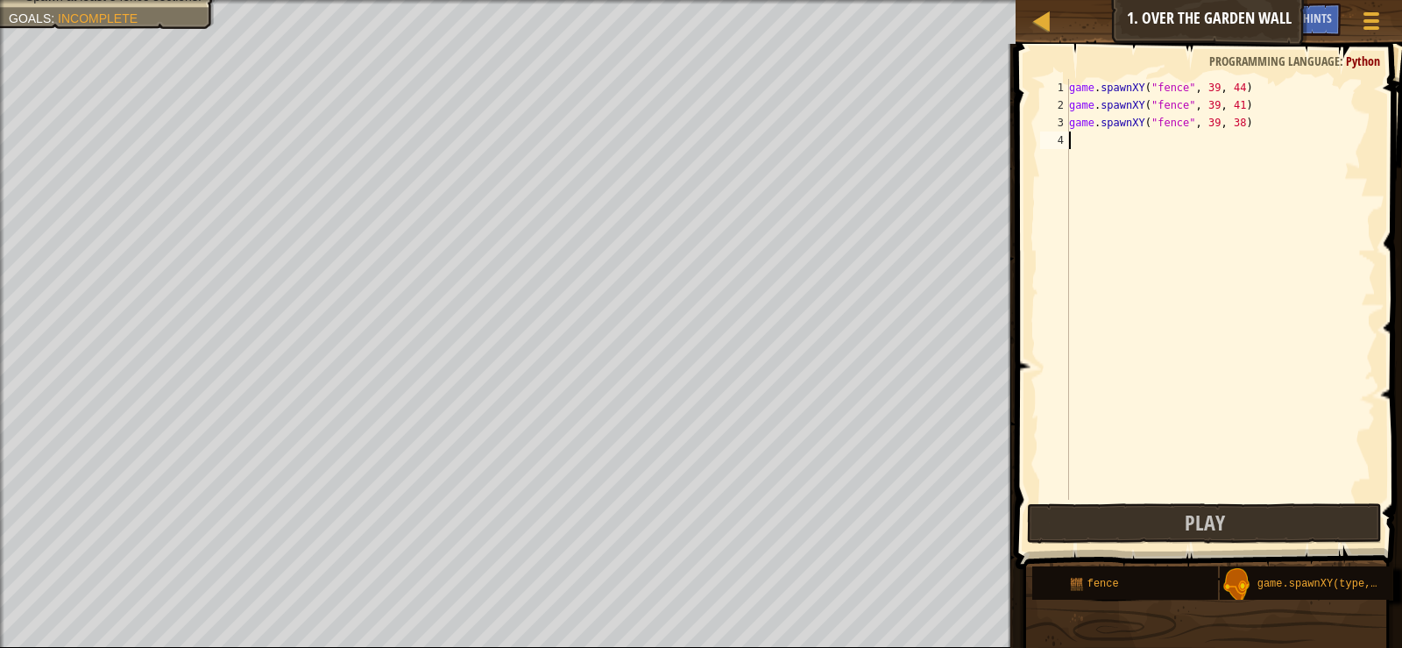
type textarea "g"
click at [1155, 173] on div "game . spawnXY ( "fence" , 39 , 44 ) game . spawnXY ( "fence" , 39 , 41 ) game …" at bounding box center [1221, 307] width 310 height 456
click at [1086, 151] on div "game . spawnXY ( "fence" , 39 , 44 ) game . spawnXY ( "fence" , 39 , 41 ) game …" at bounding box center [1221, 307] width 310 height 456
click at [1092, 139] on div "game . spawnXY ( "fence" , 39 , 44 ) game . spawnXY ( "fence" , 39 , 41 ) game …" at bounding box center [1221, 307] width 310 height 456
type textarea "g"
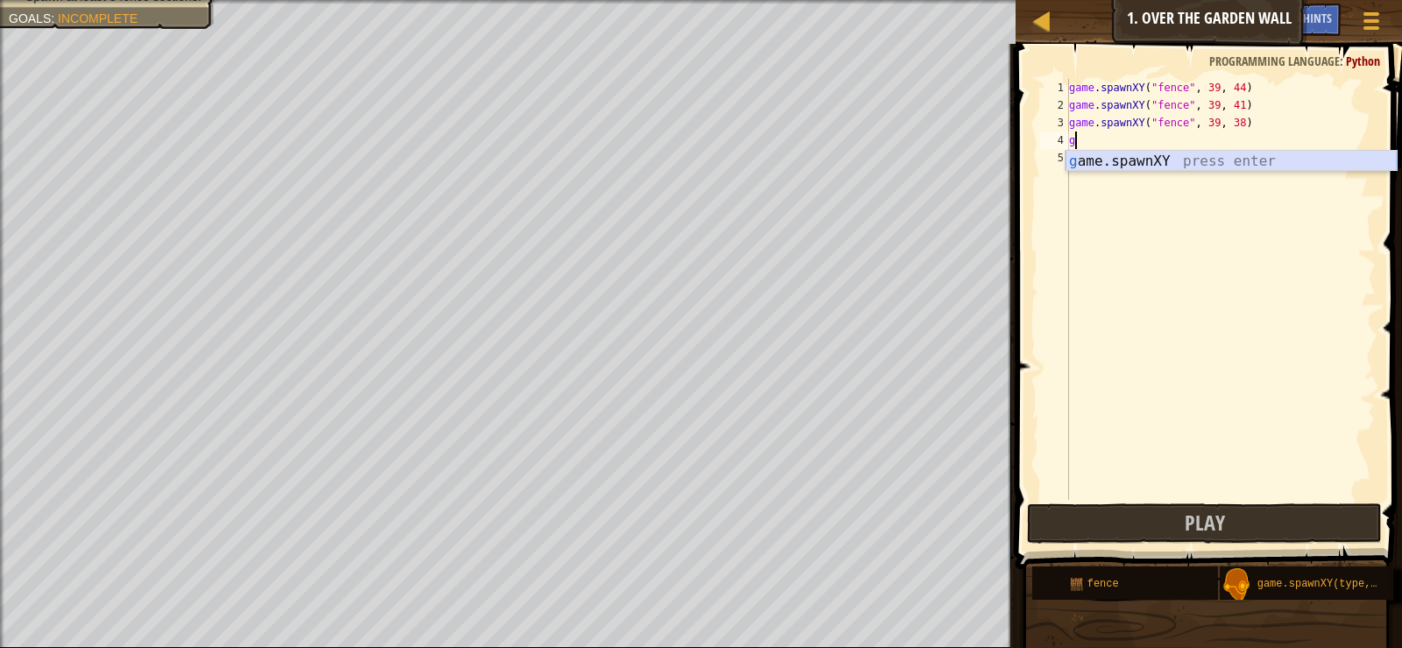
click at [1150, 163] on div "g ame.spawnXY press enter" at bounding box center [1231, 182] width 331 height 63
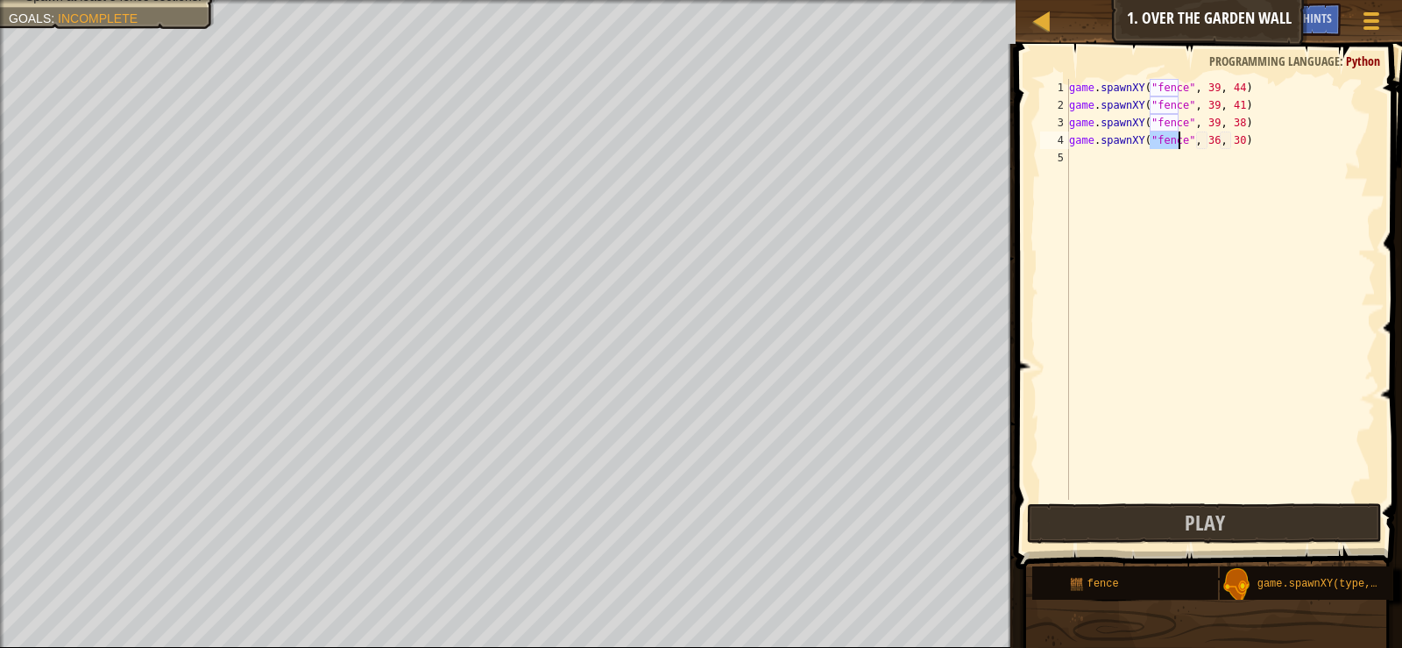
click at [1208, 143] on div "game . spawnXY ( "fence" , 39 , 44 ) game . spawnXY ( "fence" , 39 , 41 ) game …" at bounding box center [1221, 307] width 310 height 456
click at [1230, 138] on div "game . spawnXY ( "fence" , 39 , 44 ) game . spawnXY ( "fence" , 39 , 41 ) game …" at bounding box center [1221, 307] width 310 height 456
type textarea "game.spawnXY("fence", 39, 35)"
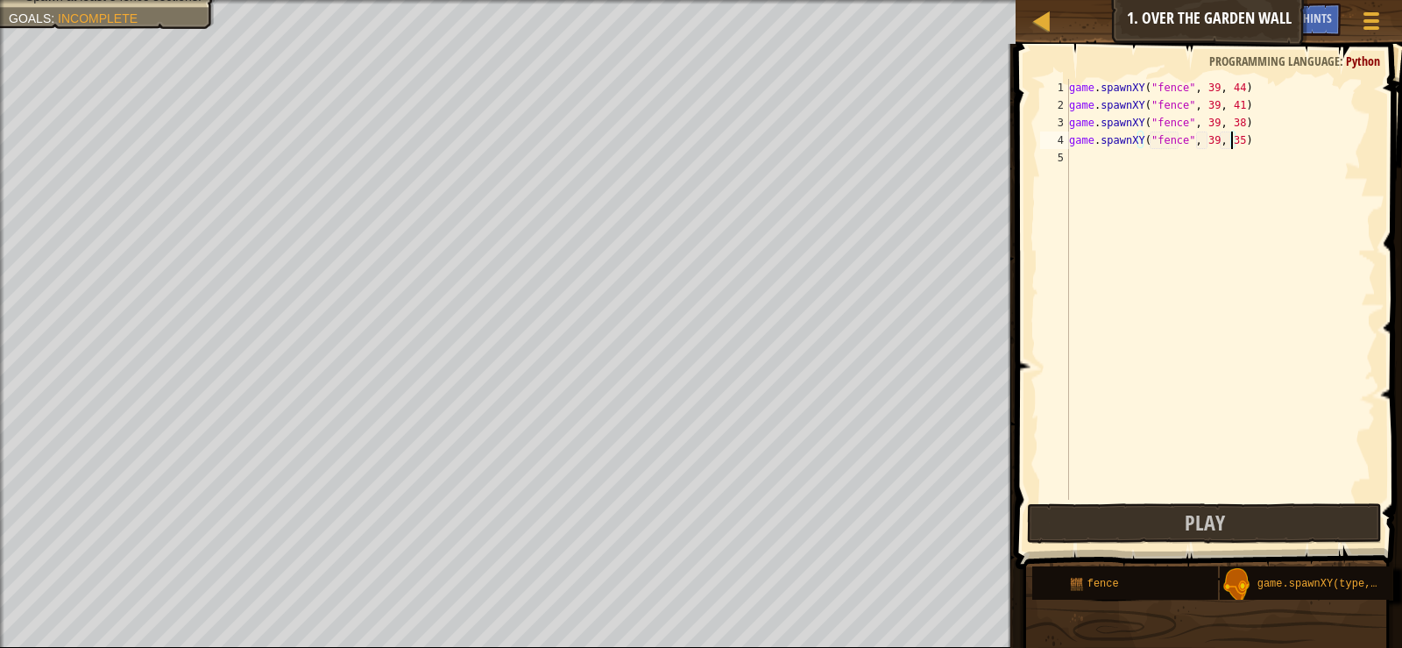
click at [1065, 153] on div "5" at bounding box center [1054, 158] width 29 height 18
click at [1155, 185] on div "g ame.spawnXY press enter" at bounding box center [1231, 199] width 331 height 63
click at [1215, 157] on div "game . spawnXY ( "fence" , 39 , 44 ) game . spawnXY ( "fence" , 39 , 41 ) game …" at bounding box center [1221, 307] width 310 height 456
click at [1214, 154] on div "game . spawnXY ( "fence" , 39 , 44 ) game . spawnXY ( "fence" , 39 , 41 ) game …" at bounding box center [1221, 307] width 310 height 456
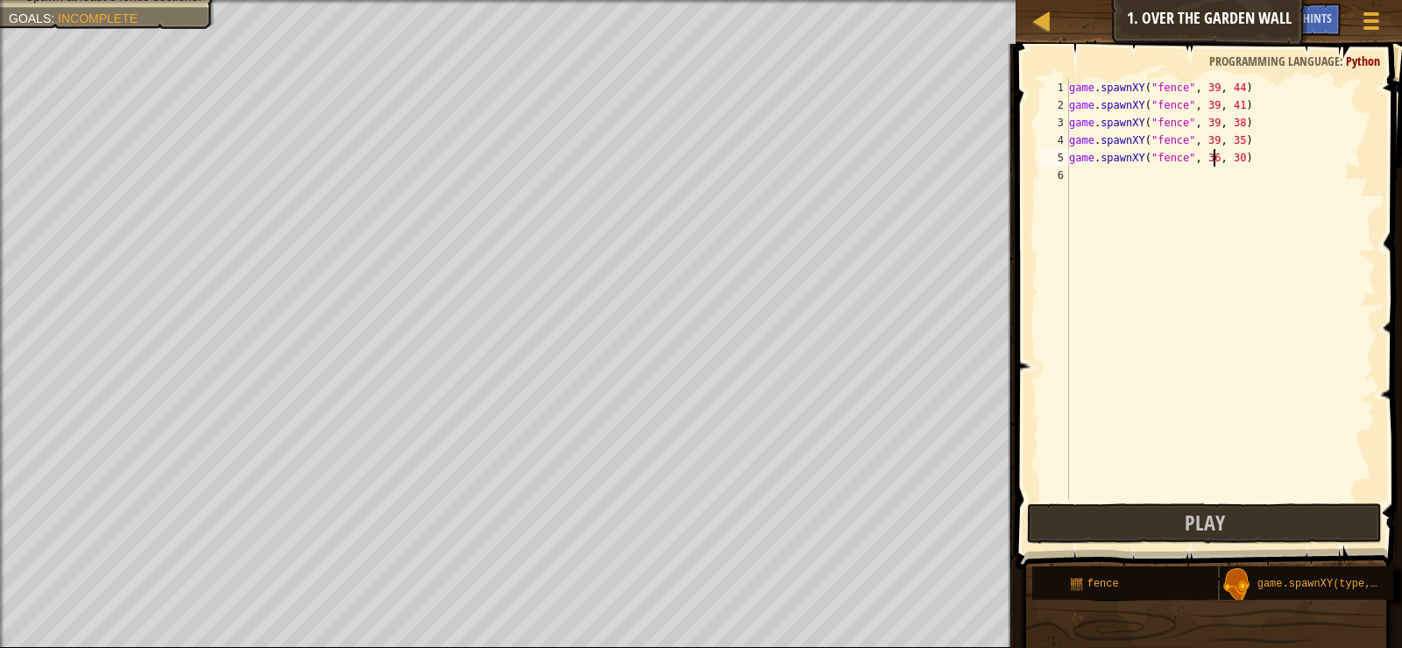
click at [1206, 158] on div "game . spawnXY ( "fence" , 39 , 44 ) game . spawnXY ( "fence" , 39 , 41 ) game …" at bounding box center [1221, 307] width 310 height 456
click at [1230, 152] on div "game . spawnXY ( "fence" , 39 , 44 ) game . spawnXY ( "fence" , 39 , 41 ) game …" at bounding box center [1221, 307] width 310 height 456
type textarea "game.spawnXY("fence", 39, 32)"
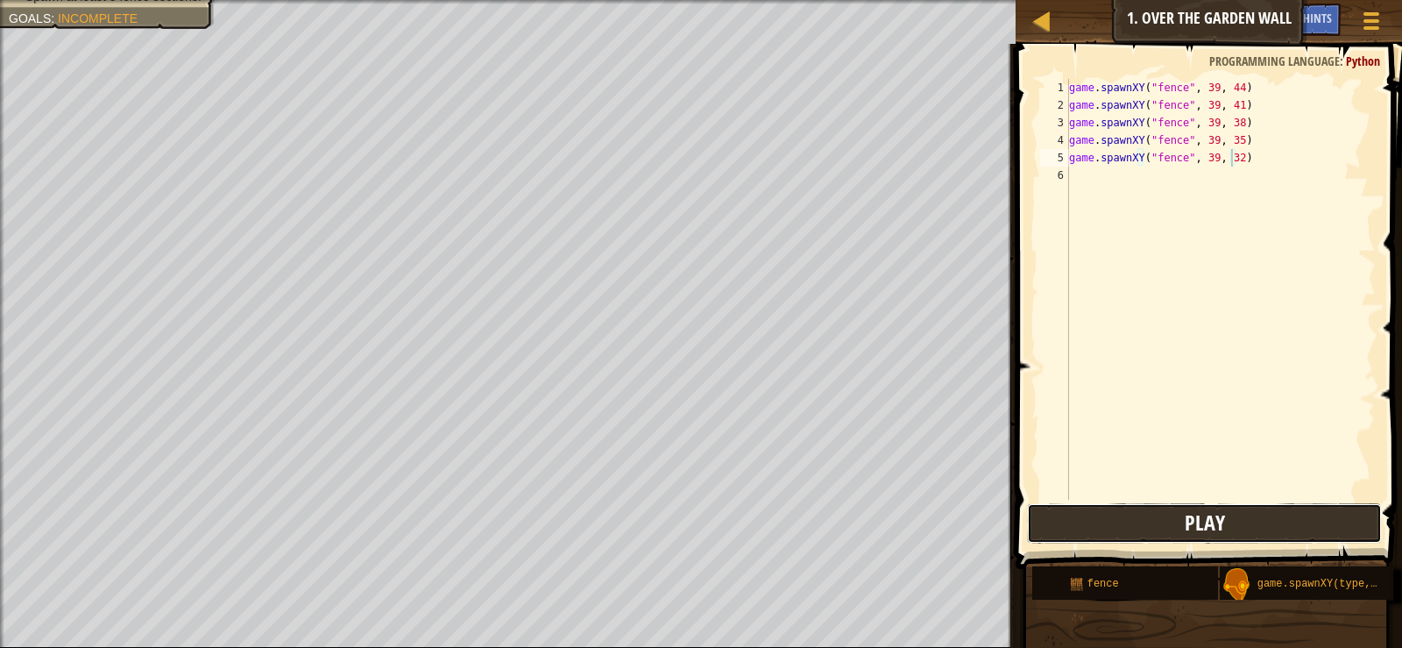
click at [1156, 537] on button "Play" at bounding box center [1204, 523] width 354 height 40
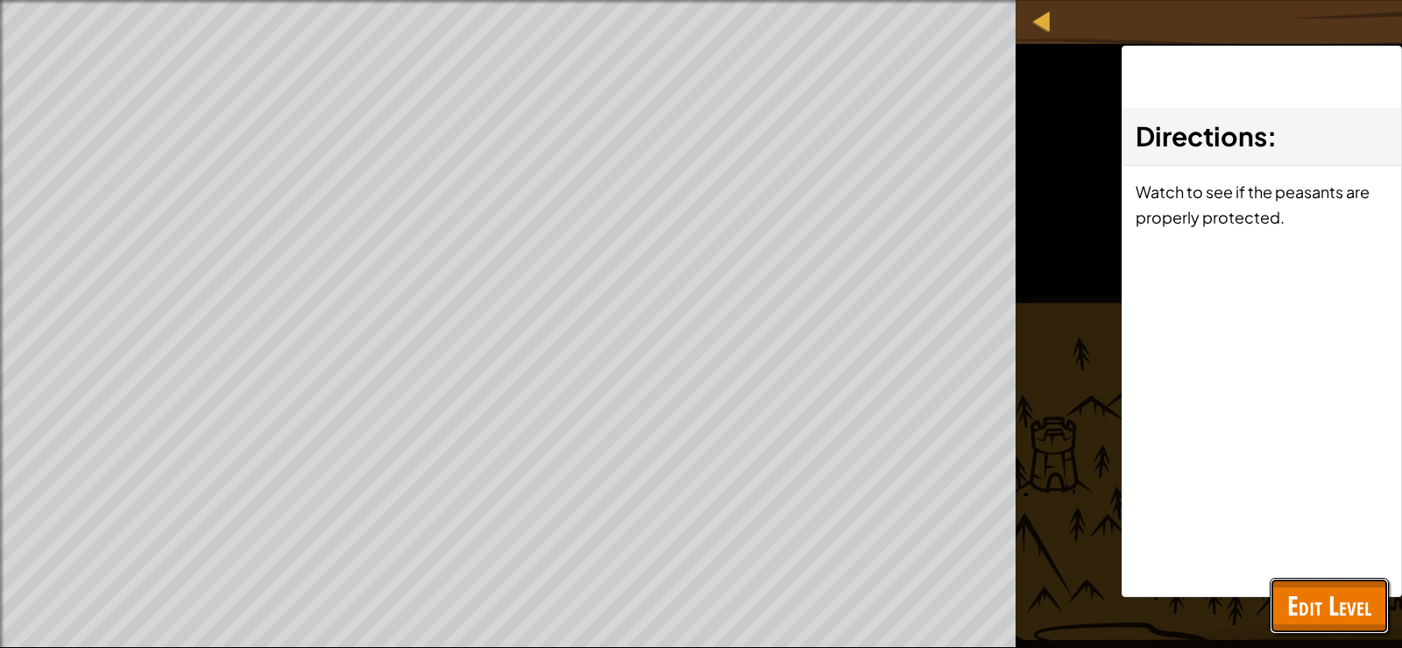
click at [1276, 613] on button "Edit Level" at bounding box center [1329, 606] width 119 height 56
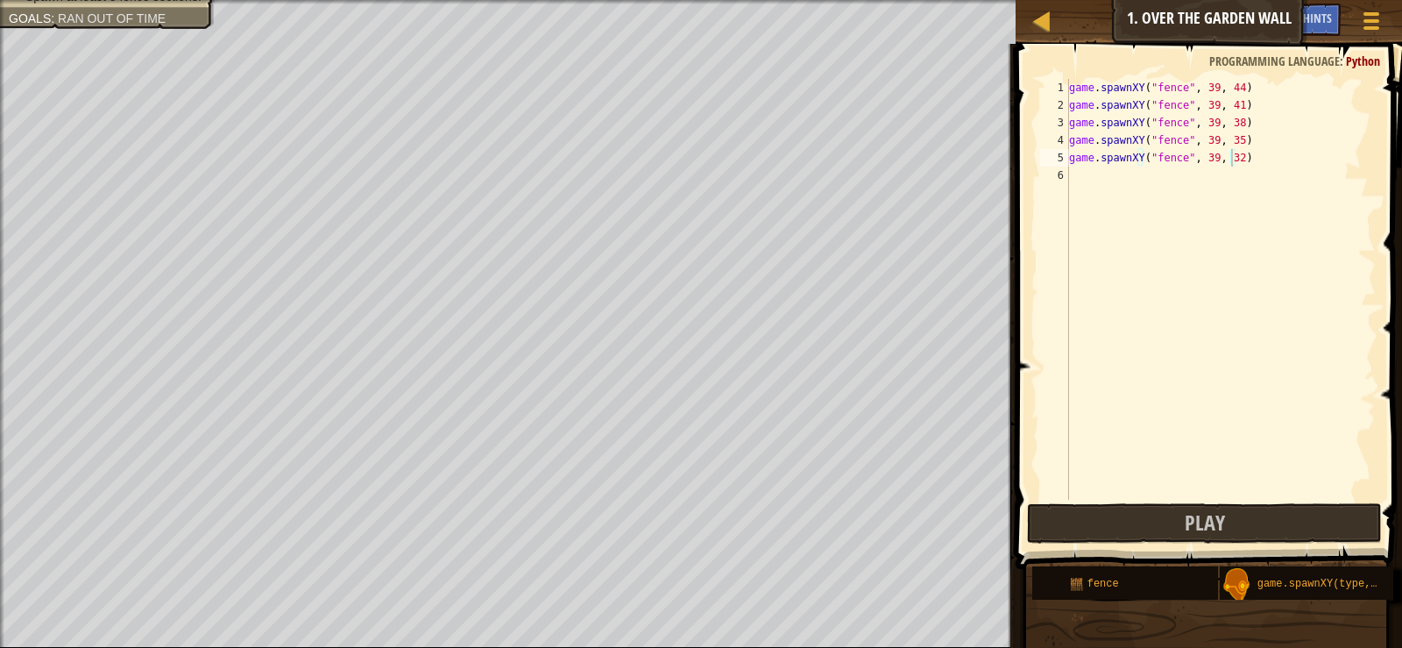
click at [1084, 177] on div "game . spawnXY ( "fence" , 39 , 44 ) game . spawnXY ( "fence" , 39 , 41 ) game …" at bounding box center [1221, 307] width 310 height 456
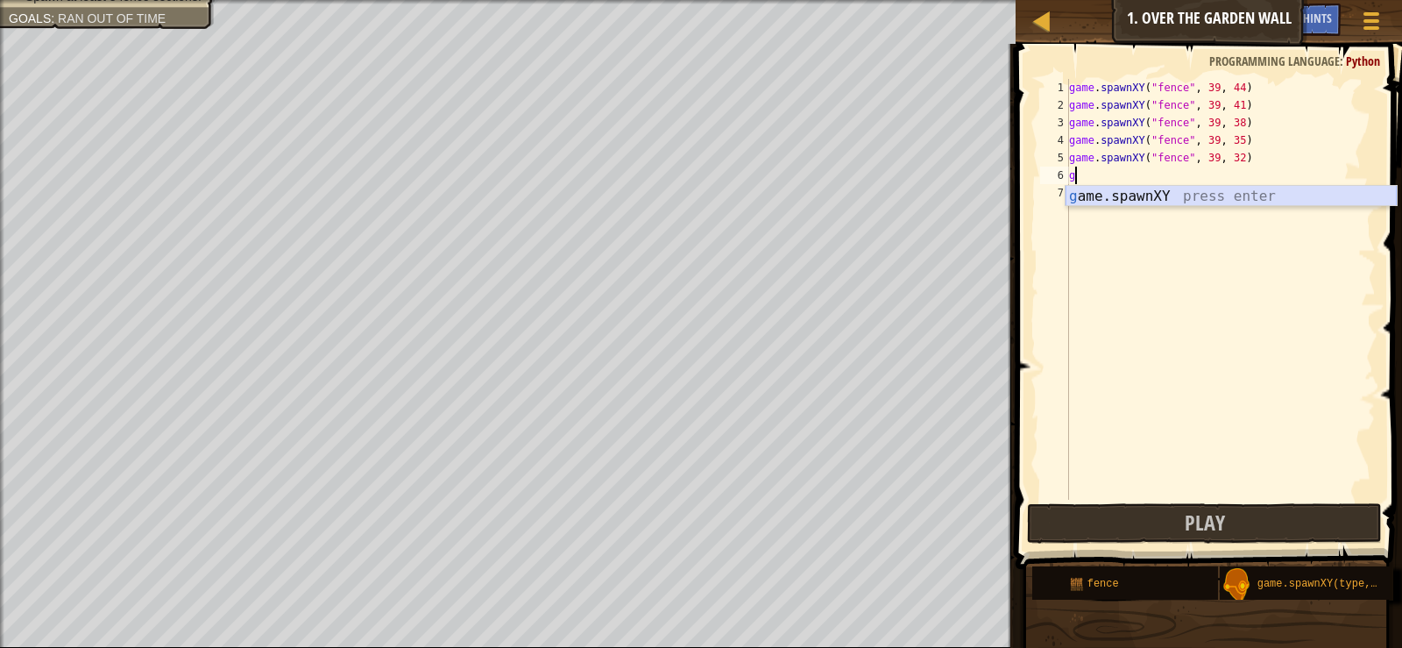
click at [1149, 195] on div "g ame.spawnXY press enter" at bounding box center [1231, 217] width 331 height 63
type textarea "game.spawnXY("fence", 36, 30)"
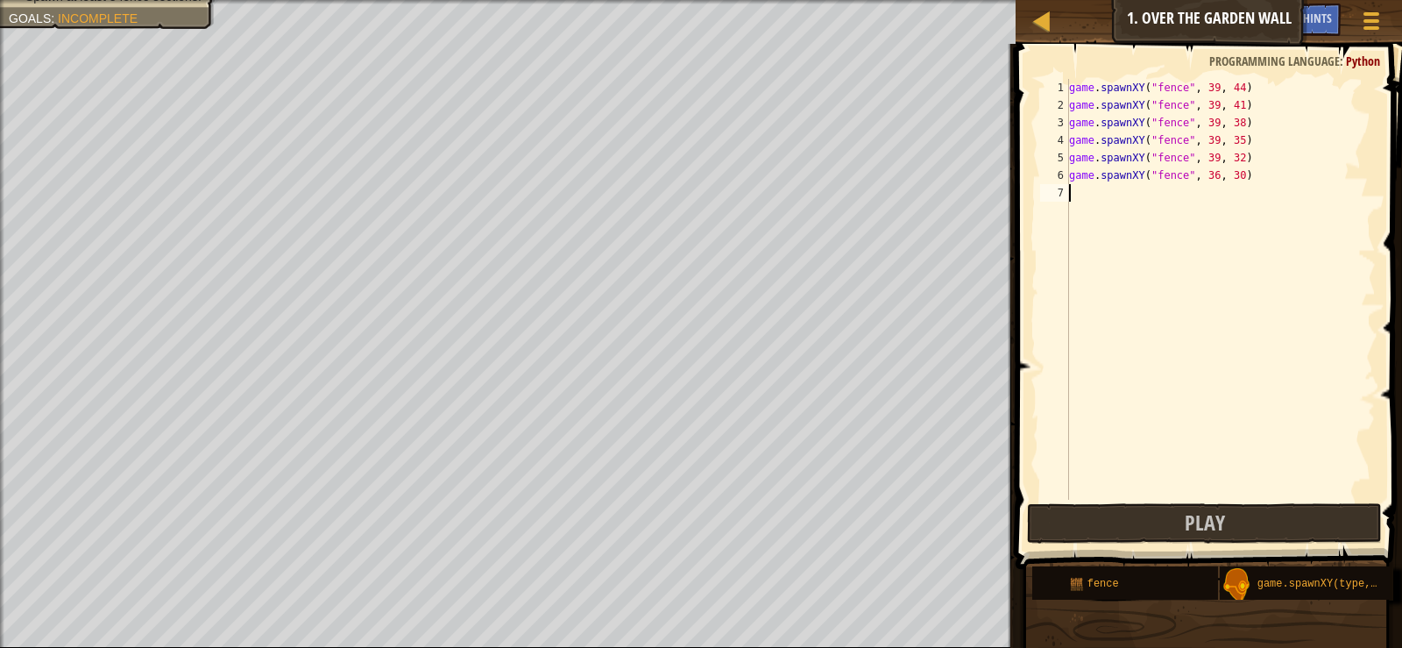
click at [1154, 272] on div "game . spawnXY ( "fence" , 39 , 44 ) game . spawnXY ( "fence" , 39 , 41 ) game …" at bounding box center [1221, 307] width 310 height 456
click at [1209, 174] on div "game . spawnXY ( "fence" , 39 , 44 ) game . spawnXY ( "fence" , 39 , 41 ) game …" at bounding box center [1221, 307] width 310 height 456
click at [1232, 174] on div "game . spawnXY ( "fence" , 39 , 44 ) game . spawnXY ( "fence" , 39 , 41 ) game …" at bounding box center [1221, 307] width 310 height 456
type textarea "game.spawnXY("fence", 39, 29)"
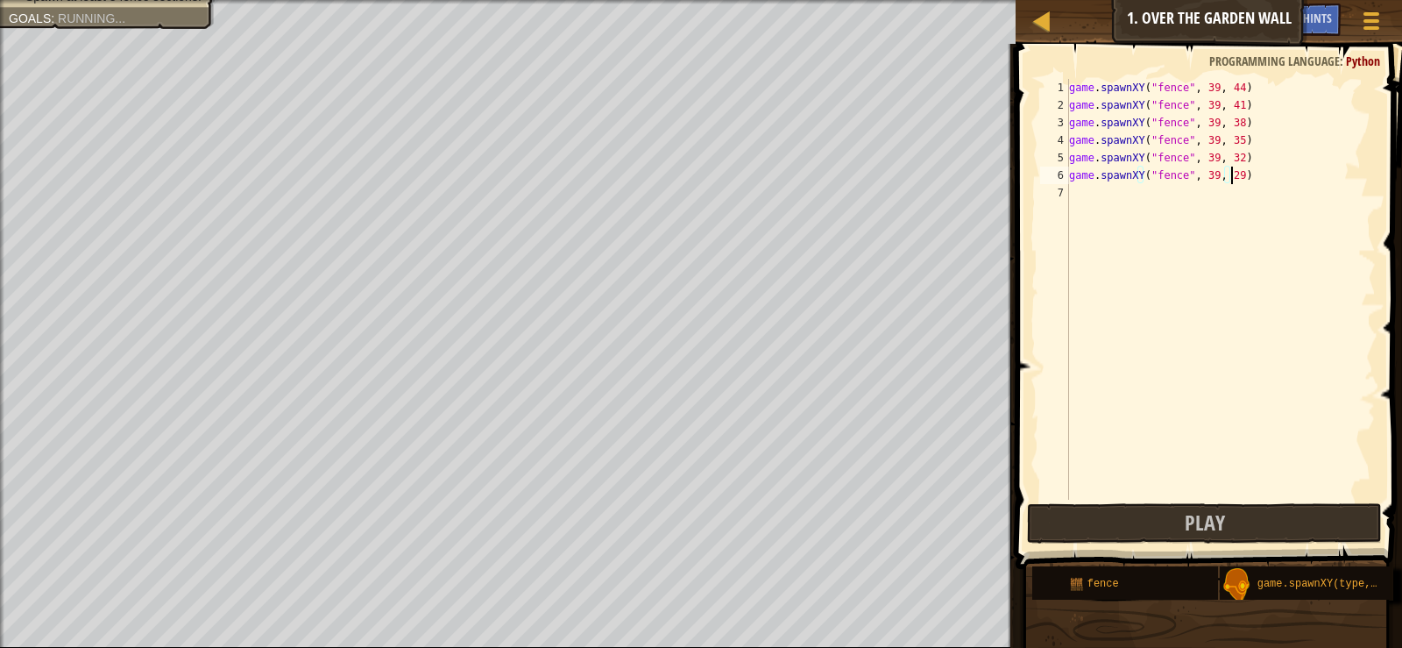
scroll to position [8, 13]
click at [1079, 186] on div "game . spawnXY ( "fence" , 39 , 44 ) game . spawnXY ( "fence" , 39 , 41 ) game …" at bounding box center [1221, 307] width 310 height 456
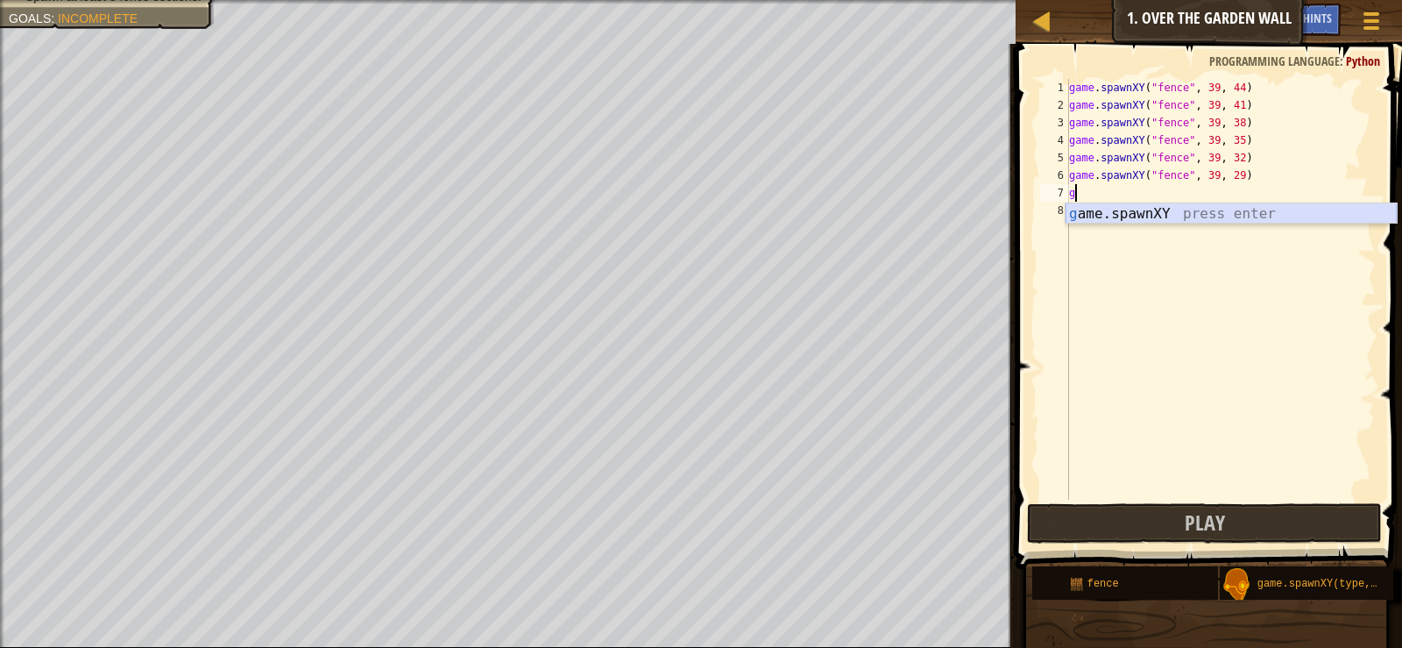
click at [1131, 214] on div "g ame.spawnXY press enter" at bounding box center [1231, 234] width 331 height 63
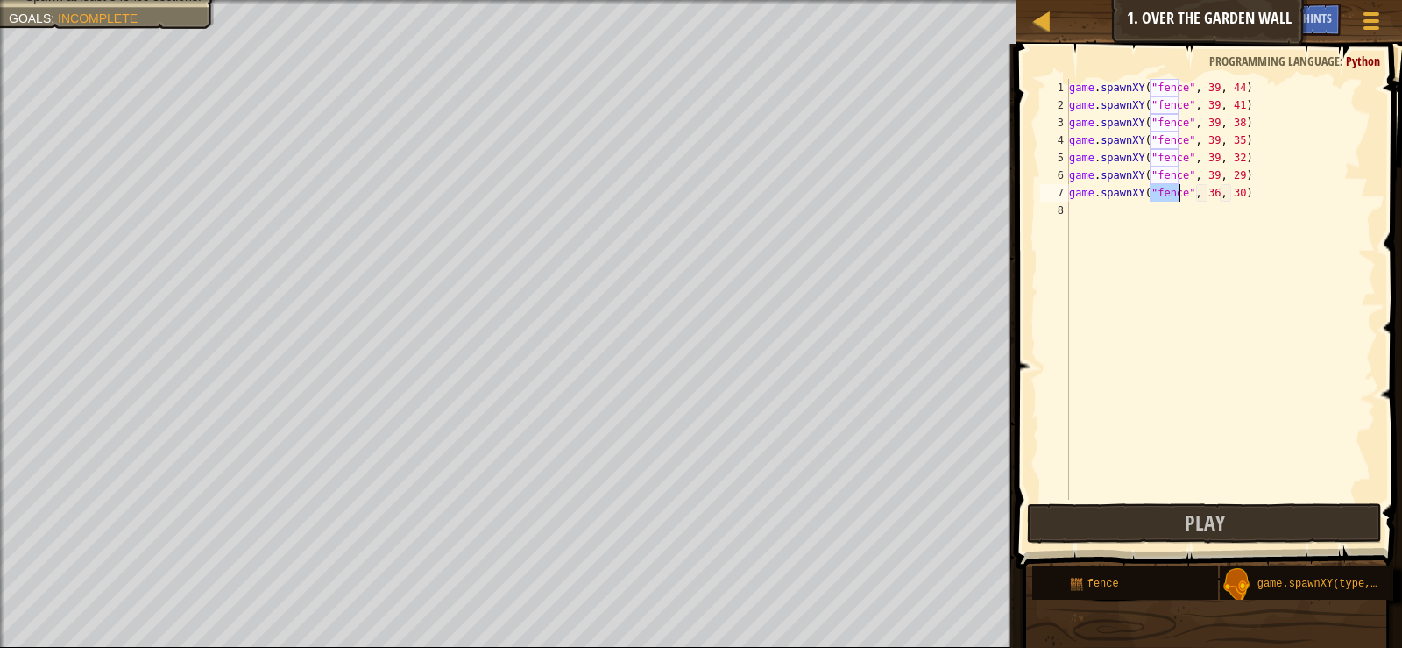
click at [1206, 197] on div "game . spawnXY ( "fence" , 39 , 44 ) game . spawnXY ( "fence" , 39 , 41 ) game …" at bounding box center [1221, 307] width 310 height 456
click at [1231, 191] on div "game . spawnXY ( "fence" , 39 , 44 ) game . spawnXY ( "fence" , 39 , 41 ) game …" at bounding box center [1221, 307] width 310 height 456
type textarea "game.spawnXY("fence", 39, 26)"
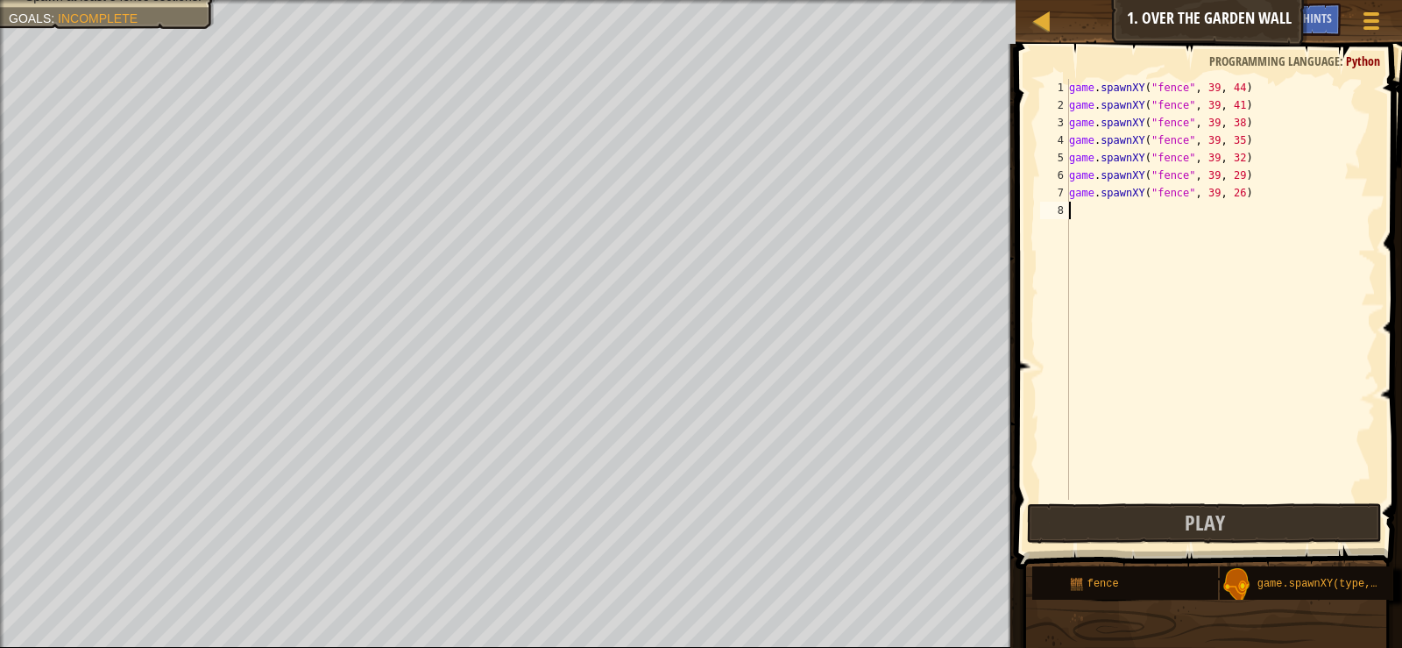
click at [1100, 226] on div "game . spawnXY ( "fence" , 39 , 44 ) game . spawnXY ( "fence" , 39 , 41 ) game …" at bounding box center [1221, 307] width 310 height 456
type textarea "g"
click at [1168, 245] on div "game . spawnXY ( "fence" , 39 , 44 ) game . spawnXY ( "fence" , 39 , 41 ) game …" at bounding box center [1221, 307] width 310 height 456
click at [1083, 222] on div "game . spawnXY ( "fence" , 39 , 44 ) game . spawnXY ( "fence" , 39 , 41 ) game …" at bounding box center [1221, 307] width 310 height 456
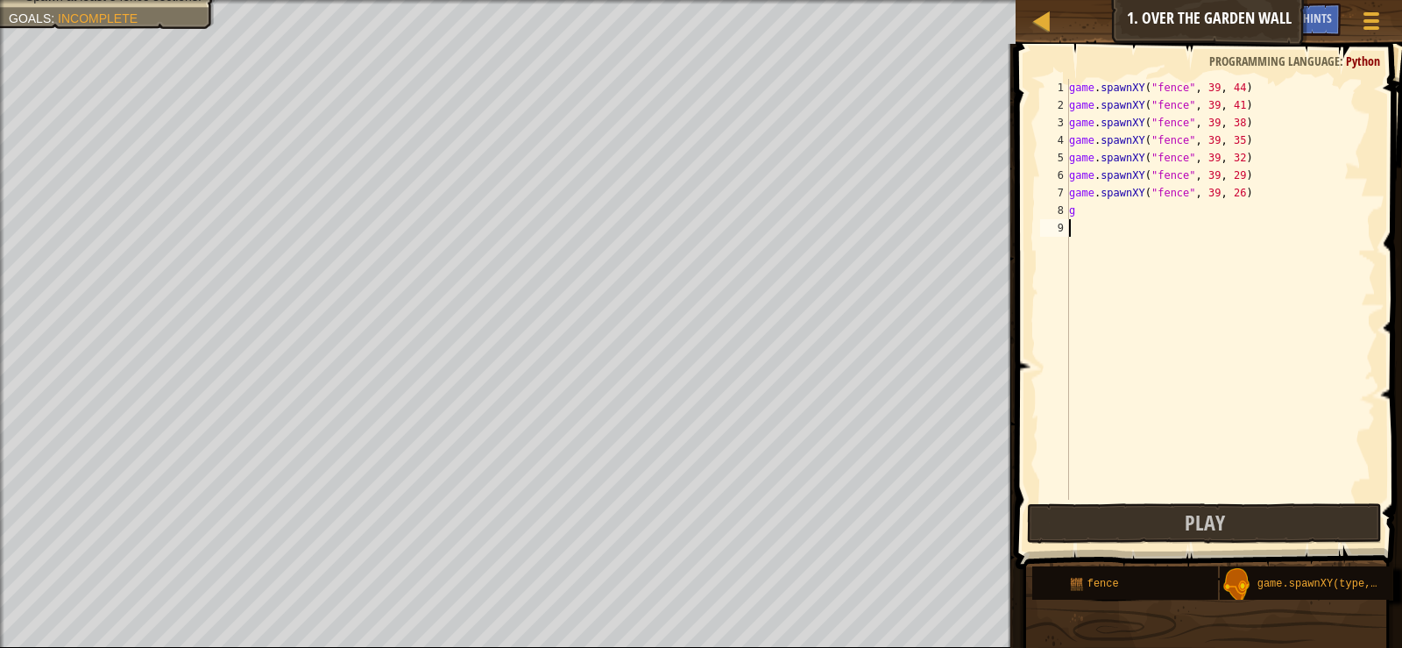
click at [1089, 205] on div "game . spawnXY ( "fence" , 39 , 44 ) game . spawnXY ( "fence" , 39 , 41 ) game …" at bounding box center [1221, 307] width 310 height 456
type textarea "g"
click at [1200, 236] on div "g ame.spawnXY press enter" at bounding box center [1231, 252] width 331 height 63
click at [1208, 208] on div "game . spawnXY ( "fence" , 39 , 44 ) game . spawnXY ( "fence" , 39 , 41 ) game …" at bounding box center [1221, 307] width 310 height 456
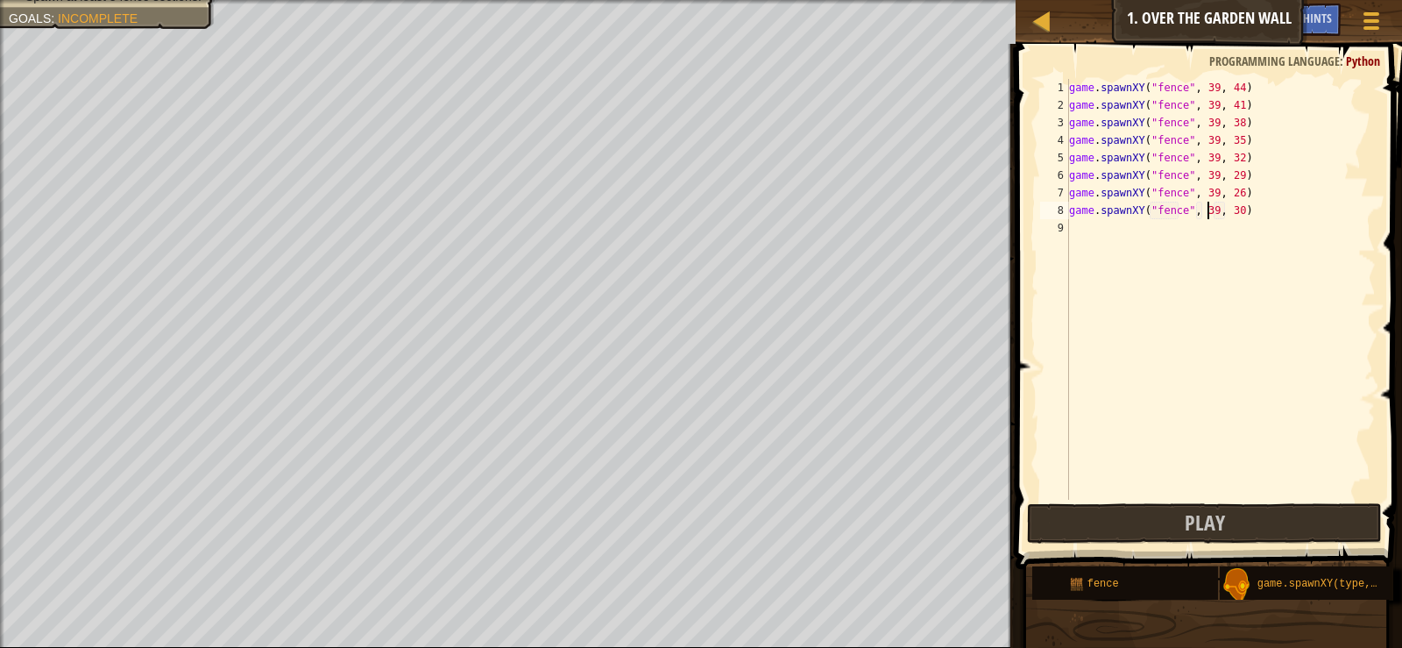
click at [1231, 206] on div "game . spawnXY ( "fence" , 39 , 44 ) game . spawnXY ( "fence" , 39 , 41 ) game …" at bounding box center [1221, 307] width 310 height 456
type textarea "game.spawnXY("fence", 39, 23)"
click at [1085, 231] on div "game . spawnXY ( "fence" , 39 , 44 ) game . spawnXY ( "fence" , 39 , 41 ) game …" at bounding box center [1221, 307] width 310 height 456
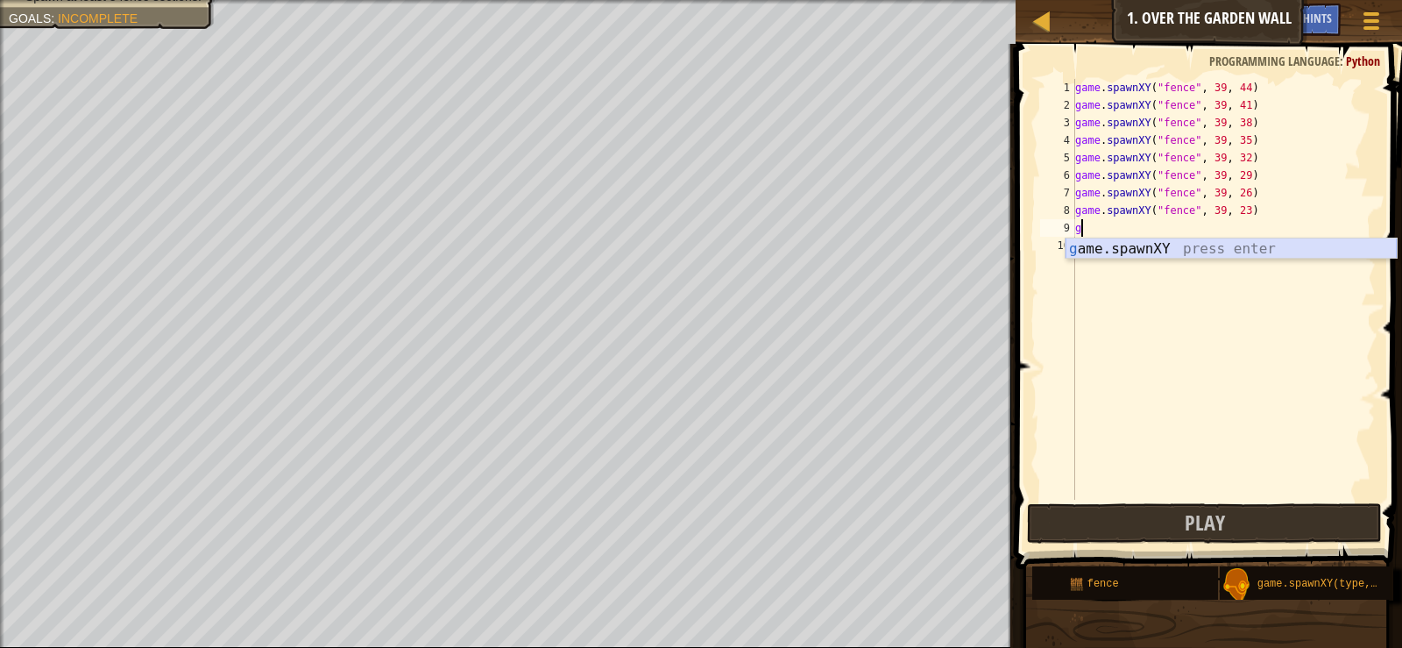
click at [1129, 245] on div "g ame.spawnXY press enter" at bounding box center [1231, 269] width 331 height 63
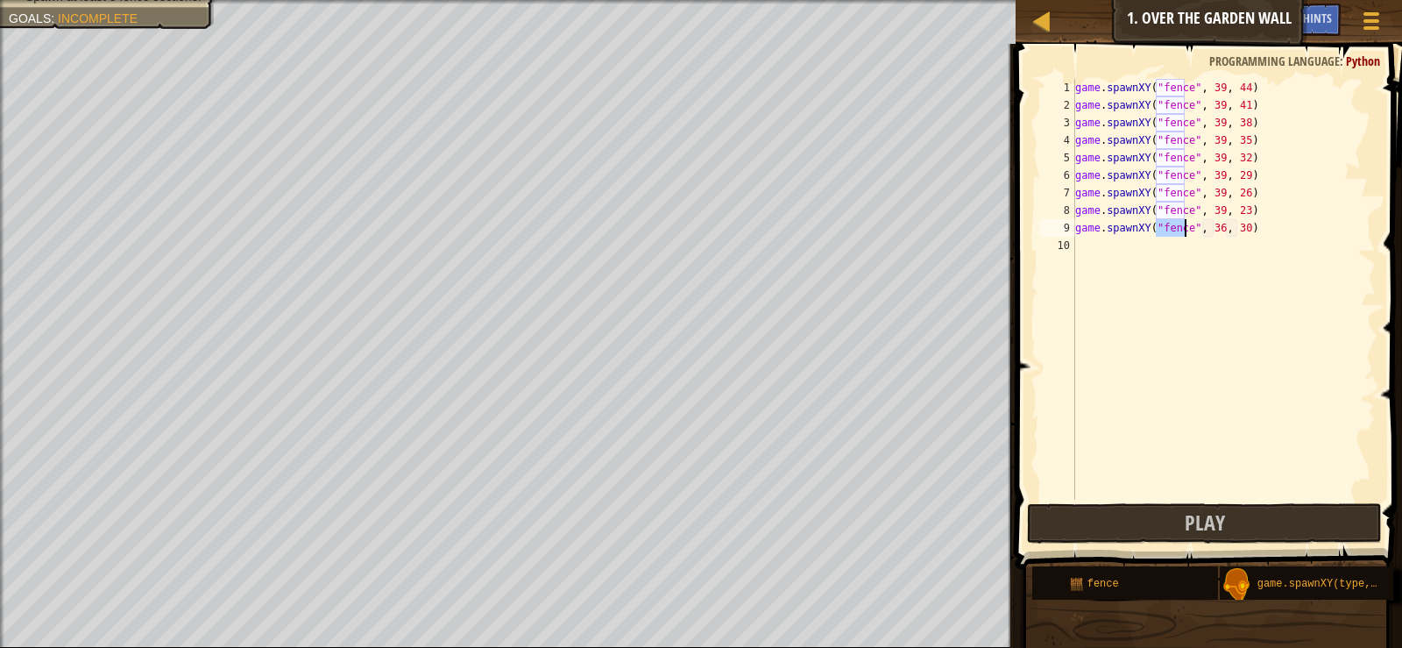
click at [1213, 224] on div "game . spawnXY ( "fence" , 39 , 44 ) game . spawnXY ( "fence" , 39 , 41 ) game …" at bounding box center [1224, 307] width 305 height 456
click at [1238, 218] on div "game . spawnXY ( "fence" , 39 , 44 ) game . spawnXY ( "fence" , 39 , 41 ) game …" at bounding box center [1224, 307] width 305 height 456
click at [1240, 236] on div "game . spawnXY ( "fence" , 39 , 44 ) game . spawnXY ( "fence" , 39 , 41 ) game …" at bounding box center [1224, 307] width 305 height 456
click at [1243, 230] on div "game . spawnXY ( "fence" , 39 , 44 ) game . spawnXY ( "fence" , 39 , 41 ) game …" at bounding box center [1224, 307] width 305 height 456
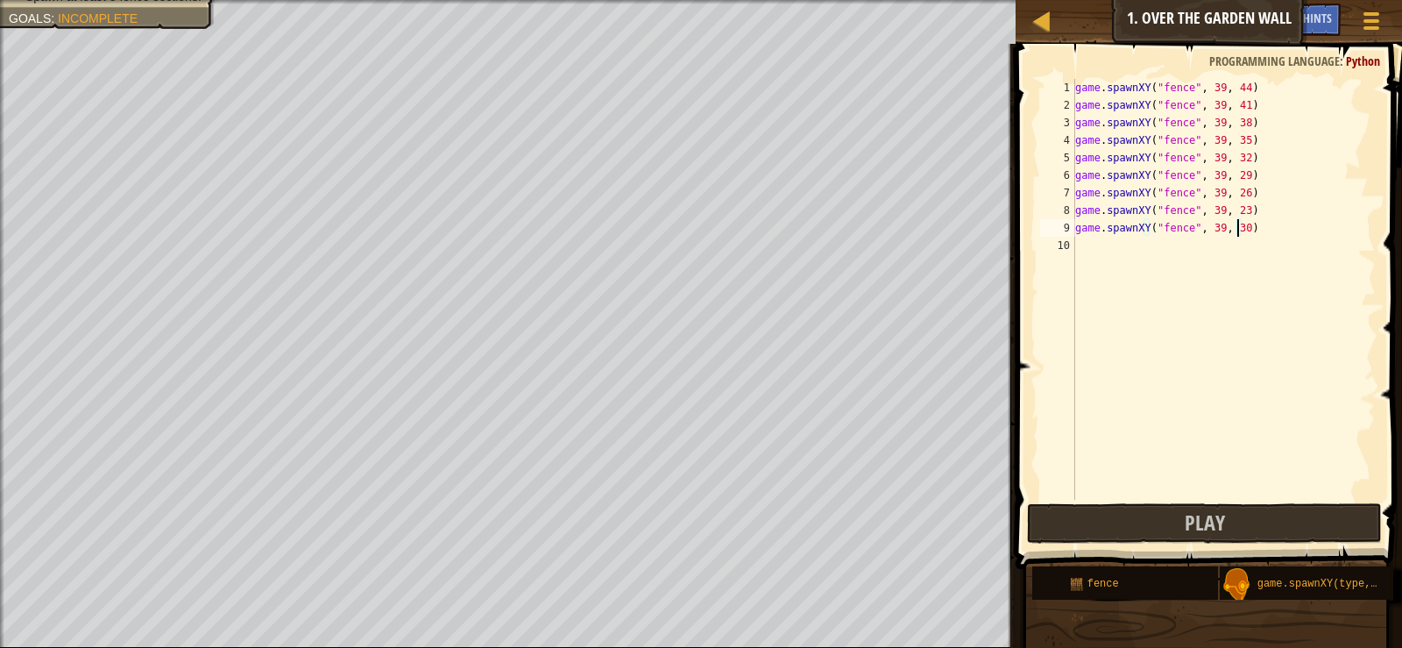
click at [1237, 231] on div "game . spawnXY ( "fence" , 39 , 44 ) game . spawnXY ( "fence" , 39 , 41 ) game …" at bounding box center [1224, 307] width 305 height 456
click at [1209, 519] on span "Play" at bounding box center [1205, 522] width 40 height 28
click at [1237, 110] on div "game . spawnXY ( "fence" , 39 , 44 ) game . spawnXY ( "fence" , 39 , 41 ) game …" at bounding box center [1224, 307] width 305 height 456
click at [1237, 117] on div "game . spawnXY ( "fence" , 39 , 44 ) game . spawnXY ( "fence" , 39 , 40 ) game …" at bounding box center [1224, 307] width 305 height 456
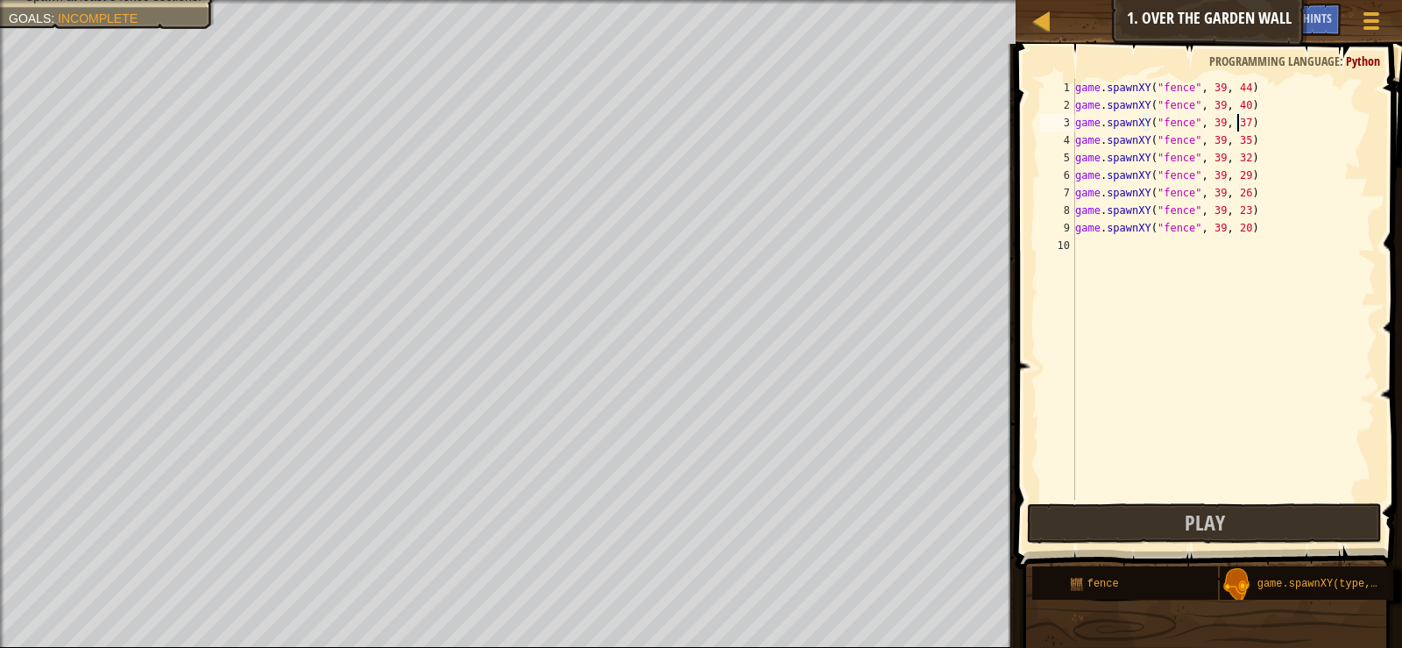
click at [1238, 138] on div "game . spawnXY ( "fence" , 39 , 44 ) game . spawnXY ( "fence" , 39 , 40 ) game …" at bounding box center [1224, 307] width 305 height 456
click at [1241, 153] on div "game . spawnXY ( "fence" , 39 , 44 ) game . spawnXY ( "fence" , 39 , 40 ) game …" at bounding box center [1224, 307] width 305 height 456
drag, startPoint x: 1235, startPoint y: 155, endPoint x: 1248, endPoint y: 155, distance: 13.1
click at [1235, 155] on div "game . spawnXY ( "fence" , 39 , 44 ) game . spawnXY ( "fence" , 39 , 40 ) game …" at bounding box center [1224, 307] width 305 height 456
click at [1239, 84] on div "game . spawnXY ( "fence" , 39 , 44 ) game . spawnXY ( "fence" , 39 , 40 ) game …" at bounding box center [1224, 307] width 305 height 456
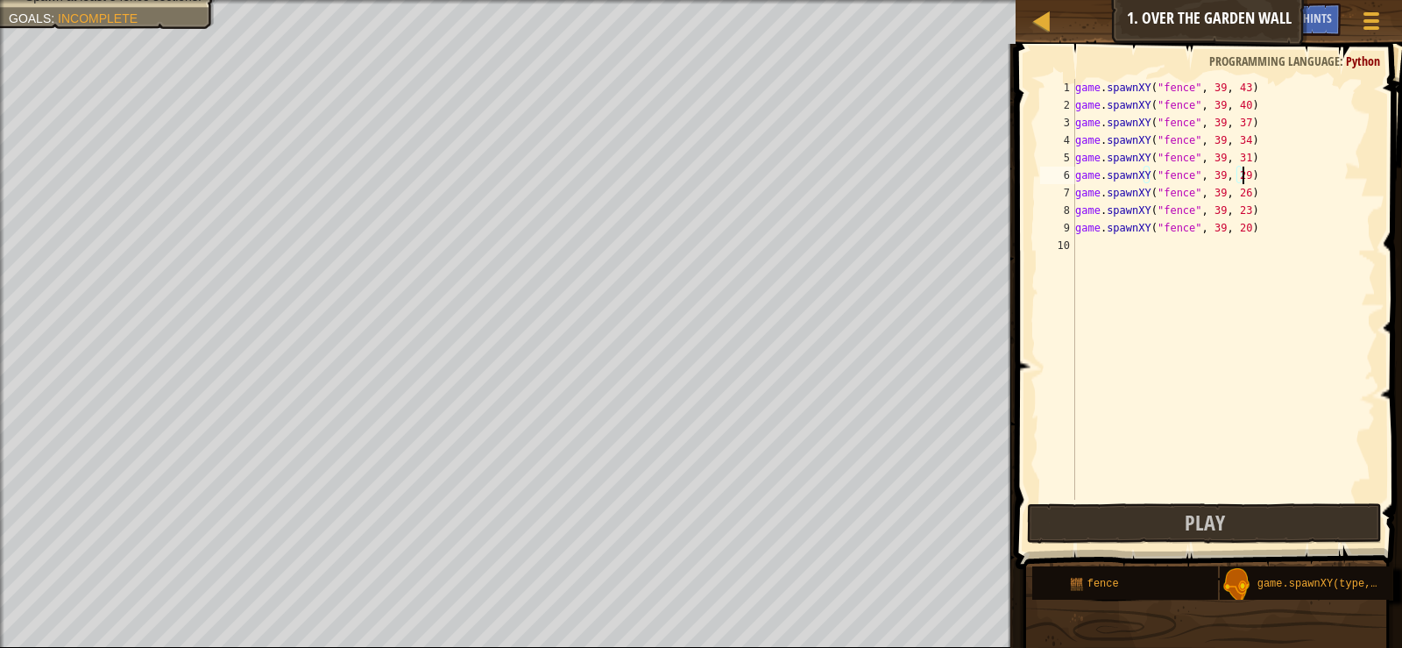
click at [1241, 172] on div "game . spawnXY ( "fence" , 39 , 43 ) game . spawnXY ( "fence" , 39 , 40 ) game …" at bounding box center [1224, 307] width 305 height 456
click at [1236, 170] on div "game . spawnXY ( "fence" , 39 , 43 ) game . spawnXY ( "fence" , 39 , 40 ) game …" at bounding box center [1224, 307] width 305 height 456
click at [1238, 192] on div "game . spawnXY ( "fence" , 39 , 43 ) game . spawnXY ( "fence" , 39 , 40 ) game …" at bounding box center [1224, 307] width 305 height 456
click at [1238, 175] on div "game . spawnXY ( "fence" , 39 , 43 ) game . spawnXY ( "fence" , 39 , 40 ) game …" at bounding box center [1224, 307] width 305 height 456
click at [1234, 187] on div "game . spawnXY ( "fence" , 39 , 43 ) game . spawnXY ( "fence" , 39 , 40 ) game …" at bounding box center [1224, 307] width 305 height 456
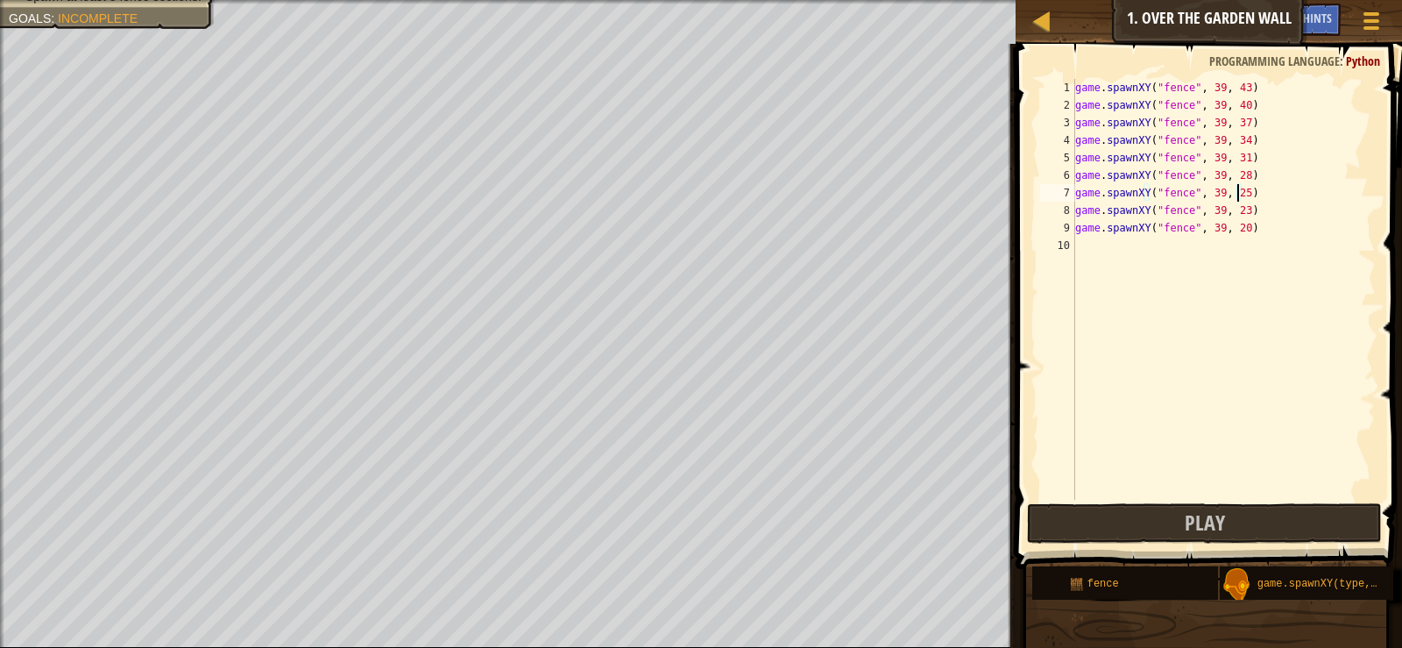
click at [1238, 213] on div "game . spawnXY ( "fence" , 39 , 43 ) game . spawnXY ( "fence" , 39 , 40 ) game …" at bounding box center [1224, 307] width 305 height 456
click at [1237, 226] on div "game . spawnXY ( "fence" , 39 , 43 ) game . spawnXY ( "fence" , 39 , 40 ) game …" at bounding box center [1224, 307] width 305 height 456
click at [1181, 530] on button "Play" at bounding box center [1204, 523] width 354 height 40
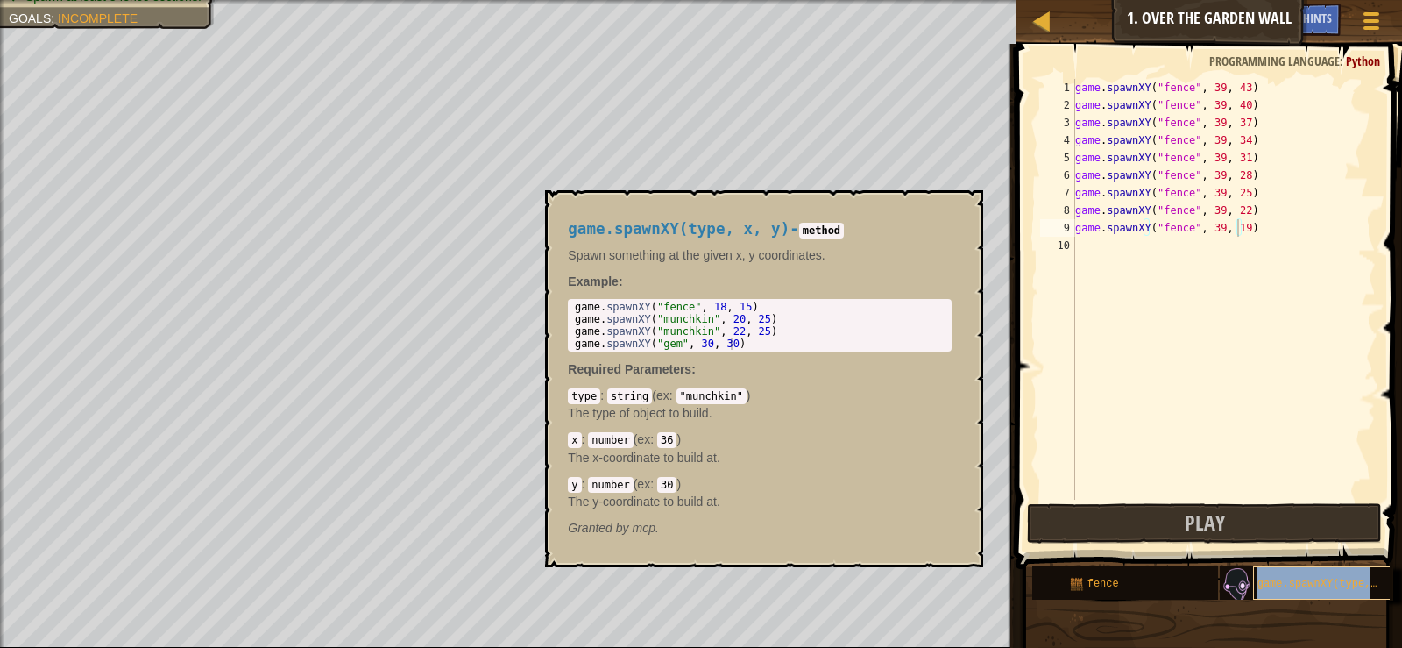
click at [1306, 574] on div "game.spawnXY(type, x, y)" at bounding box center [1323, 582] width 140 height 33
click at [1238, 81] on div "game . spawnXY ( "fence" , 39 , 43 ) game . spawnXY ( "fence" , 39 , 40 ) game …" at bounding box center [1224, 307] width 305 height 456
click at [964, 205] on button "×" at bounding box center [964, 210] width 14 height 25
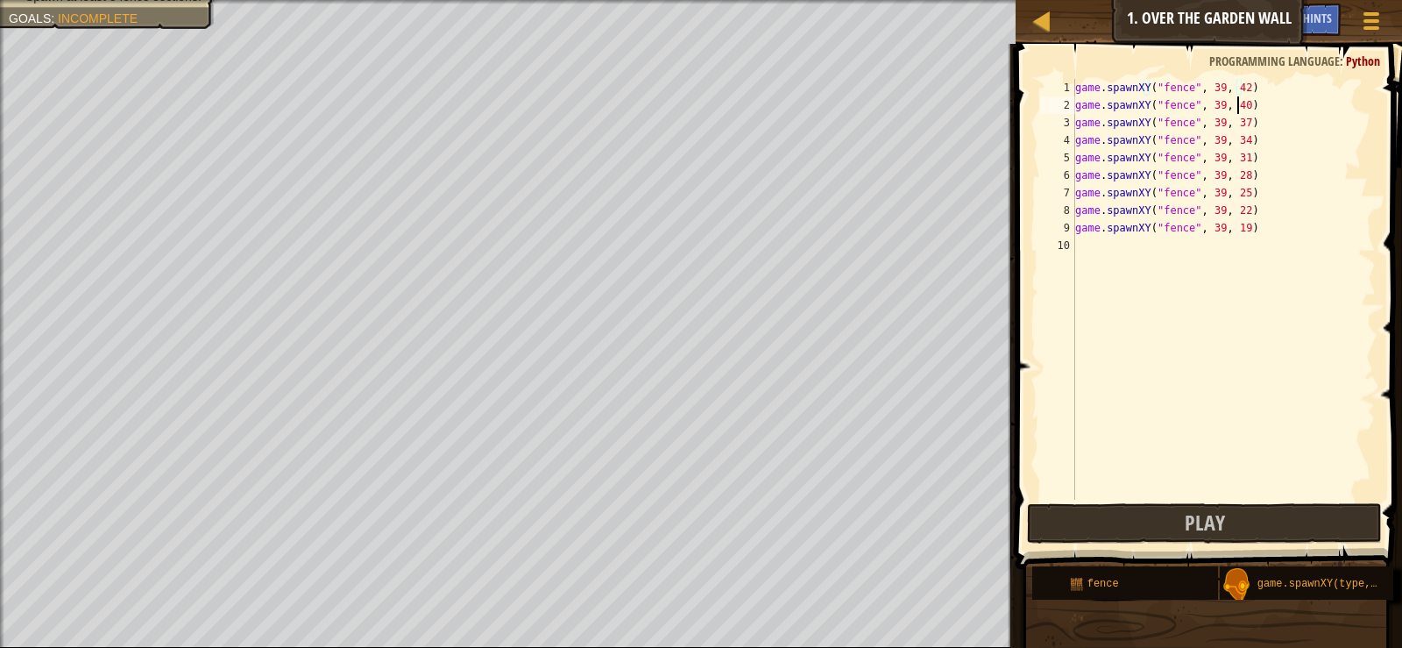
click at [1238, 101] on div "game . spawnXY ( "fence" , 39 , 42 ) game . spawnXY ( "fence" , 39 , 40 ) game …" at bounding box center [1224, 307] width 305 height 456
click at [1231, 114] on div "game . spawnXY ( "fence" , 39 , 42 ) game . spawnXY ( "fence" , 39 , 39 ) game …" at bounding box center [1224, 307] width 305 height 456
click at [1236, 117] on div "game . spawnXY ( "fence" , 39 , 42 ) game . spawnXY ( "fence" , 39 , 39 ) game …" at bounding box center [1224, 307] width 305 height 456
click at [1238, 138] on div "game . spawnXY ( "fence" , 39 , 42 ) game . spawnXY ( "fence" , 39 , 39 ) game …" at bounding box center [1224, 307] width 305 height 456
click at [1233, 152] on div "game . spawnXY ( "fence" , 39 , 42 ) game . spawnXY ( "fence" , 39 , 39 ) game …" at bounding box center [1224, 307] width 305 height 456
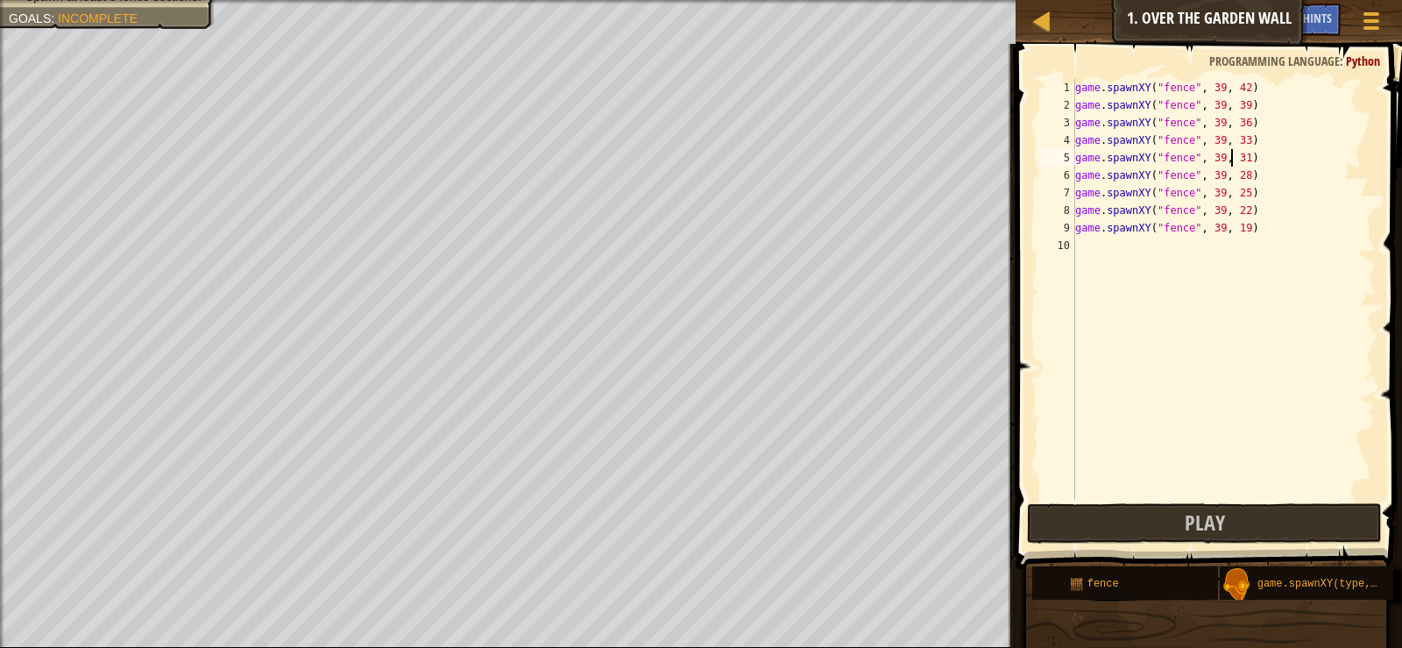
click at [1241, 161] on div "game . spawnXY ( "fence" , 39 , 42 ) game . spawnXY ( "fence" , 39 , 39 ) game …" at bounding box center [1224, 307] width 305 height 456
click at [1239, 154] on div "game . spawnXY ( "fence" , 39 , 42 ) game . spawnXY ( "fence" , 39 , 39 ) game …" at bounding box center [1224, 307] width 305 height 456
click at [1237, 174] on div "game . spawnXY ( "fence" , 39 , 42 ) game . spawnXY ( "fence" , 39 , 39 ) game …" at bounding box center [1224, 307] width 305 height 456
click at [1238, 197] on div "game . spawnXY ( "fence" , 39 , 42 ) game . spawnXY ( "fence" , 39 , 39 ) game …" at bounding box center [1224, 307] width 305 height 456
click at [1233, 202] on div "game . spawnXY ( "fence" , 39 , 42 ) game . spawnXY ( "fence" , 39 , 39 ) game …" at bounding box center [1224, 307] width 305 height 456
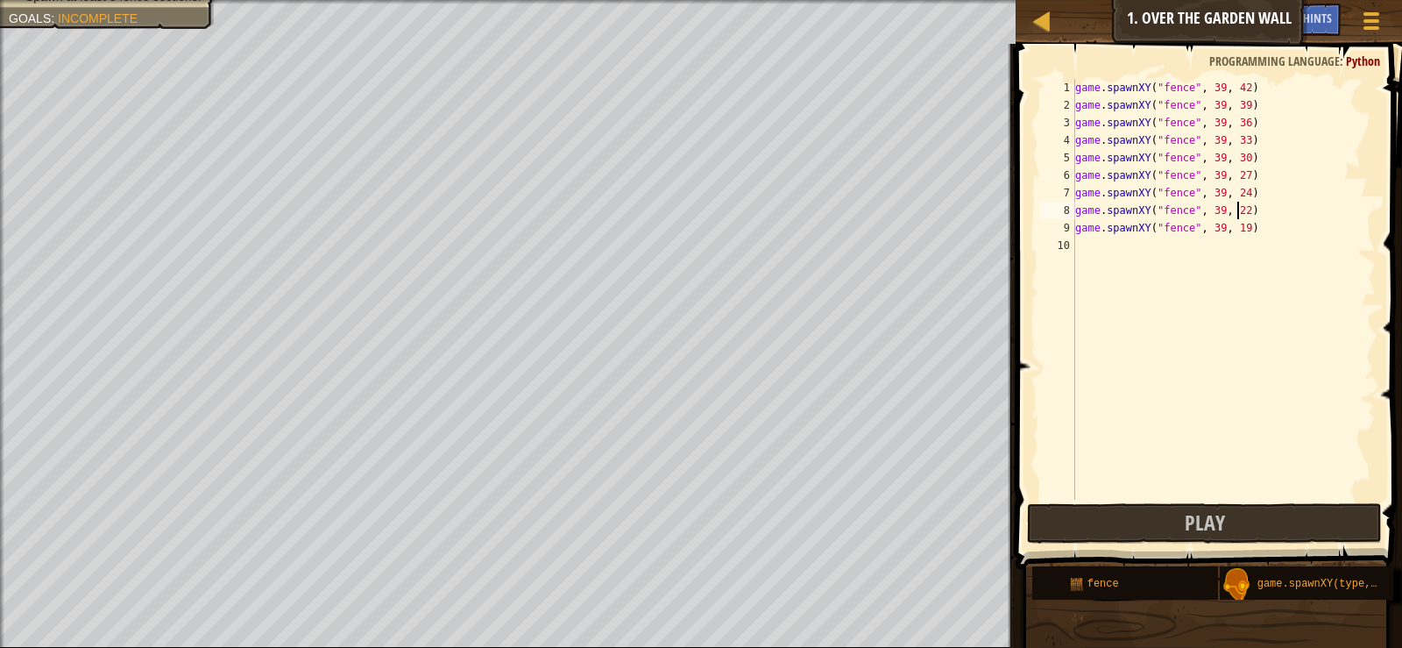
click at [1238, 203] on div "game . spawnXY ( "fence" , 39 , 42 ) game . spawnXY ( "fence" , 39 , 39 ) game …" at bounding box center [1224, 307] width 305 height 456
click at [1238, 228] on div "game . spawnXY ( "fence" , 39 , 42 ) game . spawnXY ( "fence" , 39 , 39 ) game …" at bounding box center [1224, 307] width 305 height 456
type textarea "game.spawnXY("fence", 39, 18)"
click at [1193, 501] on span at bounding box center [1211, 281] width 401 height 577
click at [1201, 511] on span "Play" at bounding box center [1205, 522] width 40 height 28
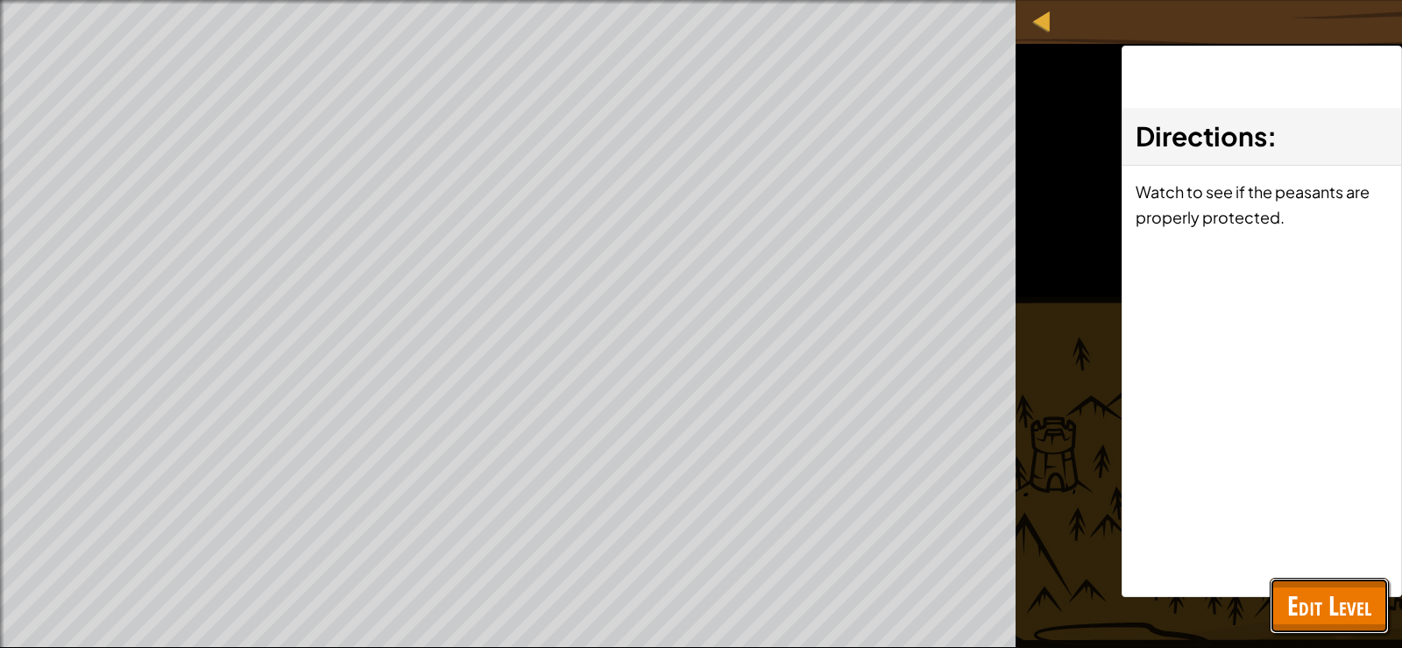
click at [1280, 596] on button "Edit Level" at bounding box center [1329, 606] width 119 height 56
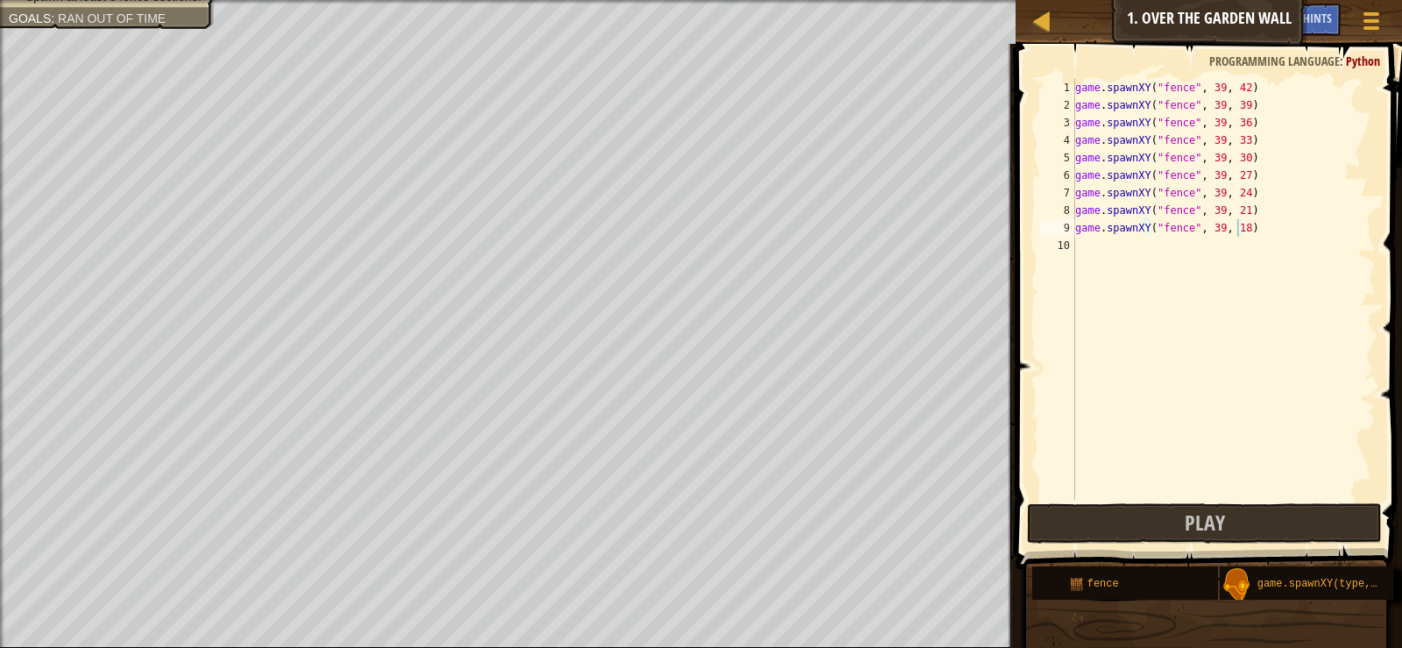
click at [1239, 259] on div "game . spawnXY ( "fence" , 39 , 42 ) game . spawnXY ( "fence" , 39 , 39 ) game …" at bounding box center [1224, 307] width 305 height 456
drag, startPoint x: 1235, startPoint y: 269, endPoint x: 1139, endPoint y: 296, distance: 99.3
click at [1225, 279] on div "game . spawnXY ( "fence" , 39 , 42 ) game . spawnXY ( "fence" , 39 , 39 ) game …" at bounding box center [1224, 307] width 305 height 456
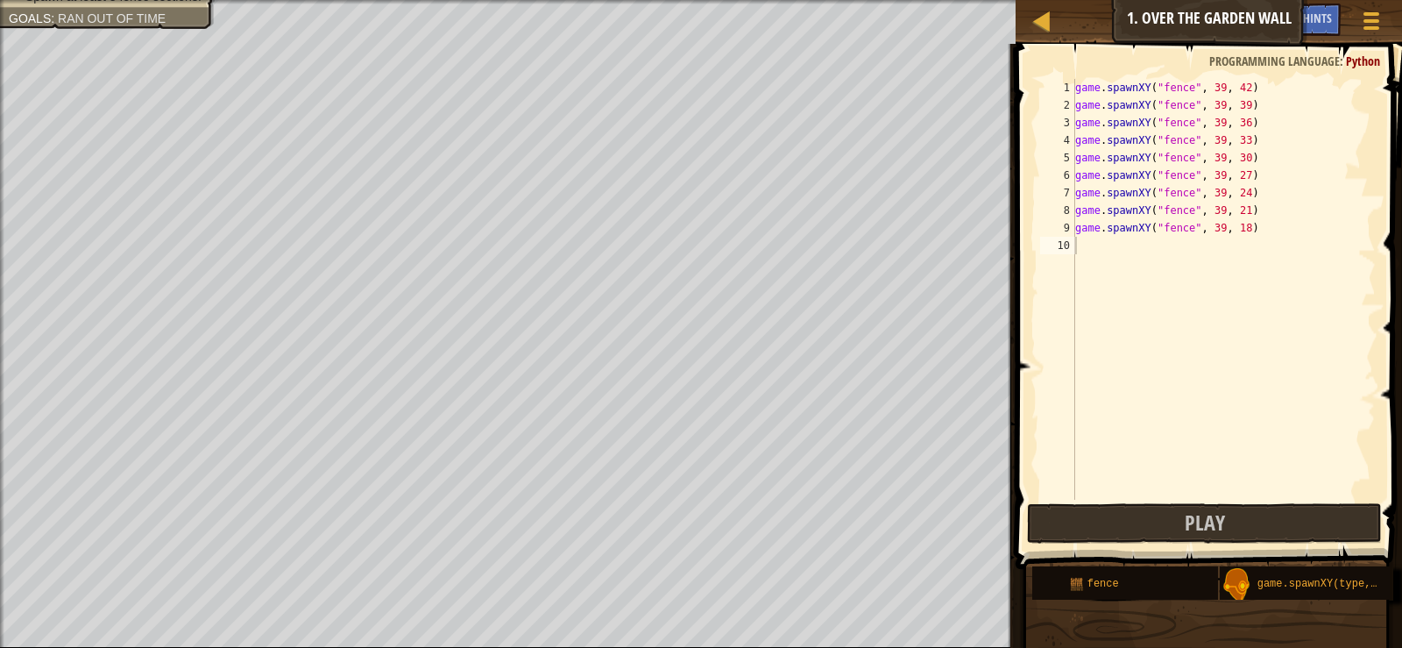
drag, startPoint x: 1127, startPoint y: 347, endPoint x: 1150, endPoint y: 456, distance: 111.0
click at [1128, 378] on div "game . spawnXY ( "fence" , 39 , 42 ) game . spawnXY ( "fence" , 39 , 39 ) game …" at bounding box center [1224, 307] width 305 height 456
click at [1159, 516] on button "Play" at bounding box center [1204, 523] width 354 height 40
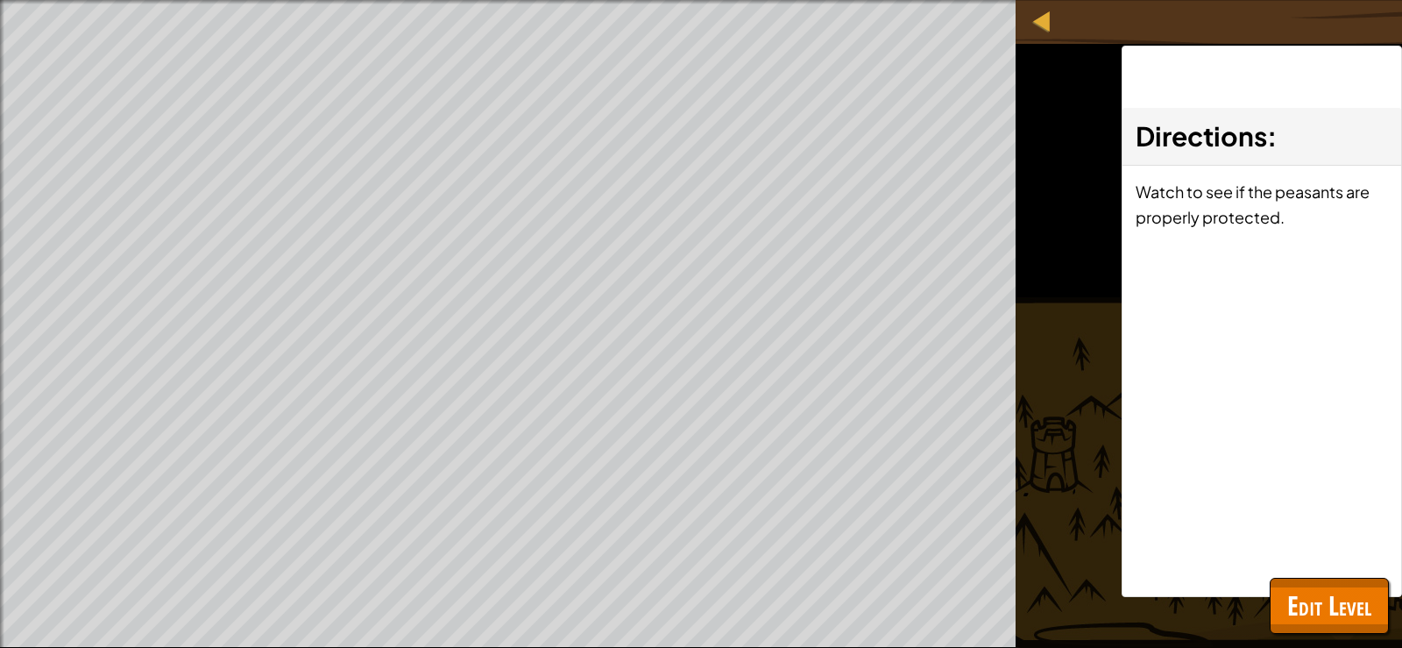
click at [1298, 587] on span "Edit Level" at bounding box center [1329, 605] width 84 height 36
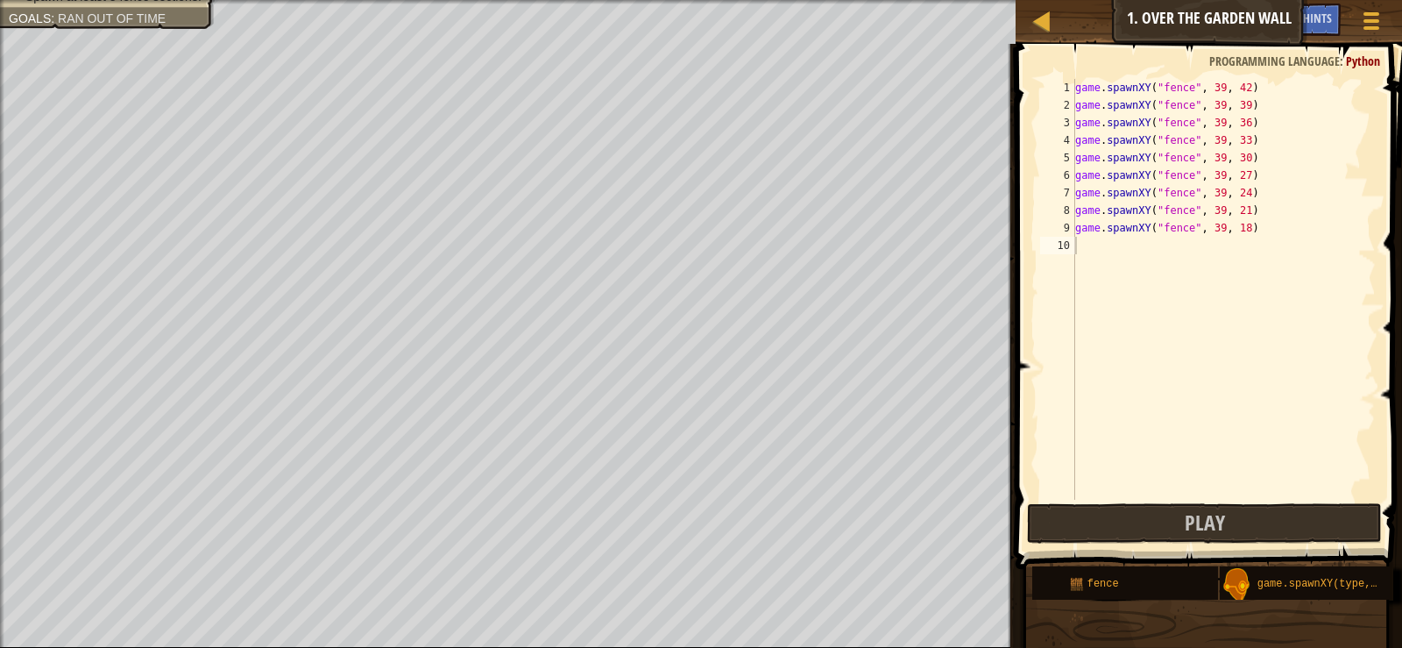
click at [1242, 229] on div "game . spawnXY ( "fence" , 39 , 42 ) game . spawnXY ( "fence" , 39 , 39 ) game …" at bounding box center [1224, 307] width 305 height 456
click at [1236, 217] on div "game . spawnXY ( "fence" , 39 , 42 ) game . spawnXY ( "fence" , 39 , 39 ) game …" at bounding box center [1224, 307] width 305 height 456
click at [1240, 225] on div "game . spawnXY ( "fence" , 39 , 42 ) game . spawnXY ( "fence" , 39 , 39 ) game …" at bounding box center [1224, 307] width 305 height 456
drag, startPoint x: 1242, startPoint y: 223, endPoint x: 1253, endPoint y: 225, distance: 11.7
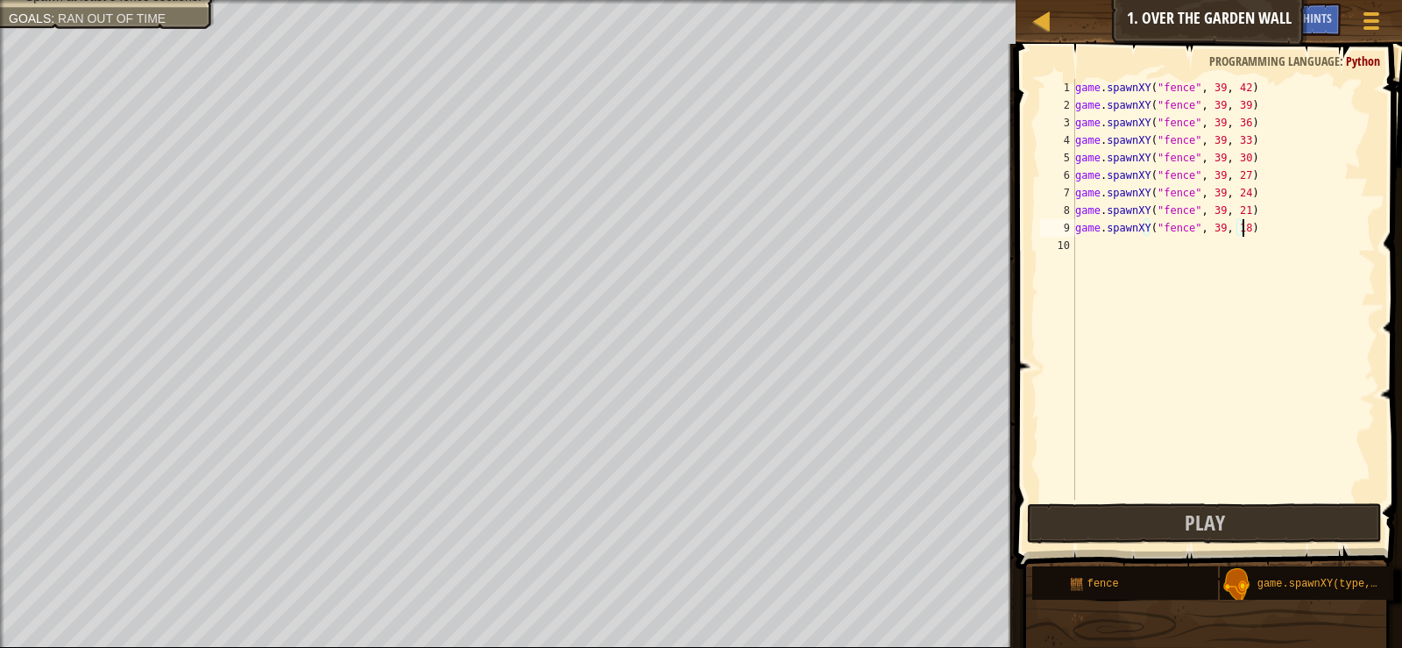
click at [1243, 223] on div "game . spawnXY ( "fence" , 39 , 42 ) game . spawnXY ( "fence" , 39 , 39 ) game …" at bounding box center [1224, 307] width 305 height 456
click at [1235, 227] on div "game . spawnXY ( "fence" , 39 , 42 ) game . spawnXY ( "fence" , 39 , 39 ) game …" at bounding box center [1224, 307] width 305 height 456
click at [1189, 521] on span "Play" at bounding box center [1205, 522] width 40 height 28
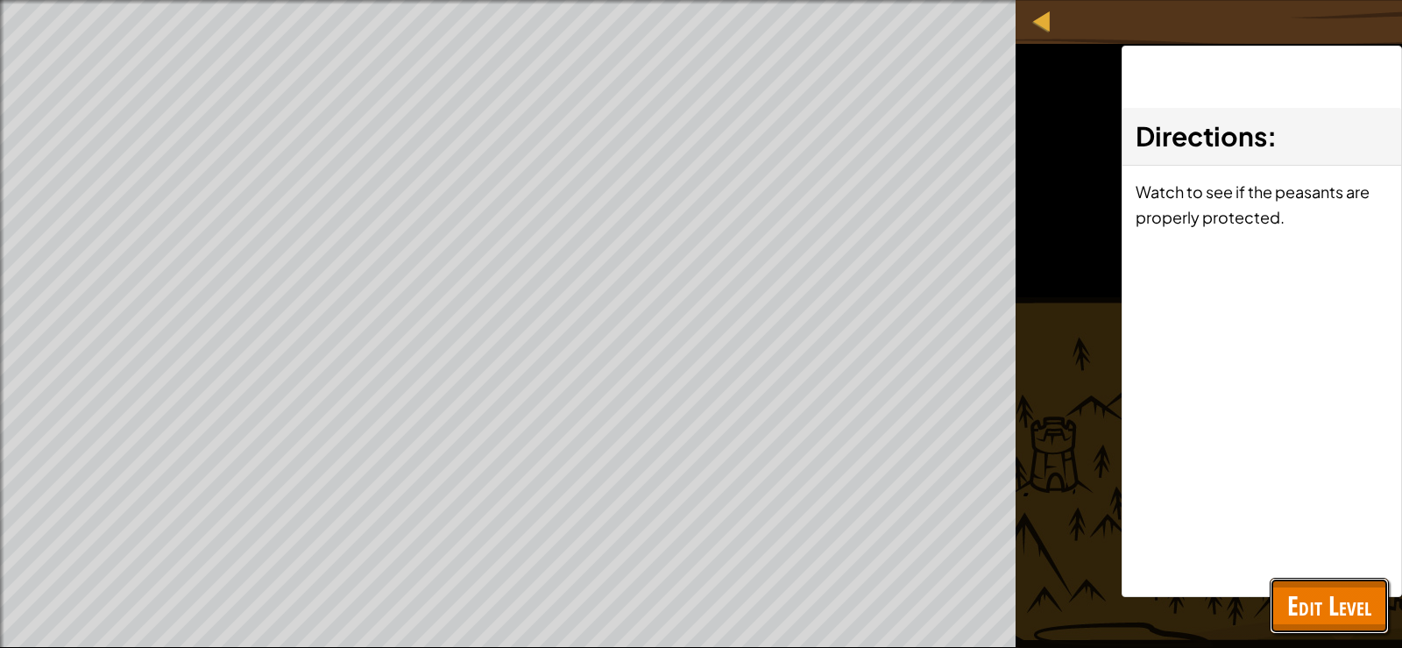
click at [1318, 612] on span "Edit Level" at bounding box center [1329, 605] width 84 height 36
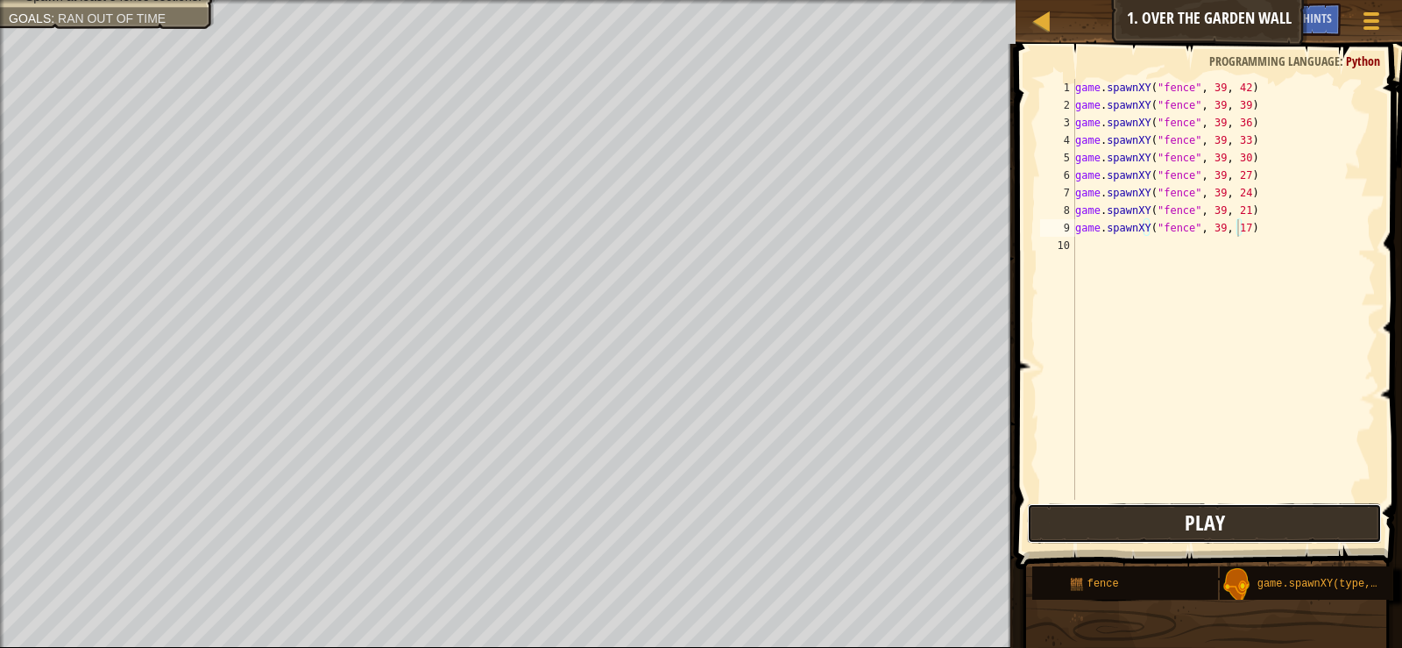
click at [1123, 535] on button "Play" at bounding box center [1204, 523] width 354 height 40
click at [1240, 222] on div "game . spawnXY ( "fence" , 39 , 42 ) game . spawnXY ( "fence" , 39 , 39 ) game …" at bounding box center [1224, 307] width 305 height 456
click at [1241, 220] on div "game . spawnXY ( "fence" , 39 , 42 ) game . spawnXY ( "fence" , 39 , 39 ) game …" at bounding box center [1224, 307] width 305 height 456
click at [1234, 223] on div "game . spawnXY ( "fence" , 39 , 42 ) game . spawnXY ( "fence" , 39 , 39 ) game …" at bounding box center [1224, 307] width 305 height 456
type textarea "game.spawnXY("fence", 39, 16)"
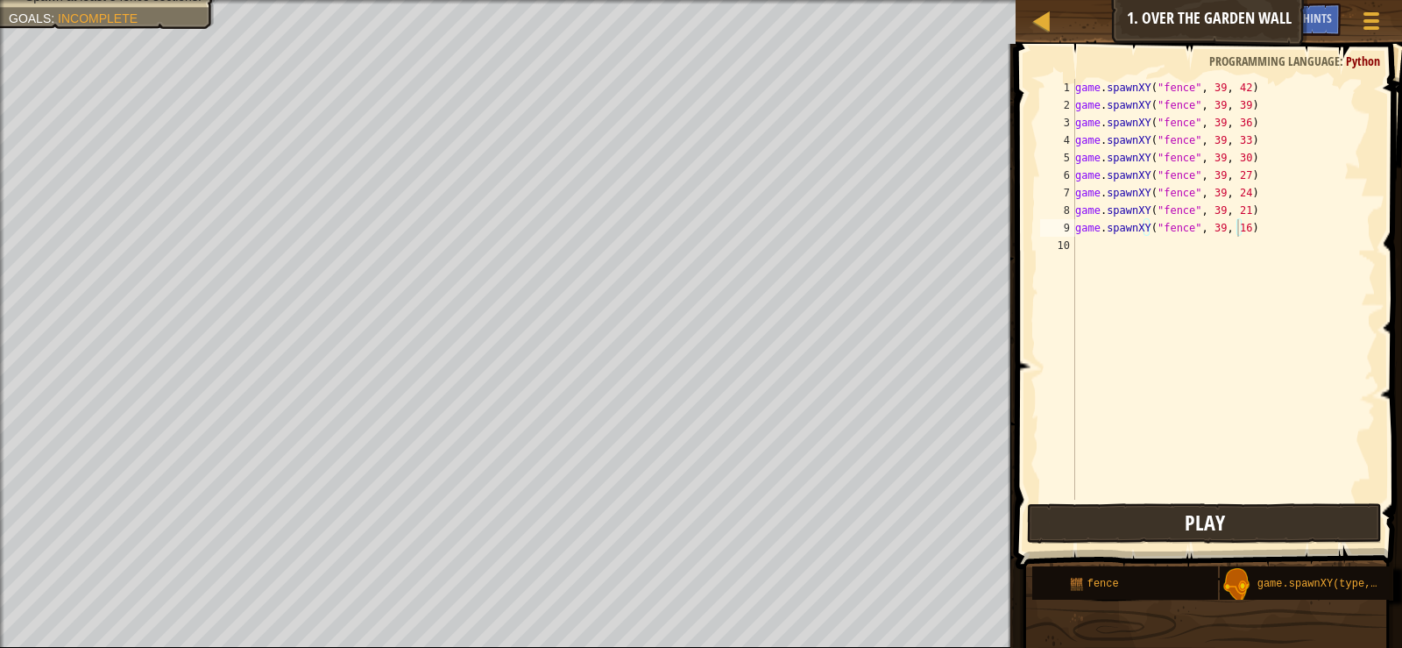
click at [1191, 521] on span "Play" at bounding box center [1205, 522] width 40 height 28
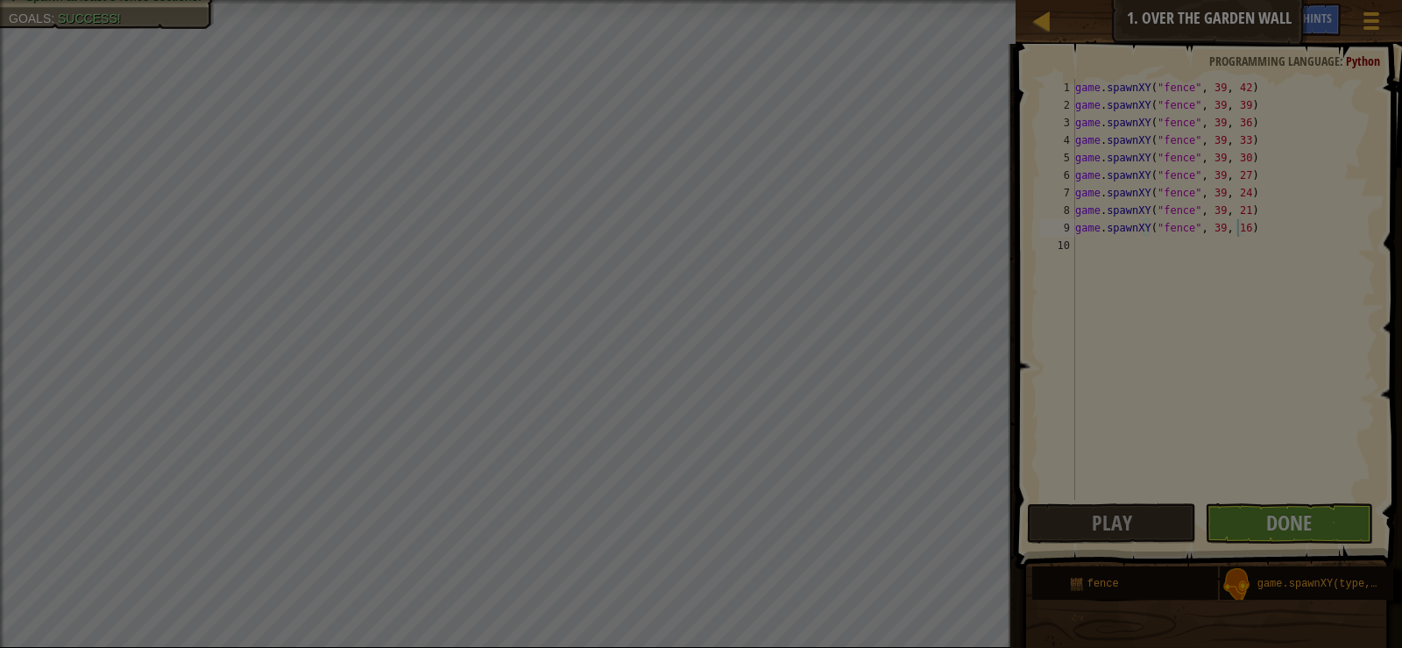
click at [1245, 2] on body "Map Game Development 1 1. Over the Garden Wall Game Menu Done Hints 1 ההההההההה…" at bounding box center [701, 1] width 1402 height 2
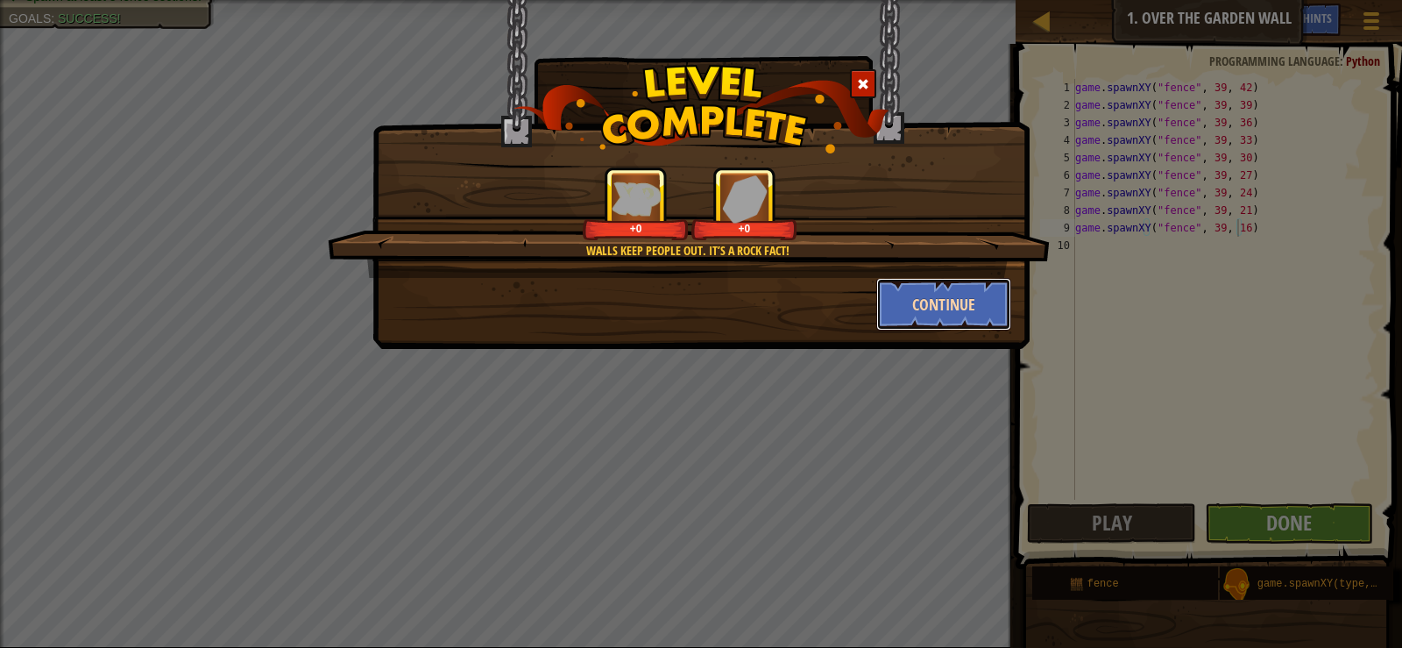
click at [953, 305] on button "Continue" at bounding box center [944, 304] width 136 height 53
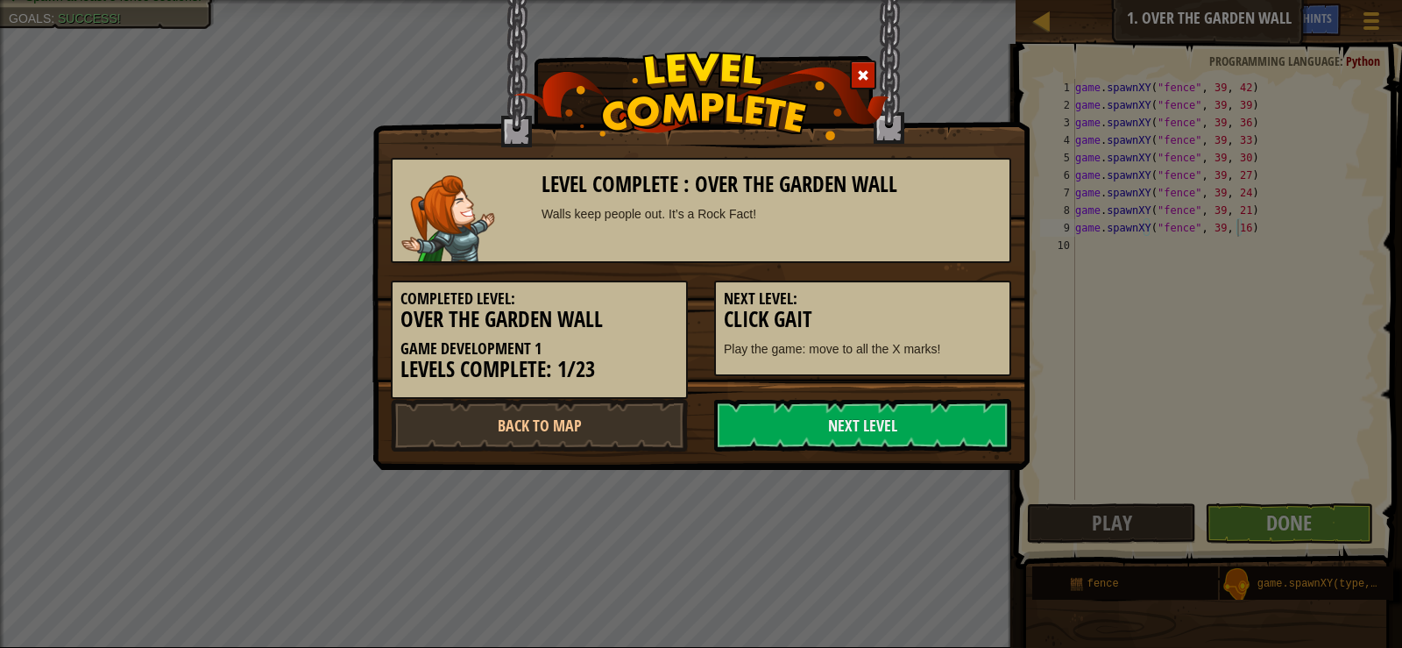
click at [953, 305] on h5 "Next Level:" at bounding box center [863, 299] width 278 height 18
click at [876, 435] on link "Next Level" at bounding box center [862, 425] width 297 height 53
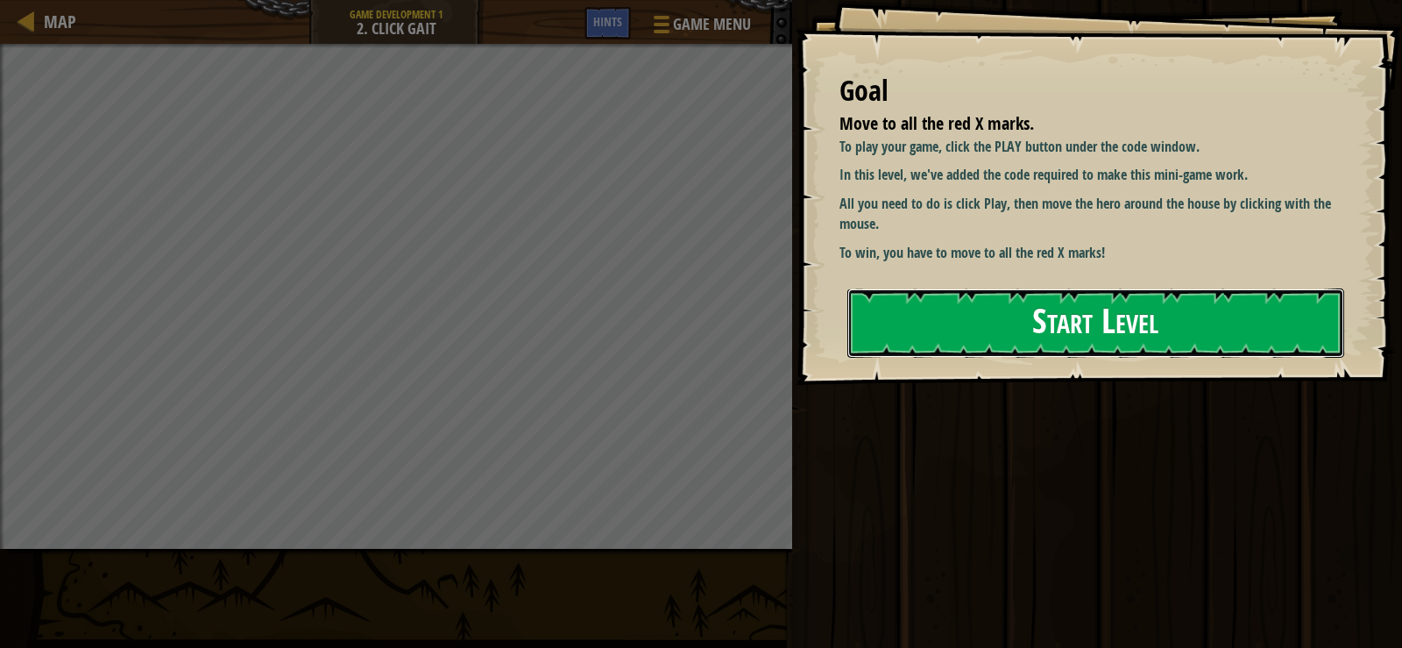
drag, startPoint x: 1020, startPoint y: 296, endPoint x: 1020, endPoint y: 315, distance: 18.4
click at [1020, 297] on button "Start Level" at bounding box center [1096, 322] width 497 height 69
click at [1020, 315] on button "Start Level" at bounding box center [1096, 322] width 497 height 69
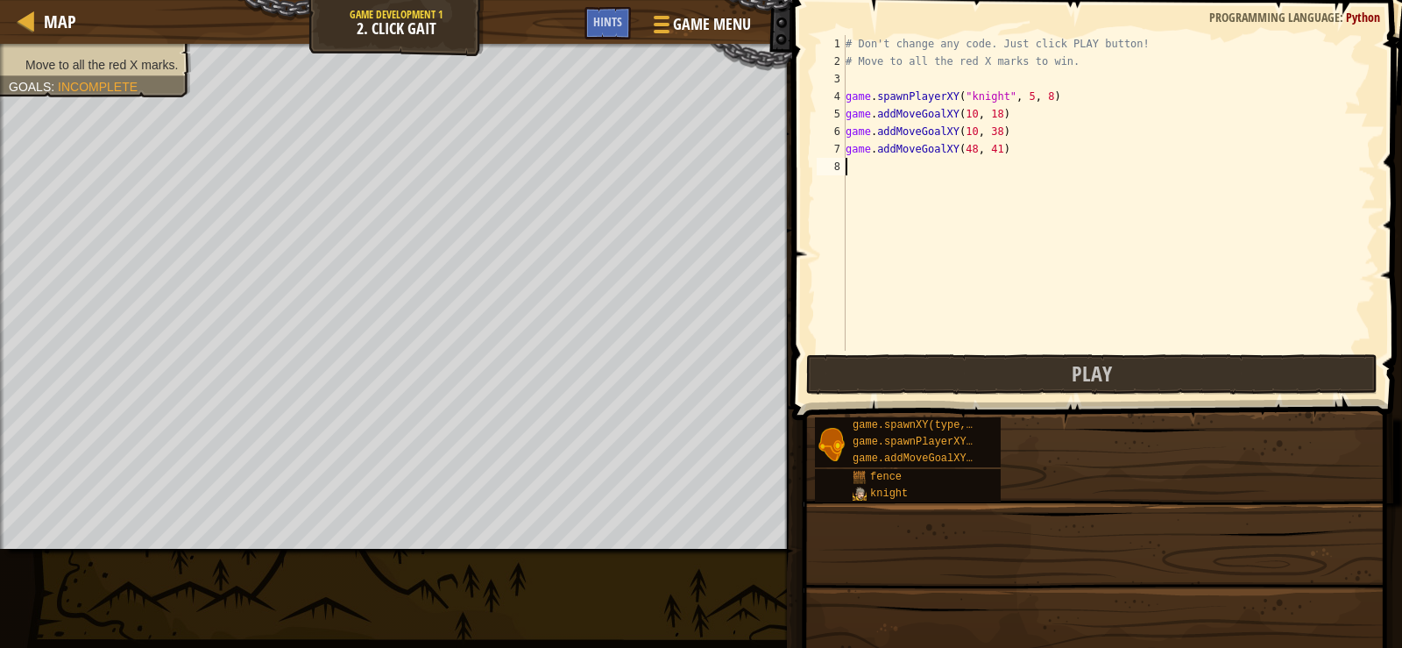
click at [1020, 315] on div "# Don't change any code. Just click PLAY button! # Move to all the red X marks …" at bounding box center [1109, 210] width 534 height 351
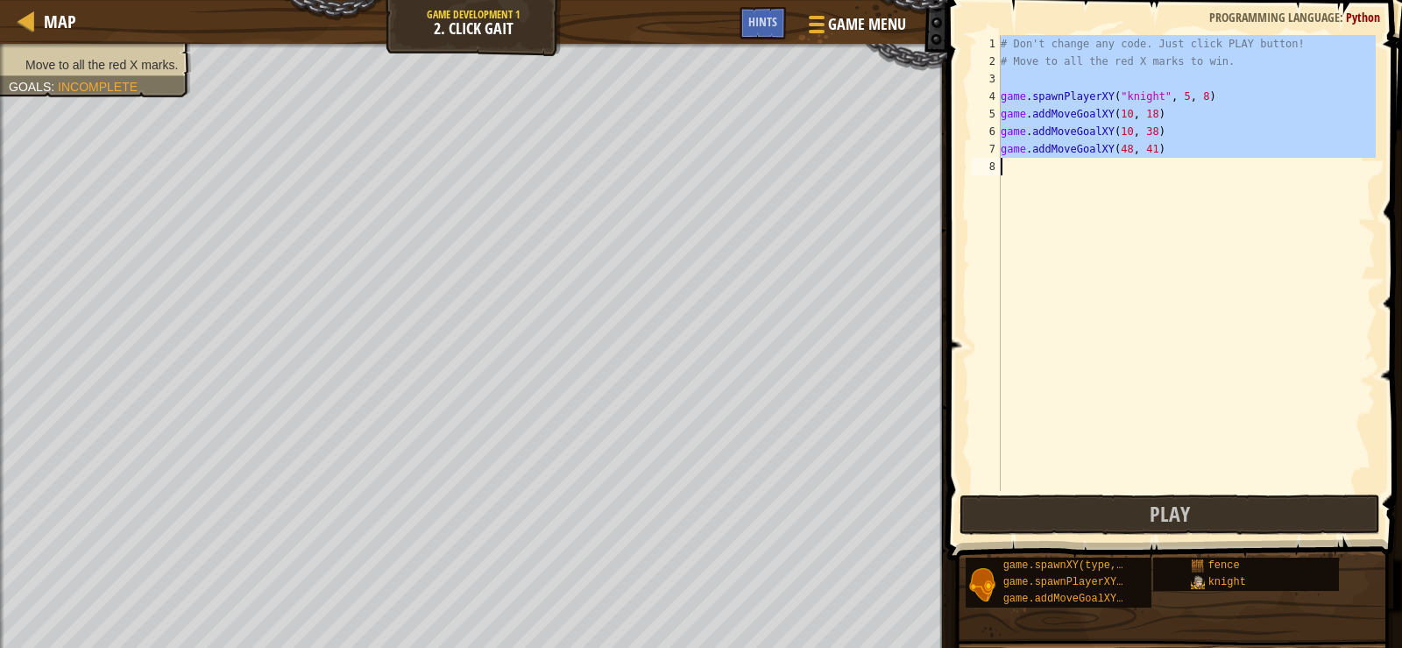
drag, startPoint x: 1000, startPoint y: 38, endPoint x: 1145, endPoint y: 190, distance: 210.2
click at [1145, 190] on div "1 2 3 4 5 6 7 8 # Don't change any code. Just click PLAY button! # Move to all …" at bounding box center [1172, 263] width 408 height 456
type textarea "game.addMoveGoalXY(48, 41)"
click at [1122, 283] on div "# Don't change any code. Just click PLAY button! # Move to all the red X marks …" at bounding box center [1186, 263] width 379 height 456
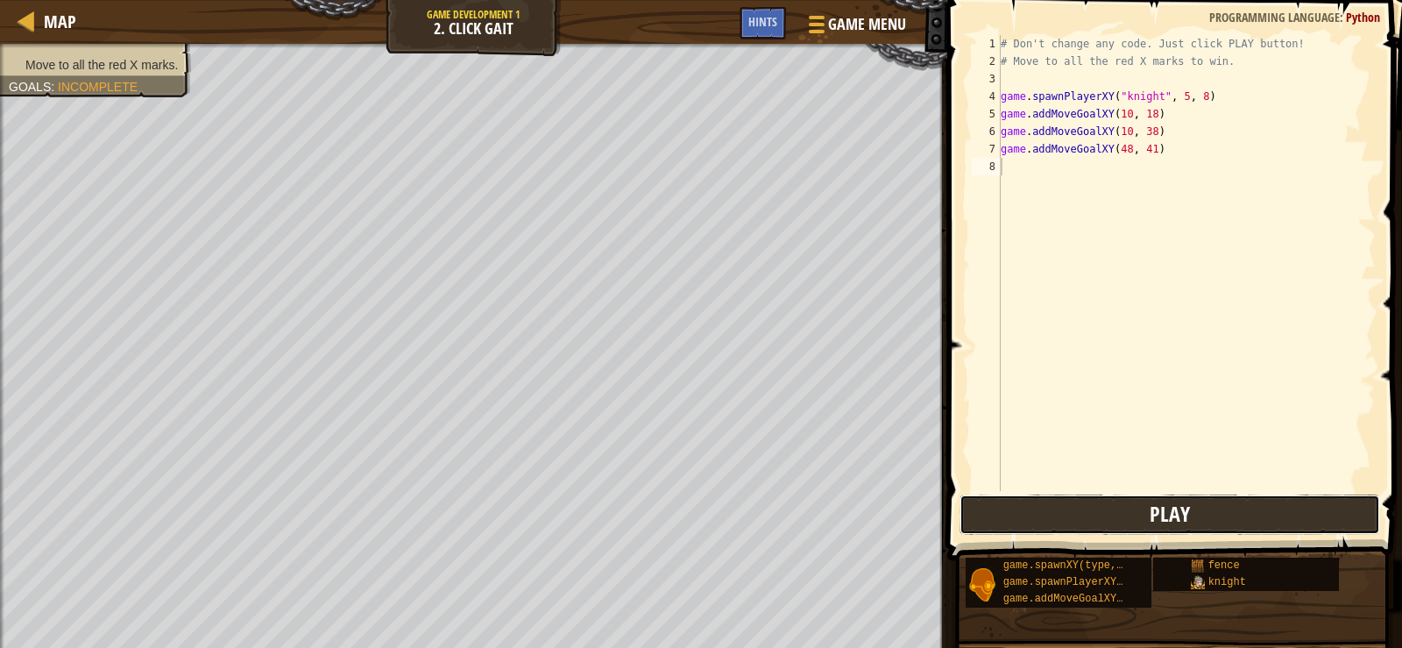
click at [1063, 520] on button "Play" at bounding box center [1170, 514] width 421 height 40
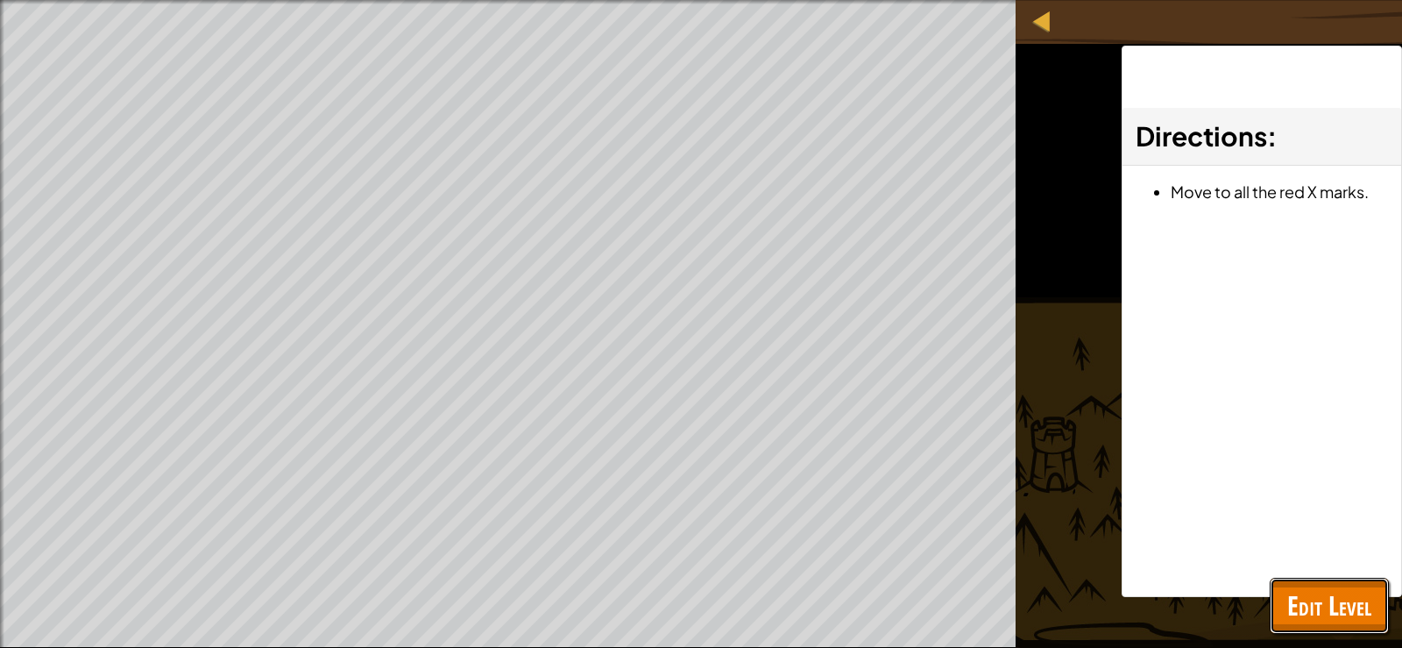
click at [1359, 603] on span "Edit Level" at bounding box center [1329, 605] width 84 height 36
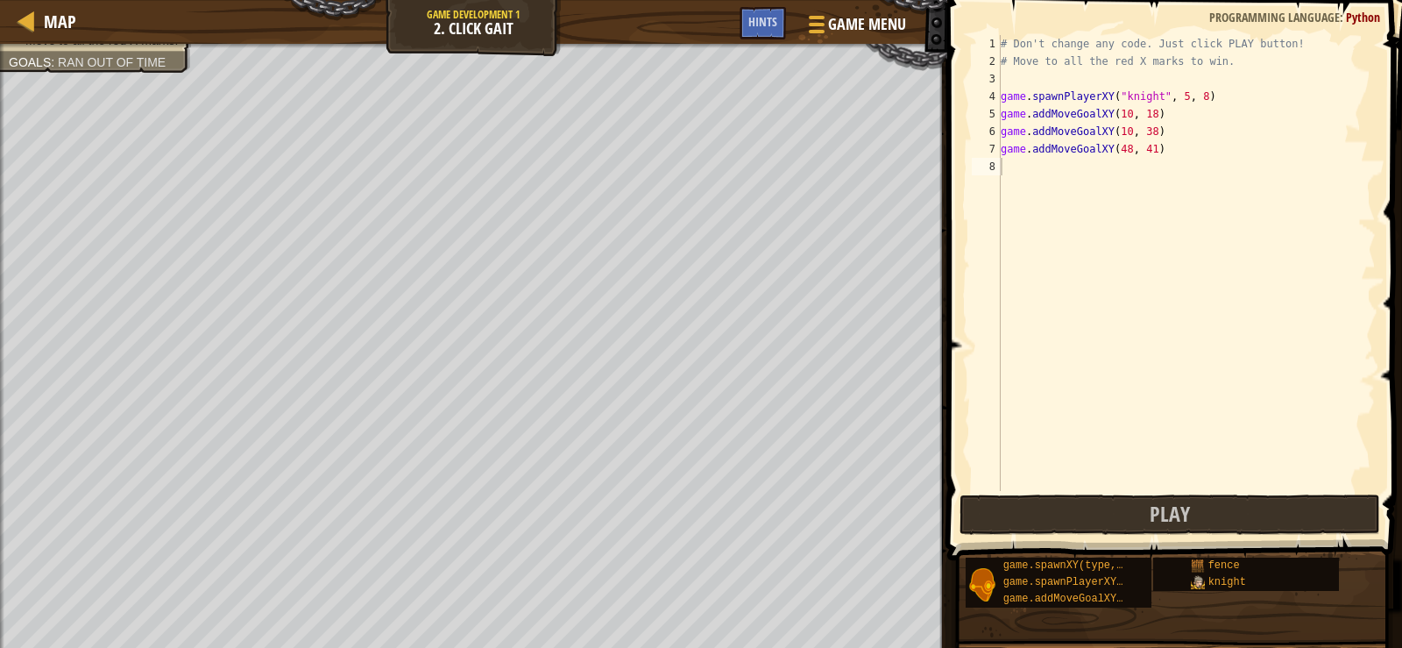
type textarea "game.spawnPlayerXY("knight", 5, 8)"
drag, startPoint x: 1206, startPoint y: 96, endPoint x: 1002, endPoint y: 96, distance: 204.2
click at [1002, 96] on div "# Don't change any code. Just click PLAY button! # Move to all the red X marks …" at bounding box center [1186, 280] width 379 height 491
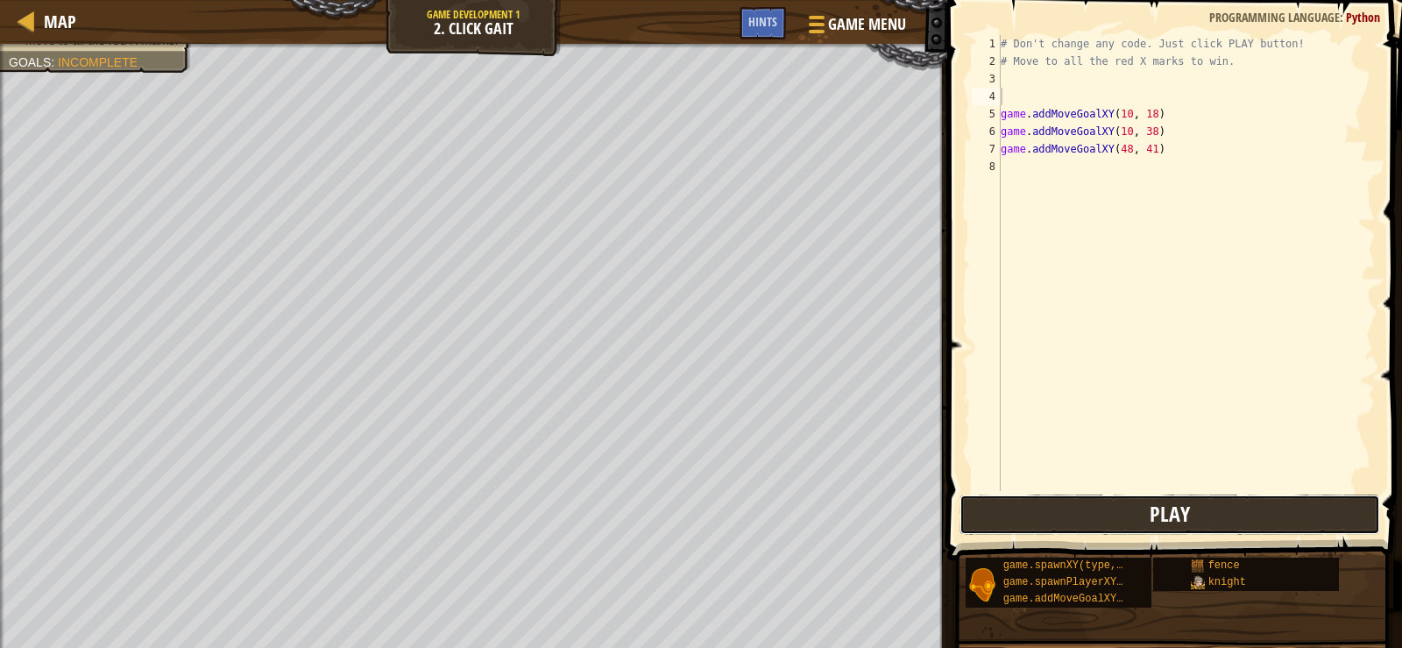
click at [1158, 519] on span "Play" at bounding box center [1170, 514] width 40 height 28
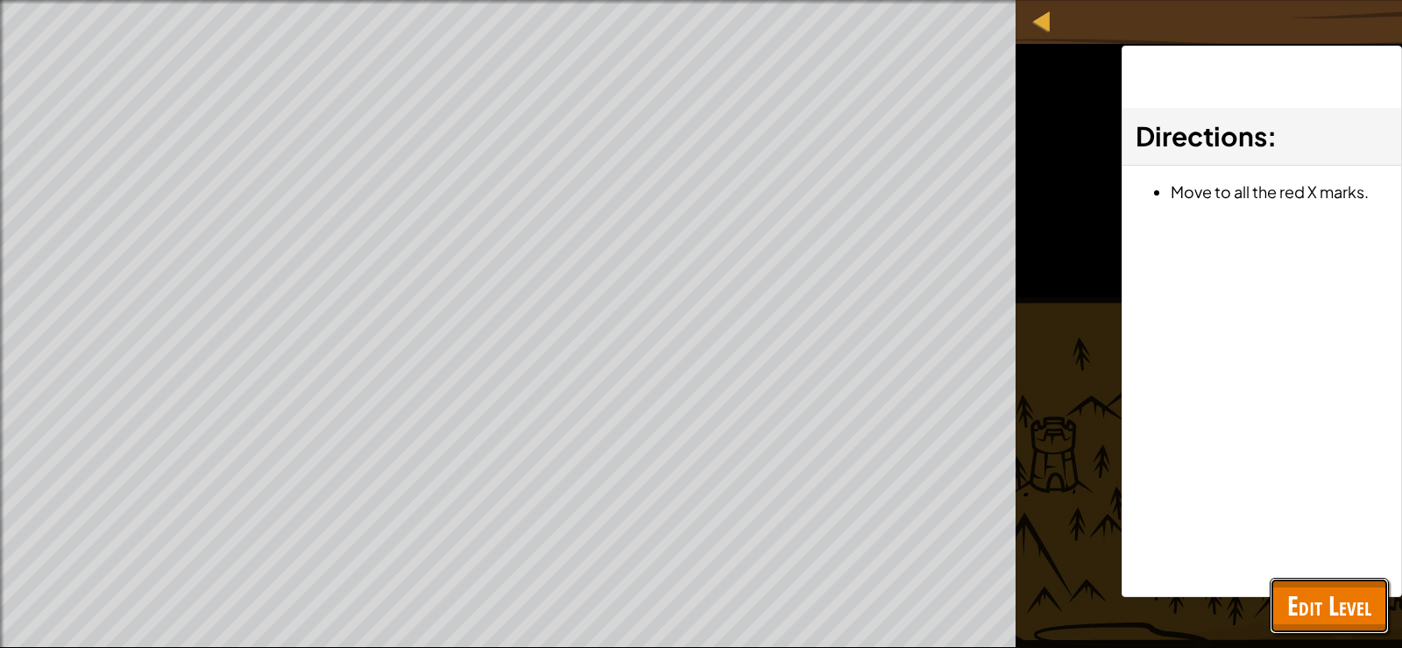
click at [1313, 606] on span "Edit Level" at bounding box center [1329, 605] width 84 height 36
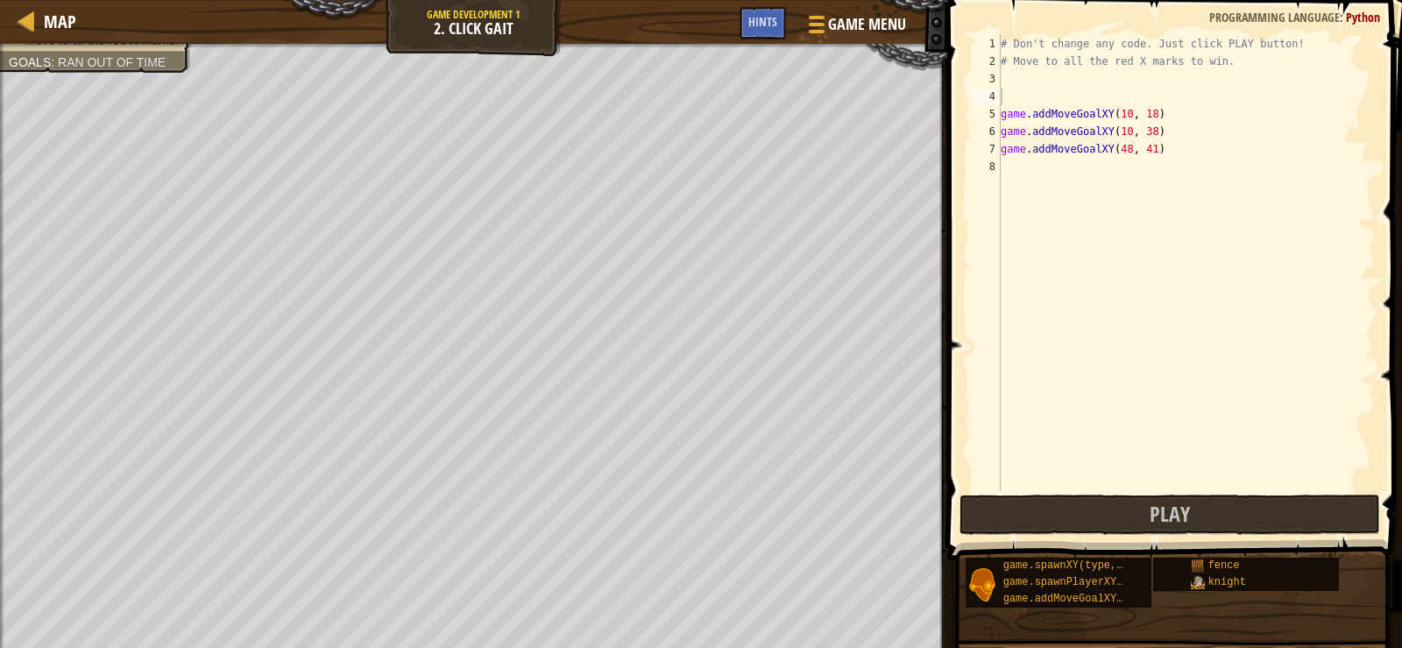
click at [1024, 105] on div "# Don't change any code. Just click PLAY button! # Move to all the red X marks …" at bounding box center [1186, 280] width 379 height 491
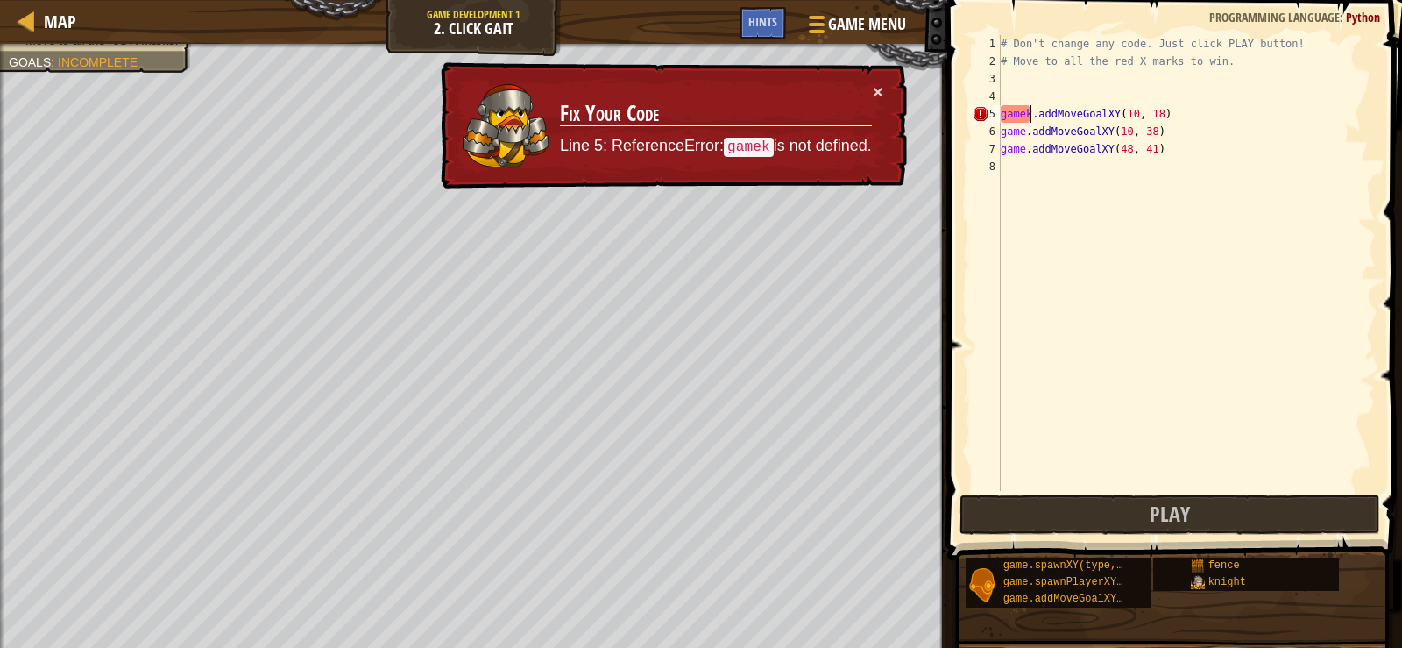
type textarea "game.addMoveGoalXY(10, 18)"
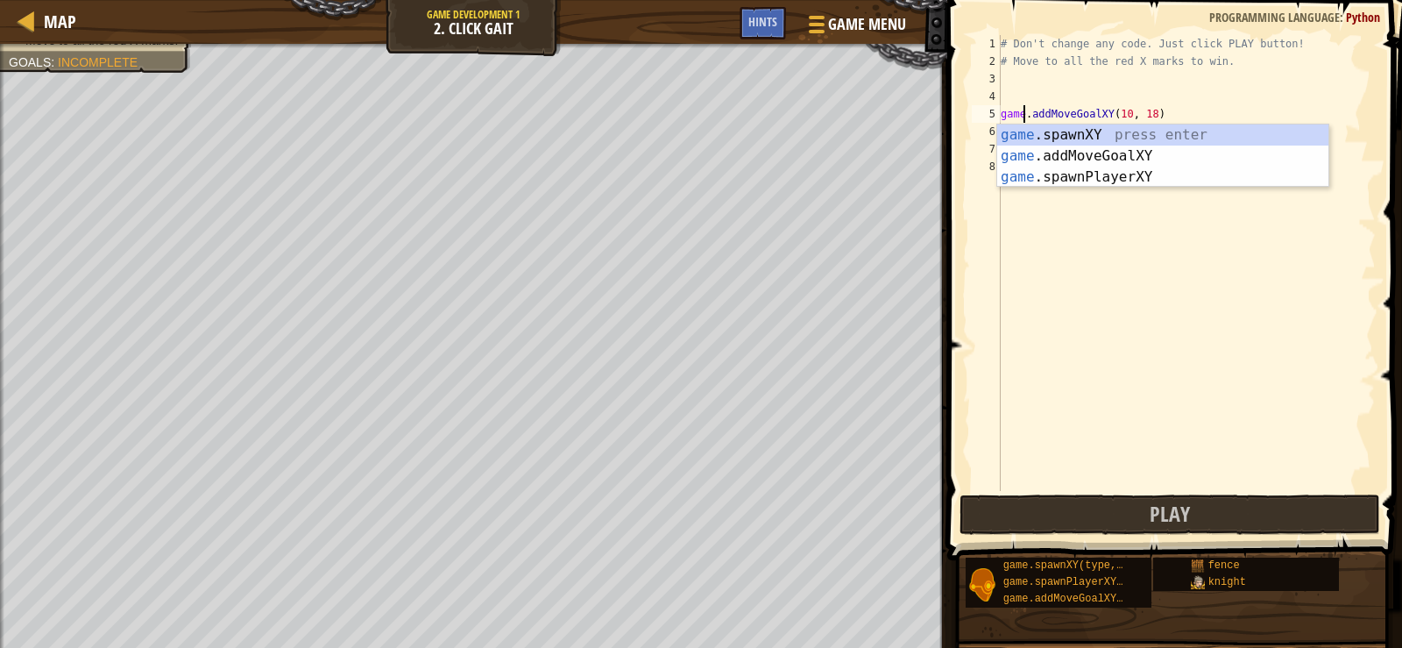
click at [1025, 82] on div "# Don't change any code. Just click PLAY button! # Move to all the red X marks …" at bounding box center [1186, 280] width 379 height 491
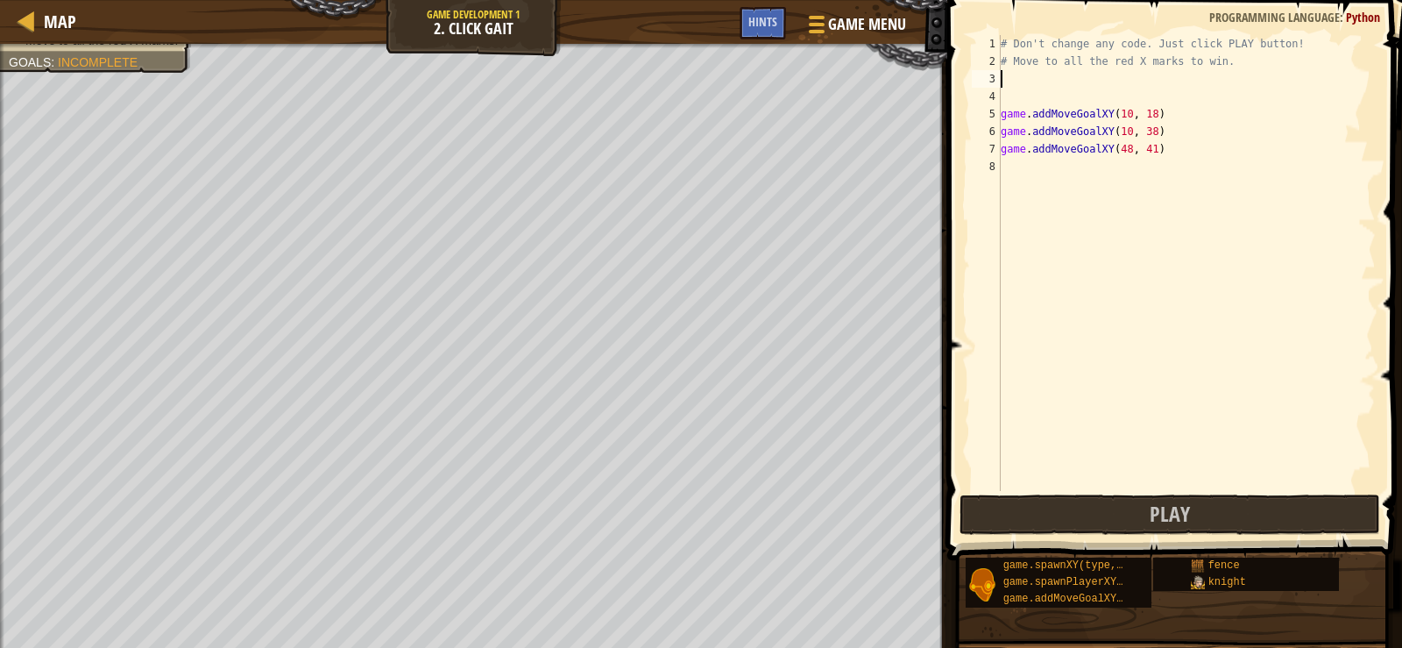
click at [1024, 103] on div "# Don't change any code. Just click PLAY button! # Move to all the red X marks …" at bounding box center [1186, 280] width 379 height 491
type textarea "k"
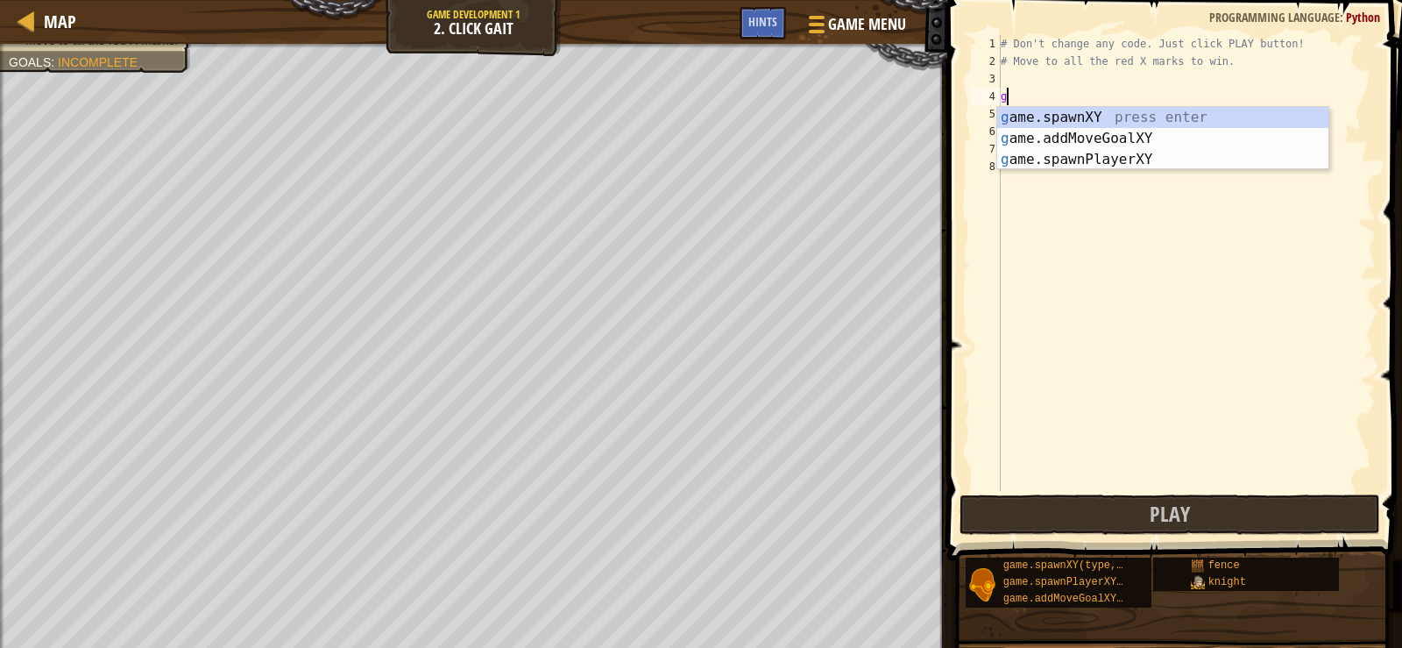
type textarea "g"
click at [1089, 0] on body "Map Game Development 1 2. Click Gait Game Menu Done Hints 1 ההההההההההההההההההה…" at bounding box center [701, 0] width 1402 height 0
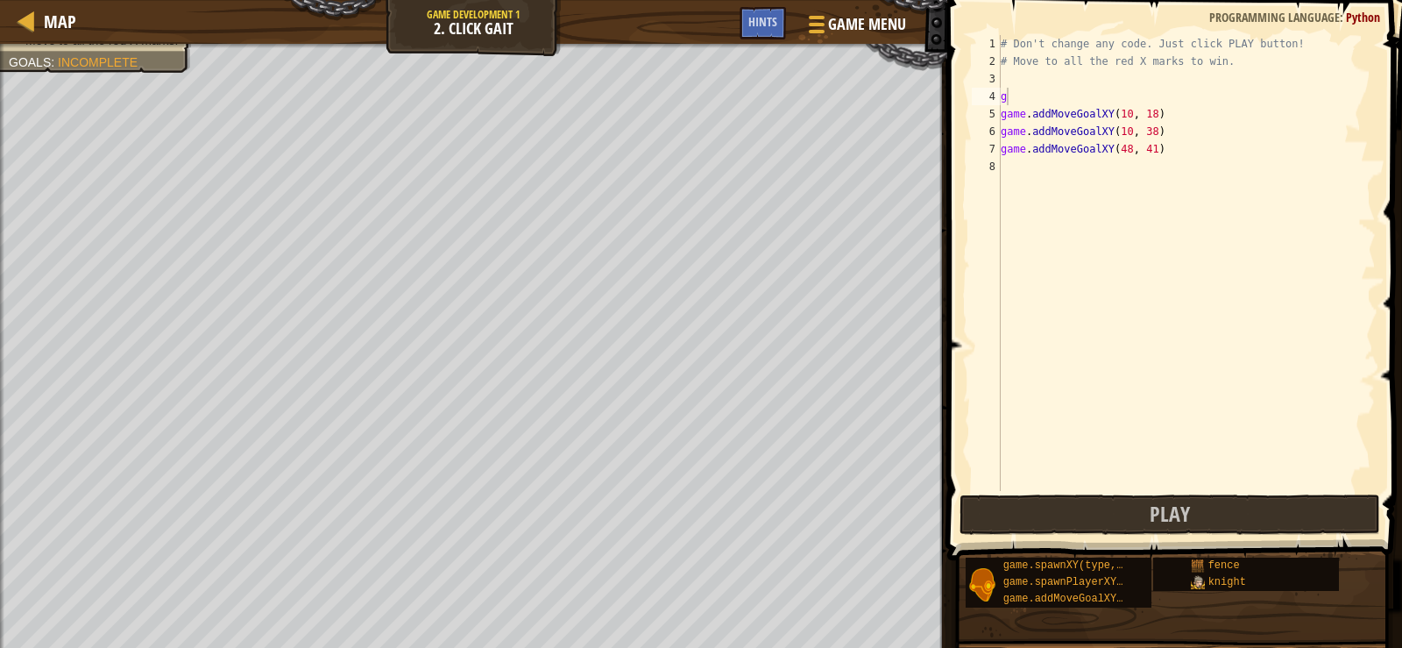
click at [1088, 96] on div "# Don't change any code. Just click PLAY button! # Move to all the red X marks …" at bounding box center [1186, 280] width 379 height 491
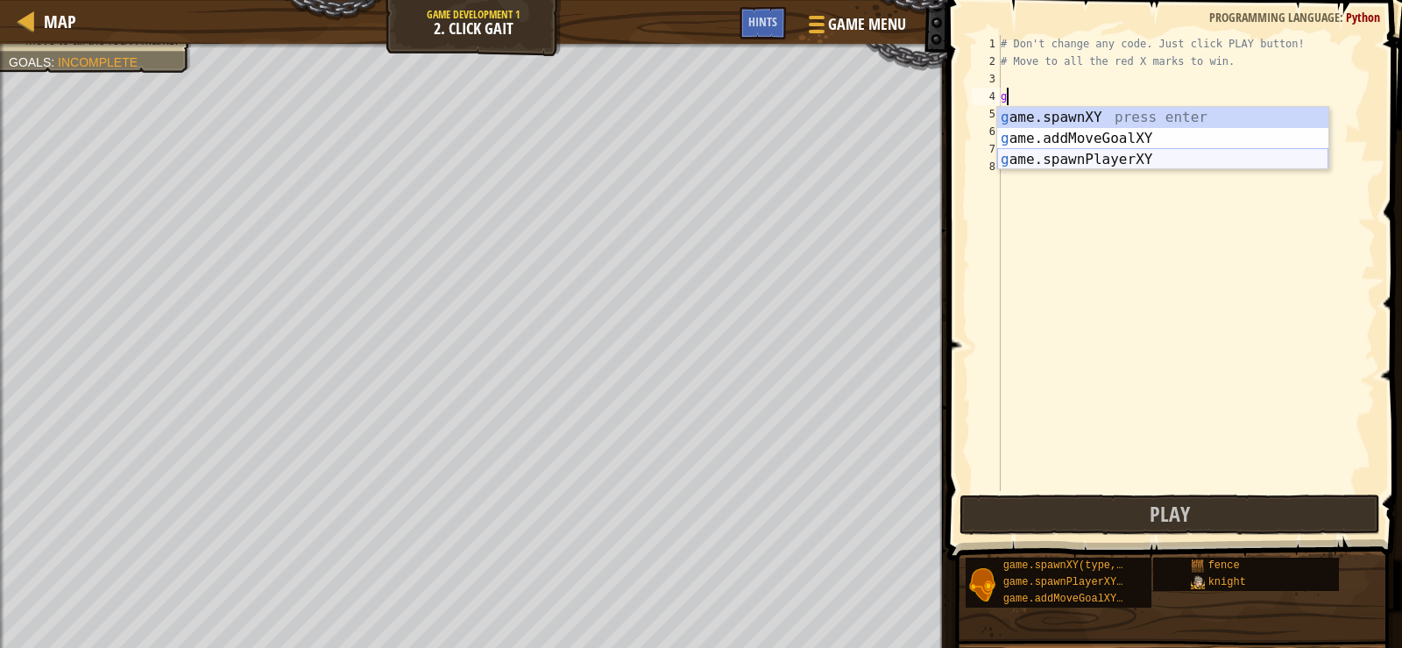
click at [1099, 160] on div "g ame.spawnXY press enter g ame.addMoveGoalXY press enter g ame.spawnPlayerXY p…" at bounding box center [1162, 159] width 331 height 105
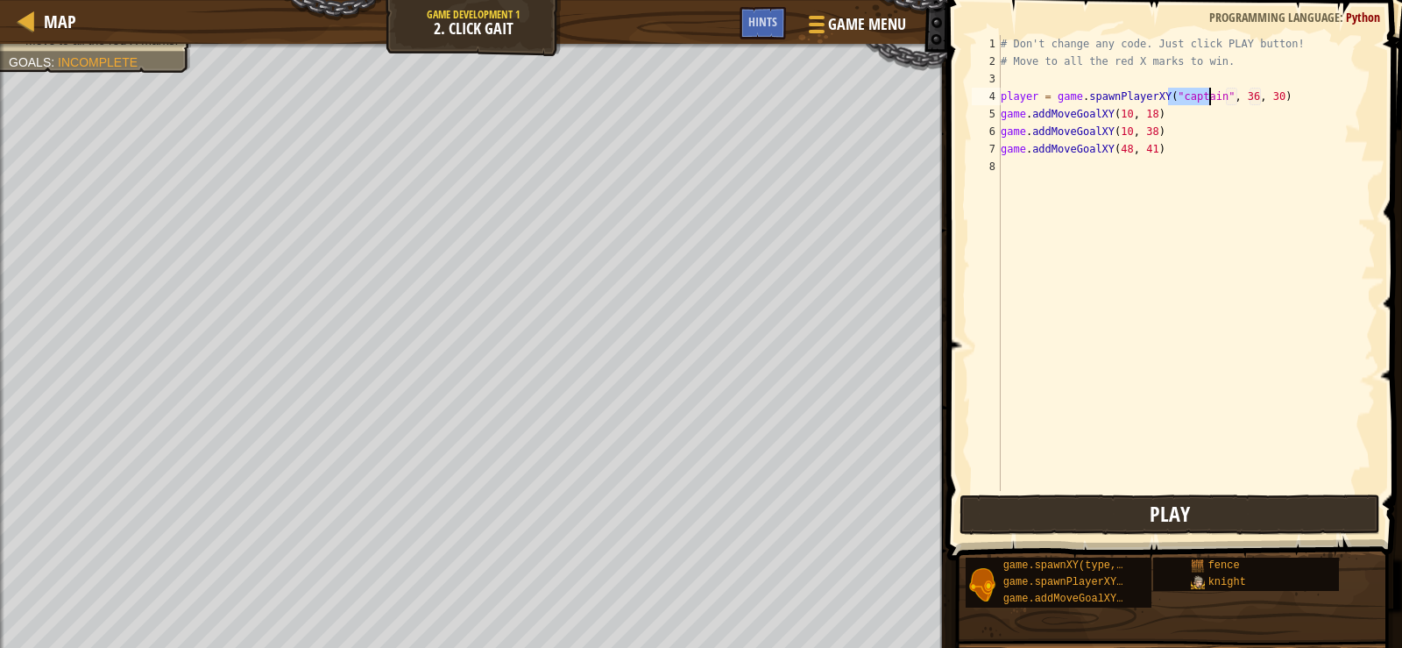
type textarea "player = game.spawnPlayerXY("captain", 36, 30)"
click at [1161, 505] on span "Play" at bounding box center [1170, 514] width 40 height 28
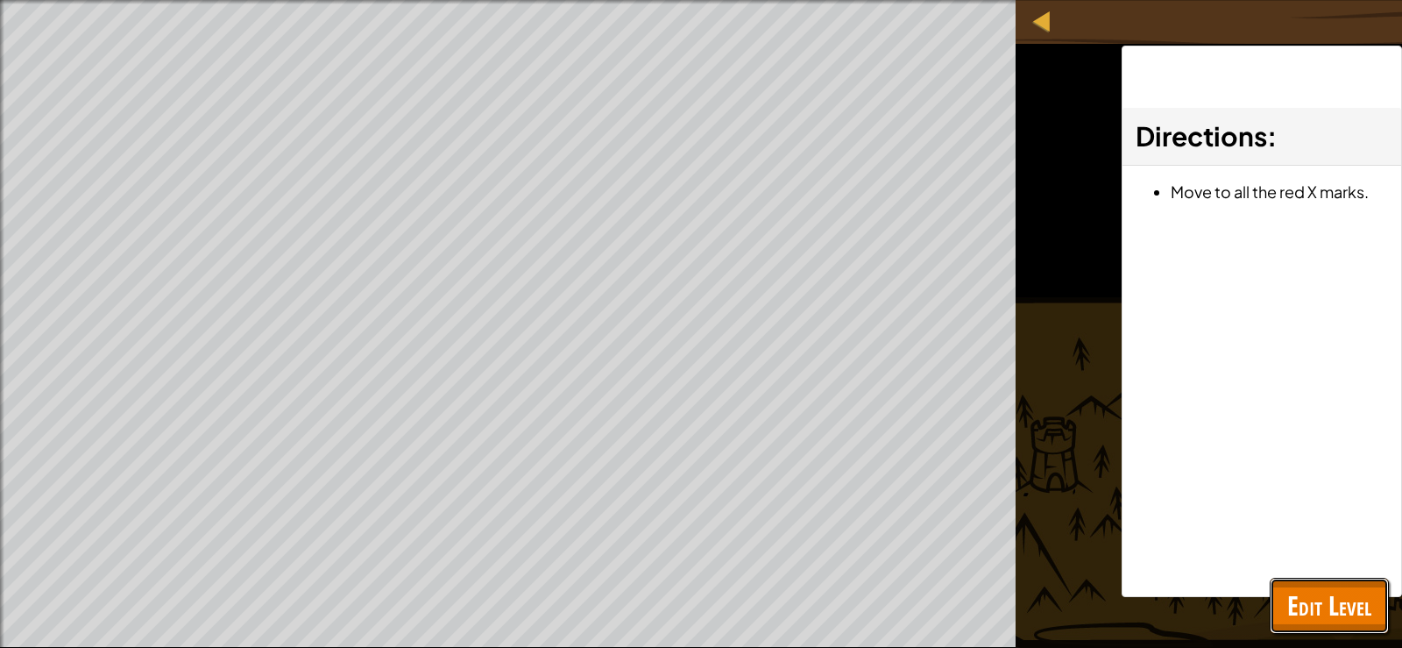
click at [1335, 622] on span "Edit Level" at bounding box center [1329, 605] width 84 height 36
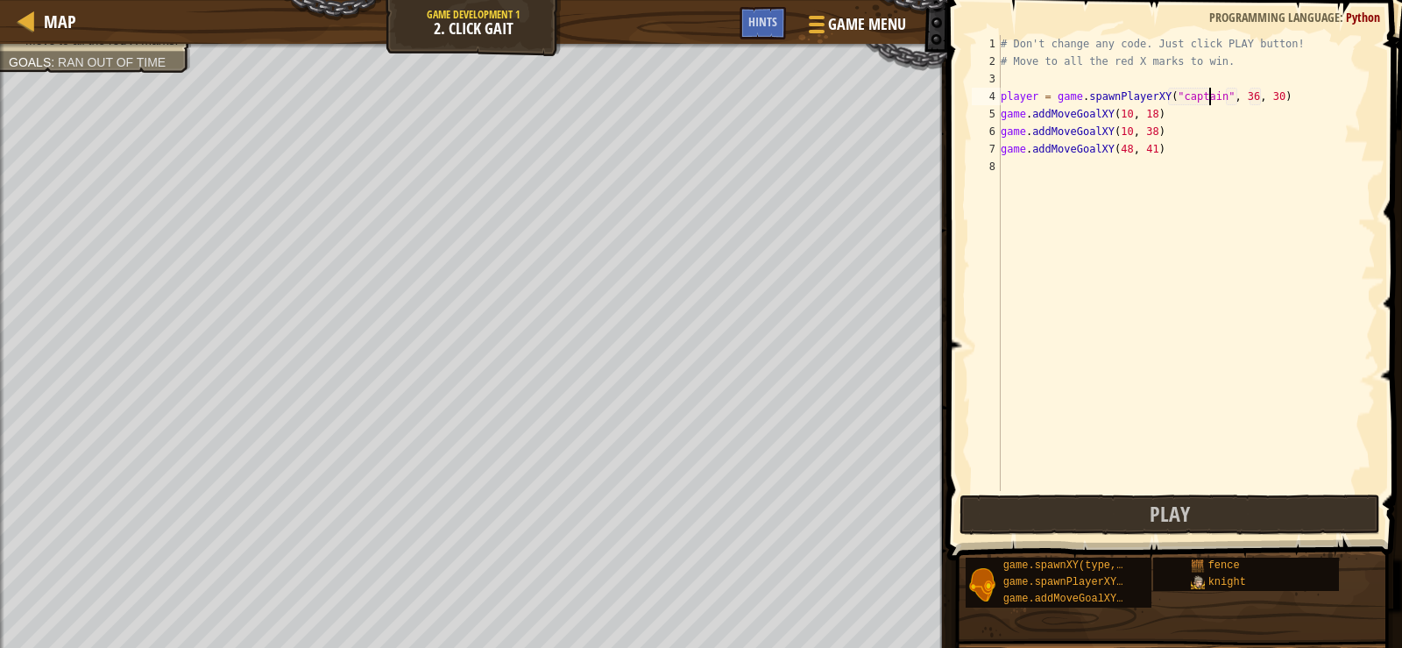
click at [1016, 178] on div "# Don't change any code. Just click PLAY button! # Move to all the red X marks …" at bounding box center [1186, 280] width 379 height 491
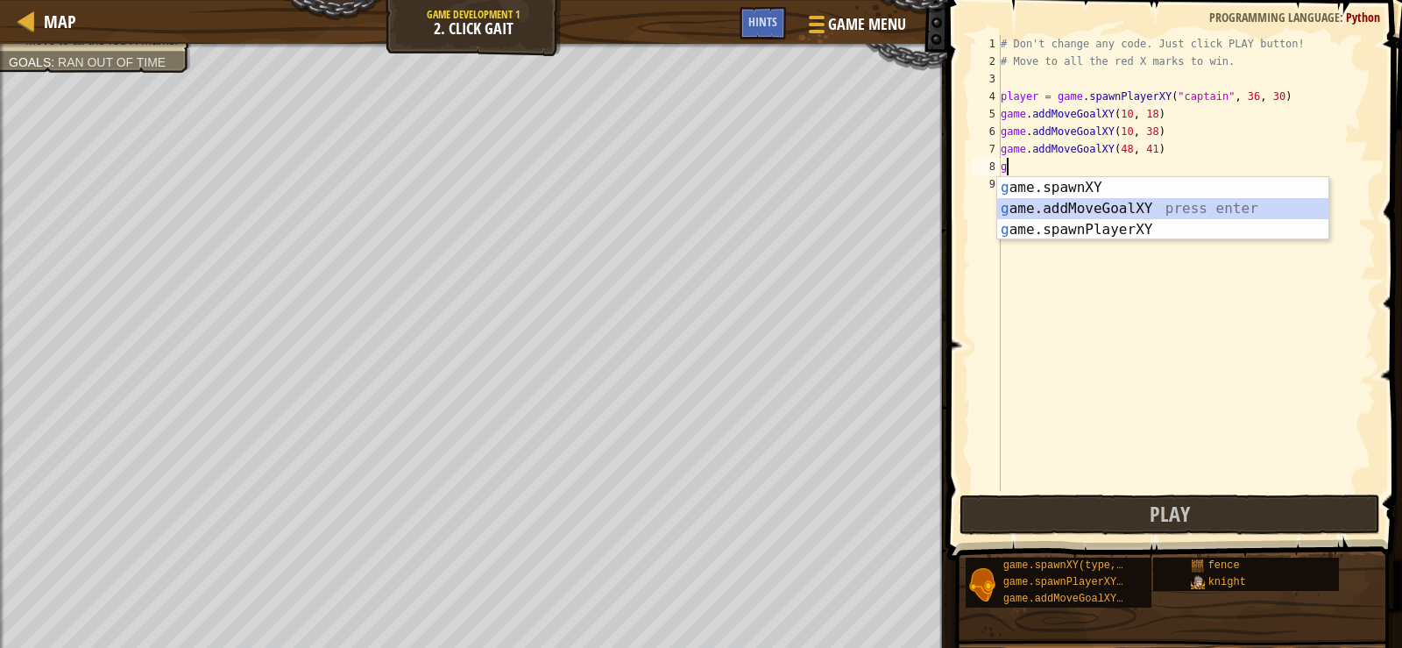
click at [1072, 209] on div "g ame.spawnXY press enter g ame.addMoveGoalXY press enter g ame.spawnPlayerXY p…" at bounding box center [1162, 229] width 331 height 105
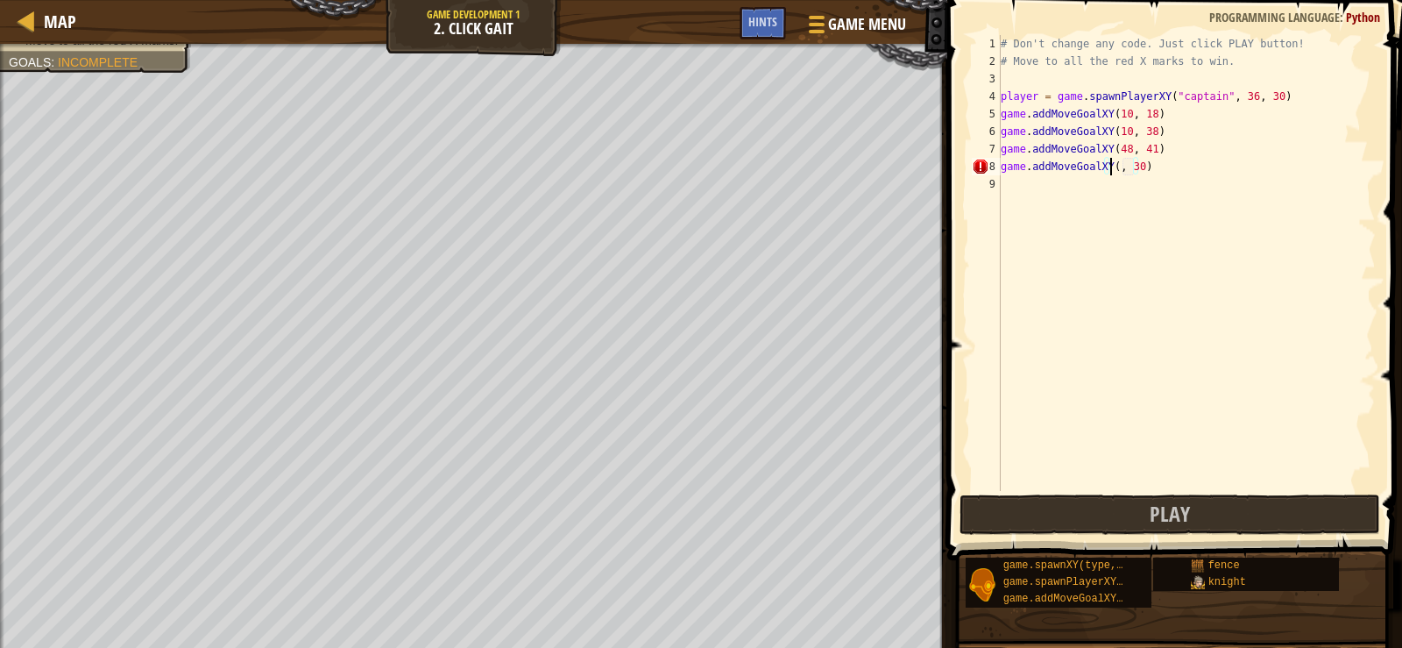
scroll to position [8, 10]
click at [1152, 169] on div "# Don't change any code. Just click PLAY button! # Move to all the red X marks …" at bounding box center [1186, 280] width 379 height 491
click at [1145, 169] on div "# Don't change any code. Just click PLAY button! # Move to all the red X marks …" at bounding box center [1186, 280] width 379 height 491
click at [1124, 509] on button "Play" at bounding box center [1170, 514] width 421 height 40
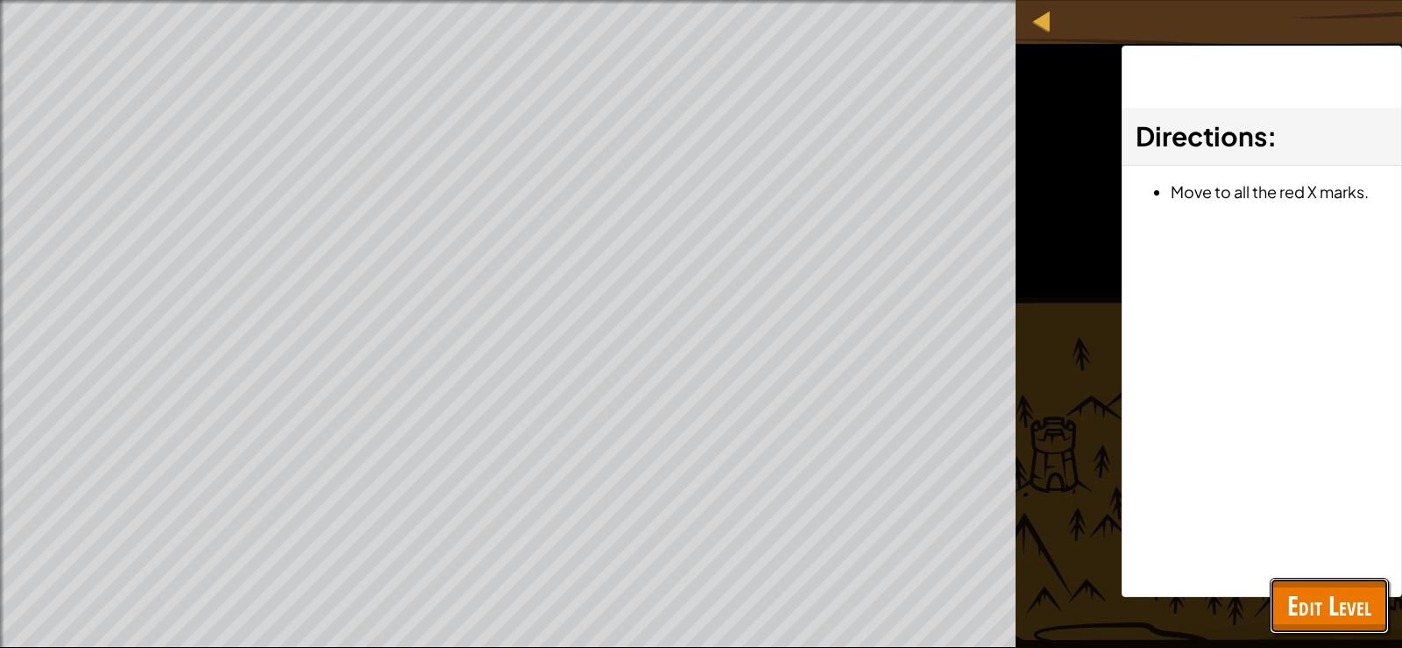
click at [1315, 606] on span "Edit Level" at bounding box center [1329, 605] width 84 height 36
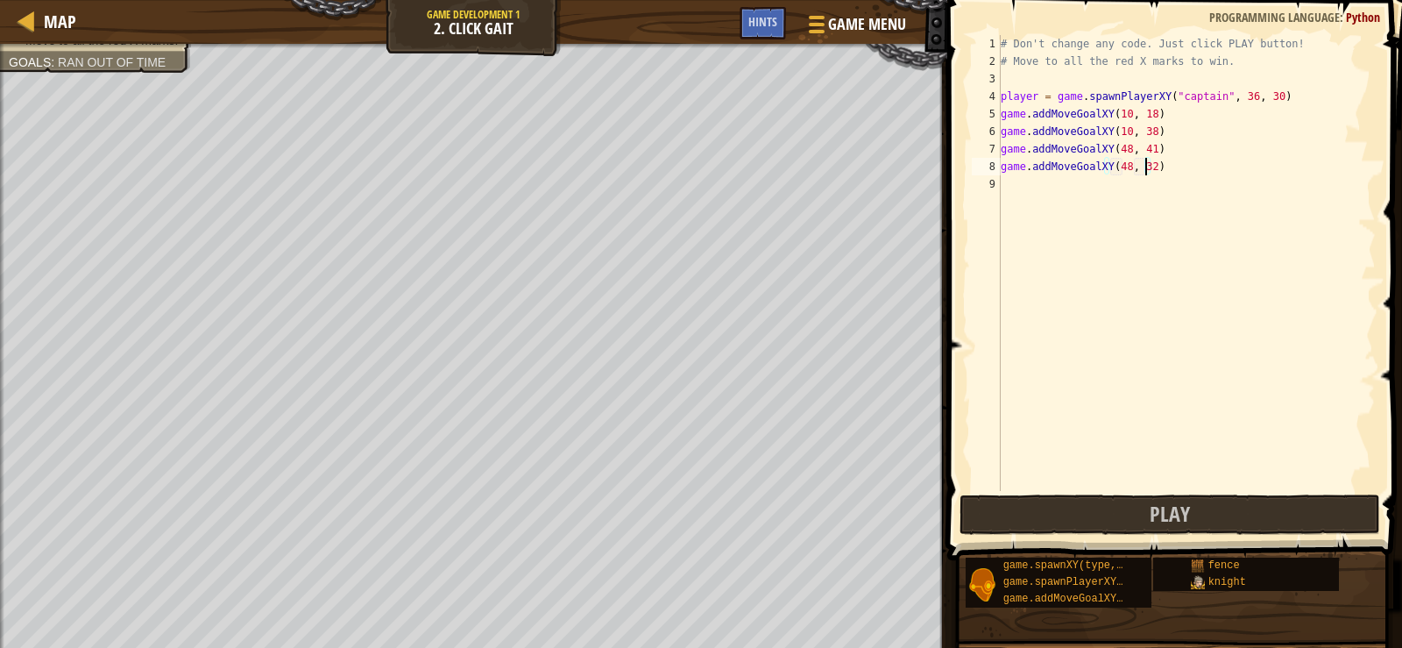
drag, startPoint x: 1000, startPoint y: 97, endPoint x: 1146, endPoint y: 124, distance: 148.9
click at [1146, 124] on div "game.addMoveGoalXY(48, 32) 1 2 3 4 5 6 7 8 9 # Don't change any code. Just clic…" at bounding box center [1172, 263] width 408 height 456
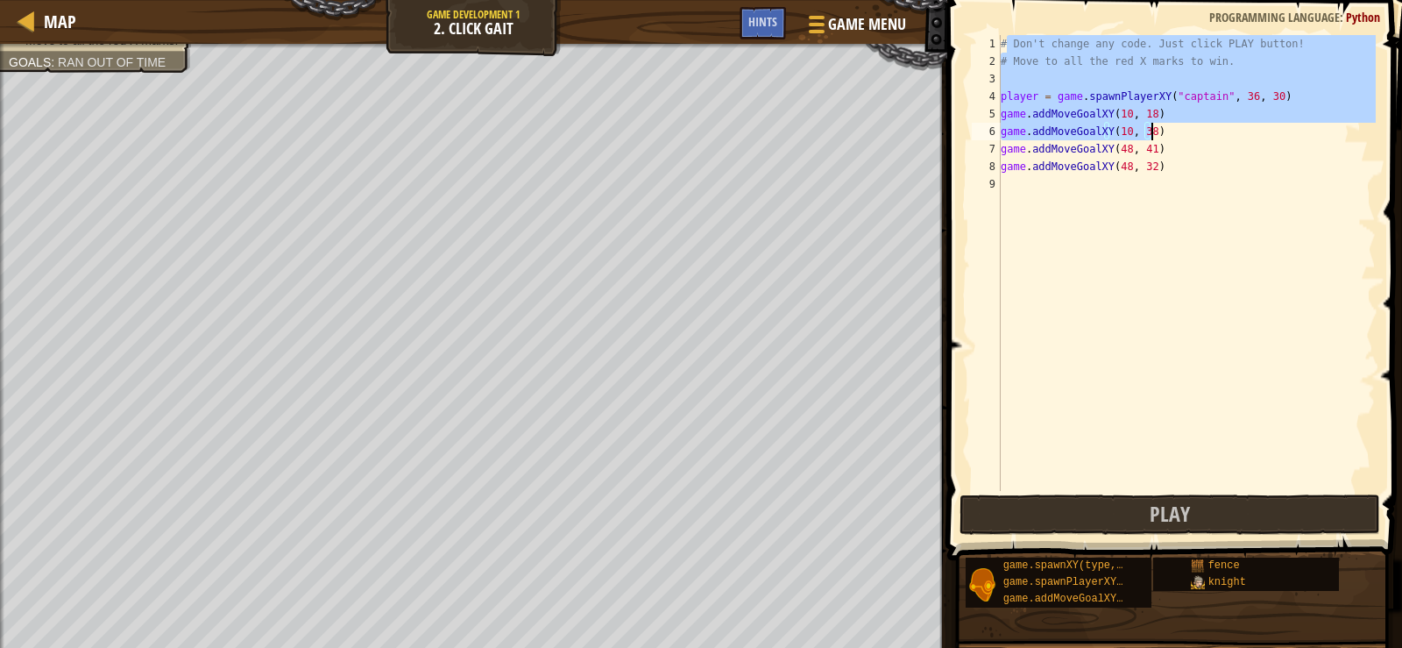
drag, startPoint x: 1004, startPoint y: 48, endPoint x: 1153, endPoint y: 123, distance: 166.6
click at [1153, 123] on div "# Don't change any code. Just click PLAY button! # Move to all the red X marks …" at bounding box center [1186, 280] width 379 height 491
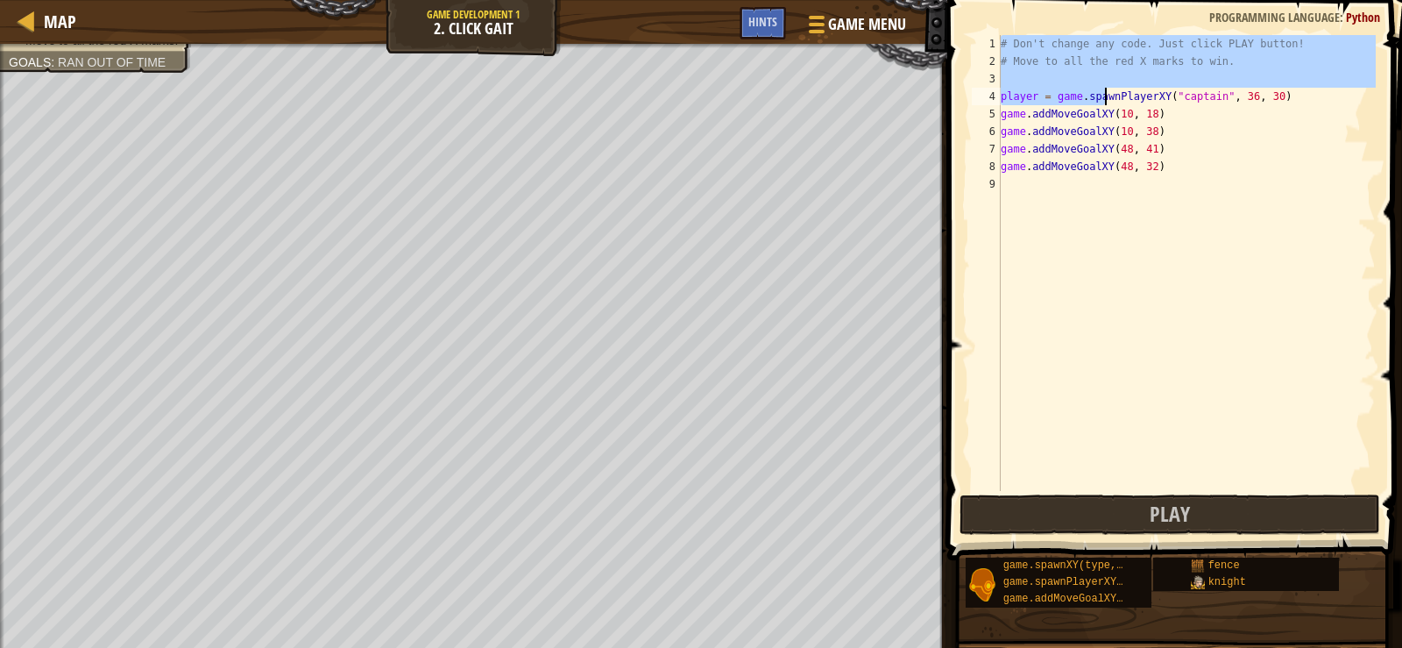
drag, startPoint x: 1060, startPoint y: 59, endPoint x: 1106, endPoint y: 89, distance: 55.2
click at [1106, 89] on div "# Don't change any code. Just click PLAY button! # Move to all the red X marks …" at bounding box center [1186, 280] width 379 height 491
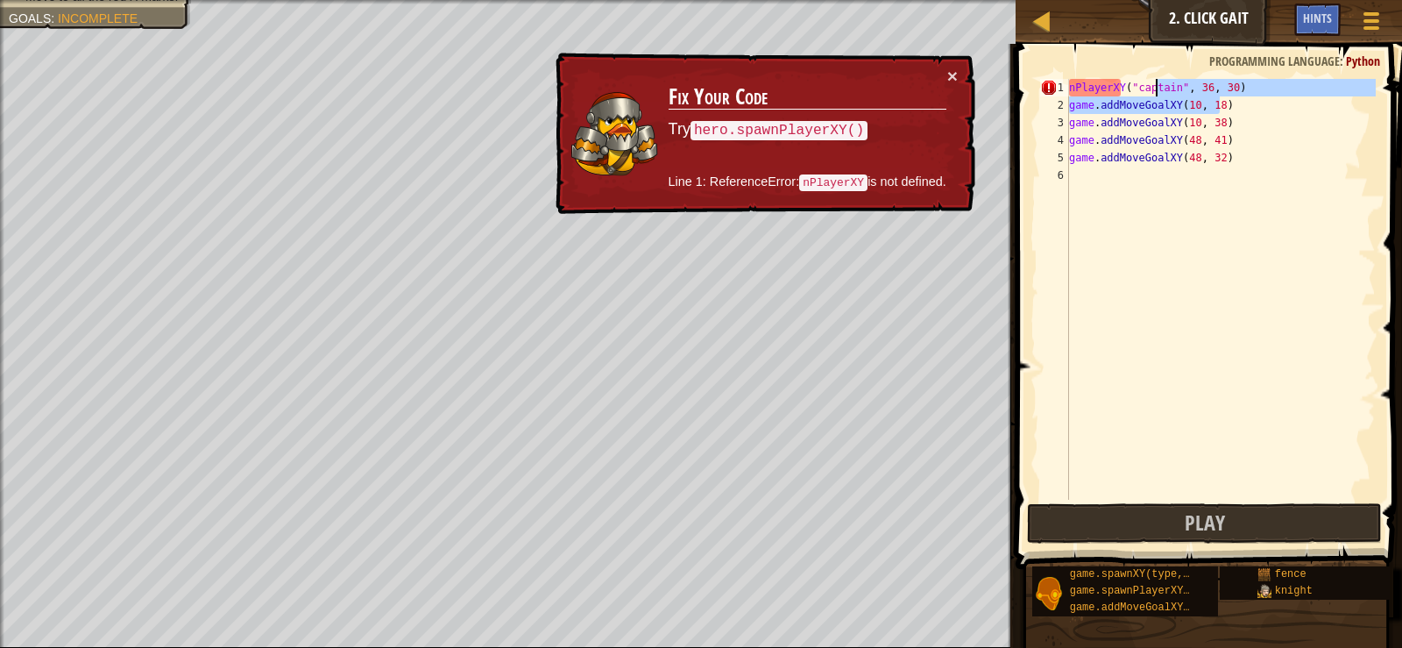
drag, startPoint x: 1210, startPoint y: 96, endPoint x: 1196, endPoint y: 86, distance: 17.5
click at [1171, 82] on div "nPlayerXY ( "captain" , 36 , 30 ) game . addMoveGoalXY ( 10 , 18 ) game . addMo…" at bounding box center [1221, 307] width 310 height 456
type textarea "nPlayerXY("captain", 36, 30) game.addMoveGoalXY(10, 18)"
click at [1345, 167] on div "nPlayerXY ( "captain" , 36 , 30 ) game . addMoveGoalXY ( 10 , 18 ) game . addMo…" at bounding box center [1221, 307] width 310 height 456
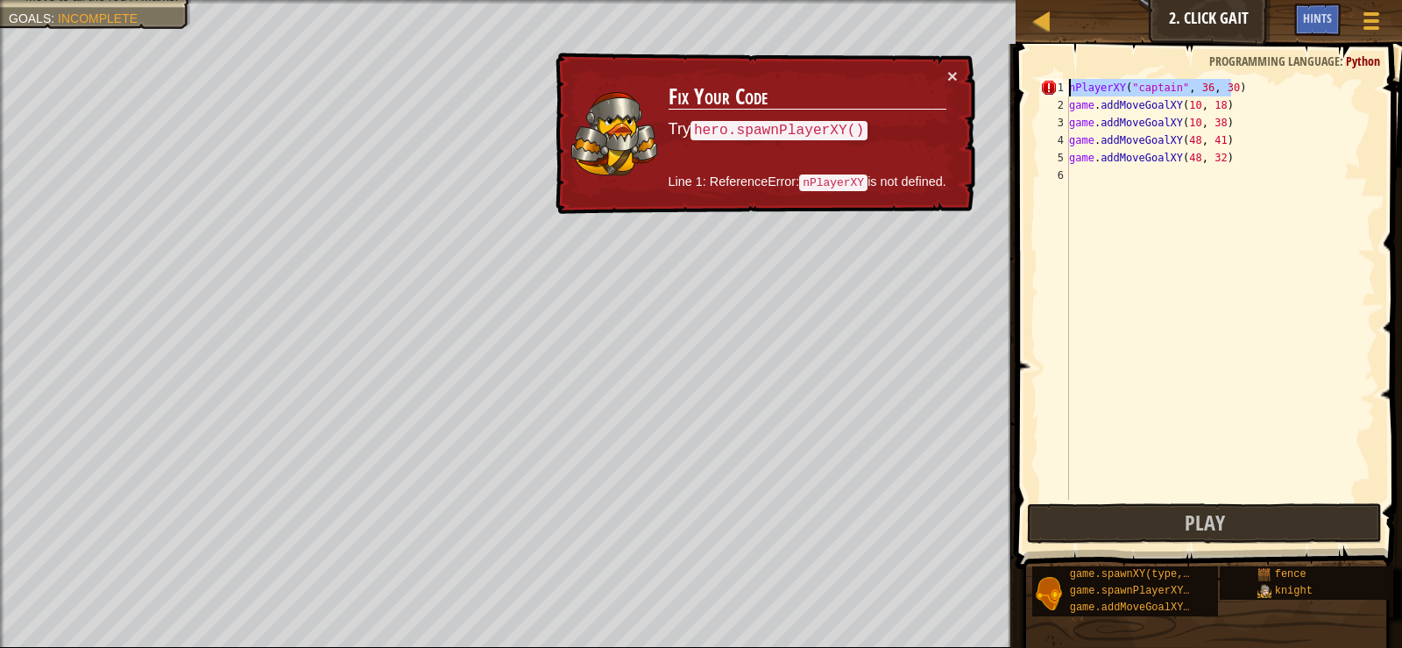
drag, startPoint x: 1267, startPoint y: 91, endPoint x: 1117, endPoint y: 68, distance: 151.6
click at [1117, 68] on div "1 2 3 4 5 6 nPlayerXY ( "captain" , 36 , 30 ) game . addMoveGoalXY ( 10 , 18 ) …" at bounding box center [1207, 341] width 392 height 577
type textarea "nPlayerXY("captain", 36, 30)"
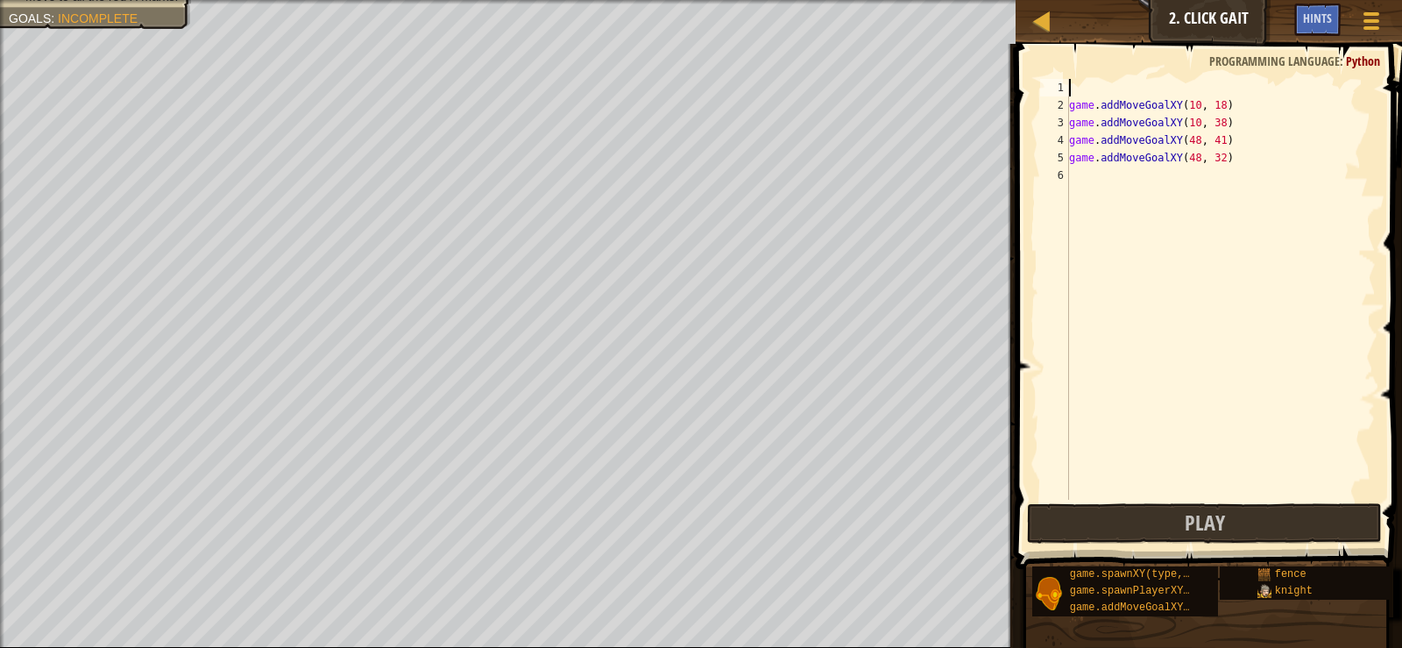
click at [1072, 105] on div "game . addMoveGoalXY ( 10 , 18 ) game . addMoveGoalXY ( 10 , 38 ) game . addMov…" at bounding box center [1221, 307] width 310 height 456
click at [1174, 523] on button "Play" at bounding box center [1204, 523] width 354 height 40
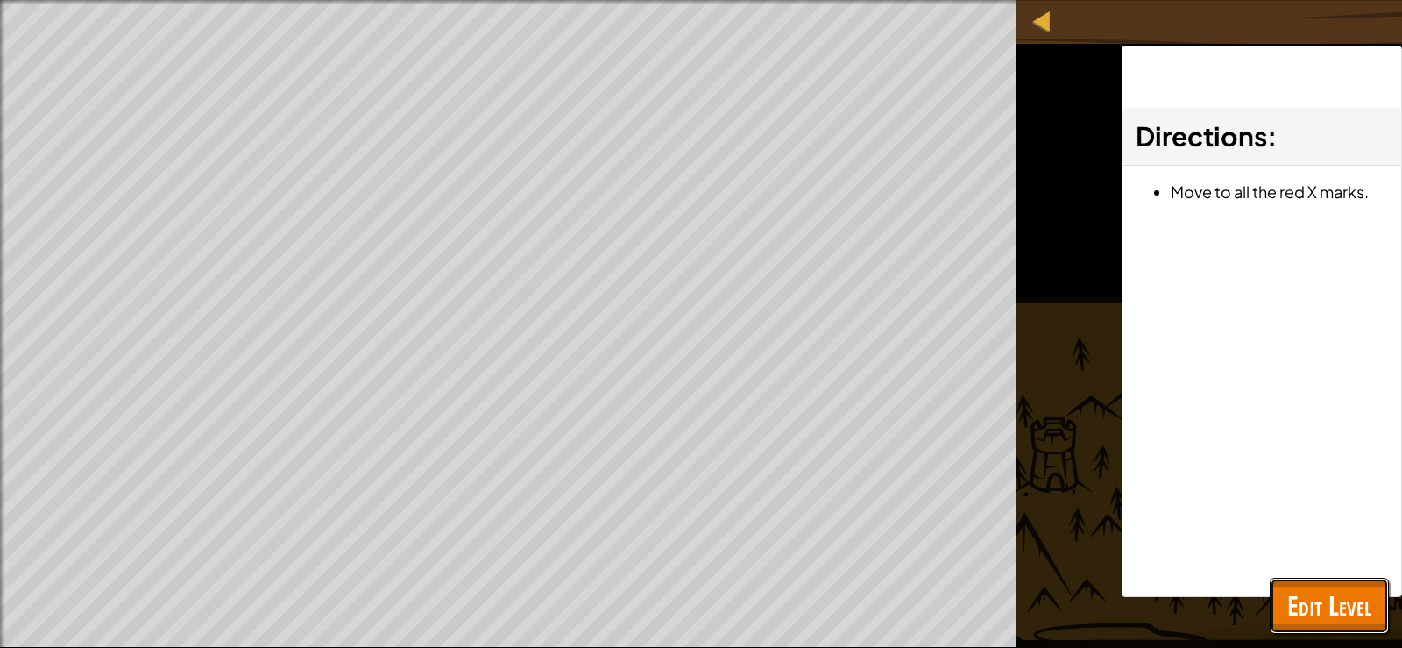
click at [1354, 608] on span "Edit Level" at bounding box center [1329, 605] width 84 height 36
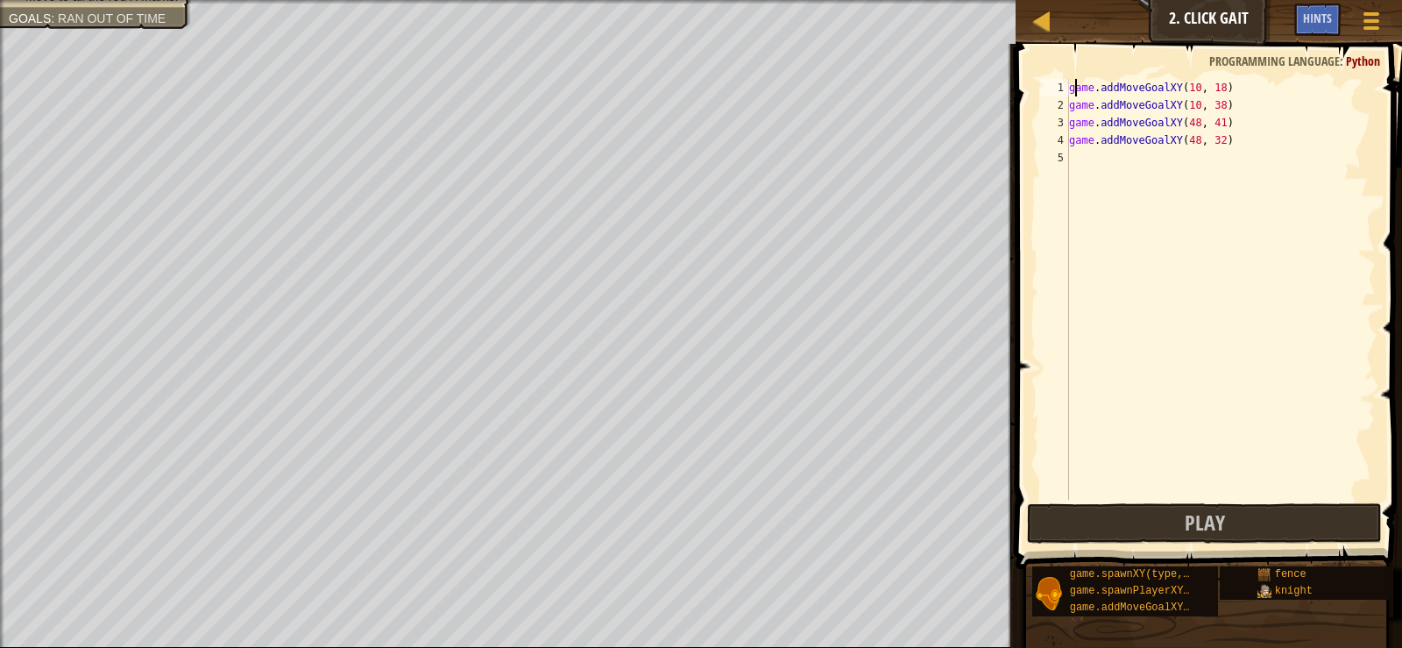
click at [1074, 85] on div "game . addMoveGoalXY ( 10 , 18 ) game . addMoveGoalXY ( 10 , 38 ) game . addMov…" at bounding box center [1221, 307] width 310 height 456
click at [1081, 89] on div "game . addMoveGoalXY ( 10 , 18 ) game . addMoveGoalXY ( 10 , 38 ) game . addMov…" at bounding box center [1221, 307] width 310 height 456
click at [1068, 86] on div "1" at bounding box center [1054, 88] width 29 height 18
click at [1078, 96] on div "game . addMoveGoalXY ( 10 , 18 ) game . addMoveGoalXY ( 10 , 38 ) game . addMov…" at bounding box center [1221, 307] width 310 height 456
click at [1085, 99] on div "game . addMoveGoalXY ( 10 , 18 ) game . addMoveGoalXY ( 10 , 38 ) game . addMov…" at bounding box center [1221, 307] width 310 height 456
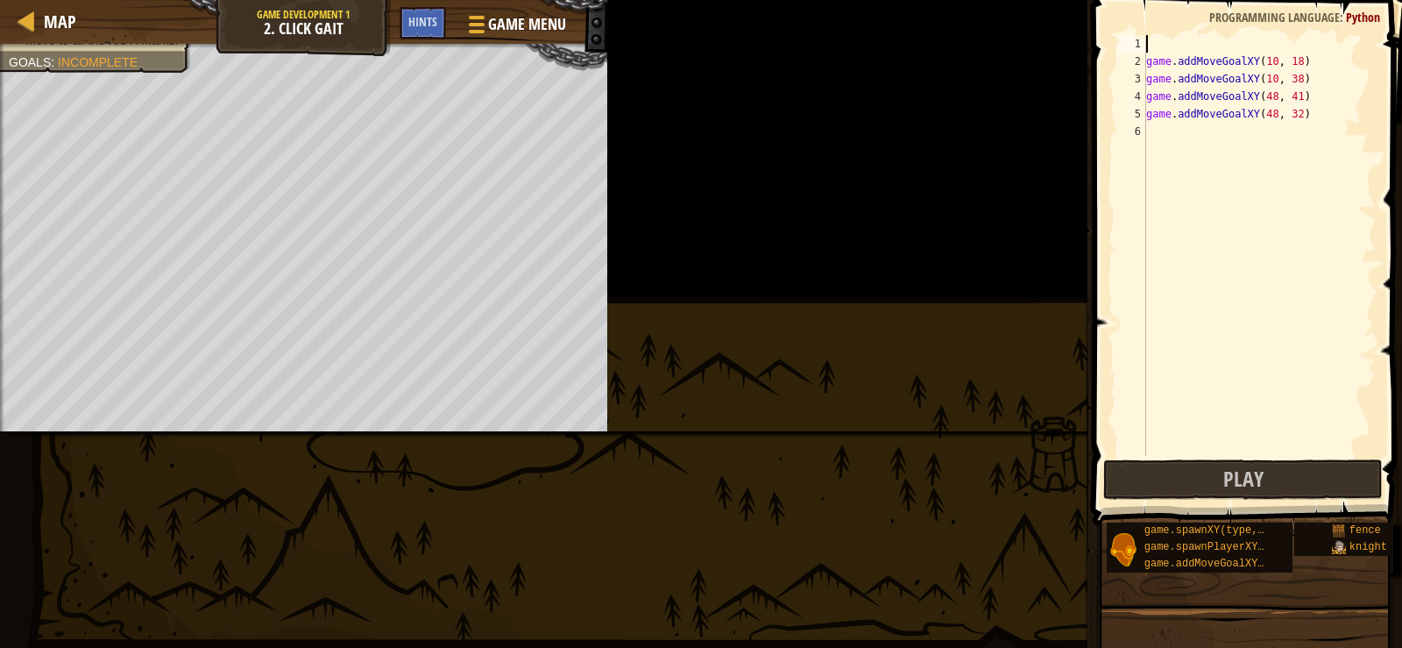
click at [1085, 0] on html "Map Game Development 1 2. Click Gait Game Menu Done Hints 1 ההההההההההההההההההה…" at bounding box center [701, 0] width 1402 height 0
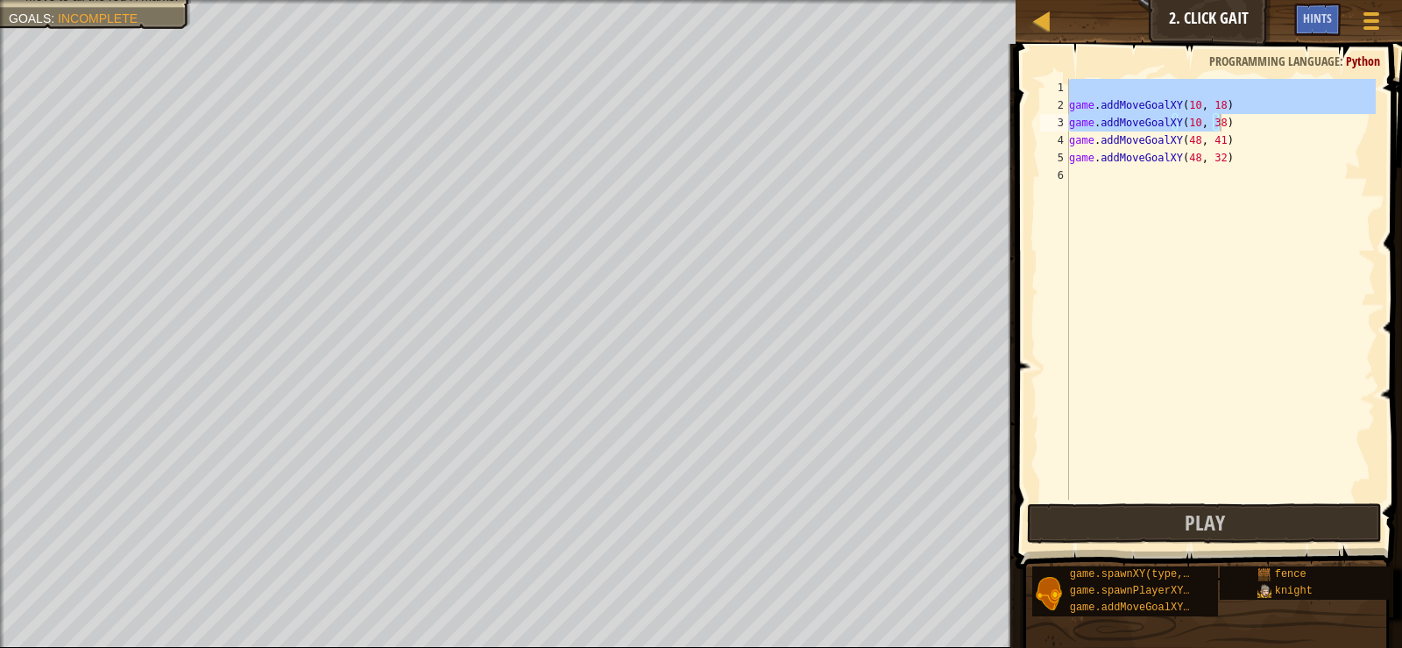
click at [1110, 74] on span at bounding box center [1211, 281] width 401 height 577
type textarea "game.addMoveGoalXY(10, 38)"
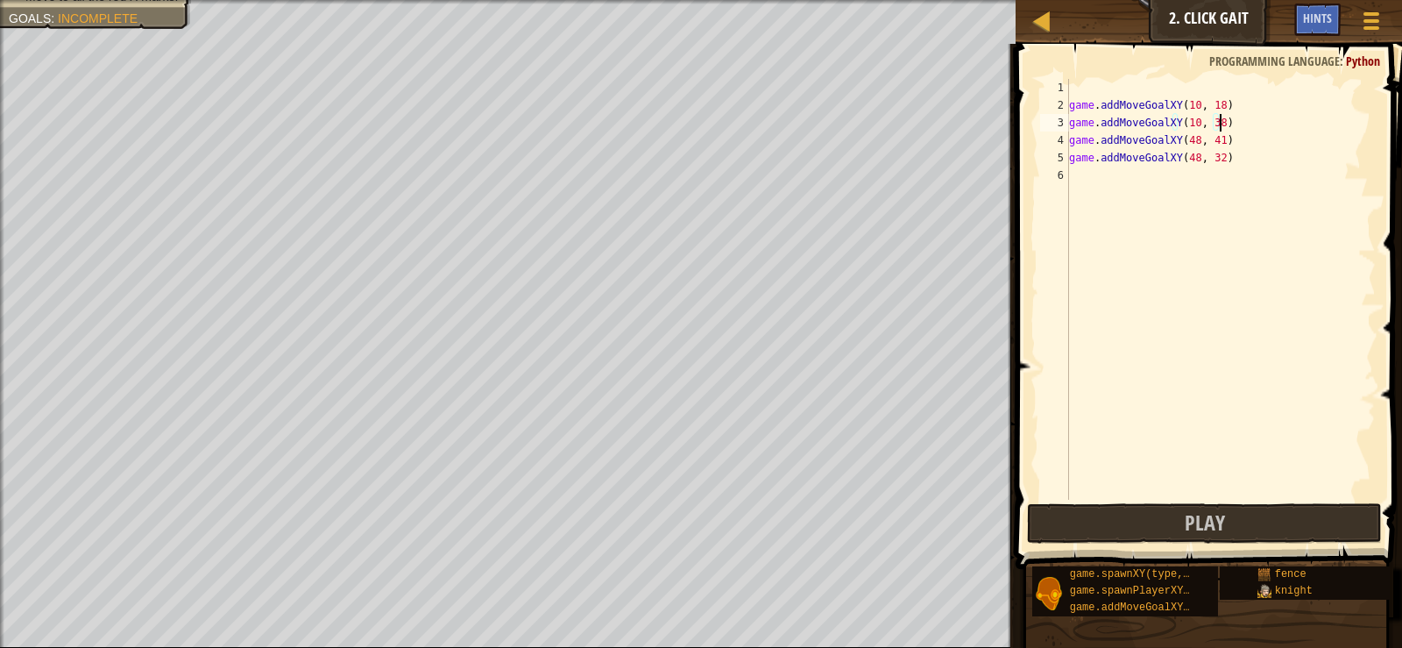
click at [1110, 74] on span at bounding box center [1211, 281] width 401 height 577
click at [1117, 80] on div "game . addMoveGoalXY ( 10 , 18 ) game . addMoveGoalXY ( 10 , 38 ) game . addMov…" at bounding box center [1221, 307] width 310 height 456
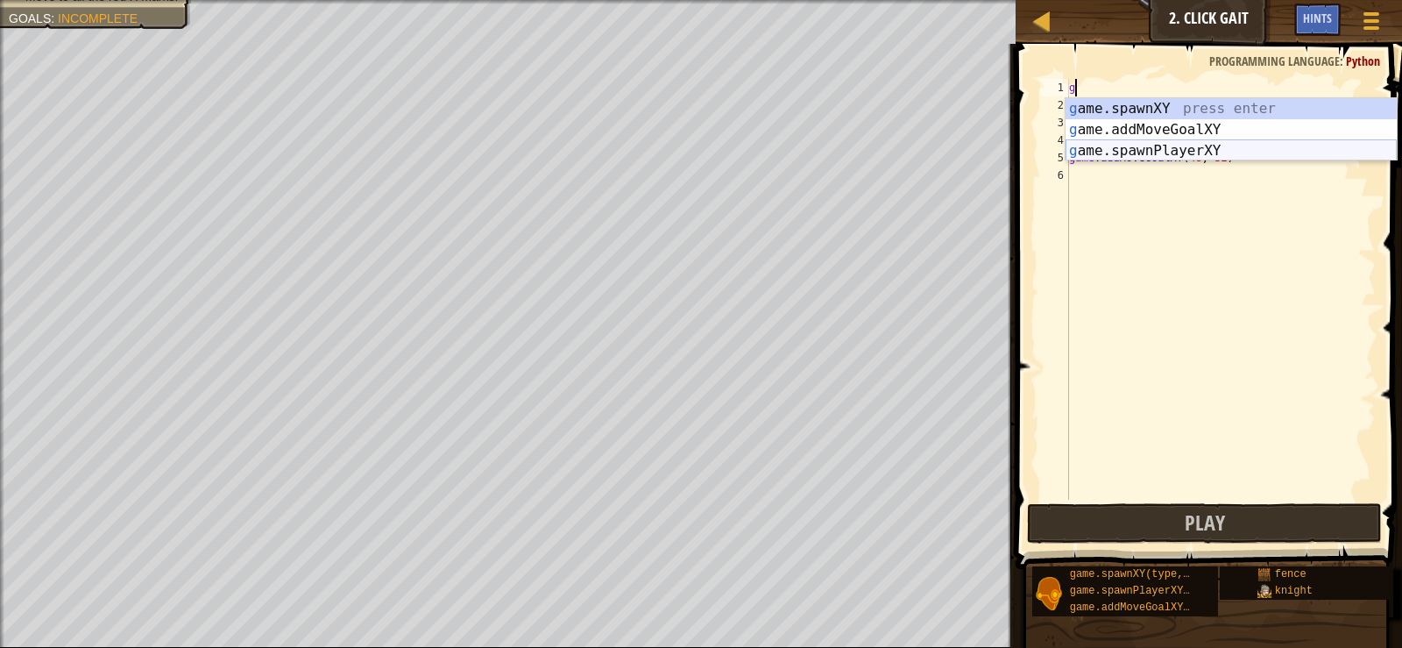
click at [1170, 149] on div "g ame.spawnXY press enter g ame.addMoveGoalXY press enter g ame.spawnPlayerXY p…" at bounding box center [1231, 150] width 331 height 105
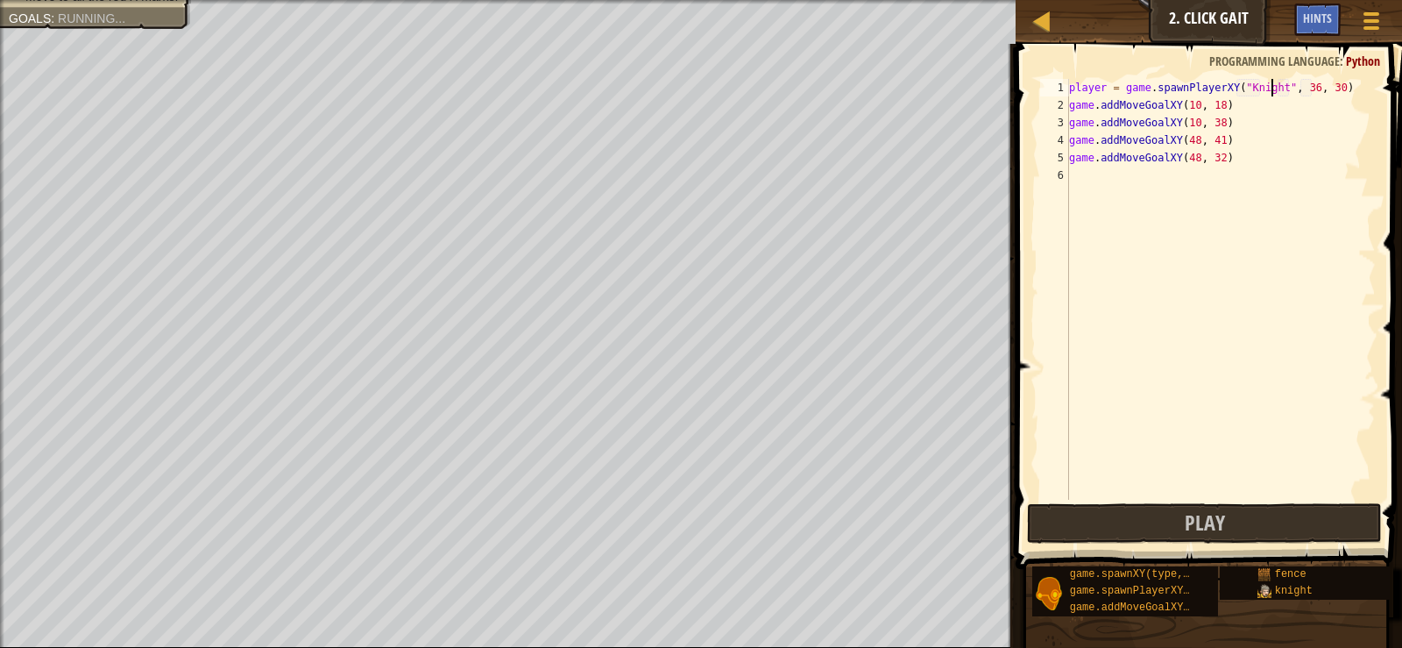
scroll to position [8, 18]
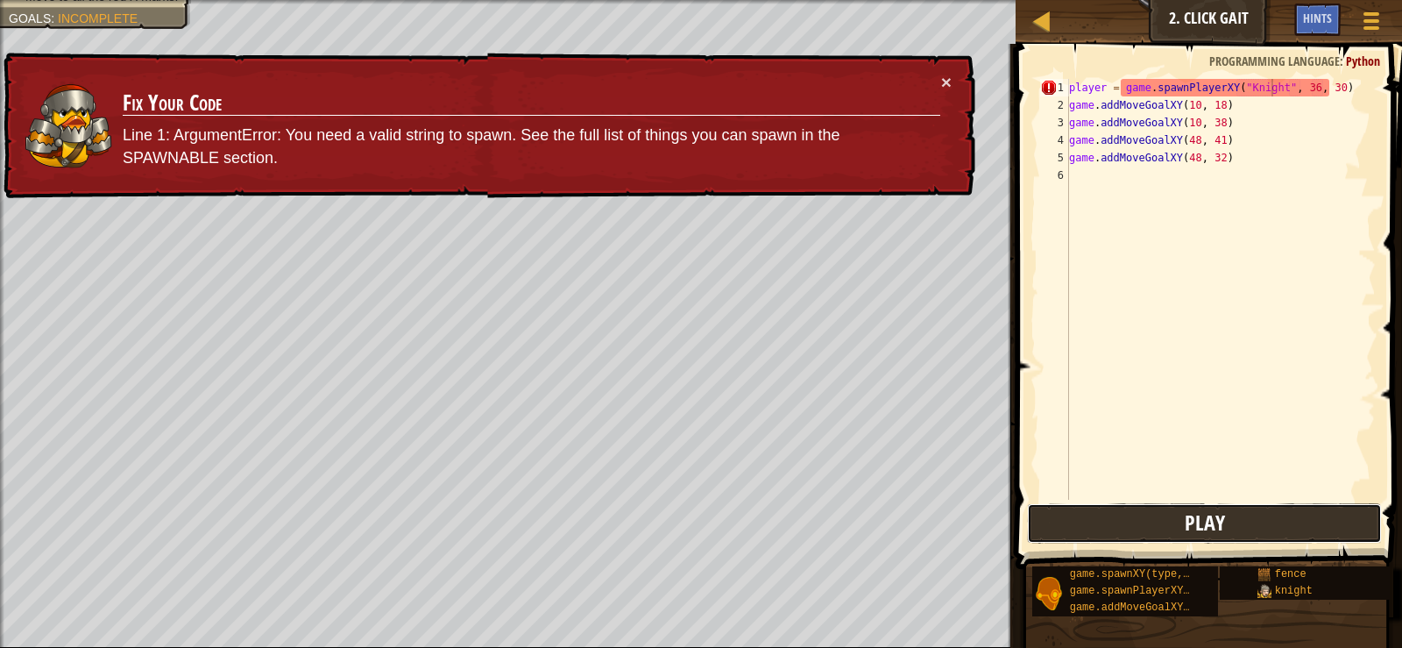
click at [1211, 523] on span "Play" at bounding box center [1205, 522] width 40 height 28
click at [1239, 86] on div "player = game . spawnPlayerXY ( "Knight" , 36 , 30 ) game . addMoveGoalXY ( 10 …" at bounding box center [1221, 307] width 310 height 456
click at [1241, 82] on div "player = game . spawnPlayerXY ( "Knight" , 36 , 30 ) game . addMoveGoalXY ( 10 …" at bounding box center [1221, 307] width 310 height 456
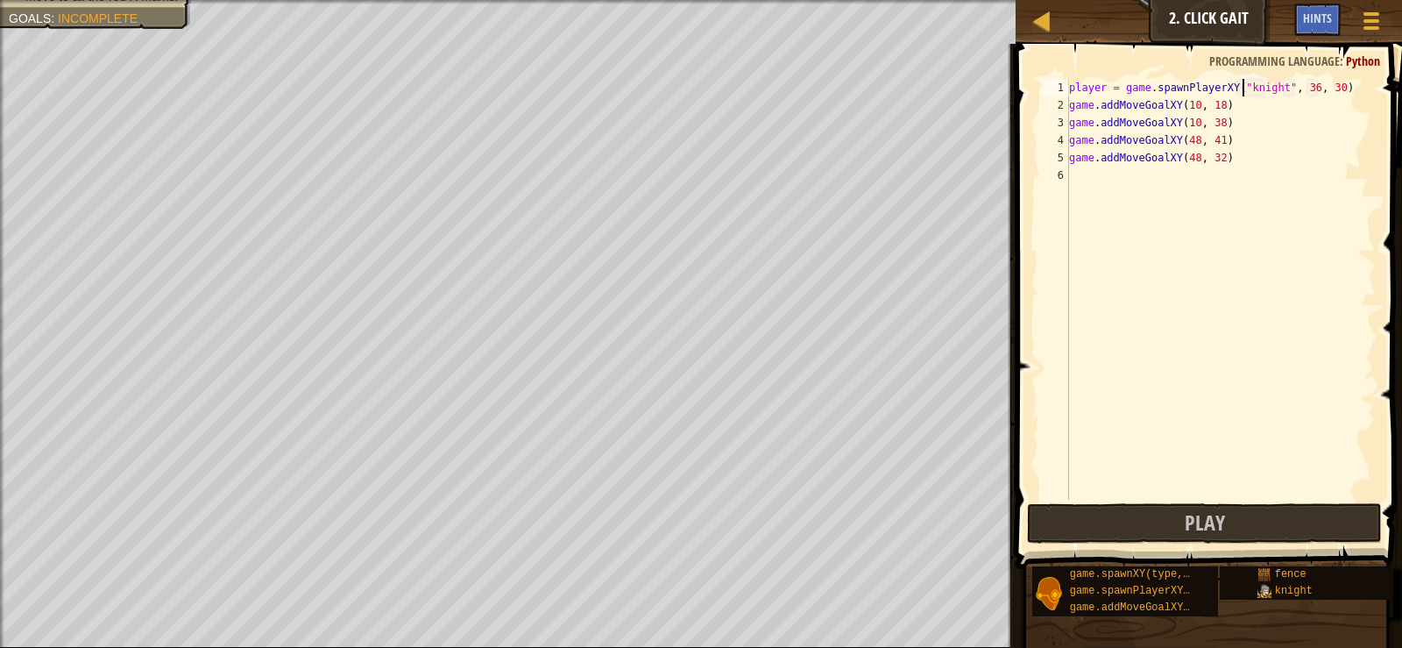
scroll to position [8, 15]
type textarea "player = game.spawnPlayerXY("knight", 36, 30)"
click at [1214, 505] on button "Play" at bounding box center [1204, 523] width 354 height 40
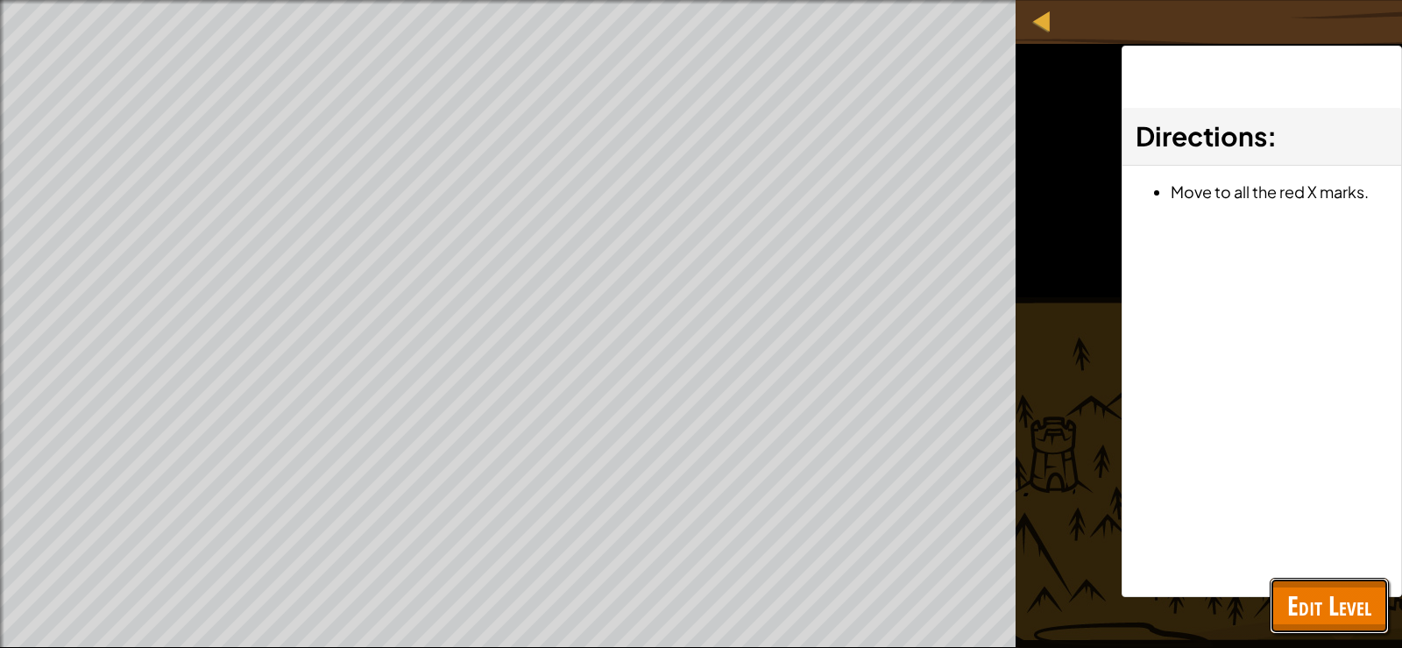
click at [1355, 592] on span "Edit Level" at bounding box center [1329, 605] width 84 height 36
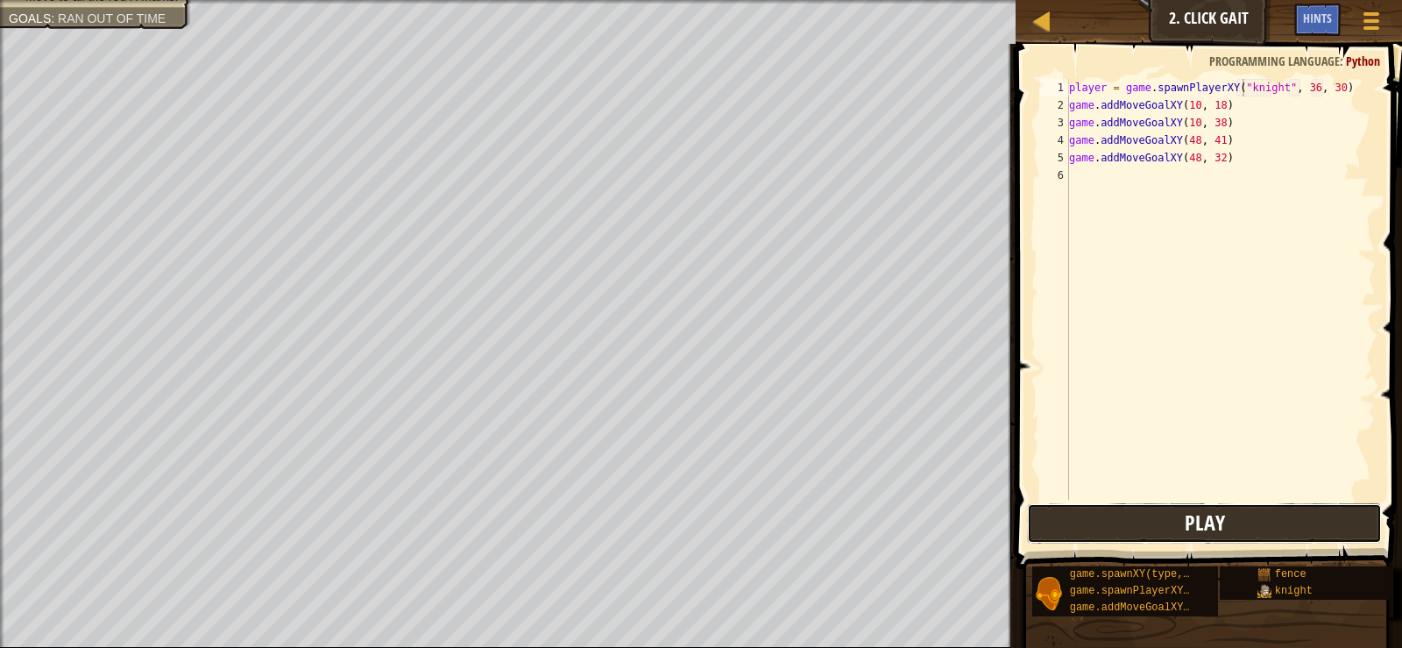
click at [1255, 504] on button "Play" at bounding box center [1204, 523] width 354 height 40
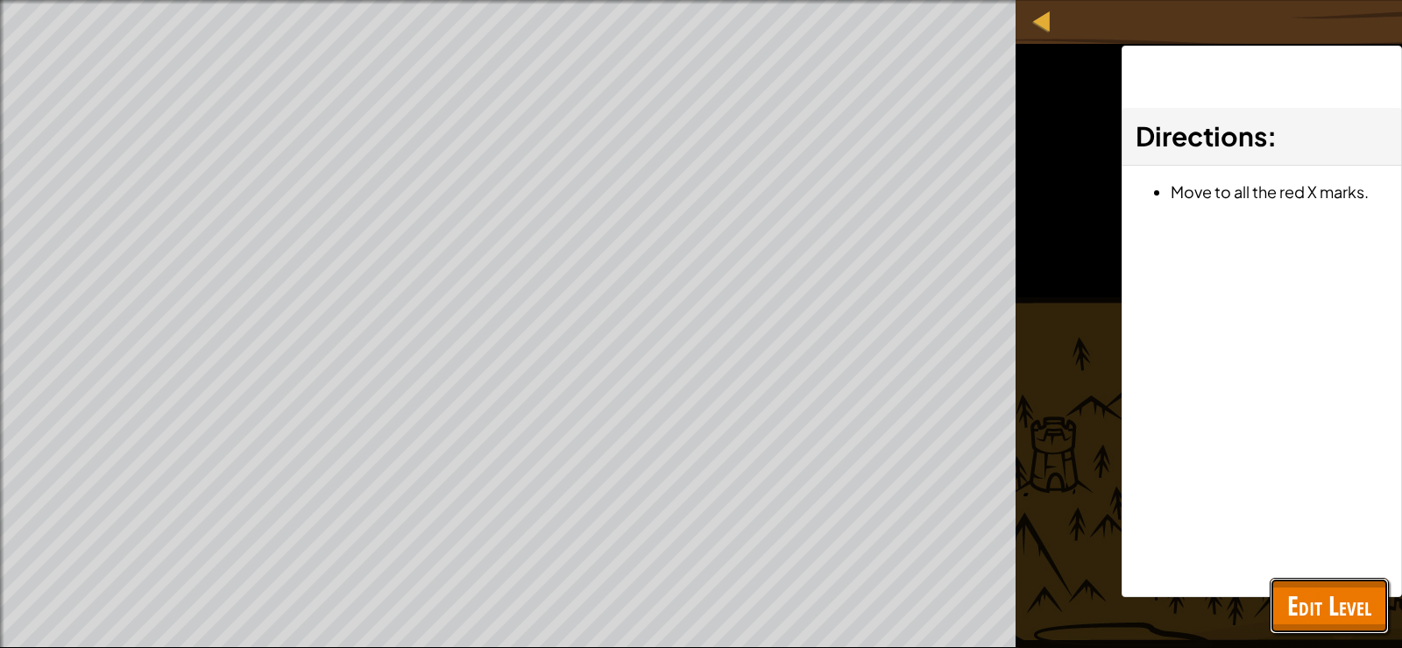
click at [1320, 599] on span "Edit Level" at bounding box center [1329, 605] width 84 height 36
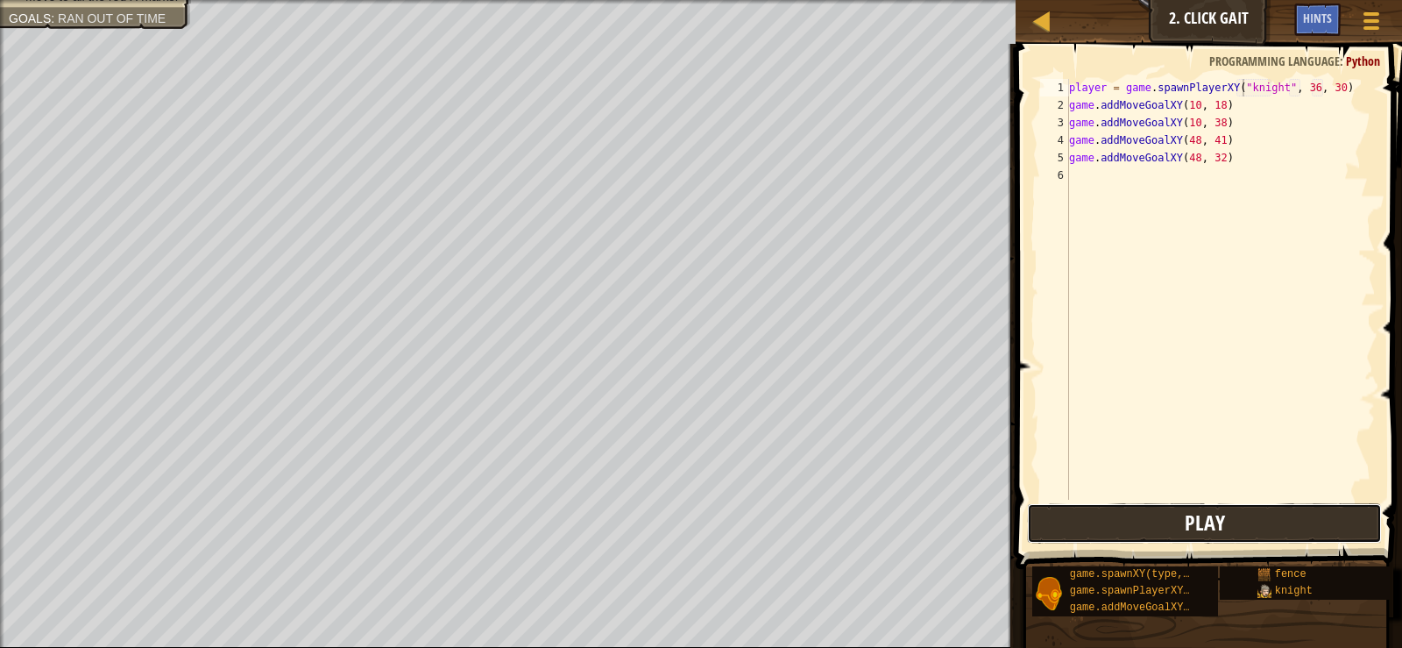
click at [1250, 514] on button "Play" at bounding box center [1204, 523] width 354 height 40
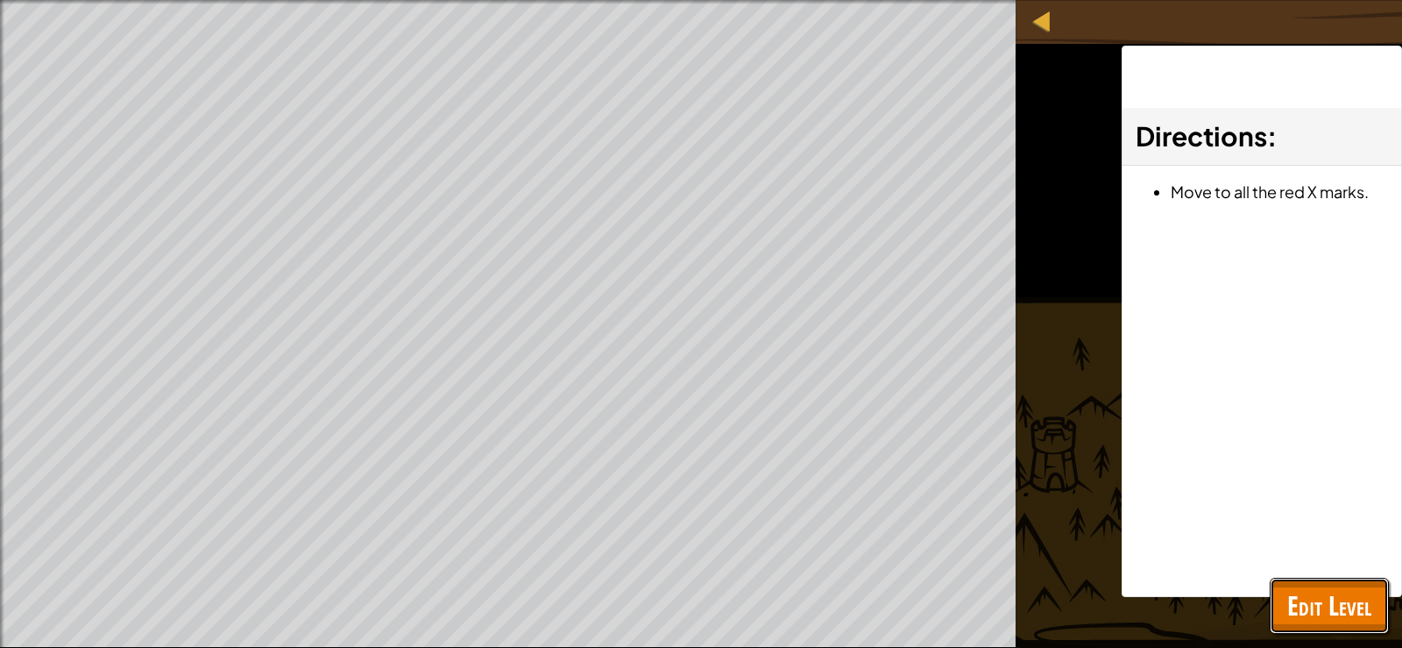
click at [1350, 598] on div "Map Game Development 1 2. Click Gait Game Menu Done Hints 1 ההההההההההההההההההה…" at bounding box center [701, 324] width 1402 height 648
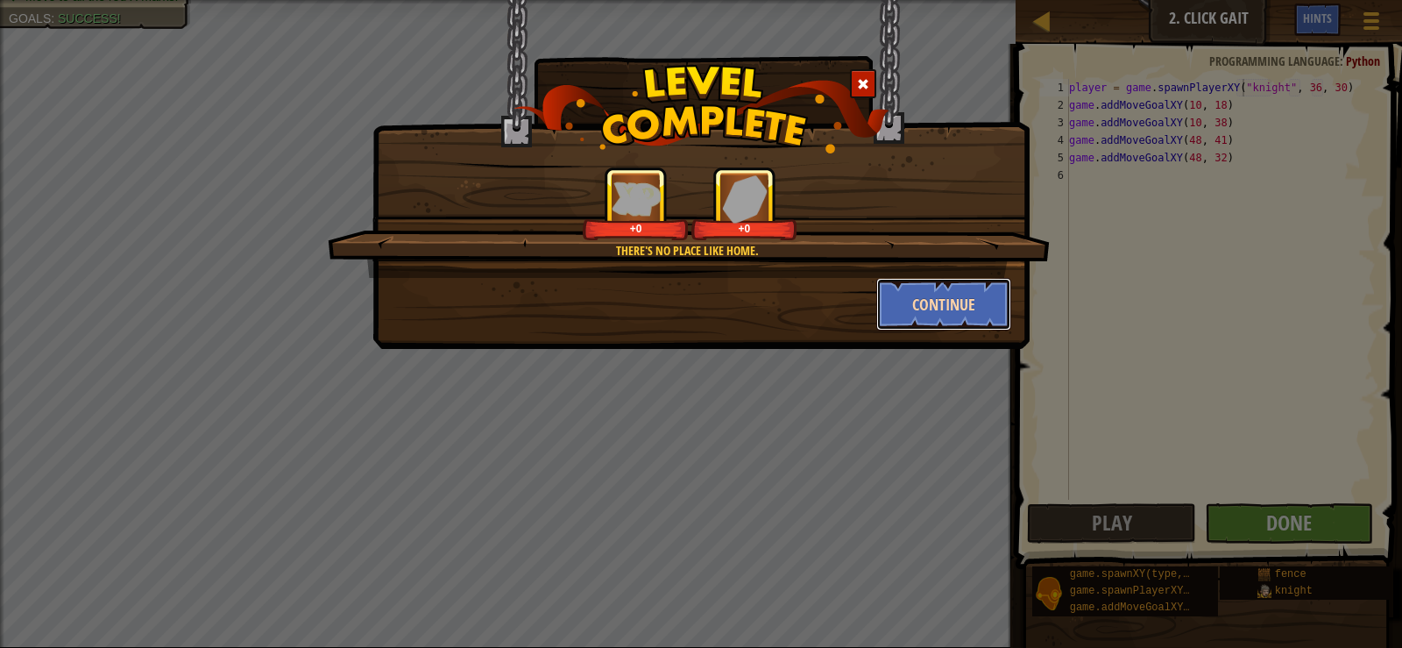
click at [912, 298] on button "Continue" at bounding box center [944, 304] width 136 height 53
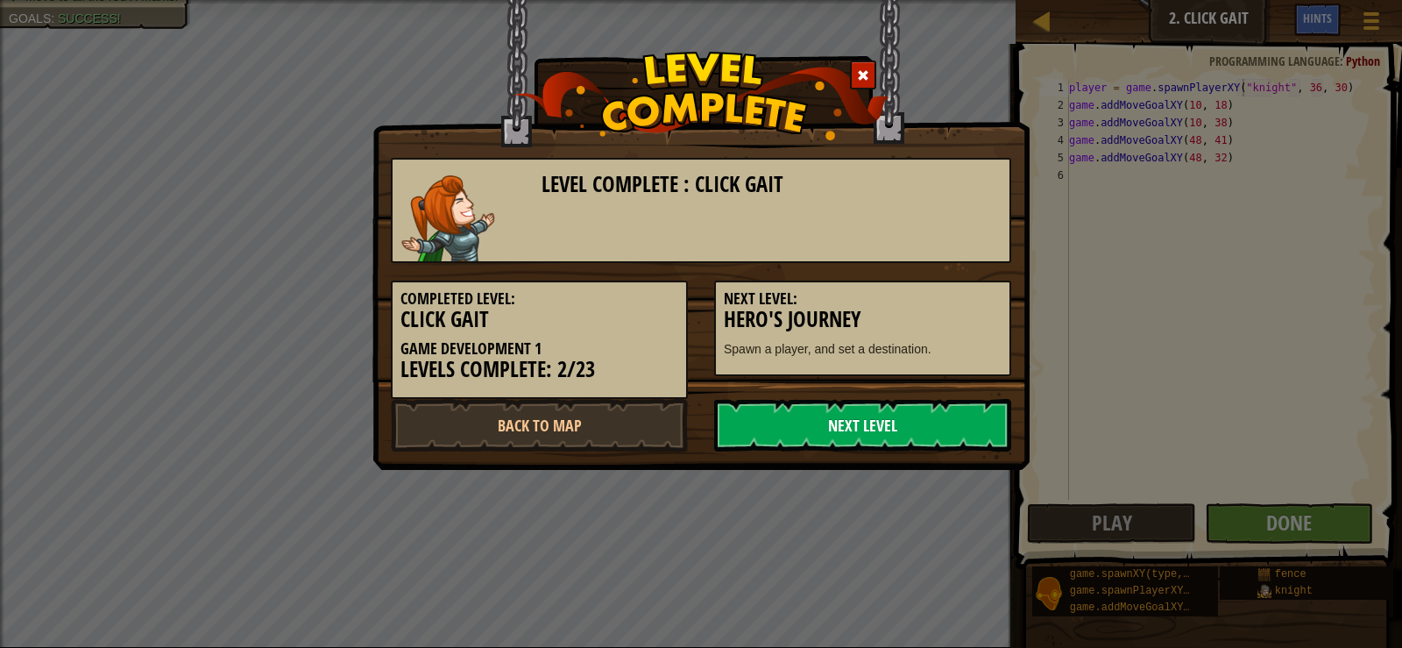
click at [894, 403] on link "Next Level" at bounding box center [862, 425] width 297 height 53
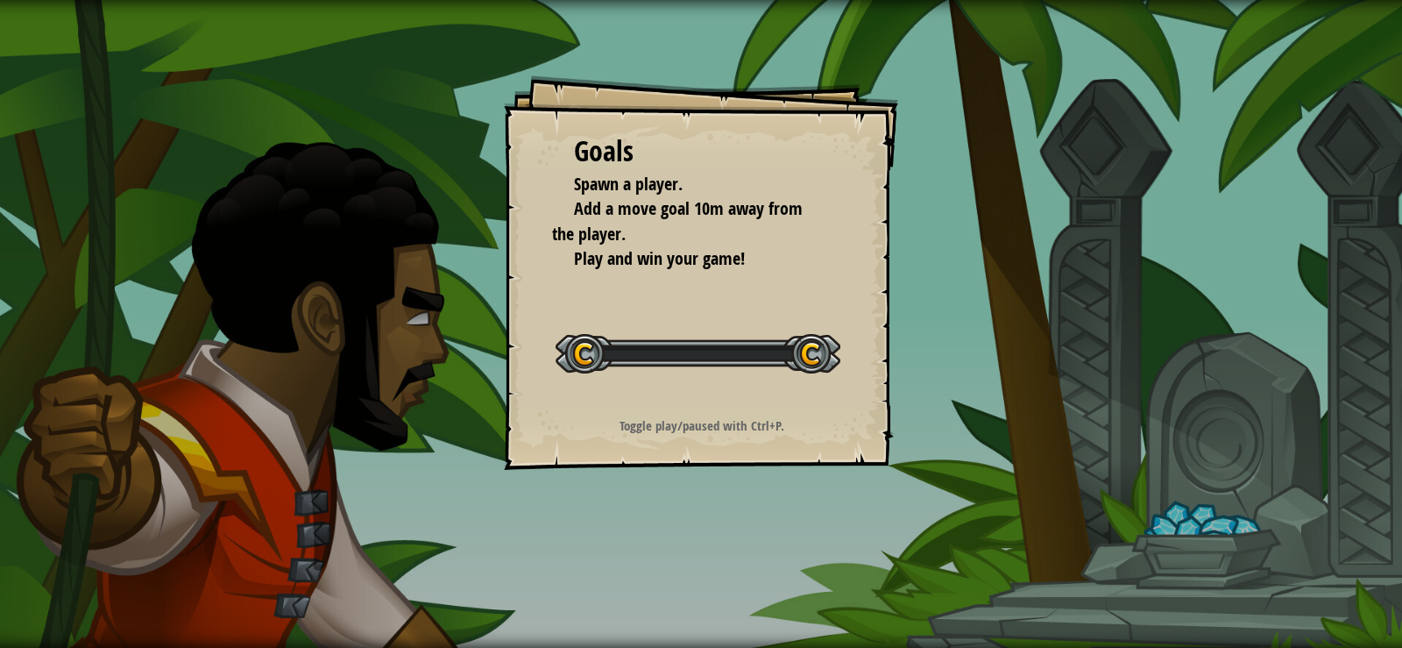
click at [905, 413] on div "Goals Spawn a player. Add a move goal 10m away from the player. Play and win yo…" at bounding box center [701, 324] width 1402 height 648
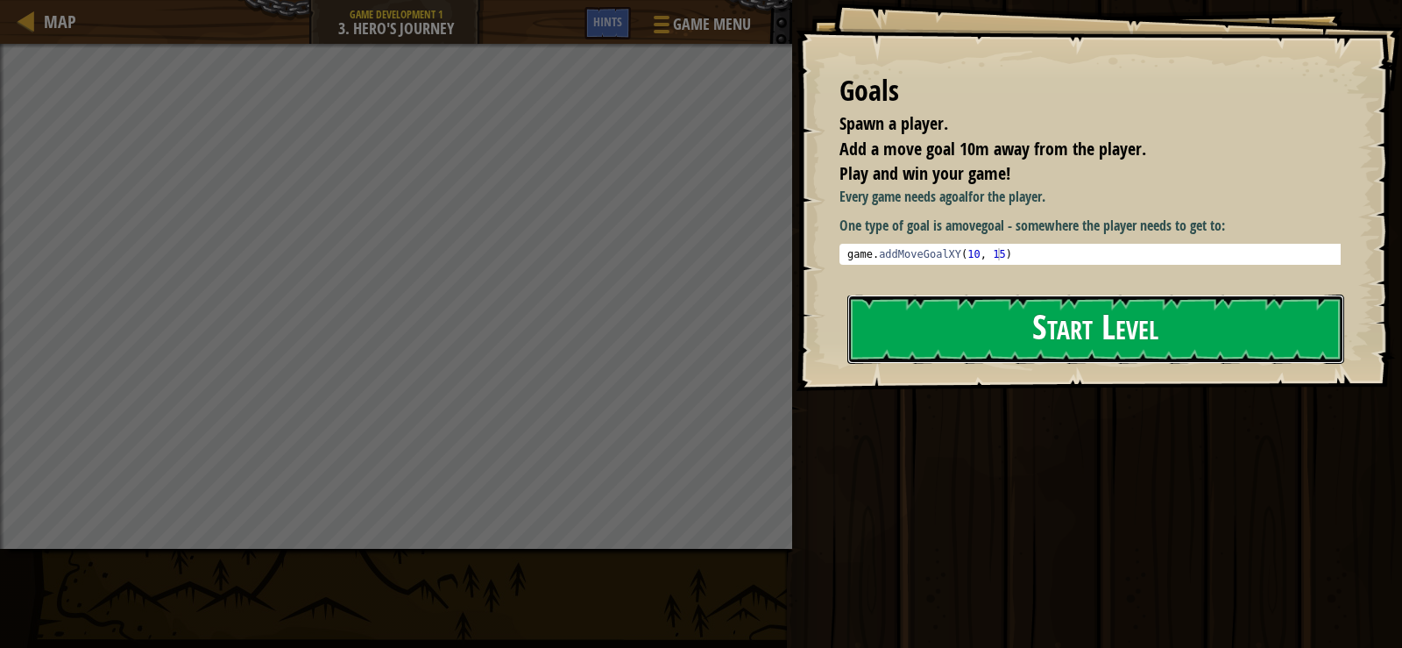
click at [972, 345] on button "Start Level" at bounding box center [1096, 328] width 497 height 69
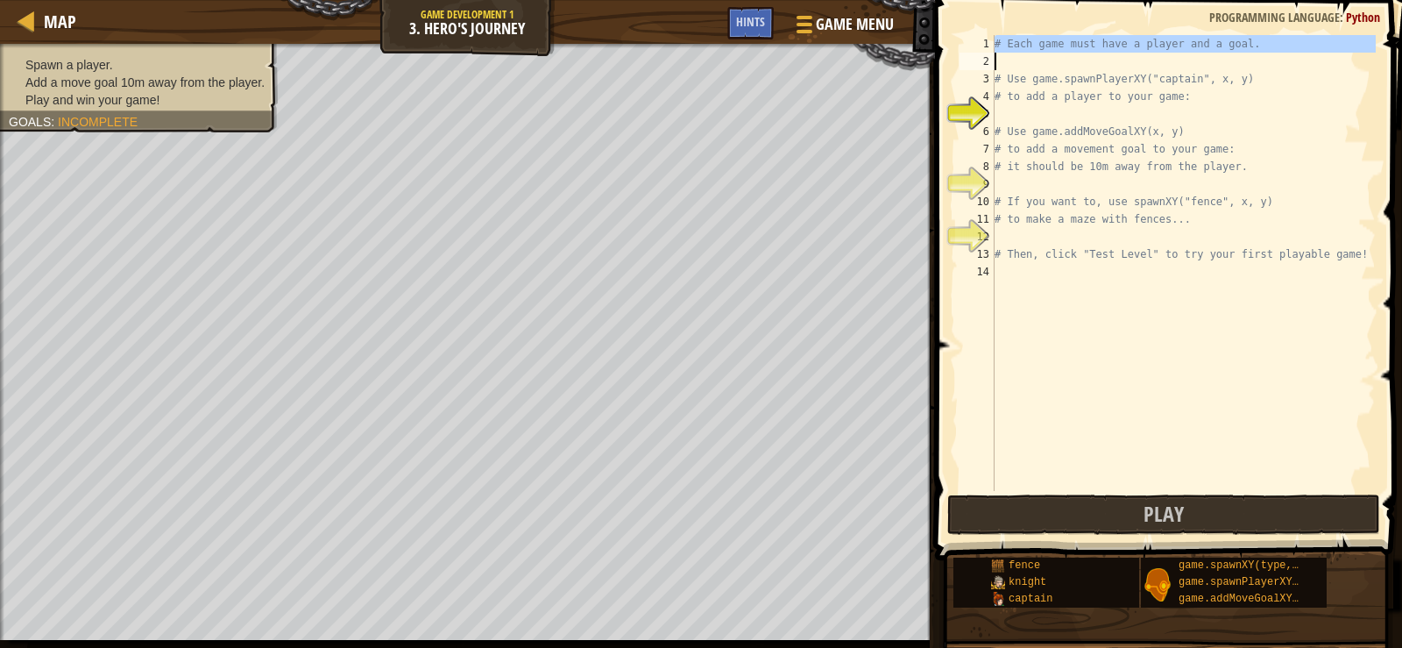
drag, startPoint x: 994, startPoint y: 48, endPoint x: 1184, endPoint y: 300, distance: 315.3
click at [1185, 314] on div "1 2 3 4 5 6 7 8 9 10 11 12 13 14 # Each game must have a player and a goal. # U…" at bounding box center [1166, 263] width 420 height 456
type textarea "# Then, click "Test Level" to try your first playable game!"
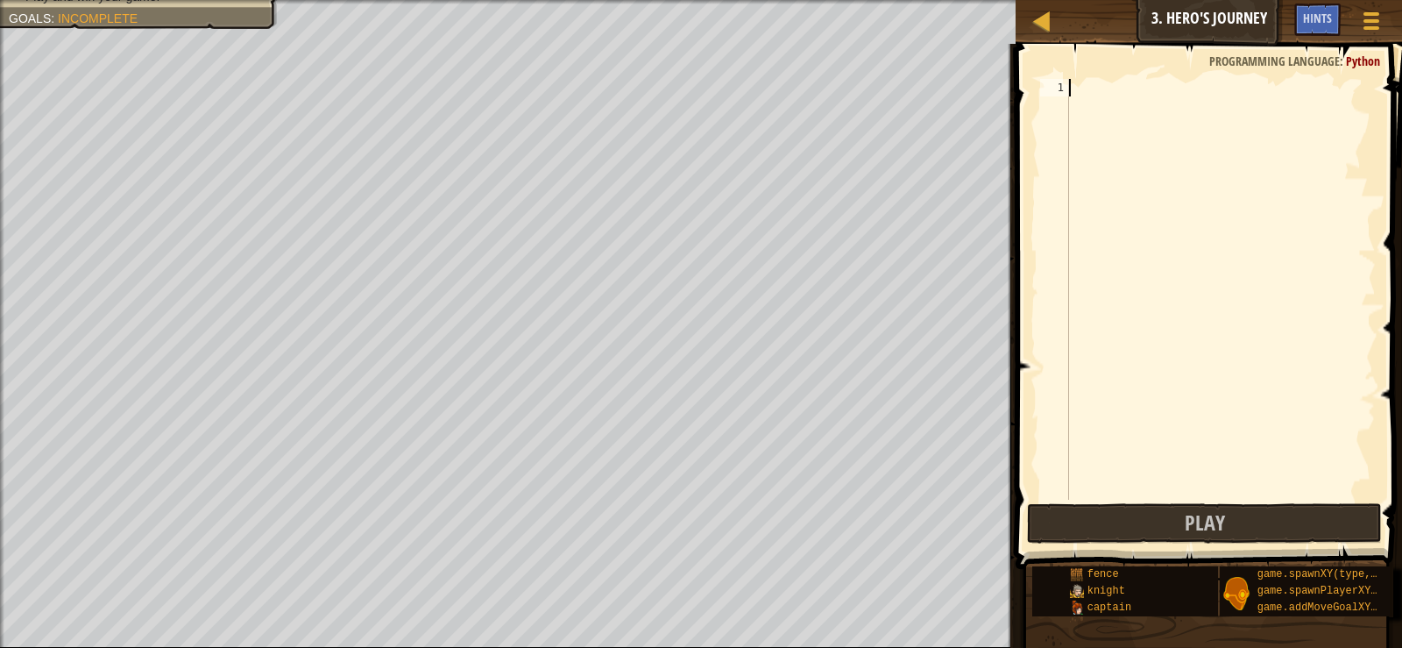
scroll to position [8, 0]
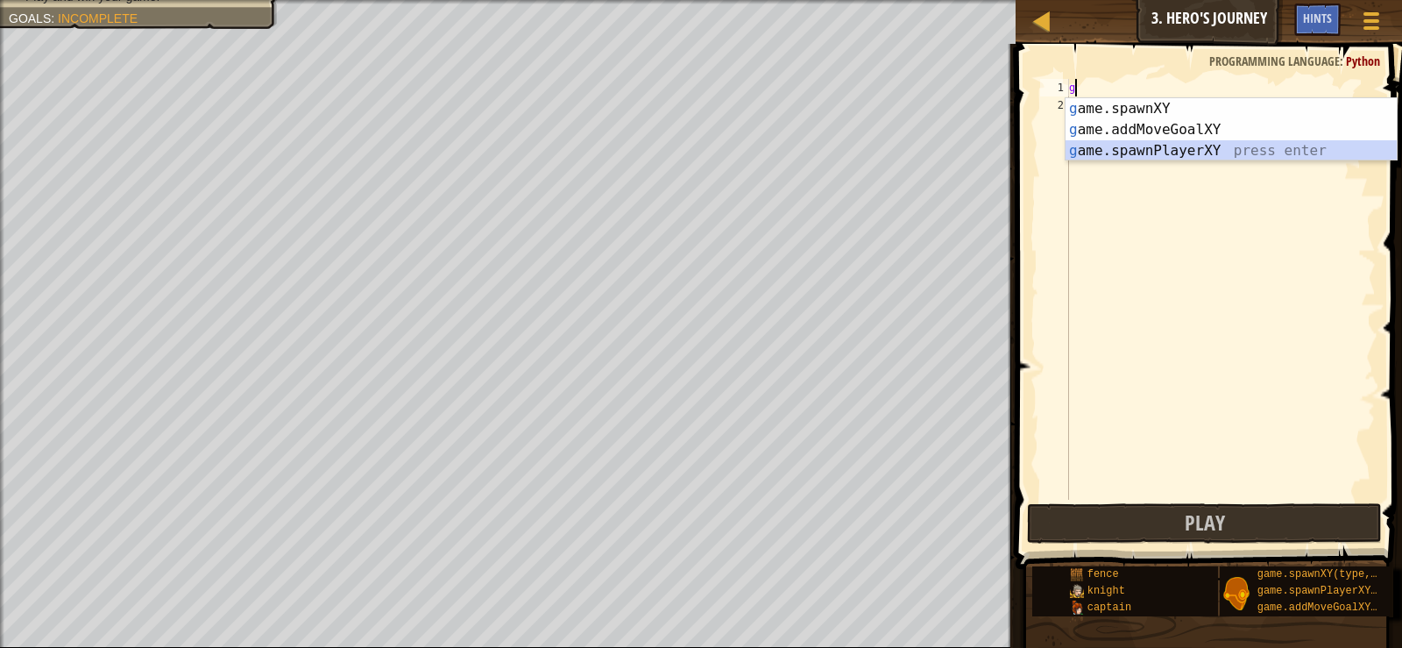
click at [1172, 157] on div "g ame.spawnXY press enter g ame.addMoveGoalXY press enter g ame.spawnPlayerXY p…" at bounding box center [1231, 150] width 331 height 105
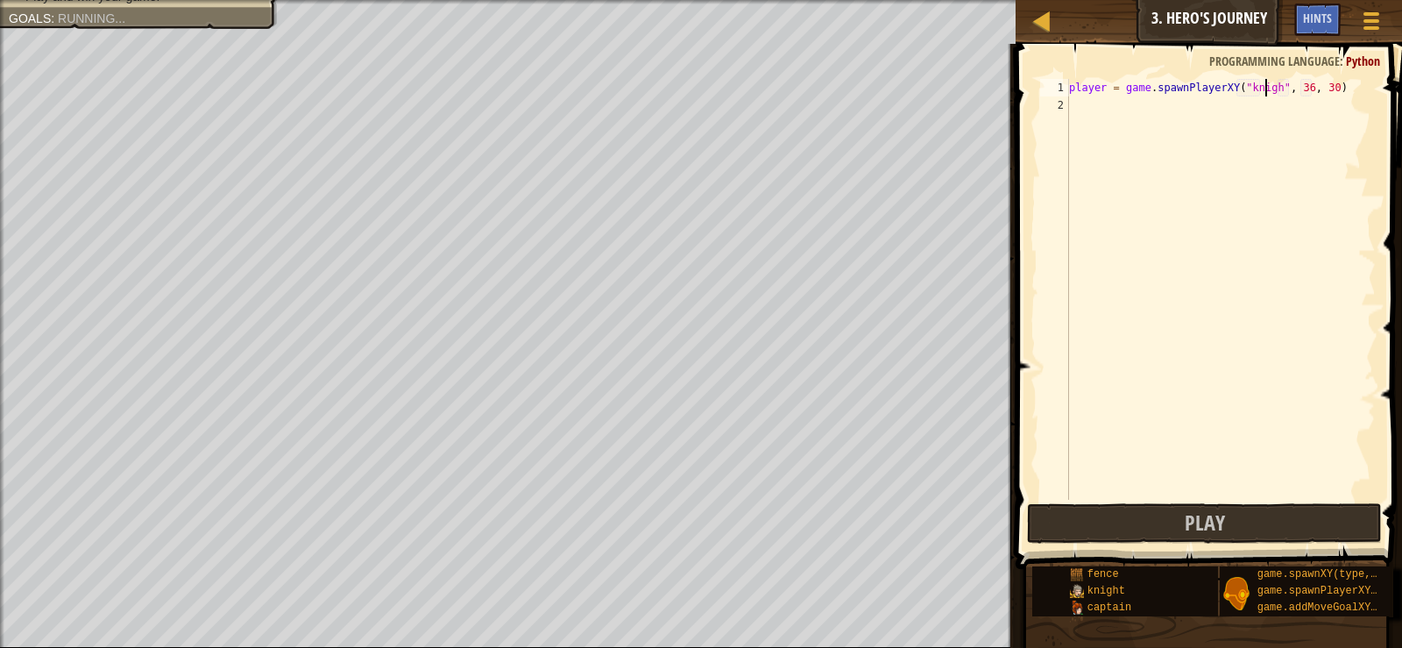
scroll to position [8, 18]
type textarea "player = game.spawnPlayerXY("knight", 36, 30)"
click at [1254, 514] on button "Play" at bounding box center [1204, 523] width 354 height 40
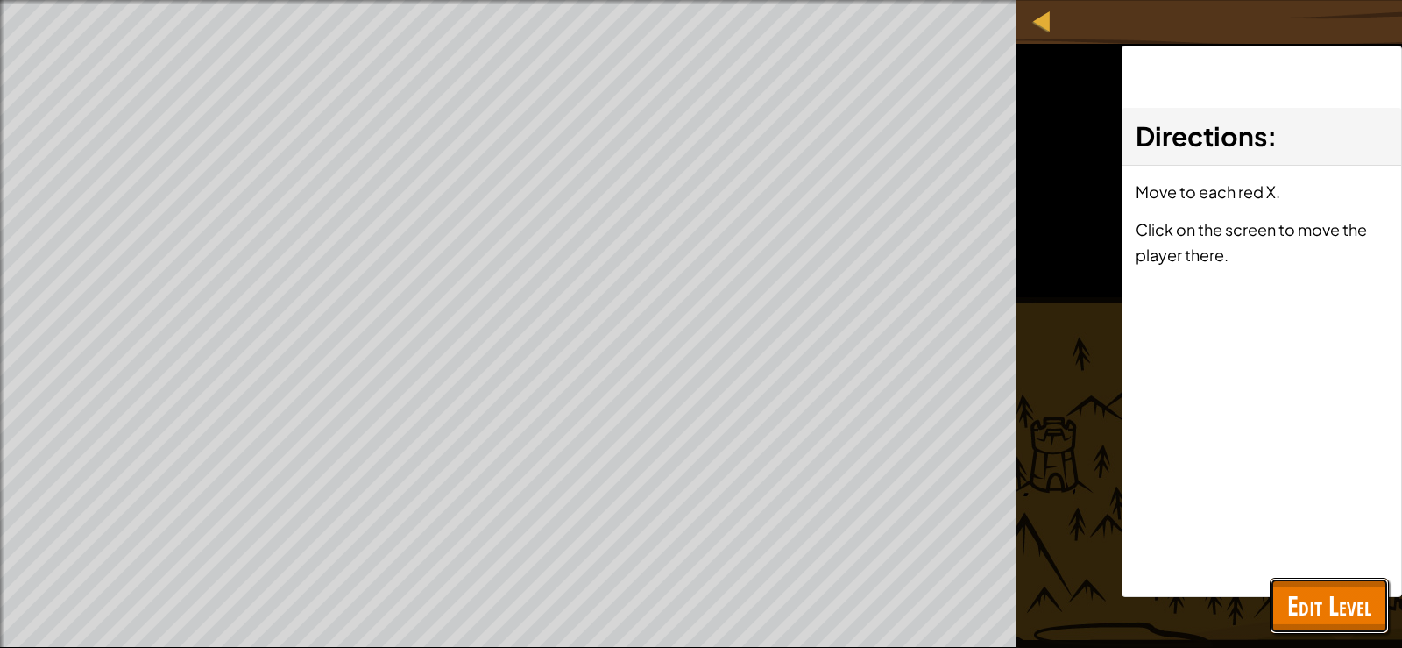
click at [1346, 608] on span "Edit Level" at bounding box center [1329, 605] width 84 height 36
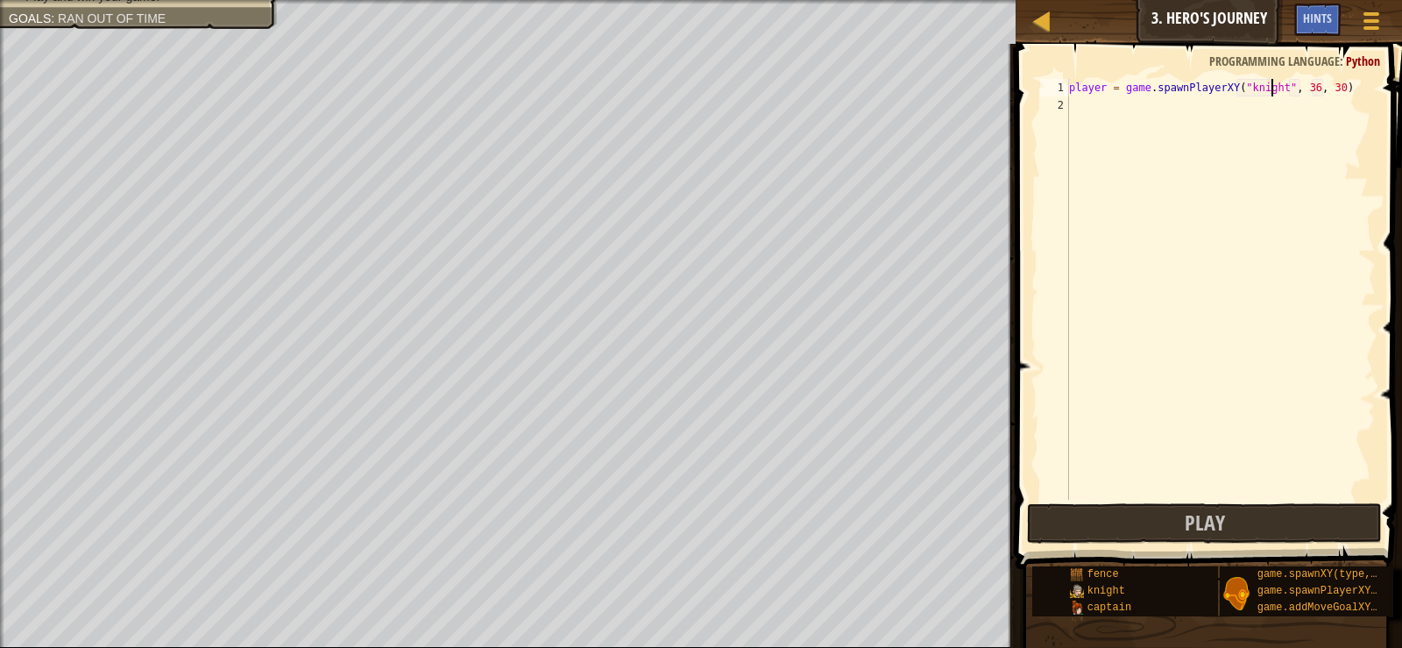
click at [1092, 111] on div "player = game . spawnPlayerXY ( "knight" , 36 , 30 )" at bounding box center [1221, 307] width 310 height 456
click at [1231, 533] on button "Play" at bounding box center [1204, 523] width 354 height 40
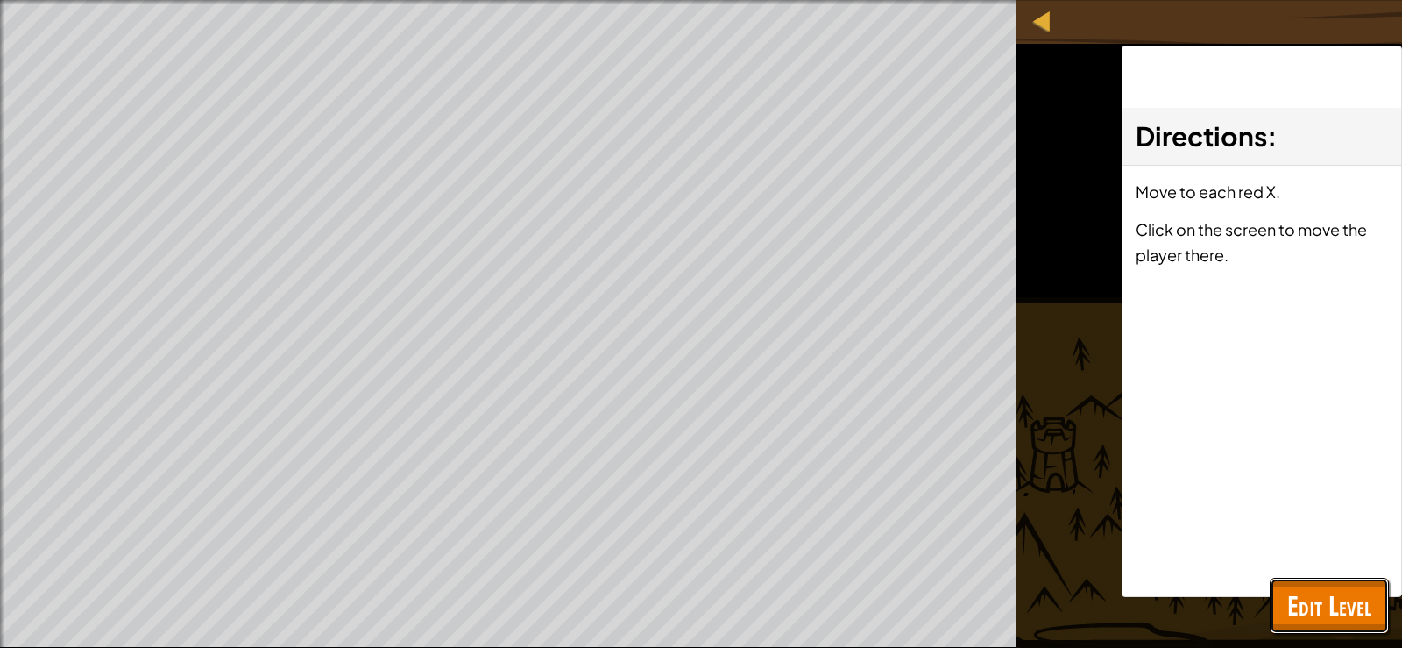
click at [1312, 610] on span "Edit Level" at bounding box center [1329, 605] width 84 height 36
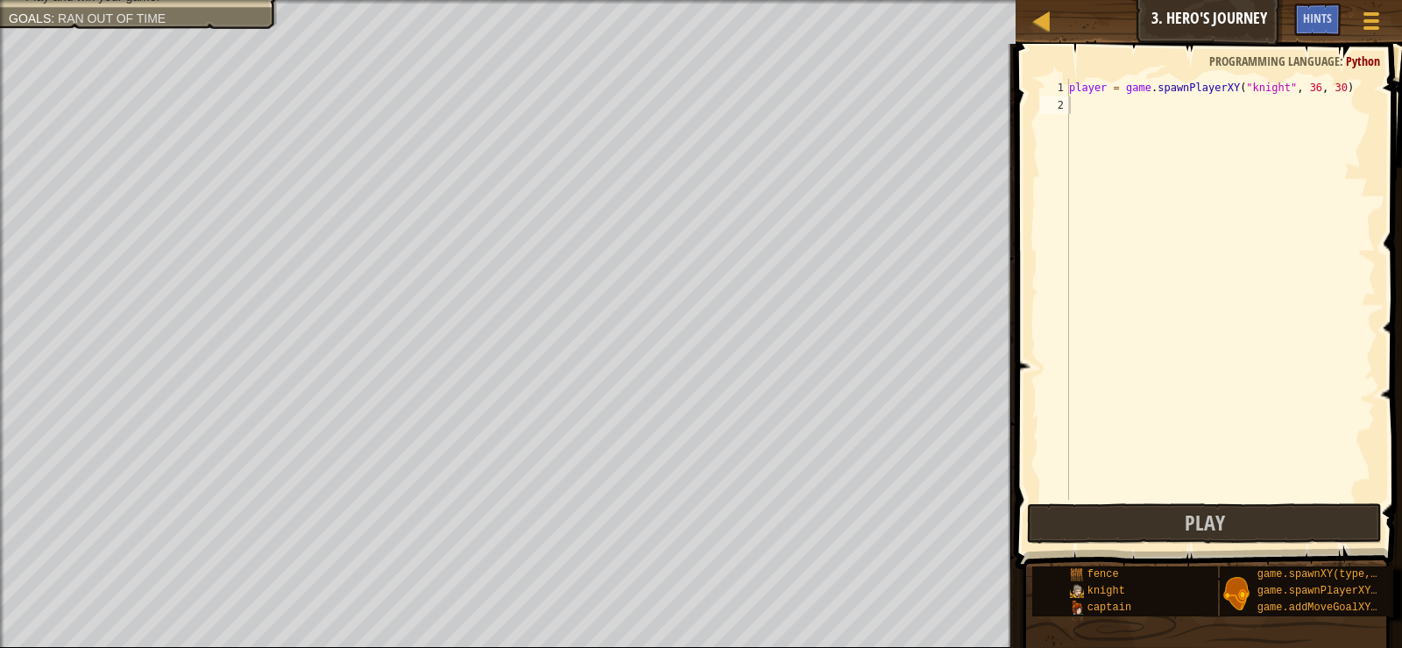
click at [1224, 89] on div "player = game . spawnPlayerXY ( "knight" , 36 , 30 )" at bounding box center [1221, 307] width 310 height 456
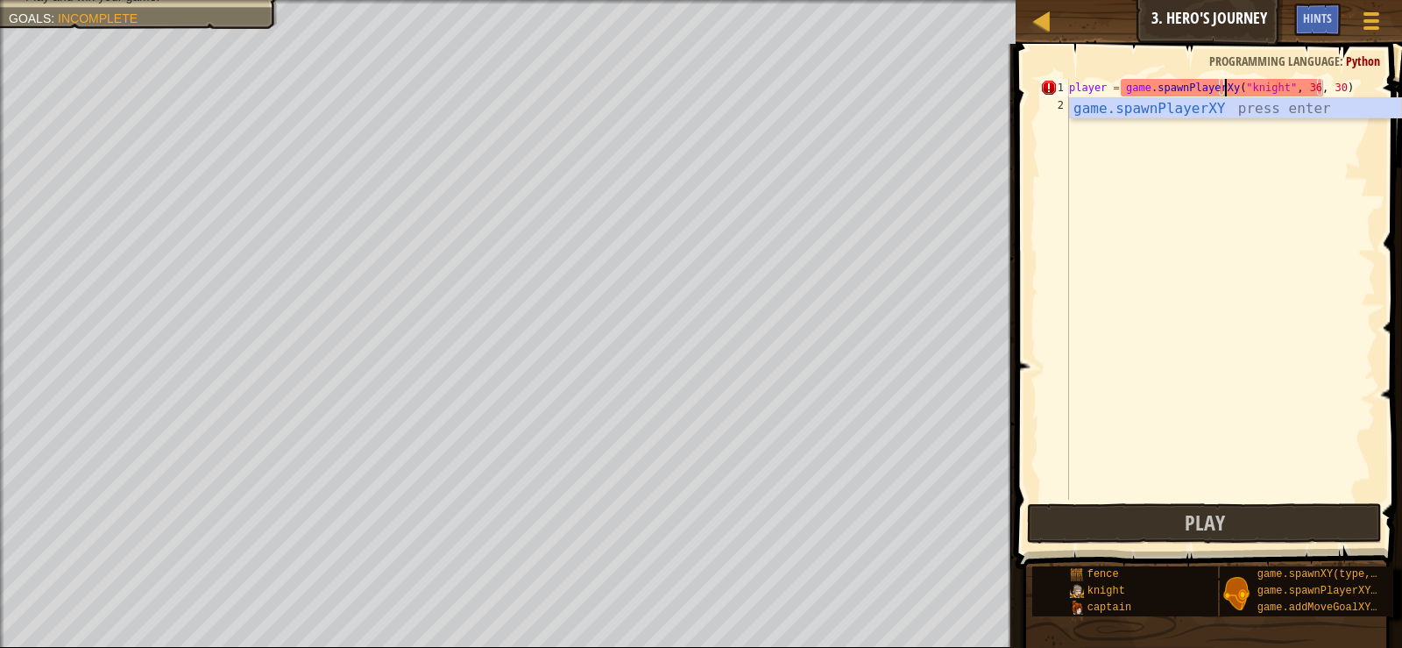
scroll to position [8, 13]
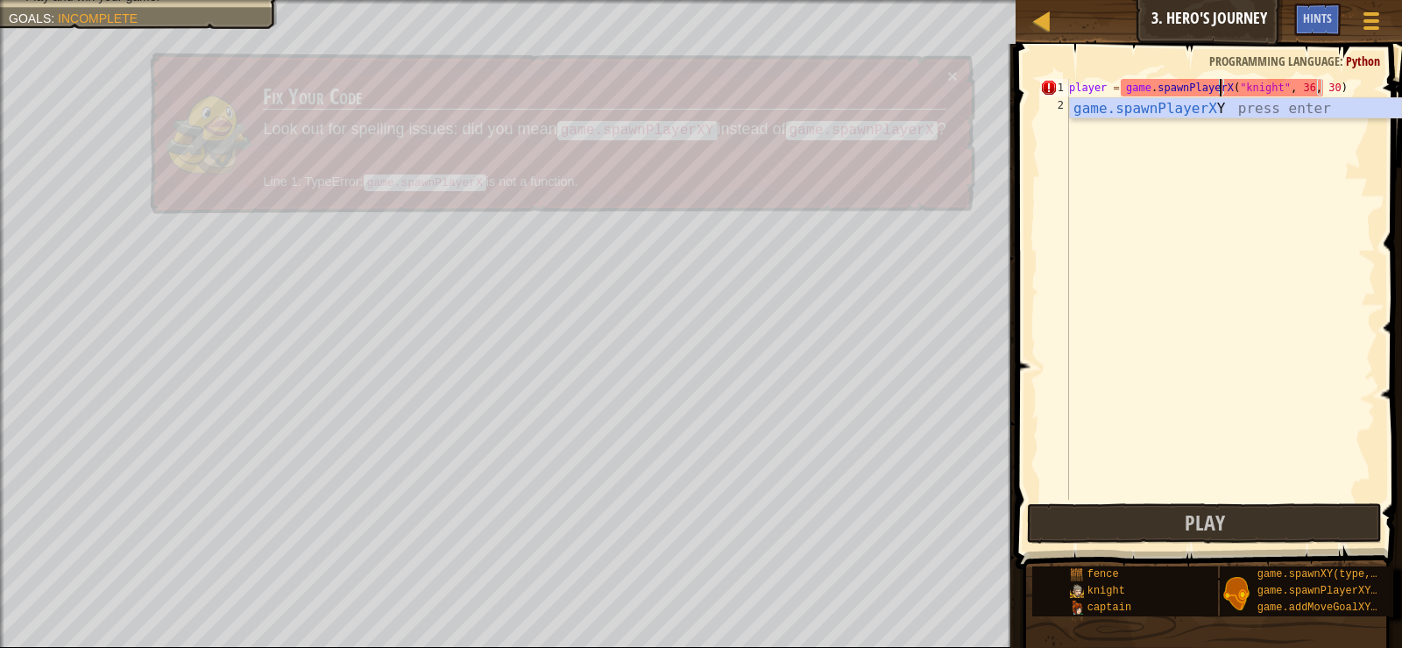
type textarea "player = game.spawnPlayerXY("knight", 36, 30)"
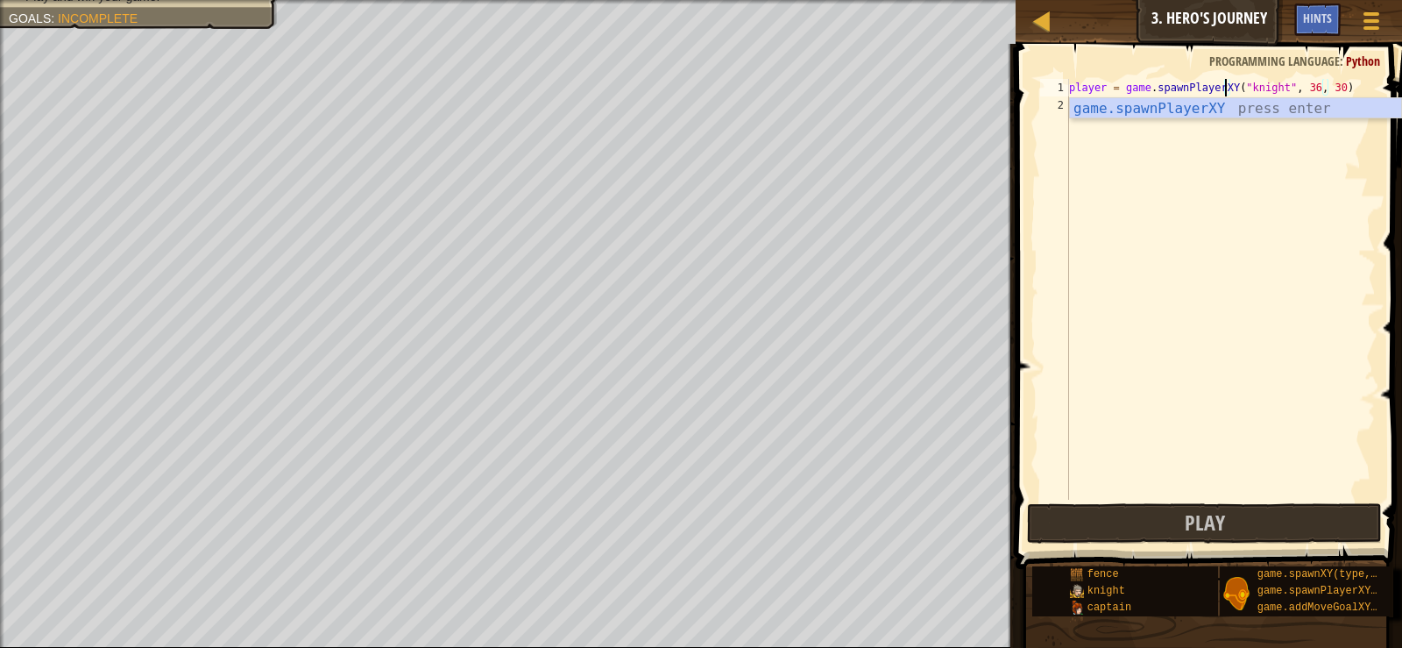
click at [1171, 211] on div "player = game . spawnPlayerXY ( "knight" , 36 , 30 )" at bounding box center [1221, 307] width 310 height 456
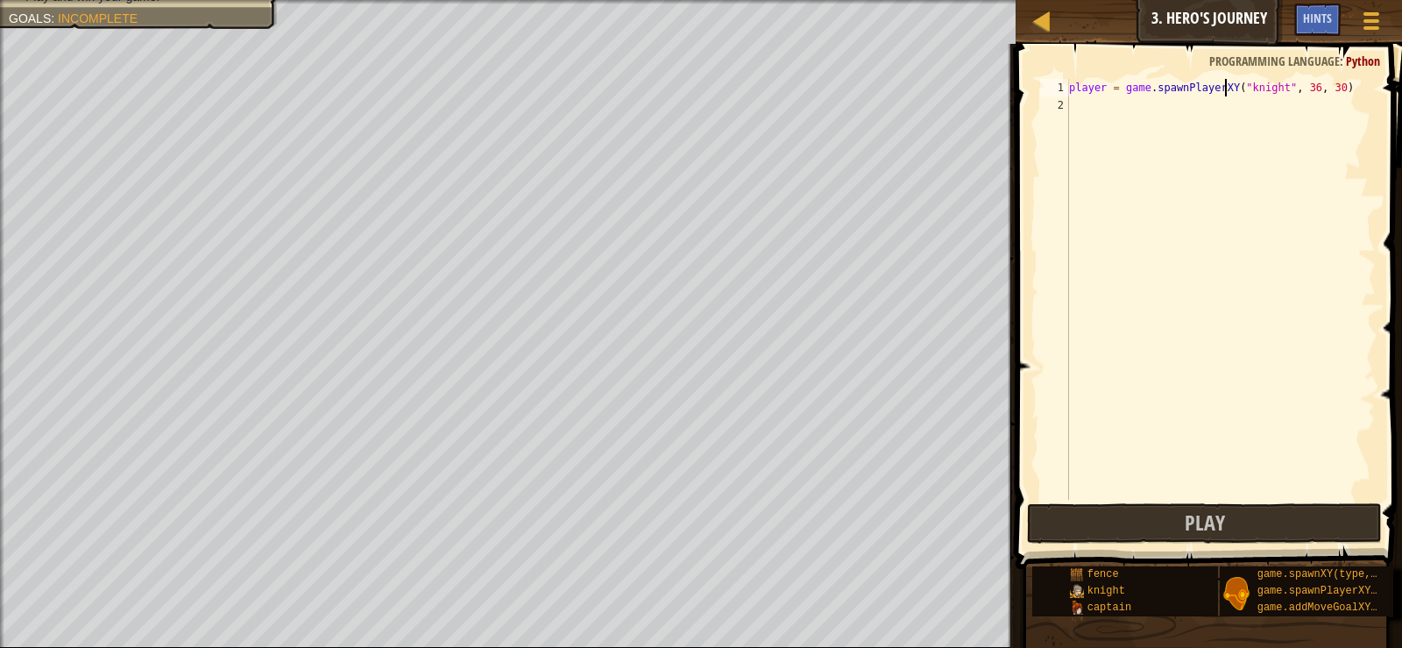
click at [1223, 89] on div "player = game . spawnPlayerXY ( "knight" , 36 , 30 )" at bounding box center [1221, 307] width 310 height 456
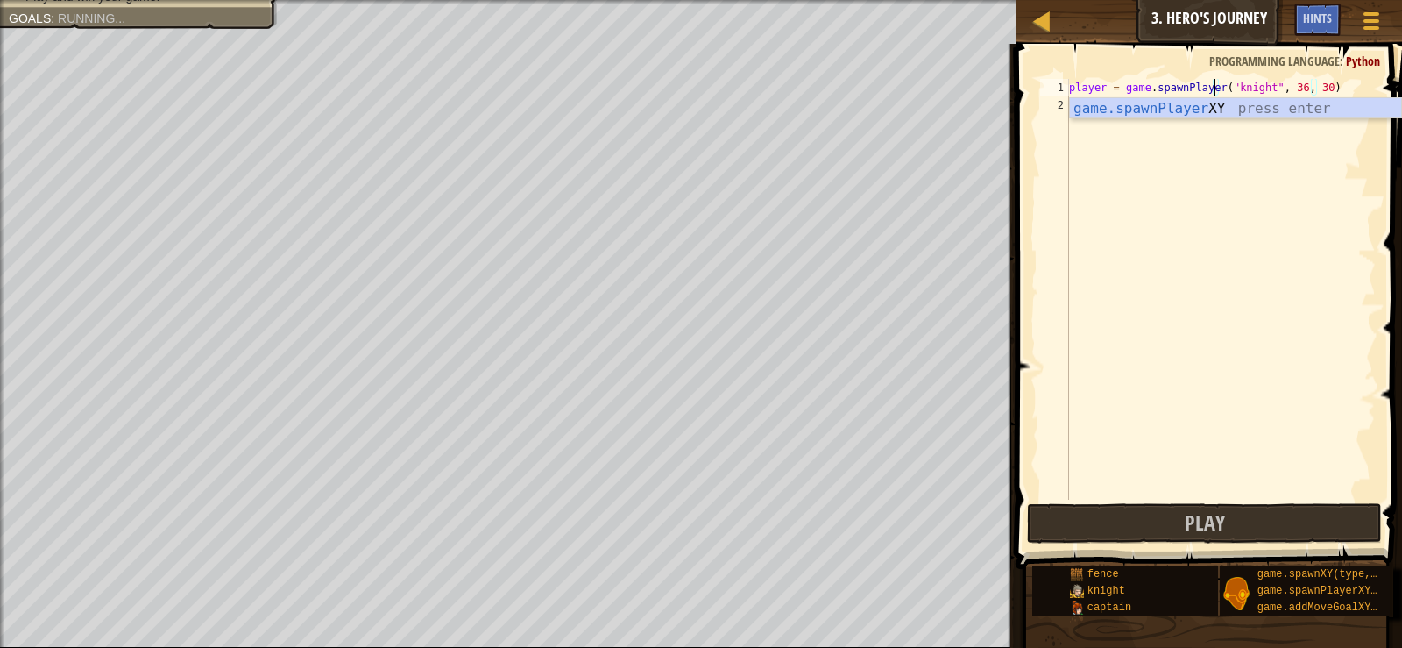
scroll to position [8, 13]
type textarea "player = game.spawnPlayerXY("knight", 36, 30)"
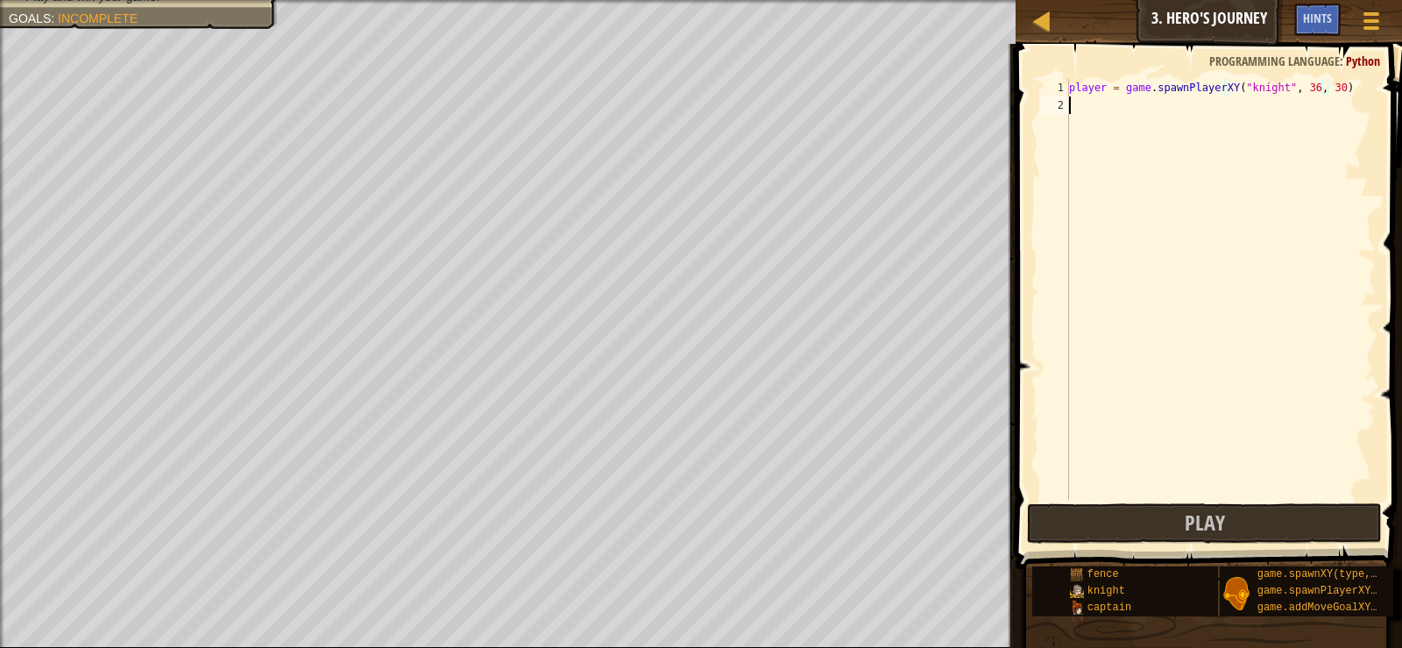
click at [1117, 152] on div "player = game . spawnPlayerXY ( "knight" , 36 , 30 )" at bounding box center [1221, 307] width 310 height 456
click at [1200, 514] on span "Play" at bounding box center [1205, 522] width 40 height 28
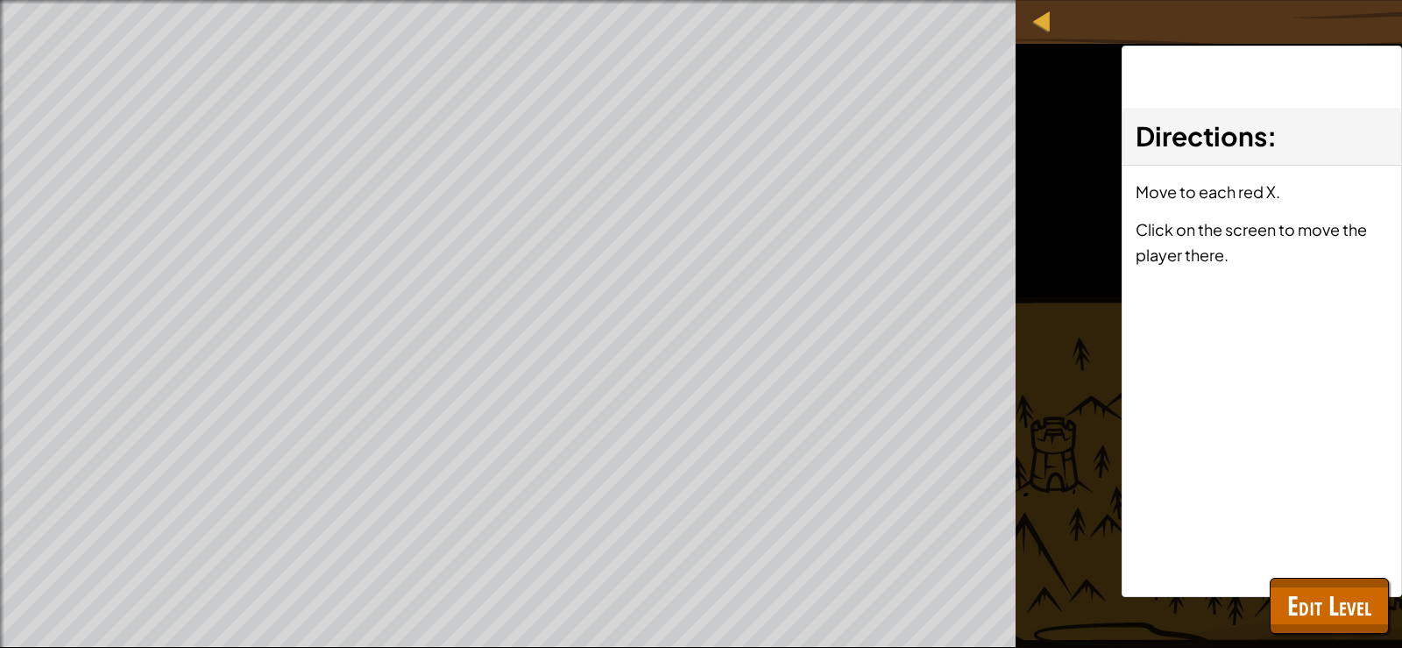
click at [0, 634] on div at bounding box center [0, 324] width 1 height 648
click at [1345, 610] on span "Edit Level" at bounding box center [1329, 605] width 84 height 36
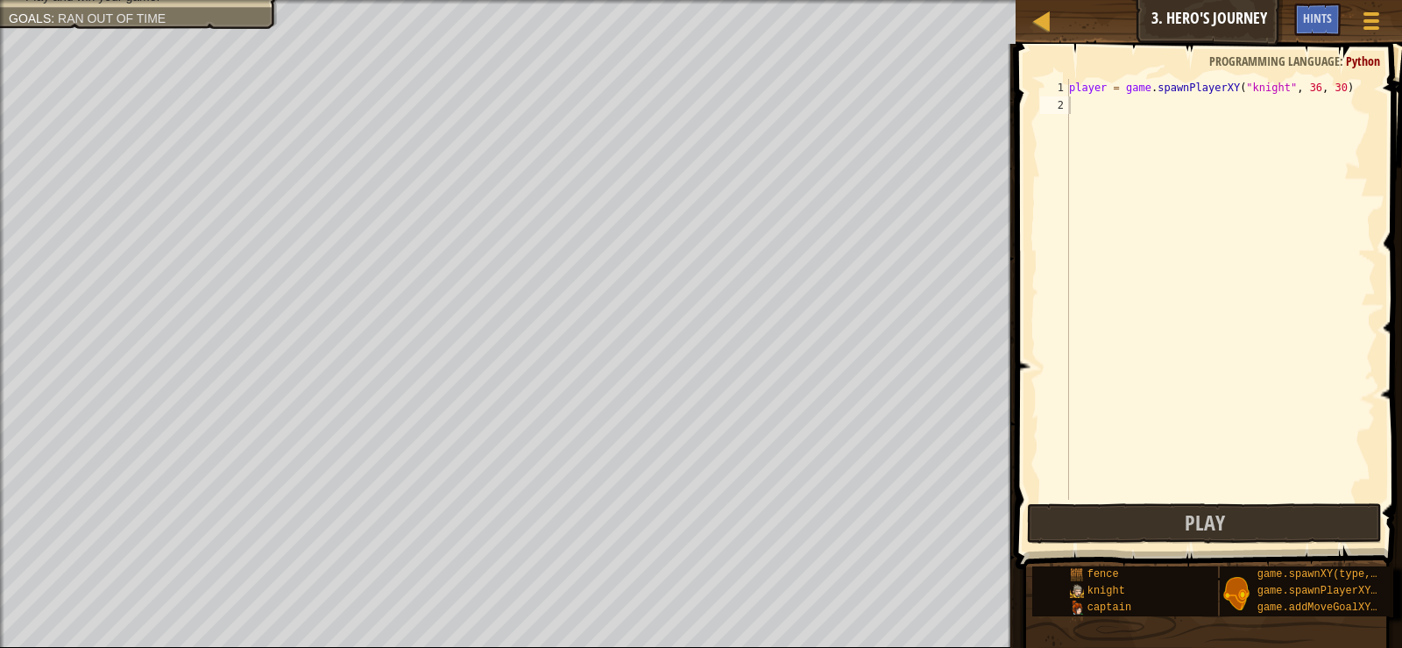
click at [1197, 514] on span "Play" at bounding box center [1205, 522] width 40 height 28
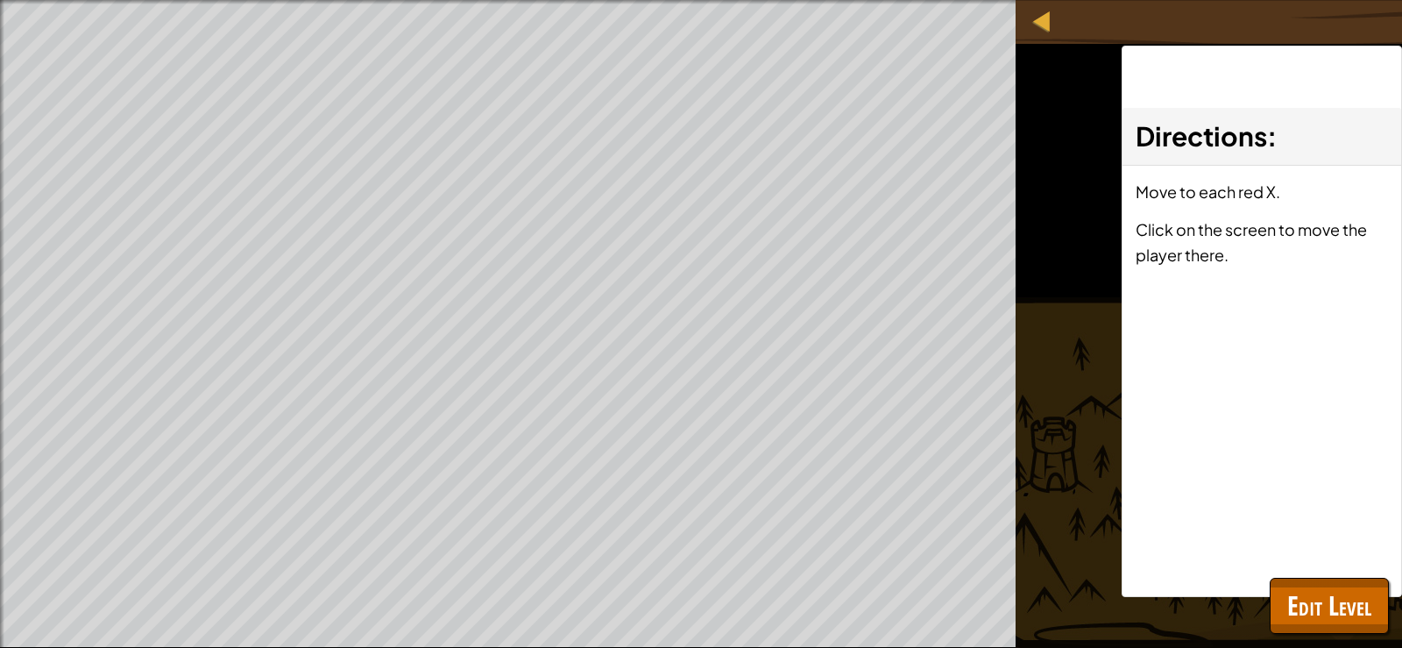
click at [0, 19] on div at bounding box center [0, 324] width 1 height 648
click at [1322, 605] on span "Edit Level" at bounding box center [1329, 605] width 84 height 36
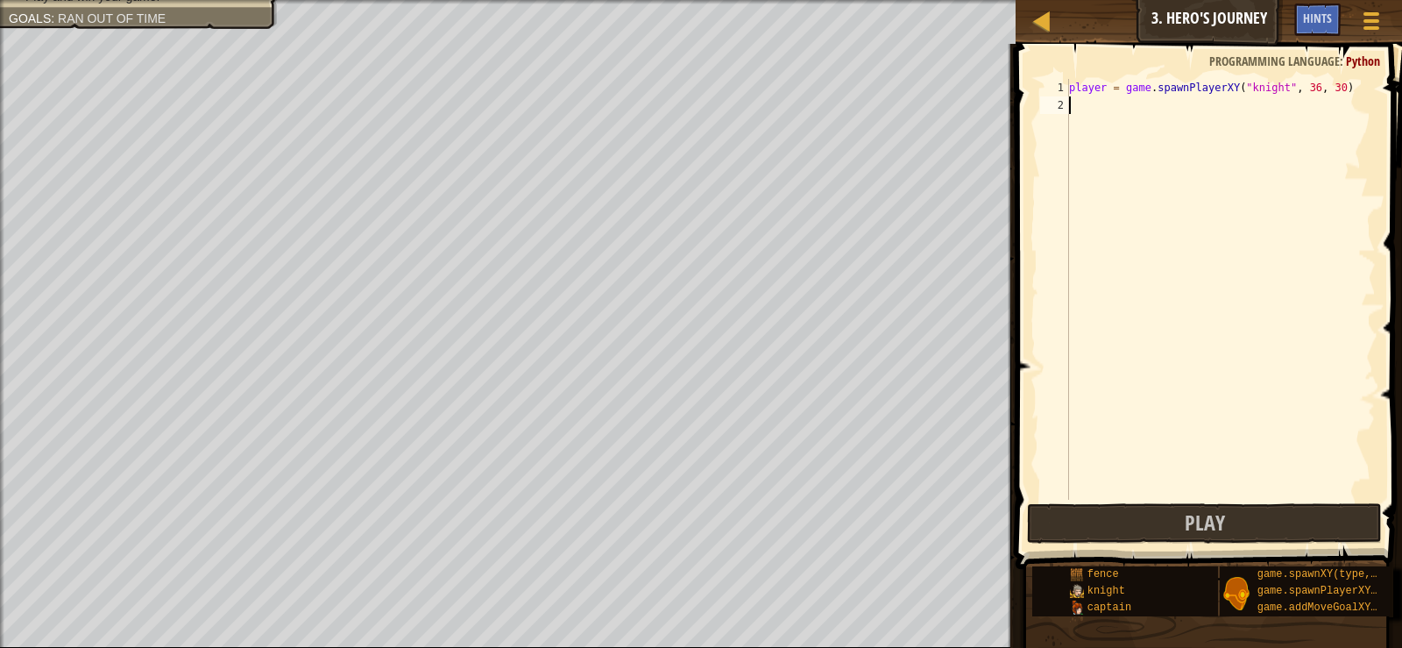
click at [1087, 108] on div "player = game . spawnPlayerXY ( "knight" , 36 , 30 )" at bounding box center [1221, 307] width 310 height 456
type textarea "w"
type textarea "e"
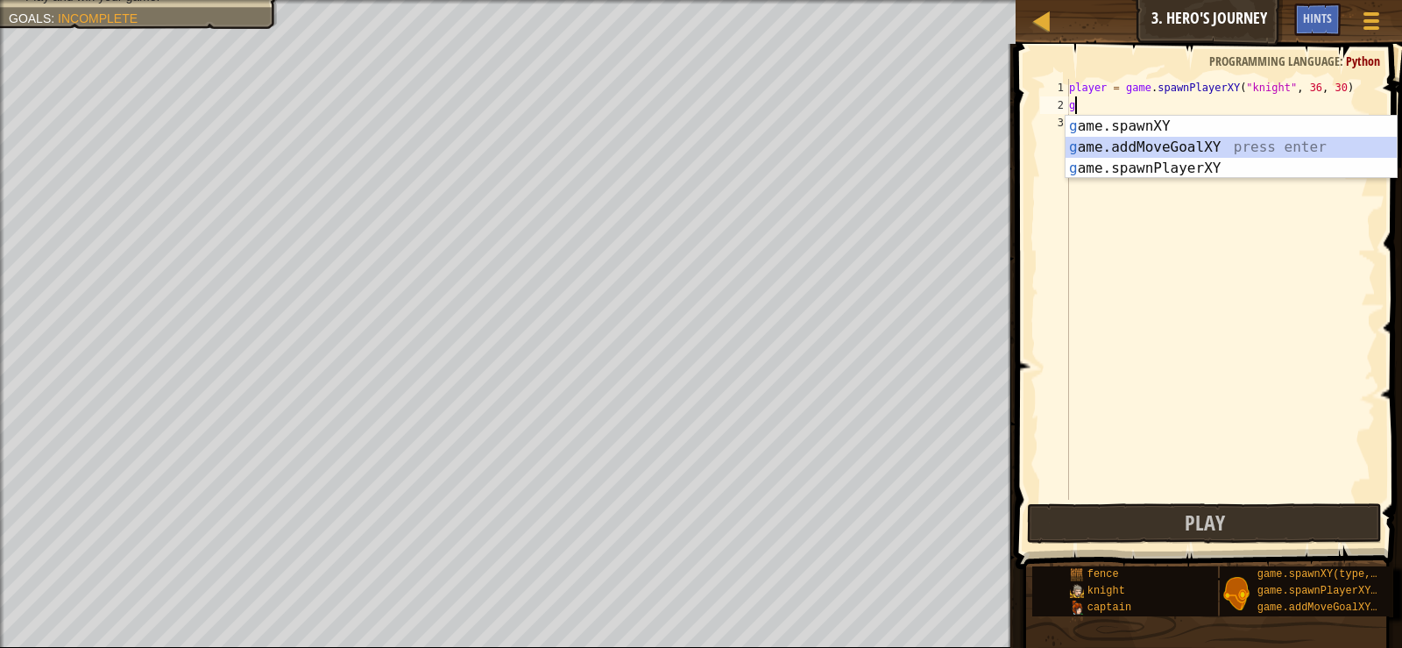
click at [1209, 151] on div "g ame.spawnXY press enter g ame.addMoveGoalXY press enter g ame.spawnPlayerXY p…" at bounding box center [1231, 168] width 331 height 105
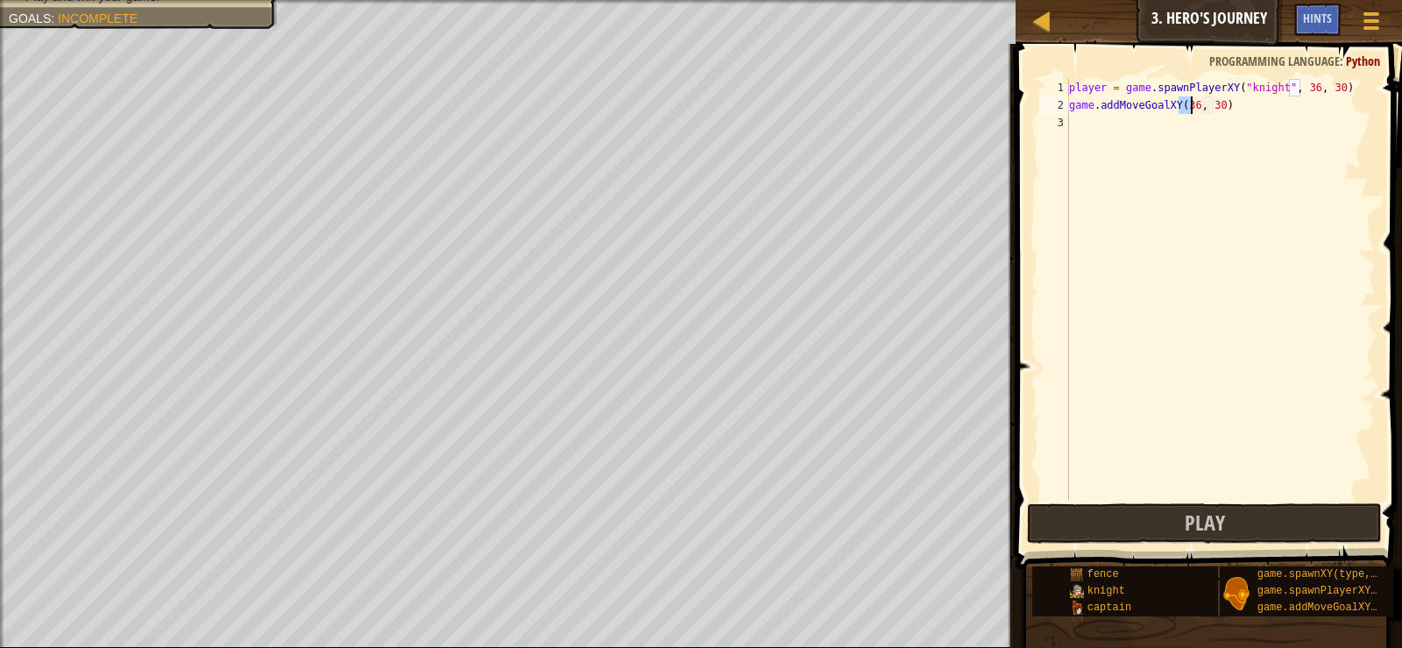
click at [1297, 91] on div "player = game . spawnPlayerXY ( "knight" , 36 , 30 ) game . addMoveGoalXY ( 36 …" at bounding box center [1221, 307] width 310 height 456
click at [1301, 87] on div "player = game . spawnPlayerXY ( "knight" , 36 , 30 ) game . addMoveGoalXY ( 36 …" at bounding box center [1221, 307] width 310 height 456
click at [1318, 85] on div "player = game . spawnPlayerXY ( "knight" , 4 , 30 ) game . addMoveGoalXY ( 36 ,…" at bounding box center [1221, 307] width 310 height 456
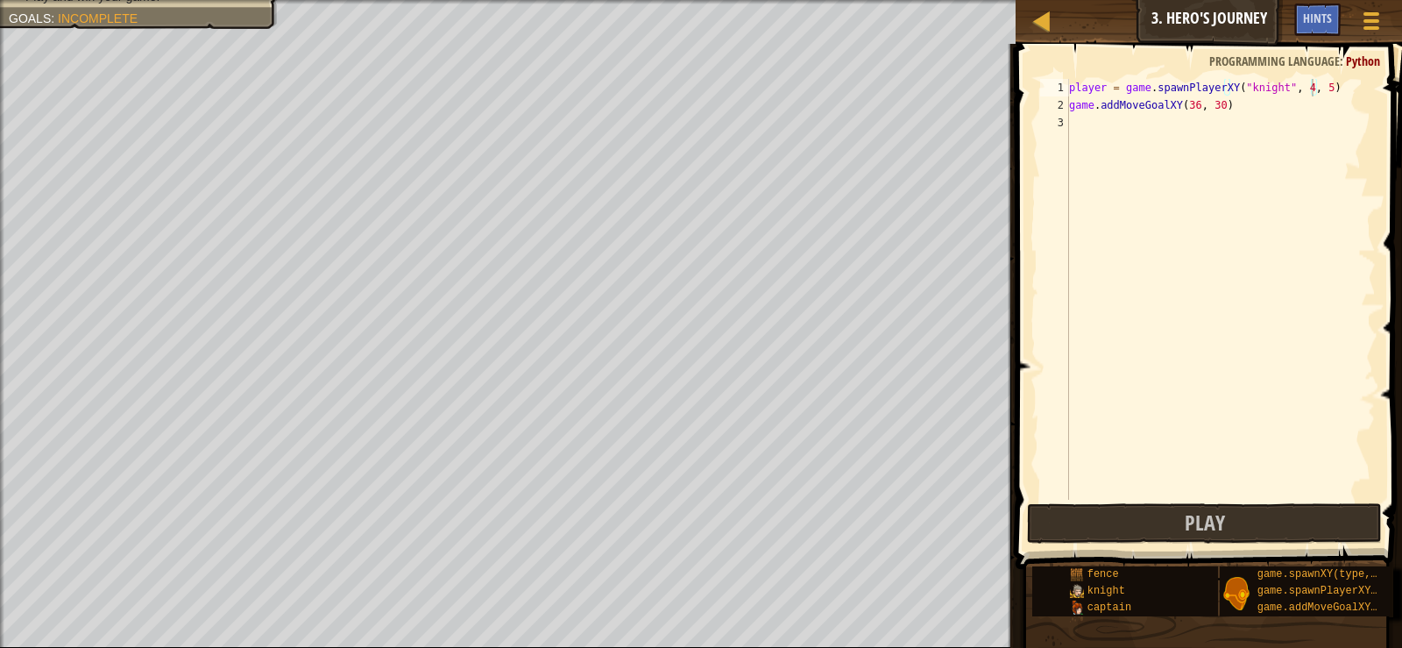
click at [1190, 110] on div "player = game . spawnPlayerXY ( "knight" , 4 , 5 ) game . addMoveGoalXY ( 36 , …" at bounding box center [1221, 307] width 310 height 456
click at [1188, 104] on div "player = game . spawnPlayerXY ( "knight" , 4 , 5 ) game . addMoveGoalXY ( 36 , …" at bounding box center [1221, 307] width 310 height 456
click at [1218, 94] on div "player = game . spawnPlayerXY ( "knight" , 4 , 5 ) game . addMoveGoalXY ( 56 , …" at bounding box center [1221, 307] width 310 height 456
click at [1210, 96] on div "player = game . spawnPlayerXY ( "knight" , 4 , 5 ) game . addMoveGoalXY ( 56 , …" at bounding box center [1221, 307] width 310 height 456
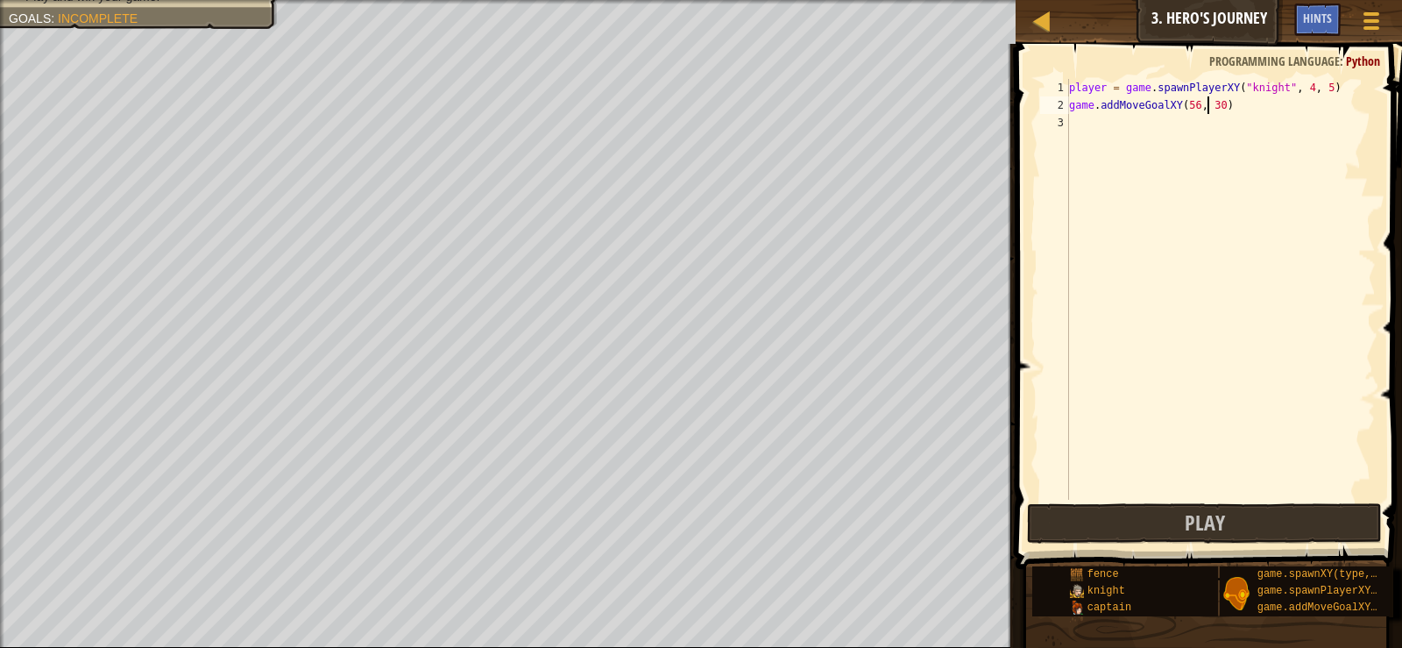
click at [1211, 98] on div "player = game . spawnPlayerXY ( "knight" , 4 , 5 ) game . addMoveGoalXY ( 56 , …" at bounding box center [1221, 307] width 310 height 456
click at [1211, 98] on div "player = game . spawnPlayerXY ( "knight" , 4 , 5 ) game . addMoveGoalXY ( 56 , …" at bounding box center [1221, 289] width 310 height 421
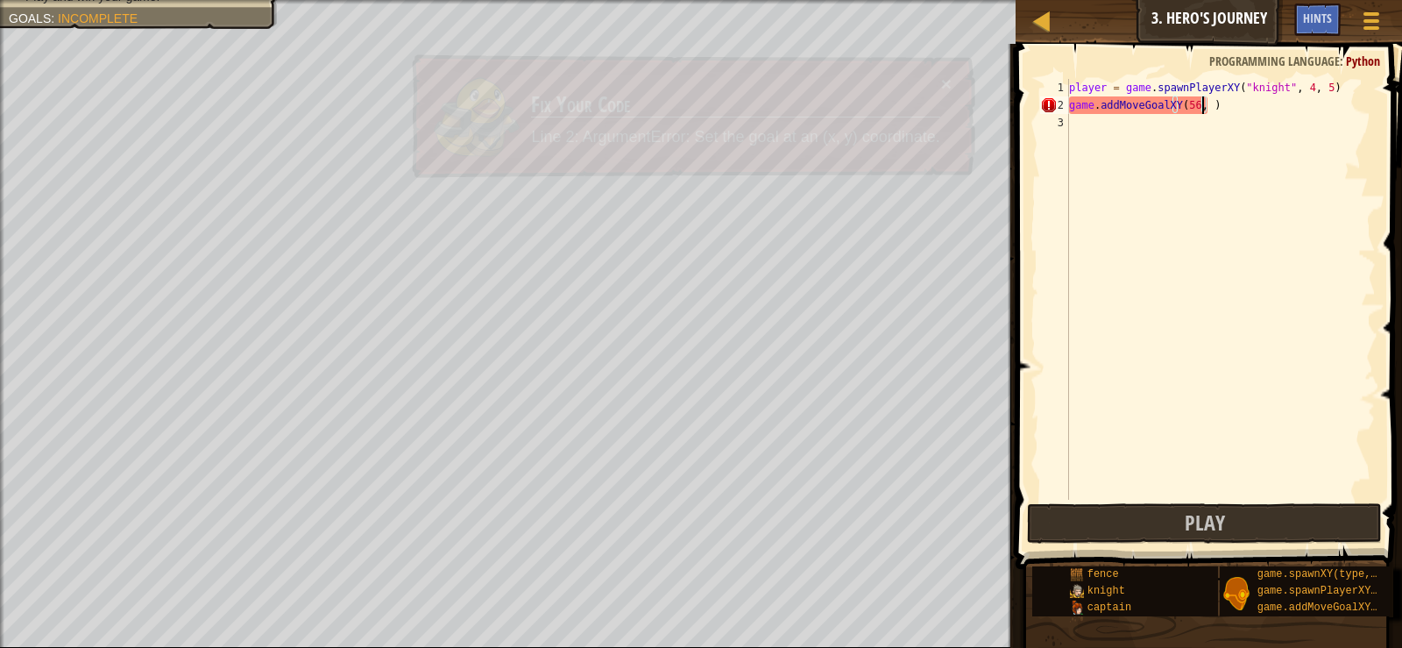
scroll to position [8, 11]
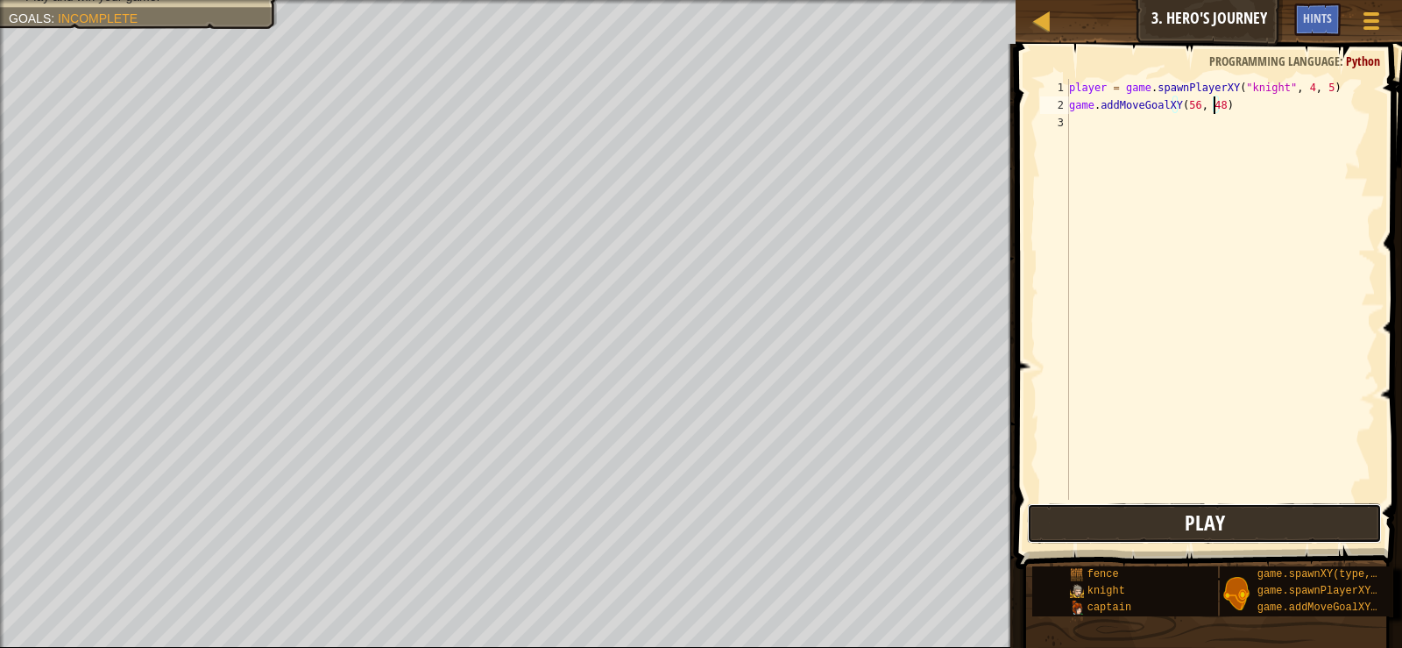
click at [1136, 522] on button "Play" at bounding box center [1204, 523] width 354 height 40
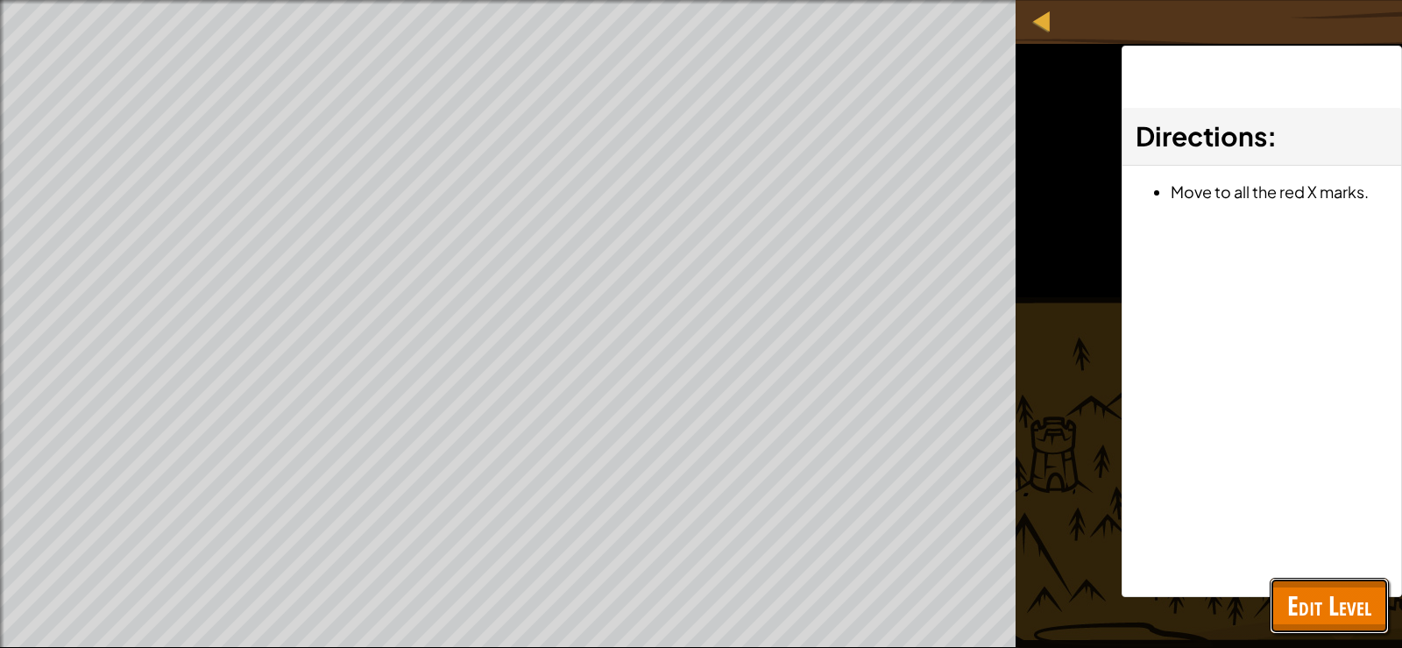
click at [1337, 601] on span "Edit Level" at bounding box center [1329, 605] width 84 height 36
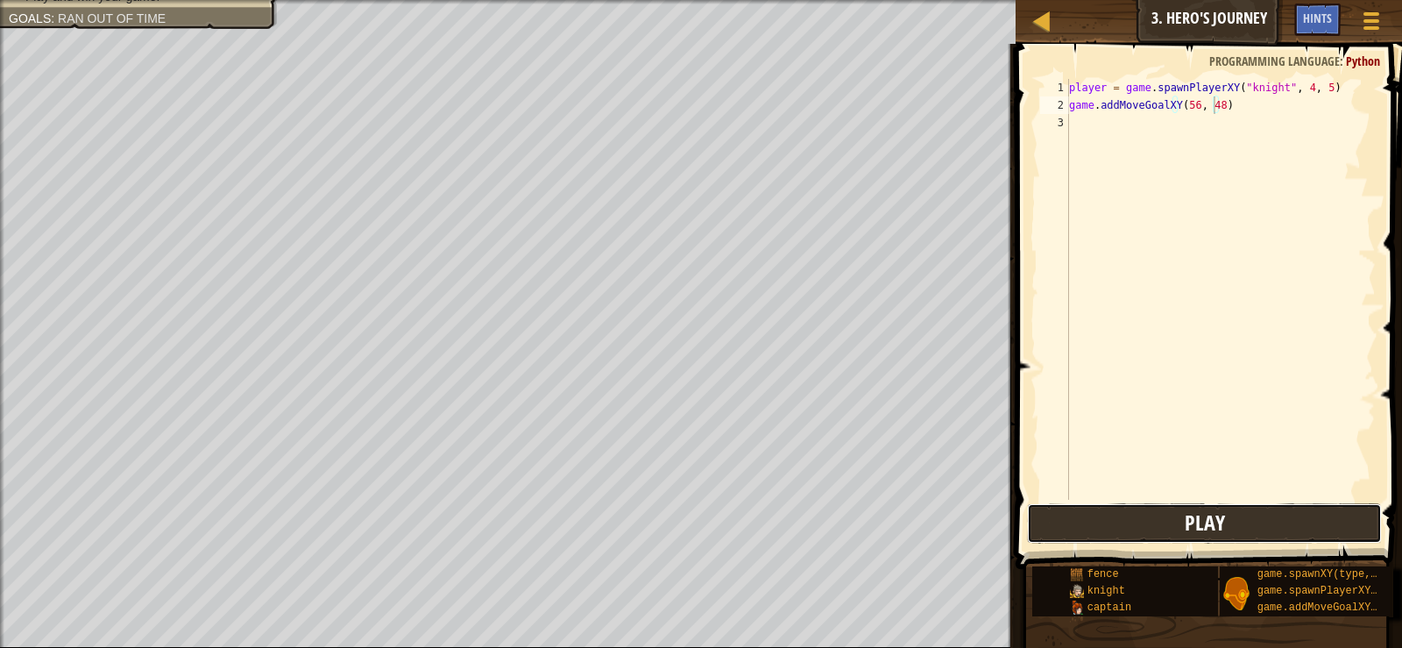
click at [1131, 514] on button "Play" at bounding box center [1204, 523] width 354 height 40
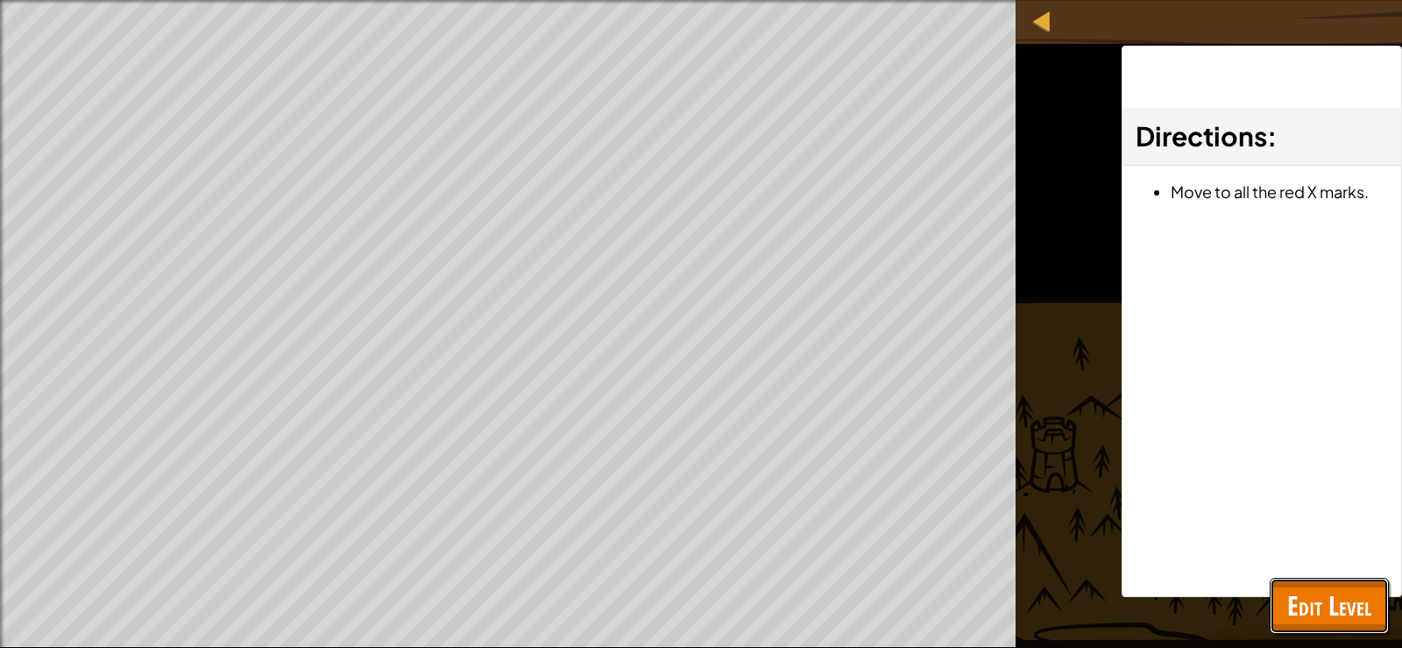
click at [1308, 605] on span "Edit Level" at bounding box center [1329, 605] width 84 height 36
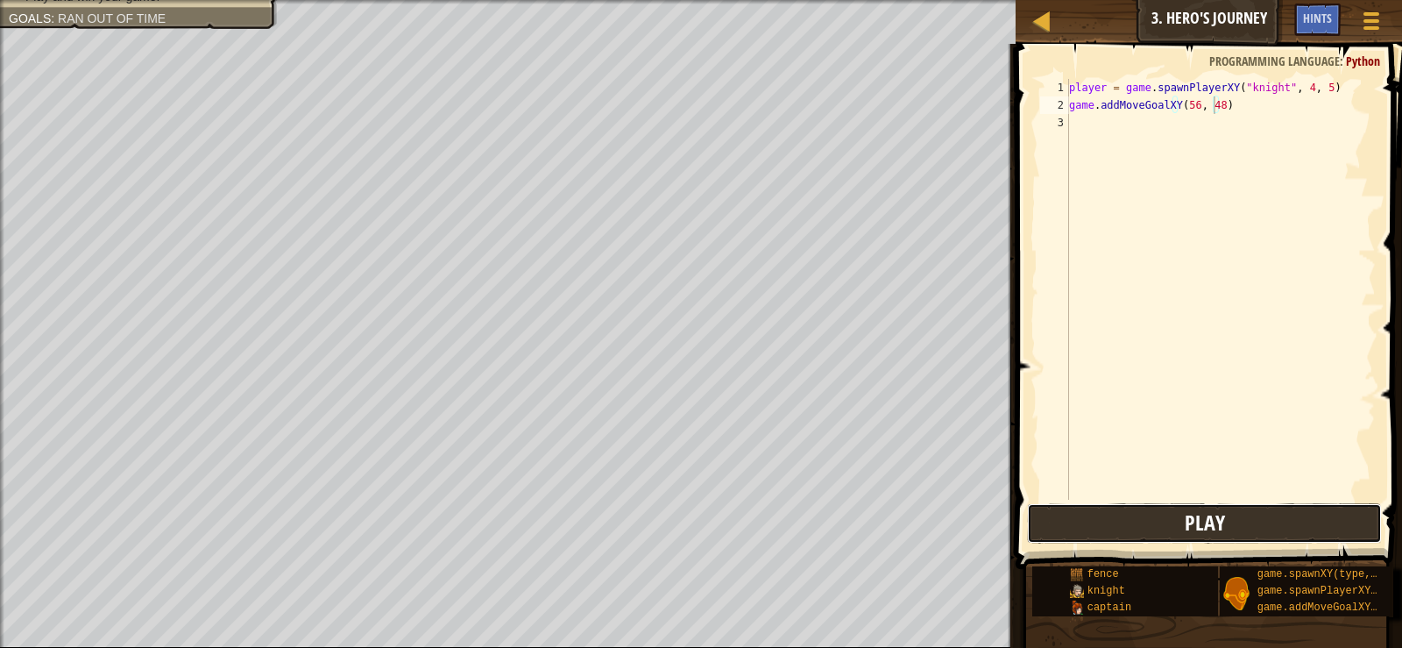
click at [1130, 507] on button "Play" at bounding box center [1204, 523] width 354 height 40
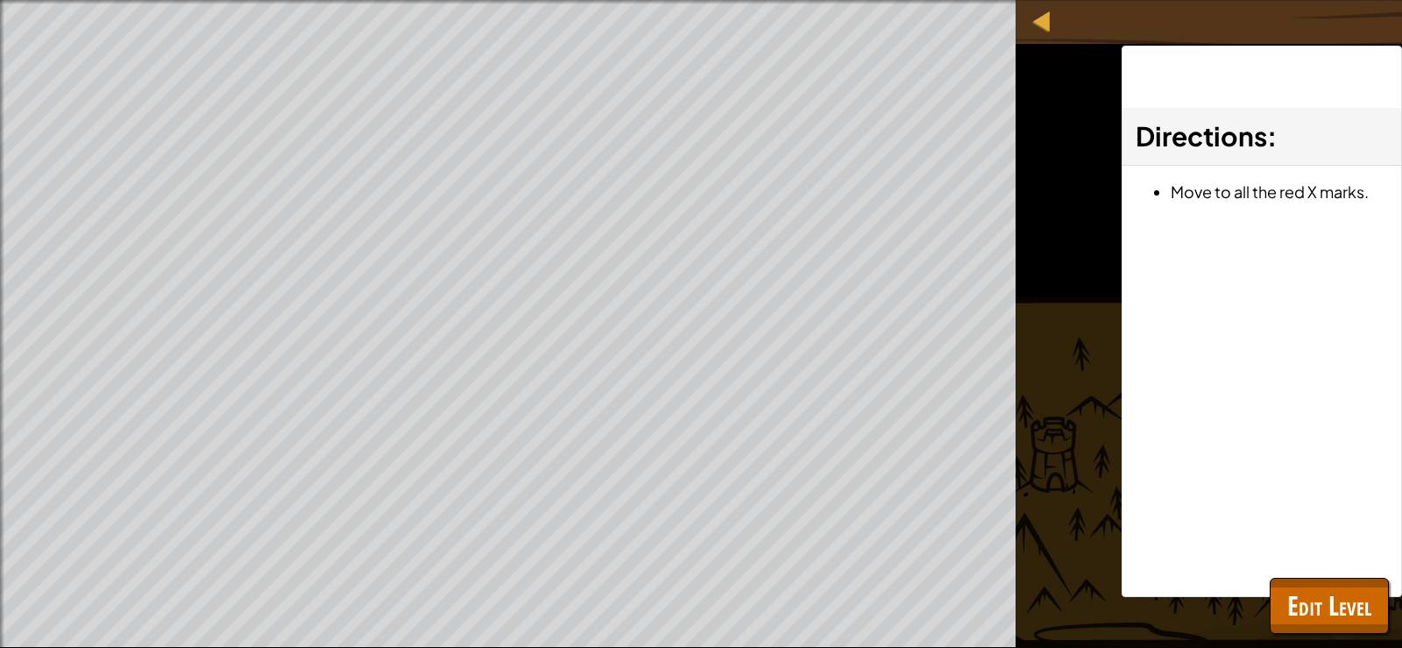
click at [1358, 570] on div "Directions : Move to all the red X marks." at bounding box center [1262, 321] width 280 height 551
click at [1355, 578] on button "Edit Level" at bounding box center [1329, 606] width 119 height 56
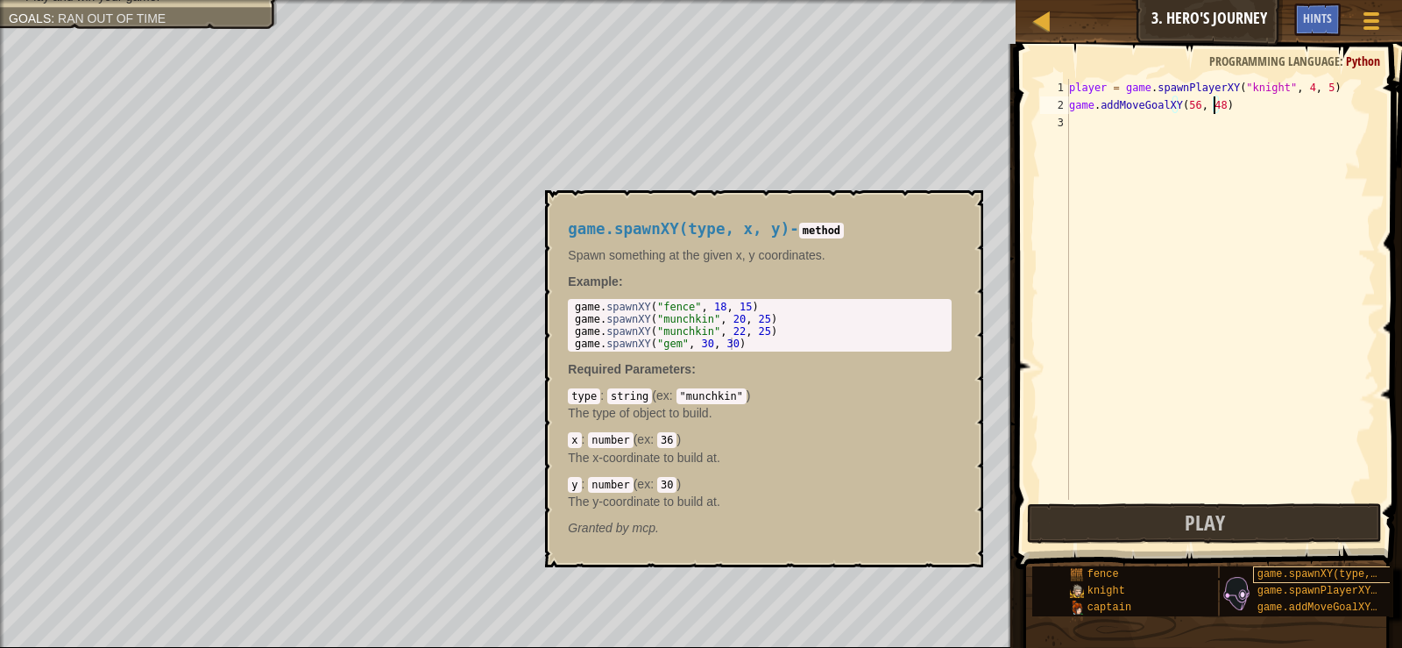
scroll to position [13, 0]
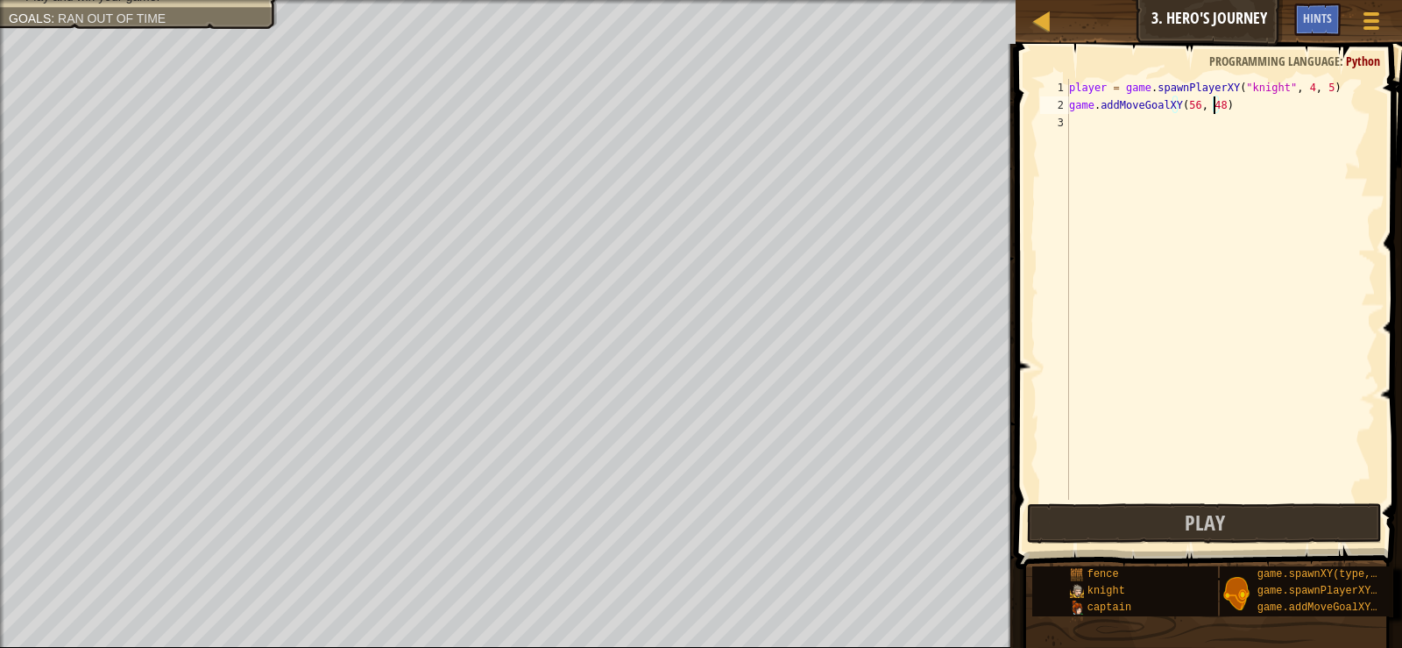
click at [1297, 82] on div "player = game . spawnPlayerXY ( "knight" , 4 , 5 ) game . addMoveGoalXY ( 56 , …" at bounding box center [1221, 307] width 310 height 456
click at [1334, 81] on div "player = game . spawnPlayerXY ( "knight" , 24 , 5 ) game . addMoveGoalXY ( 56 ,…" at bounding box center [1221, 307] width 310 height 456
click at [1321, 78] on span at bounding box center [1211, 281] width 401 height 577
click at [1321, 82] on div "player = game . spawnPlayerXY ( "knight" , 24 , 5 ) game . addMoveGoalXY ( 56 ,…" at bounding box center [1221, 307] width 310 height 456
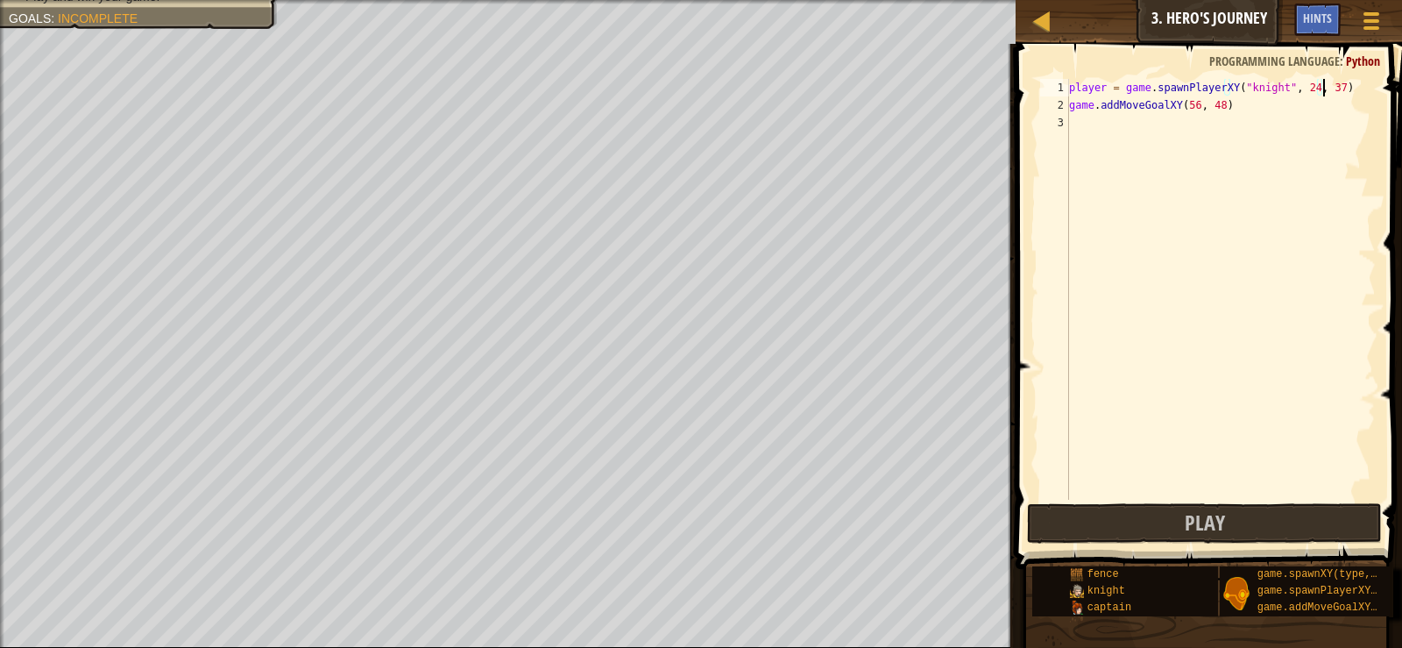
scroll to position [8, 21]
click at [1198, 108] on div "player = game . spawnPlayerXY ( "knight" , 24 , 37 ) game . addMoveGoalXY ( 56 …" at bounding box center [1221, 307] width 310 height 456
click at [1188, 107] on div "player = game . spawnPlayerXY ( "knight" , 24 , 37 ) game . addMoveGoalXY ( 56 …" at bounding box center [1221, 307] width 310 height 456
click at [1191, 105] on div "player = game . spawnPlayerXY ( "knight" , 24 , 37 ) game . addMoveGoalXY ( 56 …" at bounding box center [1221, 307] width 310 height 456
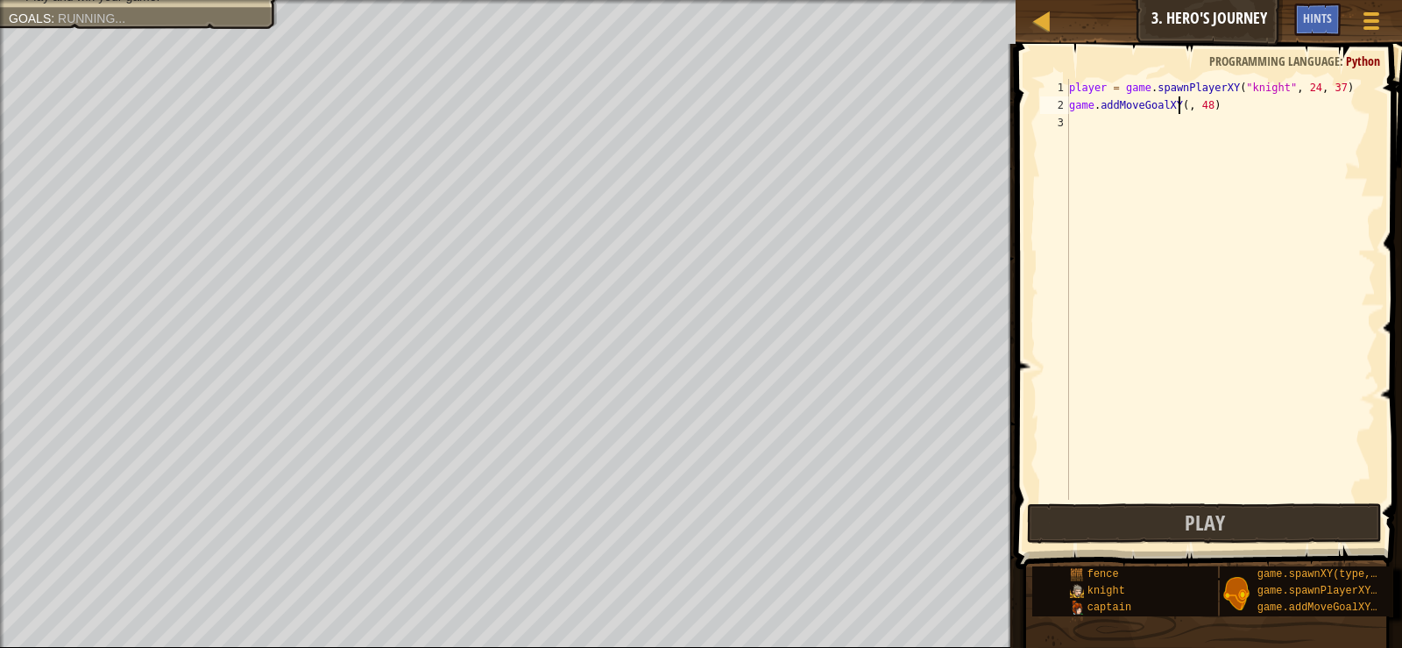
scroll to position [8, 11]
click at [1216, 106] on div "player = game . spawnPlayerXY ( "knight" , 24 , 37 ) game . addMoveGoalXY ( 23 …" at bounding box center [1221, 307] width 310 height 456
type textarea "game.addMoveGoalXY(23, 47)"
drag, startPoint x: 1195, startPoint y: 502, endPoint x: 1208, endPoint y: 505, distance: 13.4
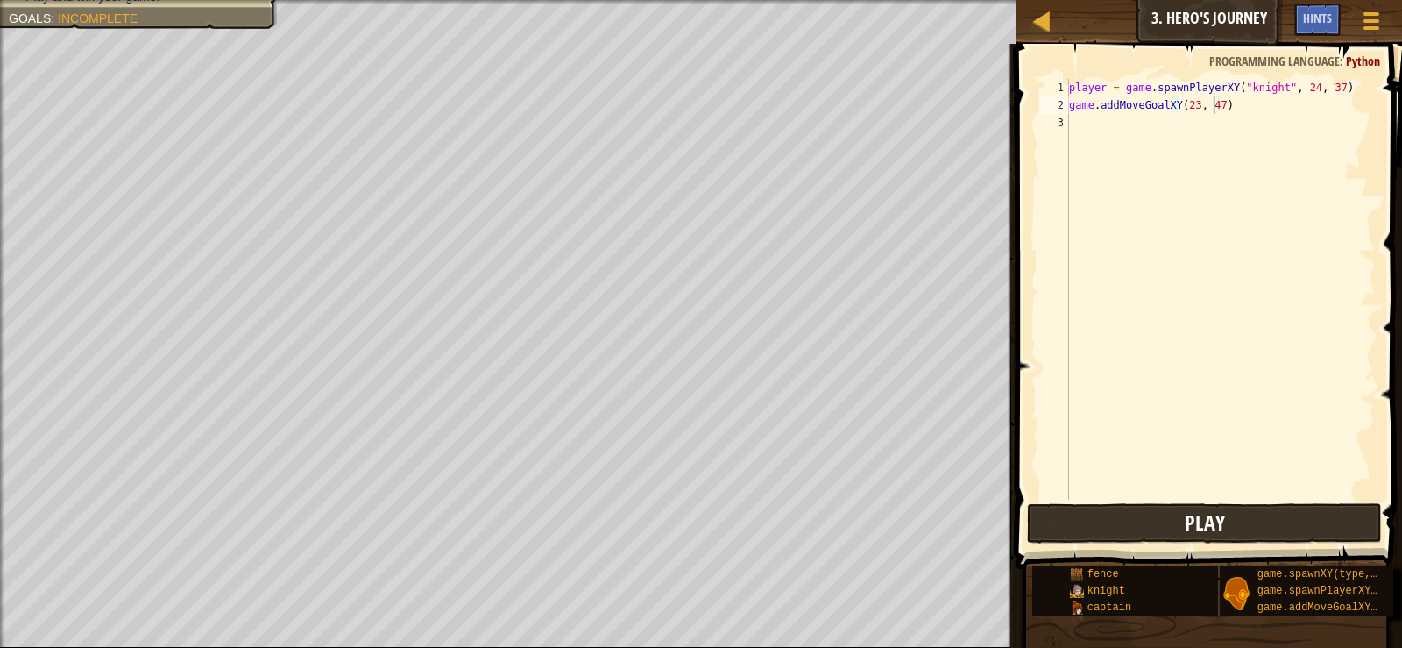
click at [1195, 502] on span at bounding box center [1211, 281] width 401 height 577
click at [1217, 528] on span "Play" at bounding box center [1205, 522] width 40 height 28
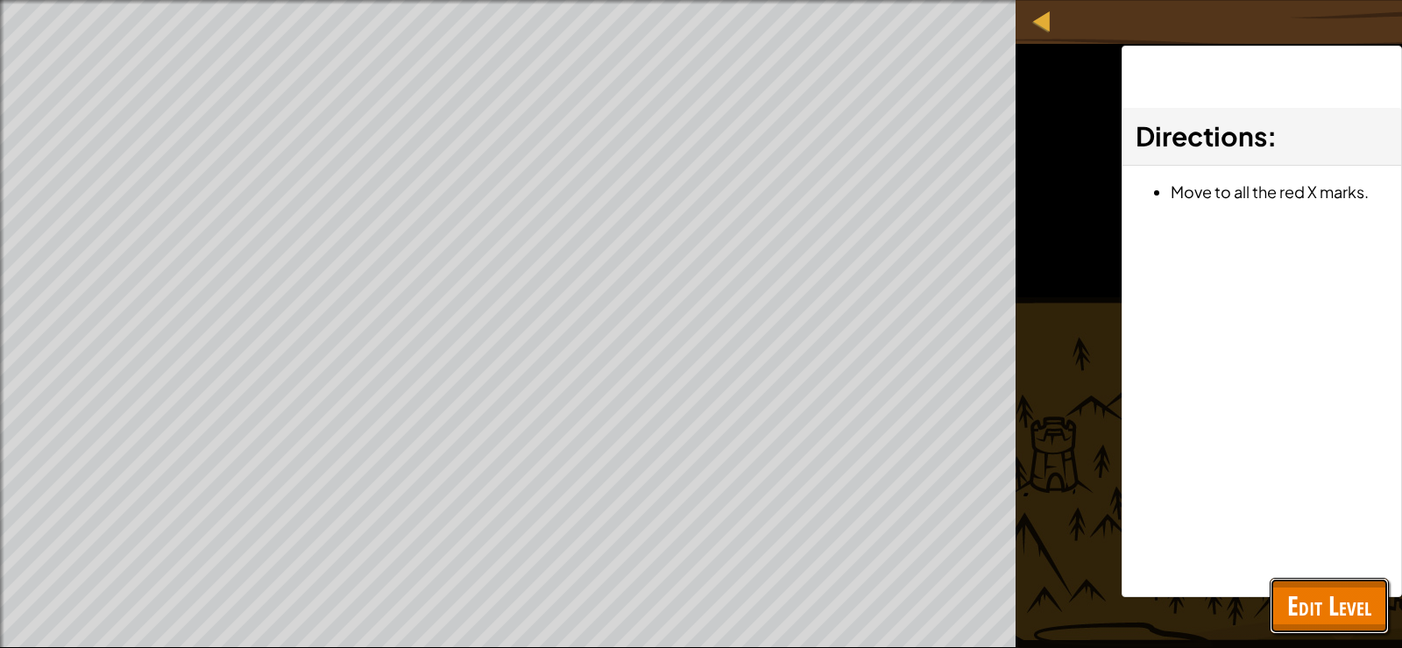
click at [1330, 594] on span "Edit Level" at bounding box center [1329, 605] width 84 height 36
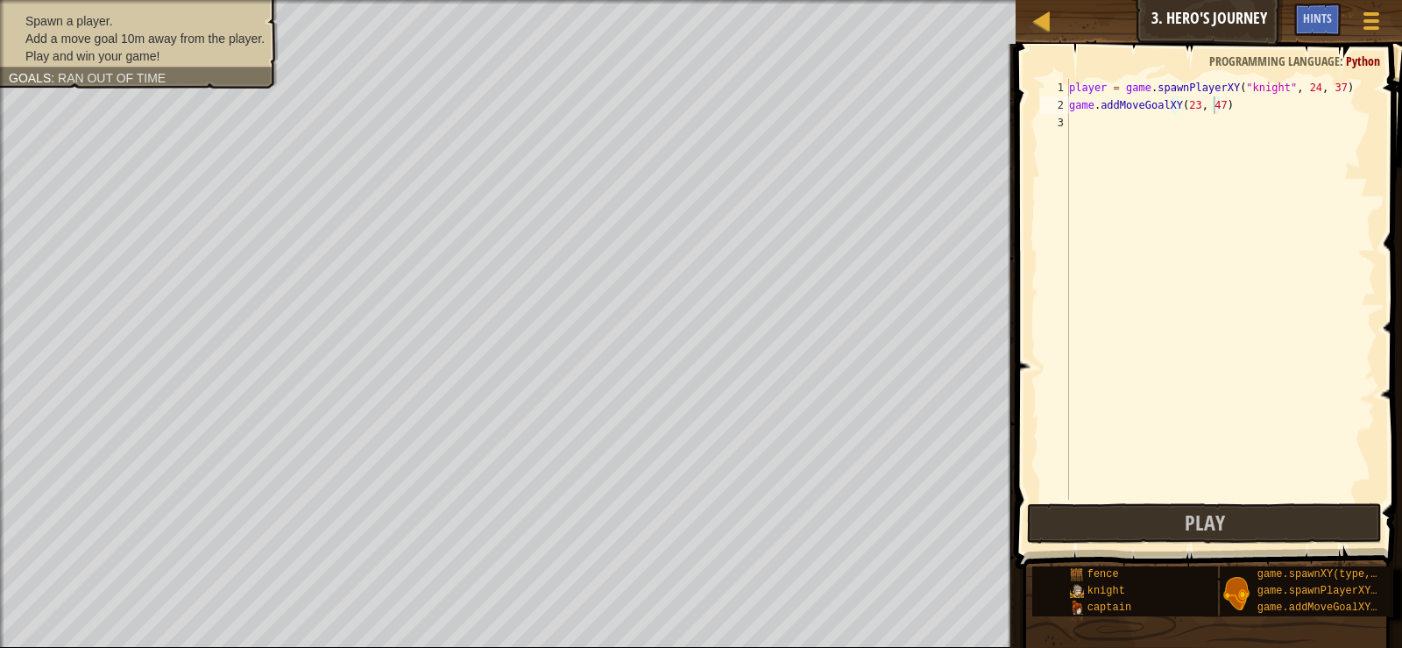
click at [62, 69] on div "Goals : Ran out of time" at bounding box center [87, 78] width 157 height 18
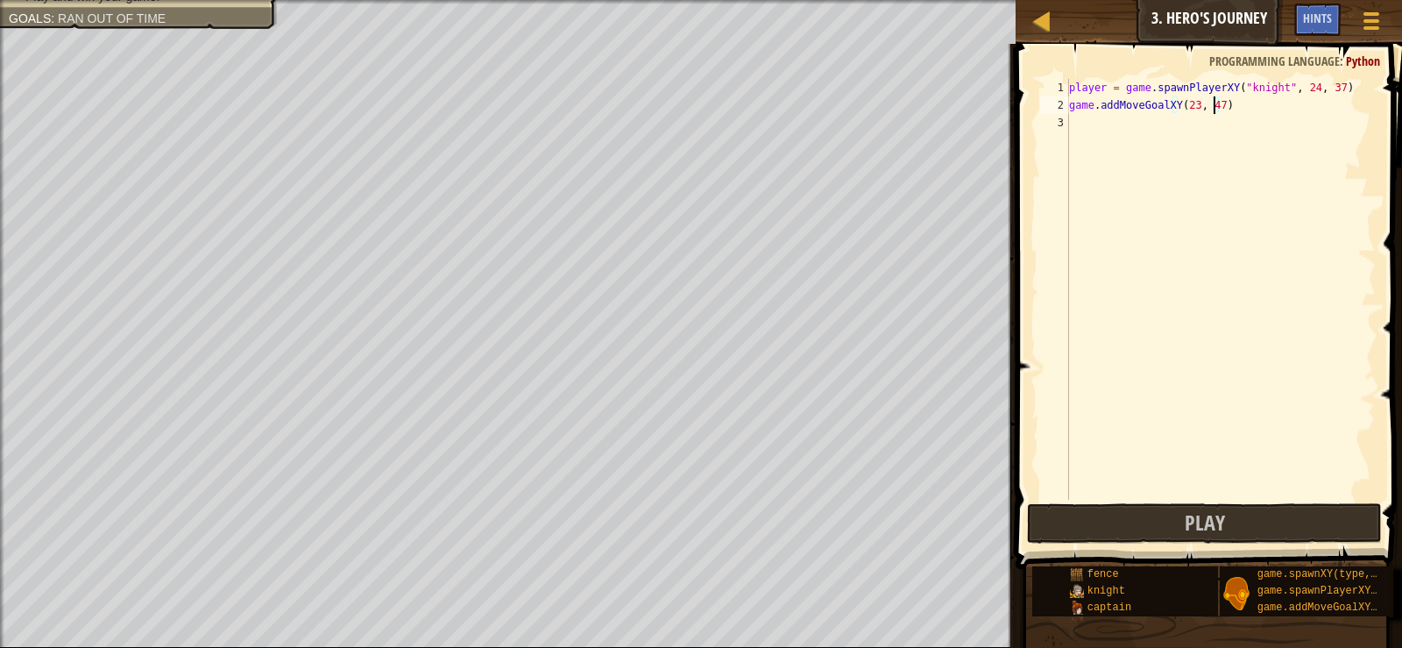
click at [1096, 133] on div "player = game . spawnPlayerXY ( "knight" , 24 , 37 ) game . addMoveGoalXY ( 23 …" at bounding box center [1221, 307] width 310 height 456
type textarea "h"
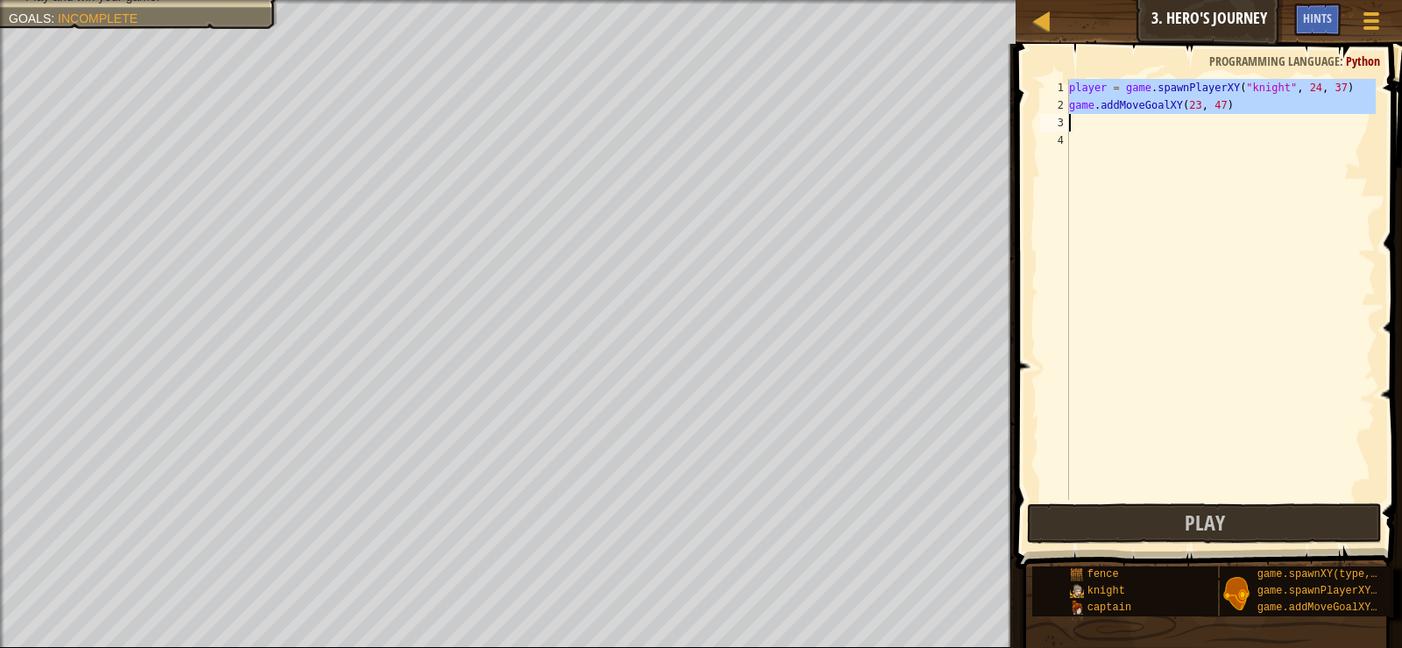
drag, startPoint x: 1070, startPoint y: 81, endPoint x: 1204, endPoint y: 143, distance: 147.8
click at [1204, 143] on div "player = game . spawnPlayerXY ( "knight" , 24 , 37 ) game . addMoveGoalXY ( 23 …" at bounding box center [1221, 307] width 310 height 456
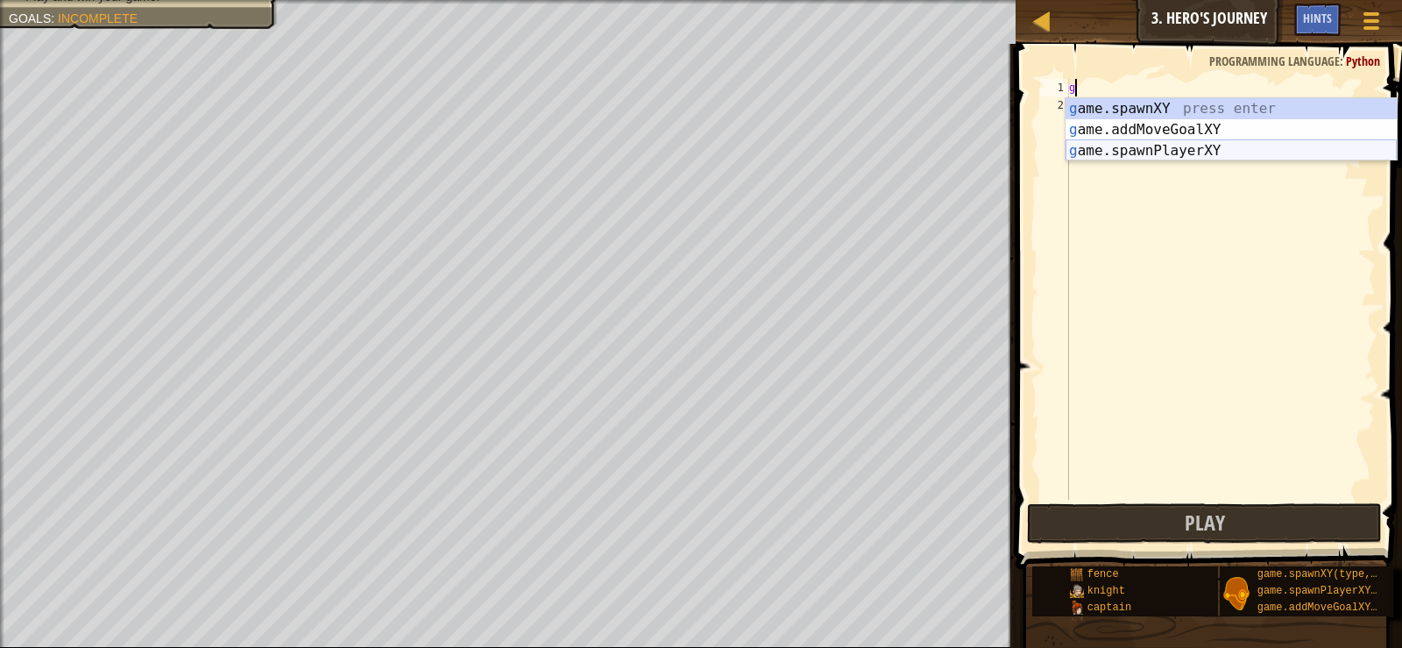
click at [1103, 147] on div "g ame.spawnXY press enter g ame.addMoveGoalXY press enter g ame.spawnPlayerXY p…" at bounding box center [1231, 150] width 331 height 105
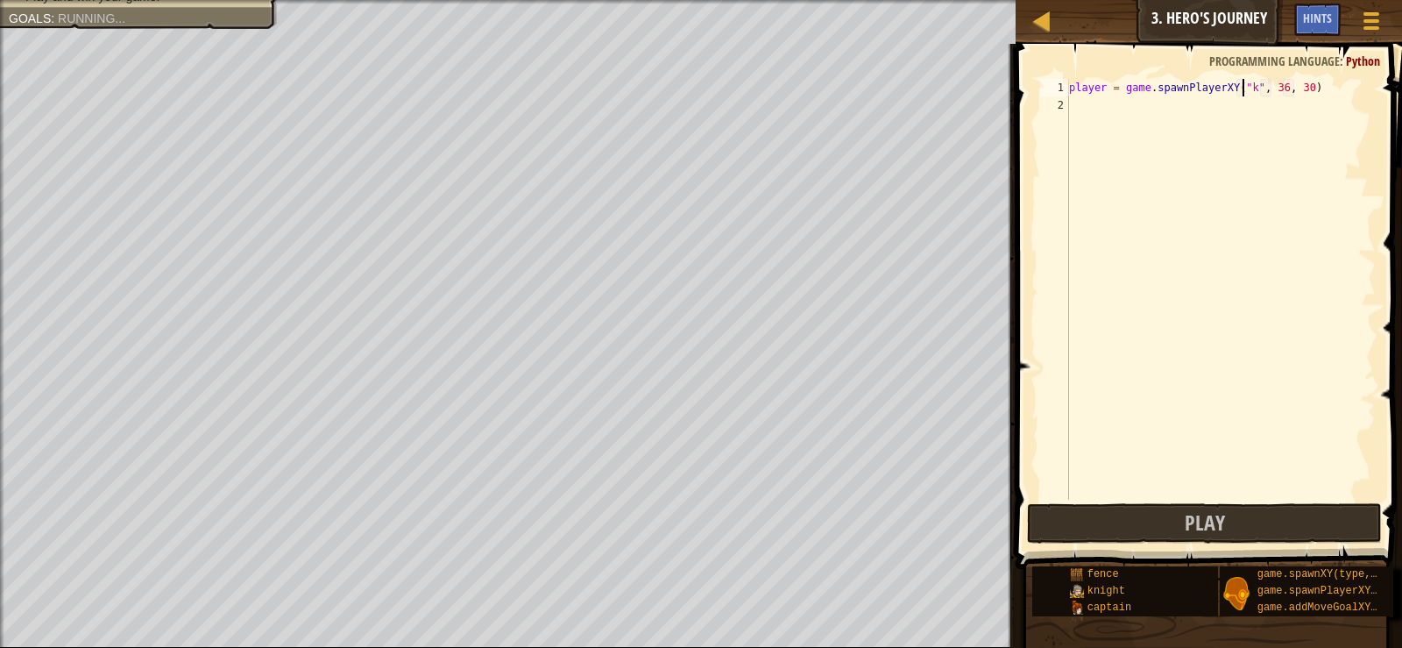
scroll to position [8, 16]
type textarea "player = game.spawnPlayerXY("knight", 36, 30)"
click at [1089, 110] on div "player = game . spawnPlayerXY ( "knight" , 36 , 30 )" at bounding box center [1221, 307] width 310 height 456
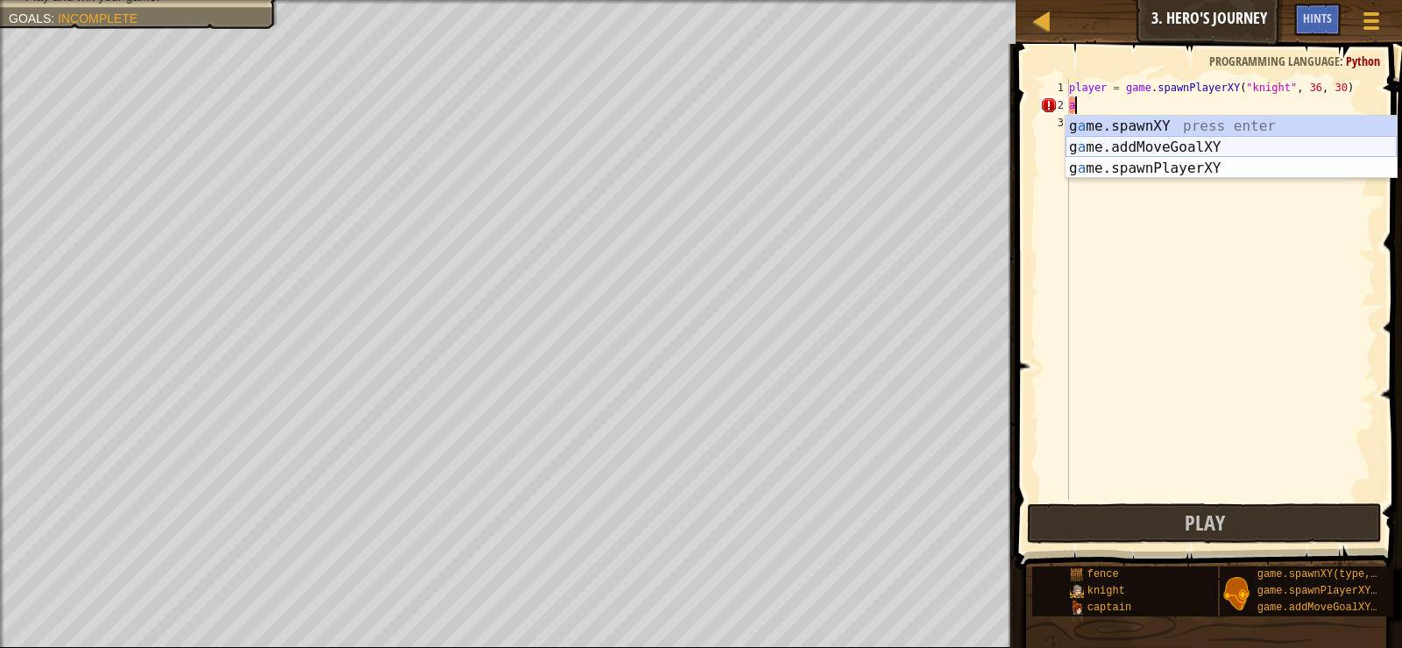
click at [1153, 149] on div "g a me.spawnXY press enter g a me.addMoveGoalXY press enter g a me.spawnPlayerX…" at bounding box center [1231, 168] width 331 height 105
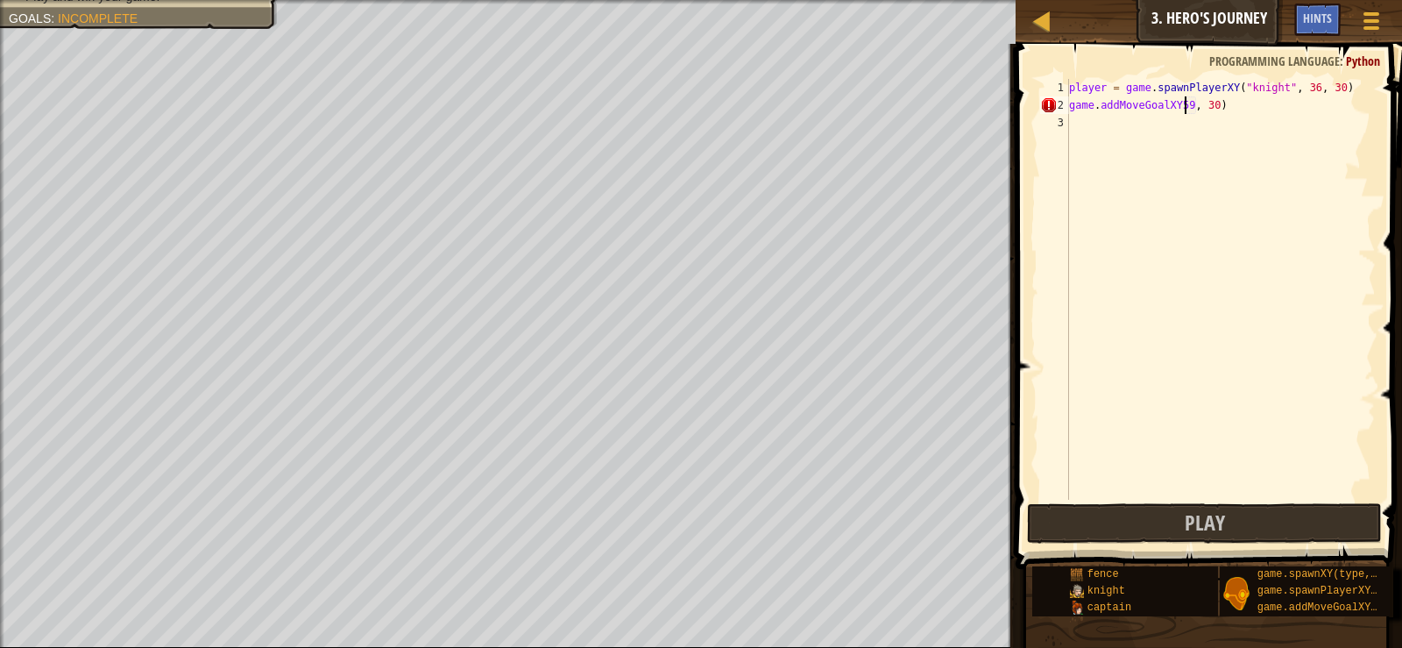
scroll to position [8, 11]
click at [1175, 105] on div "player = game . spawnPlayerXY ( "knight" , 36 , 30 ) game . addMoveGoalXY59 , 3…" at bounding box center [1221, 307] width 310 height 456
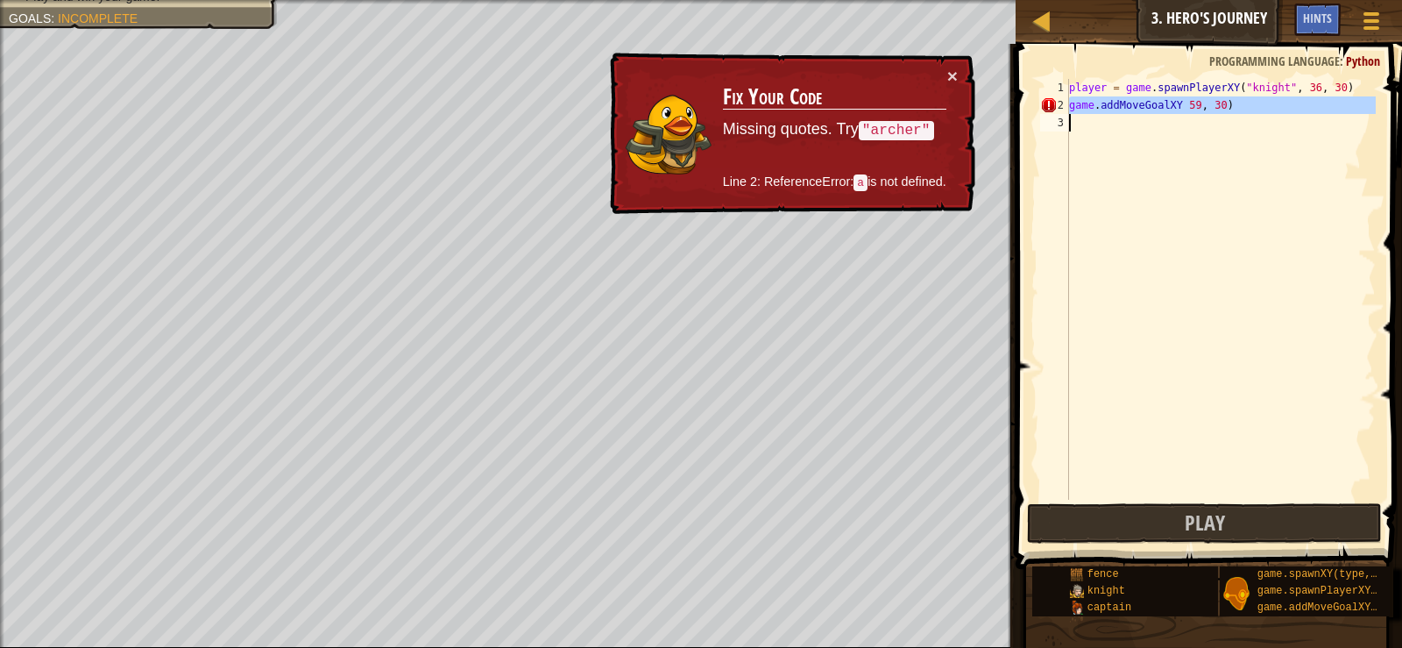
drag, startPoint x: 1060, startPoint y: 106, endPoint x: 1266, endPoint y: 112, distance: 206.1
click at [1266, 112] on div "game.addMoveGoalXY 59, 30) 1 2 3 player = game . spawnPlayerXY ( "knight" , 36 …" at bounding box center [1206, 289] width 339 height 421
type textarea "game.addMoveGoalXY 59, 30)"
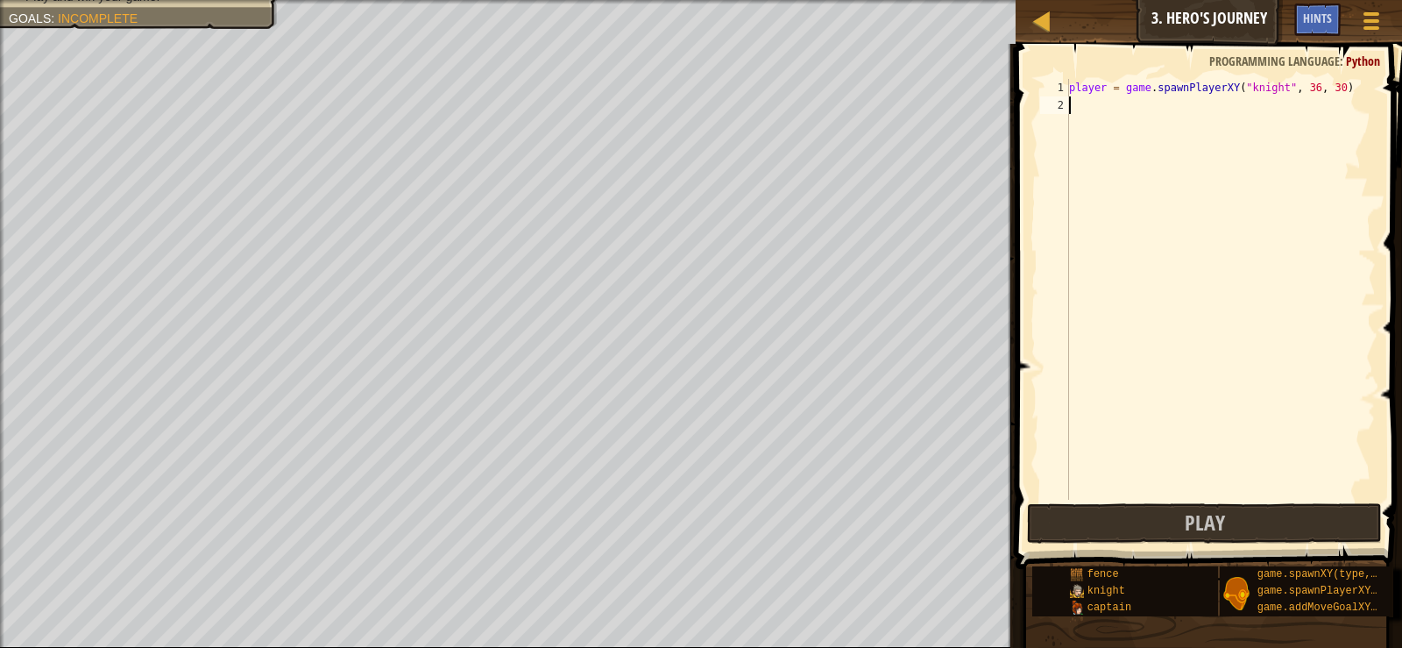
scroll to position [8, 0]
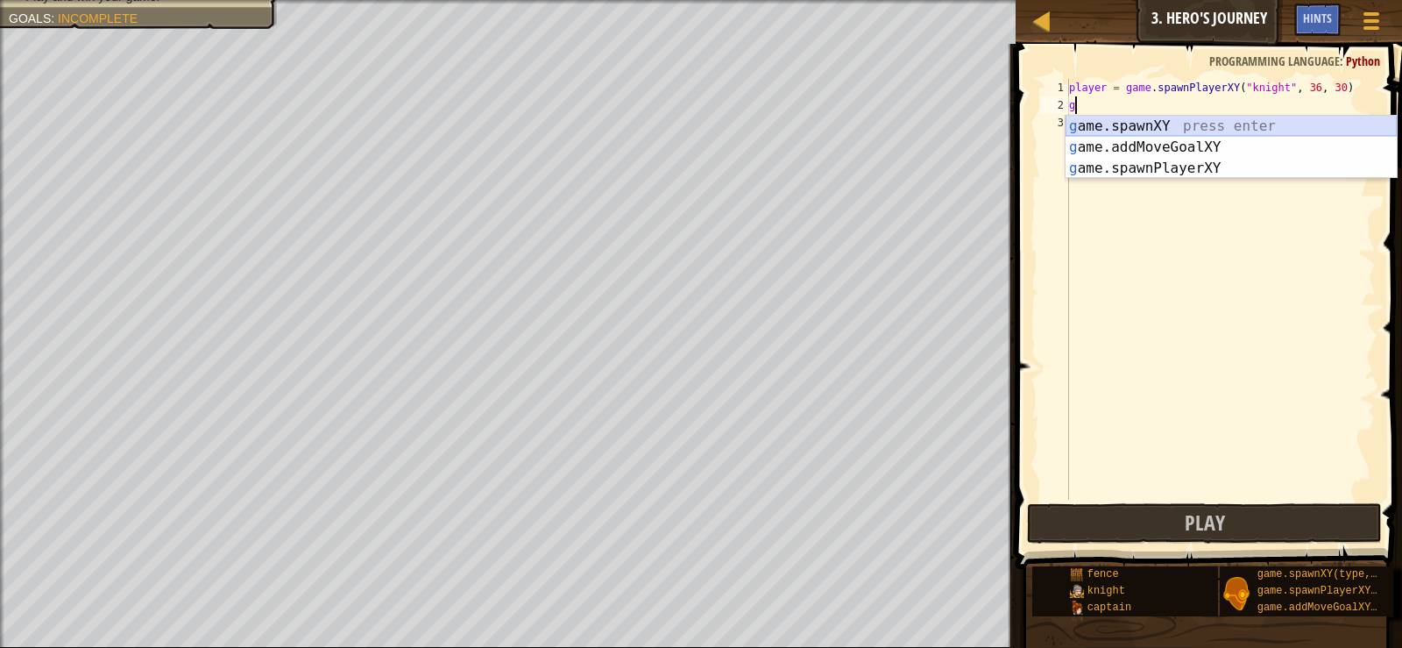
click at [1188, 136] on div "g ame.spawnXY press enter g ame.addMoveGoalXY press enter g ame.spawnPlayerXY p…" at bounding box center [1231, 168] width 331 height 105
type textarea "game.spawnXY("fence", 36, 30)"
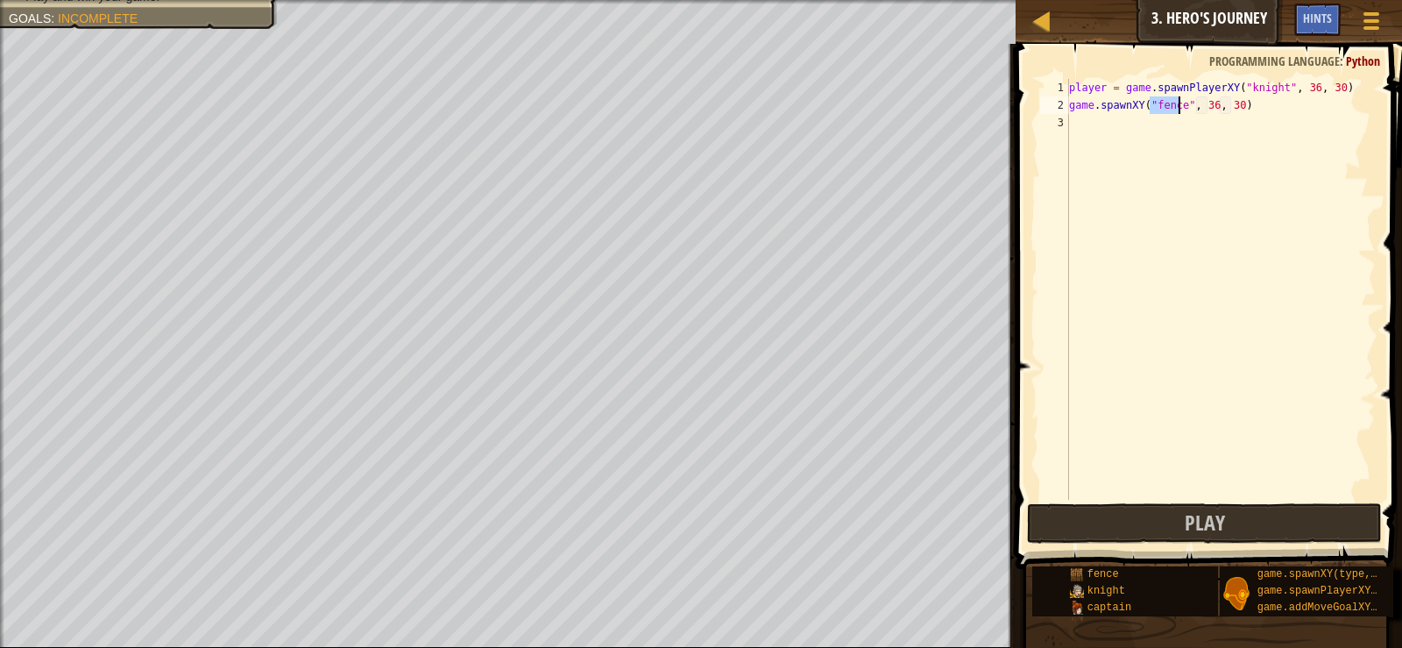
click at [1193, 139] on div "player = game . spawnPlayerXY ( "knight" , 36 , 30 ) game . spawnXY ( "fence" ,…" at bounding box center [1221, 307] width 310 height 456
drag, startPoint x: 1072, startPoint y: 108, endPoint x: 1295, endPoint y: 134, distance: 225.0
click at [1295, 134] on div "player = game . spawnPlayerXY ( "knight" , 36 , 30 ) game . spawnXY ( "fence" ,…" at bounding box center [1221, 307] width 310 height 456
type textarea "game.spawnXY("fence", 36, 30)"
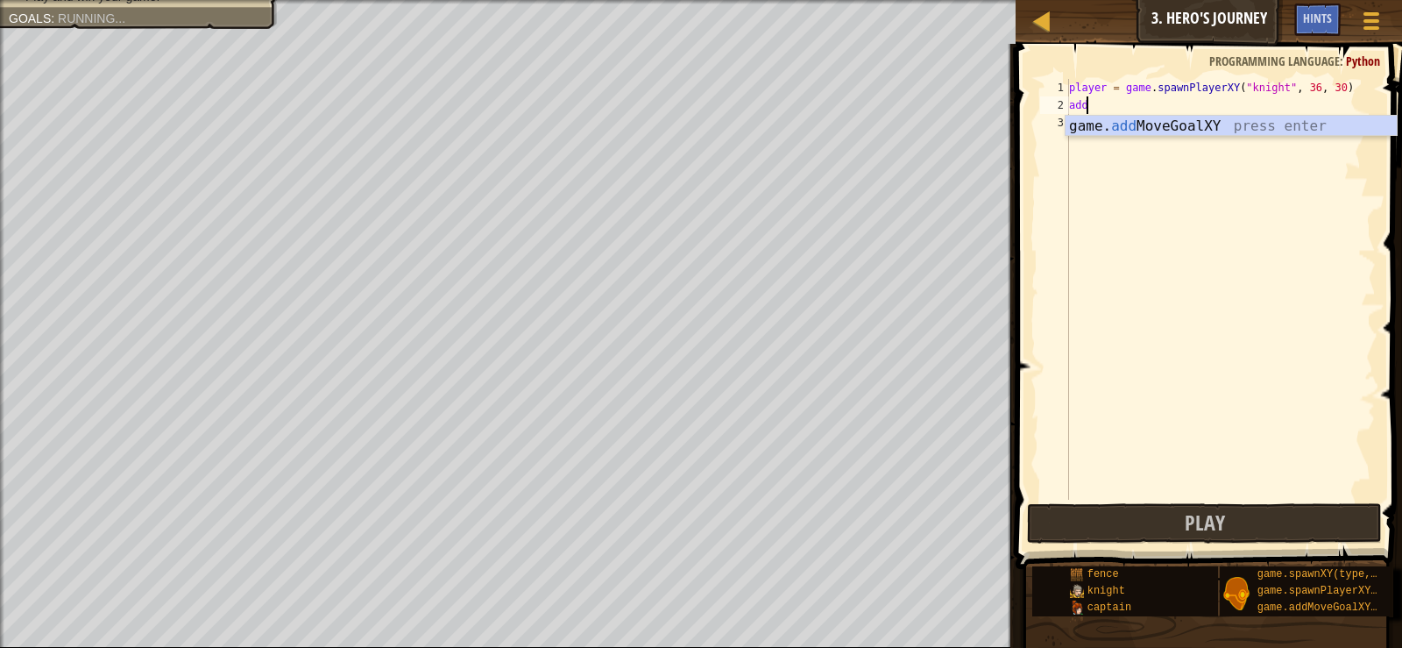
scroll to position [8, 1]
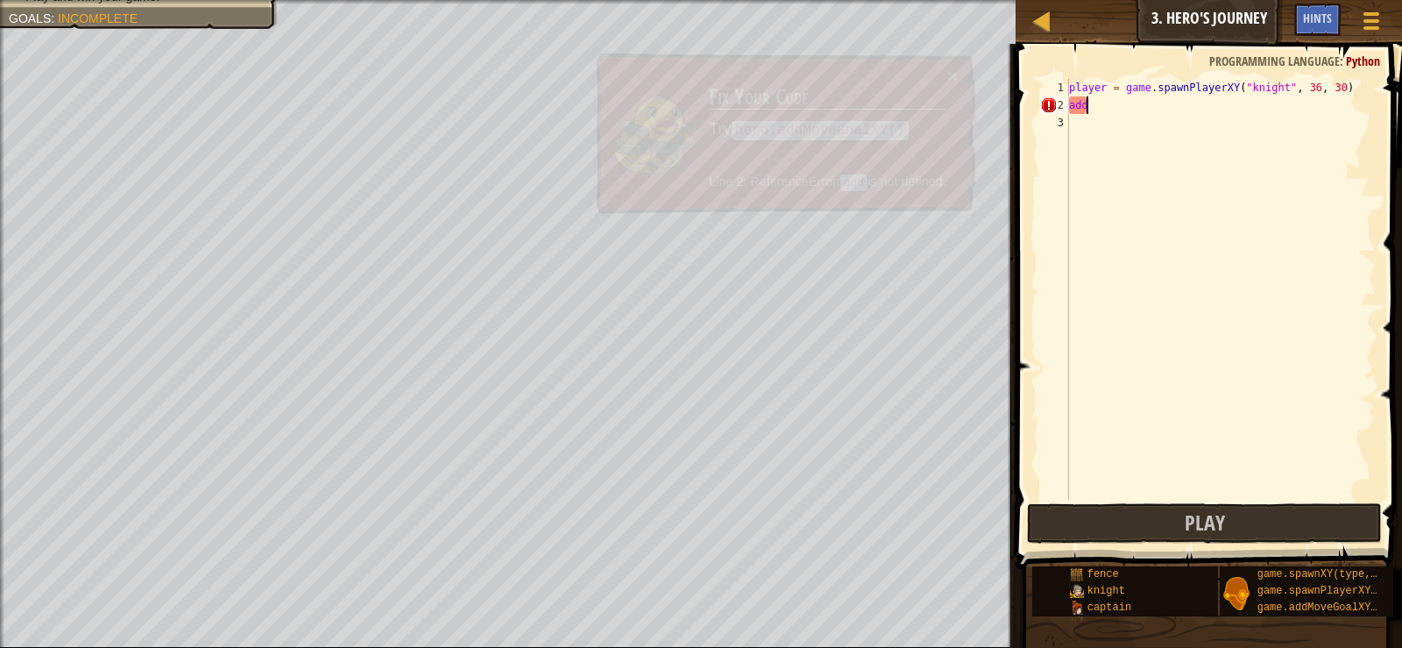
click at [1224, 105] on div "player = game . spawnPlayerXY ( "knight" , 36 , 30 ) add" at bounding box center [1221, 307] width 310 height 456
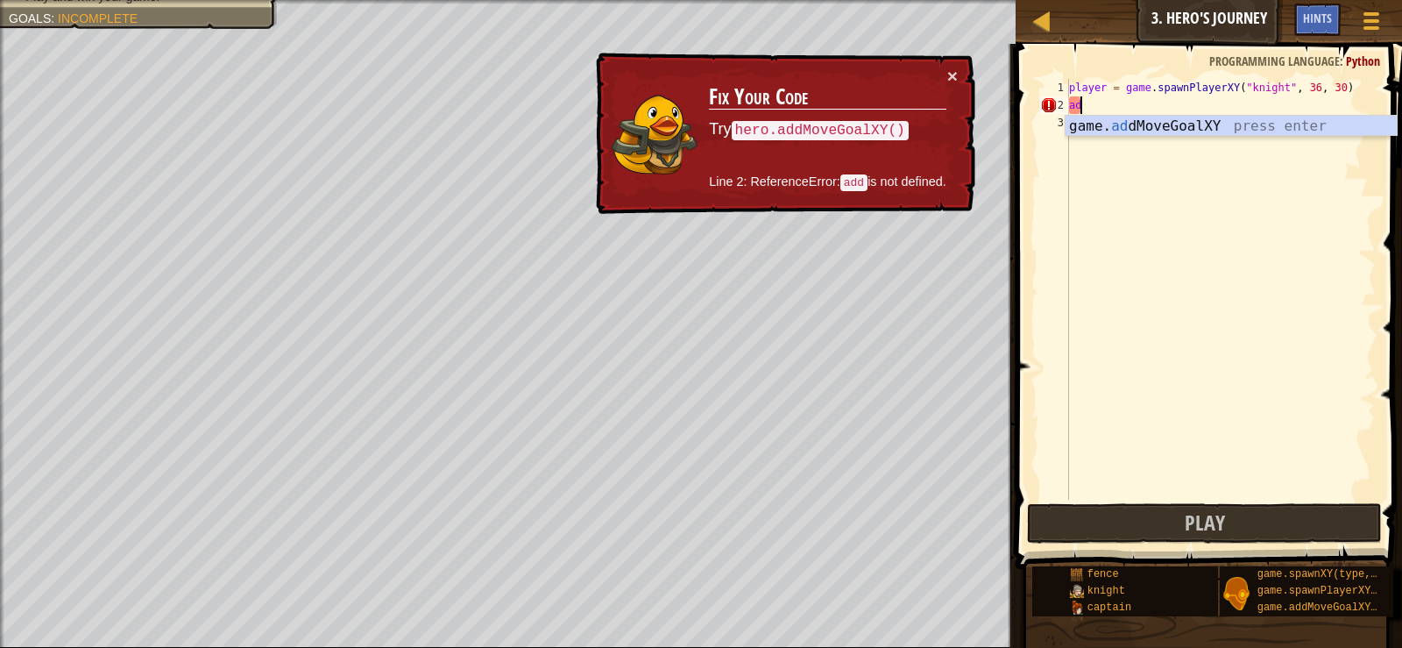
type textarea "a"
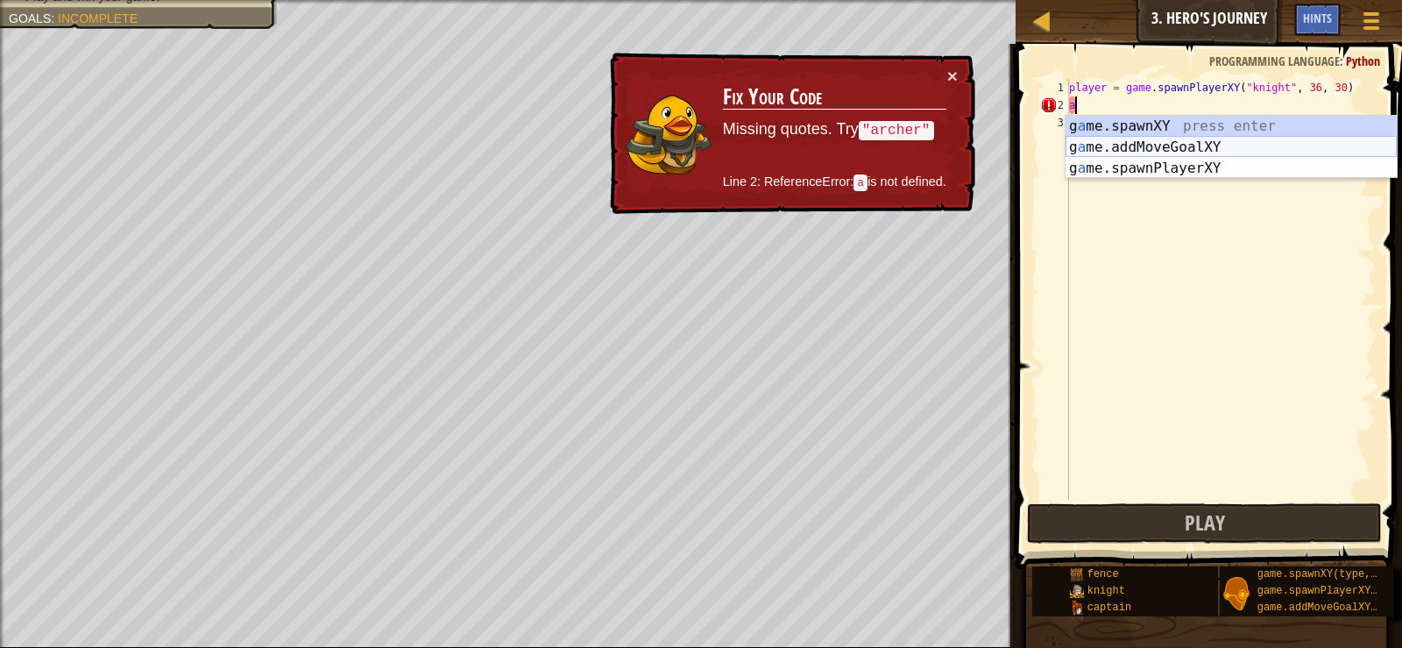
click at [1141, 143] on div "g a me.spawnXY press enter g a me.addMoveGoalXY press enter g a me.spawnPlayerX…" at bounding box center [1231, 168] width 331 height 105
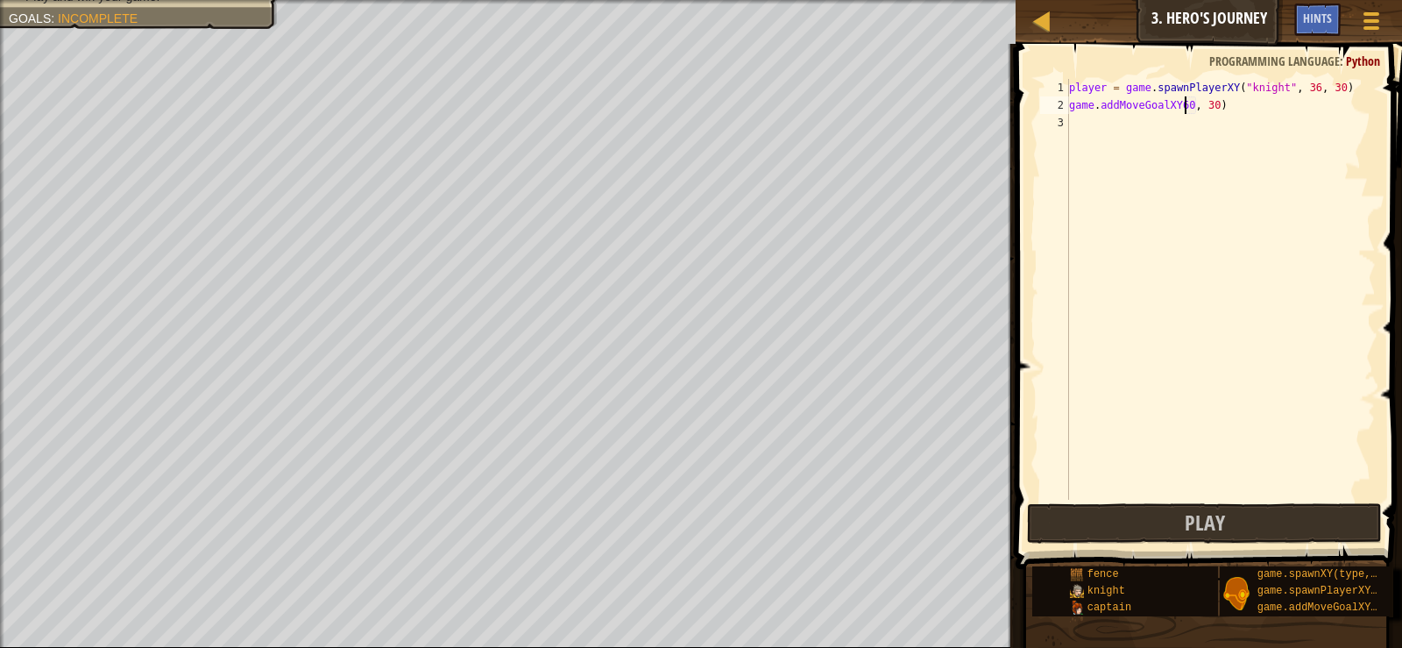
scroll to position [8, 11]
click at [1176, 111] on div "player = game . spawnPlayerXY ( "knight" , 36 , 30 ) game . addMoveGoalXY60 , 3…" at bounding box center [1221, 307] width 310 height 456
type textarea "game.addMoveGoalXY 60, 30)"
click at [1214, 106] on div "player = game . spawnPlayerXY ( "knight" , 36 , 30 ) game . addMoveGoalXY 60 , …" at bounding box center [1221, 307] width 310 height 456
click at [1134, 464] on div "player = game . spawnPlayerXY ( "knight" , 36 , 30 ) game . addMoveGoalXY 60 , …" at bounding box center [1221, 307] width 310 height 456
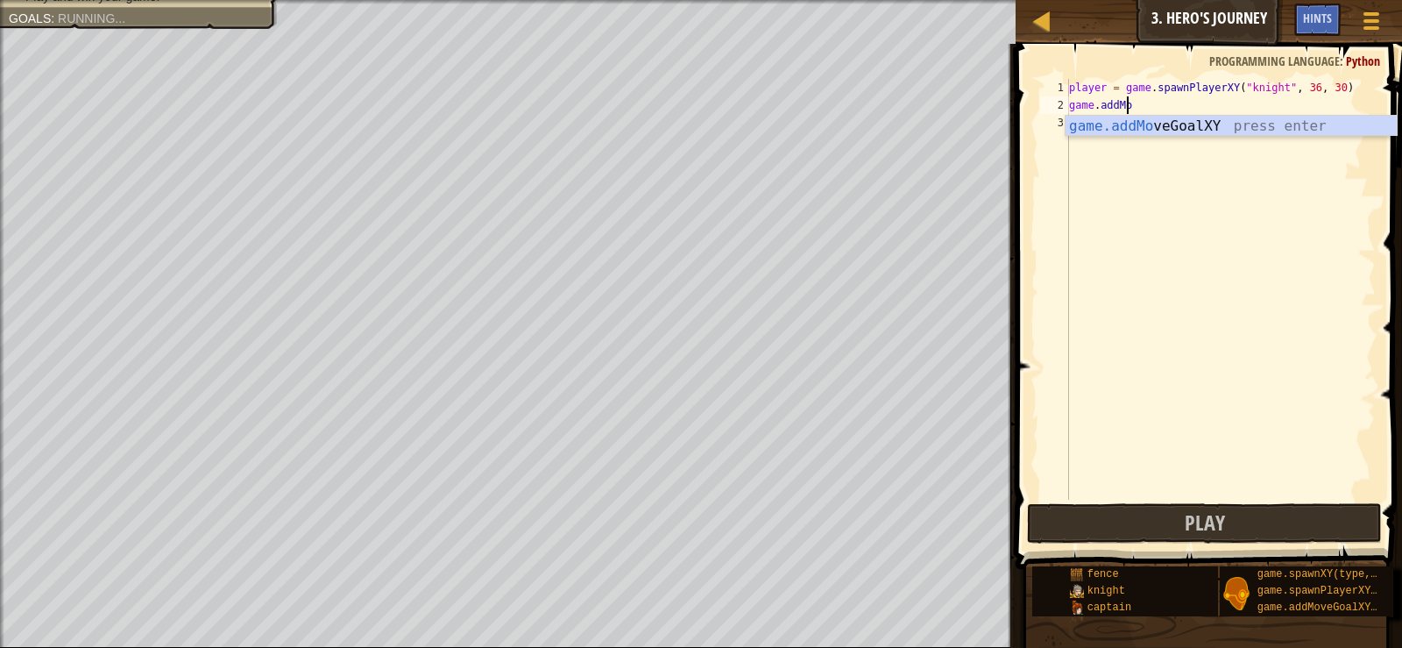
scroll to position [8, 3]
type textarea "g"
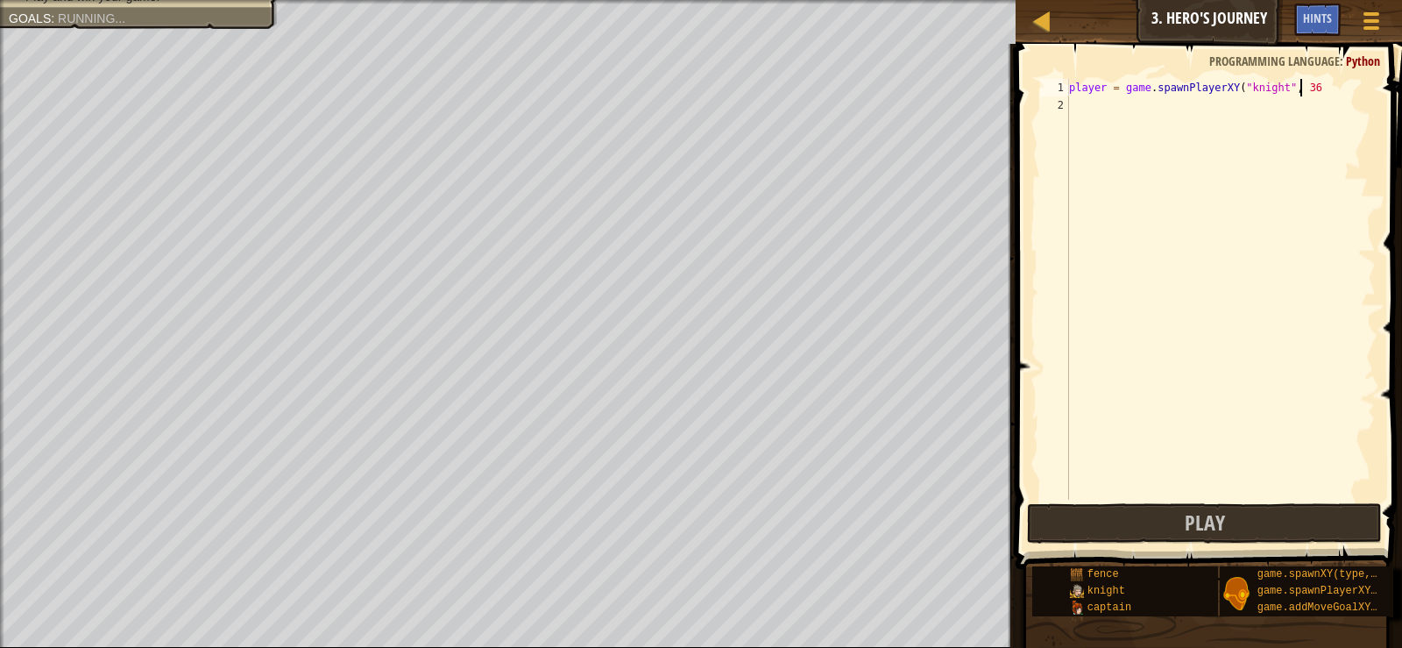
scroll to position [8, 0]
drag, startPoint x: 1087, startPoint y: 87, endPoint x: 1401, endPoint y: 118, distance: 316.2
click at [1392, 124] on div "player = game.spawnPlayerXY("knigh 1 2 player = game . spawnPlayerXY ( "knigh ה…" at bounding box center [1207, 341] width 392 height 577
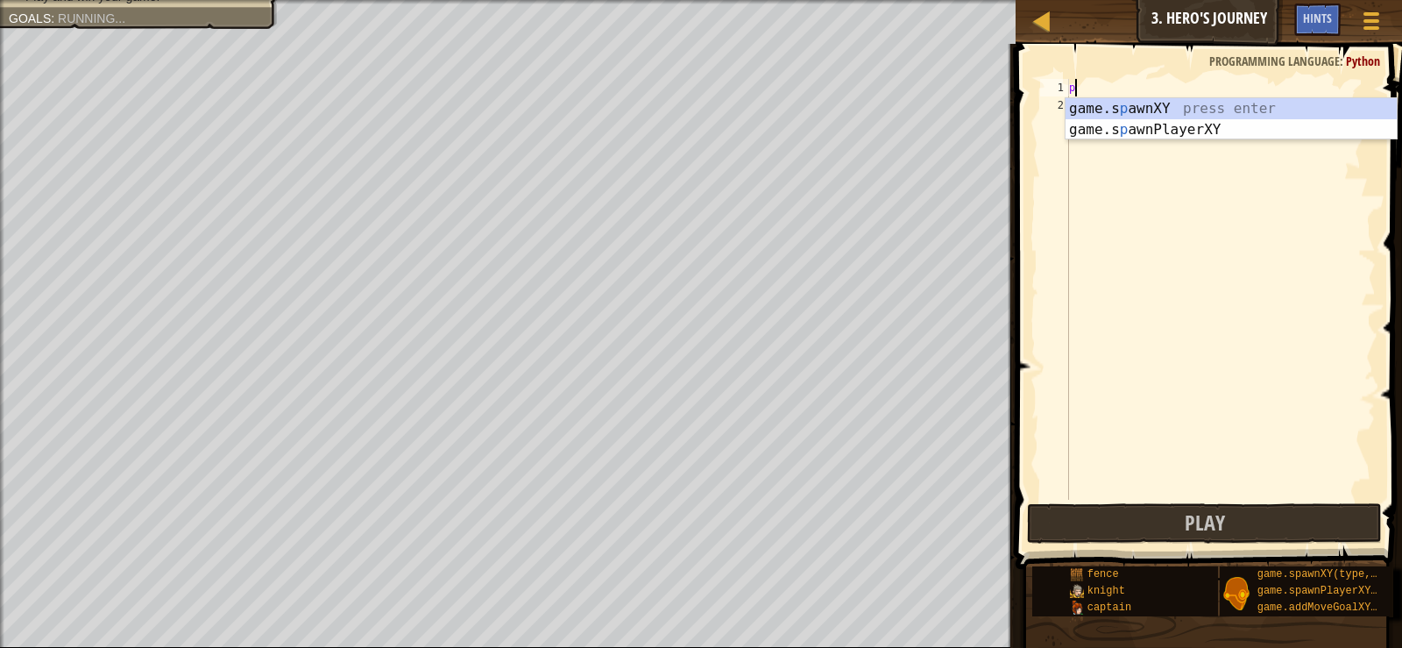
type textarea "p"
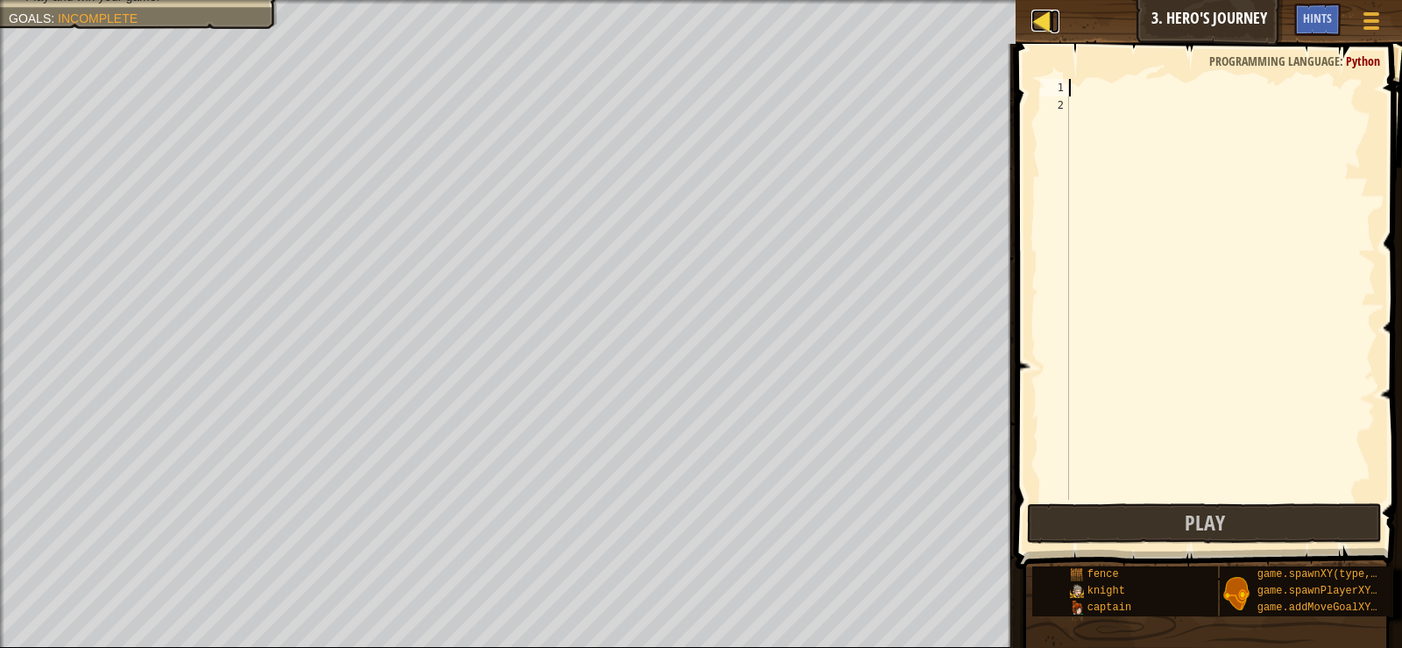
click at [1057, 18] on link "Map" at bounding box center [1055, 22] width 9 height 24
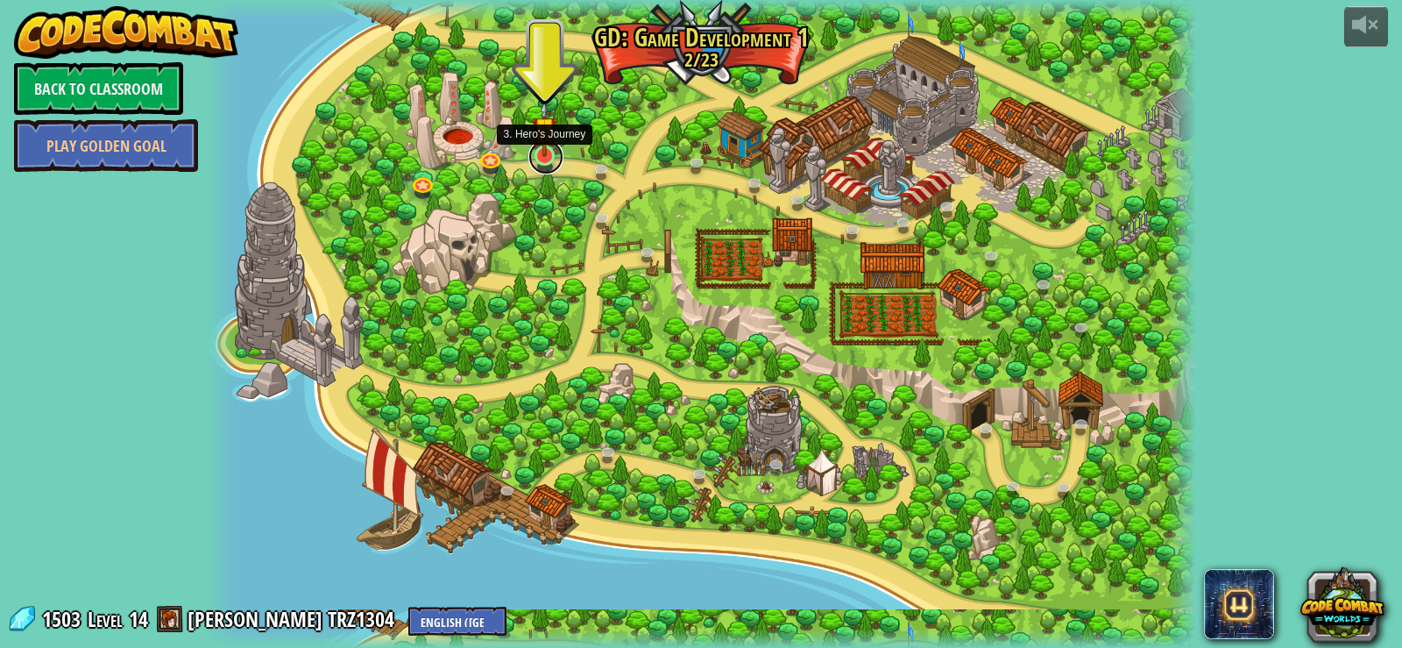
click at [556, 160] on link at bounding box center [545, 156] width 35 height 35
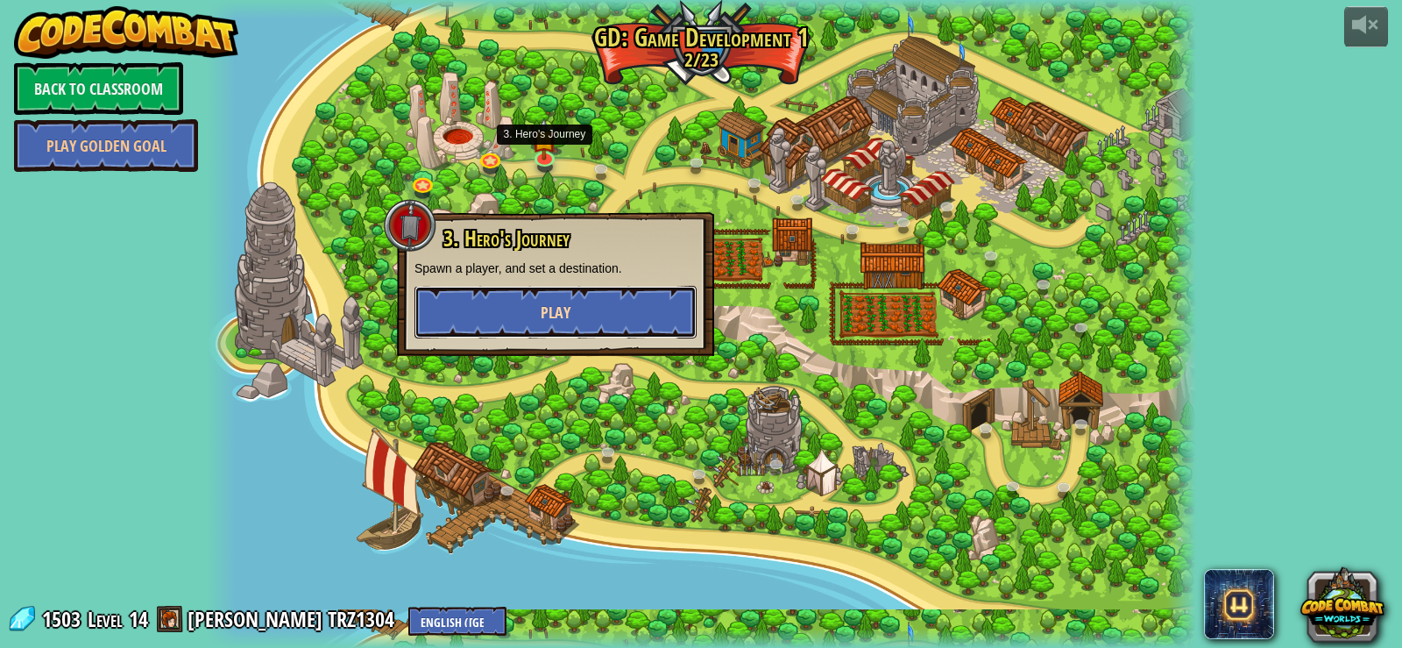
click at [572, 307] on button "Play" at bounding box center [556, 312] width 282 height 53
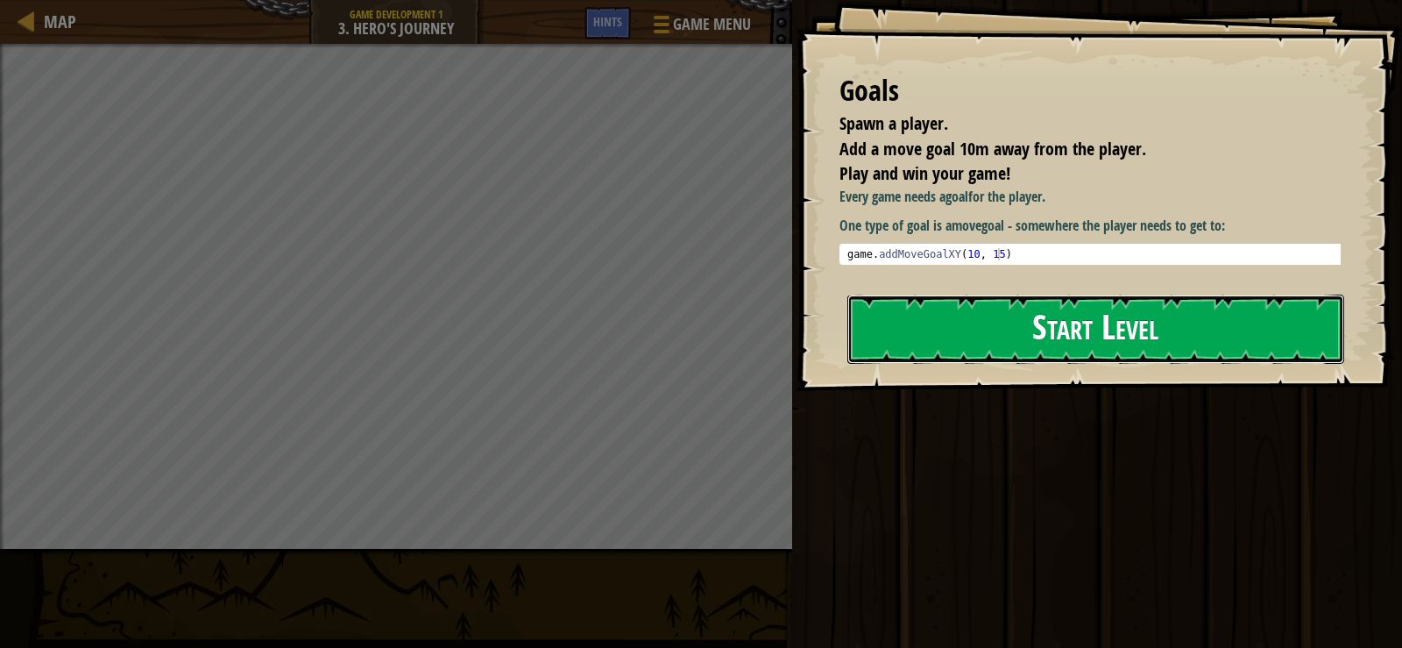
click at [926, 323] on button "Start Level" at bounding box center [1096, 328] width 497 height 69
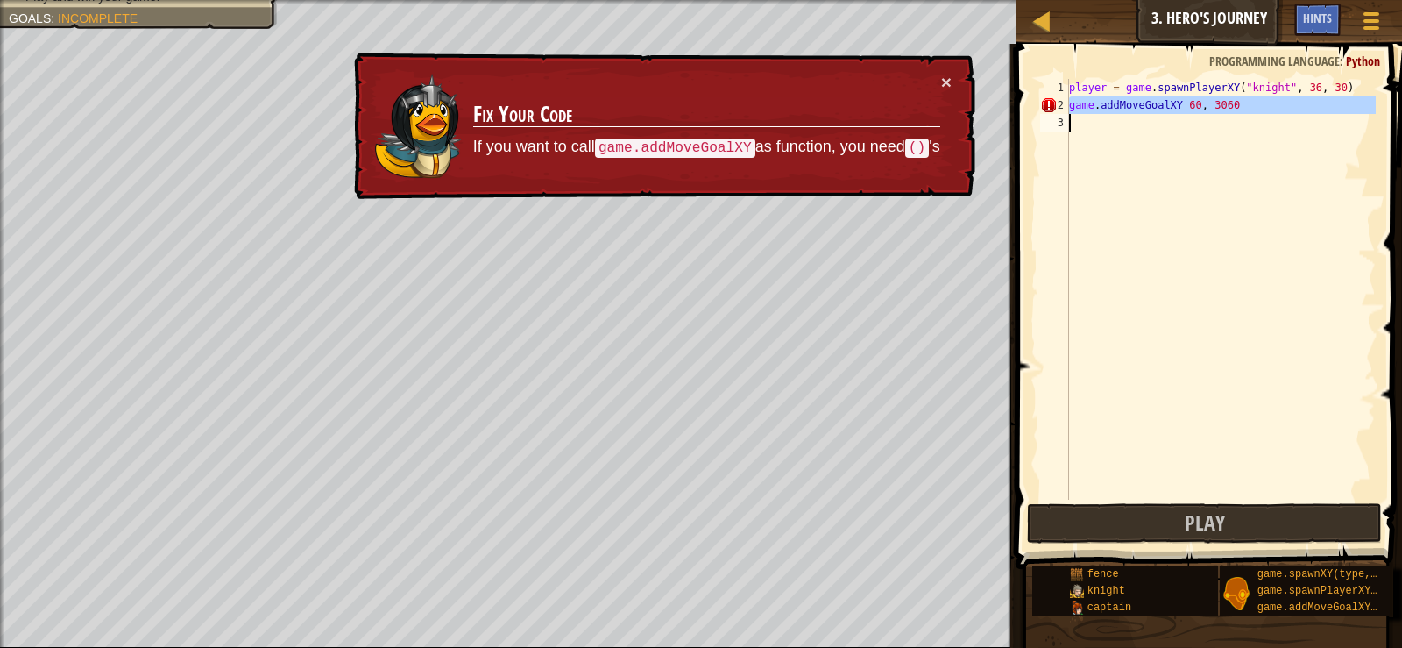
drag, startPoint x: 1069, startPoint y: 99, endPoint x: 1231, endPoint y: 119, distance: 163.4
click at [1231, 119] on div "player = game . spawnPlayerXY ( "knight" , 36 , 30 ) game . addMoveGoalXY 60 , …" at bounding box center [1221, 307] width 310 height 456
type textarea "game.addMoveGoalXY 60, 3060"
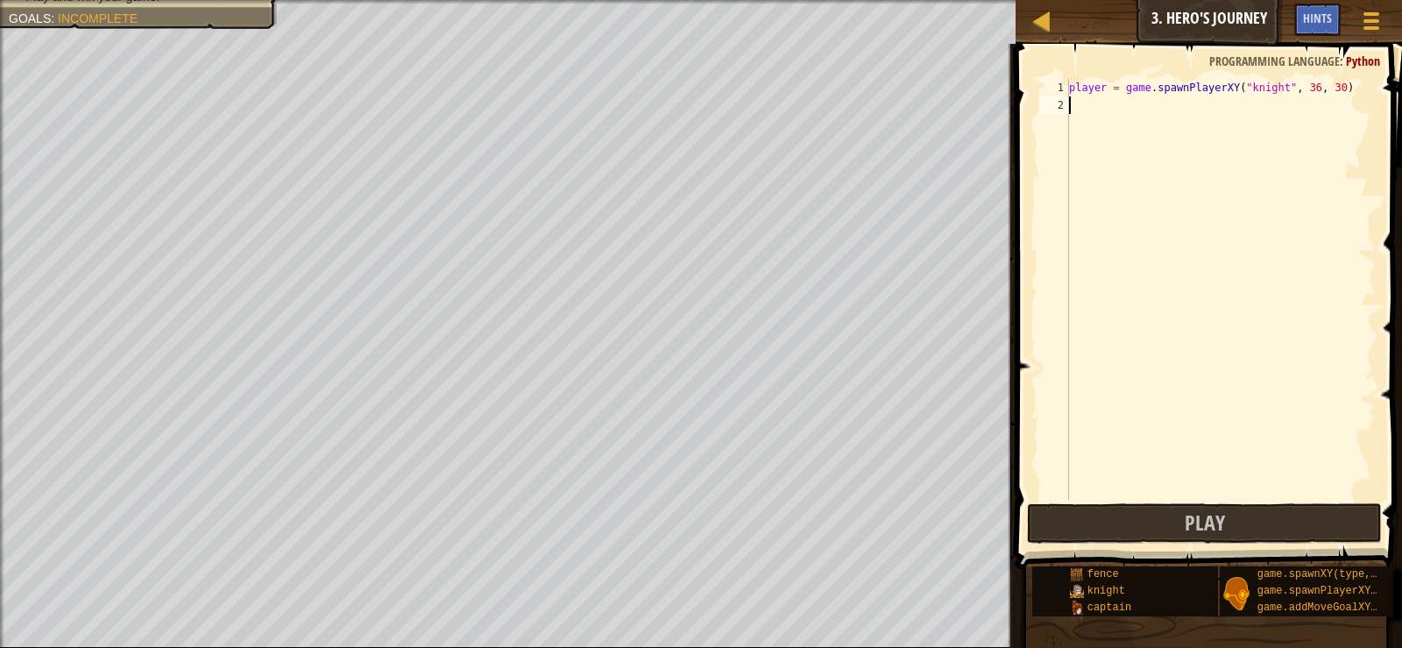
scroll to position [8, 0]
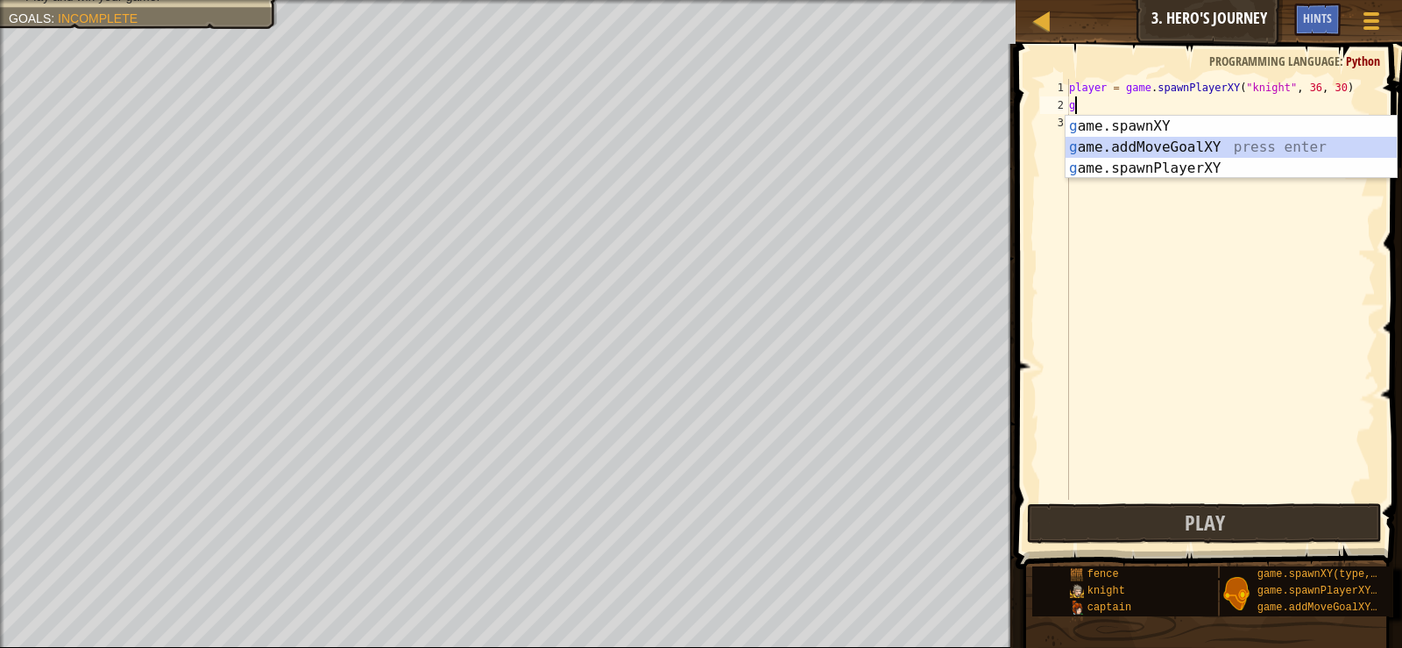
click at [1137, 138] on div "g ame.spawnXY press enter g ame.addMoveGoalXY press enter g ame.spawnPlayerXY p…" at bounding box center [1231, 168] width 331 height 105
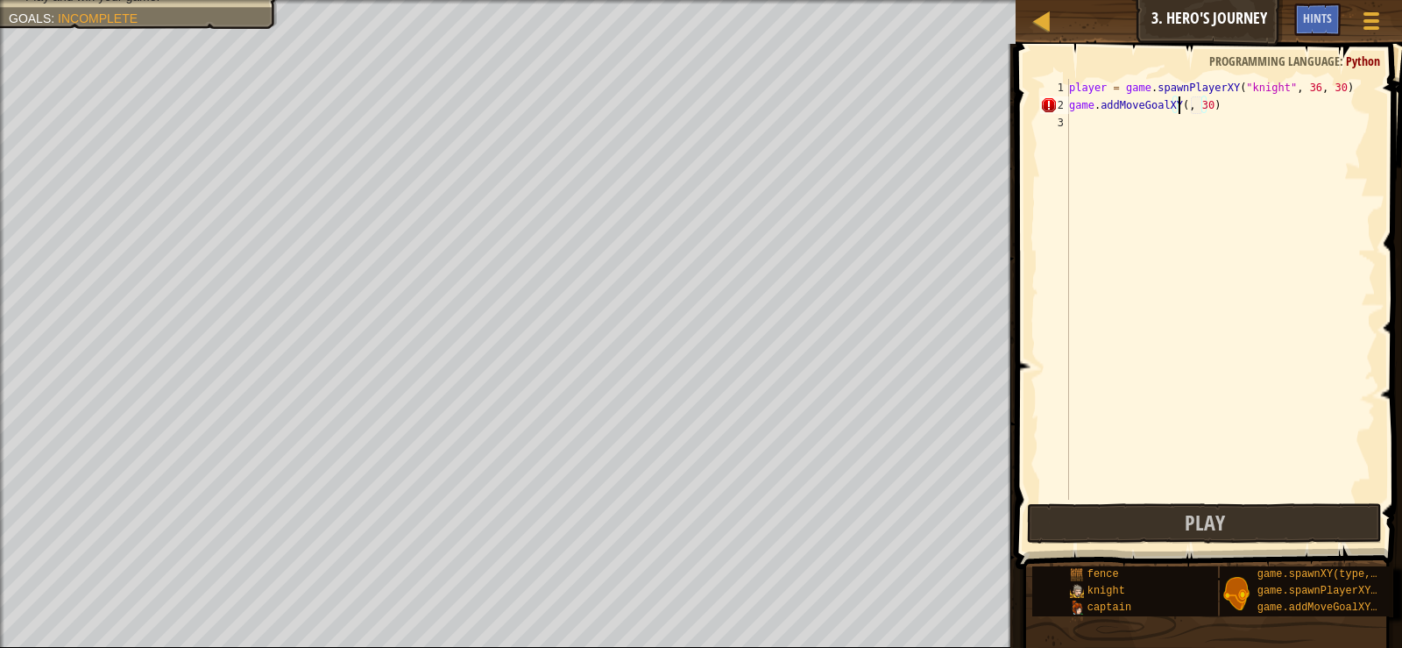
scroll to position [8, 11]
click at [1214, 97] on div "player = game . spawnPlayerXY ( "knight" , 36 , 30 ) game . addMoveGoalXY ( 60 …" at bounding box center [1221, 307] width 310 height 456
click at [1308, 75] on span at bounding box center [1211, 281] width 401 height 577
click at [1298, 76] on span at bounding box center [1211, 281] width 401 height 577
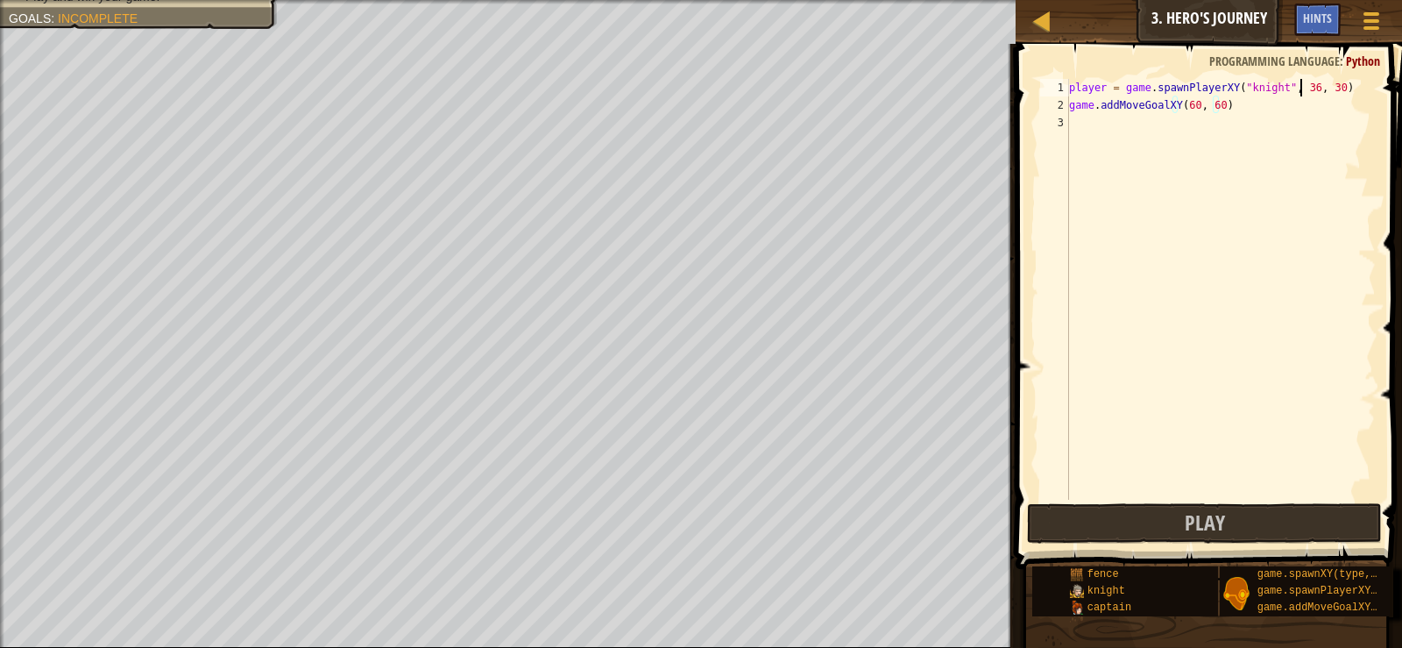
click at [1303, 87] on div "player = game . spawnPlayerXY ( "knight" , 36 , 30 ) game . addMoveGoalXY ( 60 …" at bounding box center [1221, 307] width 310 height 456
click at [1321, 89] on div "player = game . spawnPlayerXY ( "knight" , 0 , 30 ) game . addMoveGoalXY ( 60 ,…" at bounding box center [1221, 307] width 310 height 456
click at [1216, 530] on span "Play" at bounding box center [1205, 522] width 40 height 28
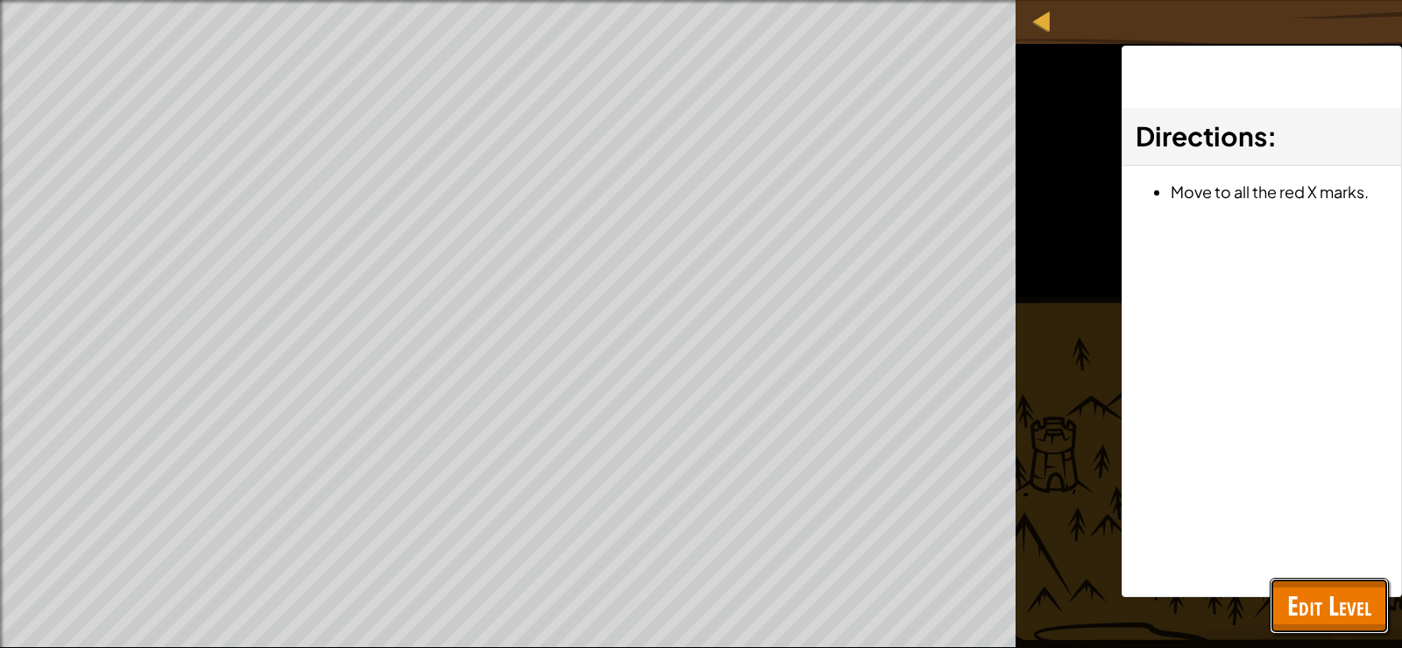
click at [1300, 587] on span "Edit Level" at bounding box center [1329, 605] width 84 height 36
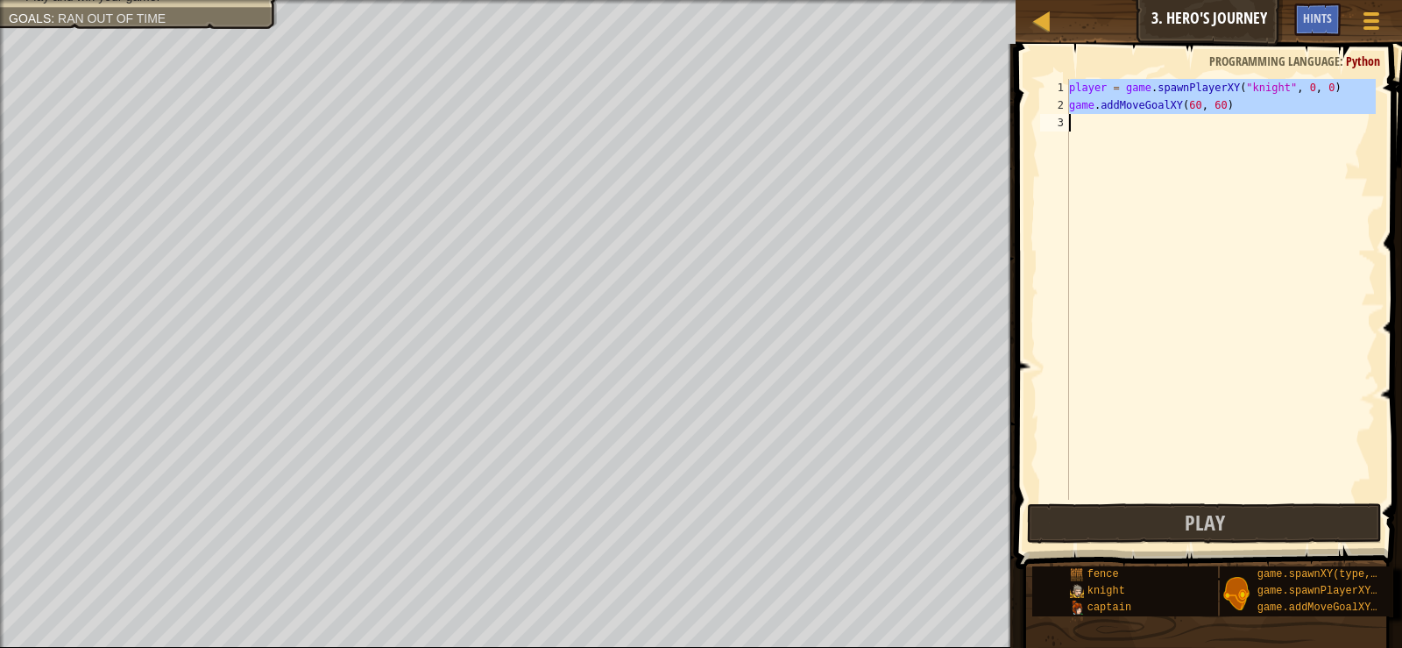
drag, startPoint x: 1067, startPoint y: 82, endPoint x: 1245, endPoint y: 154, distance: 191.4
click at [1245, 154] on div "player = game.spawnPlayerXY("knight", 0, 0) 1 2 3 player = game . spawnPlayerXY…" at bounding box center [1206, 289] width 339 height 421
type textarea "game.addMoveGoalXY(60, 60)"
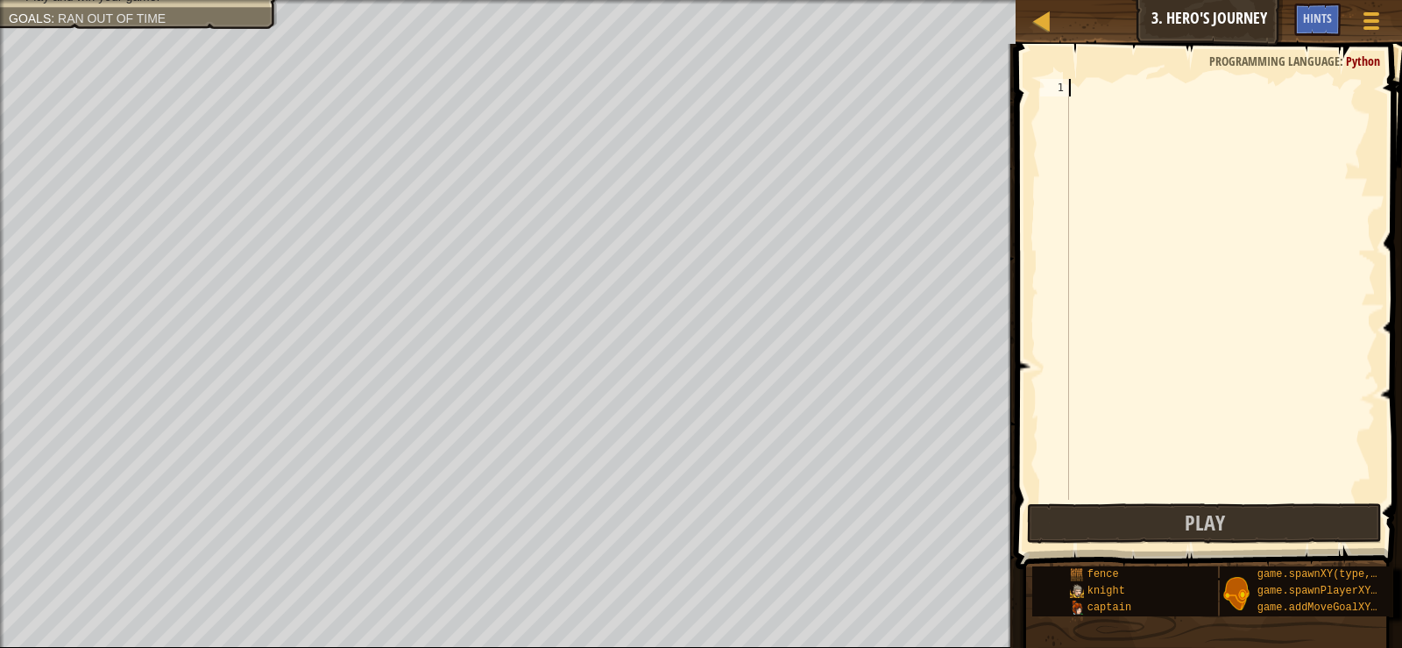
scroll to position [8, 0]
click at [1085, 96] on div at bounding box center [1221, 307] width 310 height 456
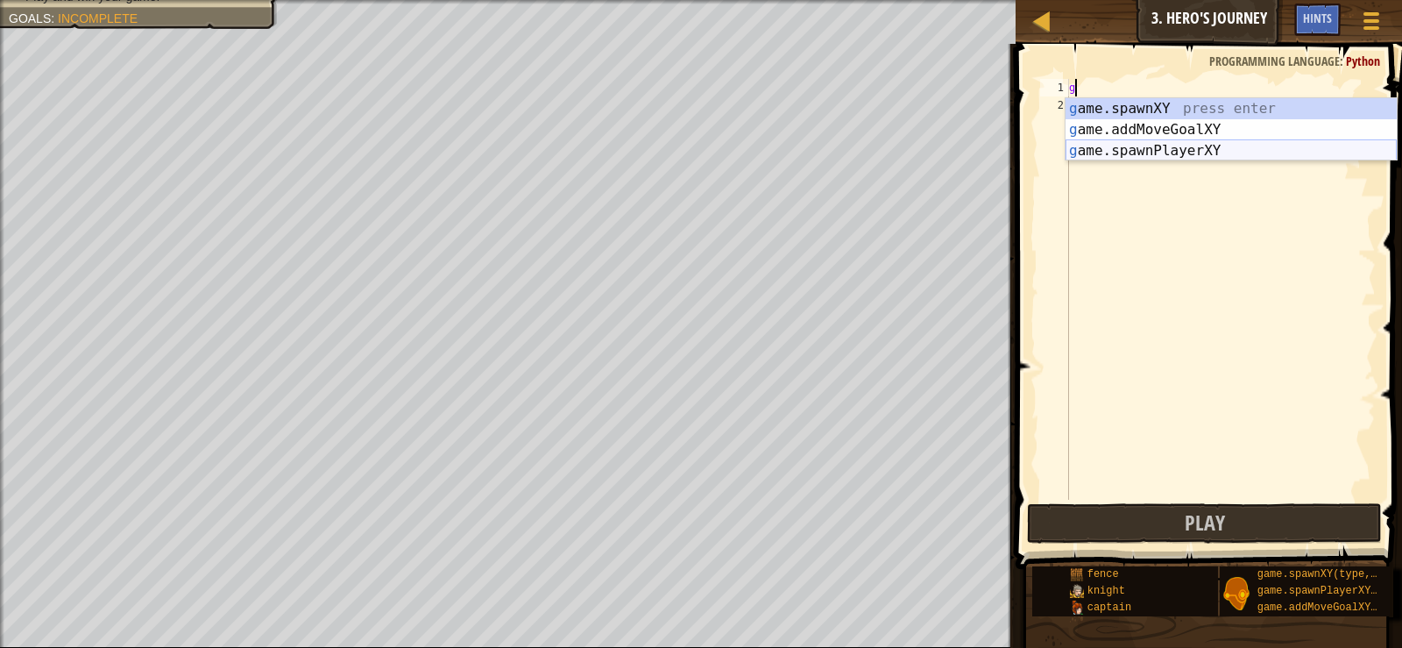
click at [1179, 149] on div "g ame.spawnXY press enter g ame.addMoveGoalXY press enter g ame.spawnPlayerXY p…" at bounding box center [1231, 150] width 331 height 105
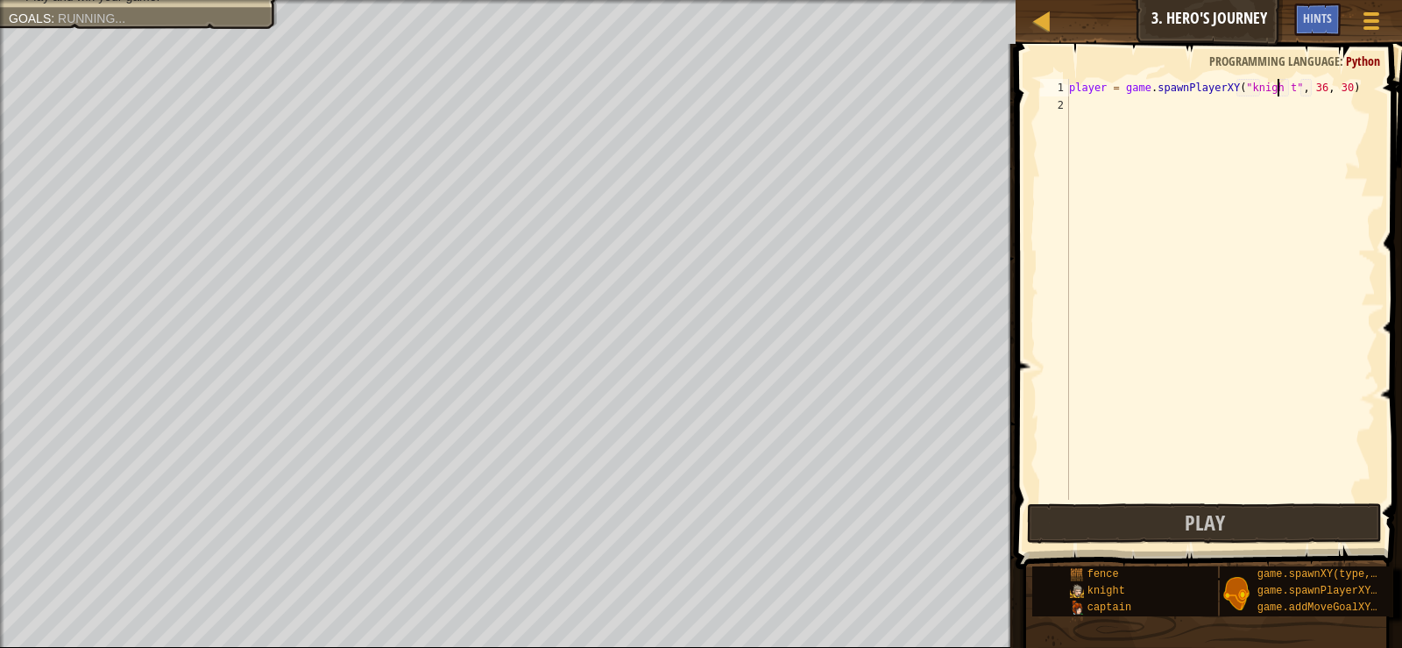
scroll to position [8, 18]
click at [1401, 387] on span at bounding box center [1211, 281] width 401 height 577
click at [1305, 89] on div "player = game . spawnPlayerXY ( "knight" , 36 , 30 )" at bounding box center [1221, 307] width 310 height 456
click at [1307, 89] on div "player = game . spawnPlayerXY ( "knight" , 36 , 30 )" at bounding box center [1221, 307] width 310 height 456
click at [1299, 86] on div "player = game . spawnPlayerXY ( "knight" , 36 , 30 )" at bounding box center [1221, 307] width 310 height 456
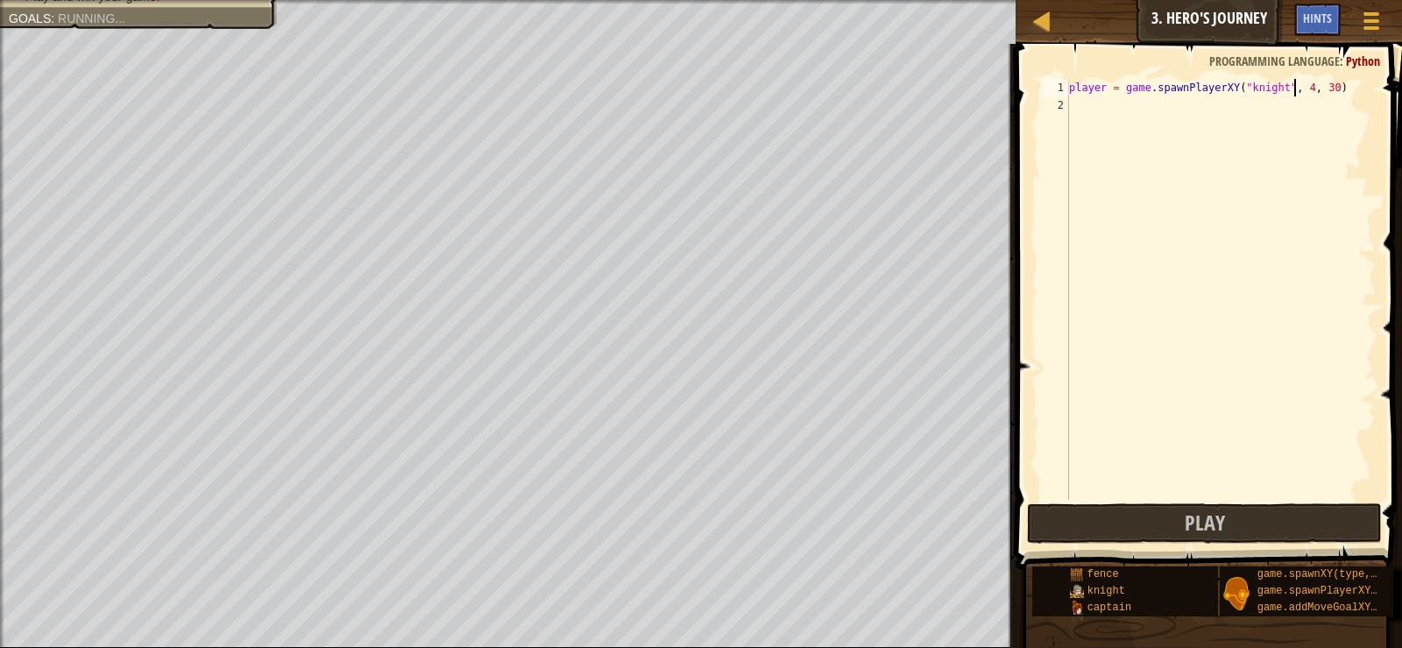
scroll to position [8, 19]
click at [1315, 78] on span at bounding box center [1211, 281] width 401 height 577
click at [1316, 79] on div "player = game . spawnPlayerXY ( "knight" , 4 , 30 )" at bounding box center [1221, 307] width 310 height 456
type textarea "player = game.spawnPlayerXY("knight", 4, 5)"
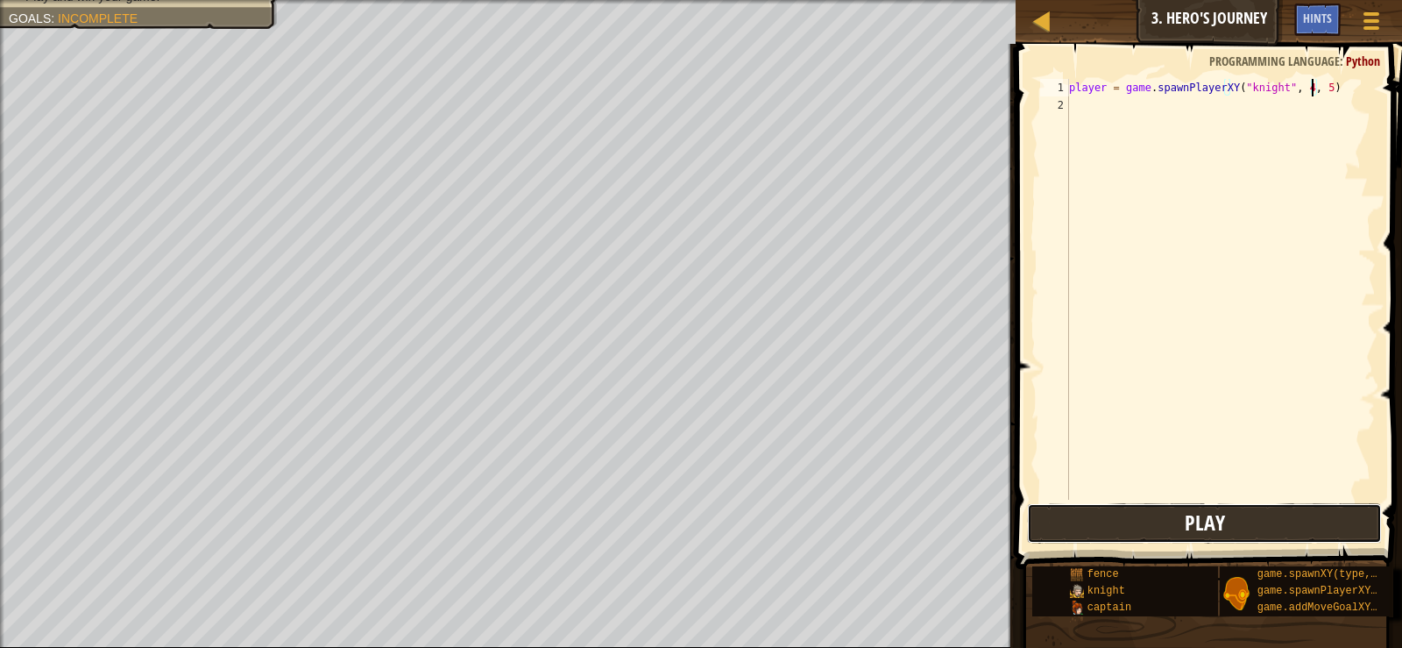
click at [1127, 507] on button "Play" at bounding box center [1204, 523] width 354 height 40
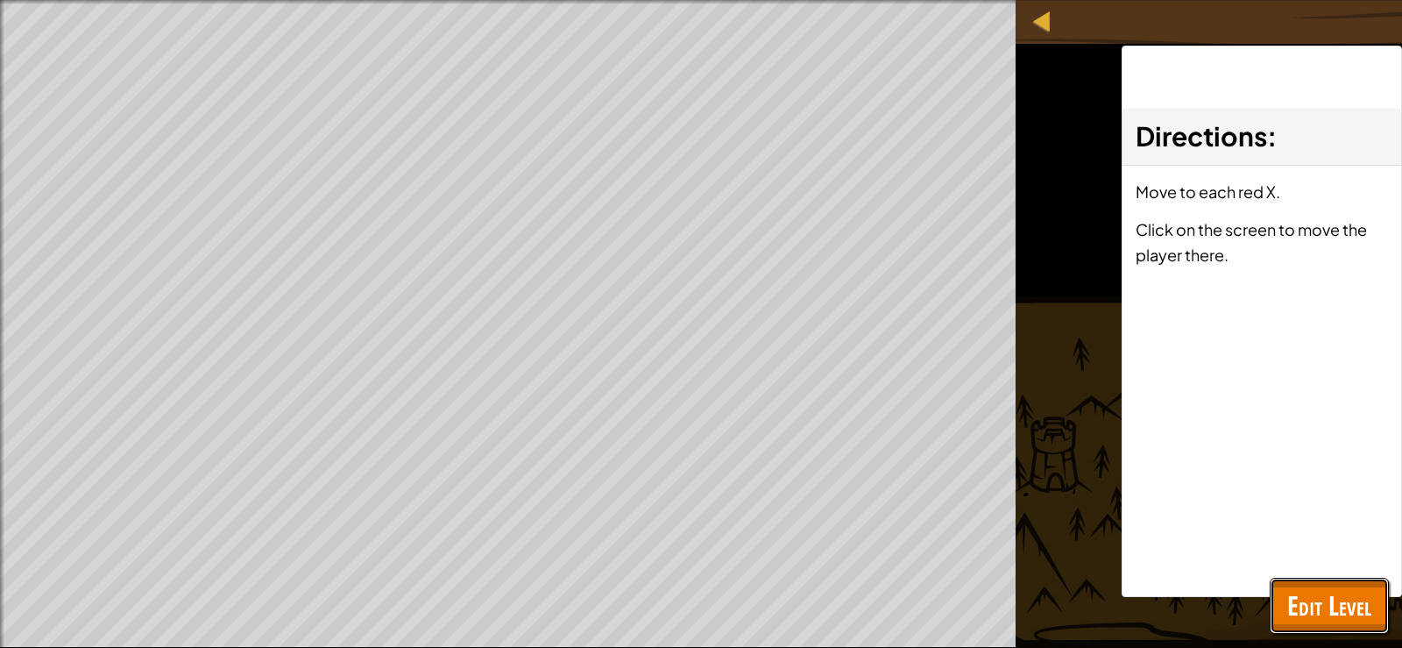
click at [1314, 599] on span "Edit Level" at bounding box center [1329, 605] width 84 height 36
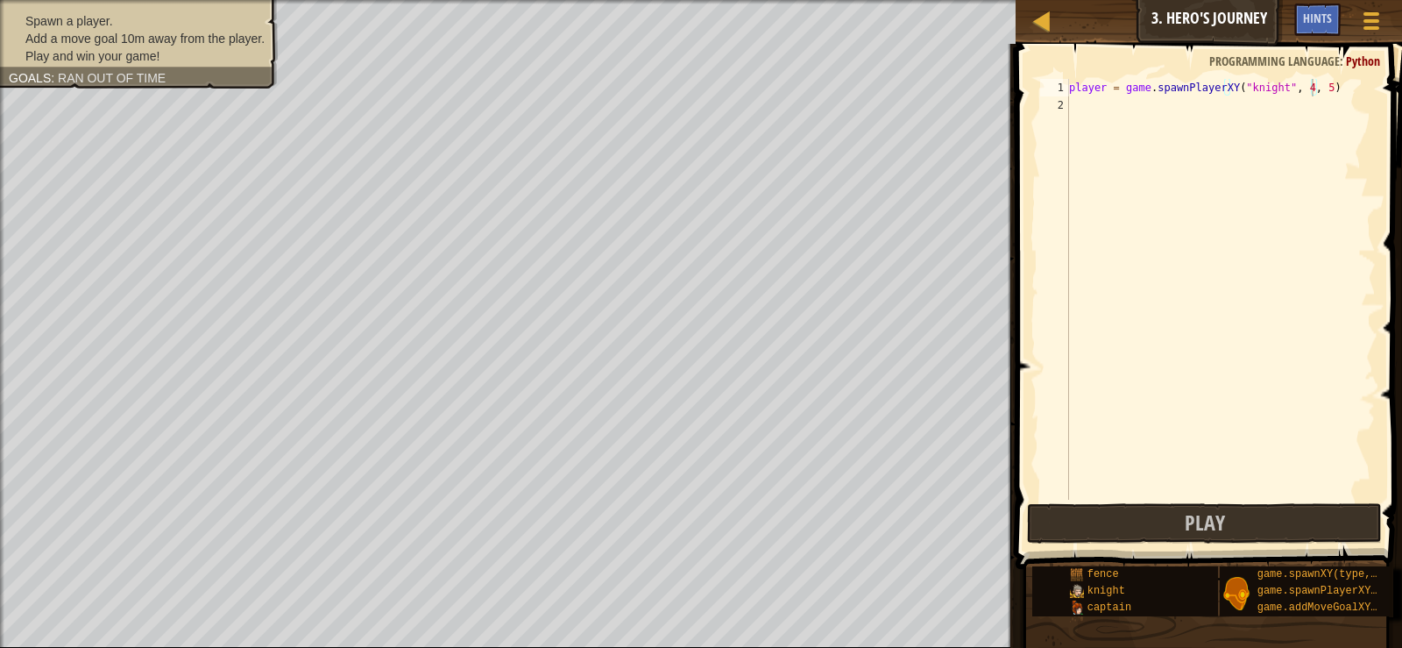
click at [133, 41] on span "Add a move goal 10m away from the player." at bounding box center [144, 39] width 239 height 14
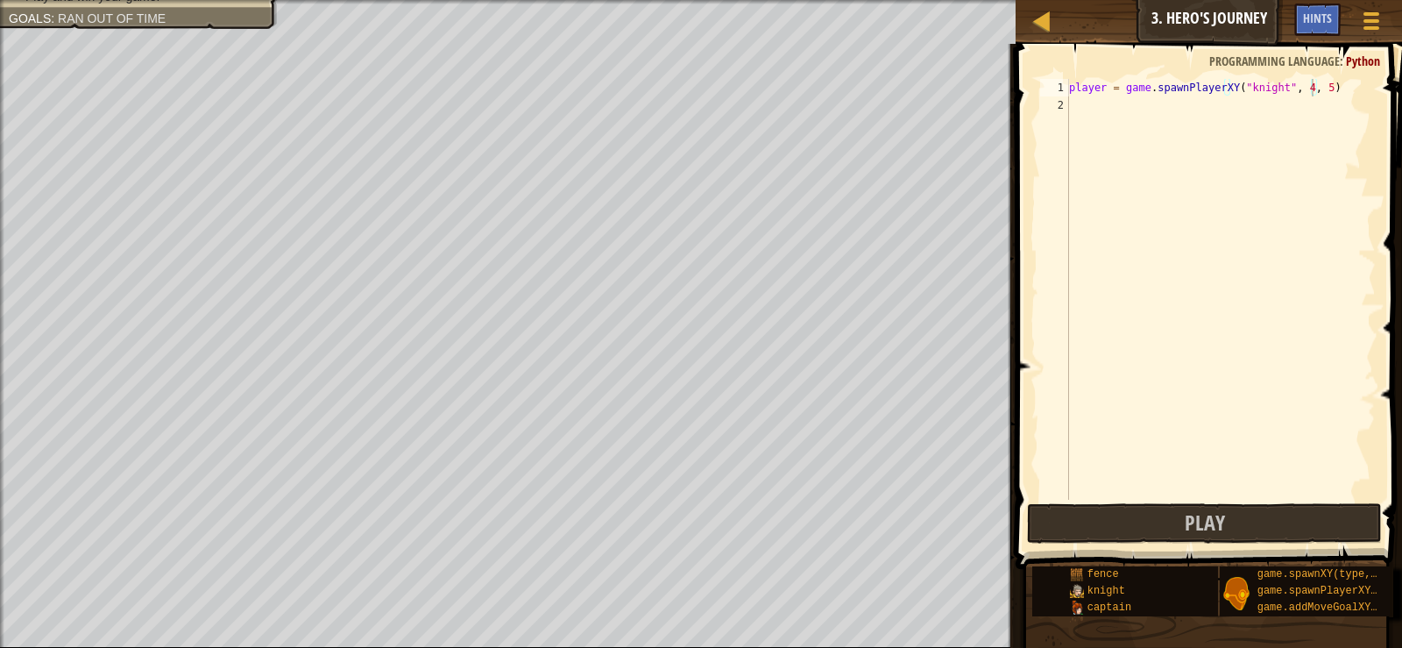
click at [1181, 502] on span at bounding box center [1211, 281] width 401 height 577
click at [1181, 512] on button "Play" at bounding box center [1204, 523] width 354 height 40
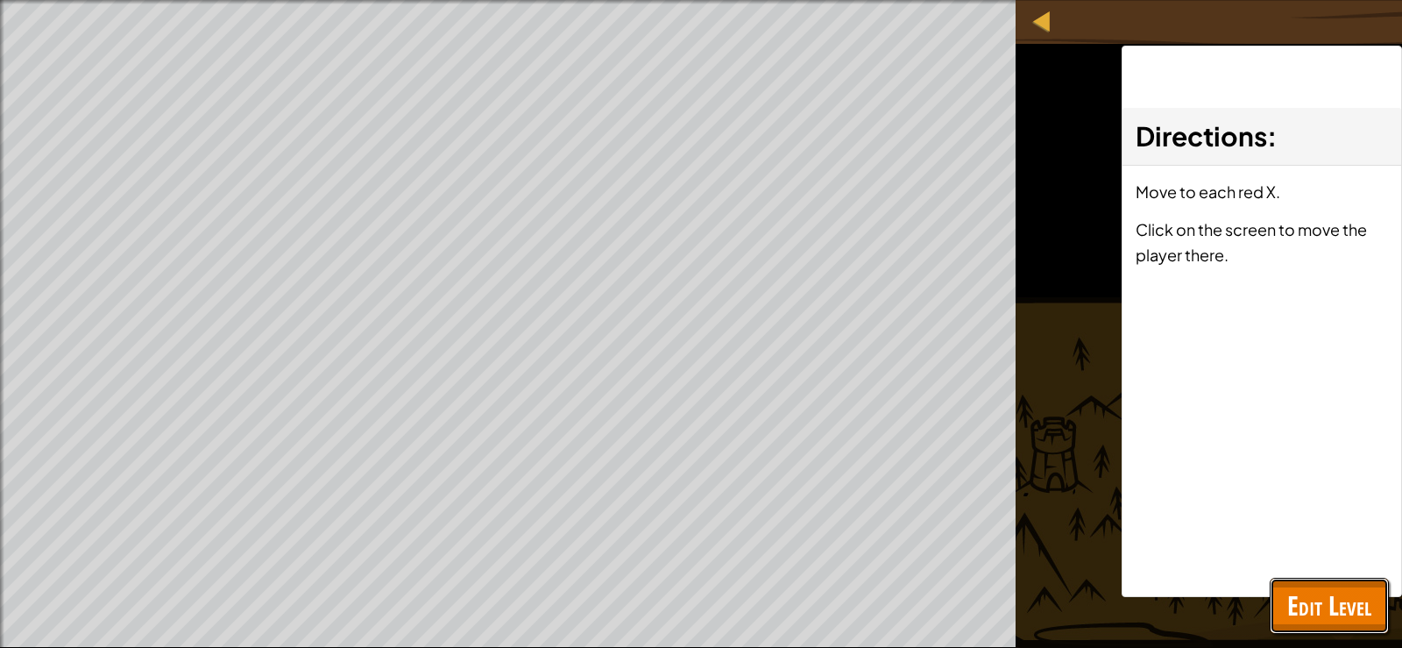
click at [1310, 599] on span "Edit Level" at bounding box center [1329, 605] width 84 height 36
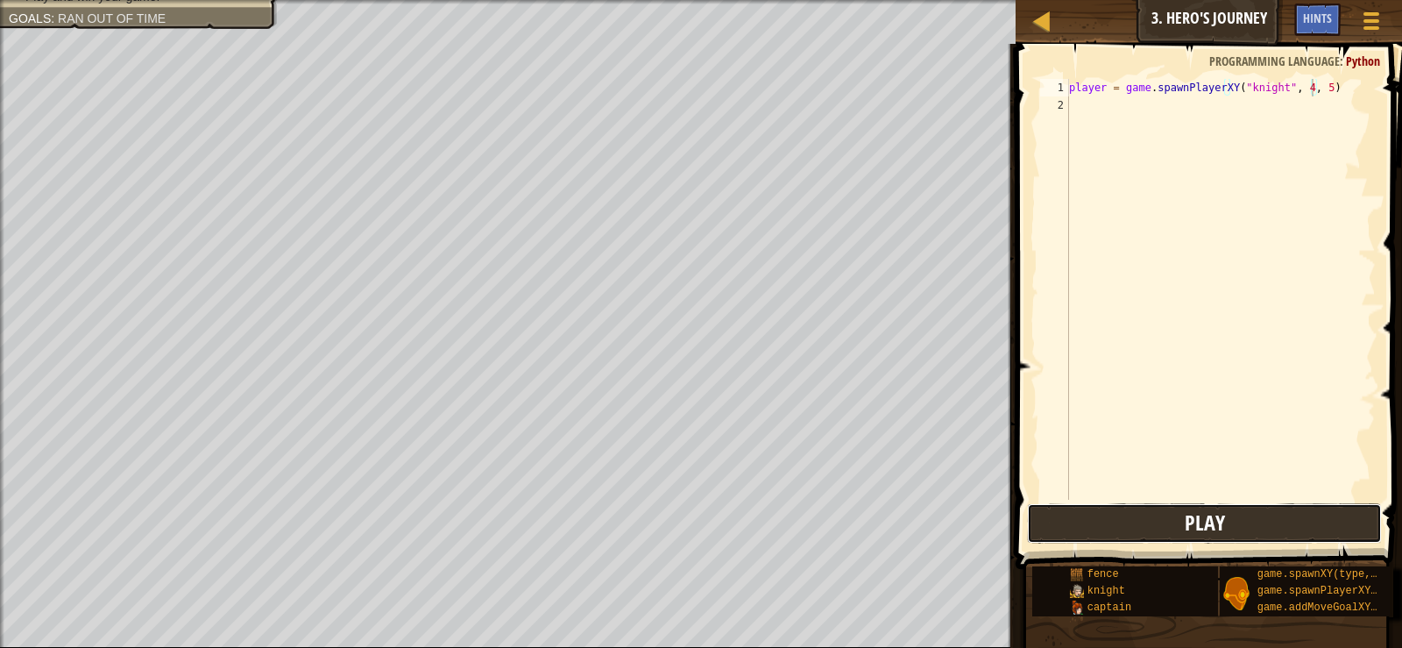
click at [1159, 515] on button "Play" at bounding box center [1204, 523] width 354 height 40
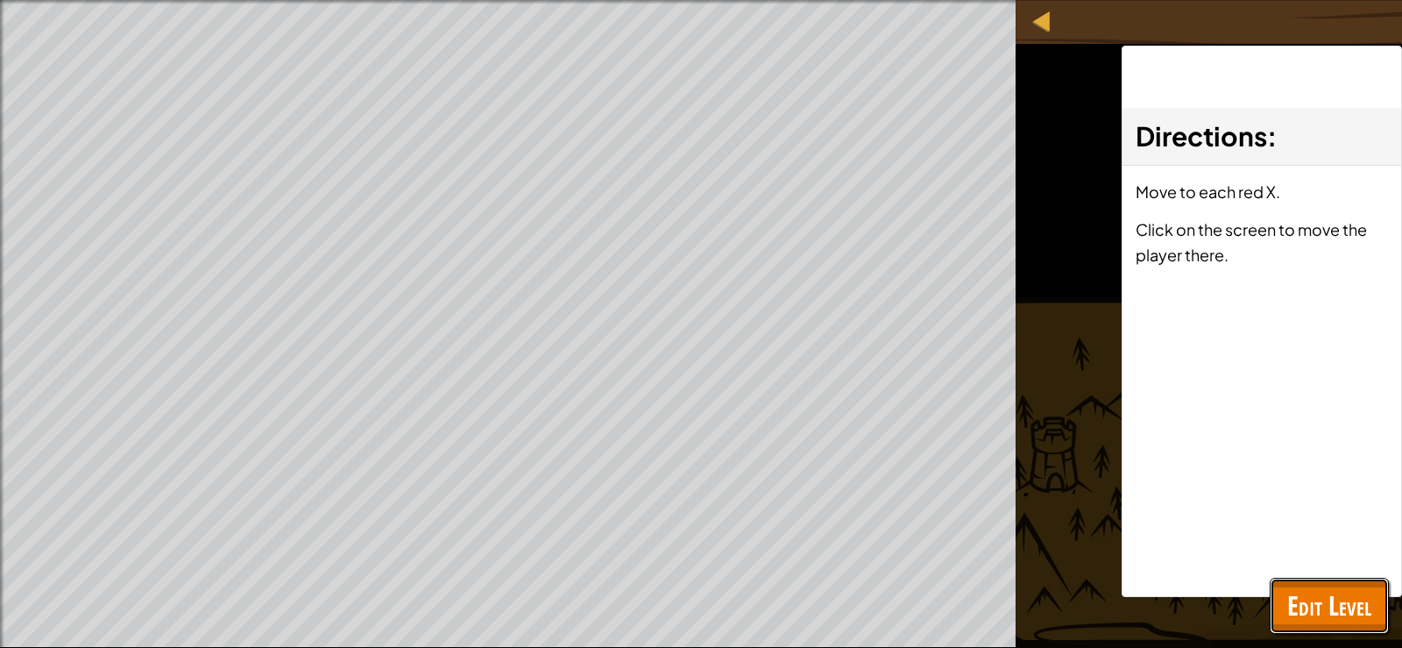
drag, startPoint x: 1339, startPoint y: 590, endPoint x: 1331, endPoint y: 585, distance: 9.5
click at [1337, 590] on span "Edit Level" at bounding box center [1329, 605] width 84 height 36
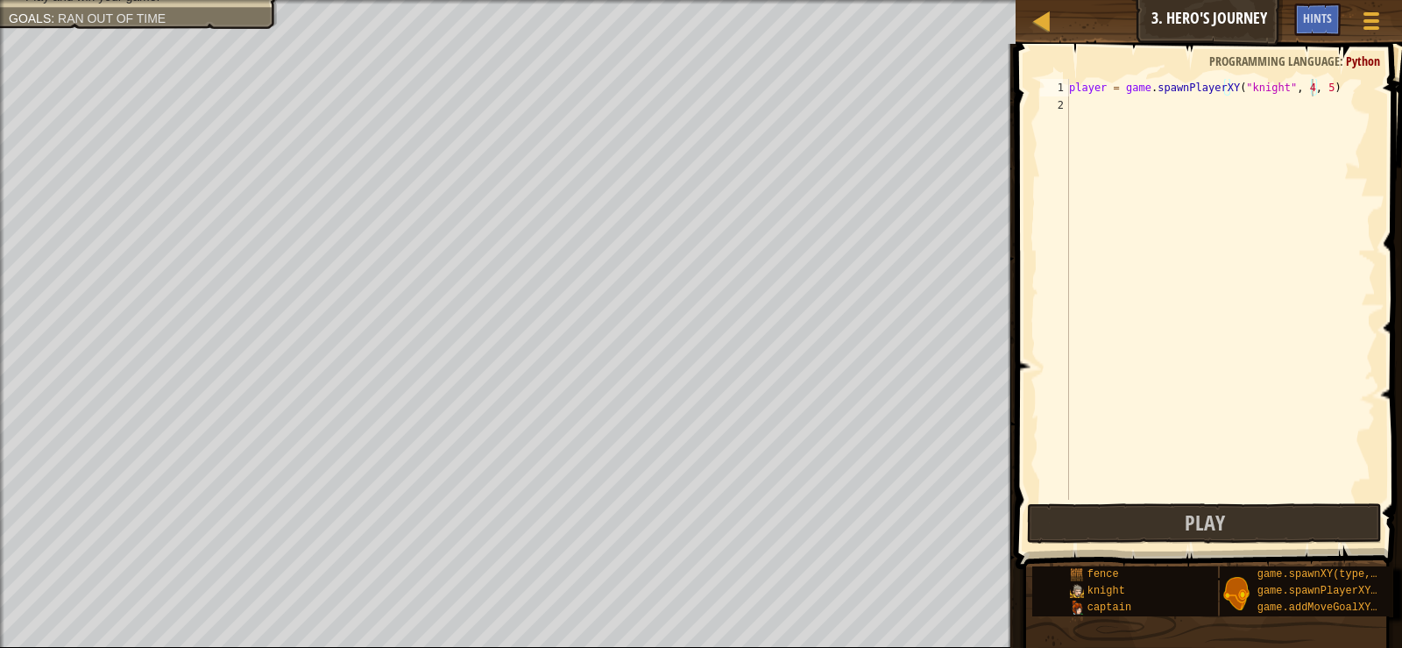
click at [1096, 100] on div "player = game . spawnPlayerXY ( "knight" , 4 , 5 )" at bounding box center [1221, 307] width 310 height 456
click at [1229, 535] on button "Play" at bounding box center [1204, 523] width 354 height 40
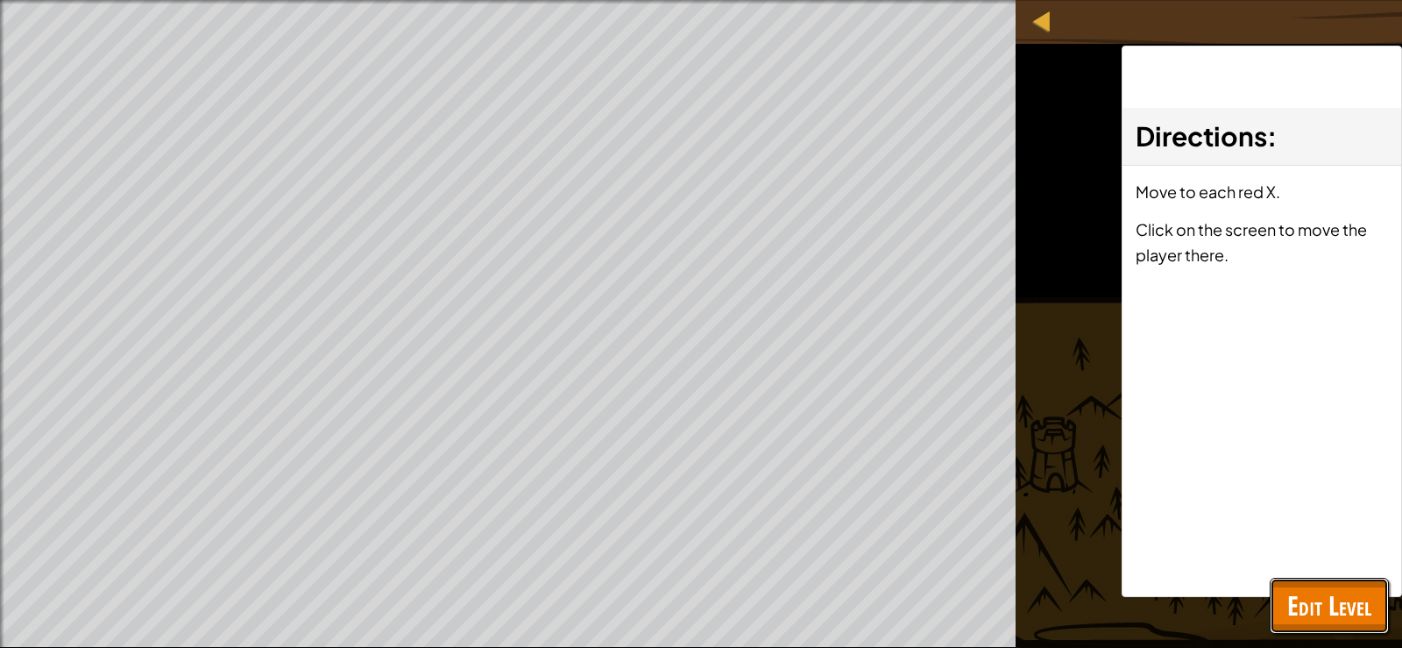
click at [1293, 598] on span "Edit Level" at bounding box center [1329, 605] width 84 height 36
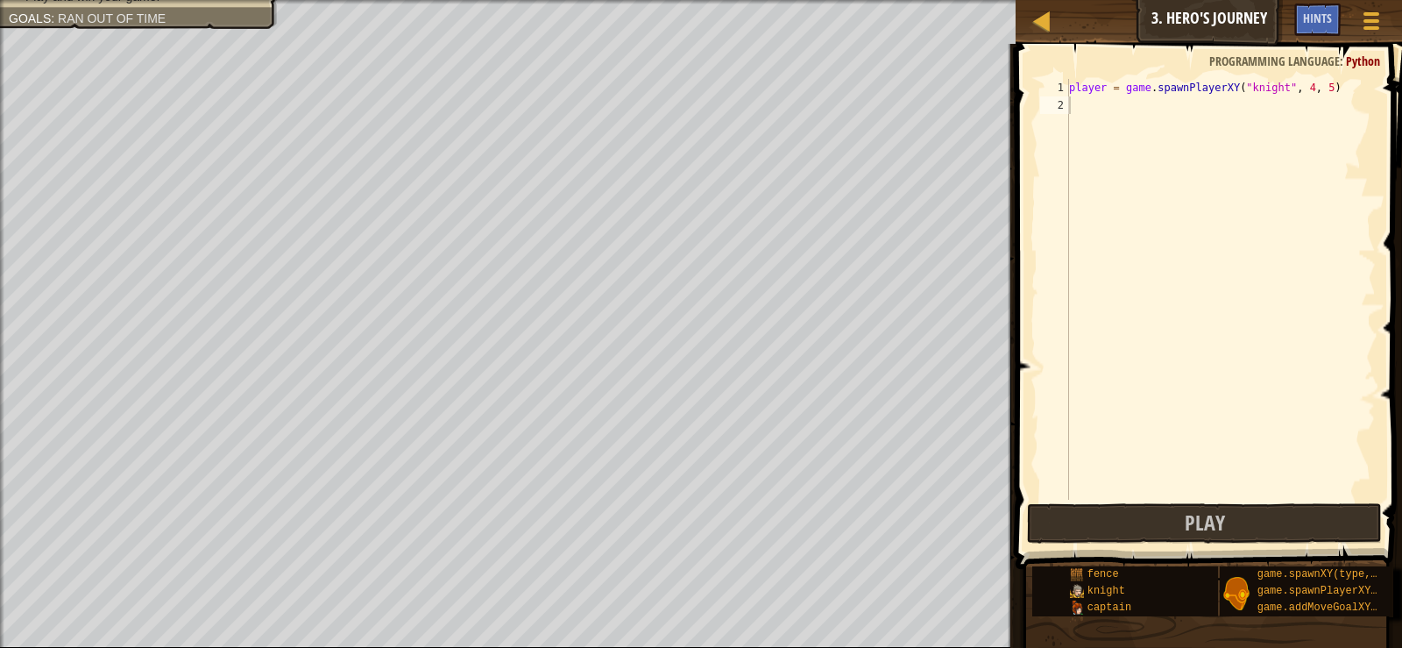
click at [1073, 98] on div "player = game . spawnPlayerXY ( "knight" , 4 , 5 )" at bounding box center [1221, 307] width 310 height 456
click at [1086, 100] on div "player = game . spawnPlayerXY ( "knight" , 4 , 5 )" at bounding box center [1221, 307] width 310 height 456
click at [1082, 117] on div "player = game . spawnPlayerXY ( "knight" , 4 , 5 )" at bounding box center [1221, 307] width 310 height 456
click at [1085, 122] on div "player = game . spawnPlayerXY ( "knight" , 4 , 5 )" at bounding box center [1221, 307] width 310 height 456
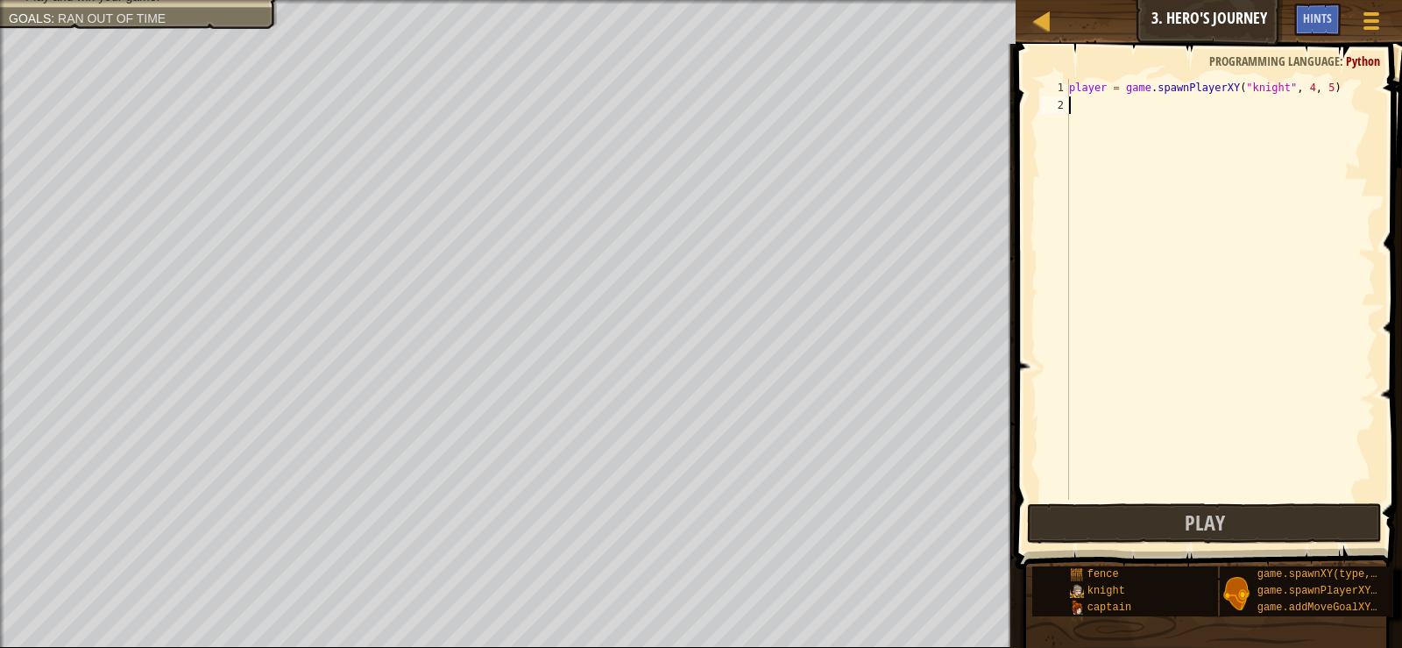
click at [1085, 122] on div "player = game . spawnPlayerXY ( "knight" , 4 , 5 )" at bounding box center [1221, 307] width 310 height 456
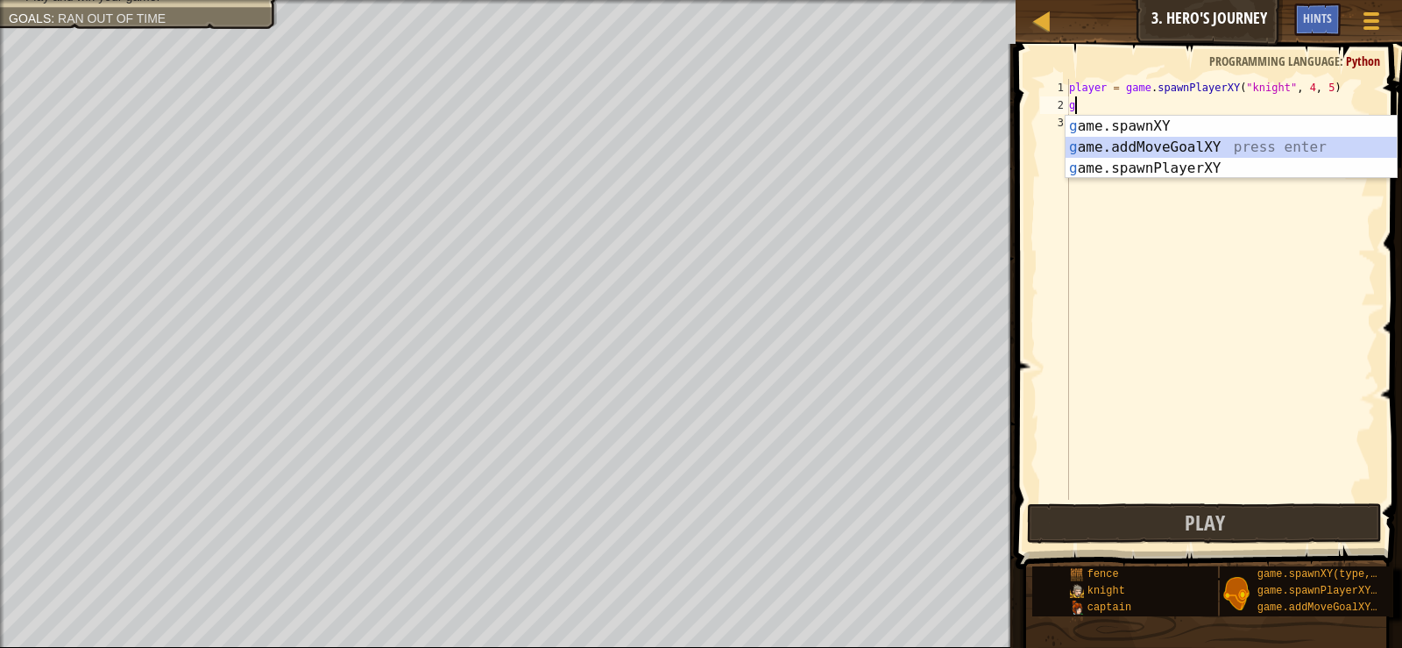
click at [1177, 142] on div "g ame.spawnXY press enter g ame.addMoveGoalXY press enter g ame.spawnPlayerXY p…" at bounding box center [1231, 168] width 331 height 105
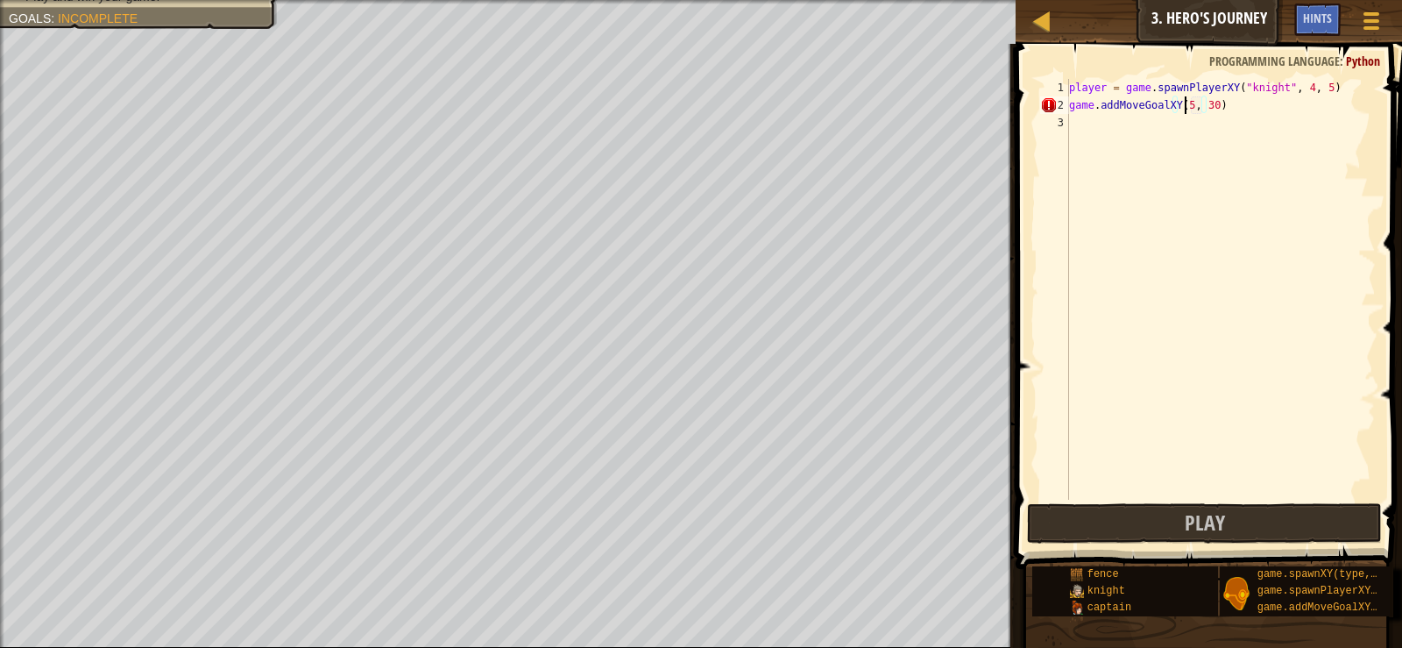
scroll to position [8, 11]
click at [1210, 103] on div "player = game . spawnPlayerXY ( "knight" , 4 , 5 ) game . addMoveGoalXY ( 56 , …" at bounding box center [1221, 307] width 310 height 456
click at [1215, 103] on div "player = game . spawnPlayerXY ( "knight" , 4 , 5 ) game . addMoveGoalXY ( 56 , …" at bounding box center [1221, 307] width 310 height 456
type textarea "game.addMoveGoalXY(56, 48)"
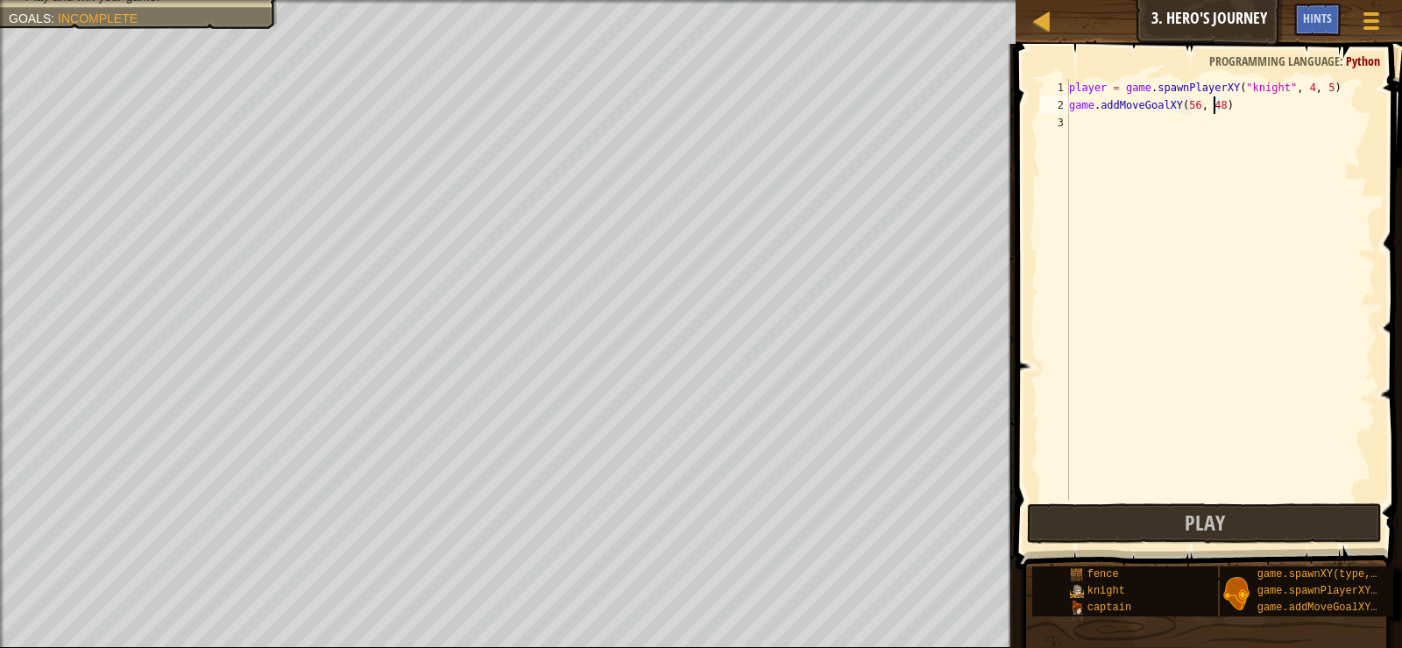
click at [1081, 124] on div "player = game . spawnPlayerXY ( "knight" , 4 , 5 ) game . addMoveGoalXY ( 56 , …" at bounding box center [1221, 307] width 310 height 456
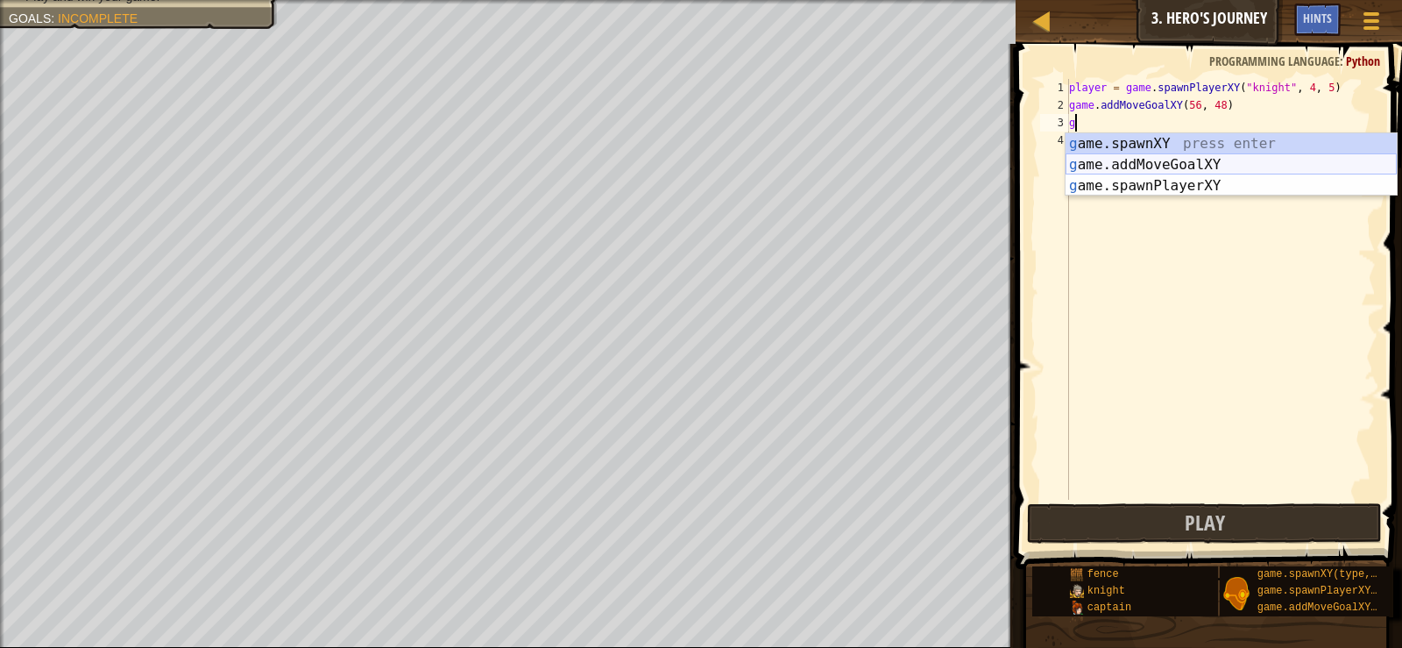
click at [1095, 167] on div "g ame.spawnXY press enter g ame.addMoveGoalXY press enter g ame.spawnPlayerXY p…" at bounding box center [1231, 185] width 331 height 105
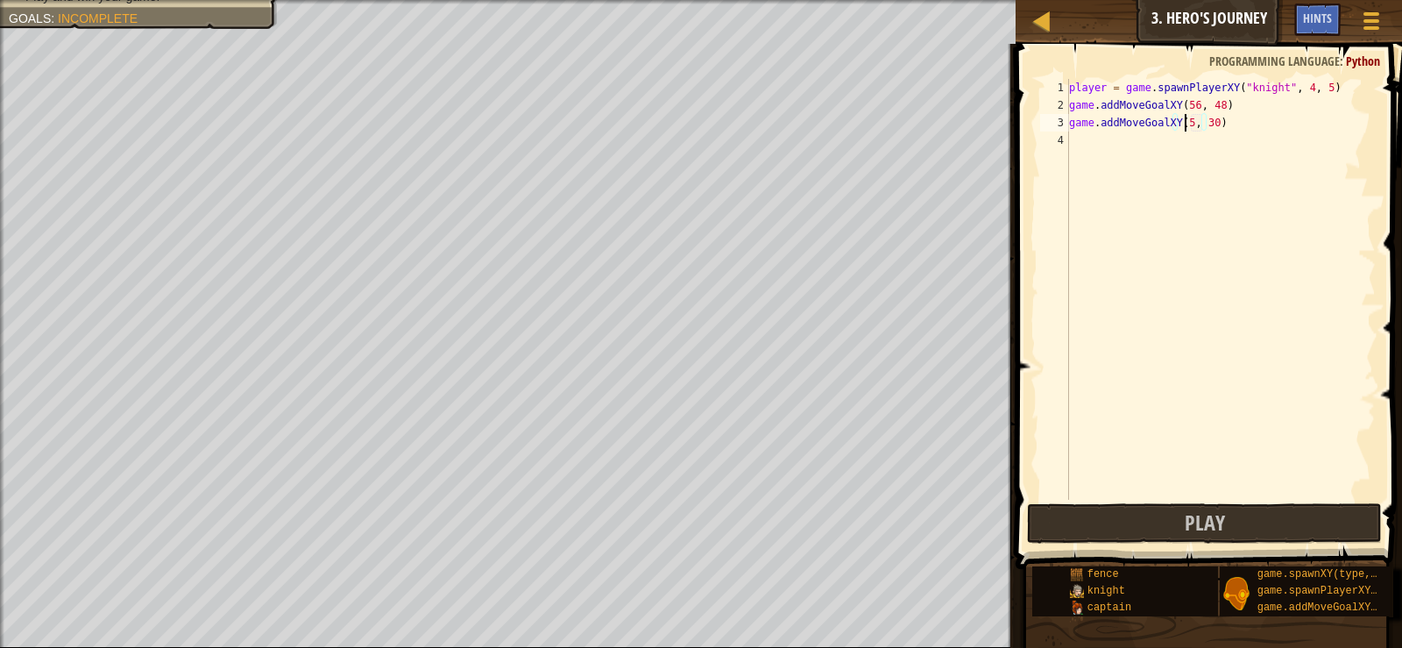
scroll to position [8, 11]
click at [1215, 120] on div "player = game . spawnPlayerXY ( "knight" , 4 , 5 ) game . addMoveGoalXY ( 56 , …" at bounding box center [1221, 307] width 310 height 456
type textarea "game.addMoveGoalXY(56,5)"
click at [1117, 137] on div "player = game . spawnPlayerXY ( "knight" , 4 , 5 ) game . addMoveGoalXY ( 56 , …" at bounding box center [1221, 307] width 310 height 456
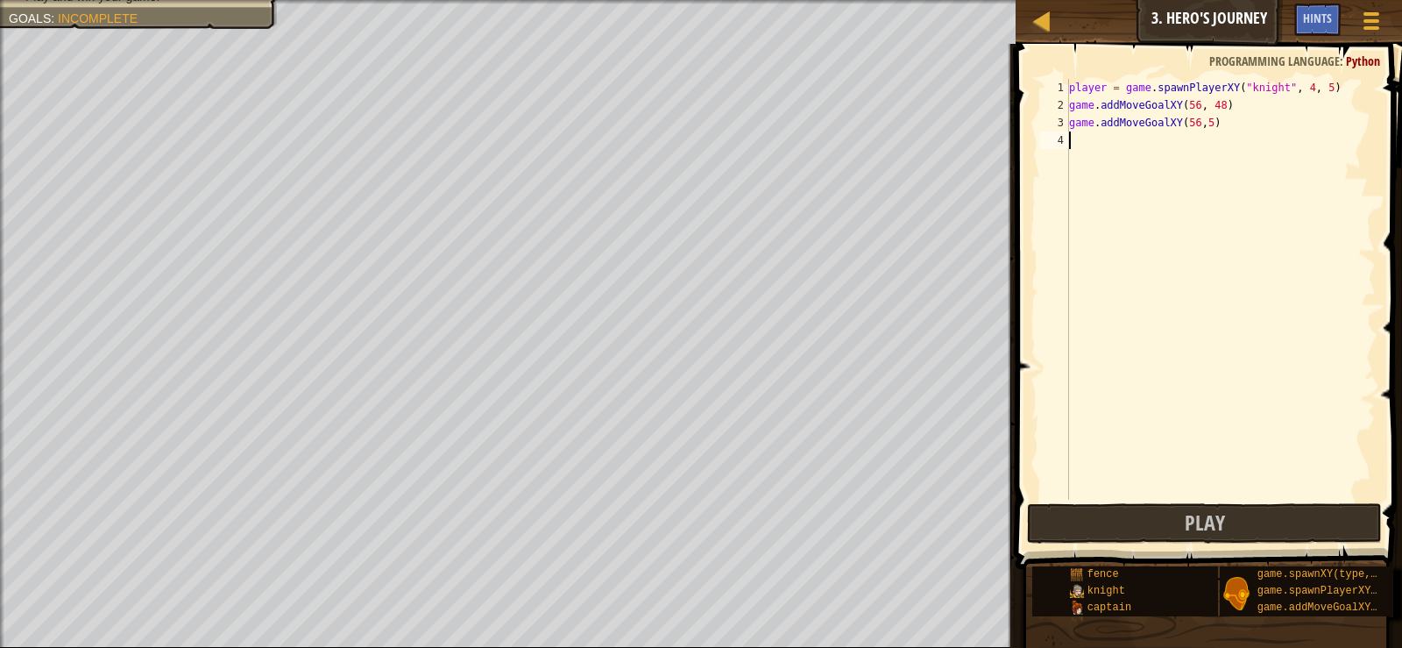
click at [1198, 119] on div "player = game . spawnPlayerXY ( "knight" , 4 , 5 ) game . addMoveGoalXY ( 56 , …" at bounding box center [1221, 307] width 310 height 456
type textarea "game.addMoveGoalXY(56, 5)"
click at [1093, 145] on div "player = game . spawnPlayerXY ( "knight" , 4 , 5 ) game . addMoveGoalXY ( 56 , …" at bounding box center [1221, 307] width 310 height 456
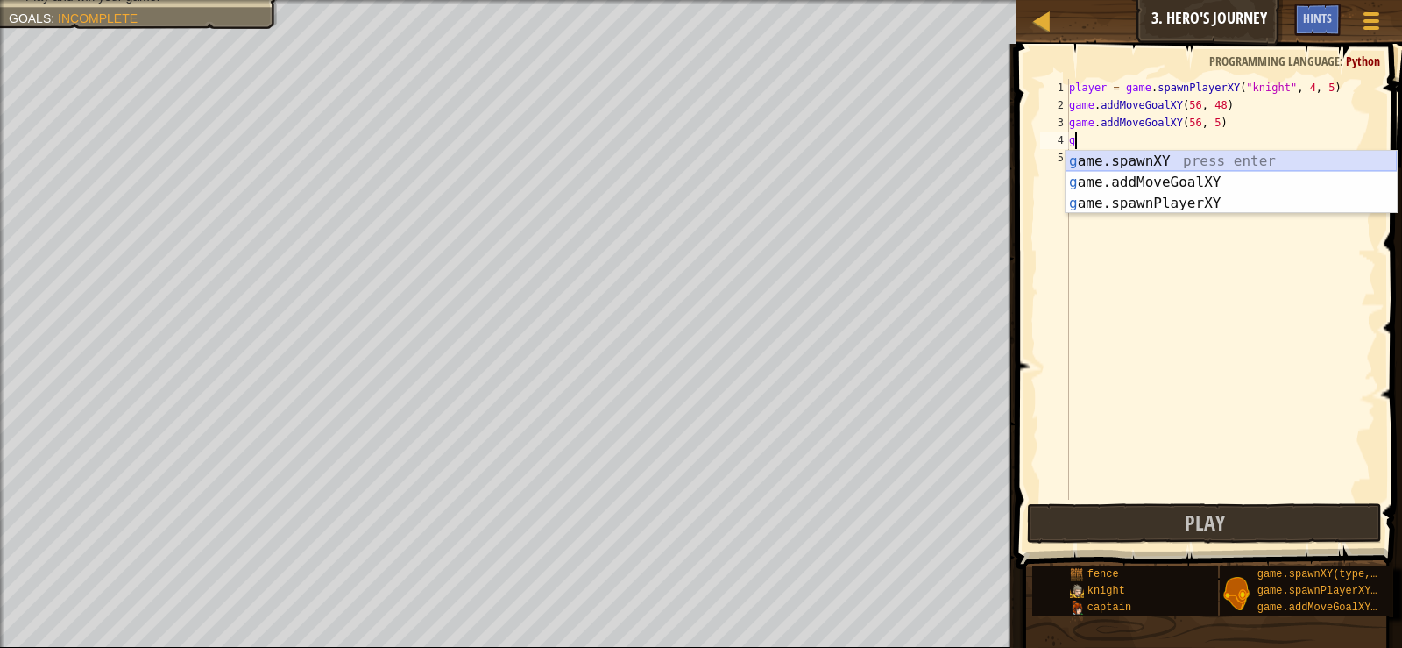
click at [1137, 171] on div "g ame.spawnXY press enter g ame.addMoveGoalXY press enter g ame.spawnPlayerXY p…" at bounding box center [1231, 203] width 331 height 105
type textarea "game.spawnXY("fence", 36, 30)"
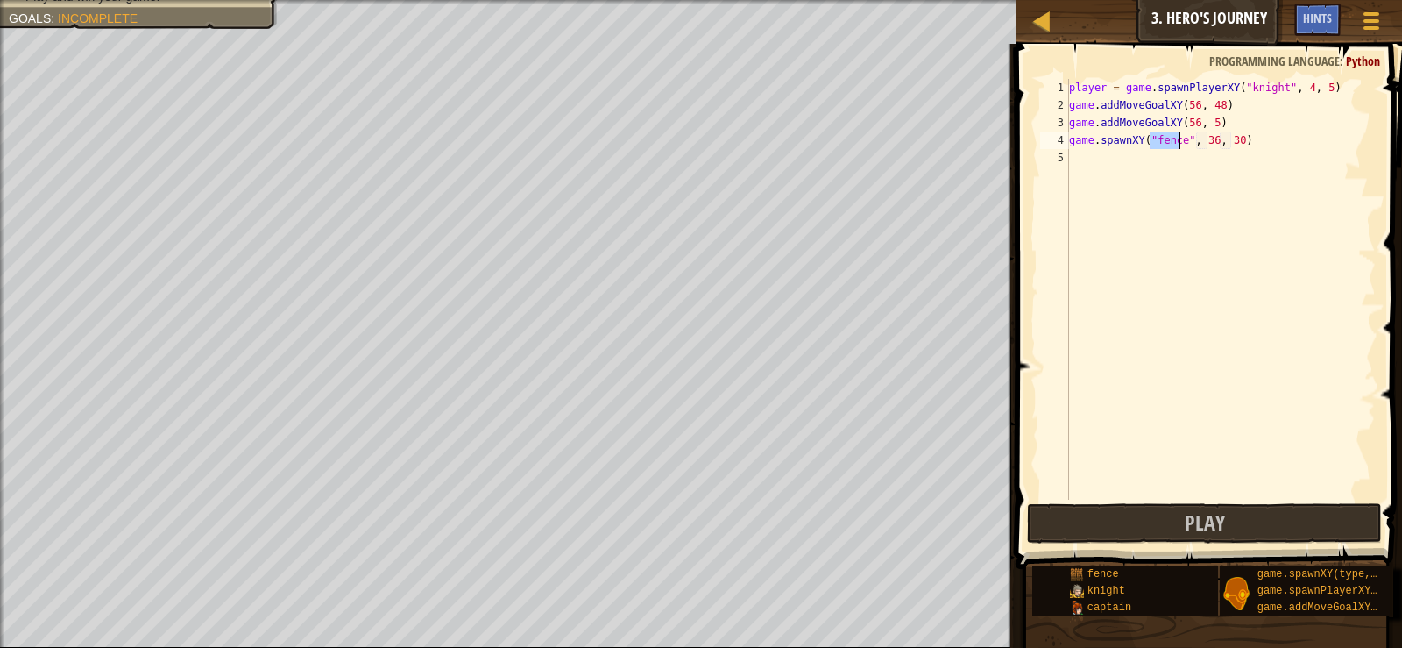
click at [1138, 175] on div "player = game . spawnPlayerXY ( "knight" , 4 , 5 ) game . addMoveGoalXY ( 56 , …" at bounding box center [1221, 307] width 310 height 456
drag, startPoint x: 1074, startPoint y: 141, endPoint x: 1199, endPoint y: 144, distance: 124.5
click at [1199, 144] on div "player = game . spawnPlayerXY ( "knight" , 4 , 5 ) game . addMoveGoalXY ( 56 , …" at bounding box center [1221, 307] width 310 height 456
drag, startPoint x: 1261, startPoint y: 114, endPoint x: 1042, endPoint y: 113, distance: 219.1
click at [1042, 113] on div "game.addMoveGoalXY(56, 536, 30) 1 2 3 4 player = game . spawnPlayerXY ( "knight…" at bounding box center [1206, 289] width 339 height 421
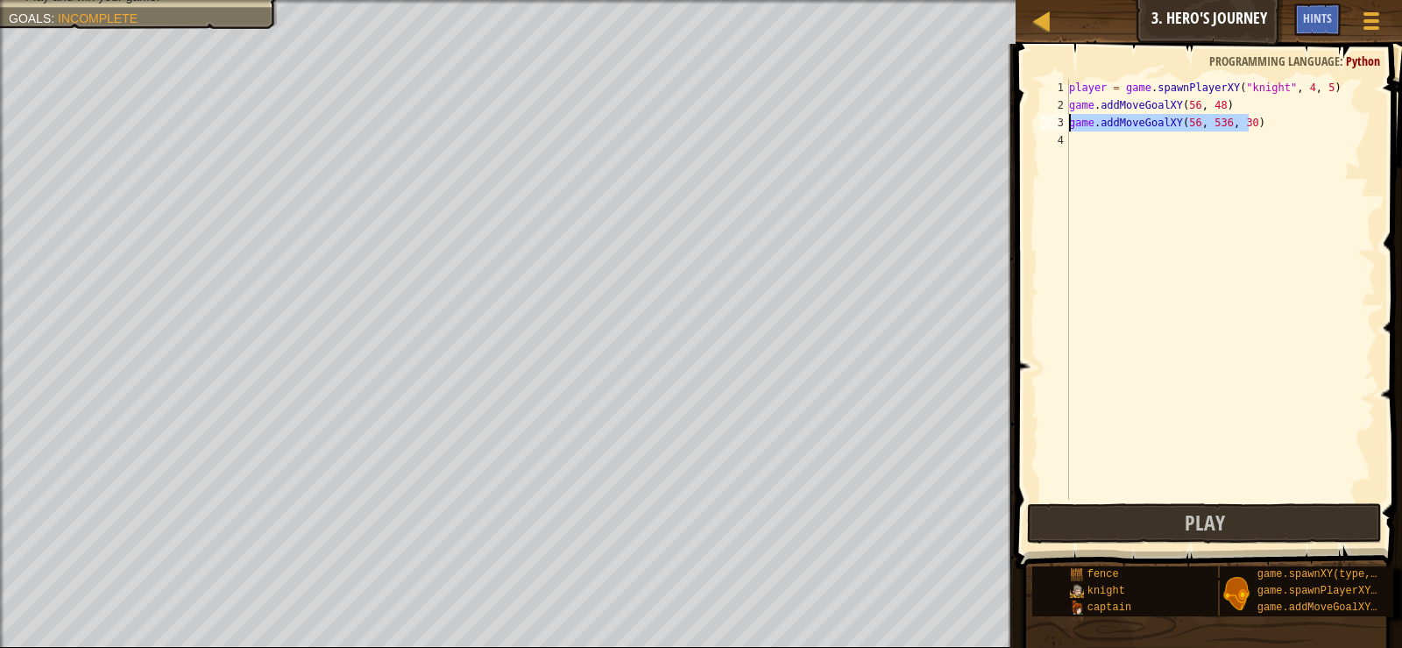
type textarea "game.addMoveGoalXY(56, 48) game.addMoveGoalXY(56, 536, 30)"
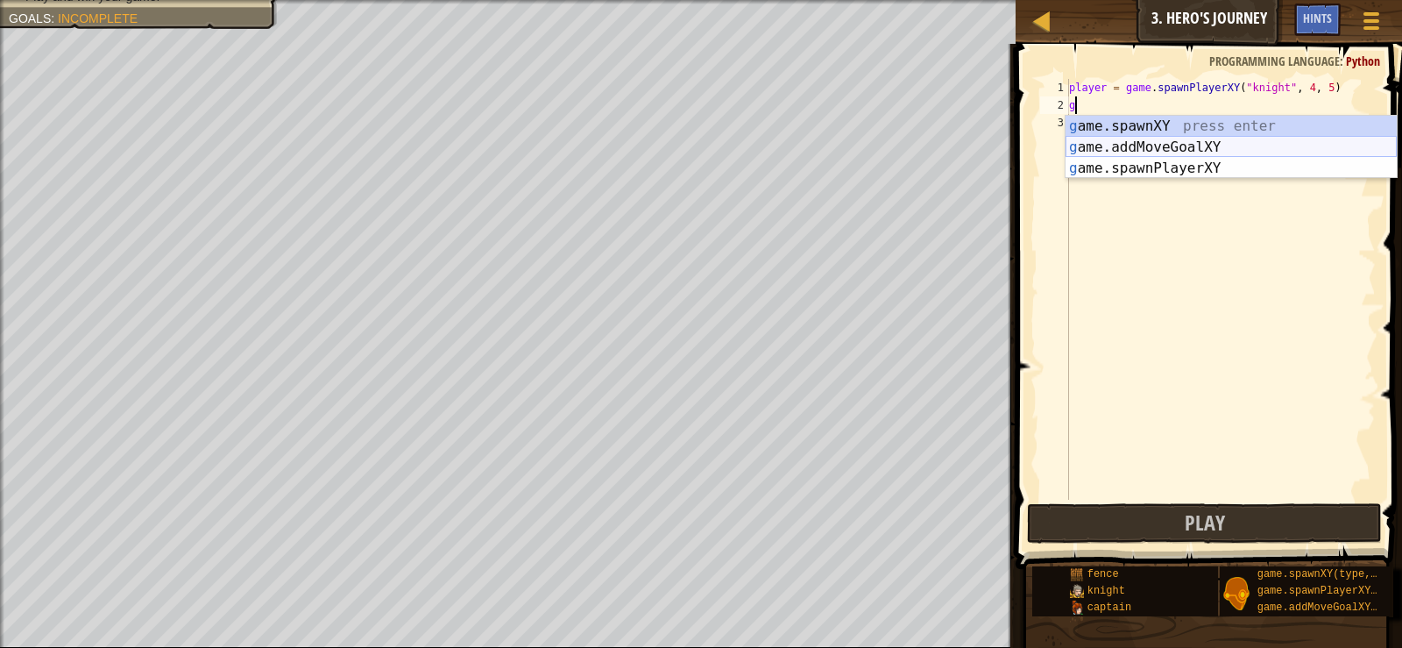
click at [1129, 138] on div "g ame.spawnXY press enter g ame.addMoveGoalXY press enter g ame.spawnPlayerXY p…" at bounding box center [1231, 168] width 331 height 105
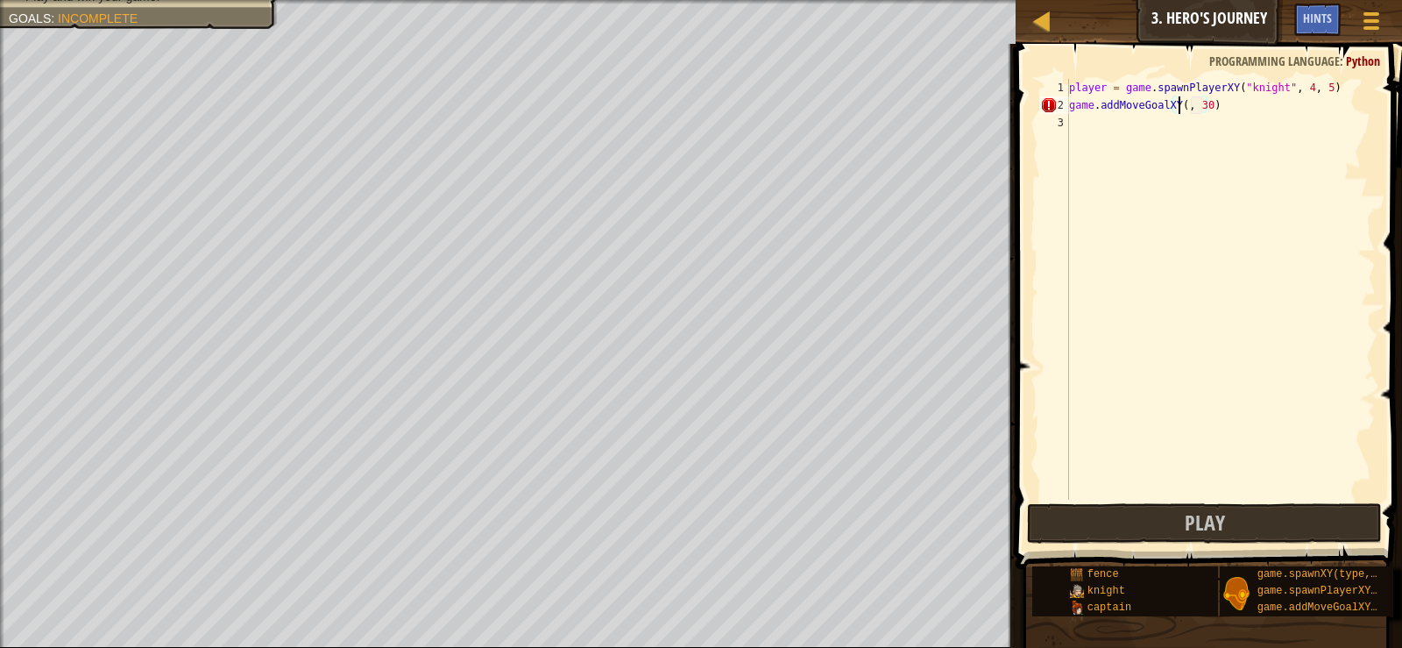
scroll to position [8, 11]
click at [1216, 101] on div "player = game . spawnPlayerXY ( "knight" , 4 , 5 ) game . addMoveGoalXY ( 56 , …" at bounding box center [1221, 307] width 310 height 456
type textarea "game.addMoveGoalXY(56, 48)"
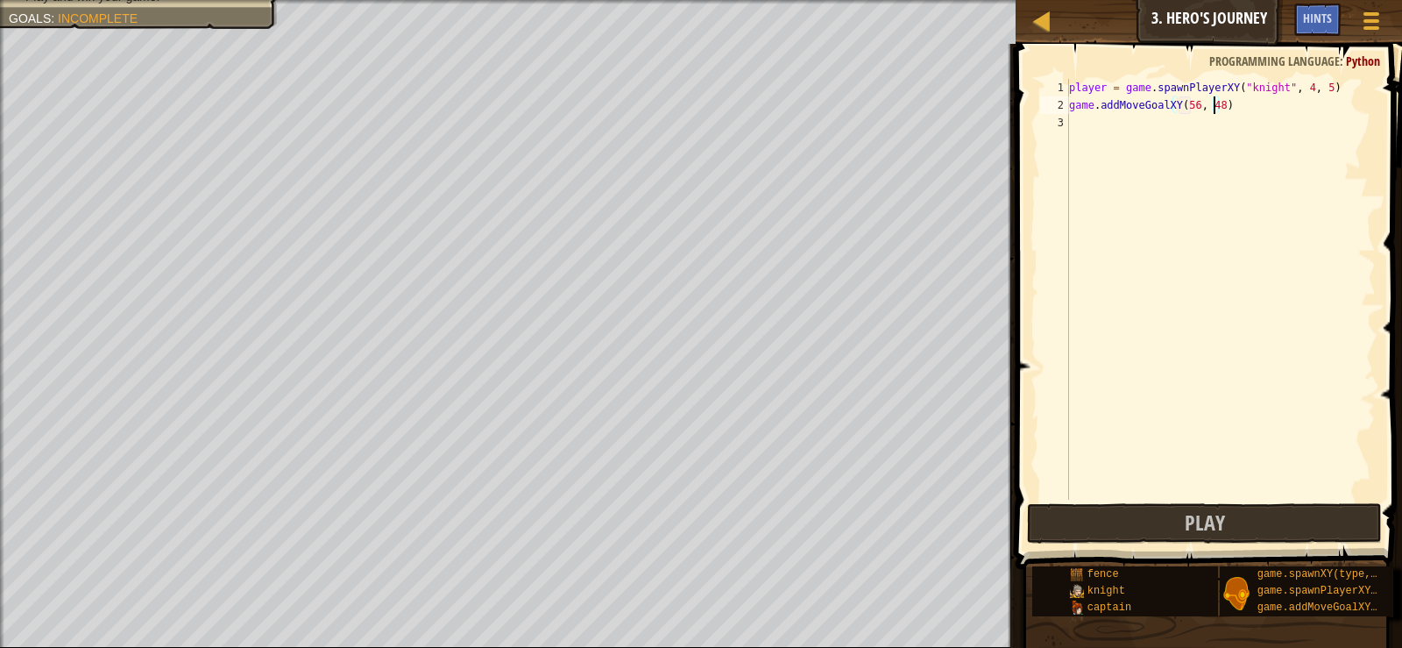
scroll to position [8, 0]
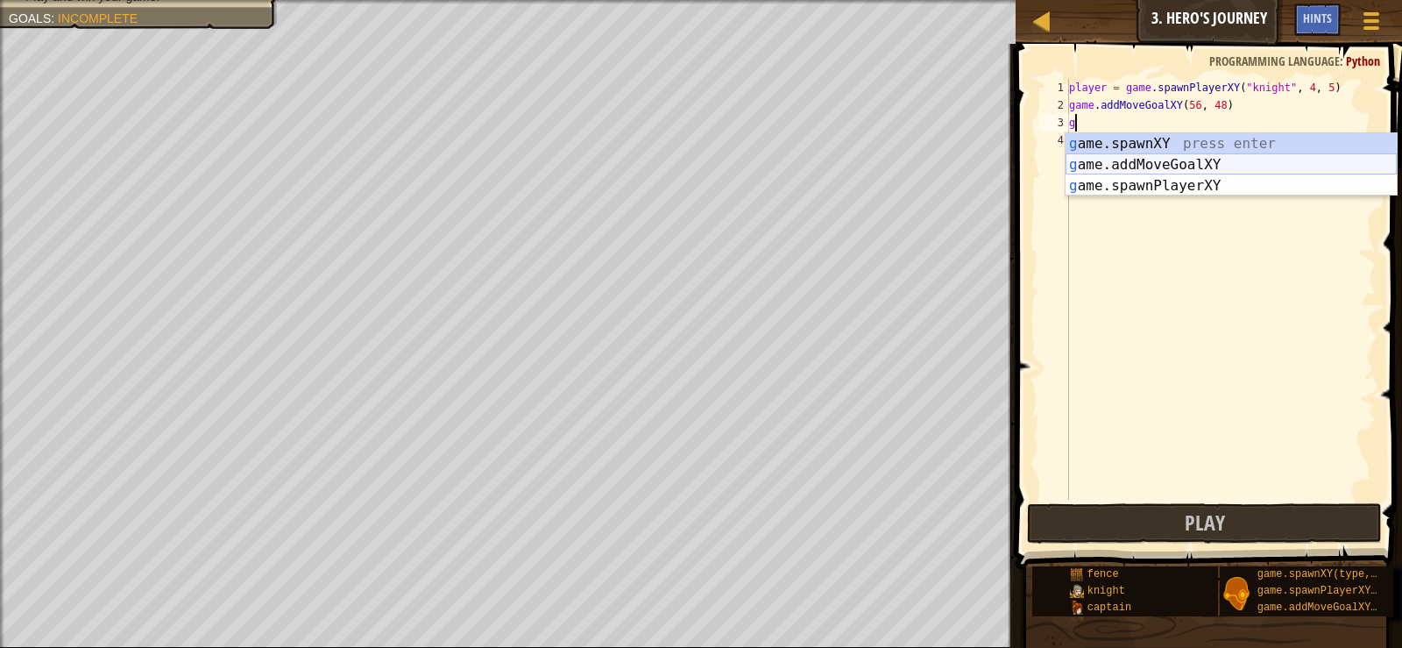
click at [1164, 171] on div "g ame.spawnXY press enter g ame.addMoveGoalXY press enter g ame.spawnPlayerXY p…" at bounding box center [1231, 185] width 331 height 105
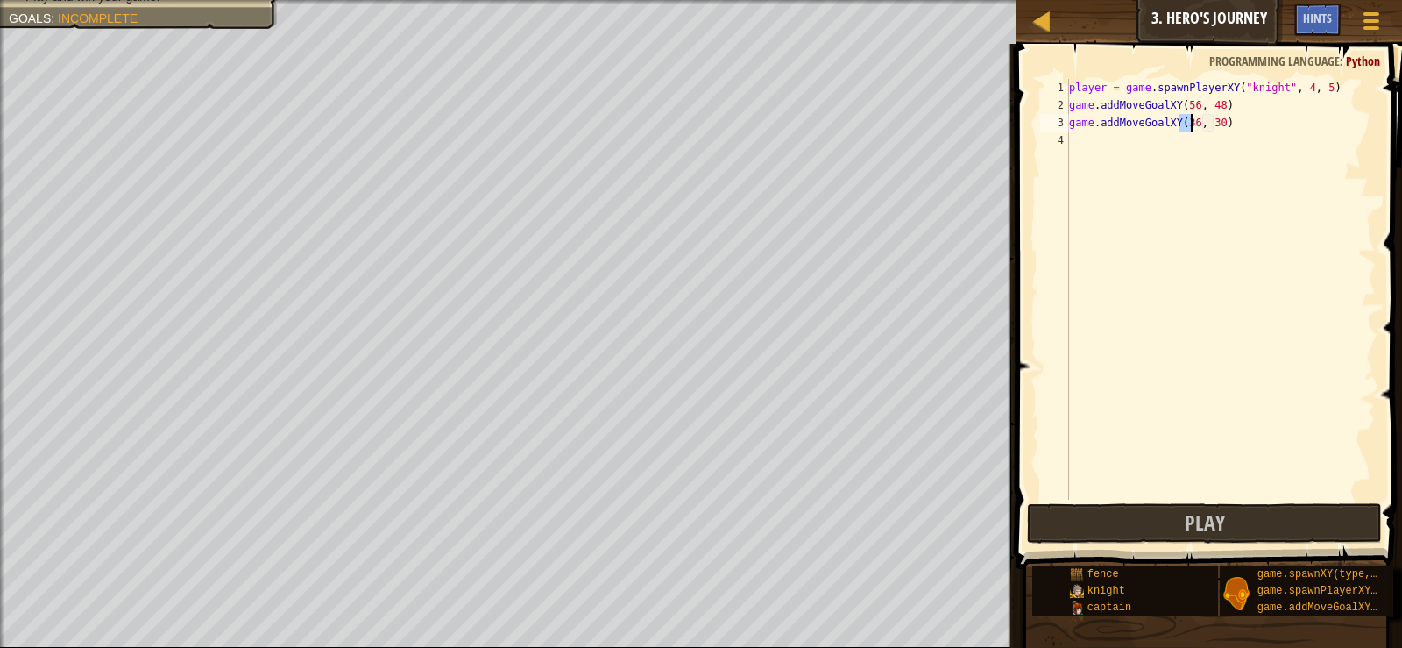
scroll to position [8, 11]
click at [1213, 121] on div "player = game . spawnPlayerXY ( "knight" , 4 , 5 ) game . addMoveGoalXY ( 56 , …" at bounding box center [1221, 307] width 310 height 456
type textarea "game.addMoveGoalXY(56, 5)"
click at [1103, 145] on div "player = game . spawnPlayerXY ( "knight" , 4 , 5 ) game . addMoveGoalXY ( 56 , …" at bounding box center [1221, 307] width 310 height 456
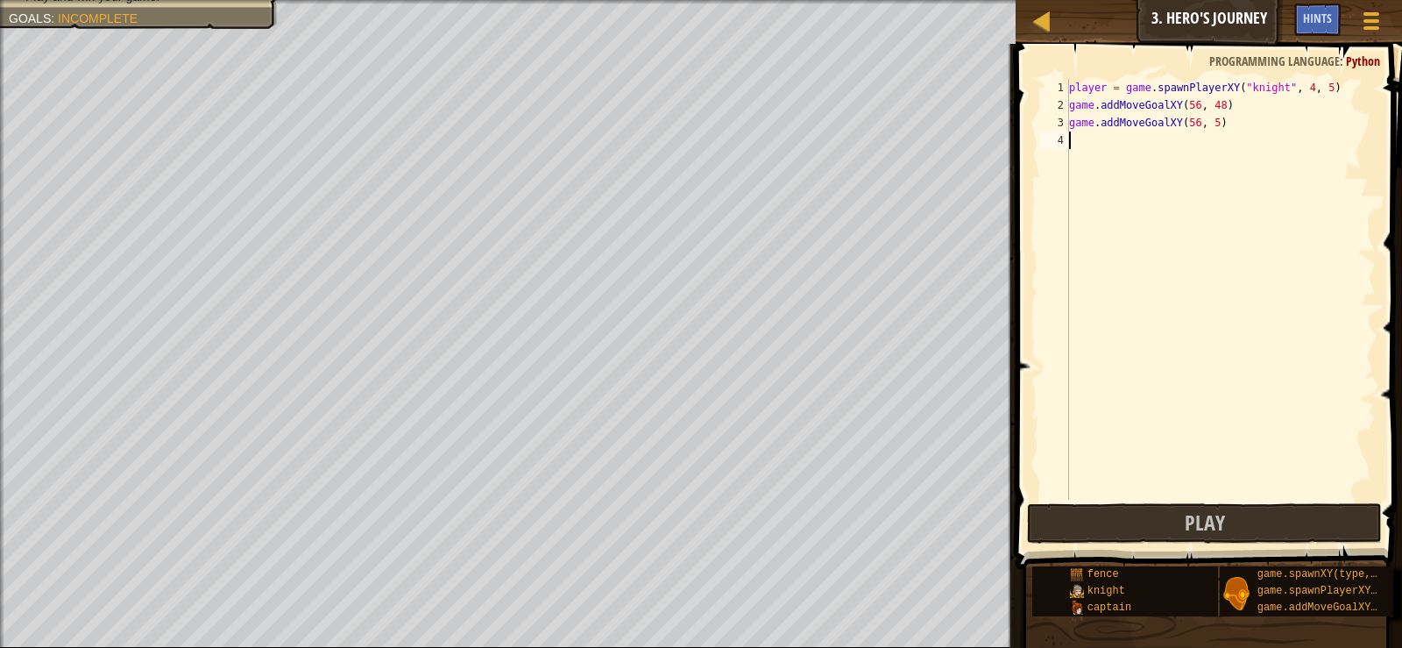
scroll to position [8, 0]
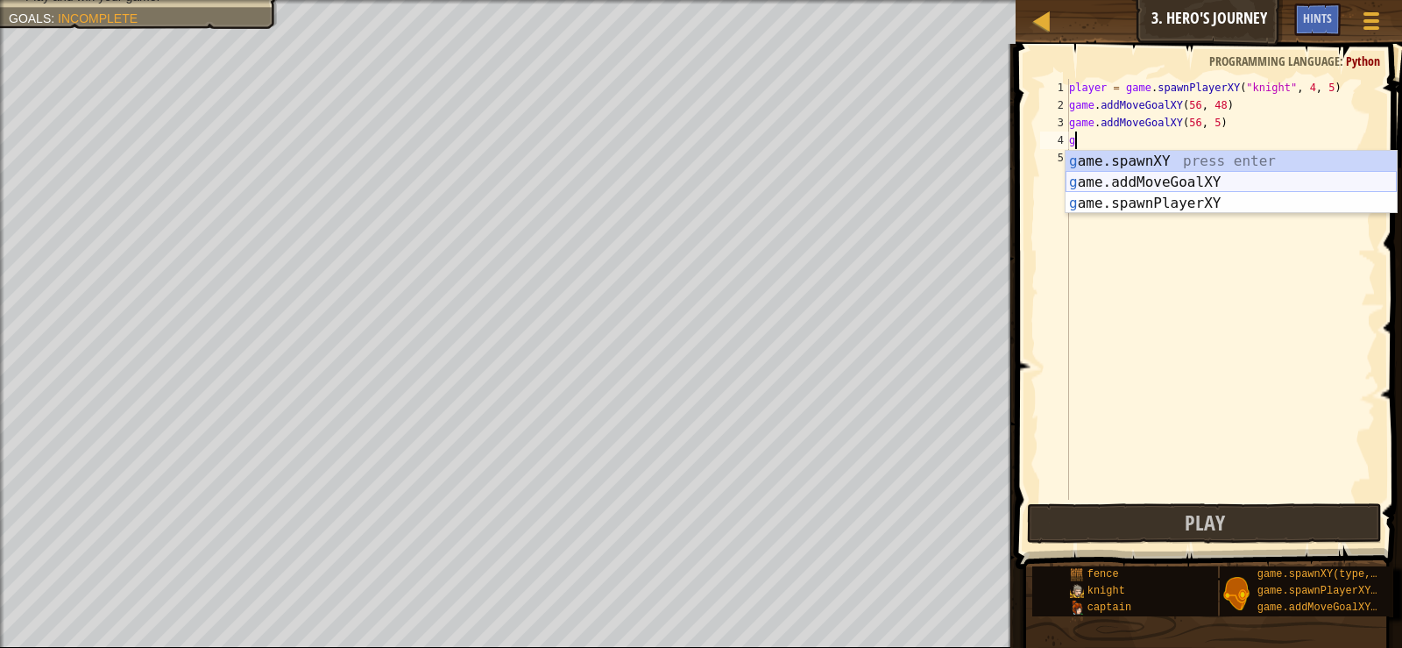
click at [1142, 175] on div "g ame.spawnXY press enter g ame.addMoveGoalXY press enter g ame.spawnPlayerXY p…" at bounding box center [1231, 203] width 331 height 105
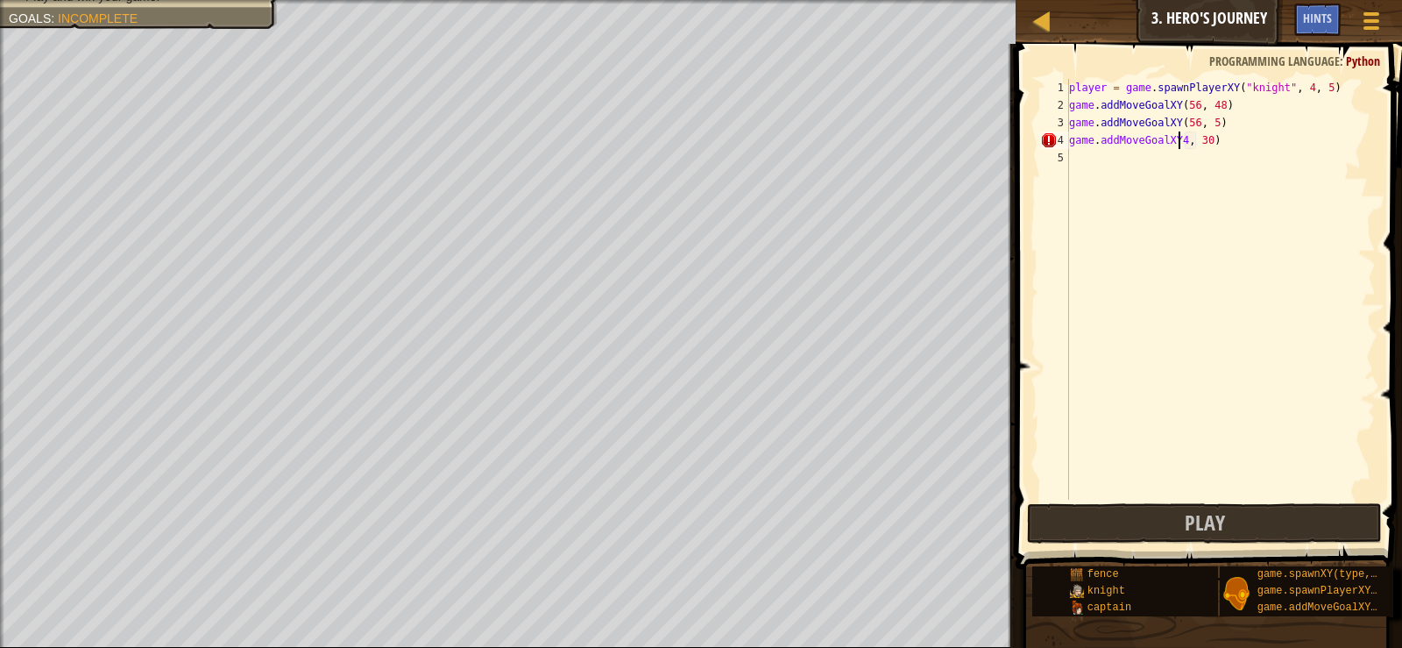
scroll to position [8, 11]
type textarea "game.addMoveGoalXY4(4, 30)"
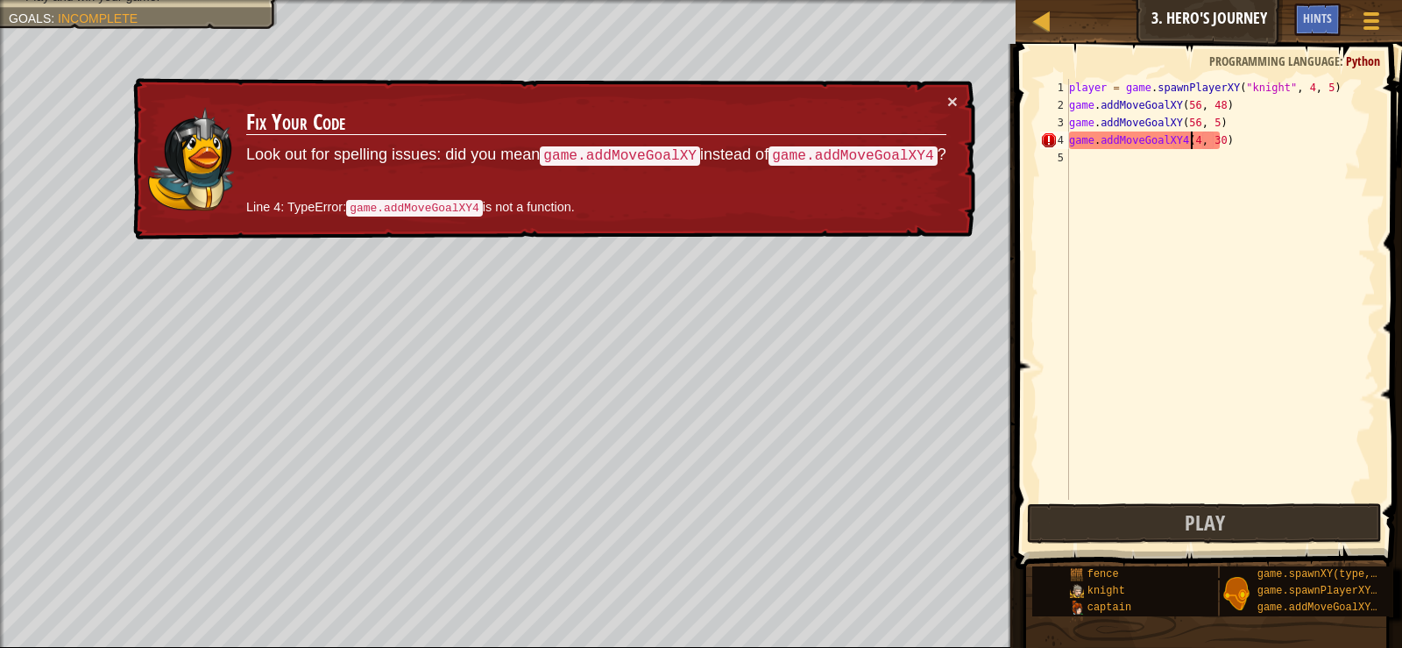
click at [1169, 201] on div "player = game . spawnPlayerXY ( "knight" , 4 , 5 ) game . addMoveGoalXY ( 56 , …" at bounding box center [1221, 307] width 310 height 456
drag, startPoint x: 1071, startPoint y: 143, endPoint x: 1247, endPoint y: 152, distance: 176.4
click at [1228, 153] on div "player = game . spawnPlayerXY ( "knight" , 4 , 5 ) game . addMoveGoalXY ( 56 , …" at bounding box center [1221, 307] width 310 height 456
type textarea "game.addMoveGoalXY4(4, 30)"
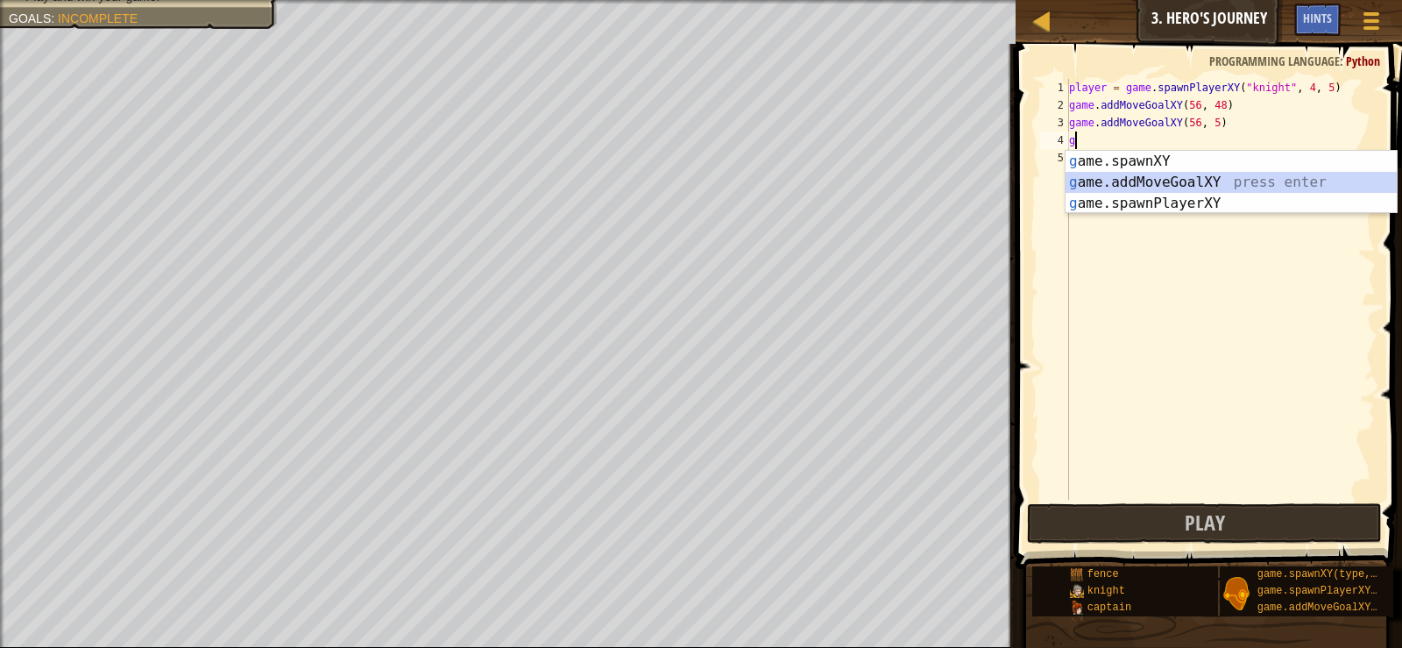
click at [1172, 182] on div "g ame.spawnXY press enter g ame.addMoveGoalXY press enter g ame.spawnPlayerXY p…" at bounding box center [1231, 203] width 331 height 105
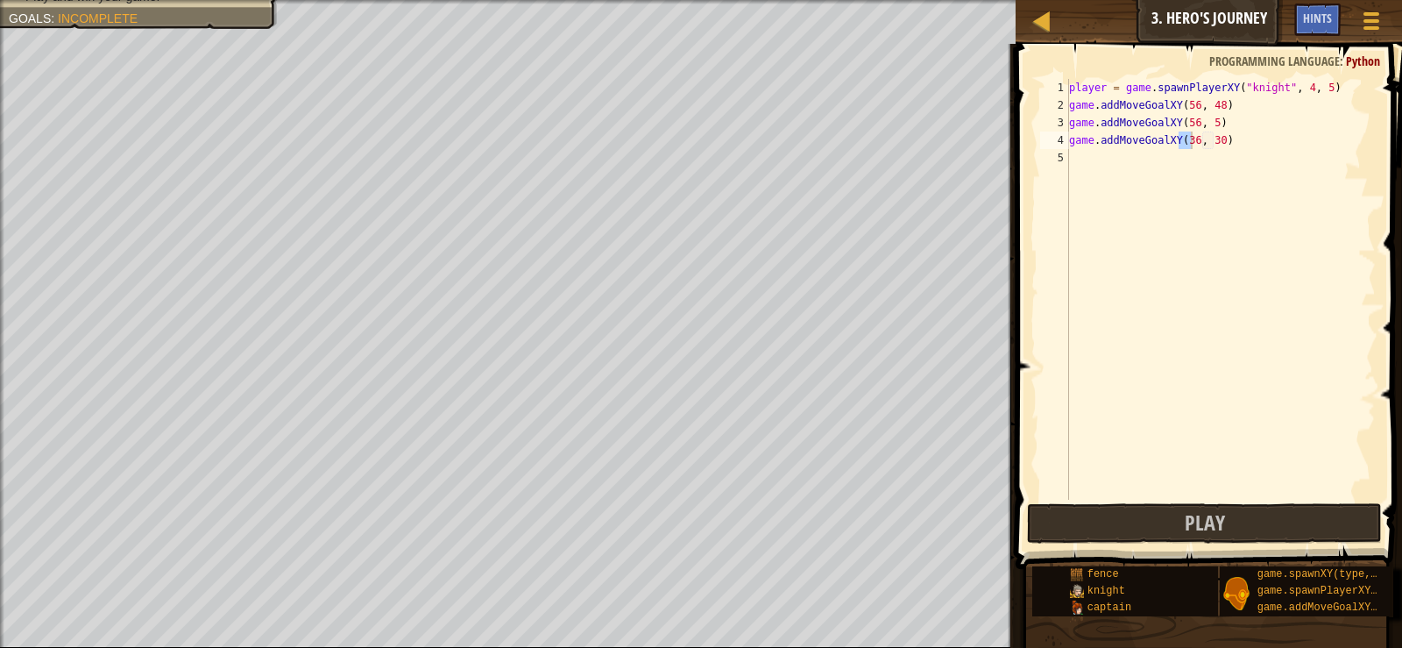
click at [1032, 338] on span at bounding box center [1211, 281] width 401 height 577
click at [1204, 132] on div "player = game . spawnPlayerXY ( "knight" , 4 , 5 ) game . addMoveGoalXY ( 56 , …" at bounding box center [1221, 307] width 310 height 456
click at [1209, 147] on div "player = game . spawnPlayerXY ( "knight" , 4 , 5 ) game . addMoveGoalXY ( 56 , …" at bounding box center [1221, 307] width 310 height 456
click at [1203, 144] on div "player = game . spawnPlayerXY ( "knight" , 4 , 5 ) game . addMoveGoalXY ( 56 , …" at bounding box center [1221, 307] width 310 height 456
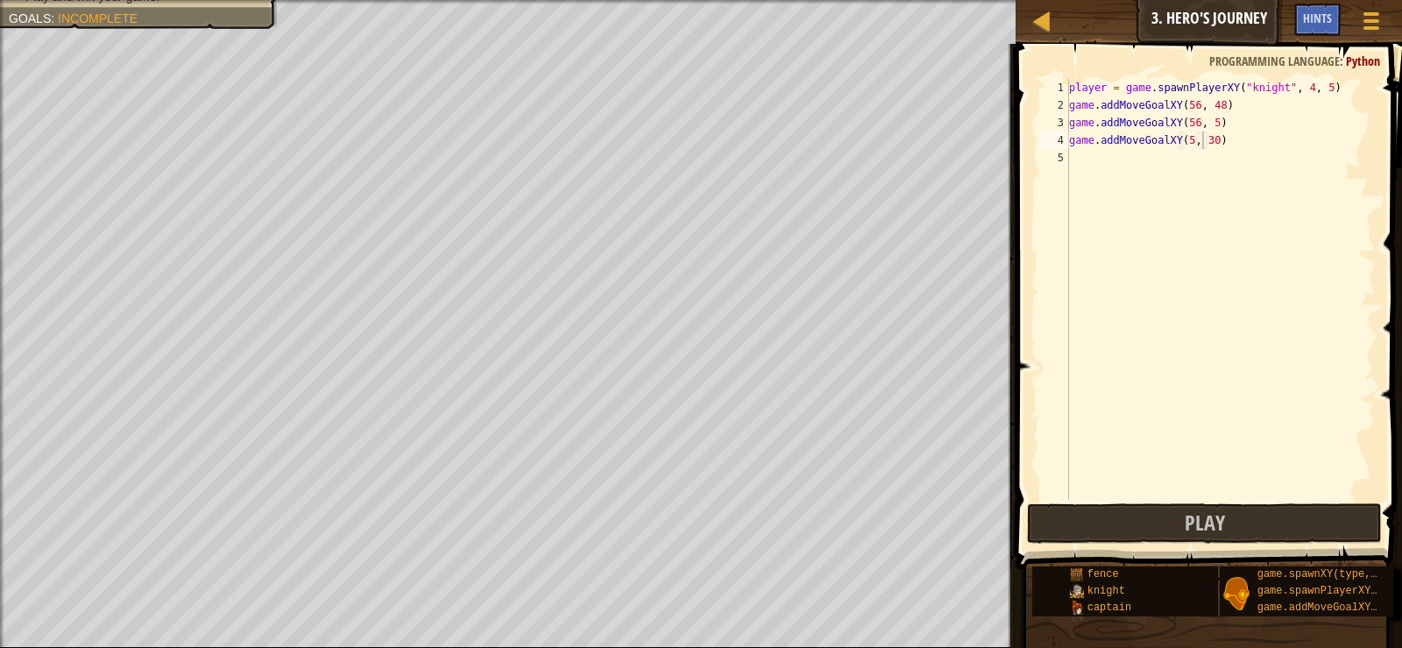
click at [1205, 140] on div "player = game . spawnPlayerXY ( "knight" , 4 , 5 ) game . addMoveGoalXY ( 56 , …" at bounding box center [1221, 307] width 310 height 456
click at [1202, 133] on div "player = game . spawnPlayerXY ( "knight" , 4 , 5 ) game . addMoveGoalXY ( 56 , …" at bounding box center [1221, 307] width 310 height 456
click at [1345, 30] on div "Game Menu Done Hints" at bounding box center [1343, 24] width 99 height 41
click at [1209, 145] on div "player = game . spawnPlayerXY ( "knight" , 4 , 5 ) game . addMoveGoalXY ( 56 , …" at bounding box center [1221, 307] width 310 height 456
click at [1214, 139] on div "player = game . spawnPlayerXY ( "knight" , 4 , 5 ) game . addMoveGoalXY ( 56 , …" at bounding box center [1221, 307] width 310 height 456
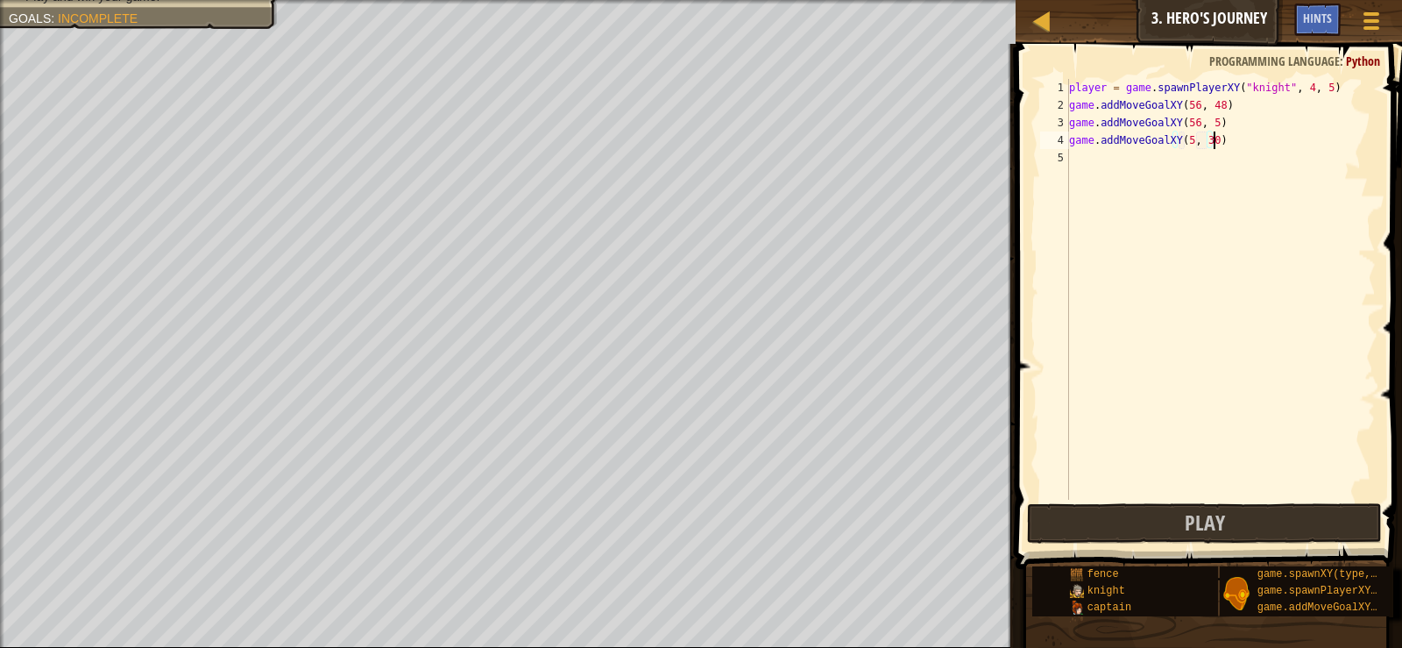
click at [1204, 134] on div "player = game . spawnPlayerXY ( "knight" , 4 , 5 ) game . addMoveGoalXY ( 56 , …" at bounding box center [1221, 307] width 310 height 456
click at [1212, 134] on div "player = game . spawnPlayerXY ( "knight" , 4 , 5 ) game . addMoveGoalXY ( 56 , …" at bounding box center [1221, 307] width 310 height 456
click at [1202, 134] on div "player = game . spawnPlayerXY ( "knight" , 4 , 5 ) game . addMoveGoalXY ( 56 , …" at bounding box center [1221, 307] width 310 height 456
click at [1208, 139] on div "player = game . spawnPlayerXY ( "knight" , 4 , 5 ) game . addMoveGoalXY ( 56 , …" at bounding box center [1221, 307] width 310 height 456
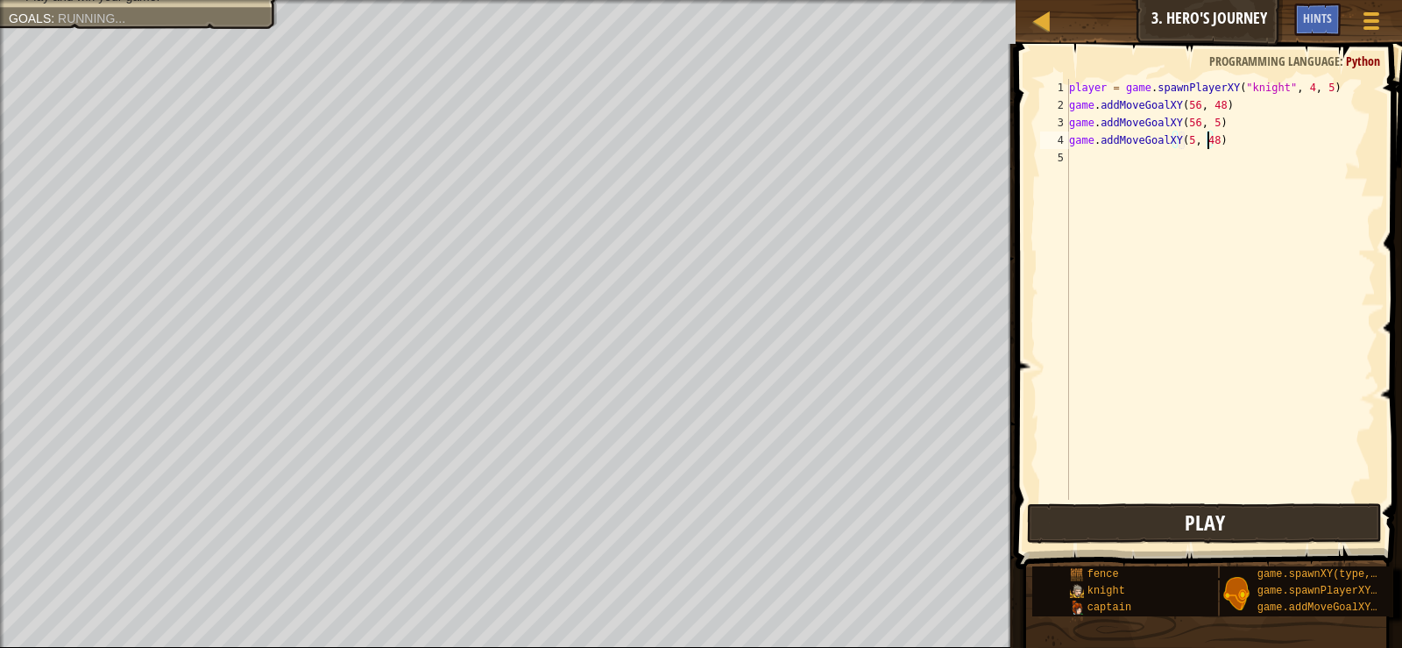
type textarea "game.addMoveGoalXY(5, 48)"
click at [1156, 523] on button "Play" at bounding box center [1204, 523] width 354 height 40
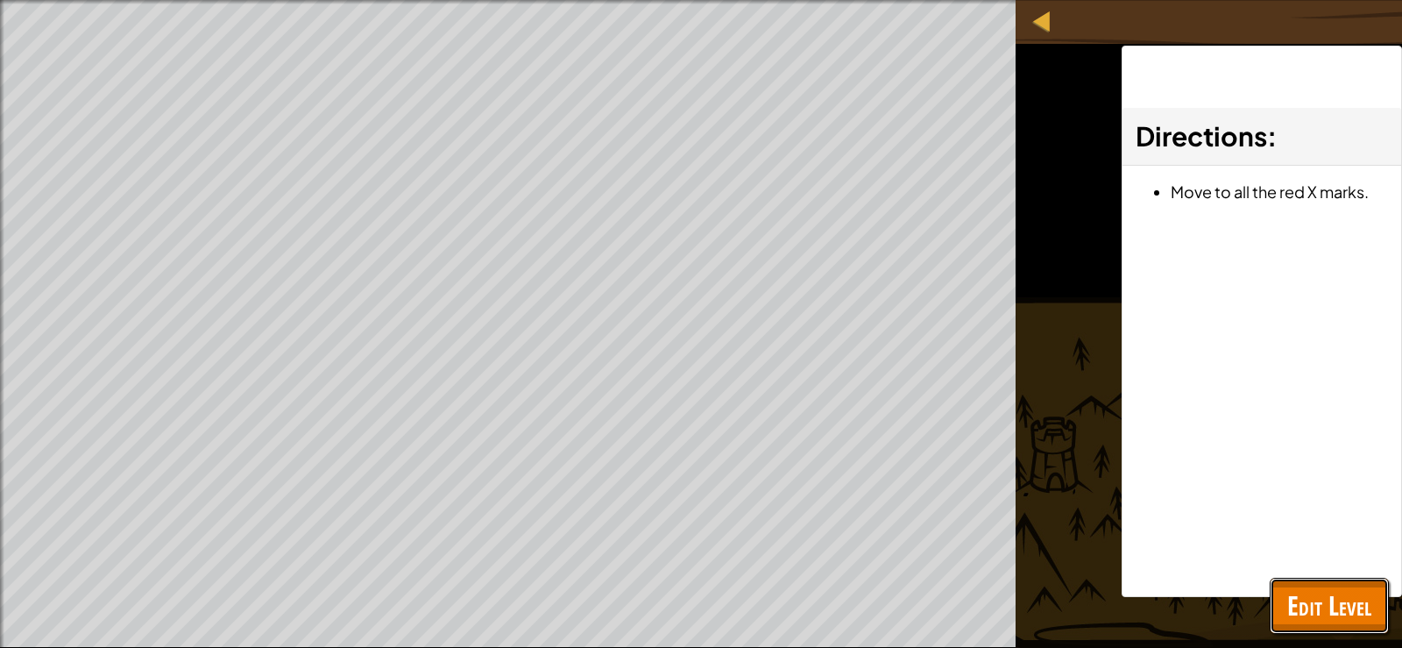
click at [1295, 611] on span "Edit Level" at bounding box center [1329, 605] width 84 height 36
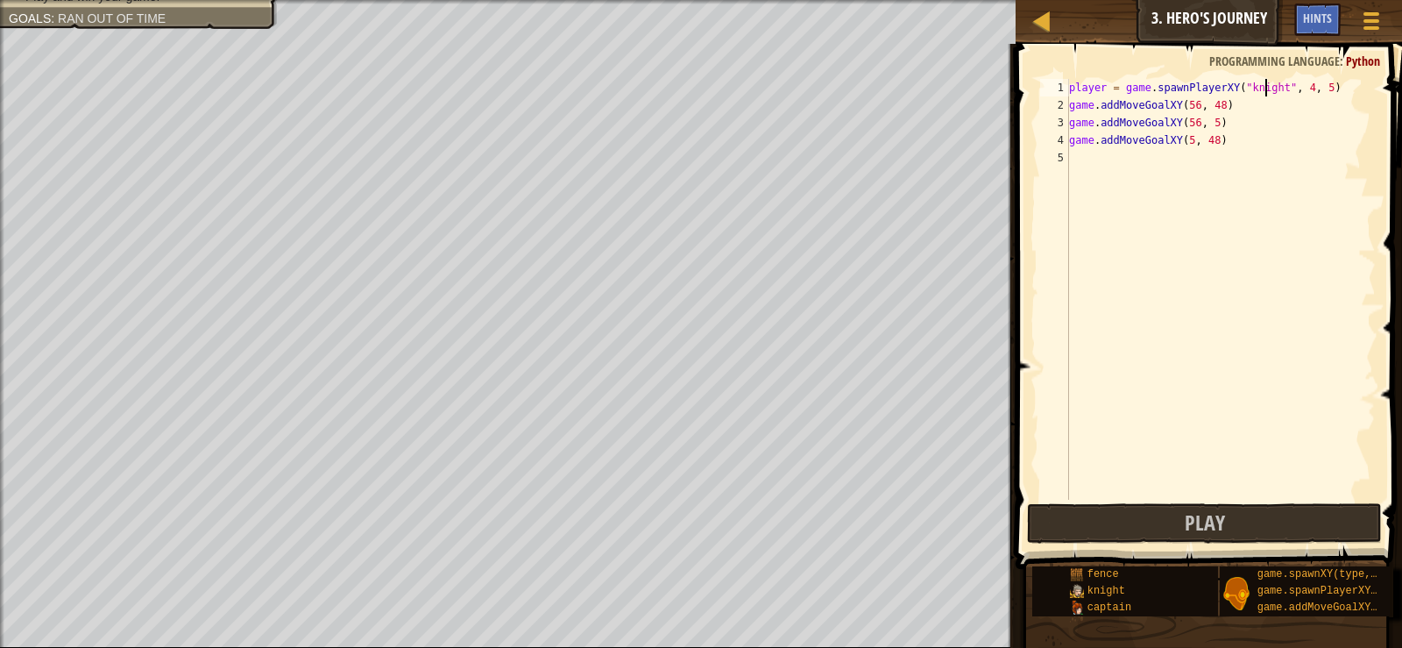
click at [1266, 89] on div "player = game . spawnPlayerXY ( "knight" , 4 , 5 ) game . addMoveGoalXY ( 56 , …" at bounding box center [1221, 307] width 310 height 456
click at [1270, 89] on div "player = game . spawnPlayerXY ( "knight" , 4 , 5 ) game . addMoveGoalXY ( 56 , …" at bounding box center [1221, 307] width 310 height 456
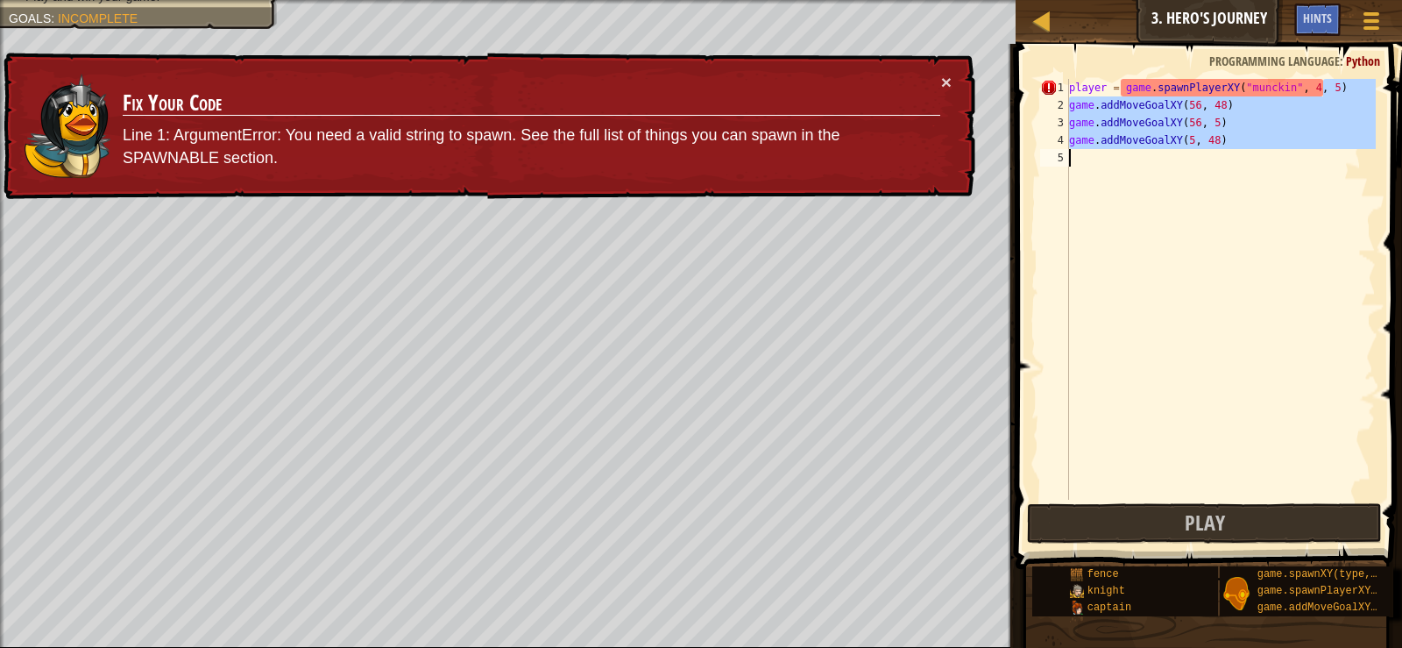
drag, startPoint x: 1239, startPoint y: 89, endPoint x: 1042, endPoint y: 205, distance: 229.1
click at [1042, 205] on div "player = game.spawnPlayerXY("munckin", 4, 5) 1 2 3 4 5 player = game . spawnPla…" at bounding box center [1206, 289] width 339 height 421
type textarea "game.addMoveGoalXY(5, 48)"
drag, startPoint x: 1064, startPoint y: 81, endPoint x: 1296, endPoint y: 271, distance: 300.2
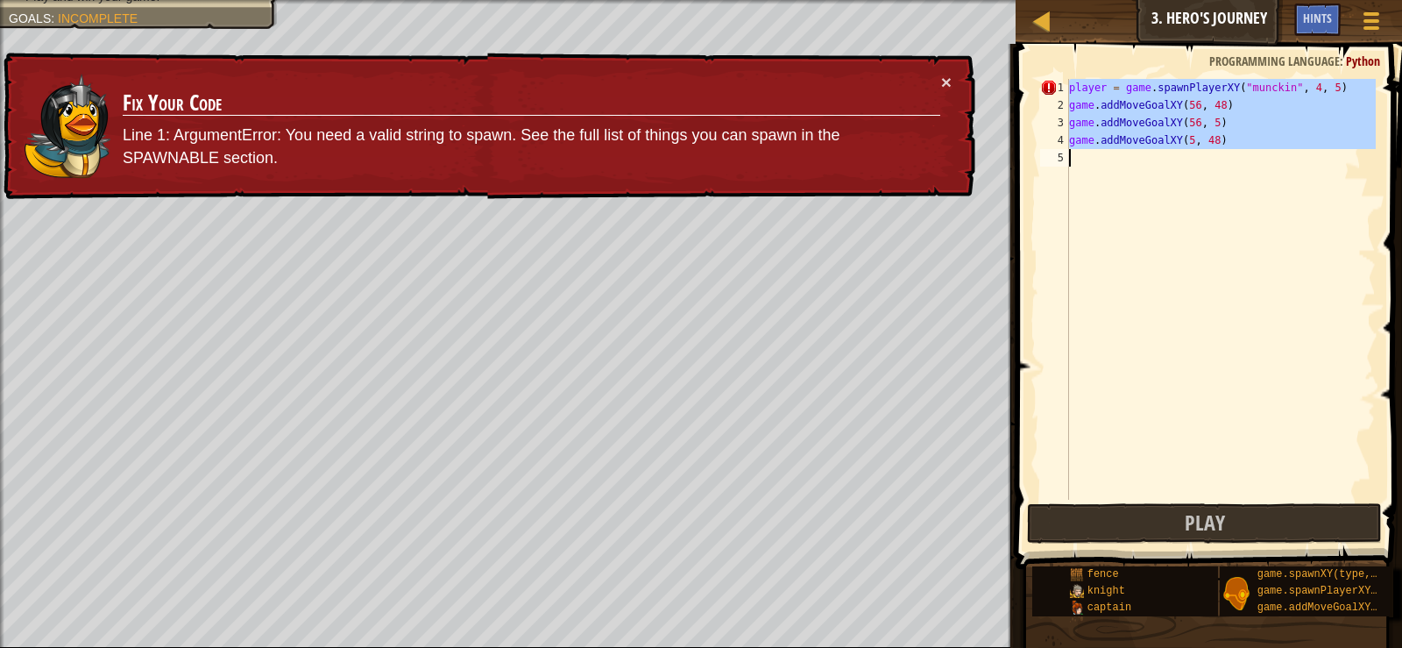
click at [1283, 274] on div "game.addMoveGoalXY(5, 48) 1 2 3 4 5 player = game . spawnPlayerXY ( "munckin" ,…" at bounding box center [1206, 289] width 339 height 421
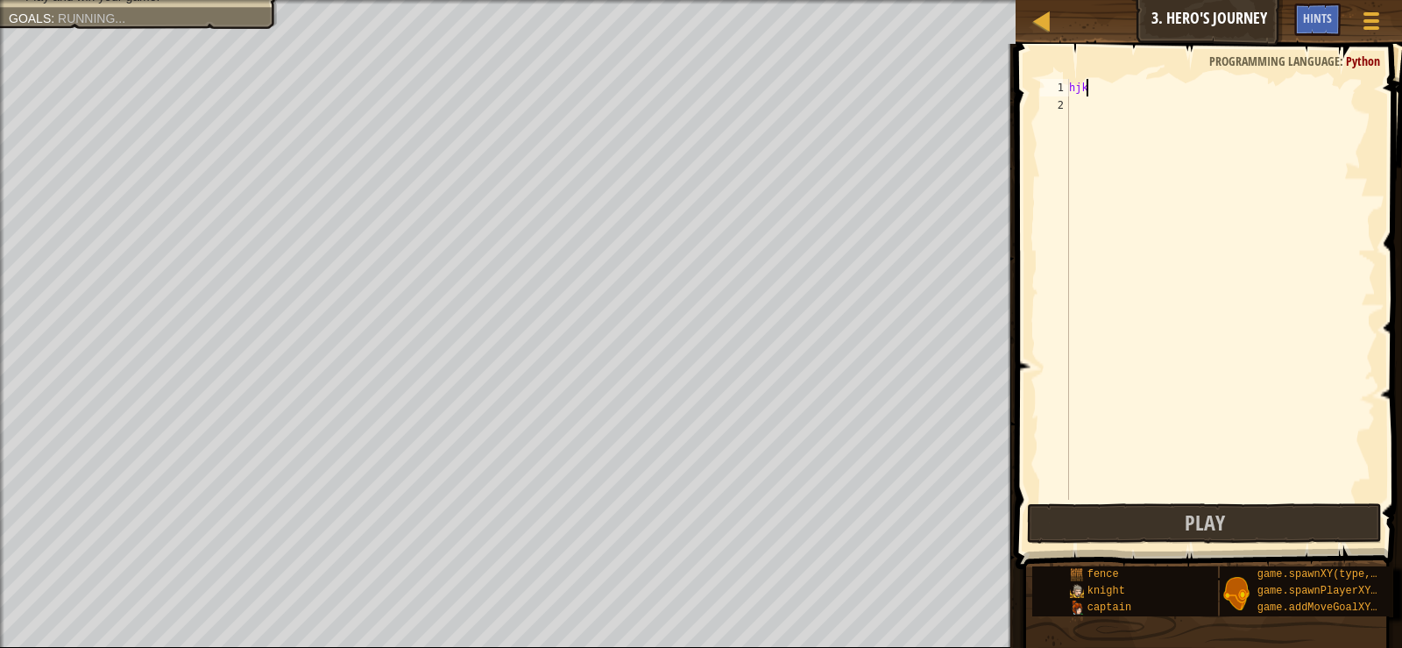
scroll to position [8, 0]
type textarea "h"
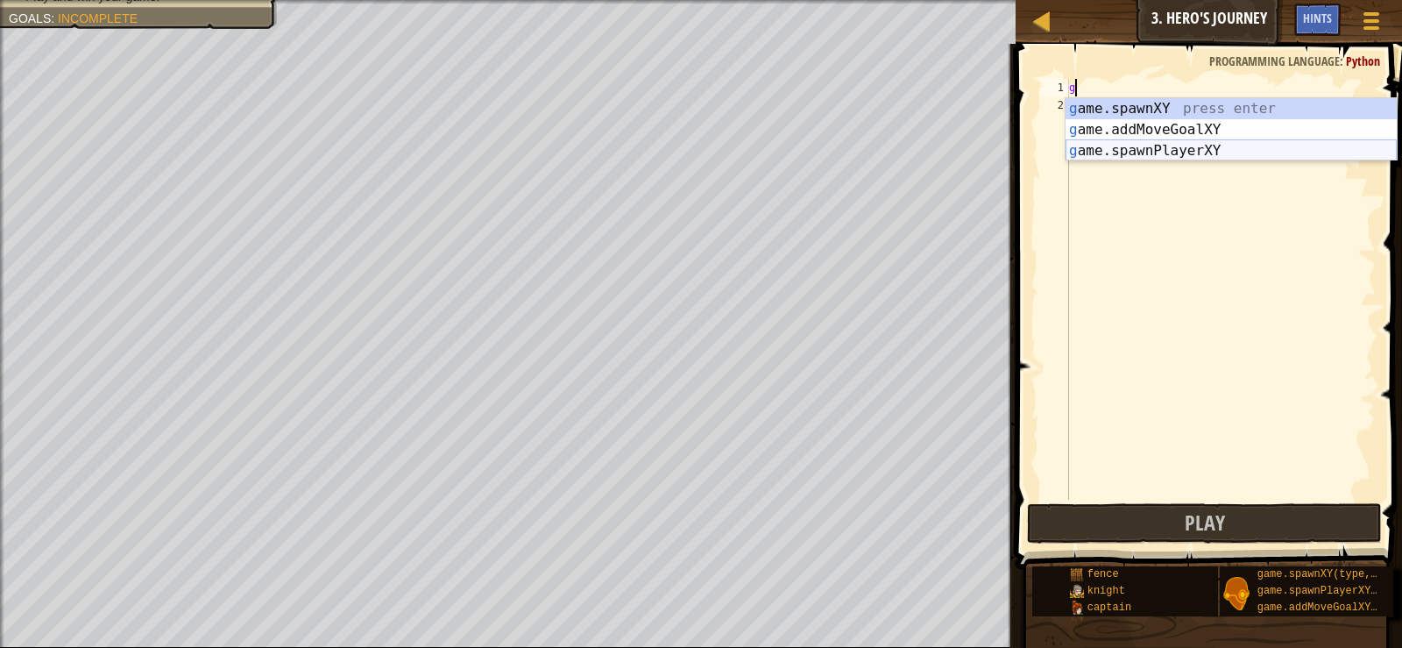
click at [1173, 153] on div "g ame.spawnXY press enter g ame.addMoveGoalXY press enter g ame.spawnPlayerXY p…" at bounding box center [1231, 150] width 331 height 105
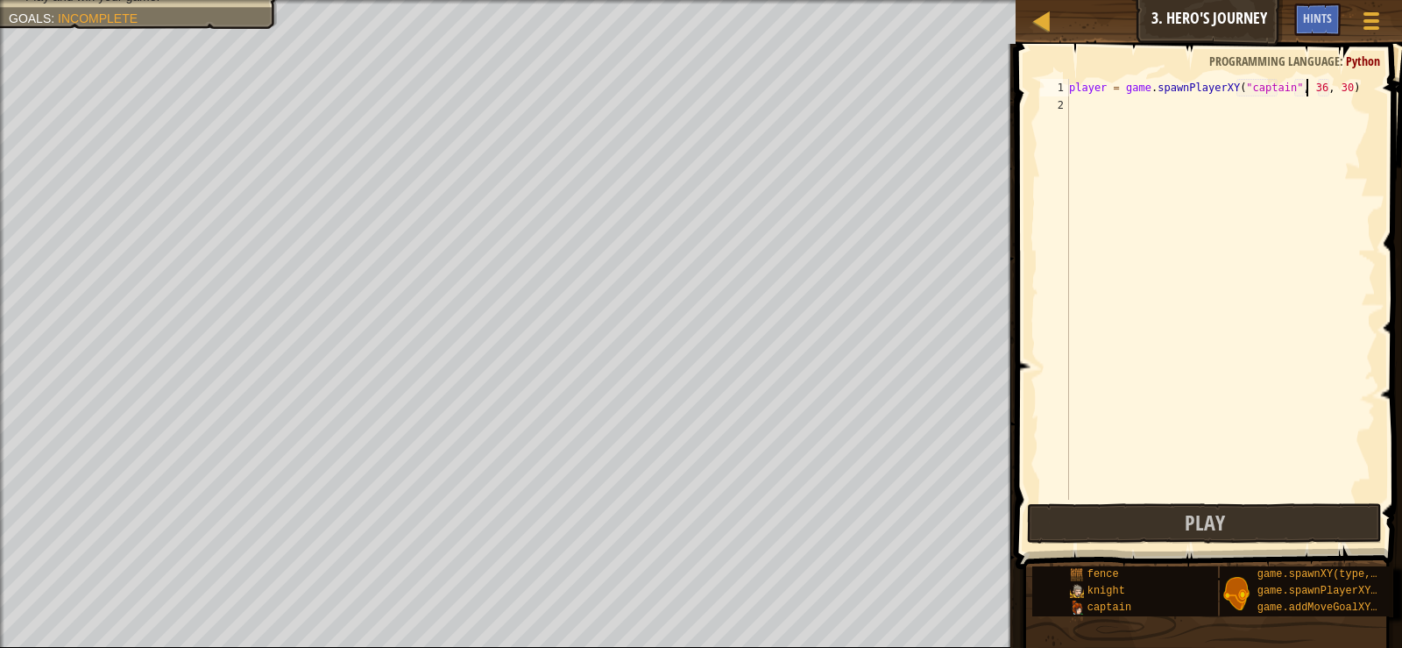
click at [1304, 87] on div "player = game . spawnPlayerXY ( "captain" , 36 , 30 )" at bounding box center [1221, 307] width 310 height 456
click at [1327, 82] on div "player = game.spawnPlayerXY("captain", 4, 30) 1 2 player = game . spawnPlayerXY…" at bounding box center [1207, 341] width 392 height 577
click at [1326, 82] on div "player = game . spawnPlayerXY ( "captain" , 4 , 30 )" at bounding box center [1221, 307] width 310 height 456
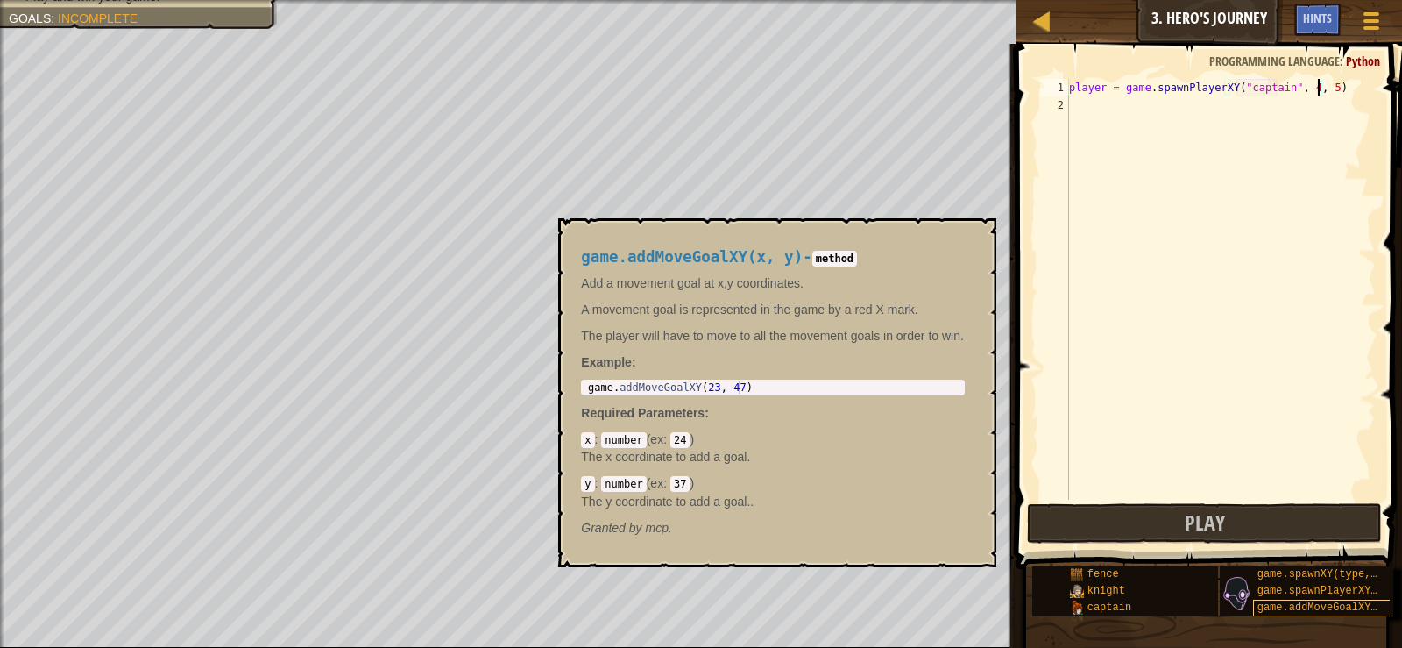
scroll to position [13, 0]
type textarea "player = game.spawnPlayerXY("captain", 4, 5)"
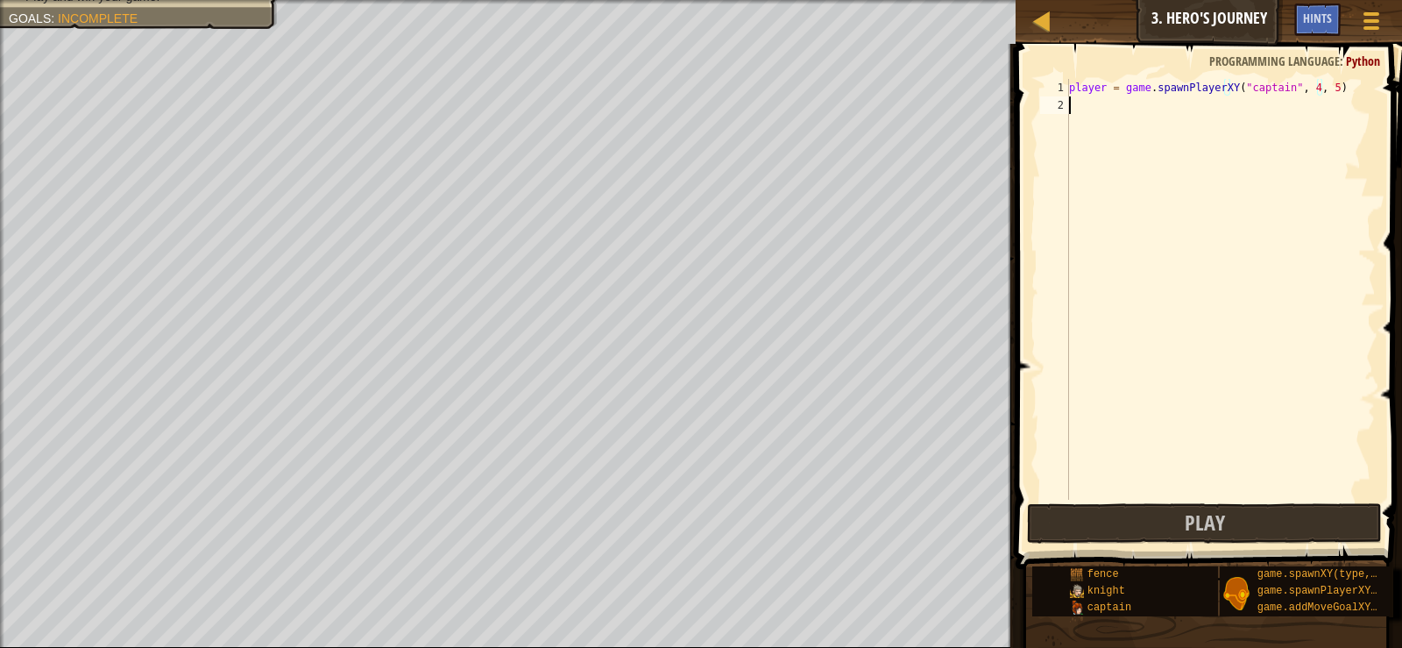
click at [1083, 103] on div "player = game . spawnPlayerXY ( "captain" , 4 , 5 )" at bounding box center [1221, 307] width 310 height 456
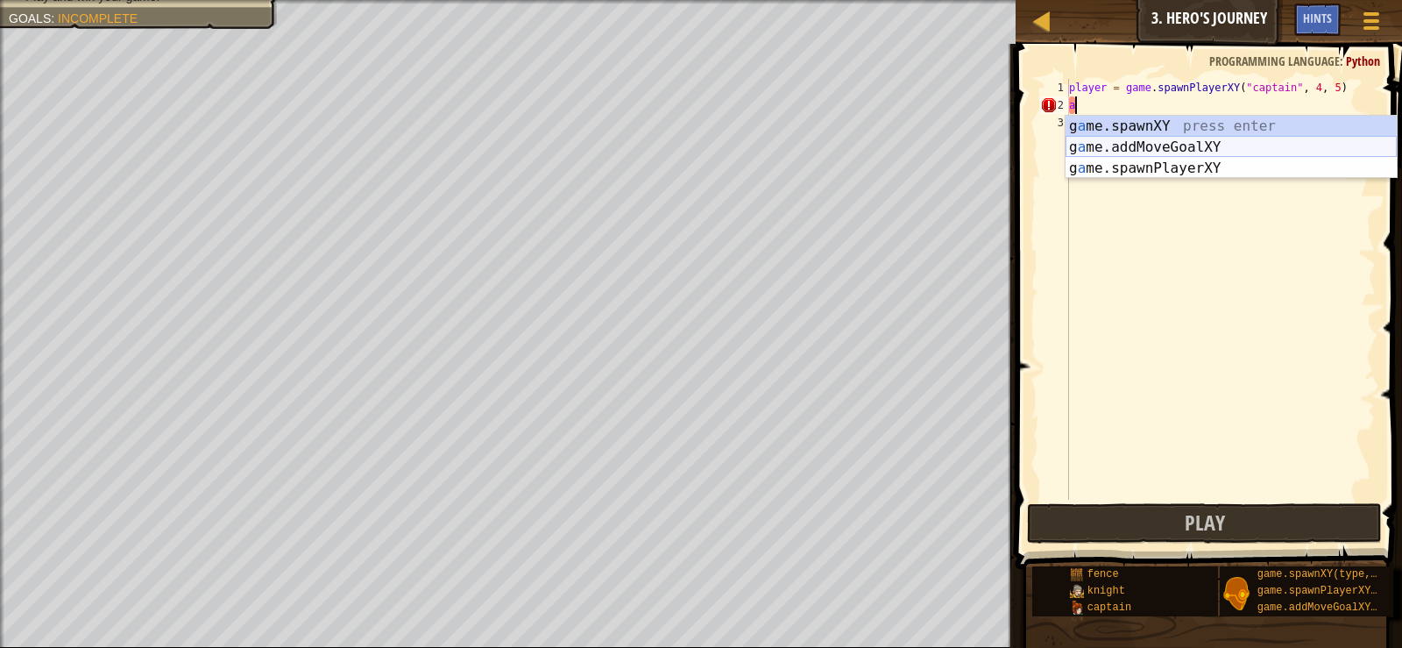
click at [1174, 146] on div "g a me.spawnXY press enter g a me.addMoveGoalXY press enter g a me.spawnPlayerX…" at bounding box center [1231, 168] width 331 height 105
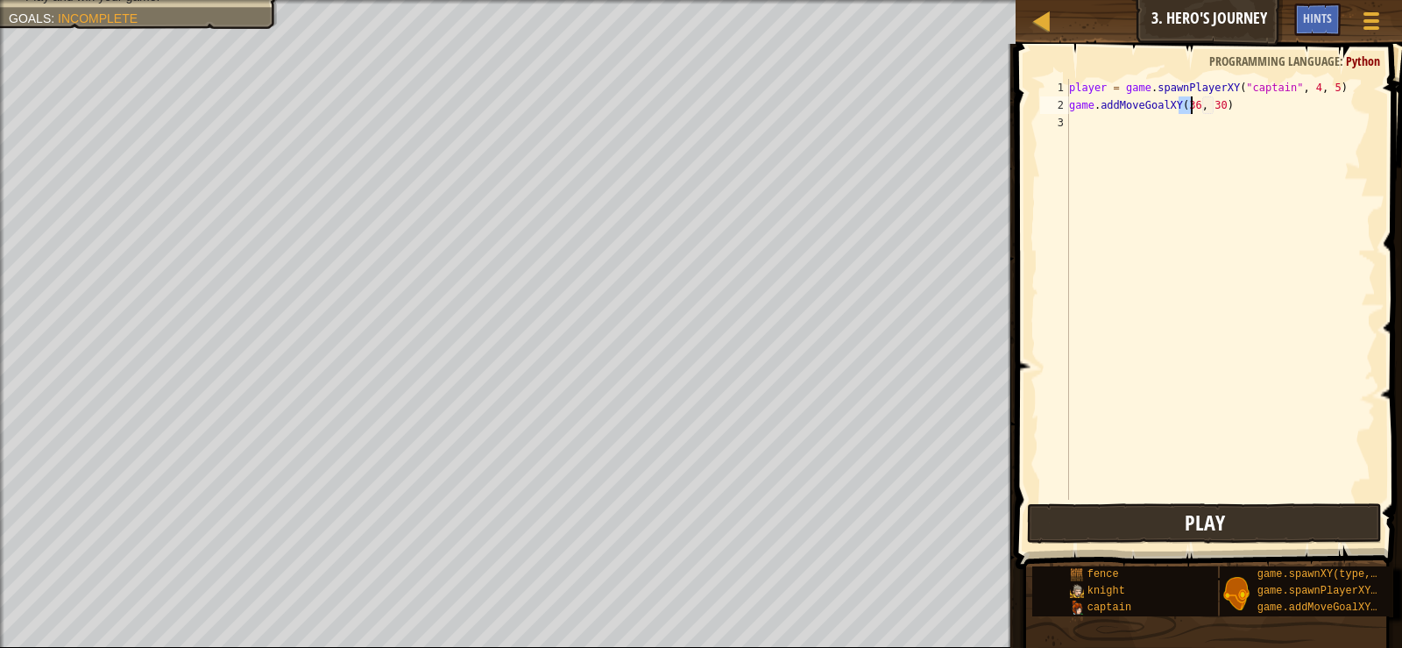
type textarea "game.addMoveGoalXY(36, 30)"
click at [1234, 507] on button "Play" at bounding box center [1204, 523] width 354 height 40
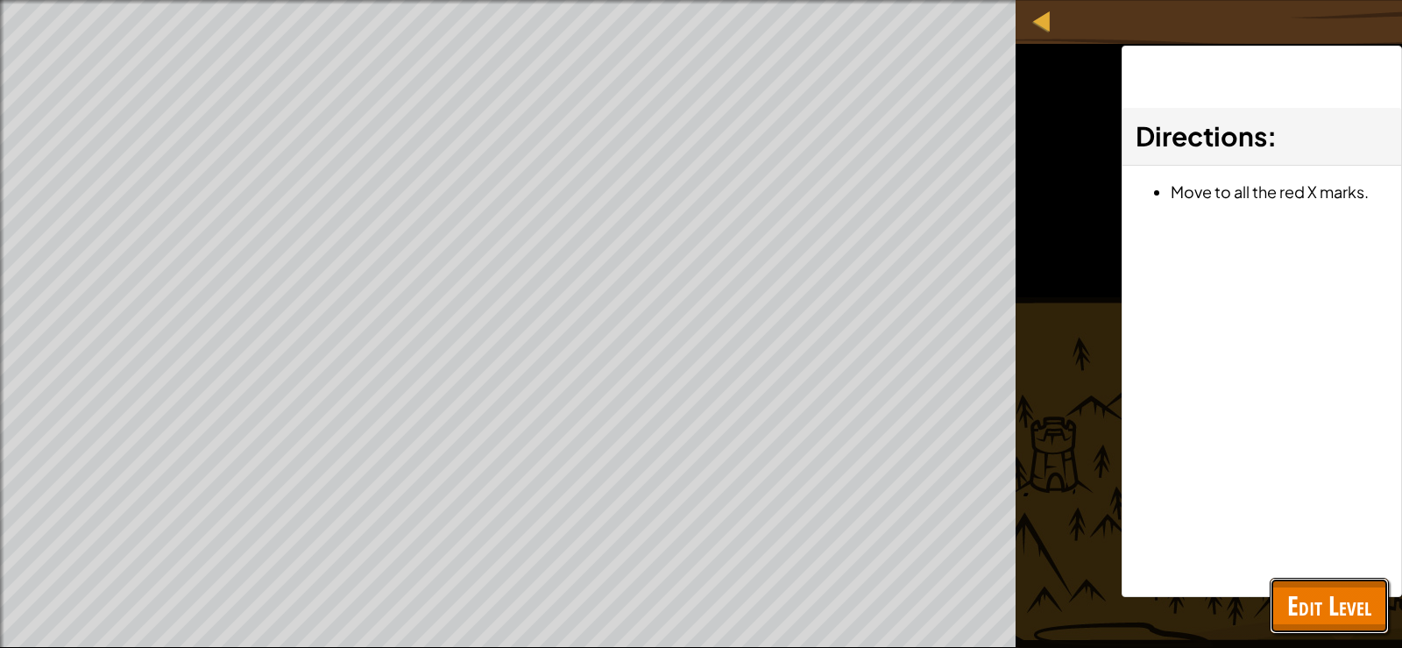
click at [1343, 614] on span "Edit Level" at bounding box center [1329, 605] width 84 height 36
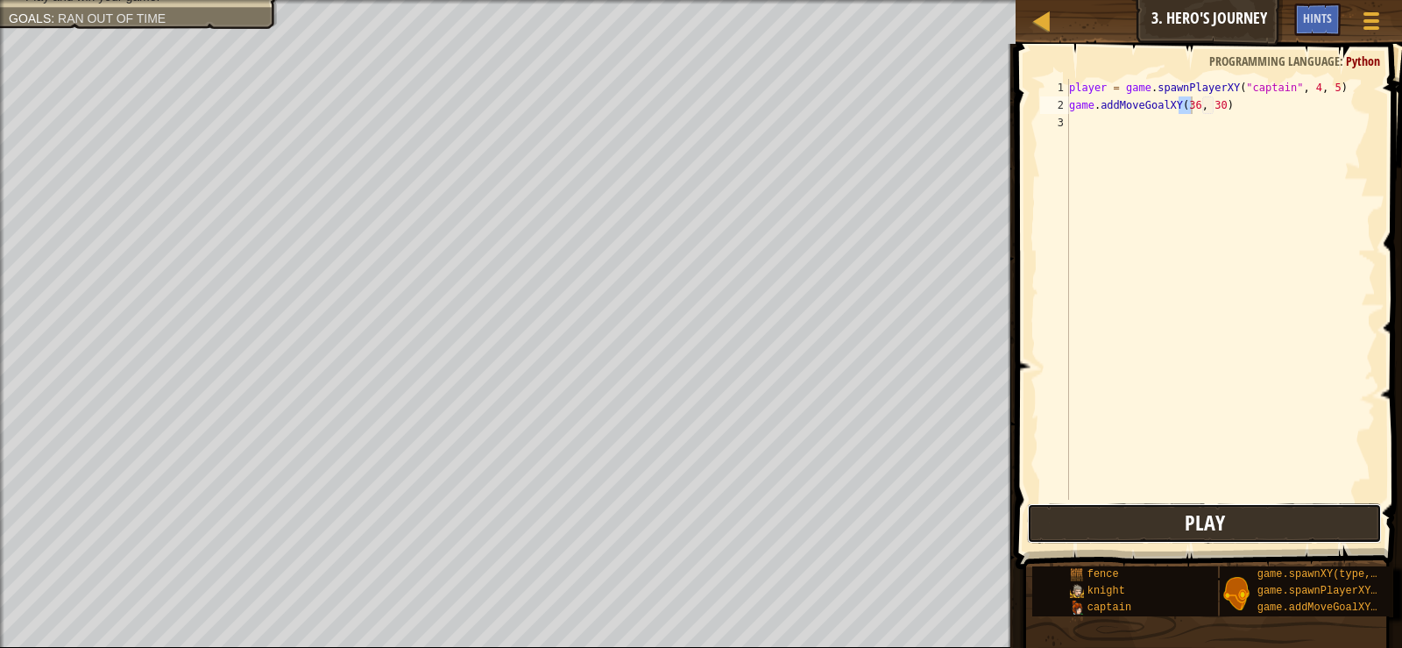
click at [1134, 539] on button "Play" at bounding box center [1204, 523] width 354 height 40
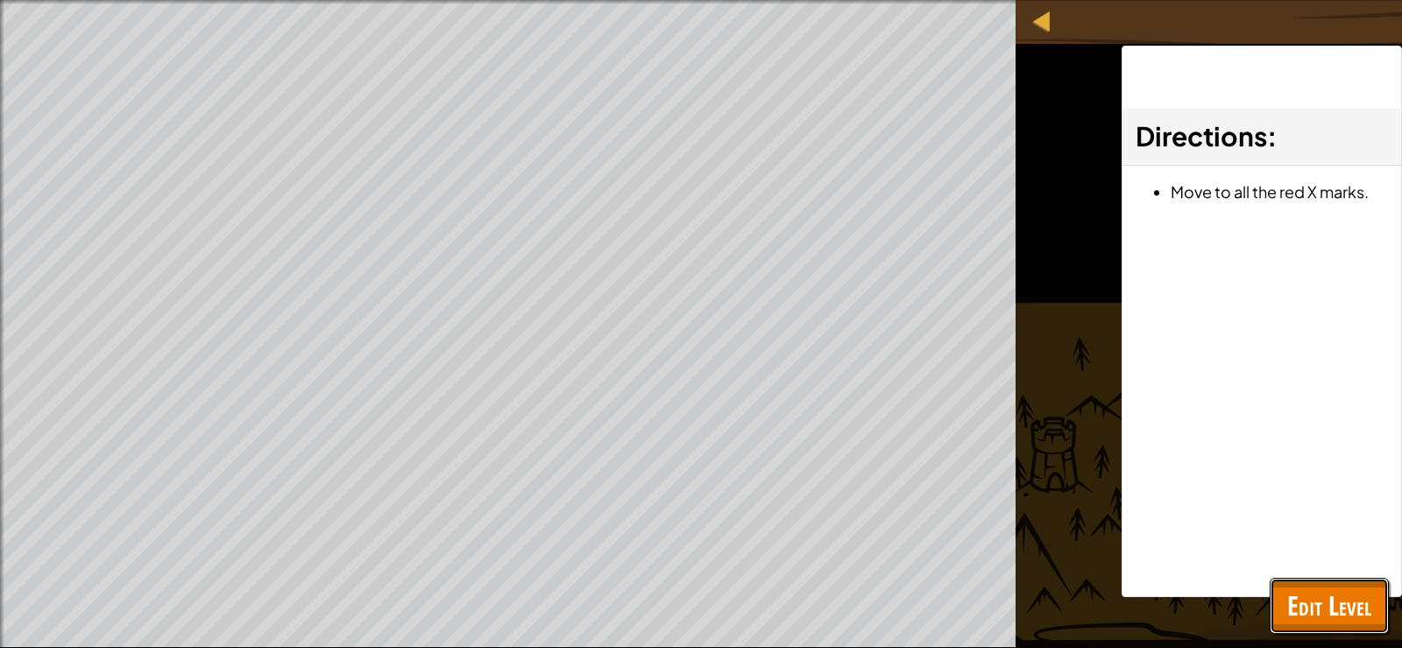
click at [1329, 605] on span "Edit Level" at bounding box center [1329, 605] width 84 height 36
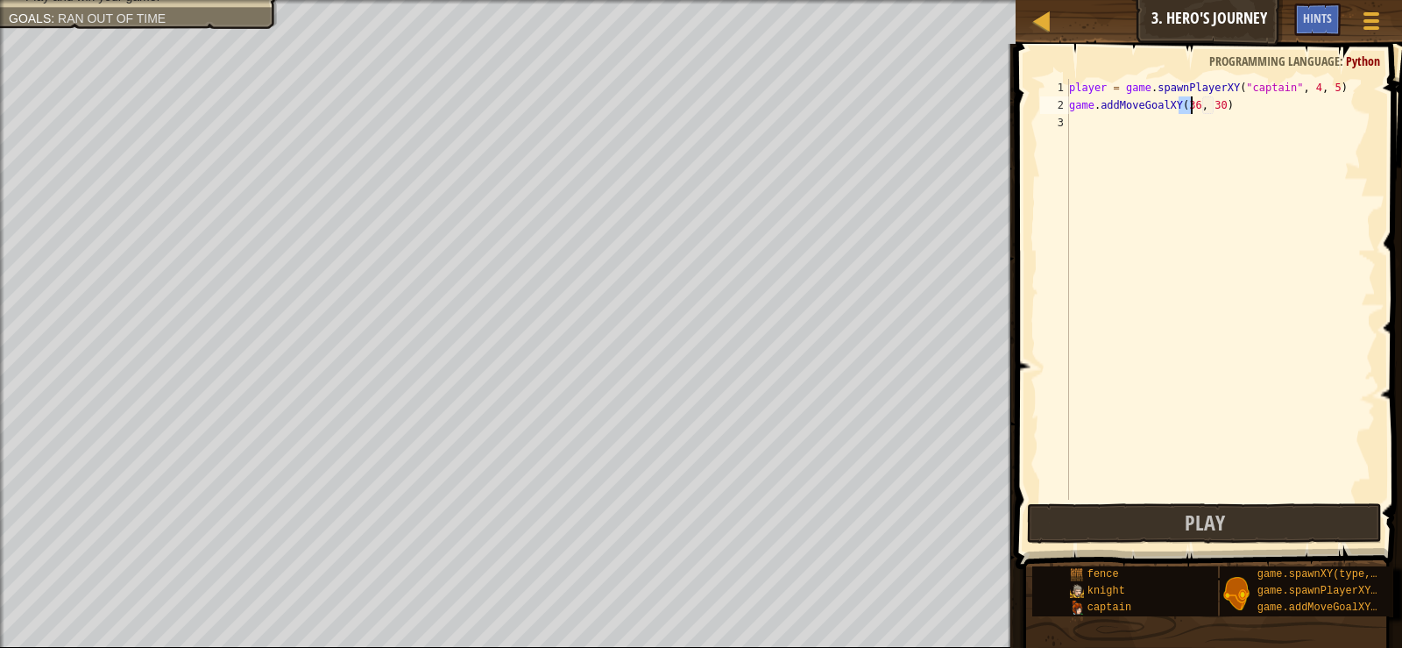
click at [1095, 128] on div "player = game . spawnPlayerXY ( "captain" , 4 , 5 ) game . addMoveGoalXY ( 36 ,…" at bounding box center [1221, 307] width 310 height 456
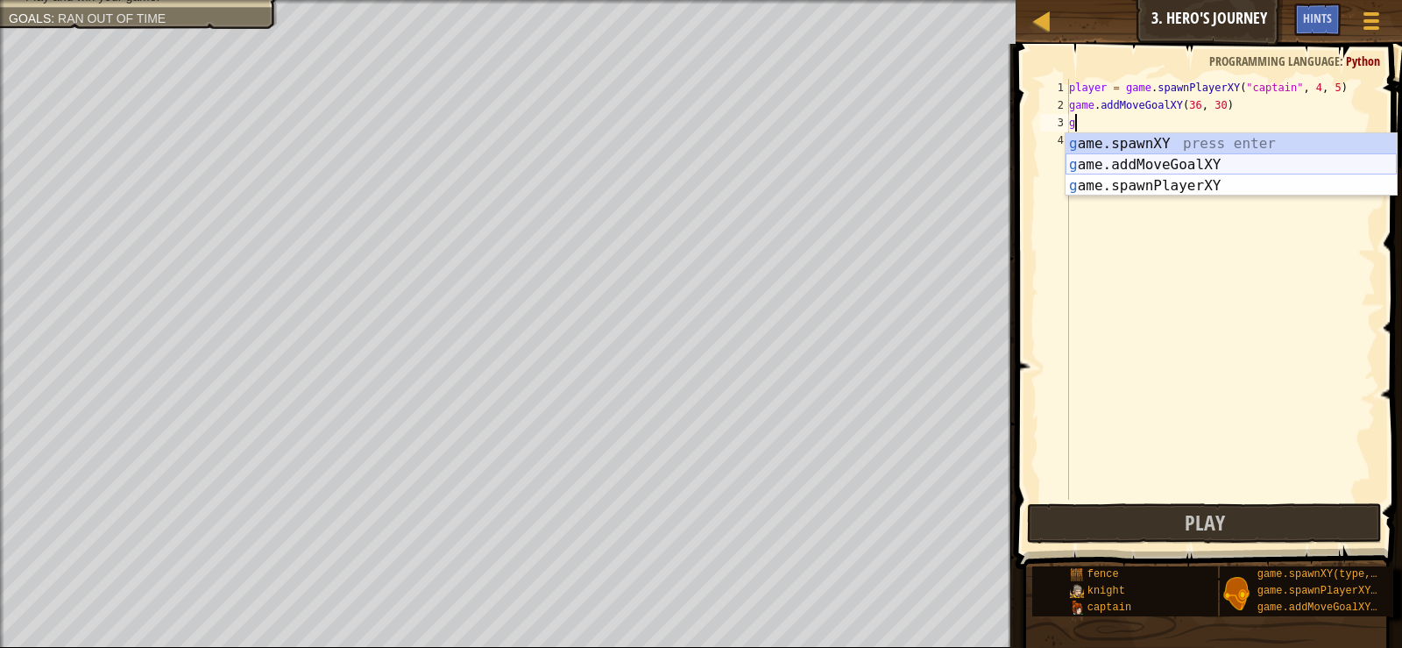
click at [1150, 167] on div "g ame.spawnXY press enter g ame.addMoveGoalXY press enter g ame.spawnPlayerXY p…" at bounding box center [1231, 185] width 331 height 105
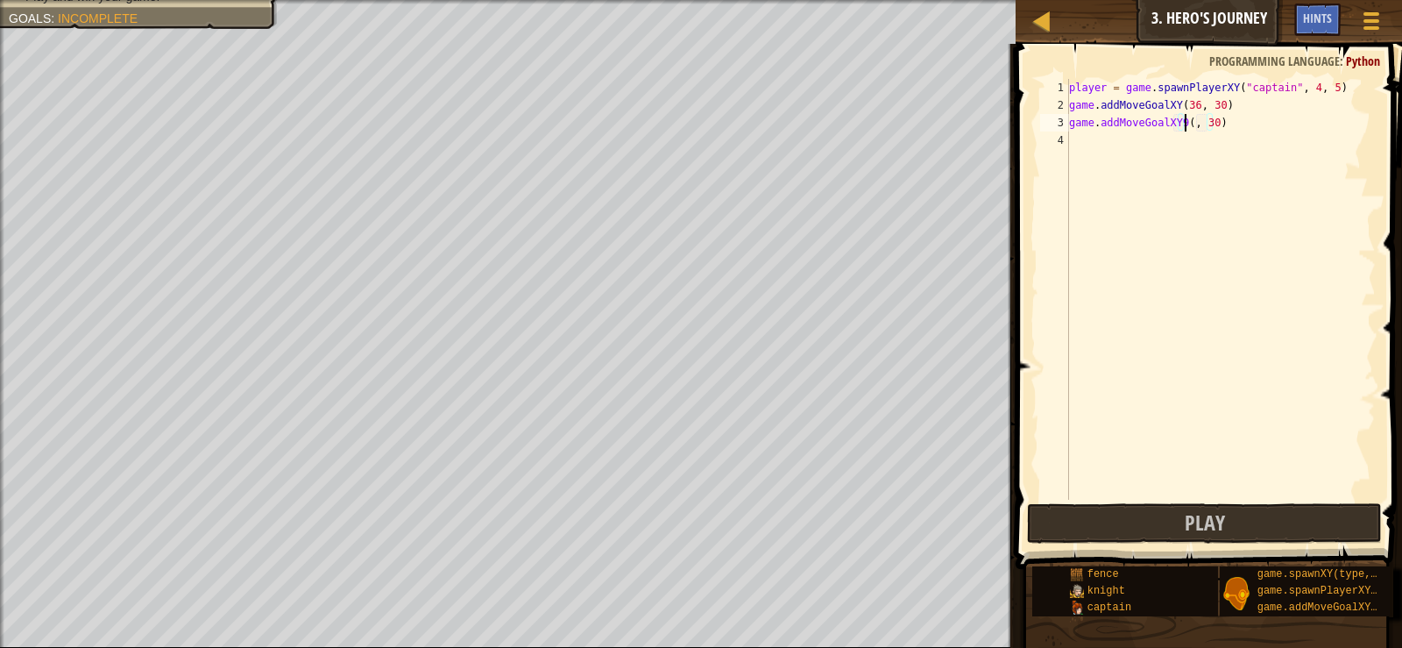
scroll to position [8, 11]
type textarea "game.addMoveGoalXY9(9, 30)"
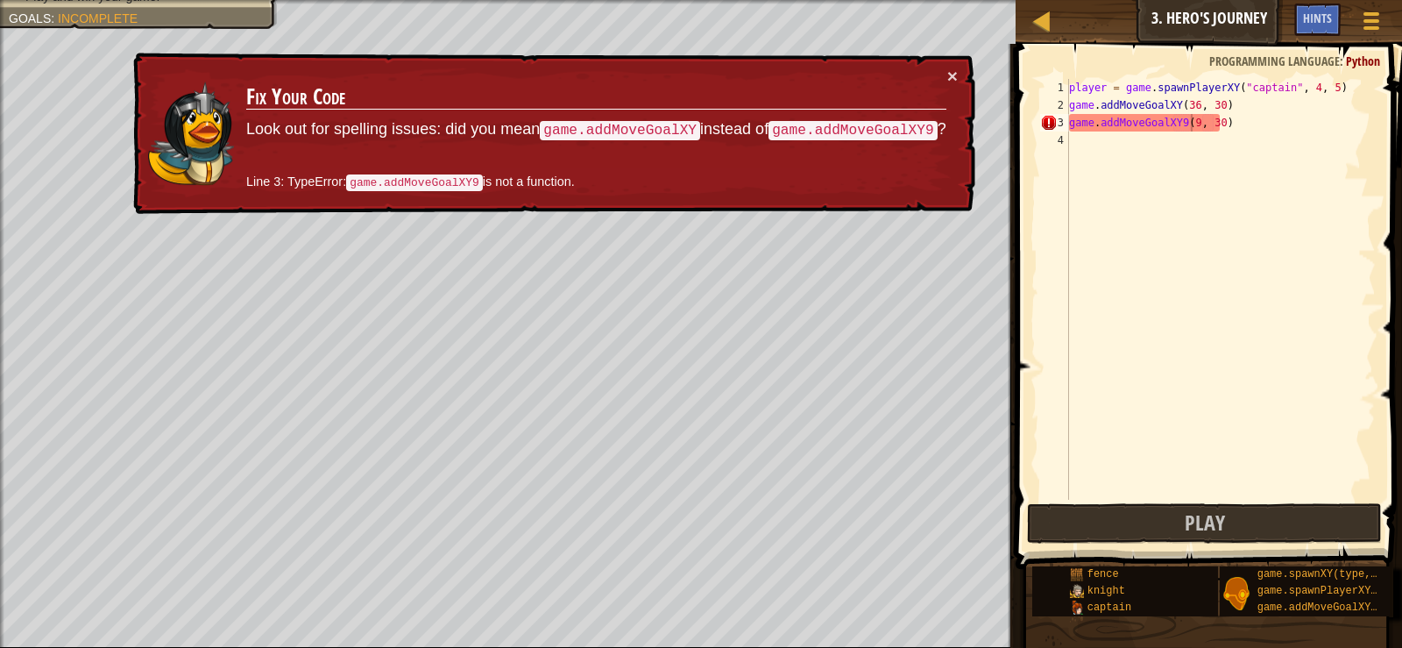
click at [1219, 199] on div "player = game . spawnPlayerXY ( "captain" , 4 , 5 ) game . addMoveGoalXY ( 36 ,…" at bounding box center [1221, 307] width 310 height 456
drag, startPoint x: 1077, startPoint y: 126, endPoint x: 1193, endPoint y: 154, distance: 119.0
click at [1189, 153] on div "player = game . spawnPlayerXY ( "captain" , 4 , 5 ) game . addMoveGoalXY ( 36 ,…" at bounding box center [1221, 307] width 310 height 456
type textarea "g"
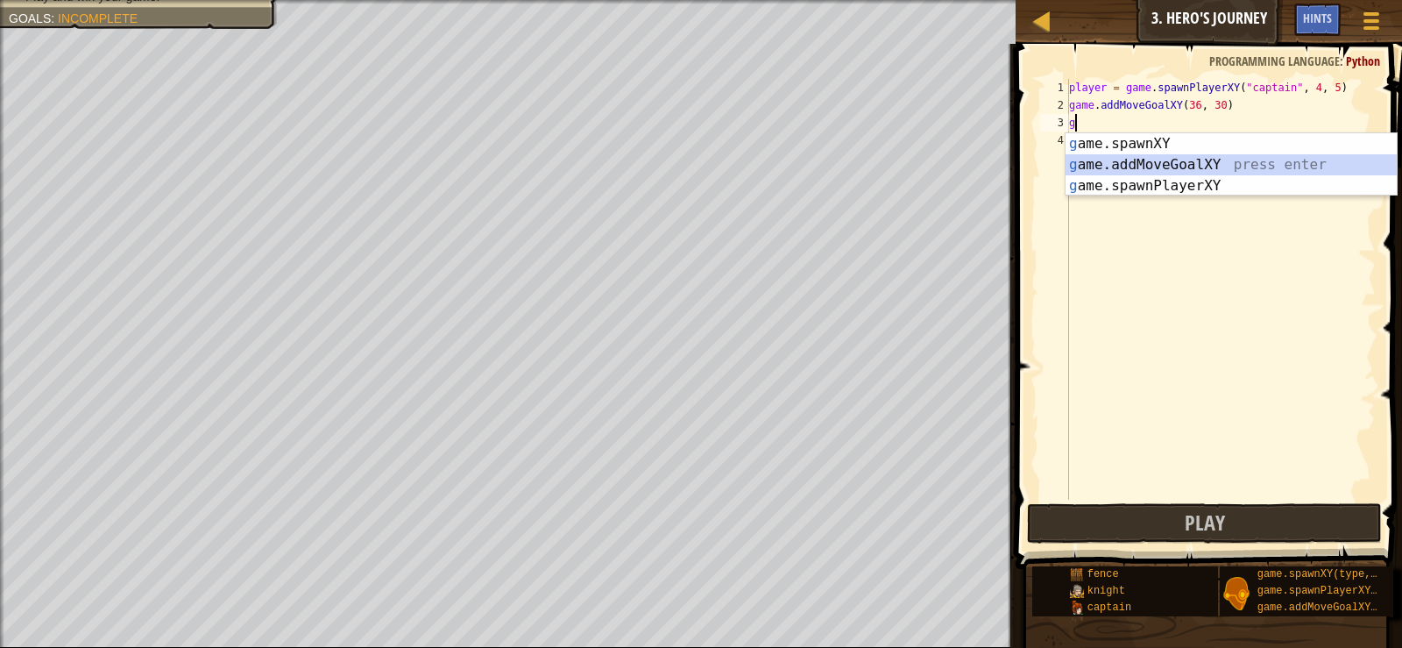
click at [1180, 167] on div "g ame.spawnXY press enter g ame.addMoveGoalXY press enter g ame.spawnPlayerXY p…" at bounding box center [1231, 185] width 331 height 105
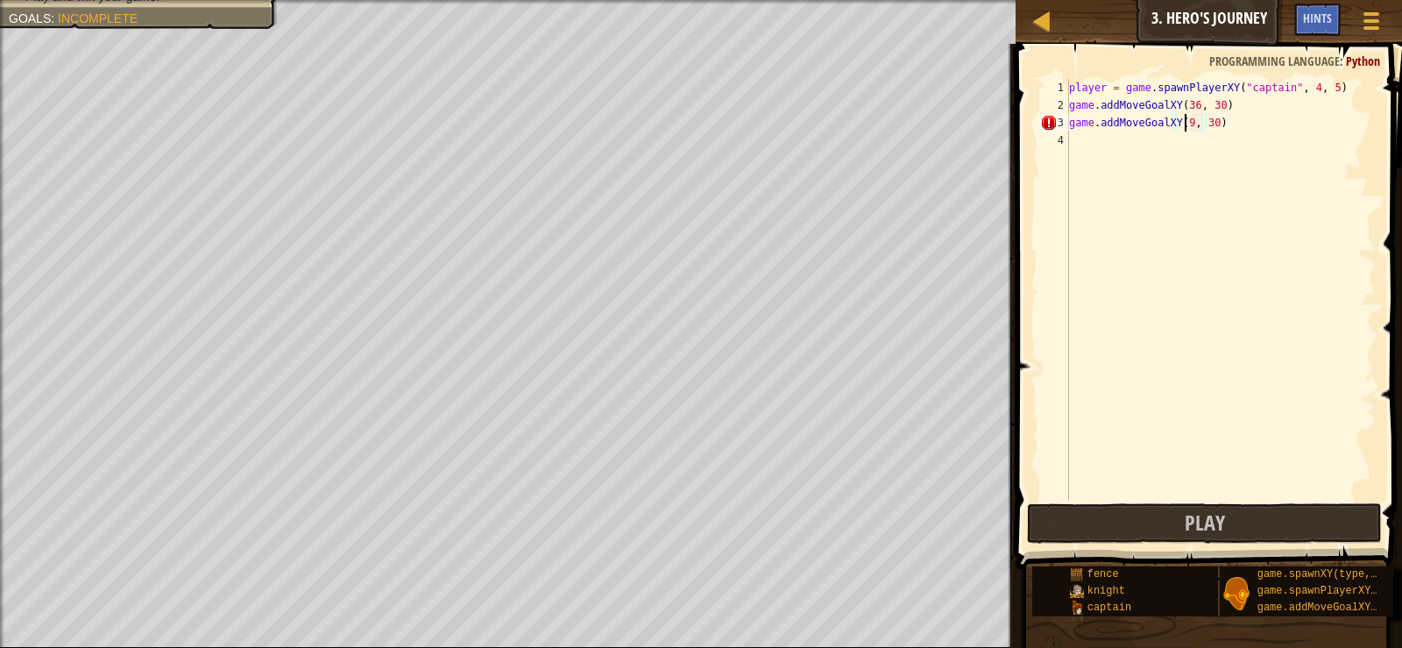
scroll to position [8, 11]
click at [1203, 124] on div "player = game . spawnPlayerXY ( "captain" , 4 , 5 ) game . addMoveGoalXY ( 36 ,…" at bounding box center [1221, 307] width 310 height 456
click at [1205, 122] on div "player = game . spawnPlayerXY ( "captain" , 4 , 5 ) game . addMoveGoalXY ( 36 ,…" at bounding box center [1221, 307] width 310 height 456
type textarea "game.addMoveGoalXY(6, 45)"
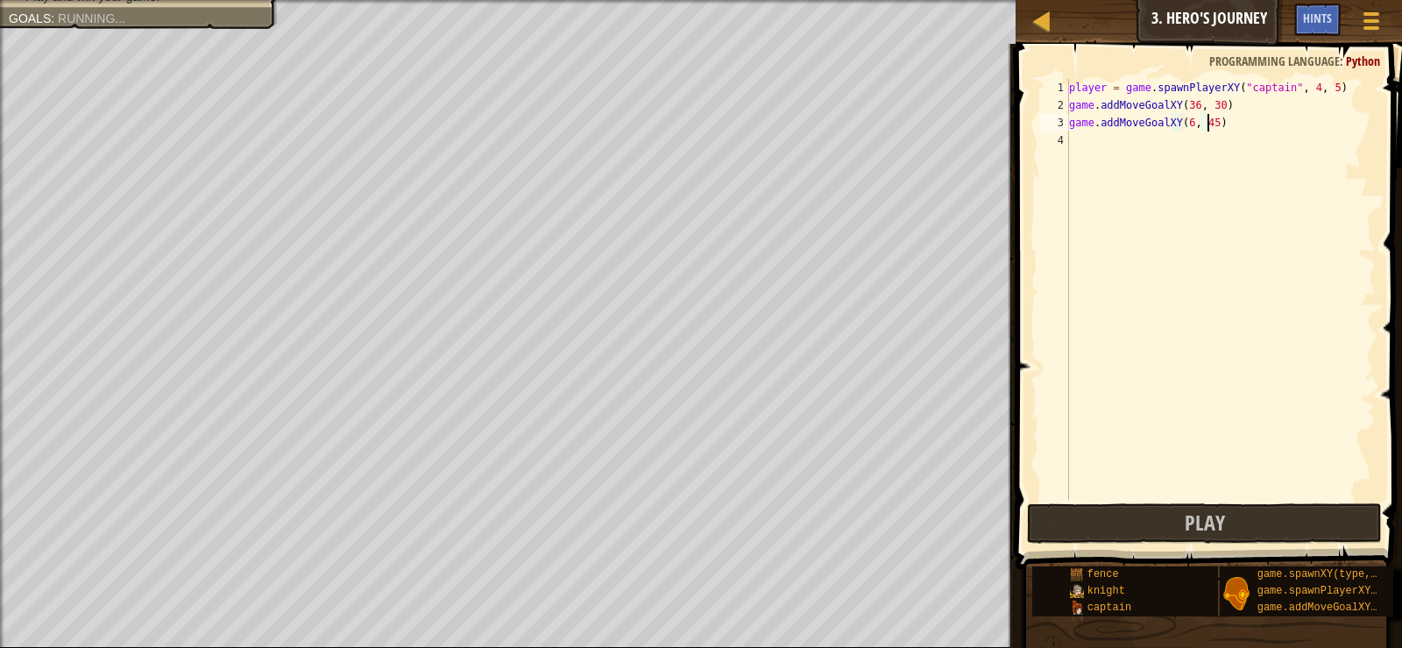
scroll to position [8, 11]
click at [1082, 144] on div "player = game . spawnPlayerXY ( "captain" , 4 , 5 ) game . addMoveGoalXY ( 36 ,…" at bounding box center [1221, 307] width 310 height 456
click at [1092, 518] on button "Play" at bounding box center [1204, 523] width 354 height 40
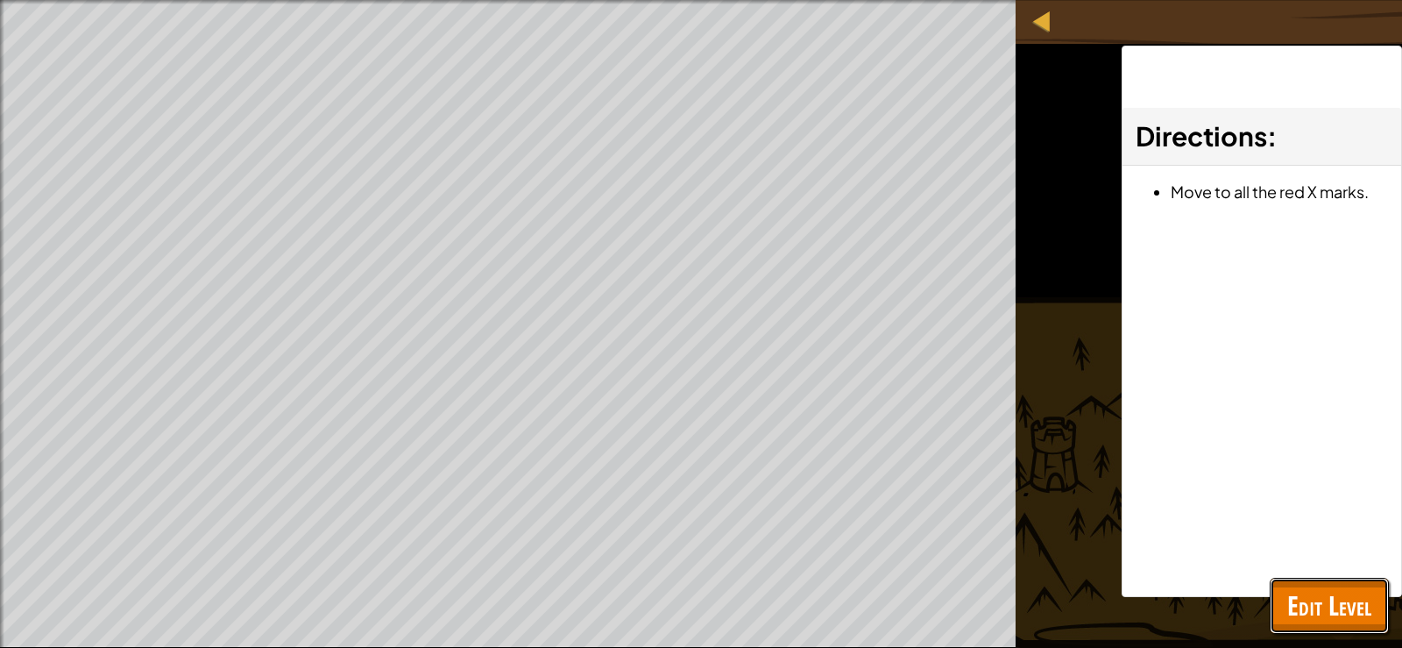
click at [1365, 606] on span "Edit Level" at bounding box center [1329, 605] width 84 height 36
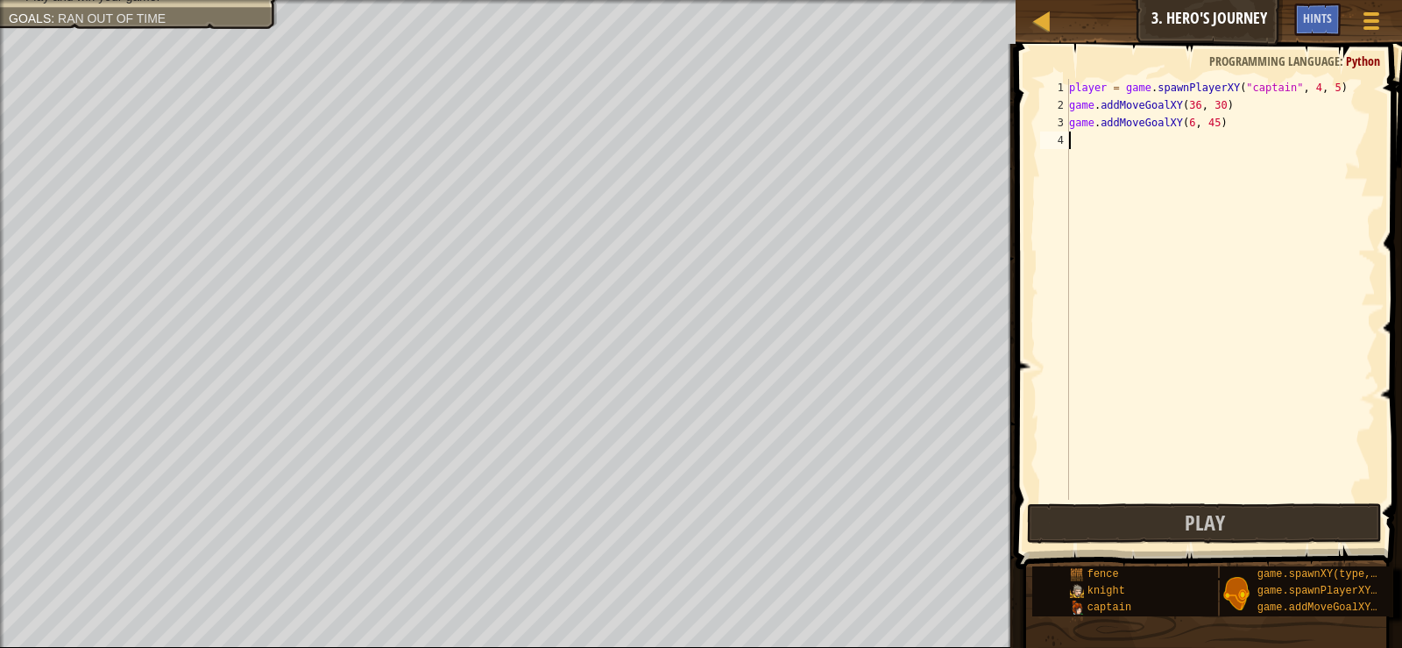
click at [1086, 148] on div "player = game . spawnPlayerXY ( "captain" , 4 , 5 ) game . addMoveGoalXY ( 36 ,…" at bounding box center [1221, 307] width 310 height 456
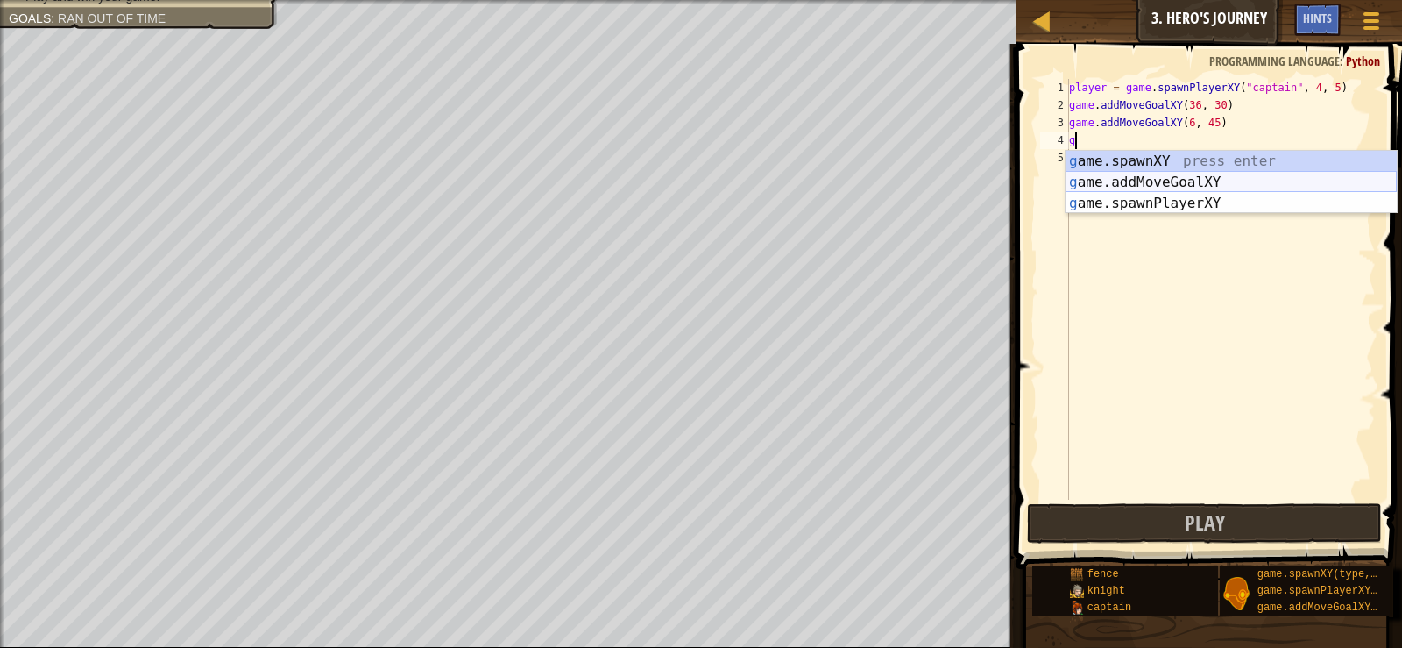
click at [1130, 181] on div "g ame.spawnXY press enter g ame.addMoveGoalXY press enter g ame.spawnPlayerXY p…" at bounding box center [1231, 203] width 331 height 105
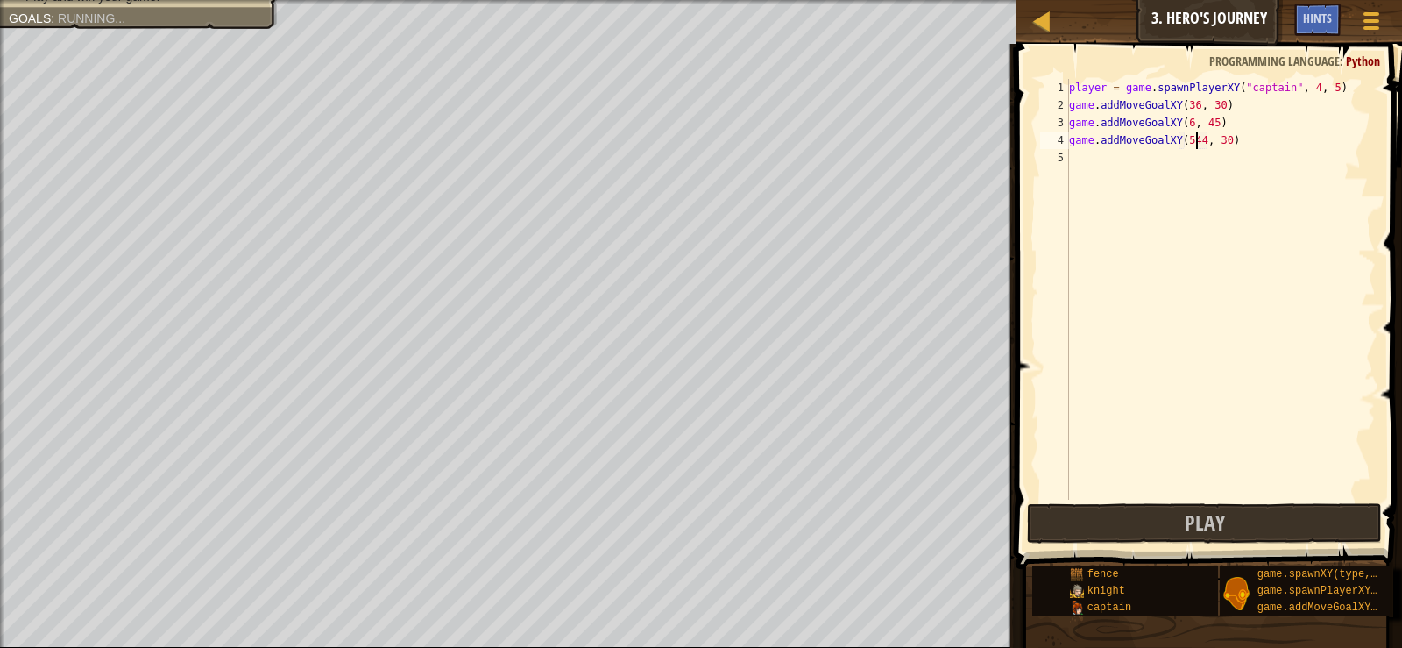
scroll to position [8, 11]
click at [1210, 135] on div "player = game . spawnPlayerXY ( "captain" , 4 , 5 ) game . addMoveGoalXY ( 36 ,…" at bounding box center [1221, 307] width 310 height 456
type textarea "game.addMoveGoalXY(54, 46)"
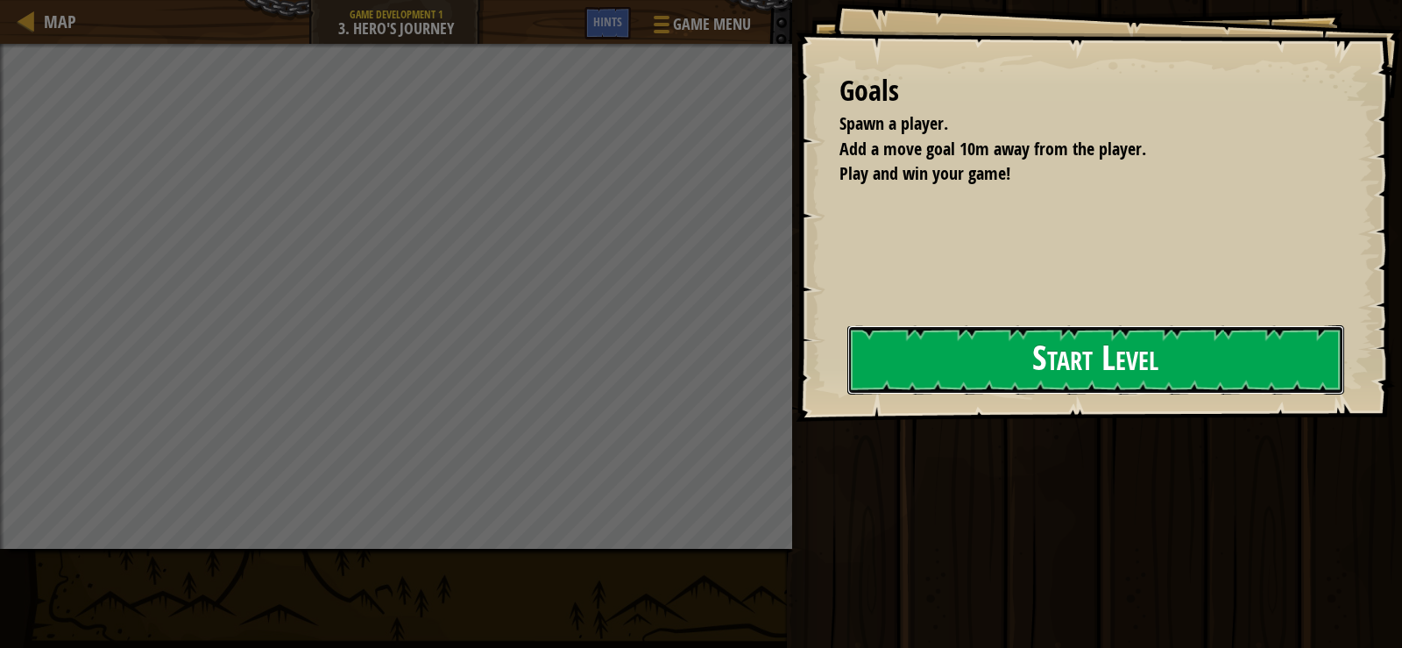
click at [958, 351] on button "Start Level" at bounding box center [1096, 359] width 497 height 69
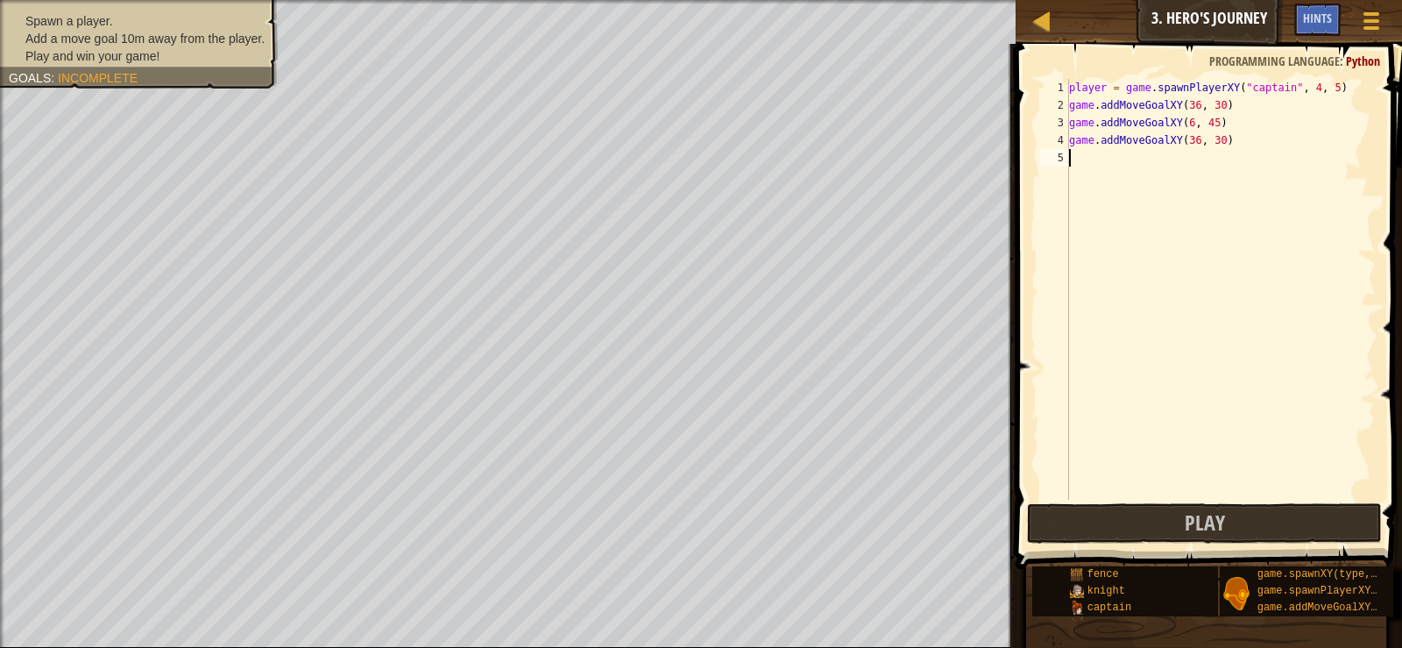
type textarea "g"
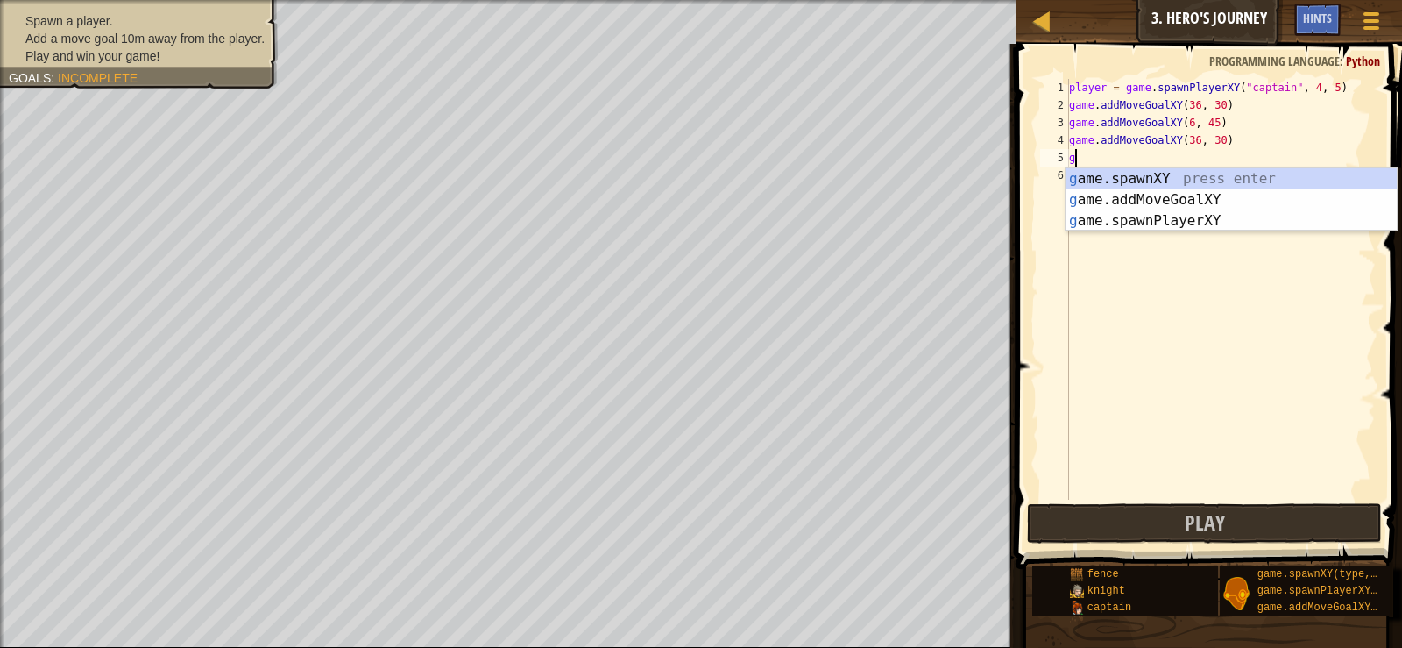
scroll to position [8, 0]
drag, startPoint x: 1152, startPoint y: 332, endPoint x: 1152, endPoint y: 306, distance: 26.3
click at [1151, 337] on div "player = game . spawnPlayerXY ( "captain" , 4 , 5 ) game . addMoveGoalXY ( 36 ,…" at bounding box center [1221, 307] width 310 height 456
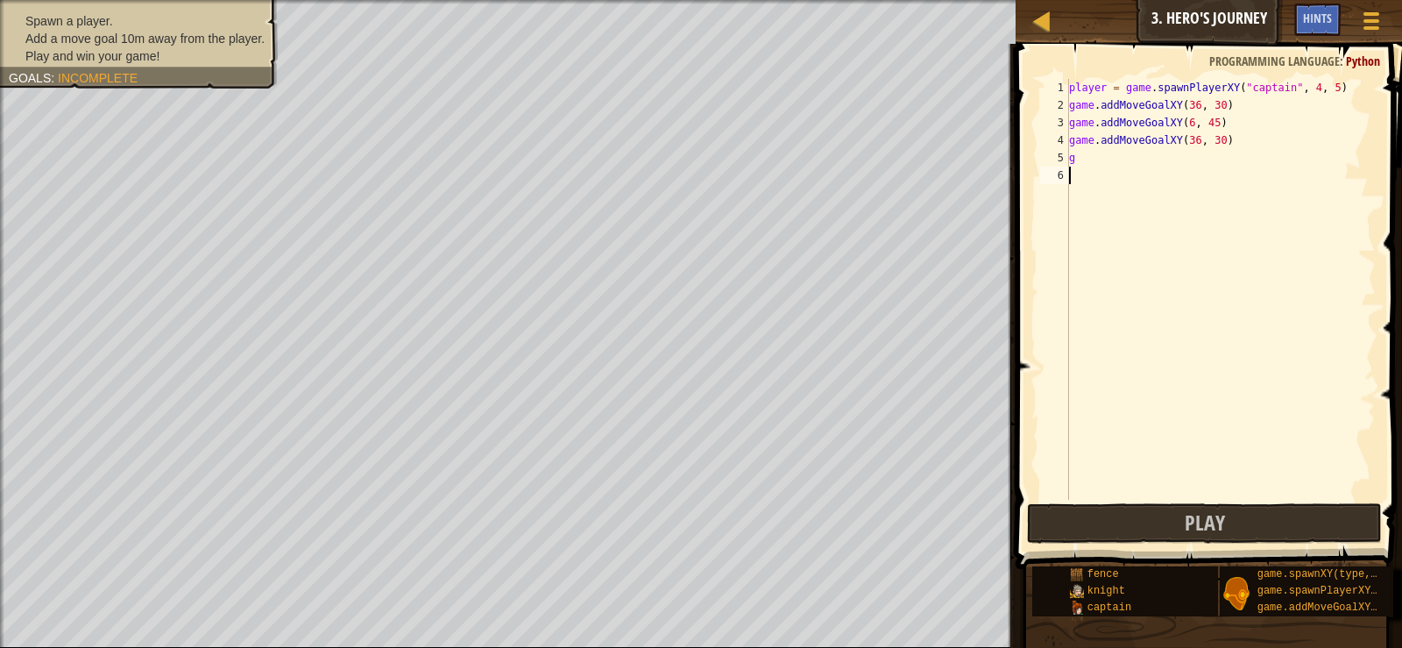
click at [1087, 166] on div "player = game . spawnPlayerXY ( "captain" , 4 , 5 ) game . addMoveGoalXY ( 36 ,…" at bounding box center [1221, 307] width 310 height 456
type textarea "g"
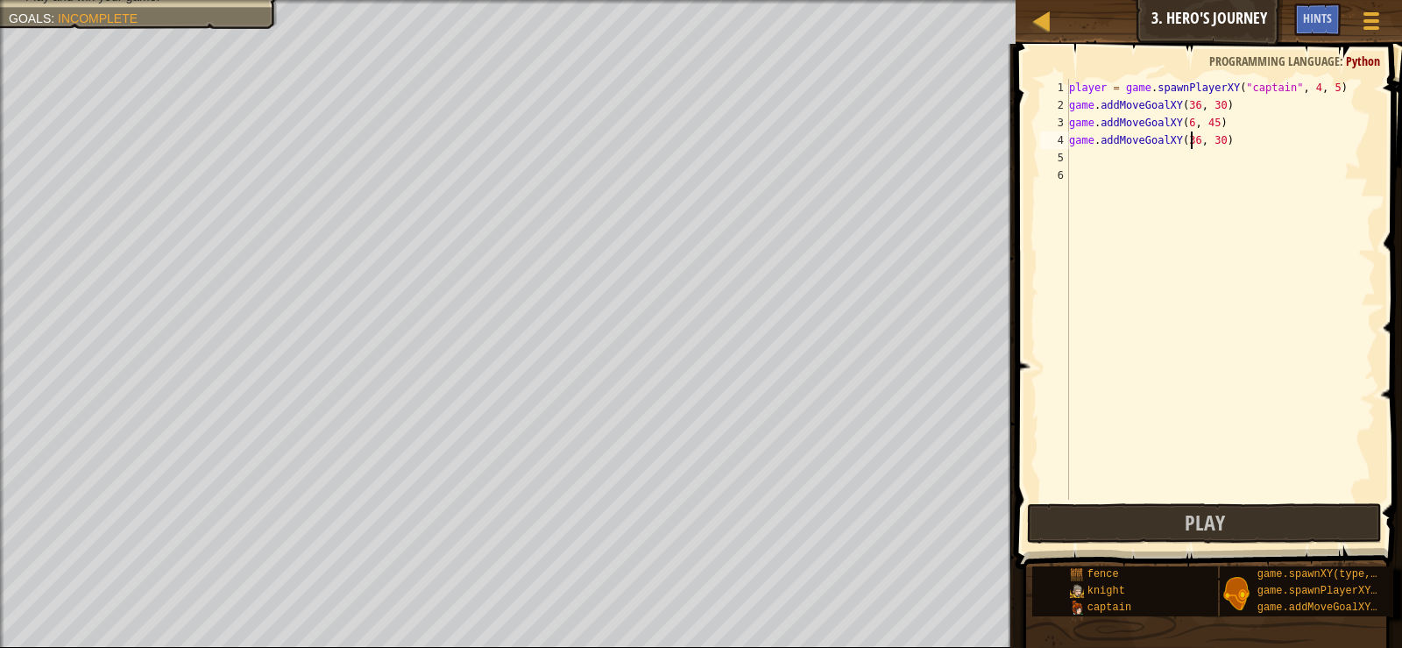
click at [1193, 140] on div "player = game . spawnPlayerXY ( "captain" , 4 , 5 ) game . addMoveGoalXY ( 36 ,…" at bounding box center [1221, 307] width 310 height 456
click at [1188, 138] on div "player = game . spawnPlayerXY ( "captain" , 4 , 5 ) game . addMoveGoalXY ( 36 ,…" at bounding box center [1221, 307] width 310 height 456
click at [1191, 139] on div "player = game . spawnPlayerXY ( "captain" , 4 , 5 ) game . addMoveGoalXY ( 36 ,…" at bounding box center [1221, 307] width 310 height 456
click at [1210, 136] on div "player = game . spawnPlayerXY ( "captain" , 4 , 5 ) game . addMoveGoalXY ( 36 ,…" at bounding box center [1221, 307] width 310 height 456
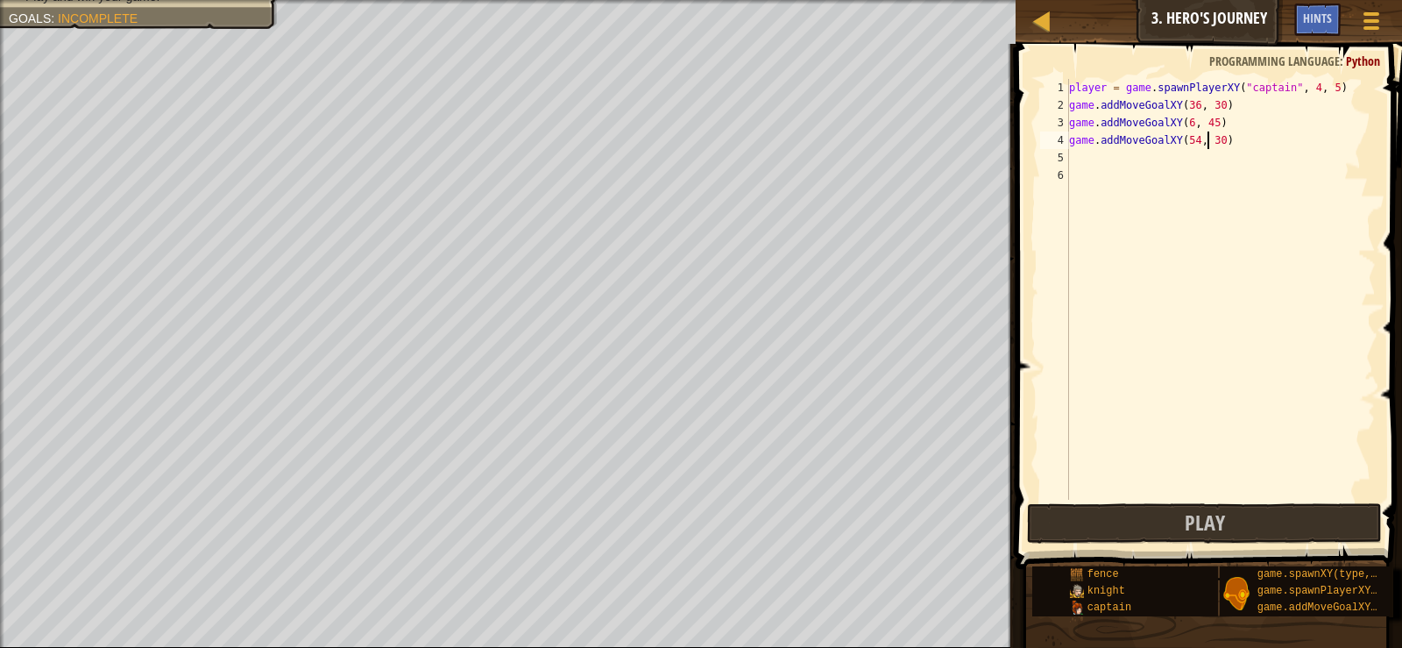
click at [1210, 136] on div "player = game . spawnPlayerXY ( "captain" , 4 , 5 ) game . addMoveGoalXY ( 36 ,…" at bounding box center [1221, 307] width 310 height 456
click at [1220, 136] on div "player = game . spawnPlayerXY ( "captain" , 4 , 5 ) game . addMoveGoalXY ( 36 ,…" at bounding box center [1221, 307] width 310 height 456
click at [1213, 136] on div "player = game . spawnPlayerXY ( "captain" , 4 , 5 ) game . addMoveGoalXY ( 36 ,…" at bounding box center [1221, 307] width 310 height 456
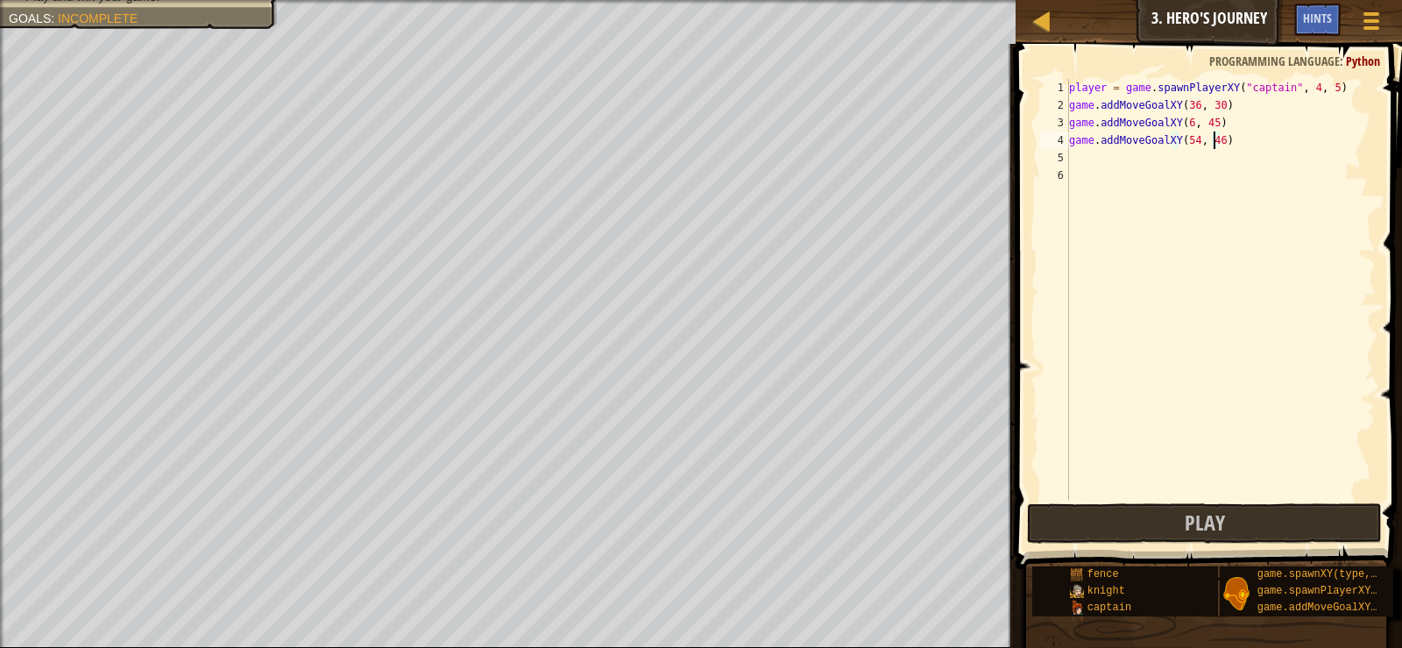
type textarea "game.addMoveGoalXY(54, 46)"
